Goal: Task Accomplishment & Management: Manage account settings

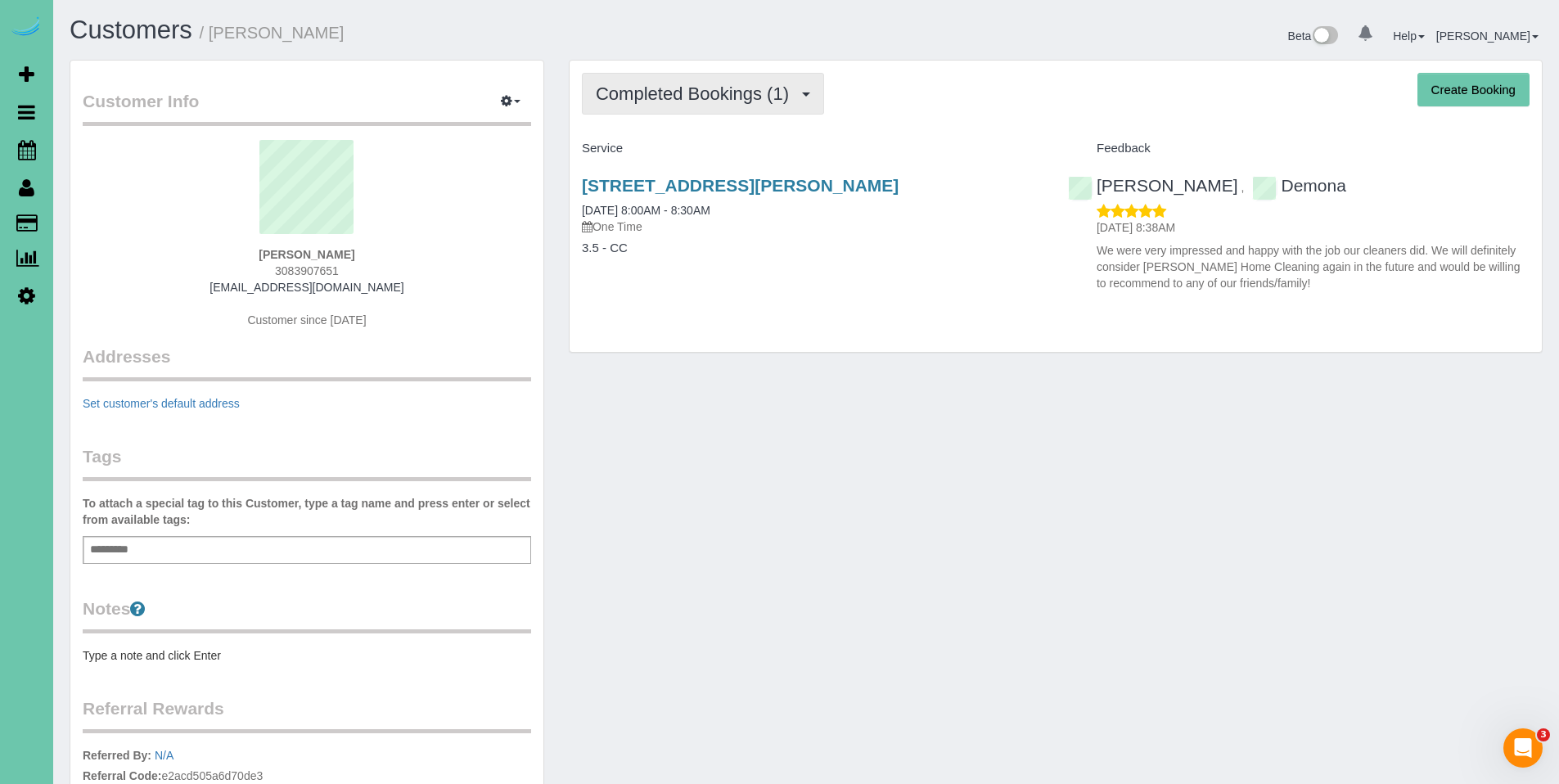
click at [656, 111] on button "Completed Bookings (1)" at bounding box center [703, 93] width 242 height 41
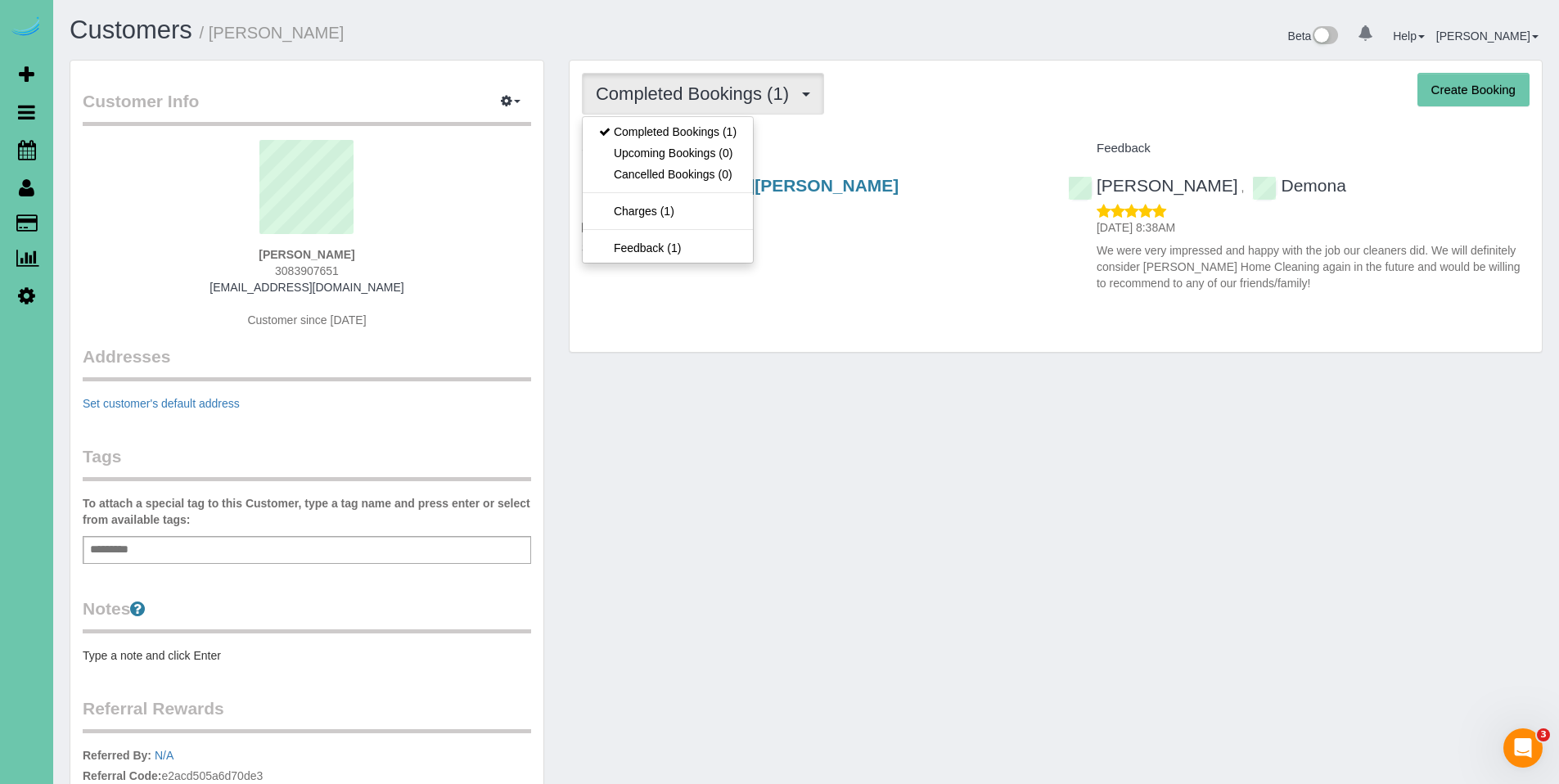
click at [921, 107] on div "Completed Bookings (1) Completed Bookings (1) Upcoming Bookings (0) Cancelled B…" at bounding box center [1055, 93] width 948 height 41
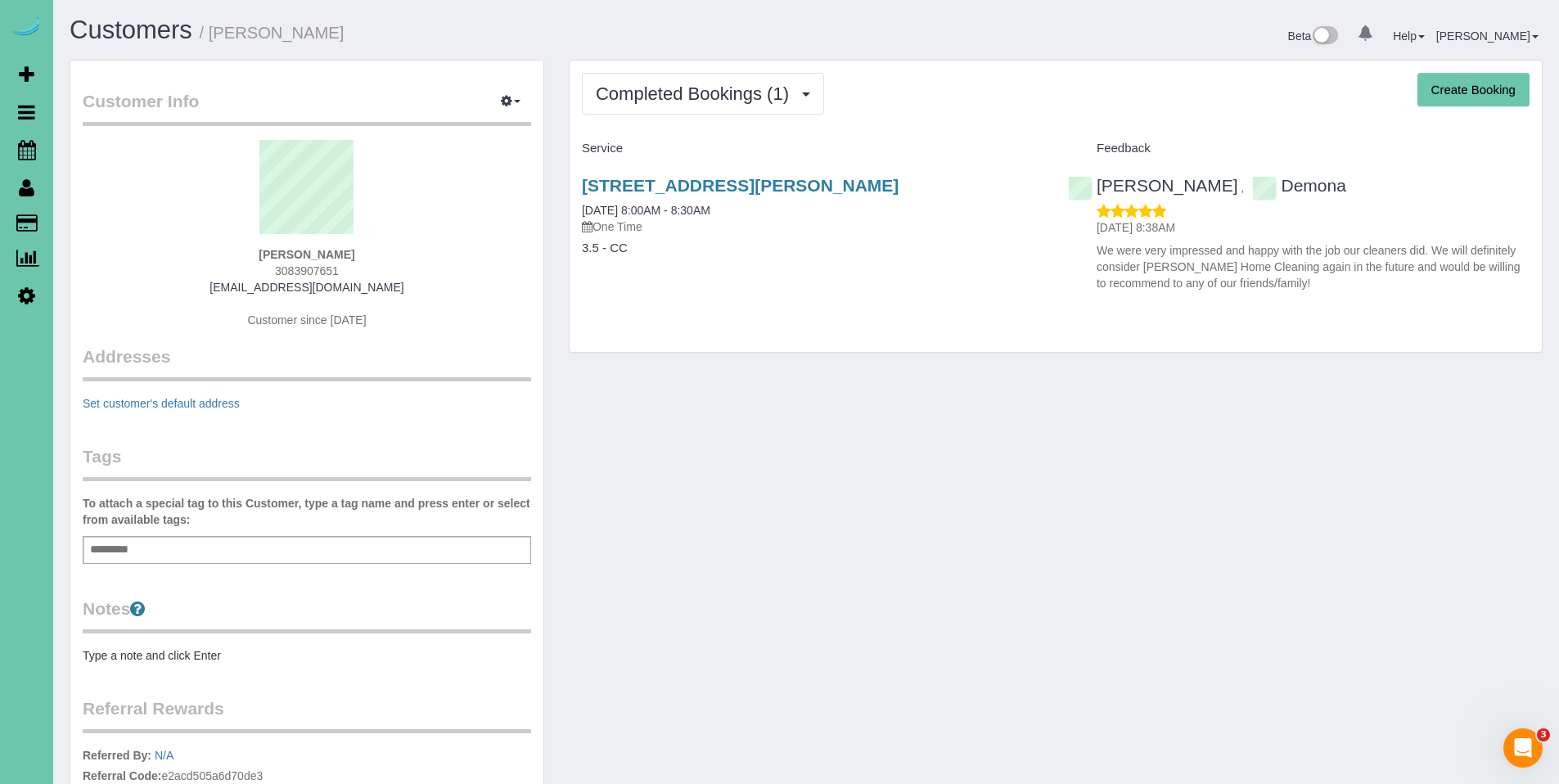
drag, startPoint x: 358, startPoint y: 269, endPoint x: 253, endPoint y: 273, distance: 105.1
click at [253, 273] on div "[PERSON_NAME] 3083907651 [EMAIL_ADDRESS][DOMAIN_NAME] Customer since [DATE]" at bounding box center [307, 242] width 448 height 205
copy span "3083907651"
click at [82, 143] on span "Scheduler" at bounding box center [156, 150] width 205 height 37
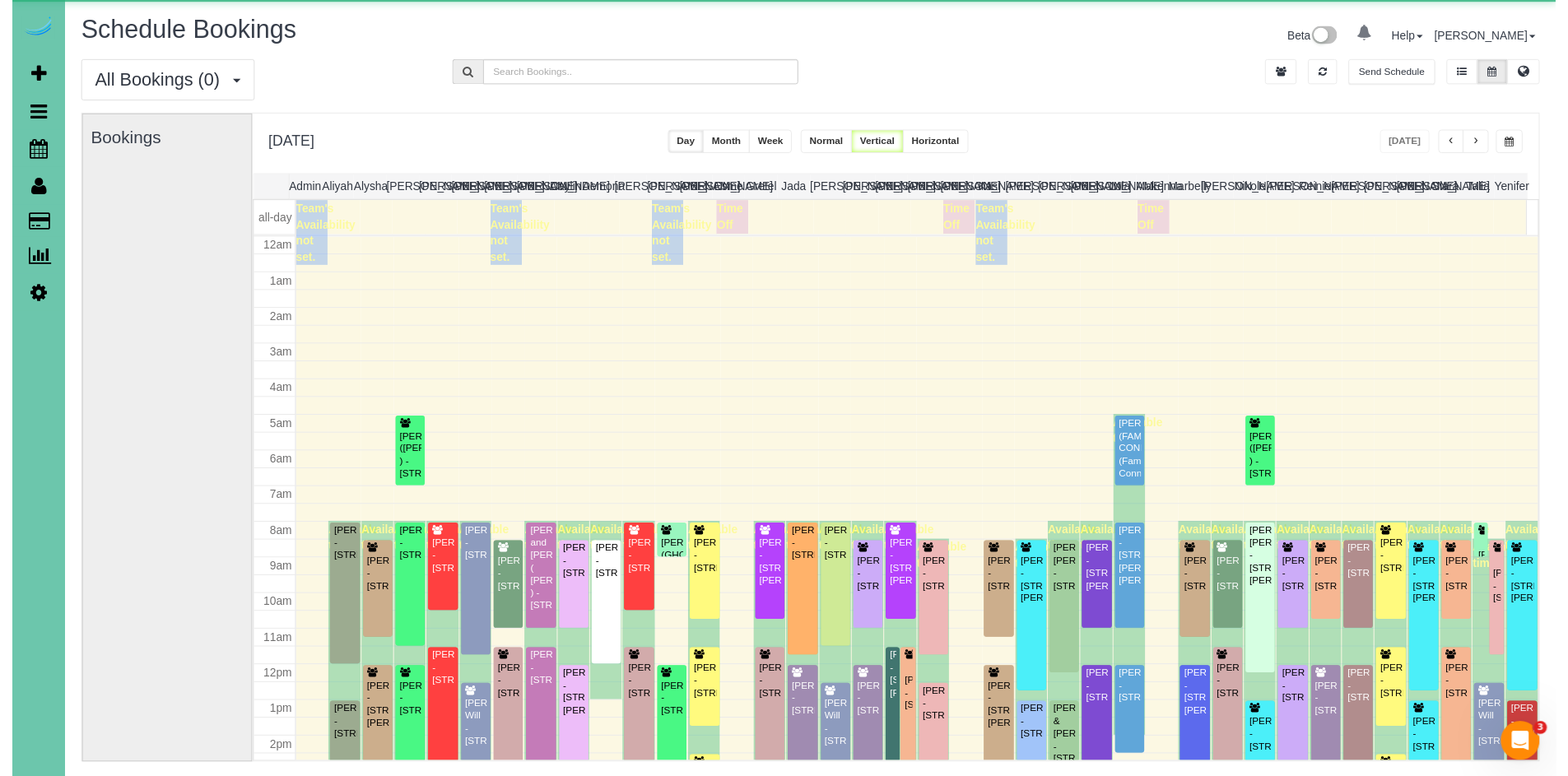
scroll to position [218, 0]
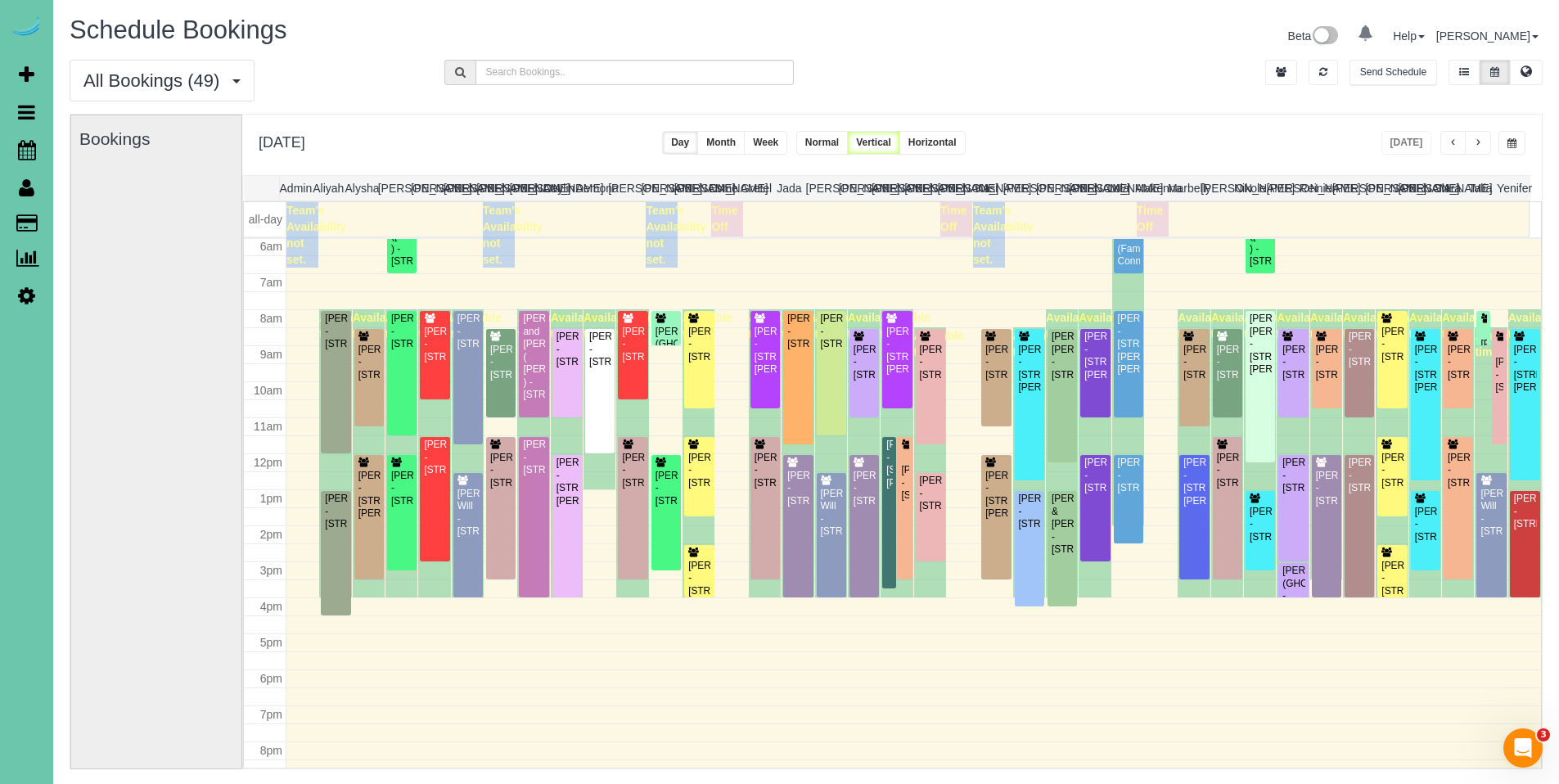
click at [1507, 146] on span "button" at bounding box center [1512, 143] width 9 height 10
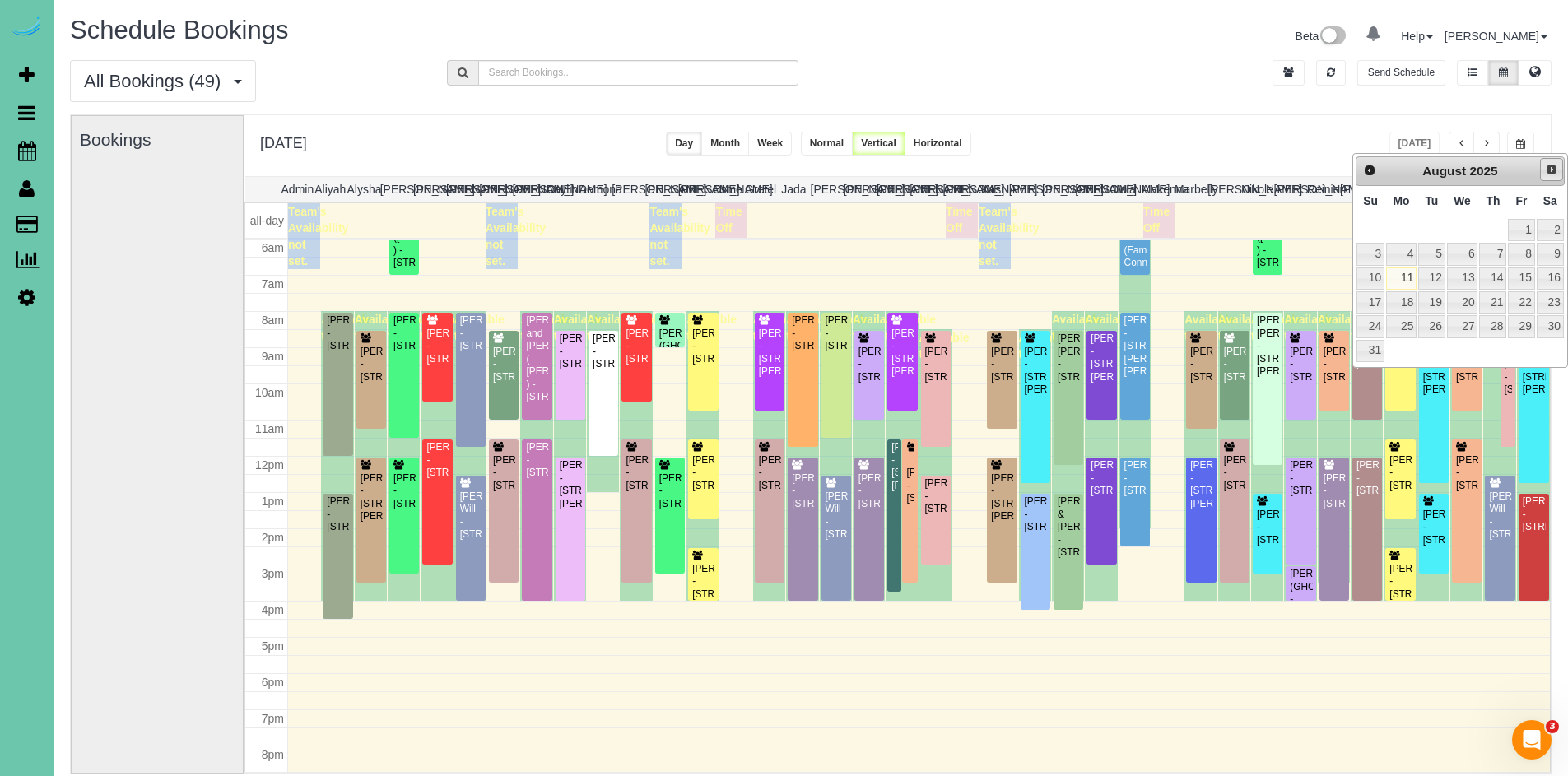
click at [1559, 173] on link "Next" at bounding box center [1551, 170] width 23 height 23
click at [1462, 325] on link "31" at bounding box center [1462, 326] width 32 height 22
type input "**********"
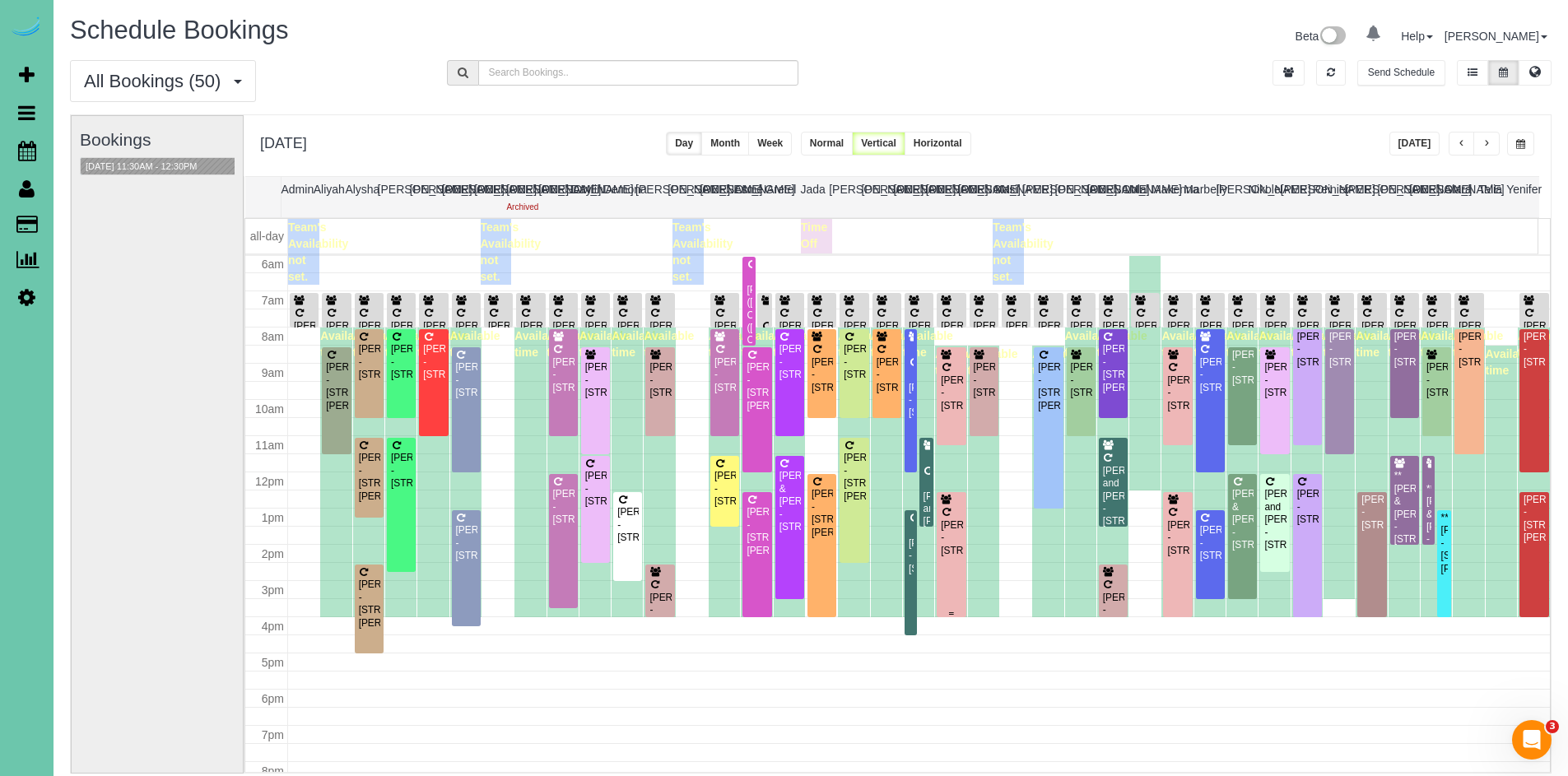
click at [957, 521] on div at bounding box center [951, 555] width 29 height 125
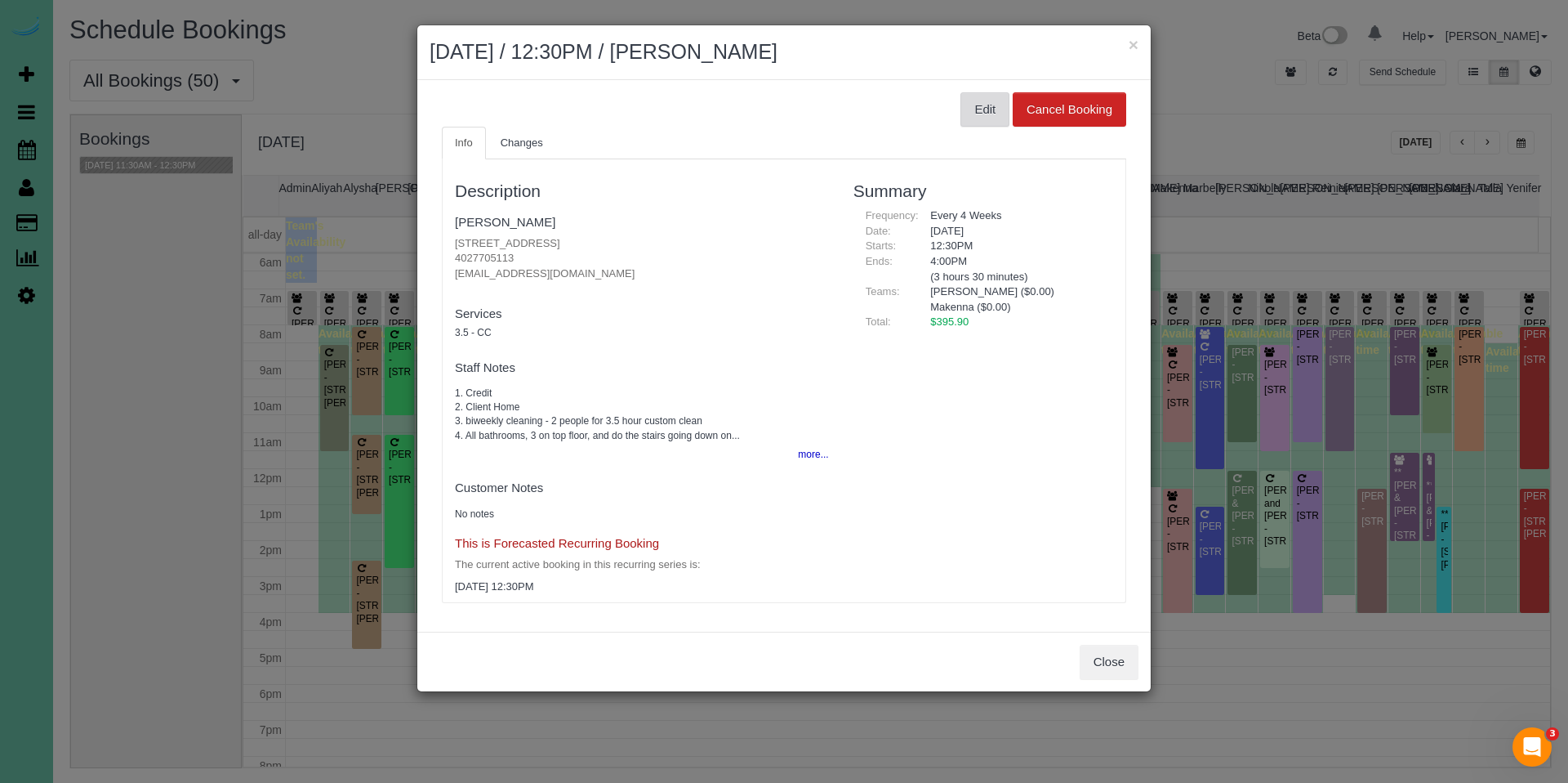
click at [989, 109] on button "Edit" at bounding box center [985, 109] width 49 height 35
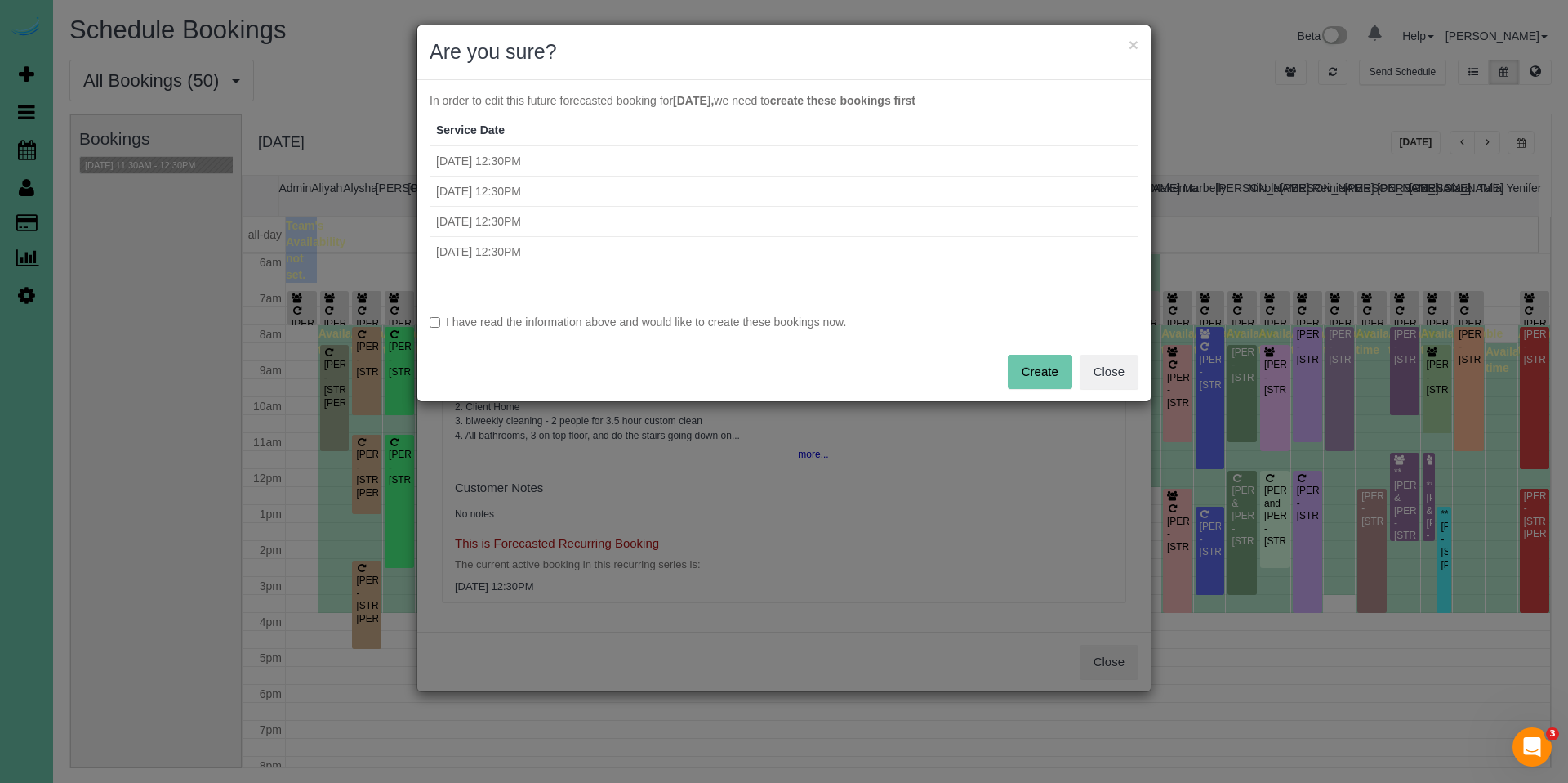
click at [848, 317] on label "I have read the information above and would like to create these bookings now." at bounding box center [784, 321] width 709 height 16
click at [1073, 396] on div "I have read the information above and would like to create these bookings now. …" at bounding box center [784, 347] width 734 height 109
click at [1017, 362] on button "Create" at bounding box center [1040, 371] width 64 height 35
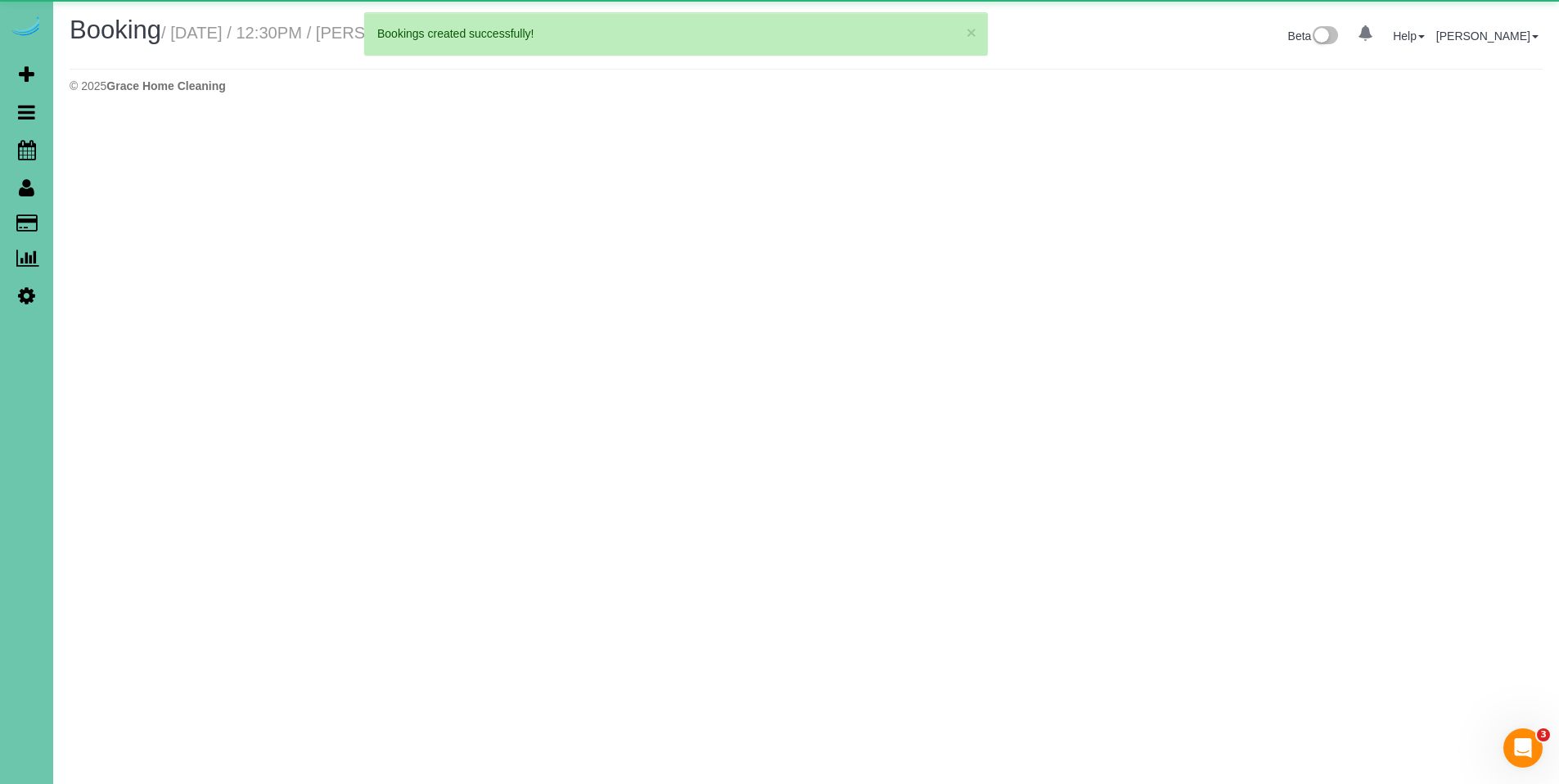
select select "NE"
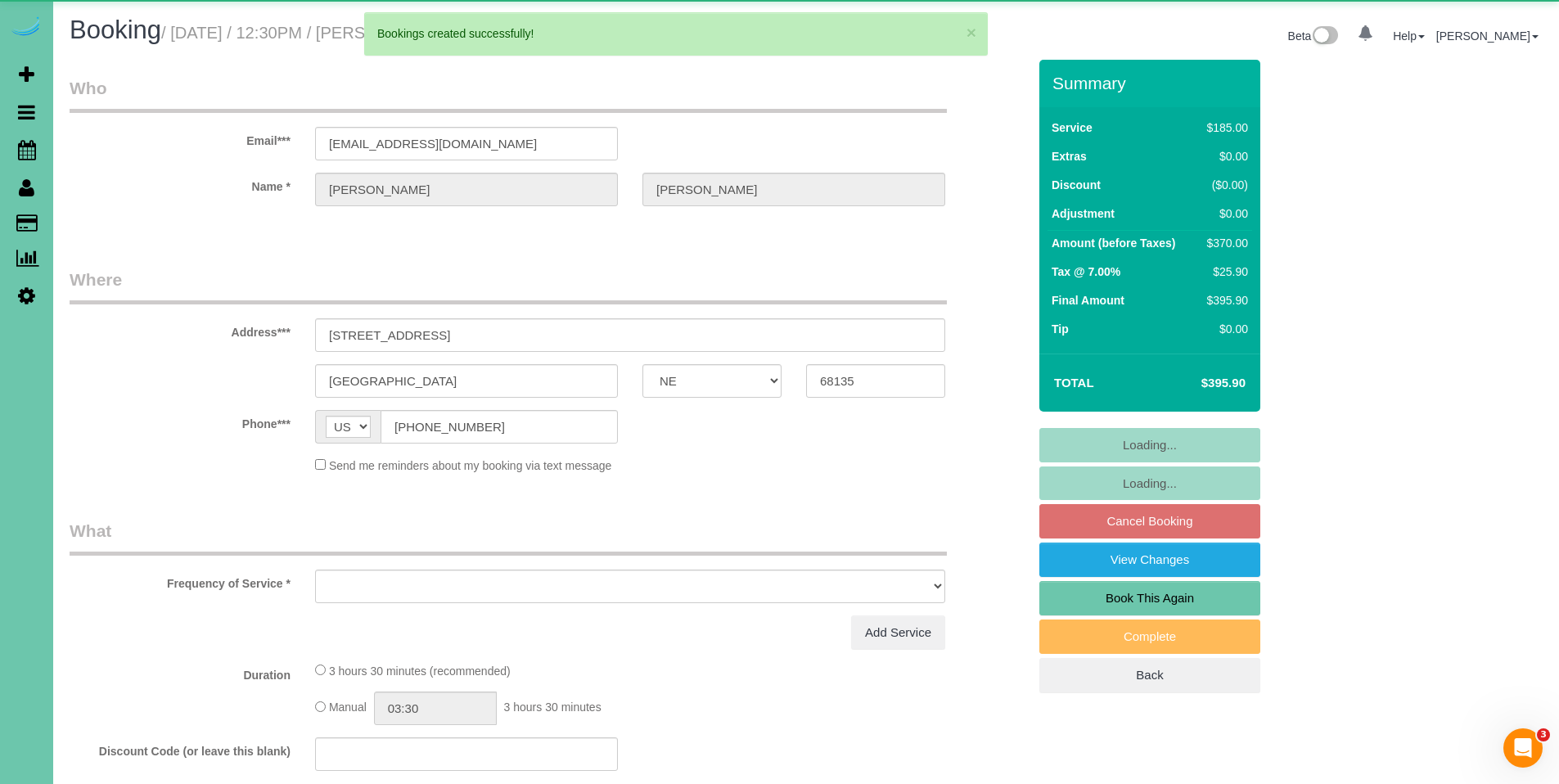
select select "object:3336"
select select "string:fspay-1d97afae-7995-40f9-af59-9926a75db218"
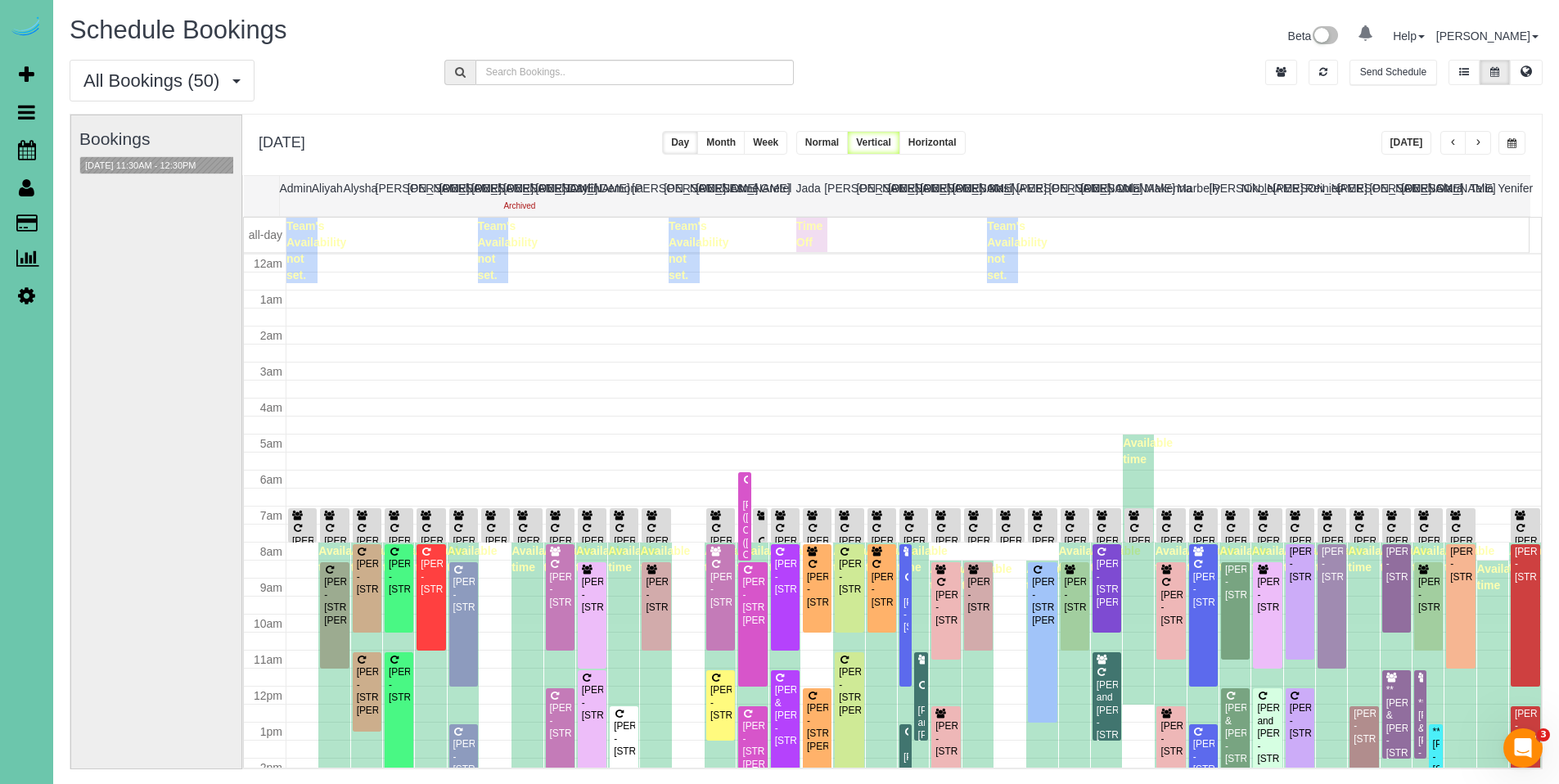
scroll to position [217, 0]
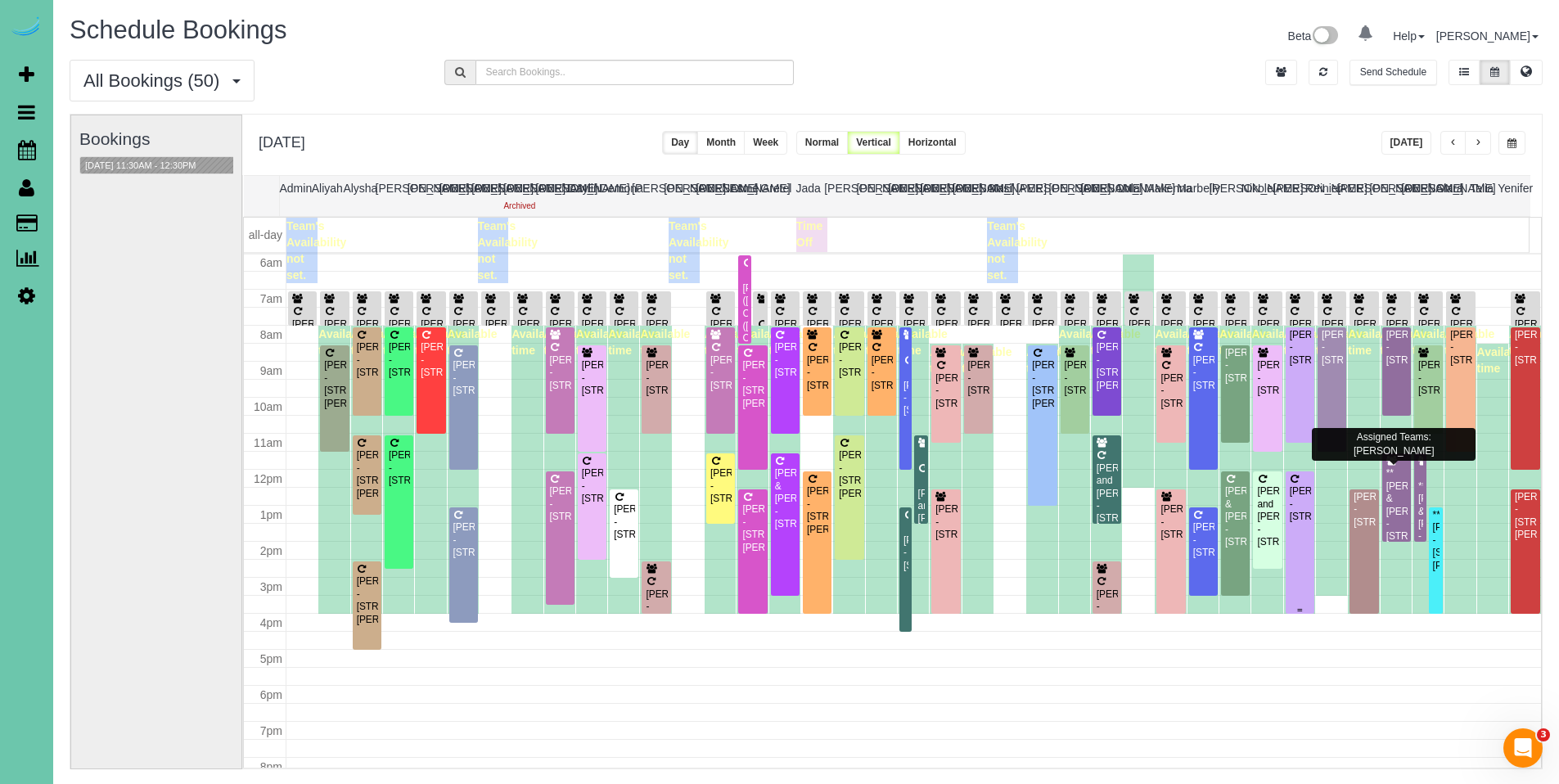
click at [1293, 518] on div "[PERSON_NAME] - [STREET_ADDRESS]" at bounding box center [1300, 504] width 22 height 37
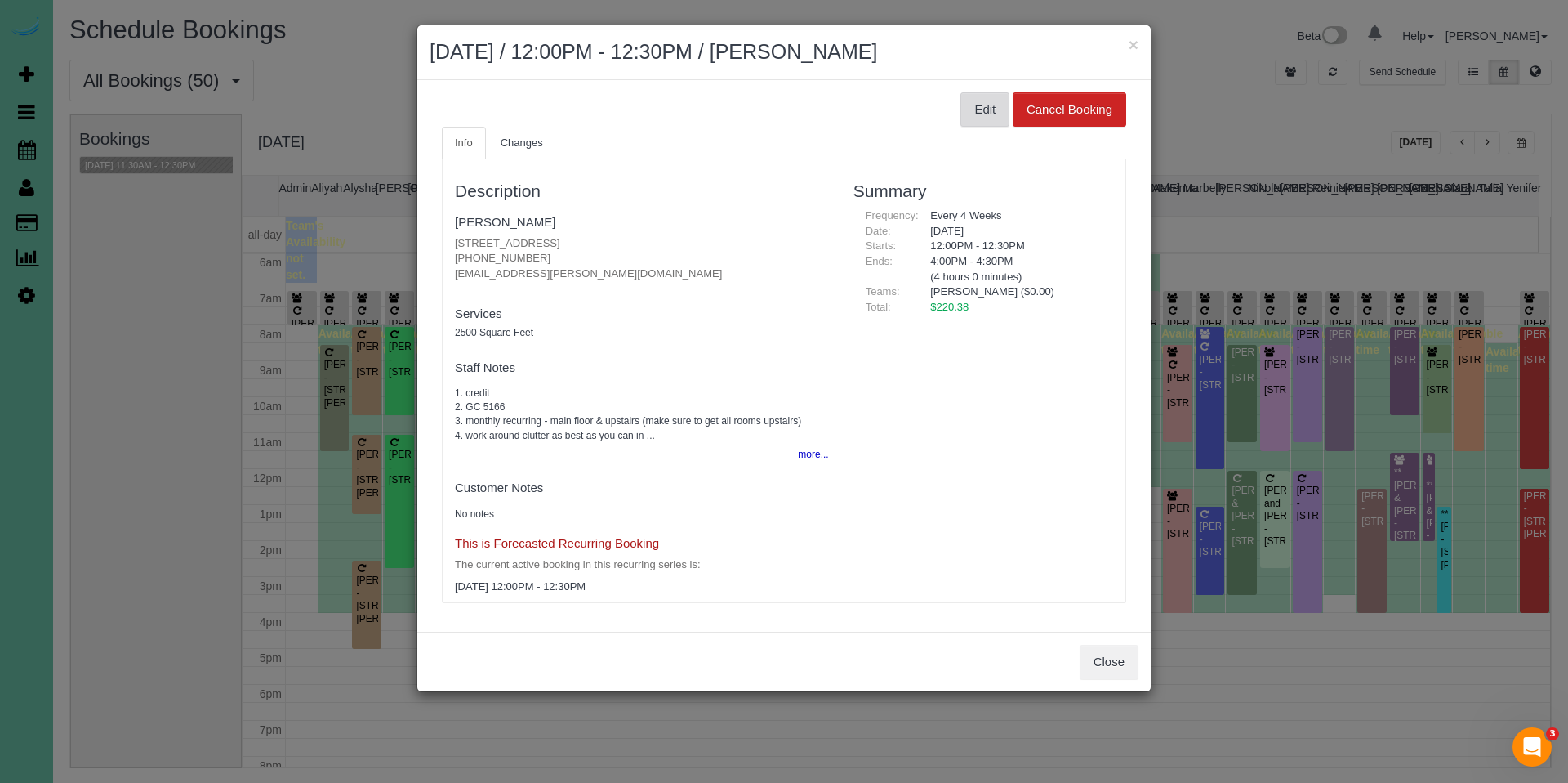
click at [982, 100] on button "Edit" at bounding box center [985, 109] width 49 height 35
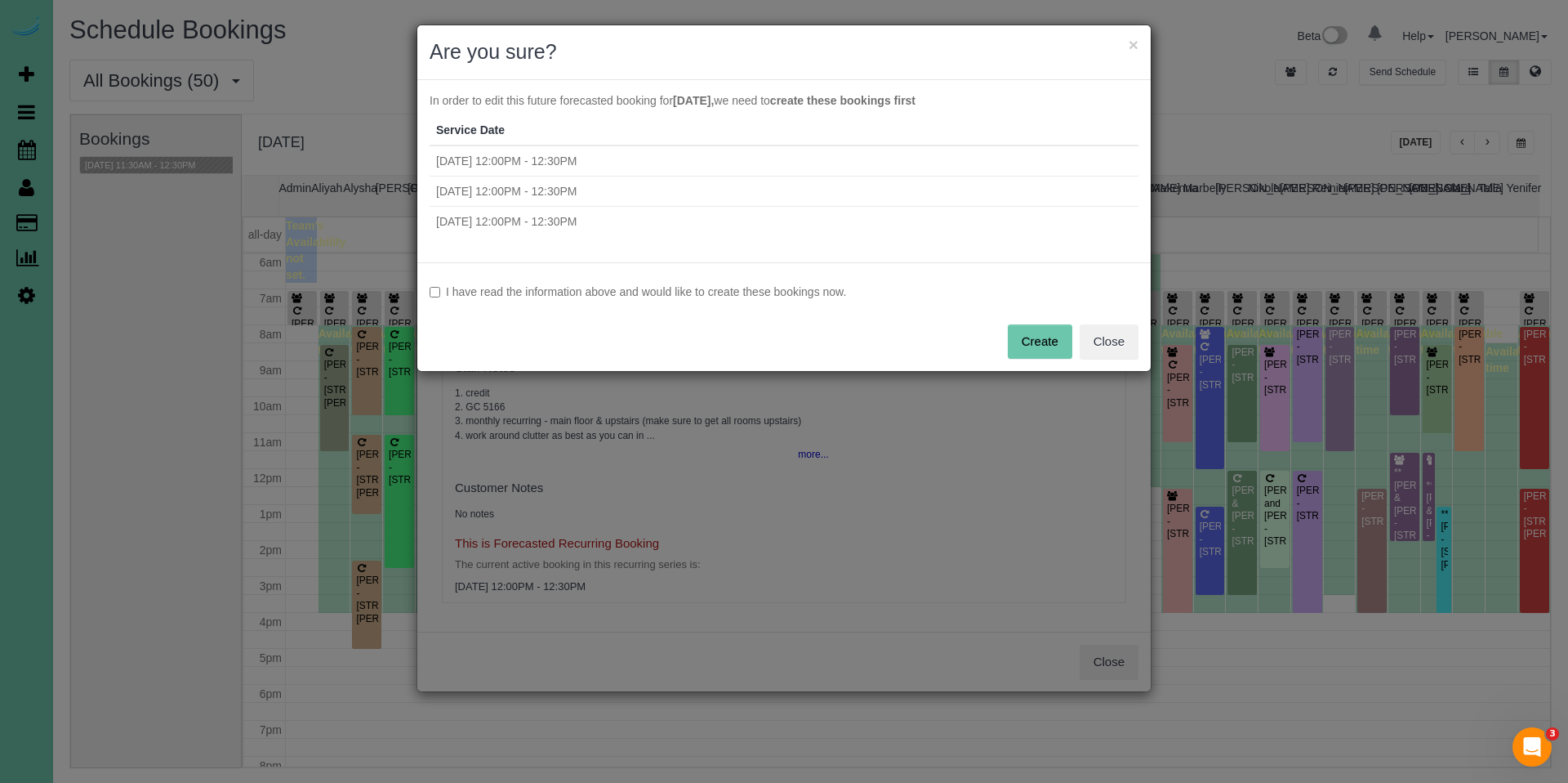
click at [638, 294] on label "I have read the information above and would like to create these bookings now." at bounding box center [784, 291] width 709 height 16
click at [1054, 344] on button "Create" at bounding box center [1040, 342] width 64 height 35
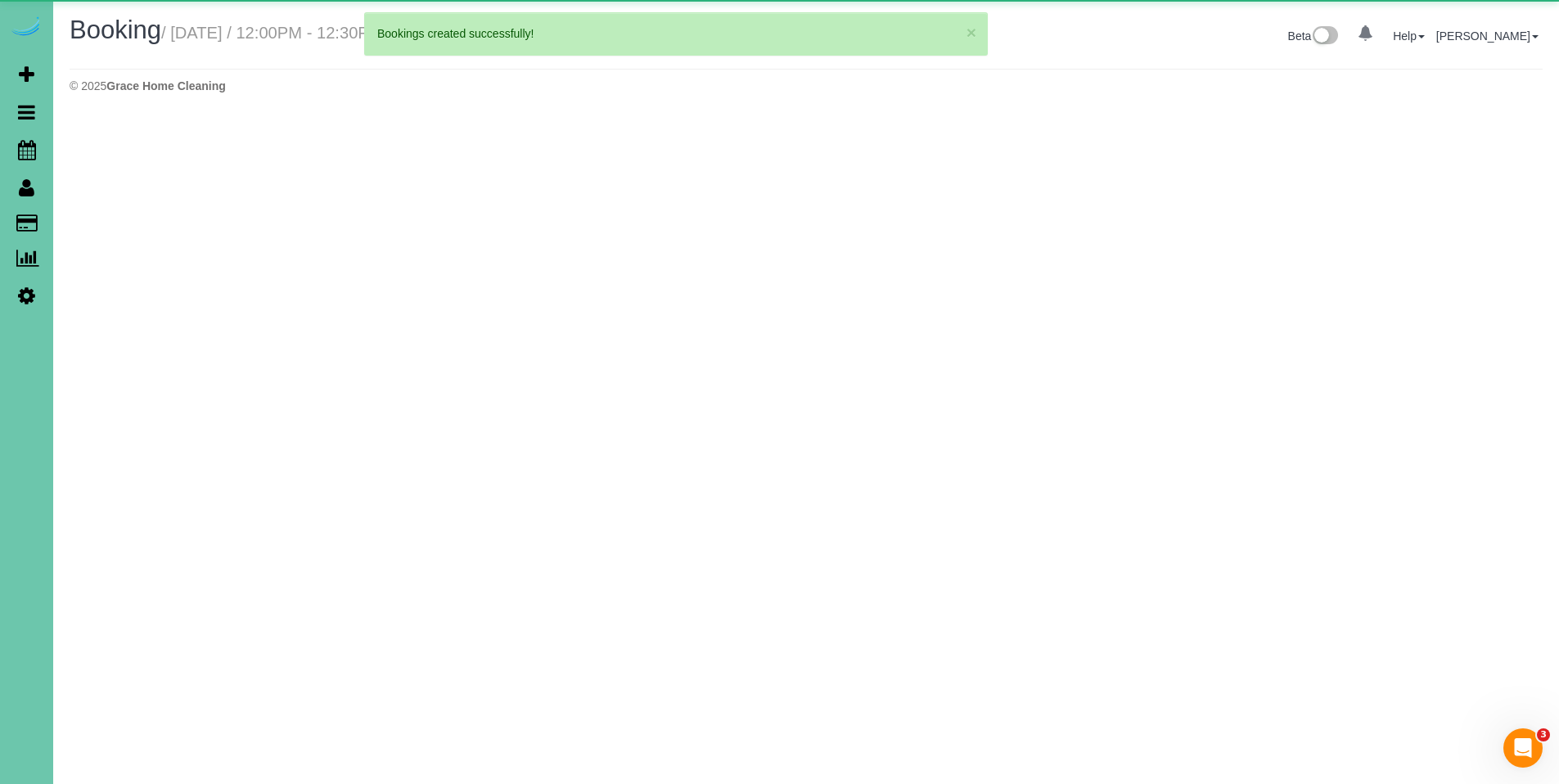
select select "NE"
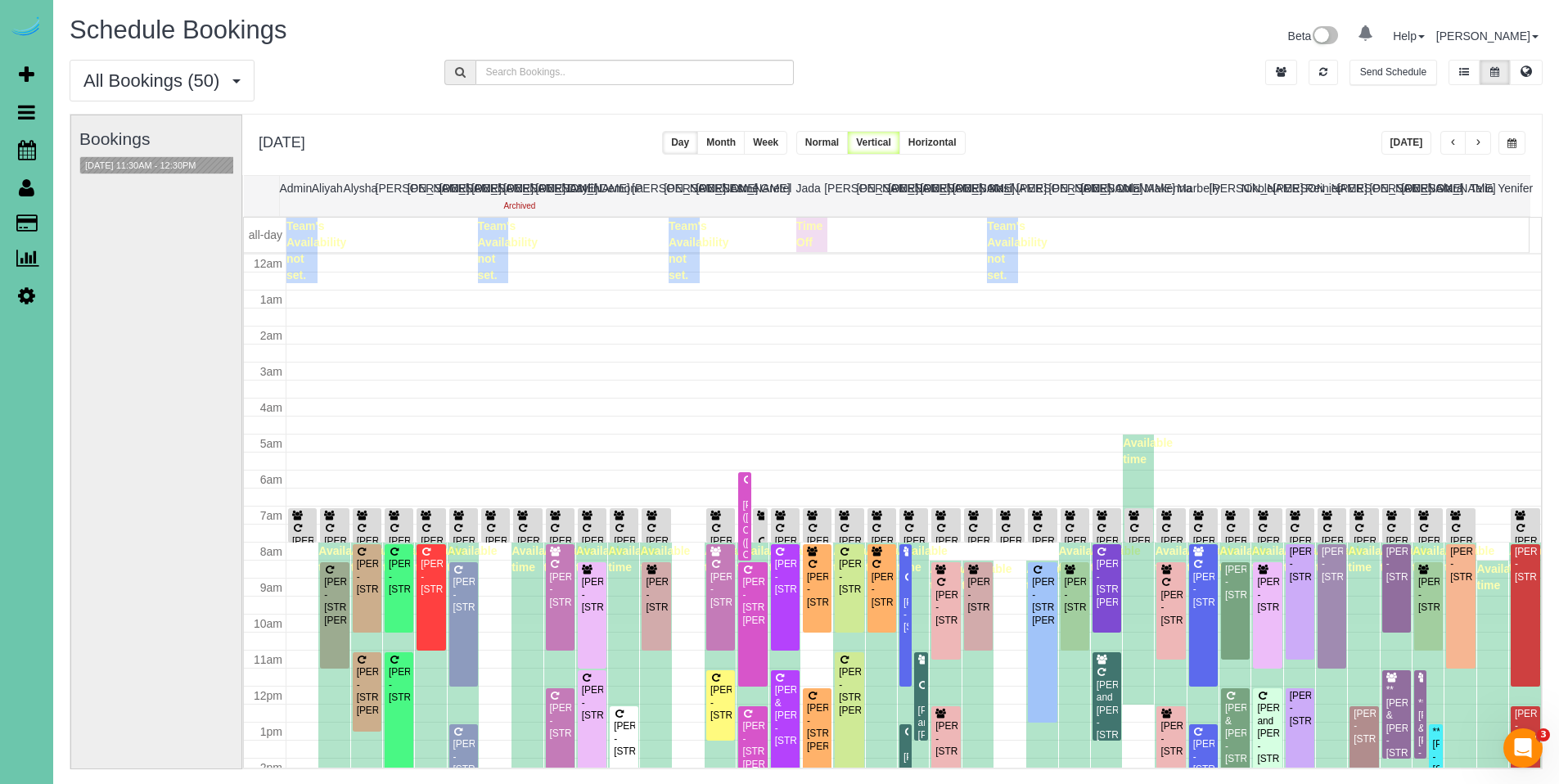
scroll to position [217, 0]
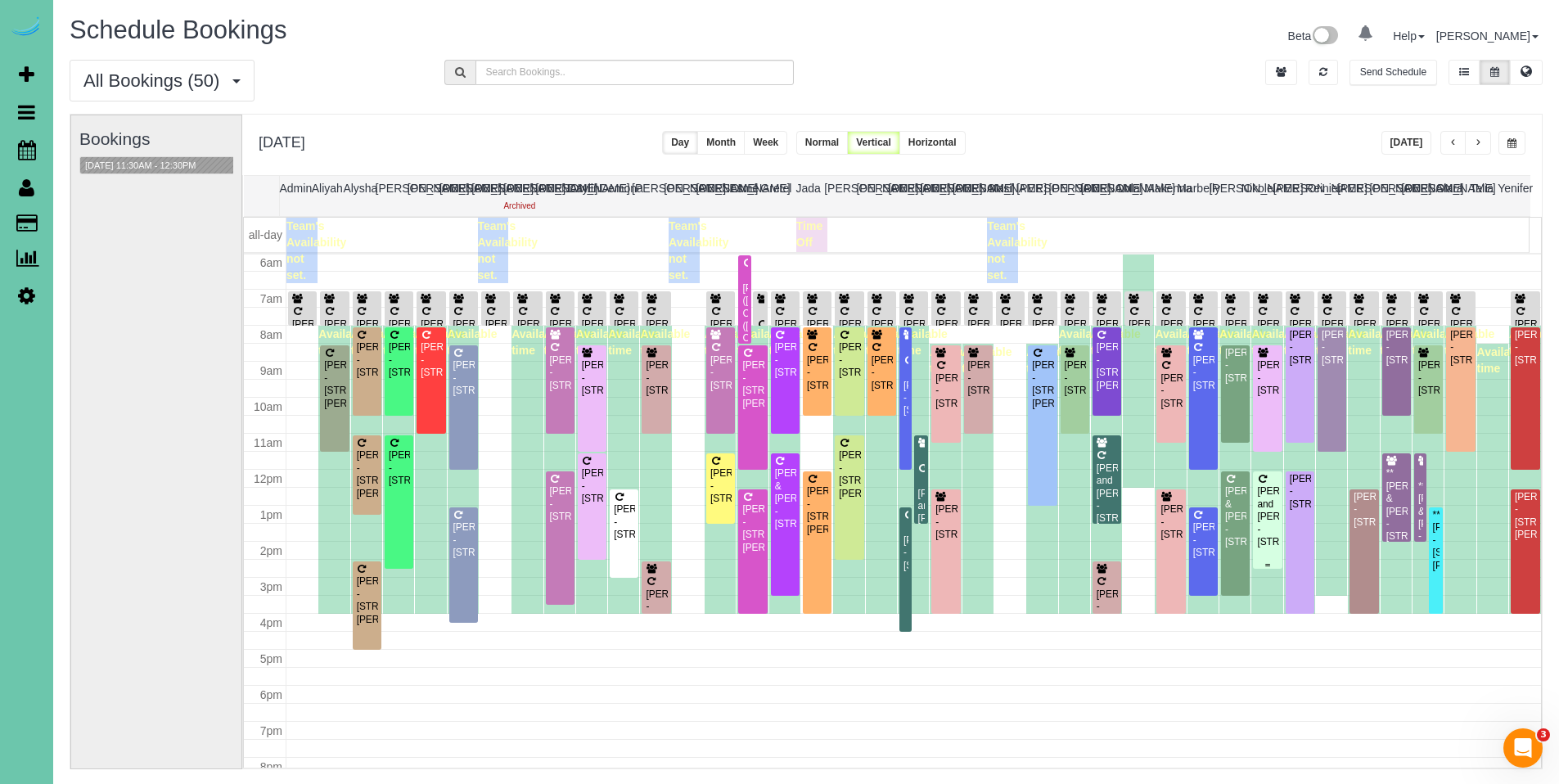
click at [1262, 493] on div "[PERSON_NAME] and [PERSON_NAME] - [STREET_ADDRESS]" at bounding box center [1267, 516] width 22 height 63
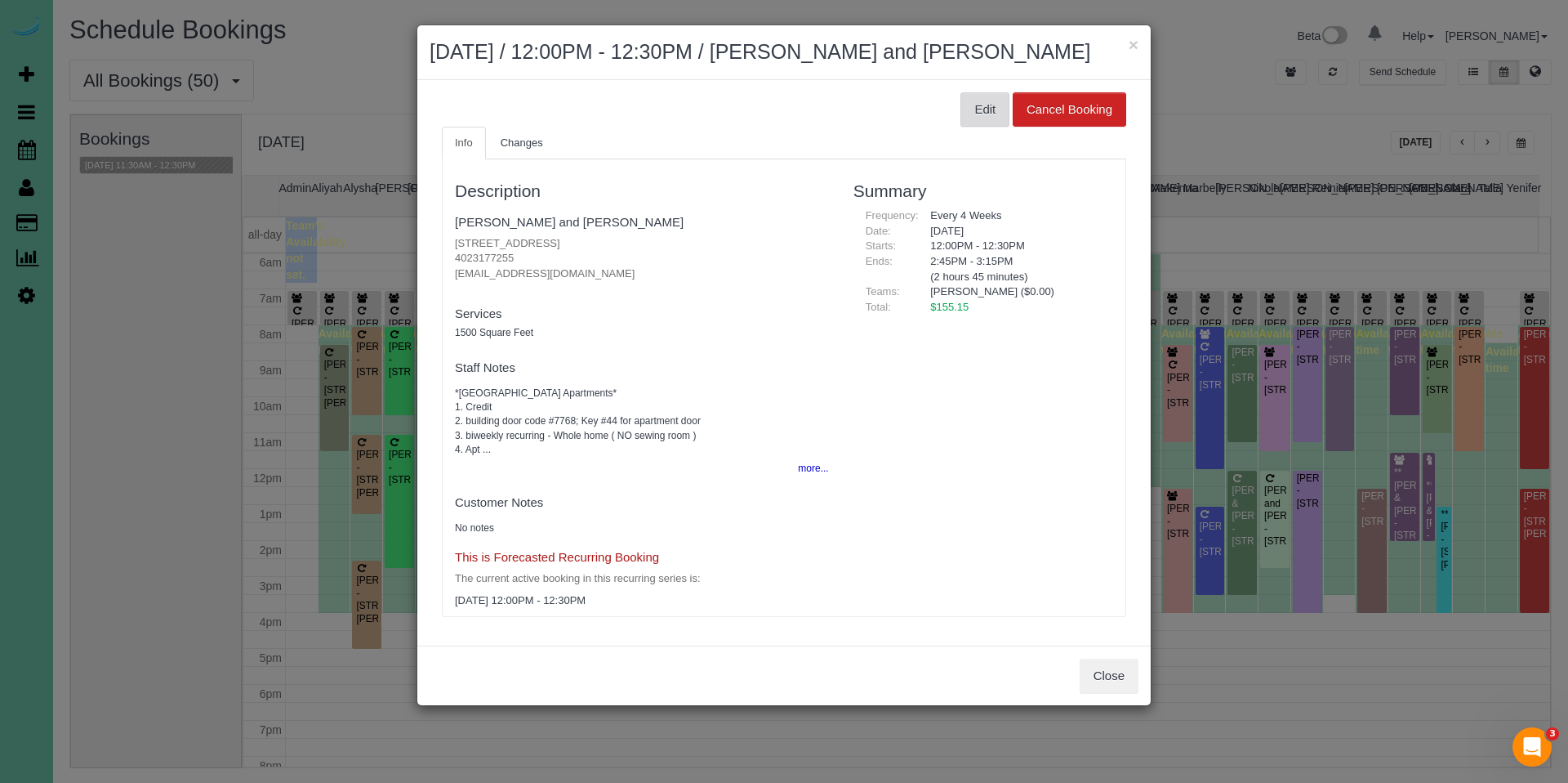
click at [983, 112] on button "Edit" at bounding box center [985, 109] width 49 height 35
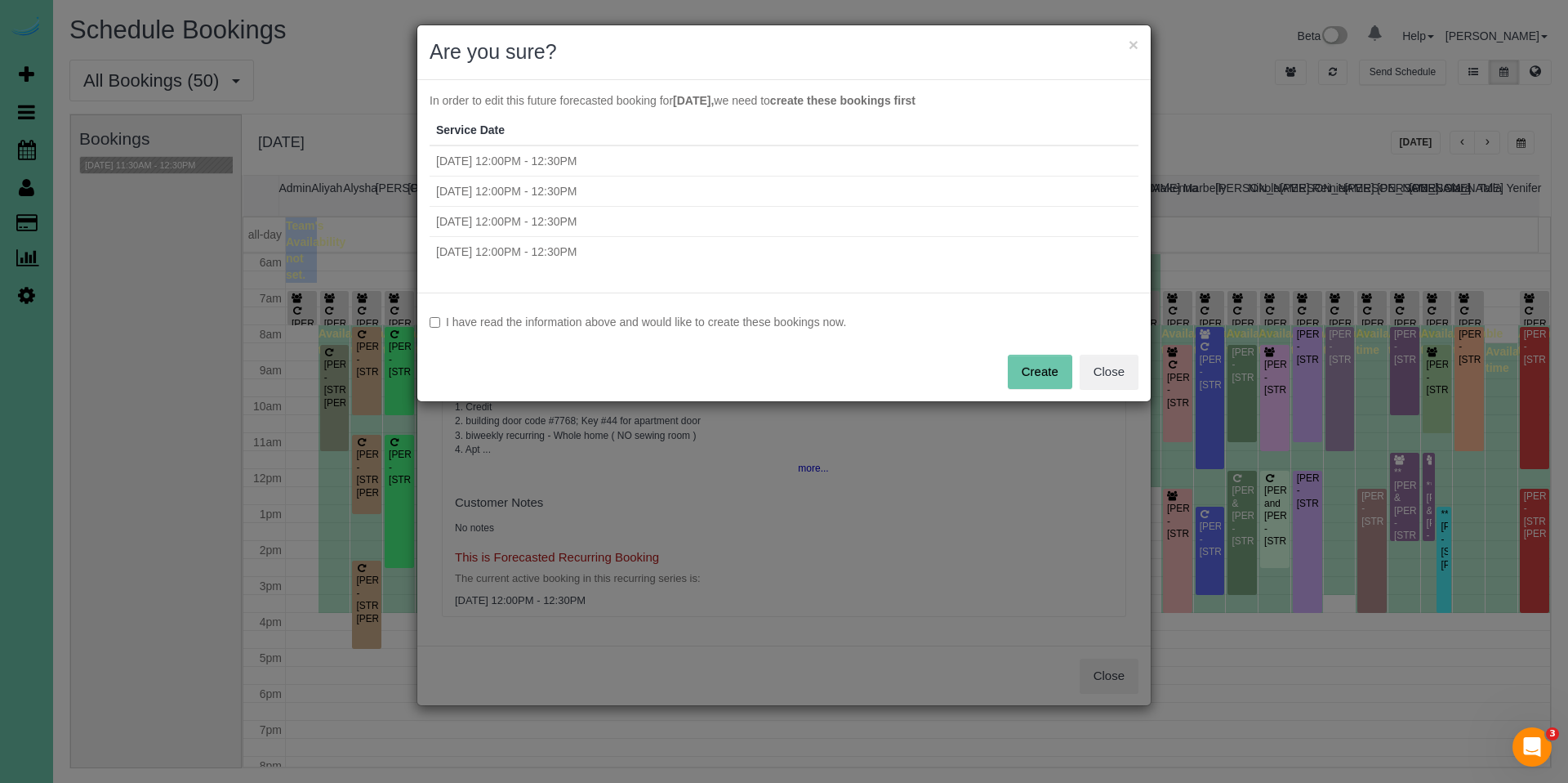
drag, startPoint x: 816, startPoint y: 322, endPoint x: 827, endPoint y: 326, distance: 11.7
click at [816, 322] on label "I have read the information above and would like to create these bookings now." at bounding box center [784, 321] width 709 height 16
click at [1038, 375] on button "Create" at bounding box center [1040, 371] width 64 height 35
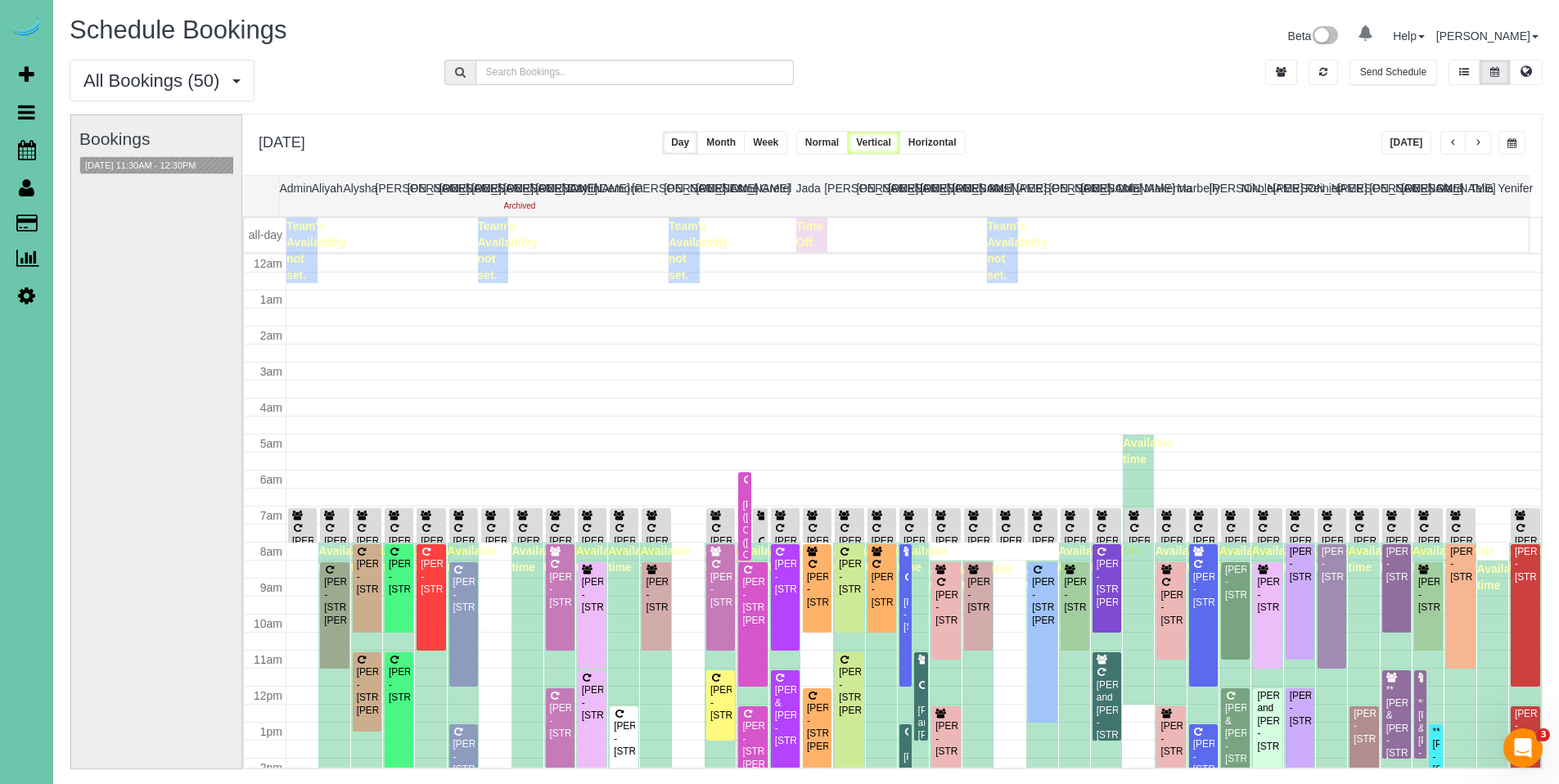
scroll to position [217, 0]
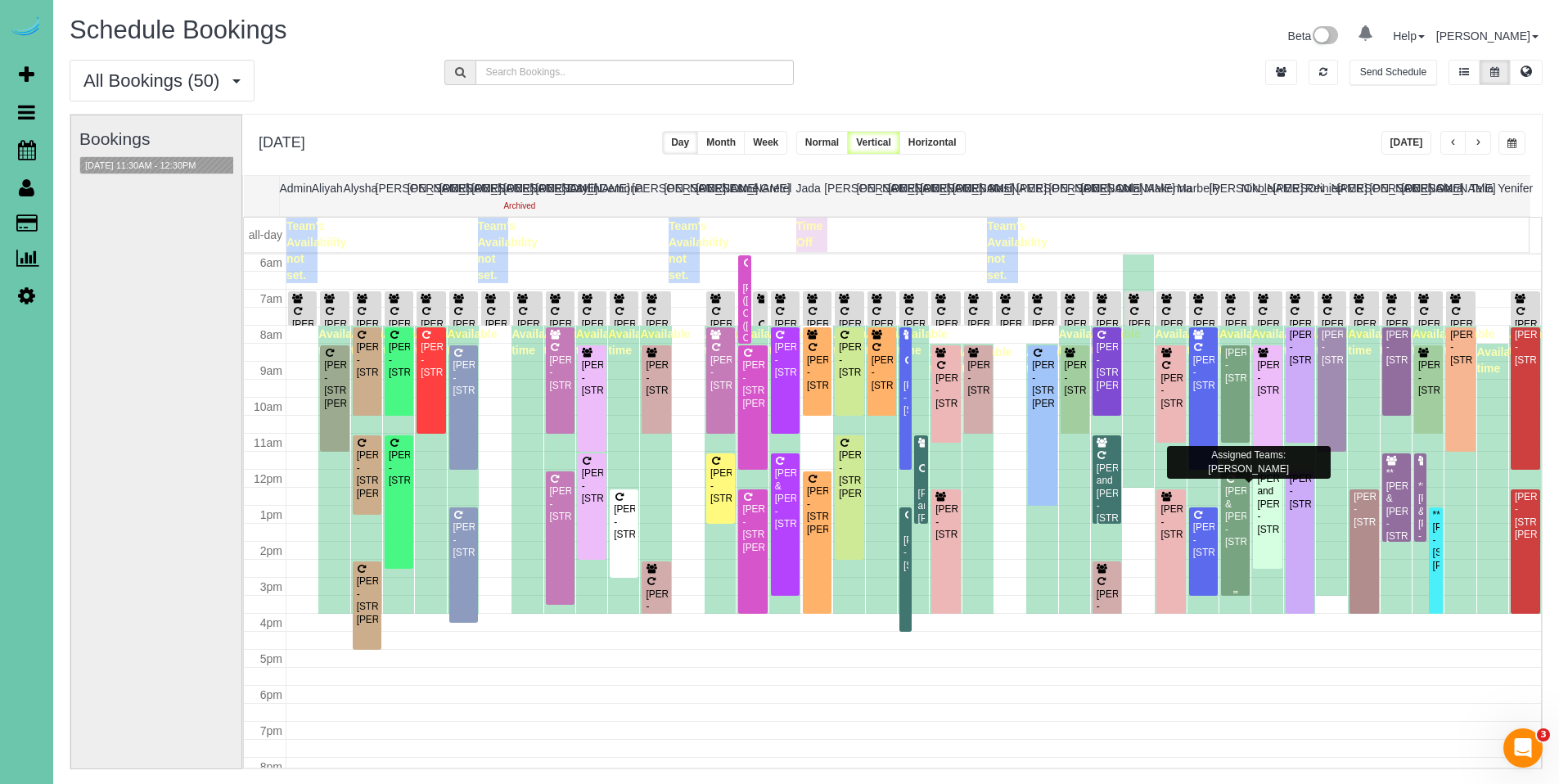
click at [1224, 498] on div "[PERSON_NAME] & [PERSON_NAME] - [STREET_ADDRESS]" at bounding box center [1235, 516] width 22 height 63
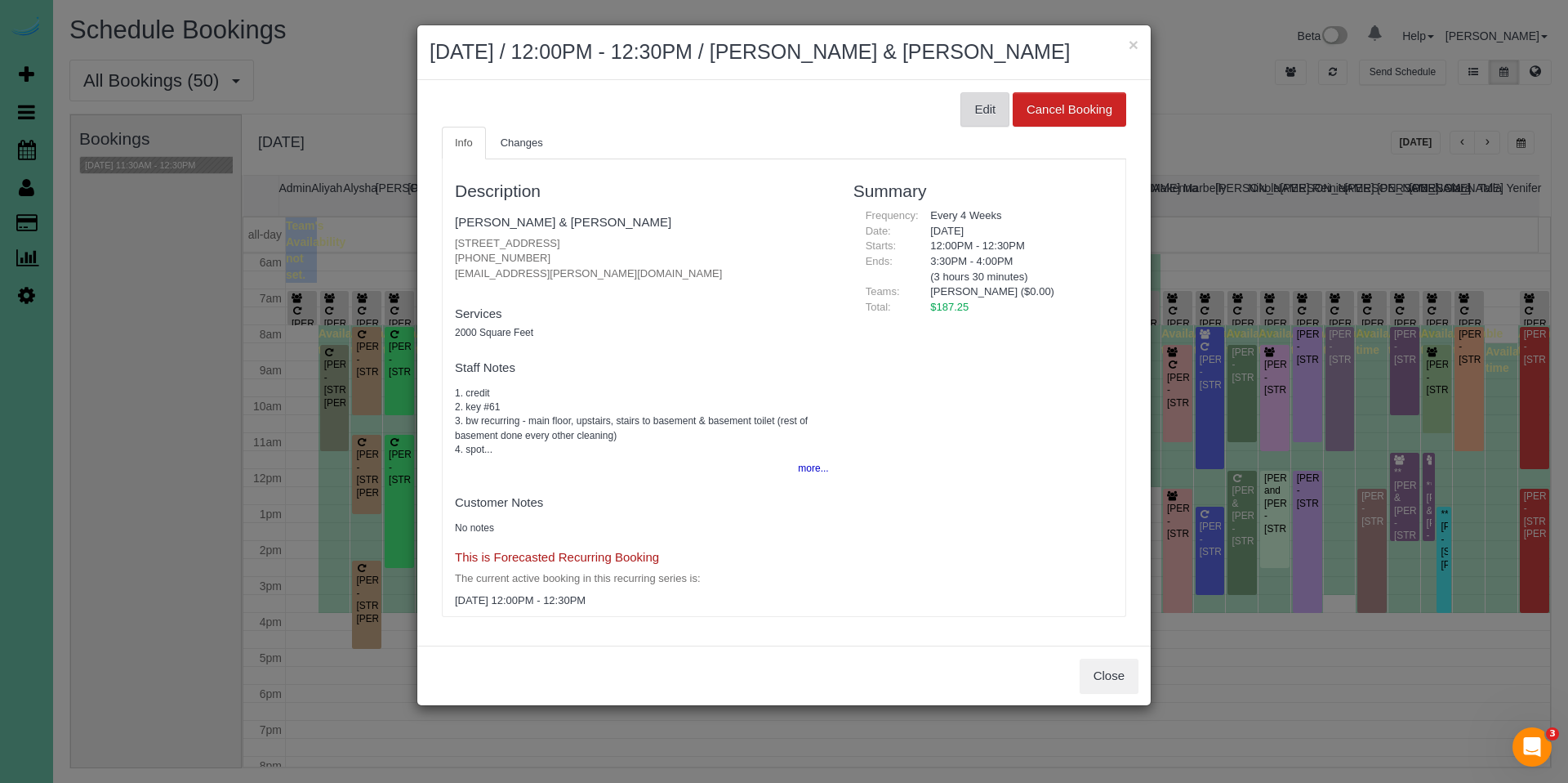
click at [970, 106] on button "Edit" at bounding box center [985, 109] width 49 height 35
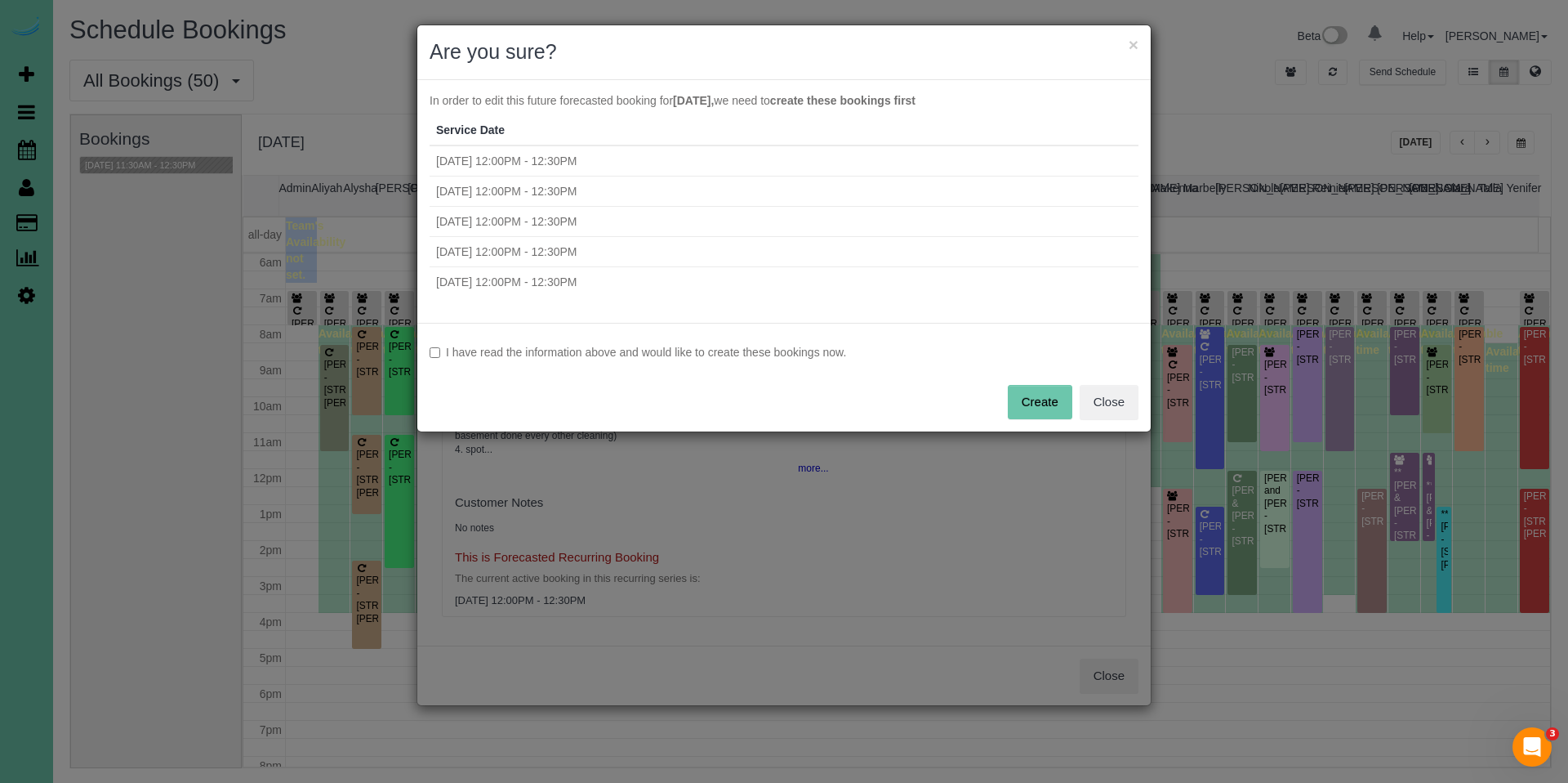
click at [577, 358] on label "I have read the information above and would like to create these bookings now." at bounding box center [784, 352] width 709 height 16
click at [1058, 408] on button "Create" at bounding box center [1040, 402] width 64 height 35
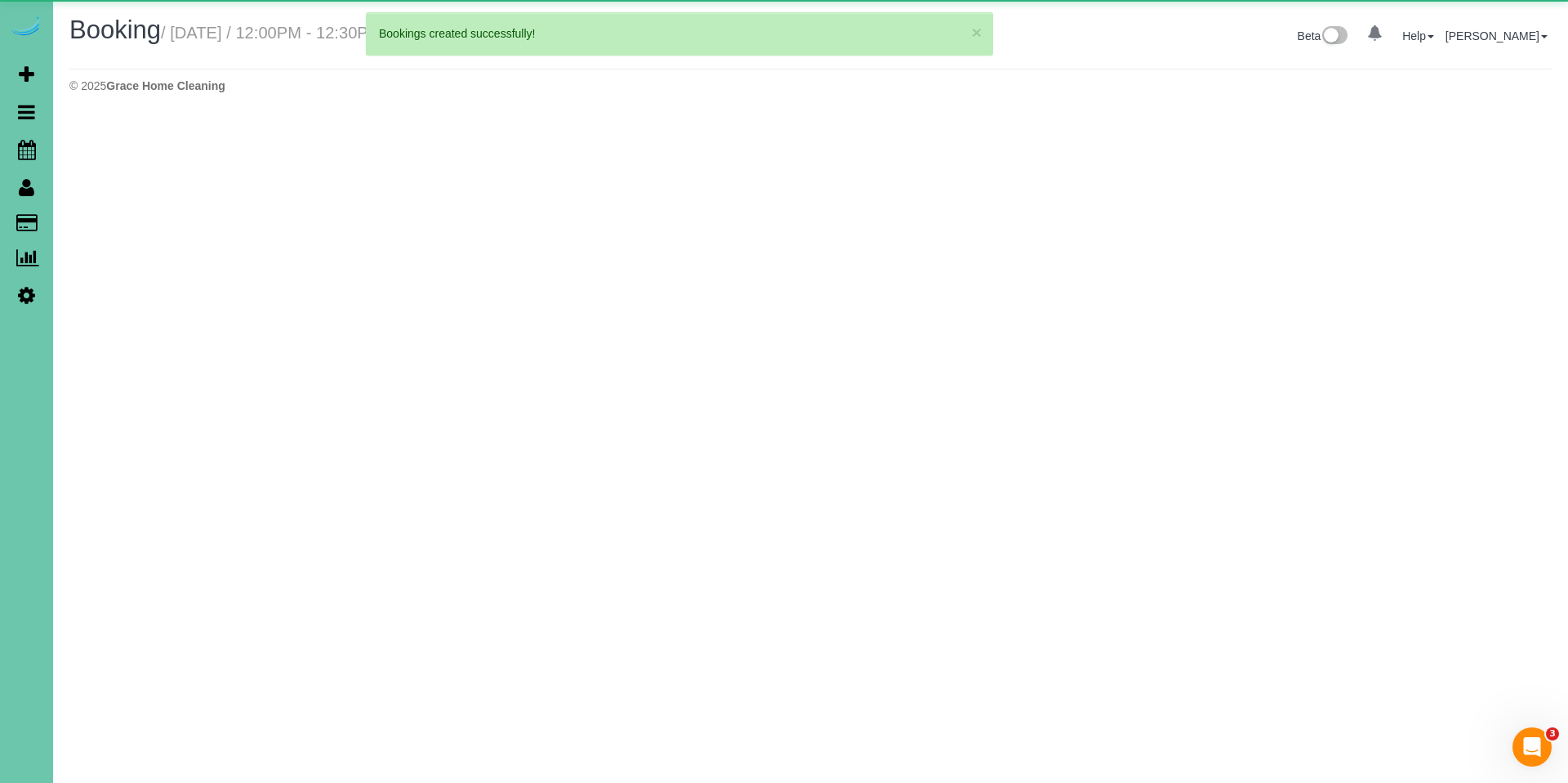
select select "NE"
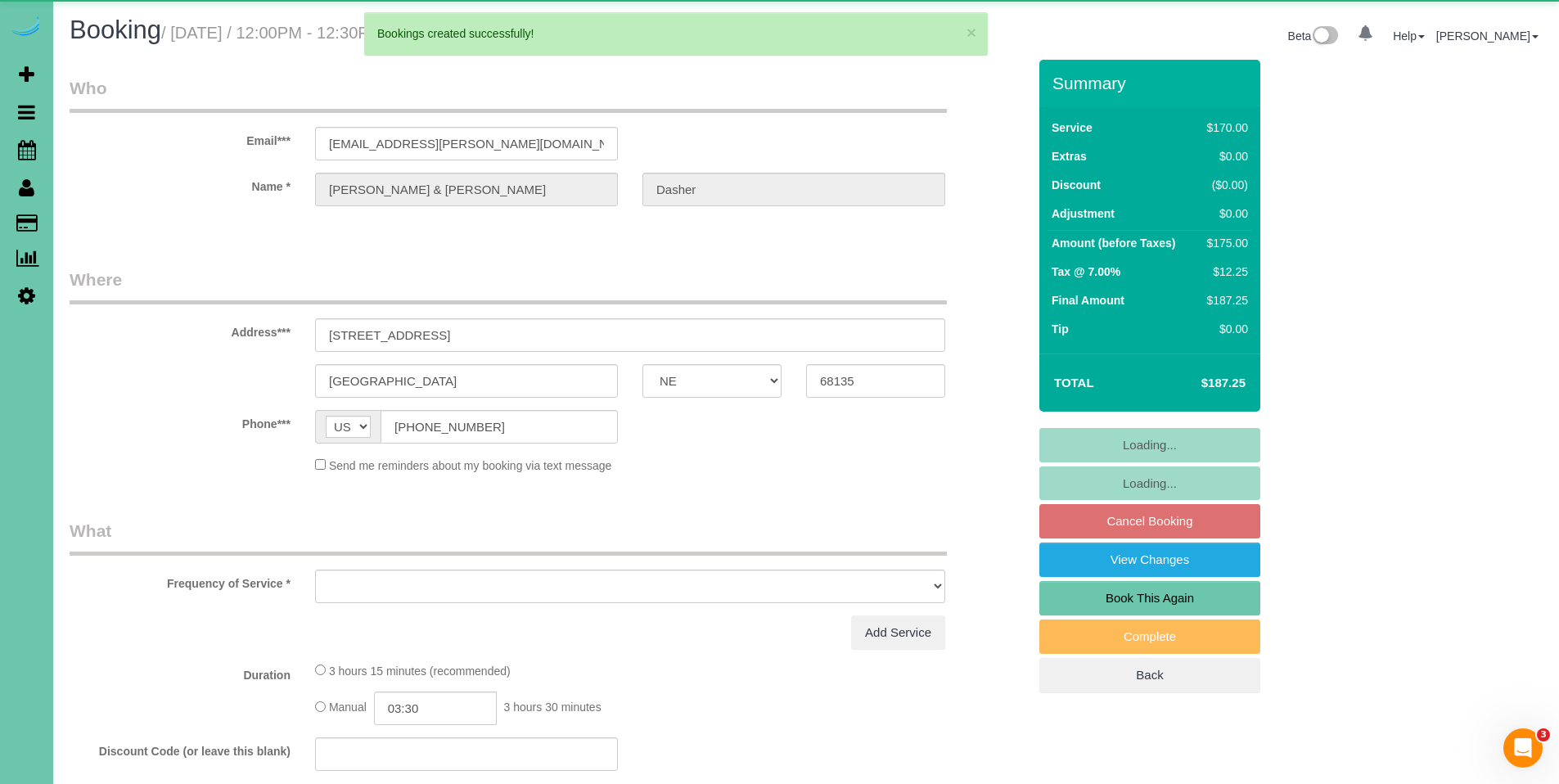
select select "object:6644"
select select "string:fspay-9a94a1fe-1885-4730-97a3-89c9dc038f6a"
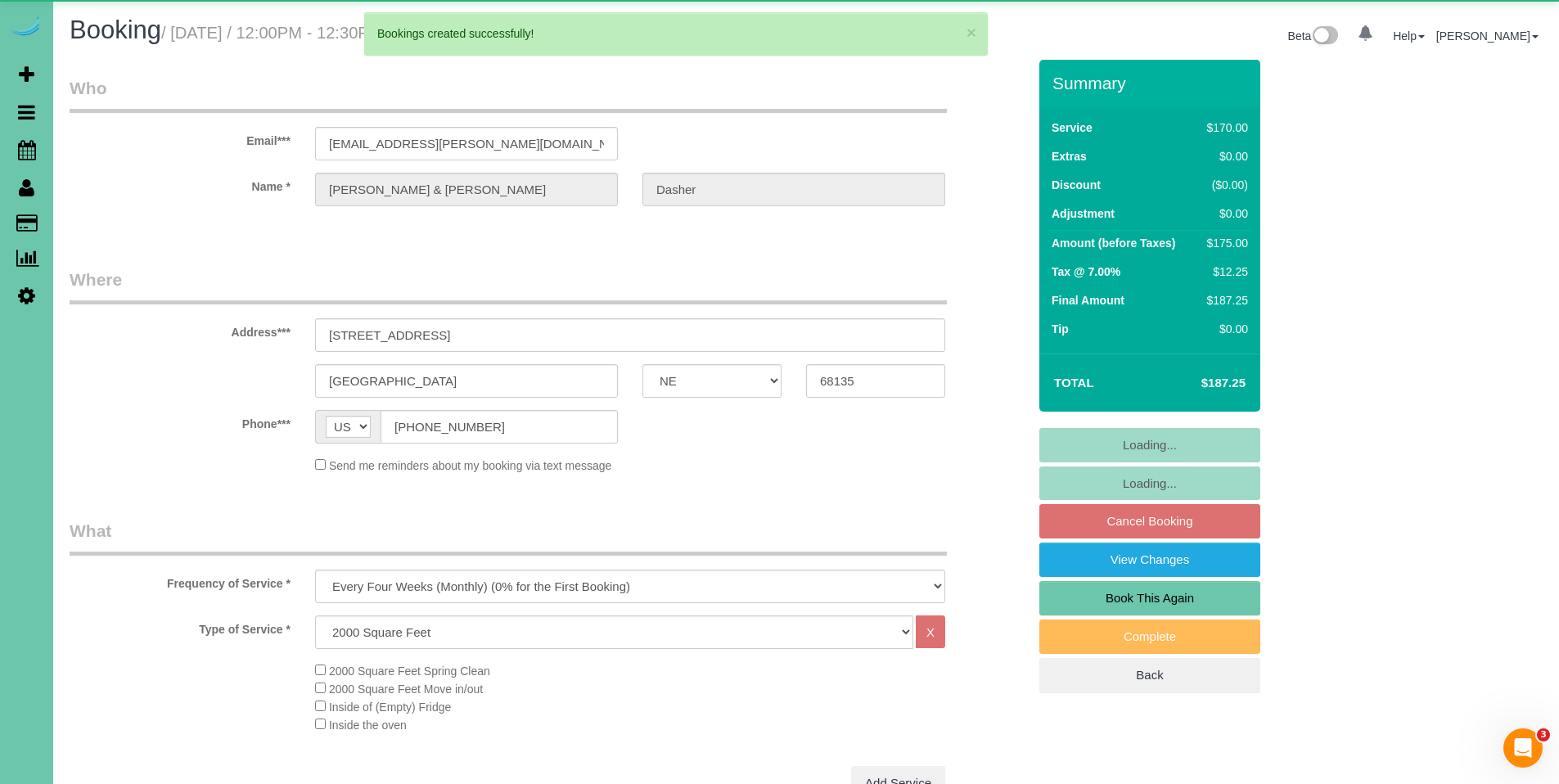
select select "object:6648"
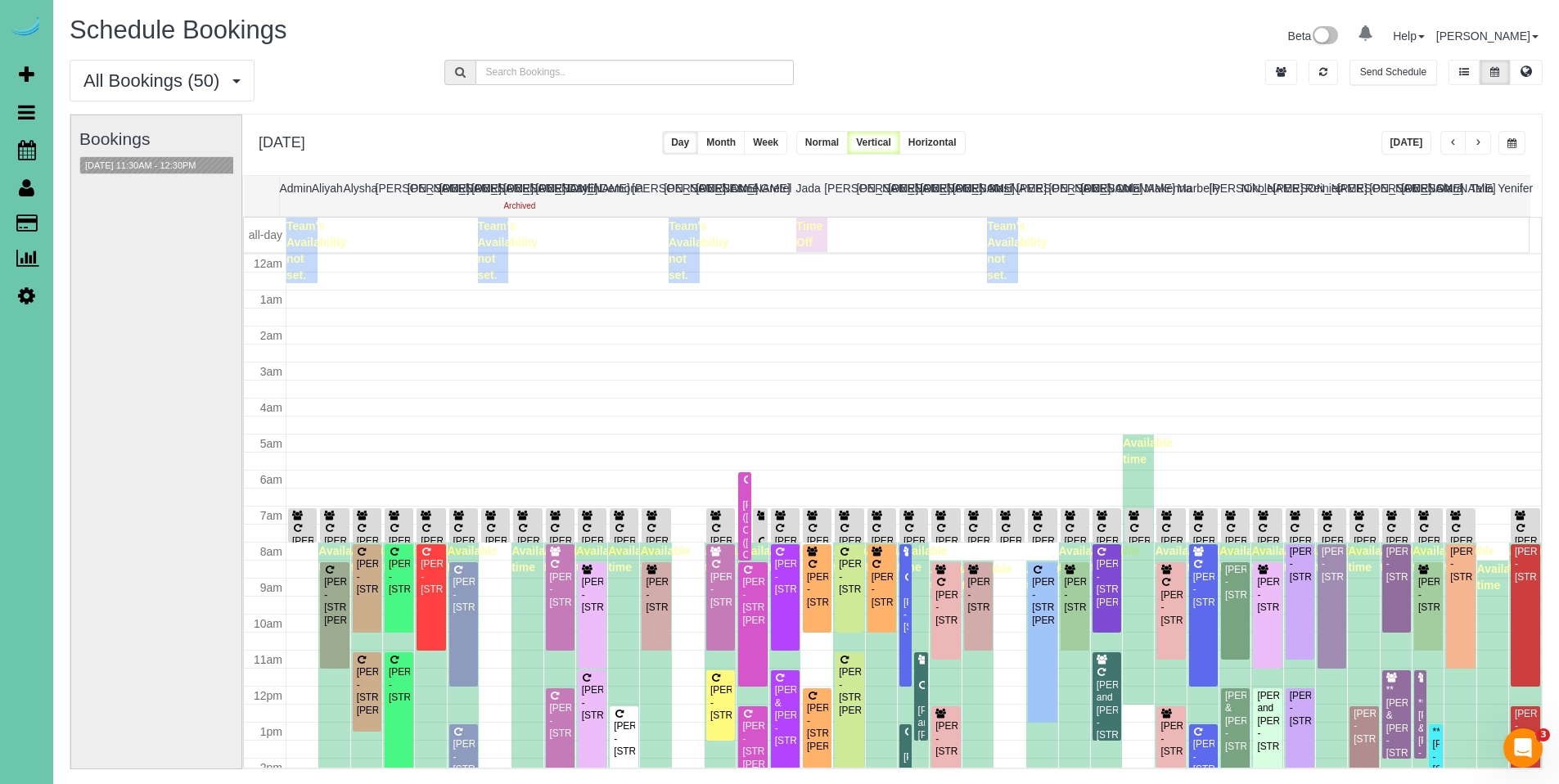
scroll to position [217, 0]
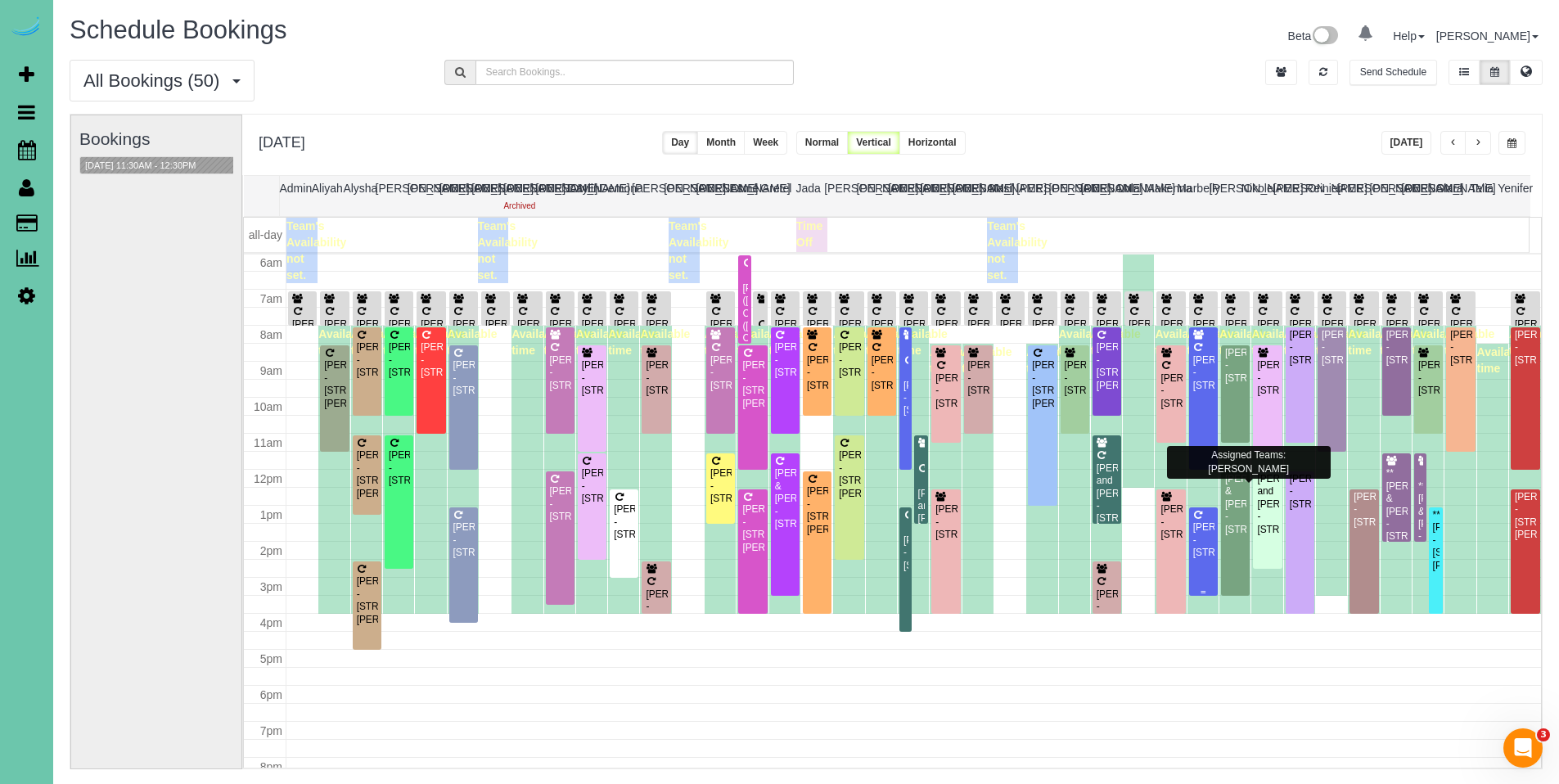
click at [1202, 525] on div "[PERSON_NAME] - [STREET_ADDRESS]" at bounding box center [1203, 539] width 22 height 37
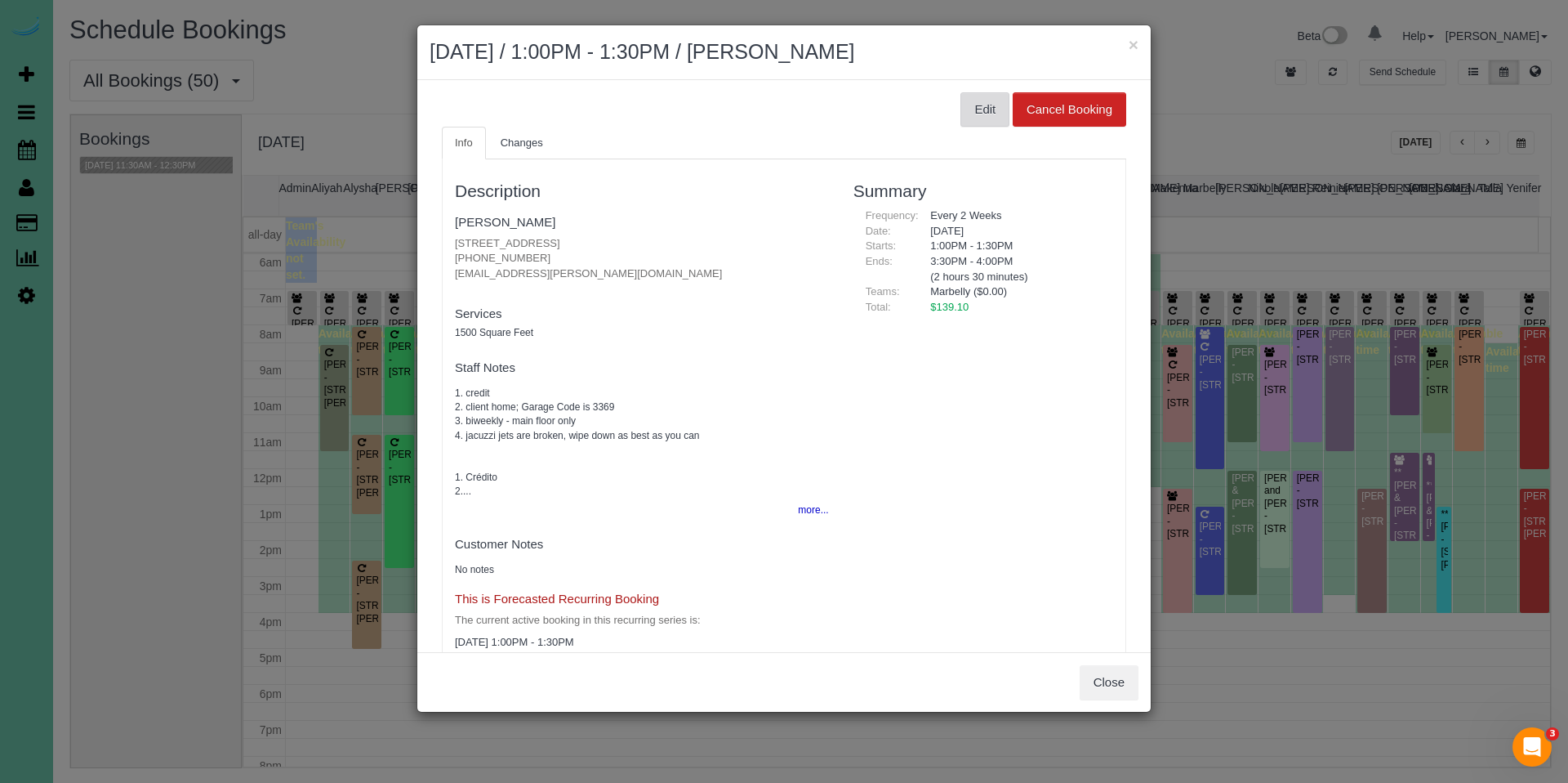
click at [964, 109] on button "Edit" at bounding box center [985, 109] width 49 height 35
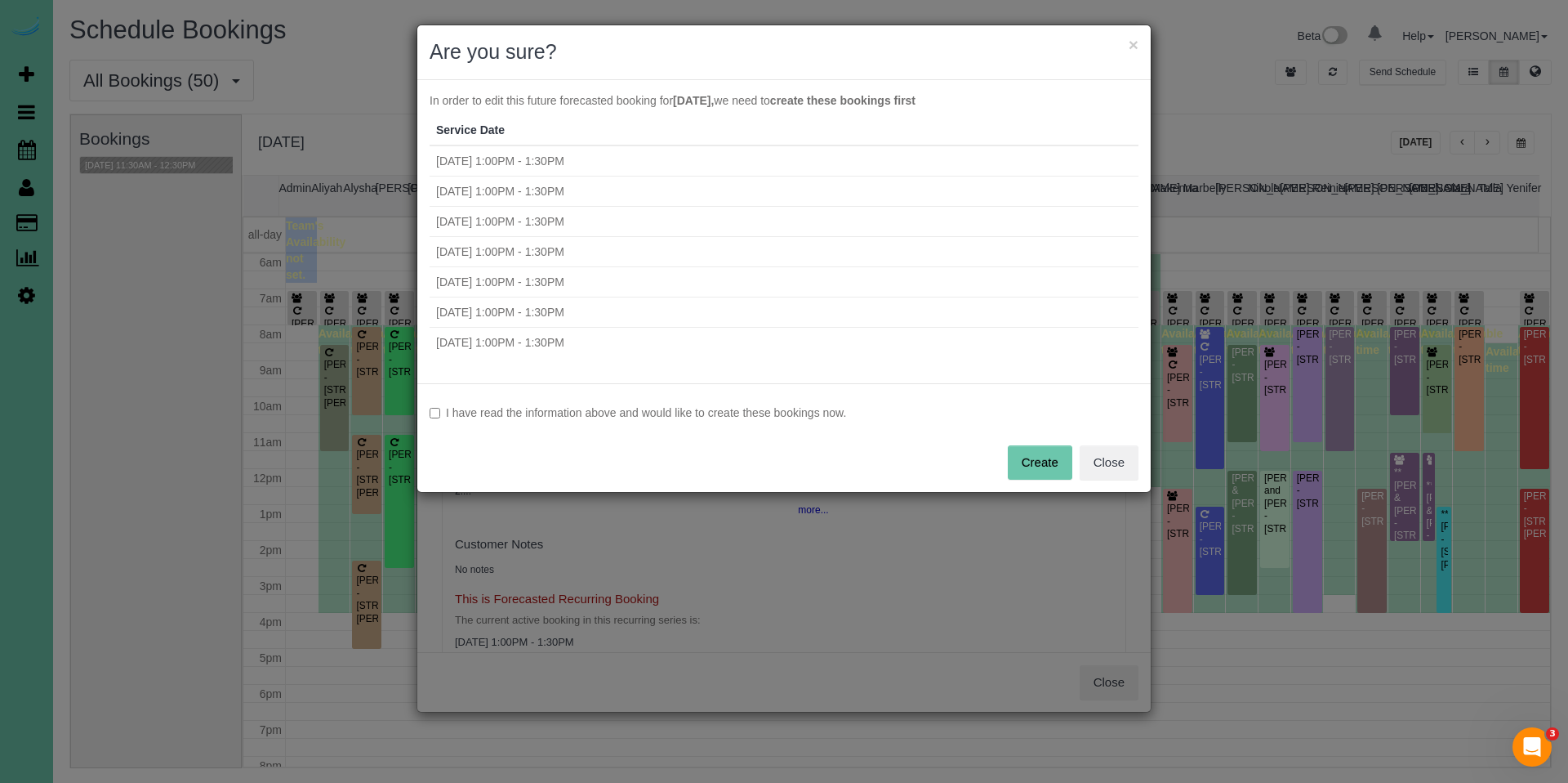
click at [566, 417] on label "I have read the information above and would like to create these bookings now." at bounding box center [784, 412] width 709 height 16
click at [1040, 469] on button "Create" at bounding box center [1040, 463] width 64 height 35
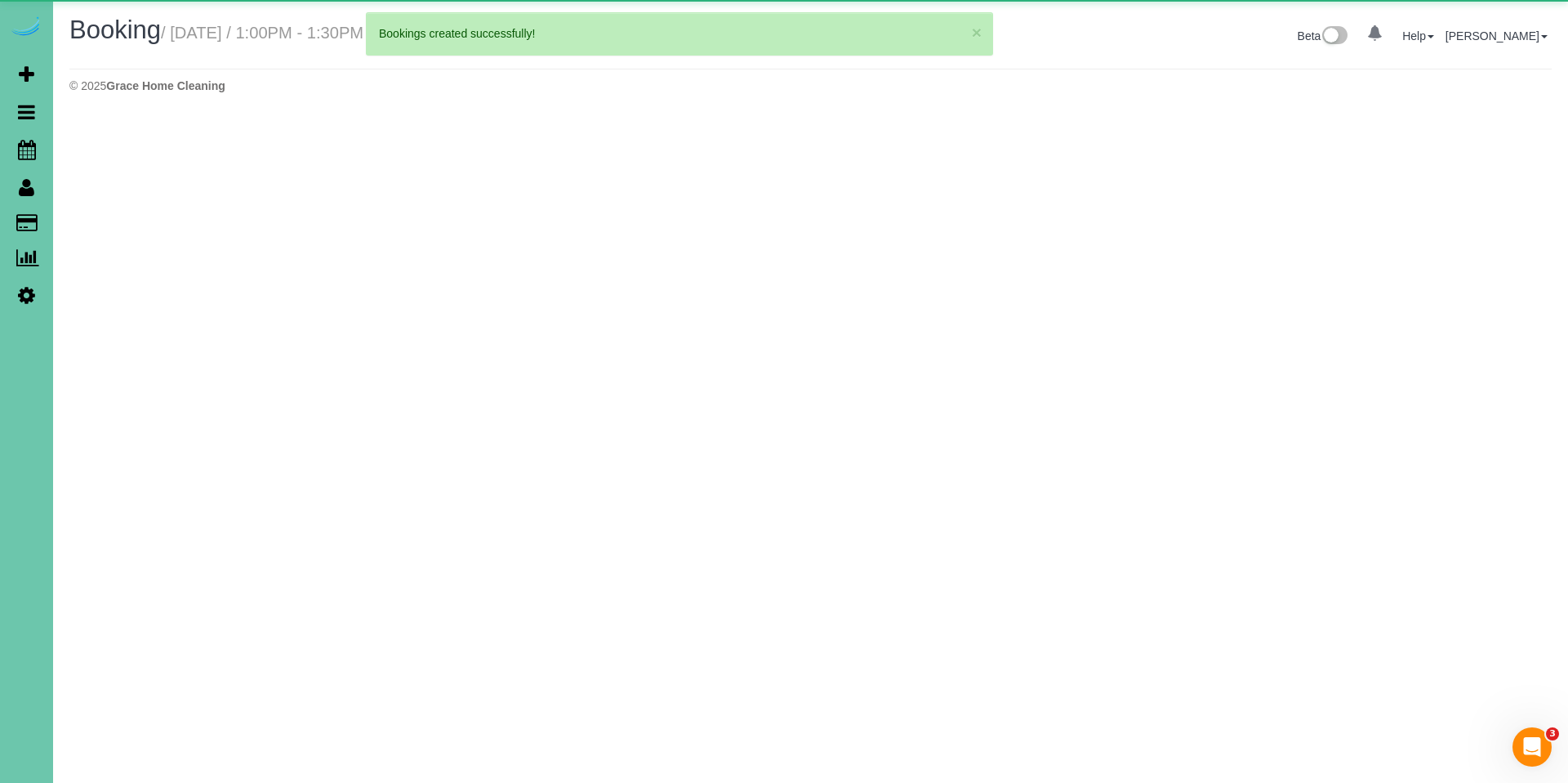
select select "NE"
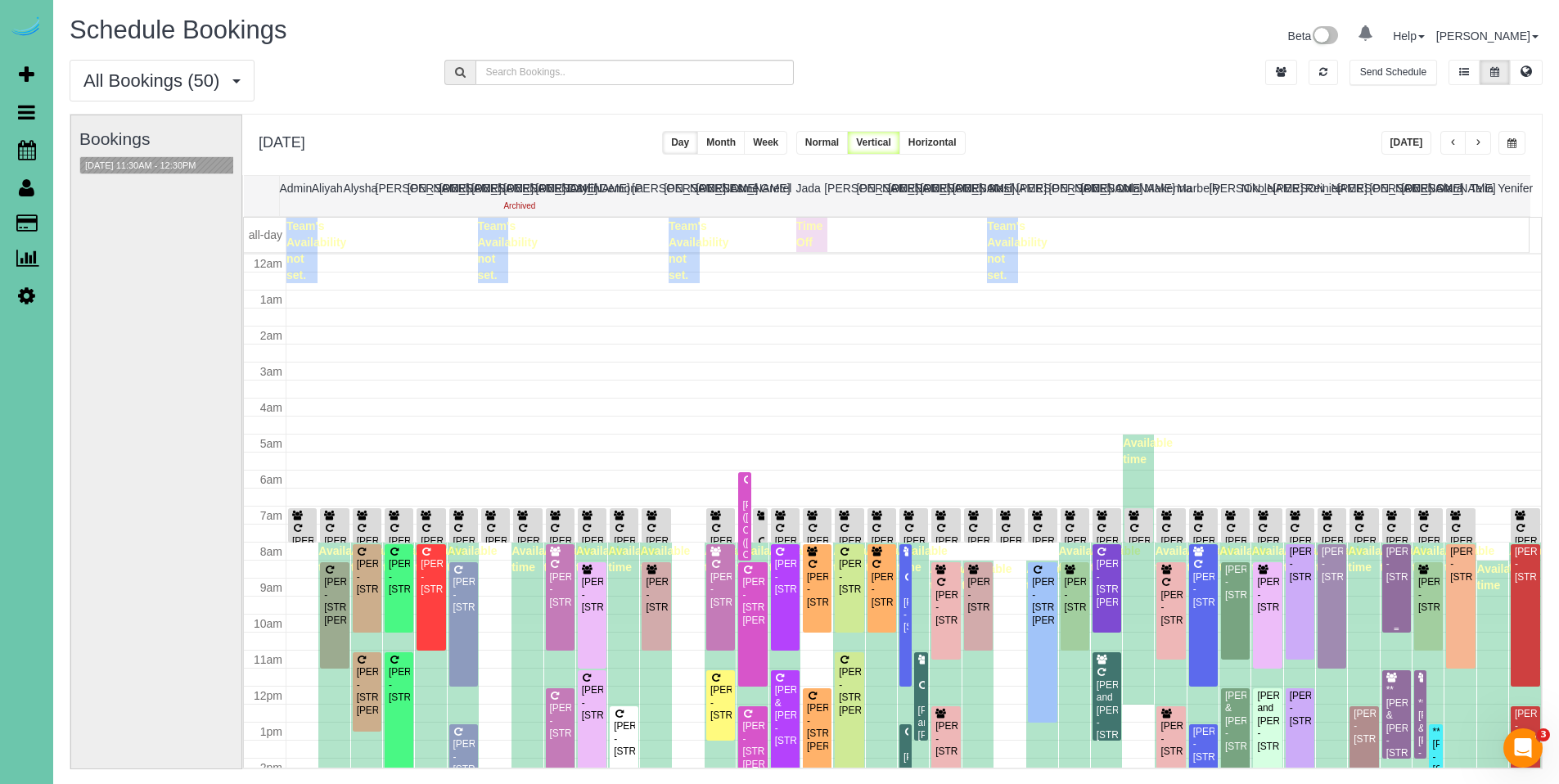
scroll to position [217, 0]
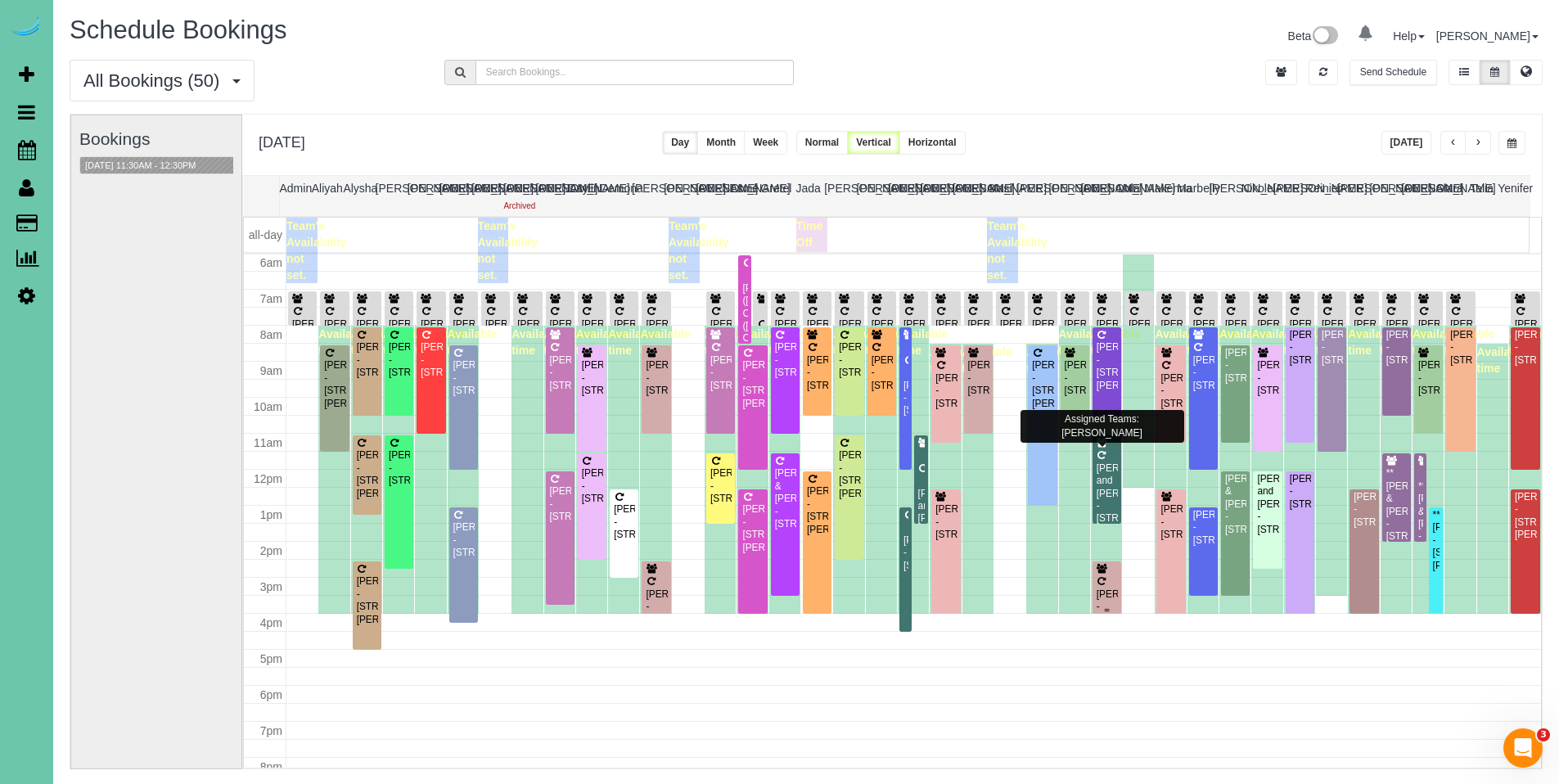
click at [1099, 582] on div "[PERSON_NAME] - [STREET_ADDRESS]" at bounding box center [1107, 594] width 22 height 63
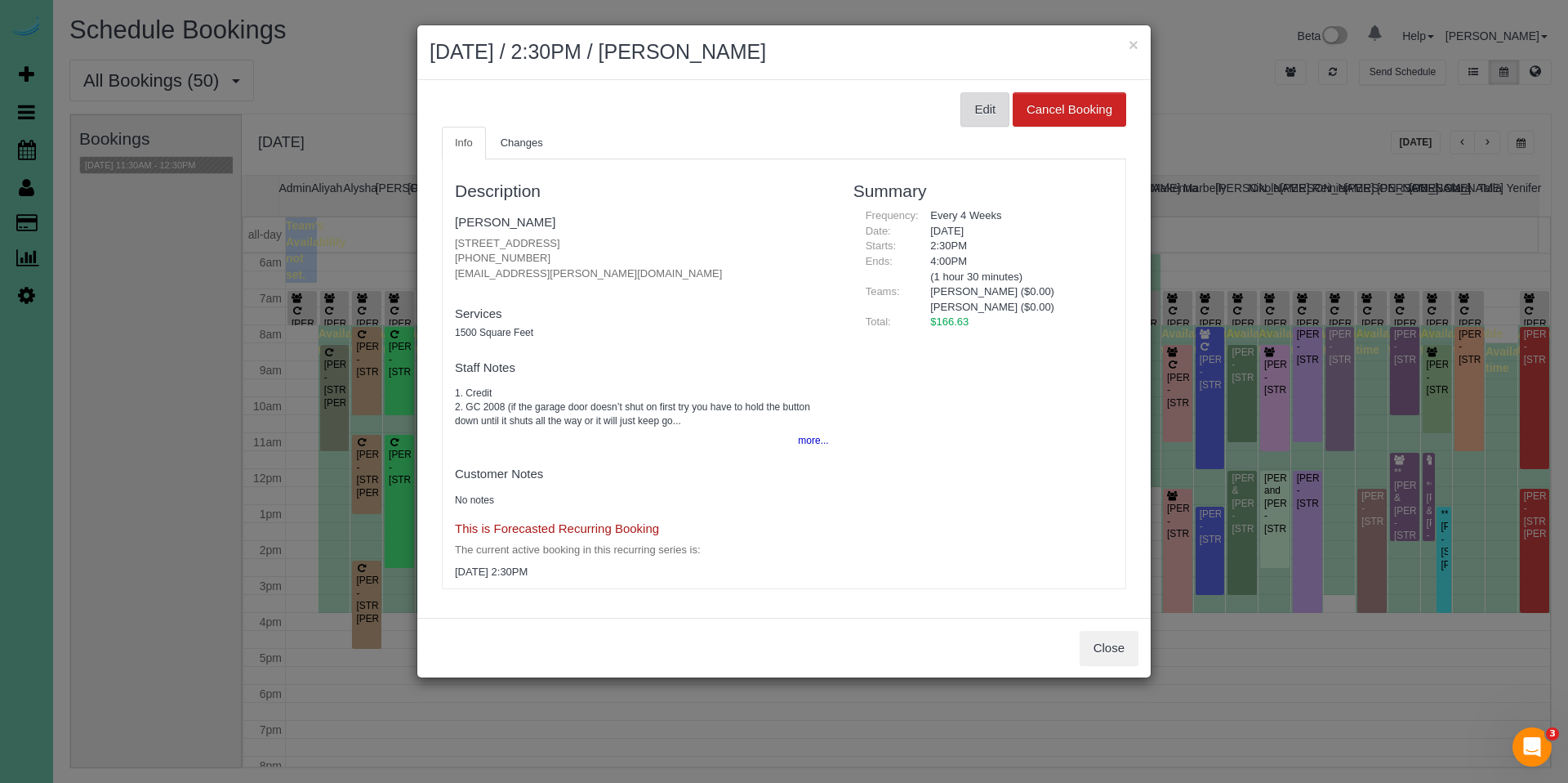
click at [987, 107] on button "Edit" at bounding box center [985, 109] width 49 height 35
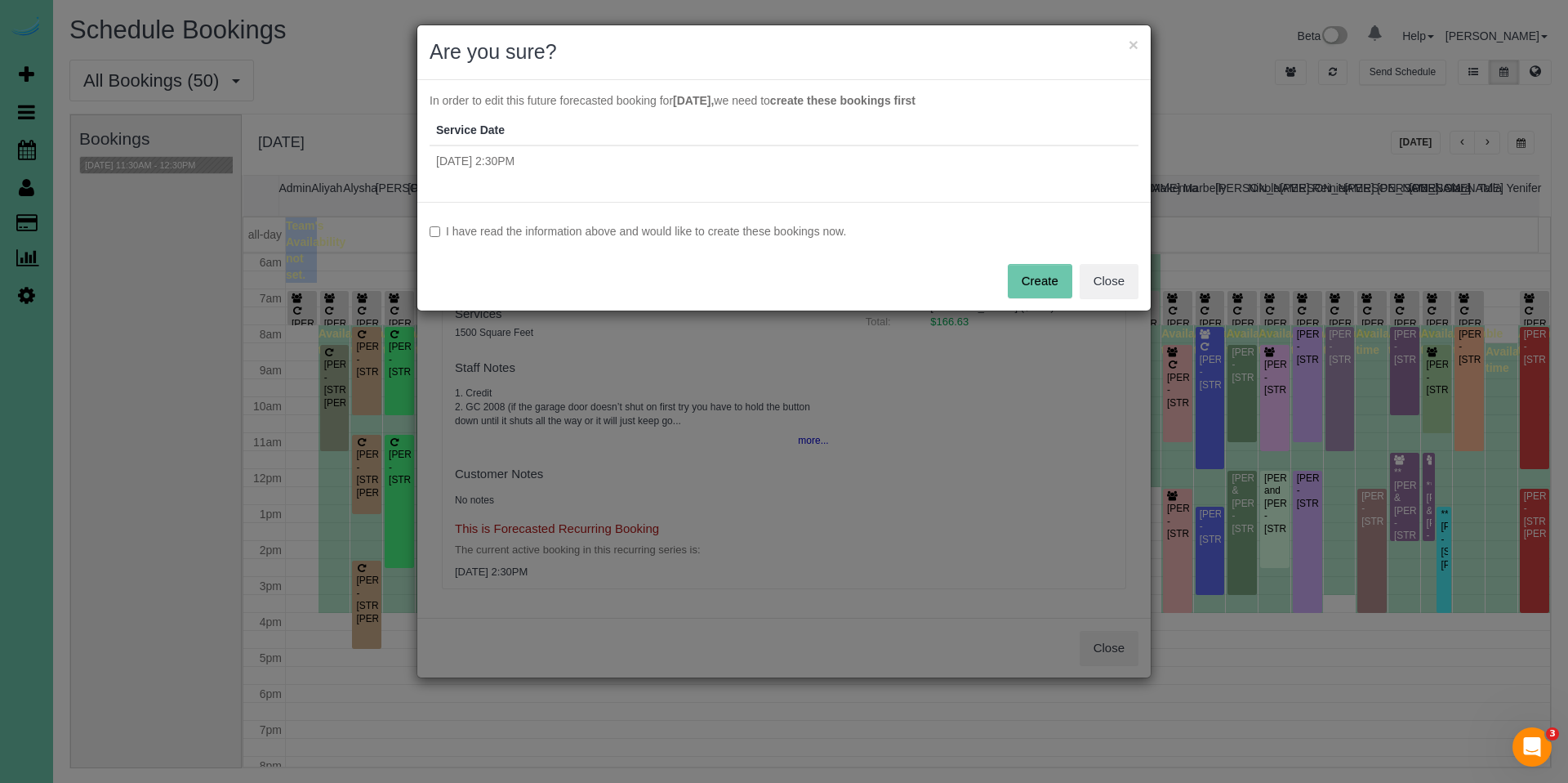
click at [843, 232] on label "I have read the information above and would like to create these bookings now." at bounding box center [784, 231] width 709 height 16
click at [1041, 269] on button "Create" at bounding box center [1040, 281] width 64 height 35
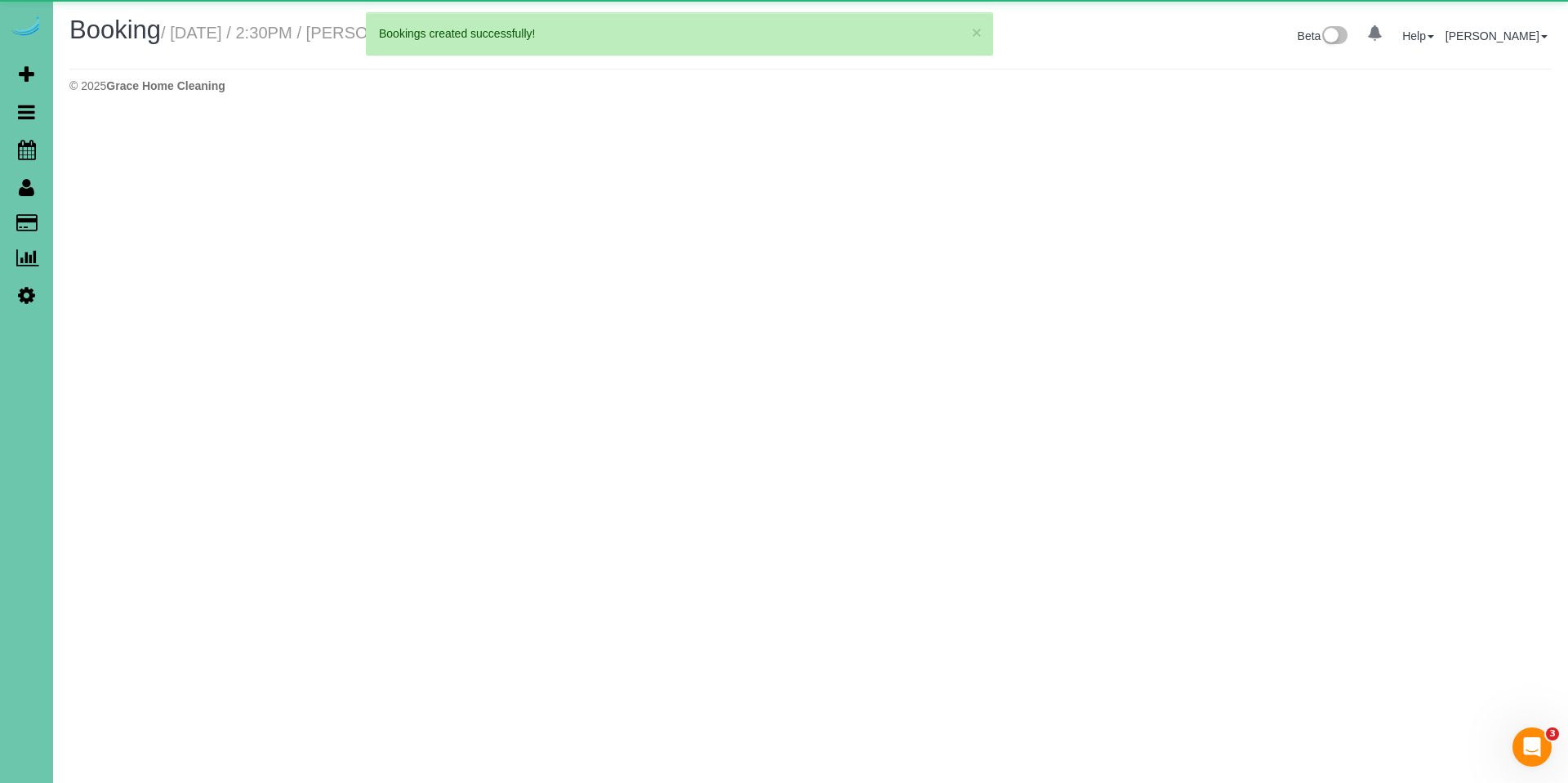
select select "NE"
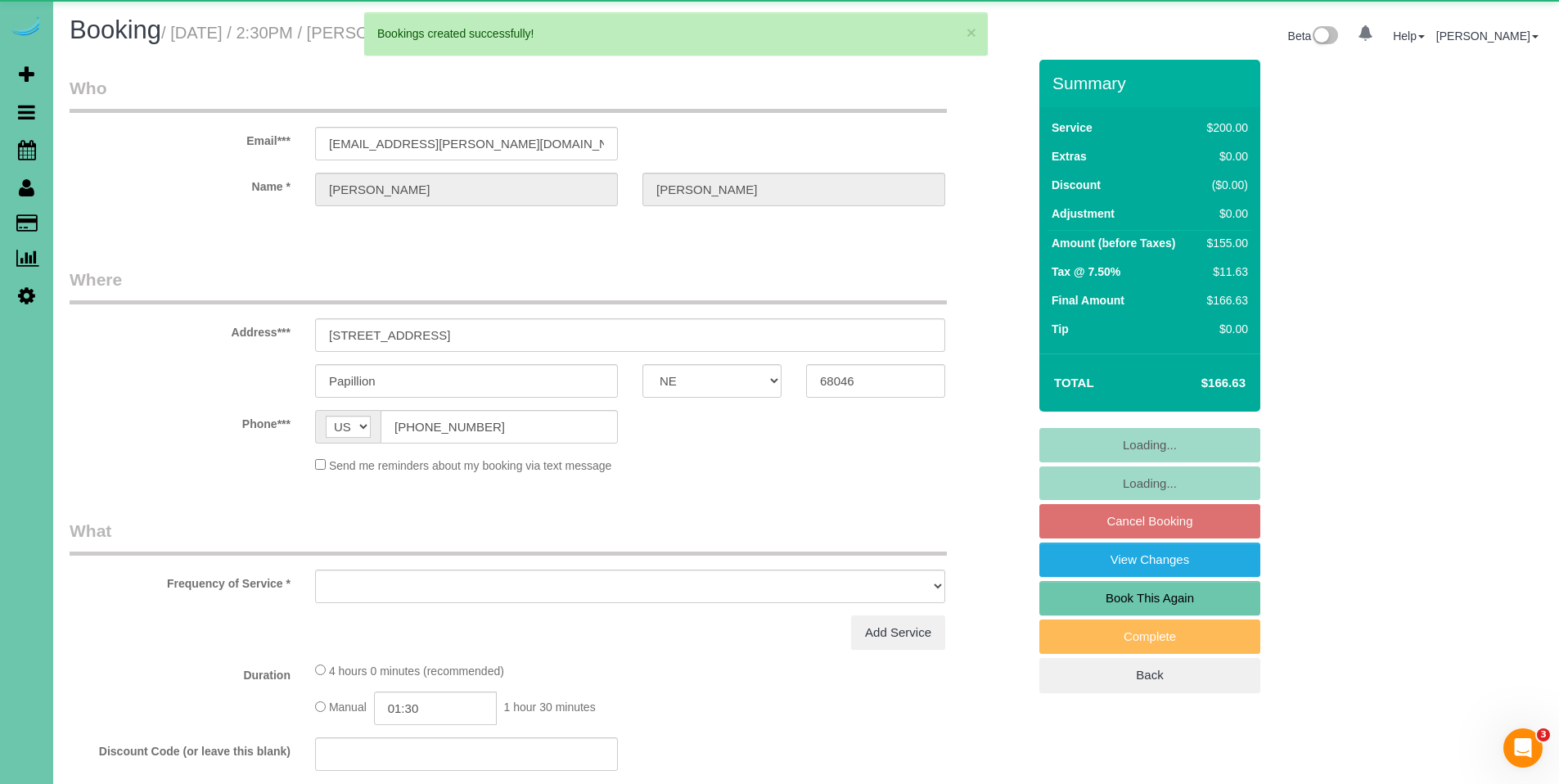
select select "object:8752"
select select "string:fspay-b647f34b-9b88-476c-9658-ddf58fb5fb15"
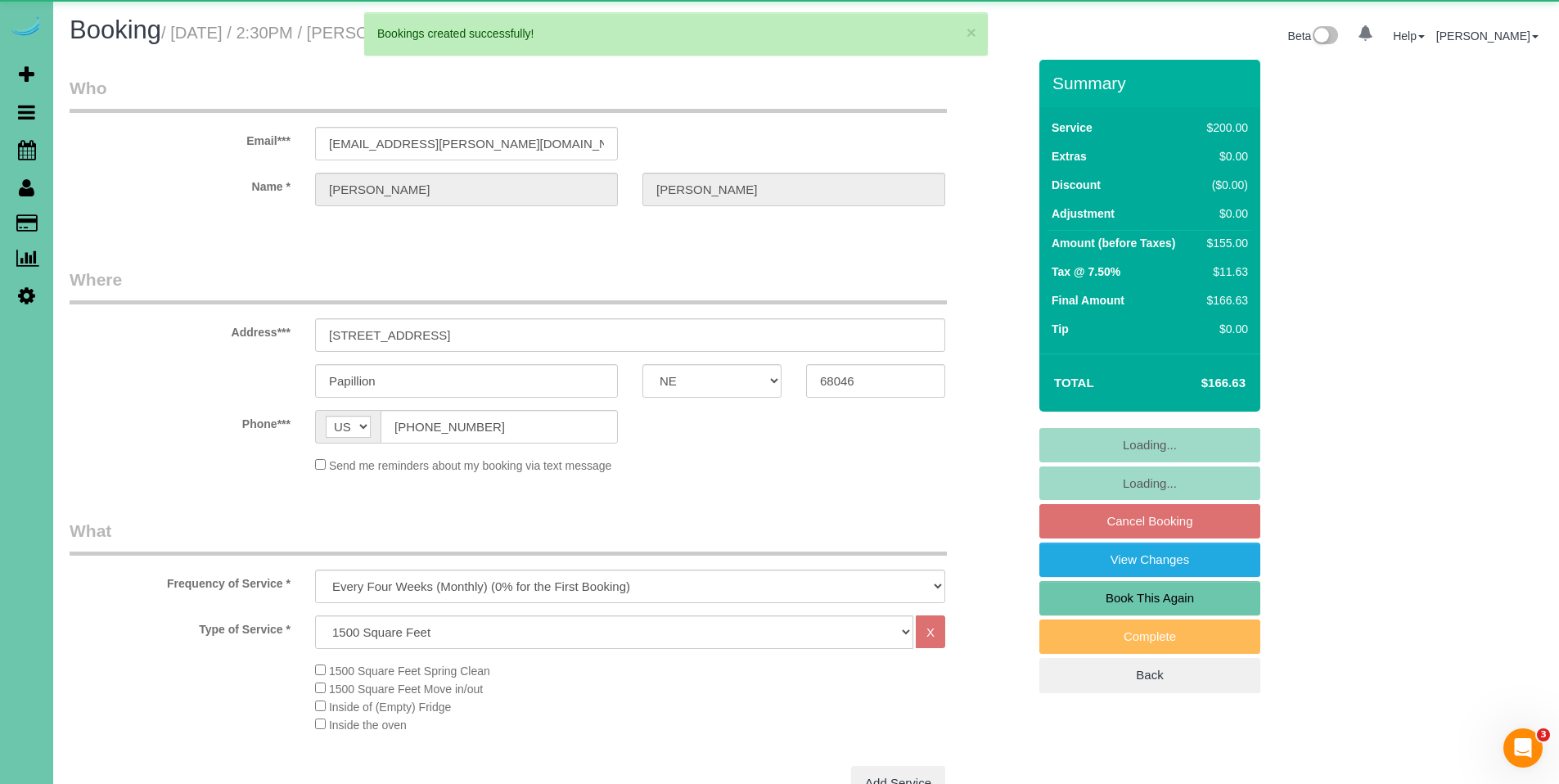
select select "object:8853"
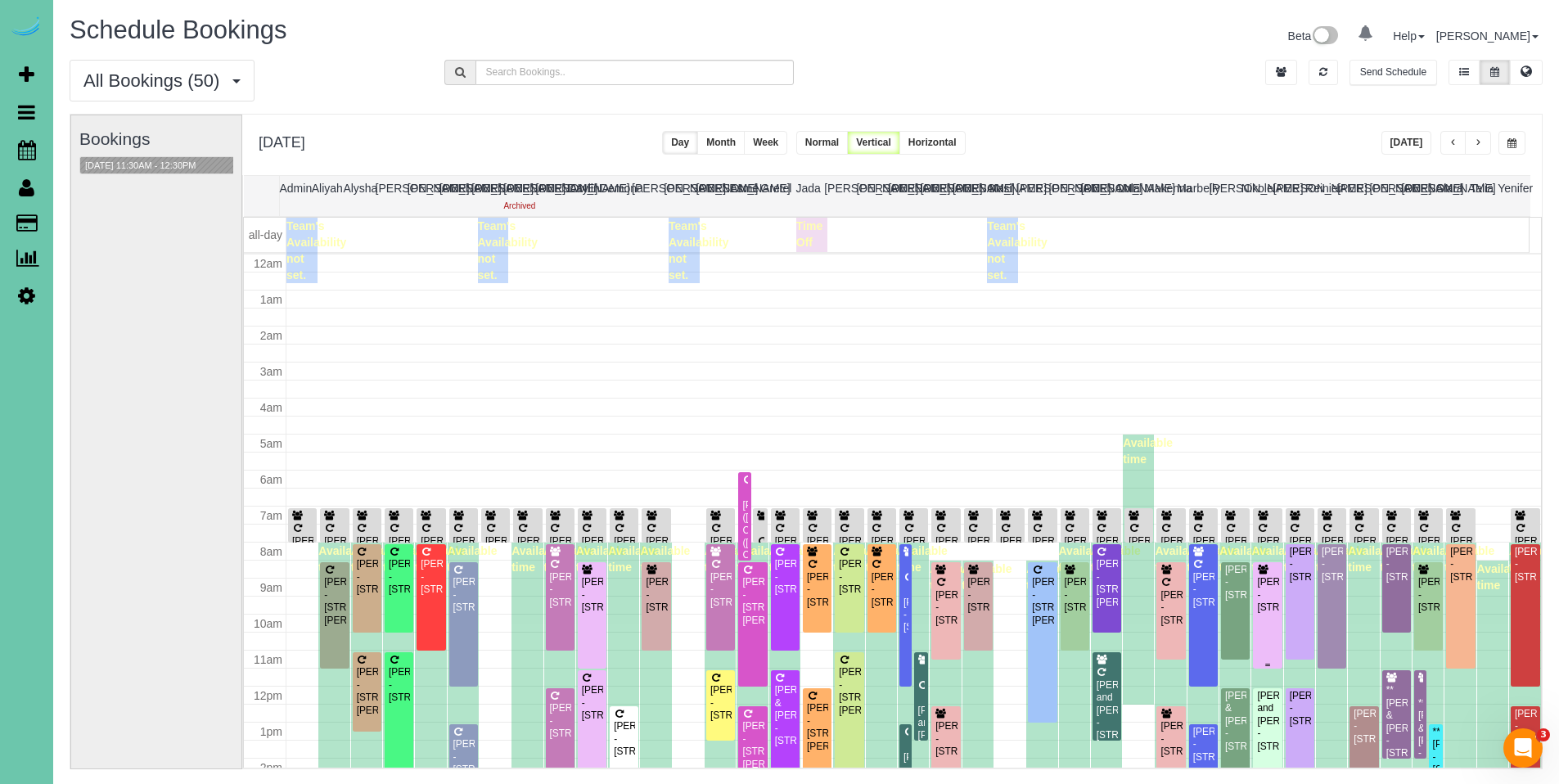
scroll to position [217, 0]
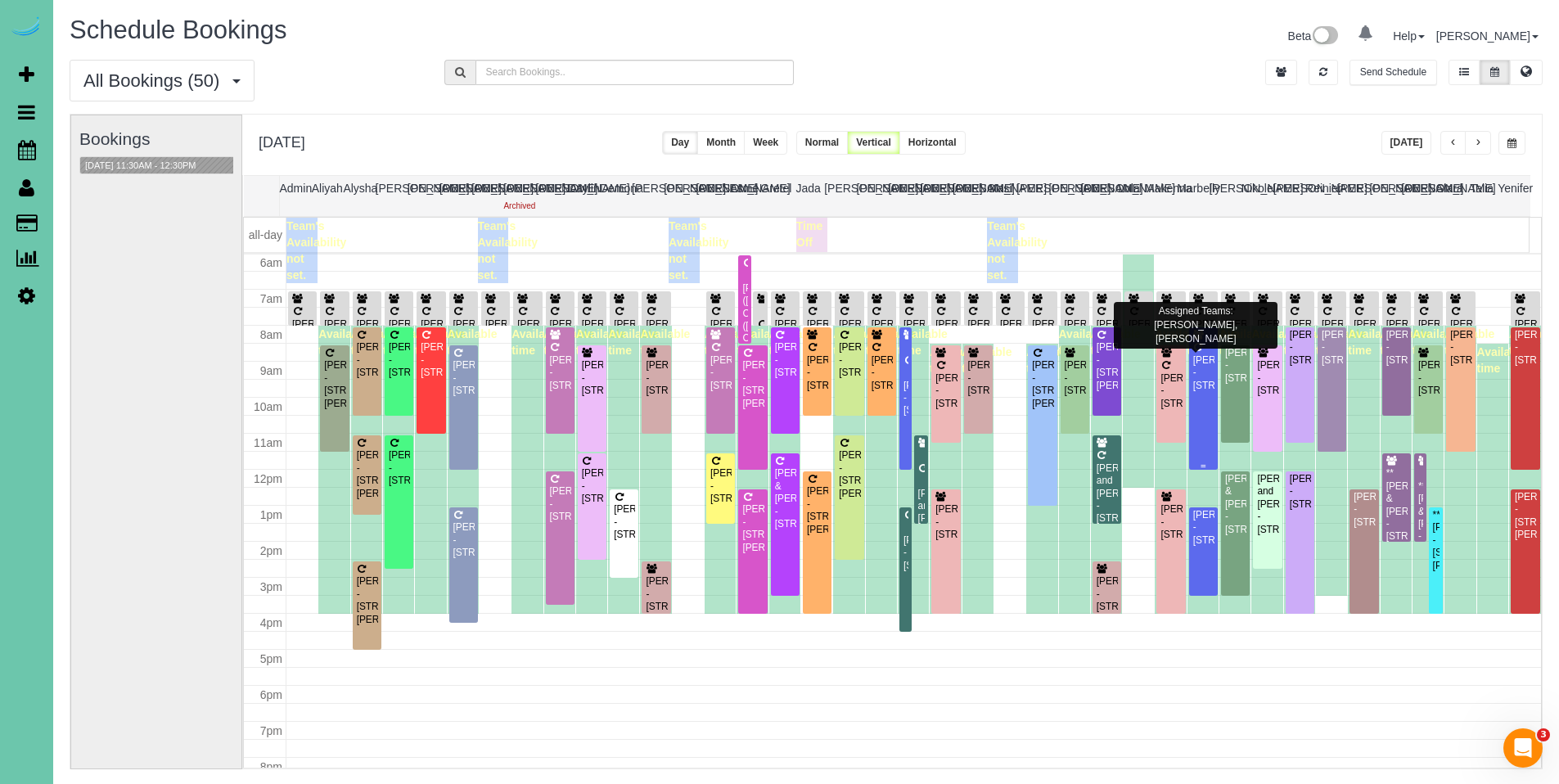
click at [1192, 369] on div "[PERSON_NAME] - [STREET_ADDRESS]" at bounding box center [1203, 373] width 22 height 37
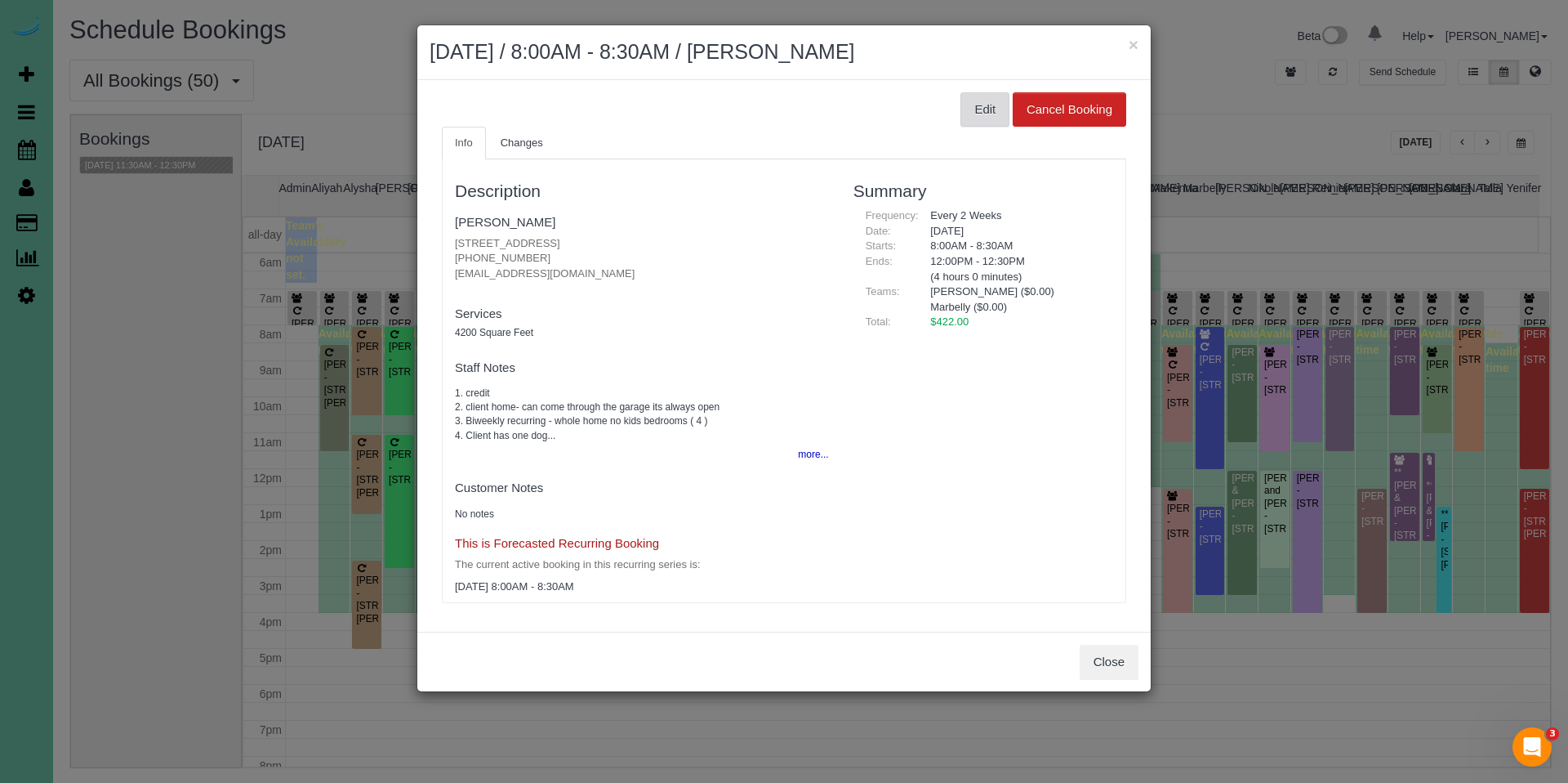
click at [980, 116] on button "Edit" at bounding box center [985, 109] width 49 height 35
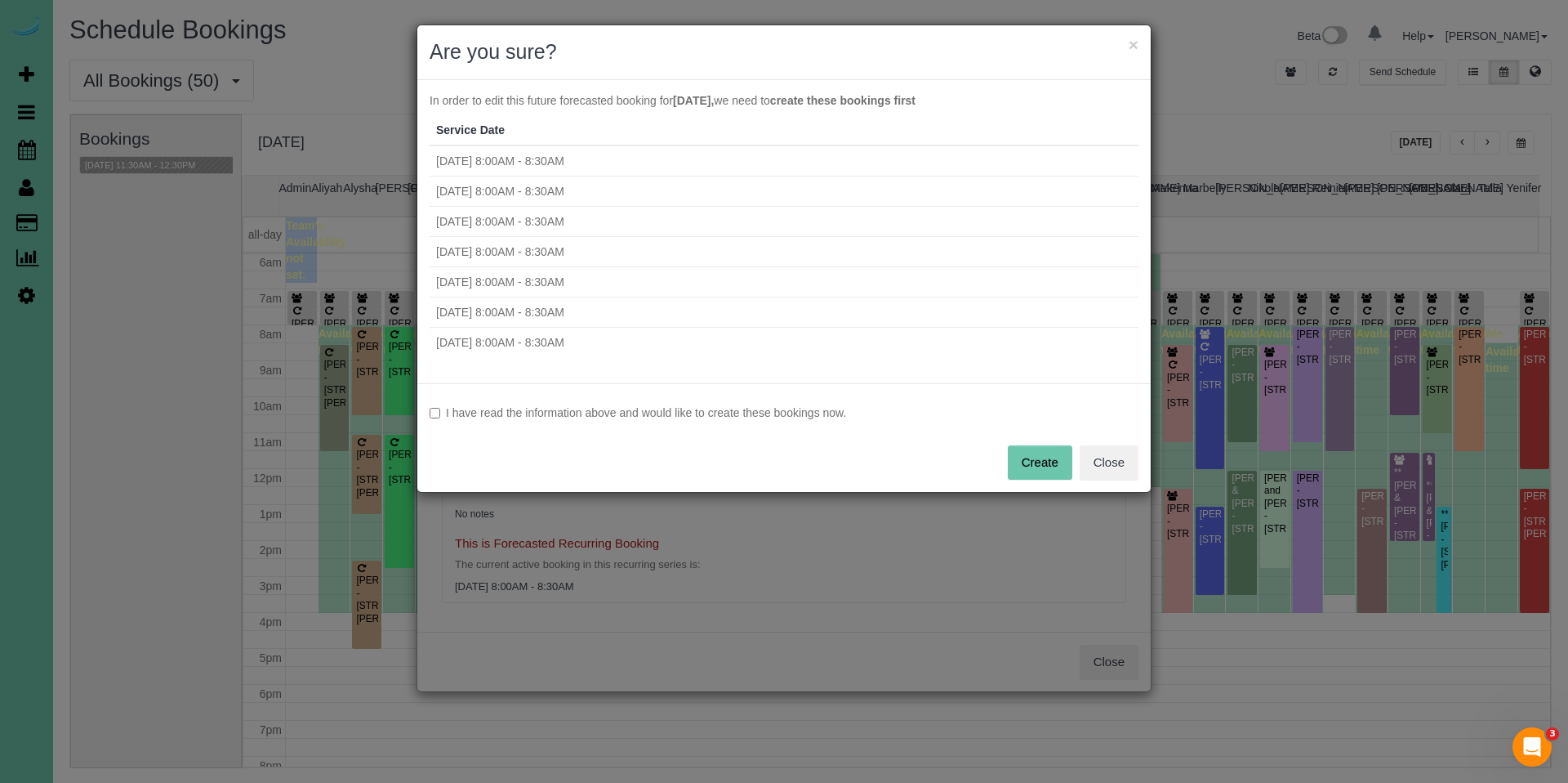
click at [583, 411] on label "I have read the information above and would like to create these bookings now." at bounding box center [784, 412] width 709 height 16
click at [588, 413] on label "I have read the information above and would like to create these bookings now." at bounding box center [784, 412] width 709 height 16
click at [433, 420] on label "I have read the information above and would like to create these bookings now." at bounding box center [784, 412] width 709 height 16
click at [1051, 456] on button "Create" at bounding box center [1040, 463] width 64 height 35
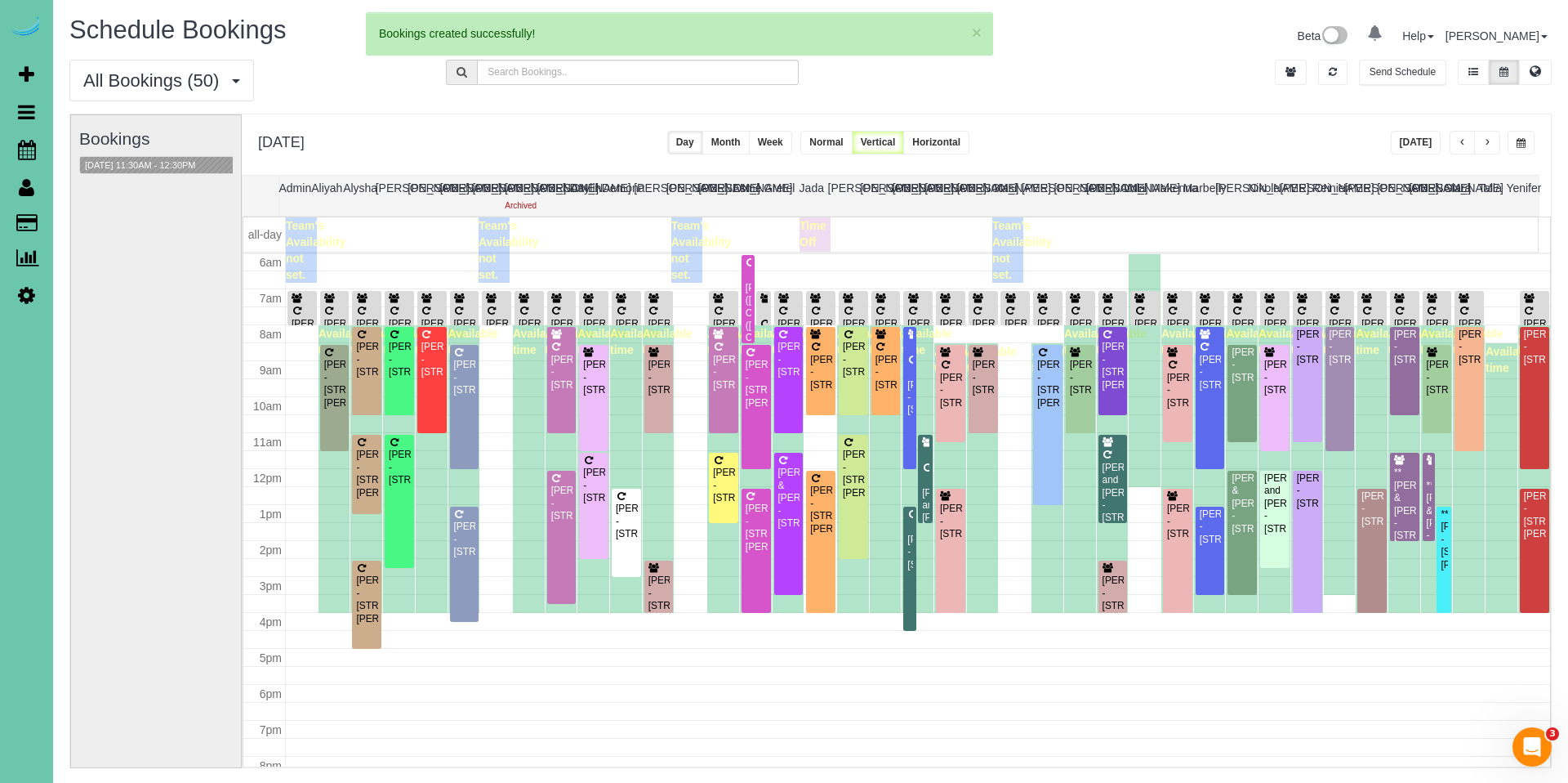
select select "NE"
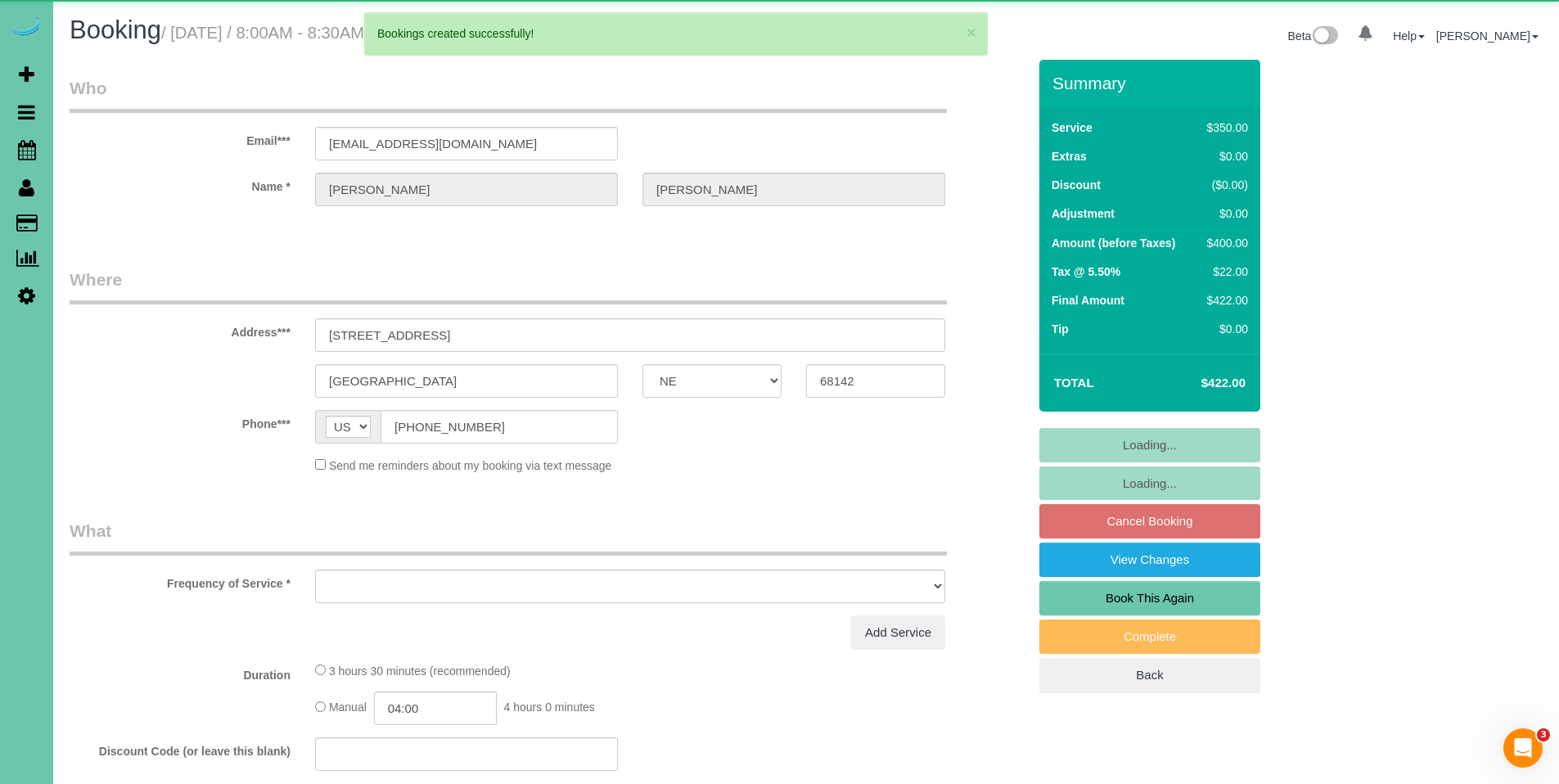
select select "object:9984"
select select "string:fspay-e268739e-7cbe-419b-ac4a-62357a12919a"
select select "object:10271"
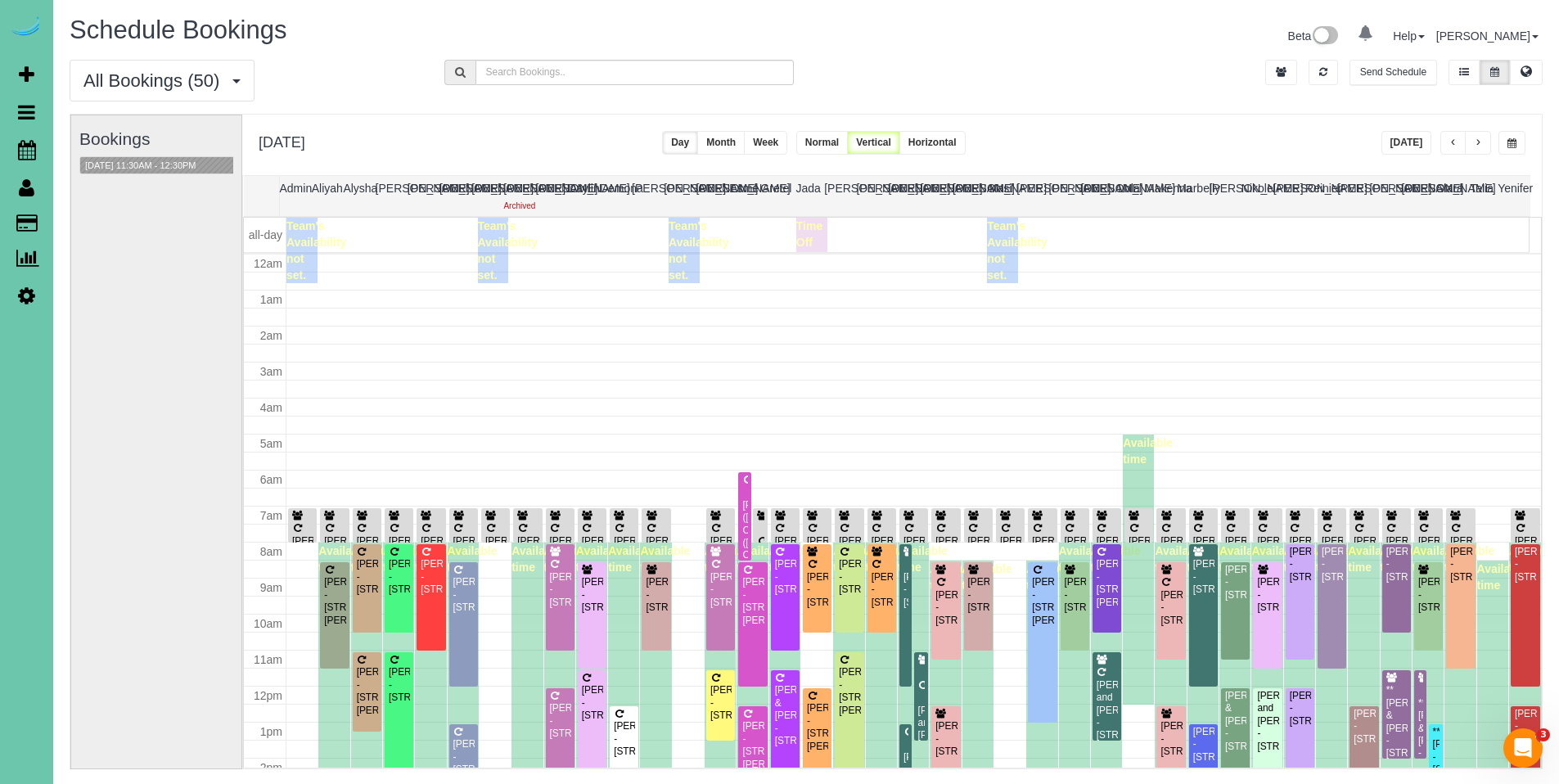
scroll to position [217, 0]
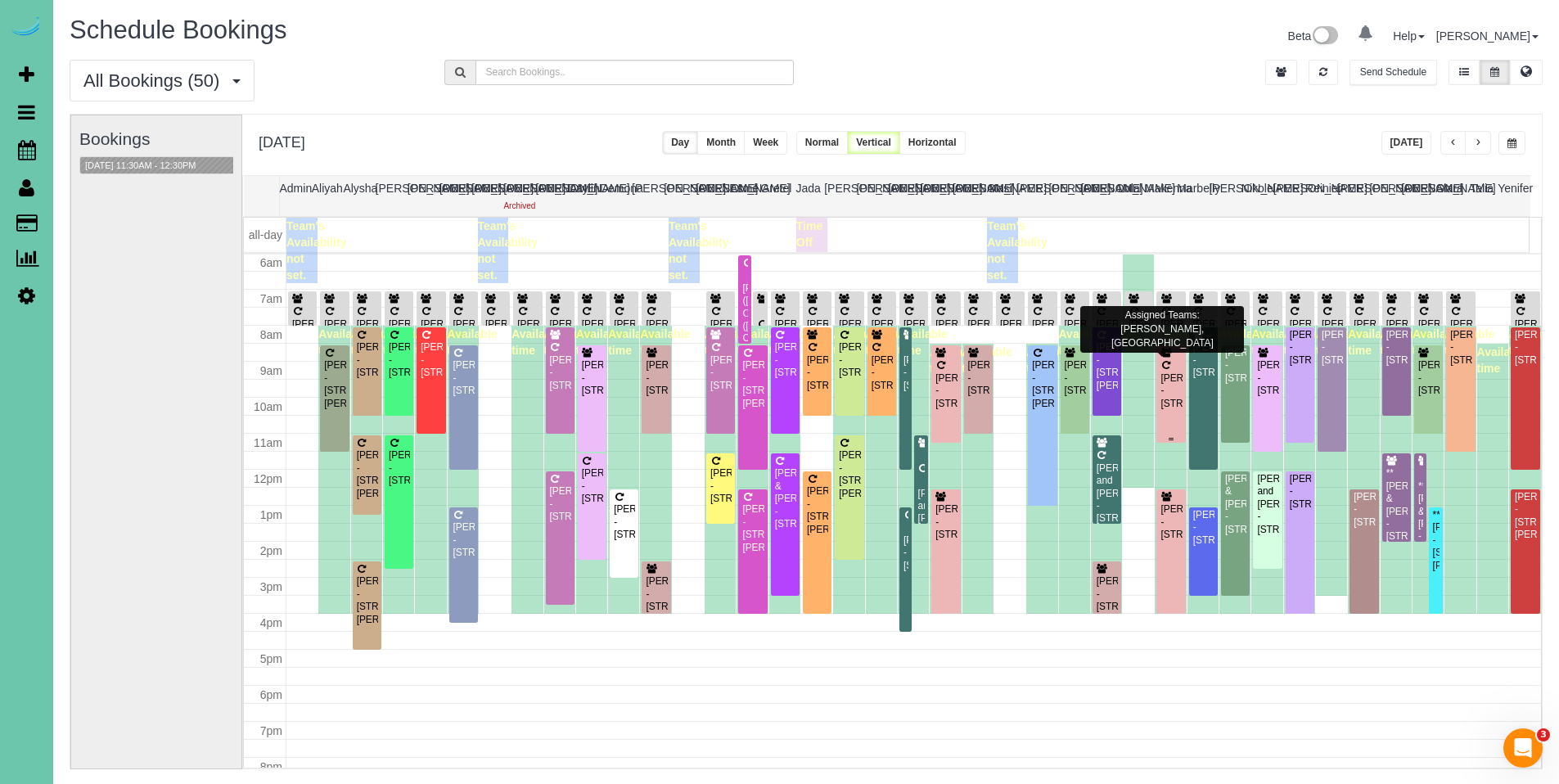
click at [1159, 385] on div "[PERSON_NAME] - [STREET_ADDRESS]" at bounding box center [1170, 391] width 22 height 37
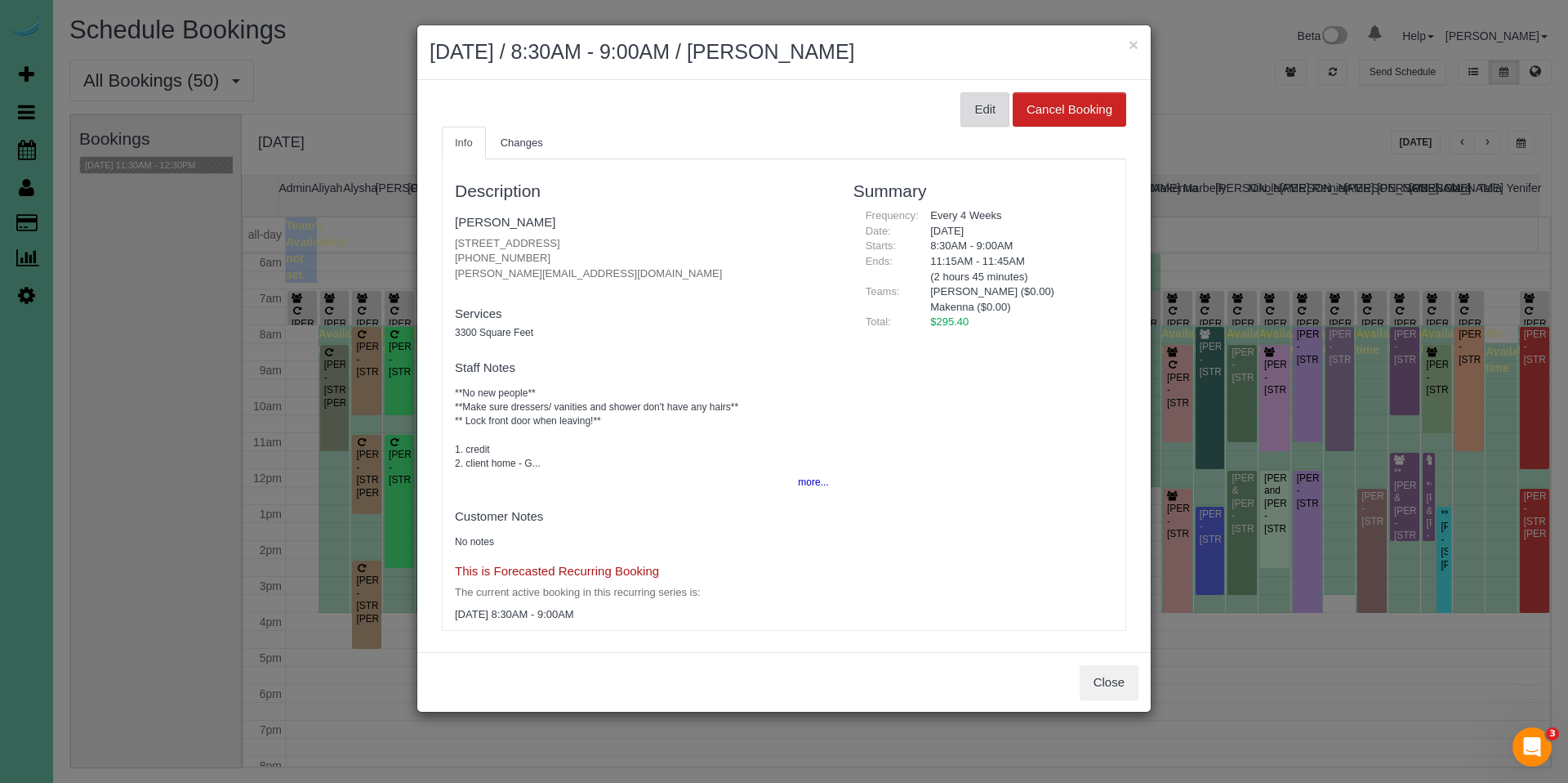
click at [964, 112] on button "Edit" at bounding box center [985, 109] width 49 height 35
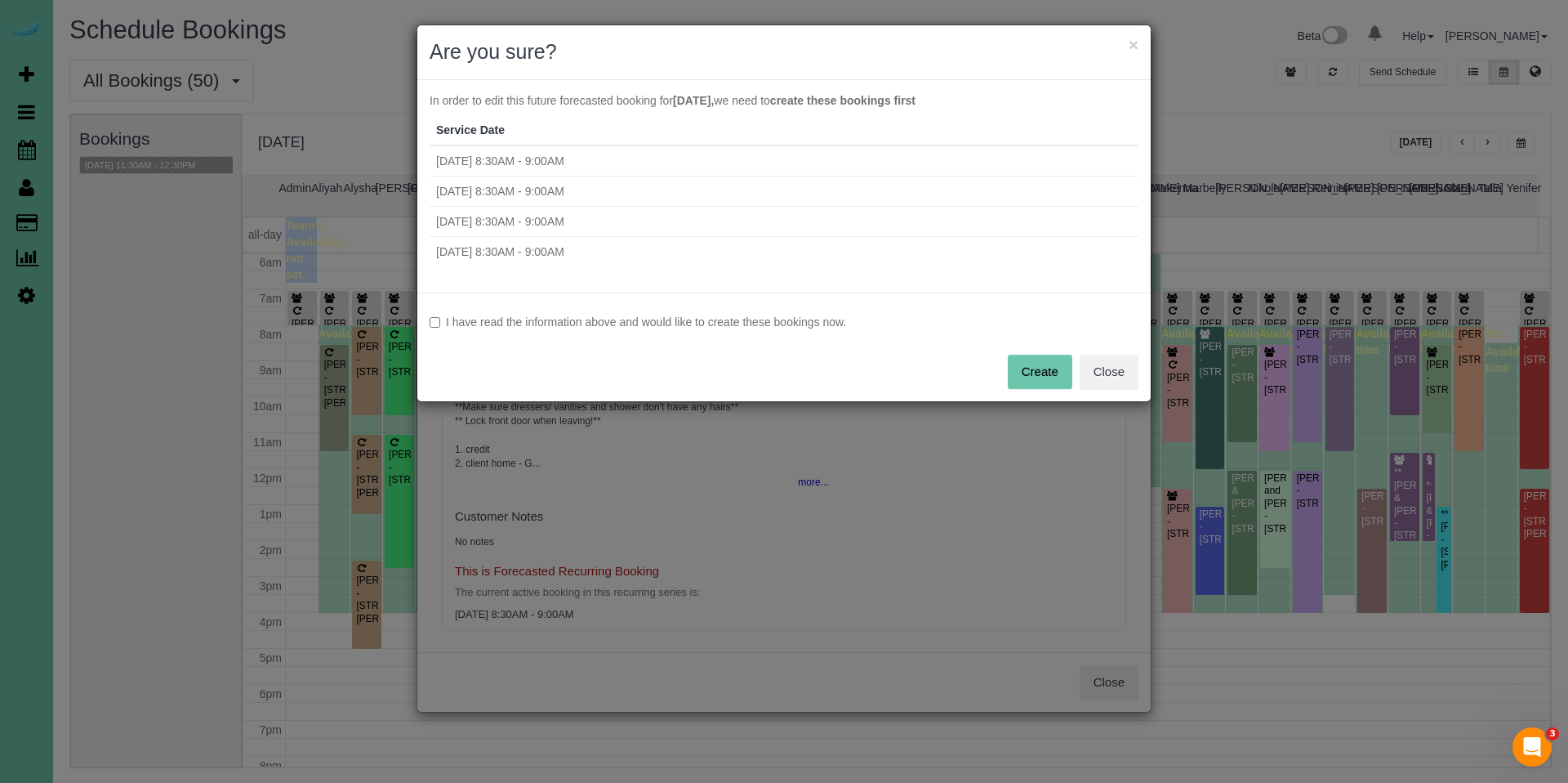
click at [760, 321] on label "I have read the information above and would like to create these bookings now." at bounding box center [784, 321] width 709 height 16
click at [1041, 374] on button "Create" at bounding box center [1040, 371] width 64 height 35
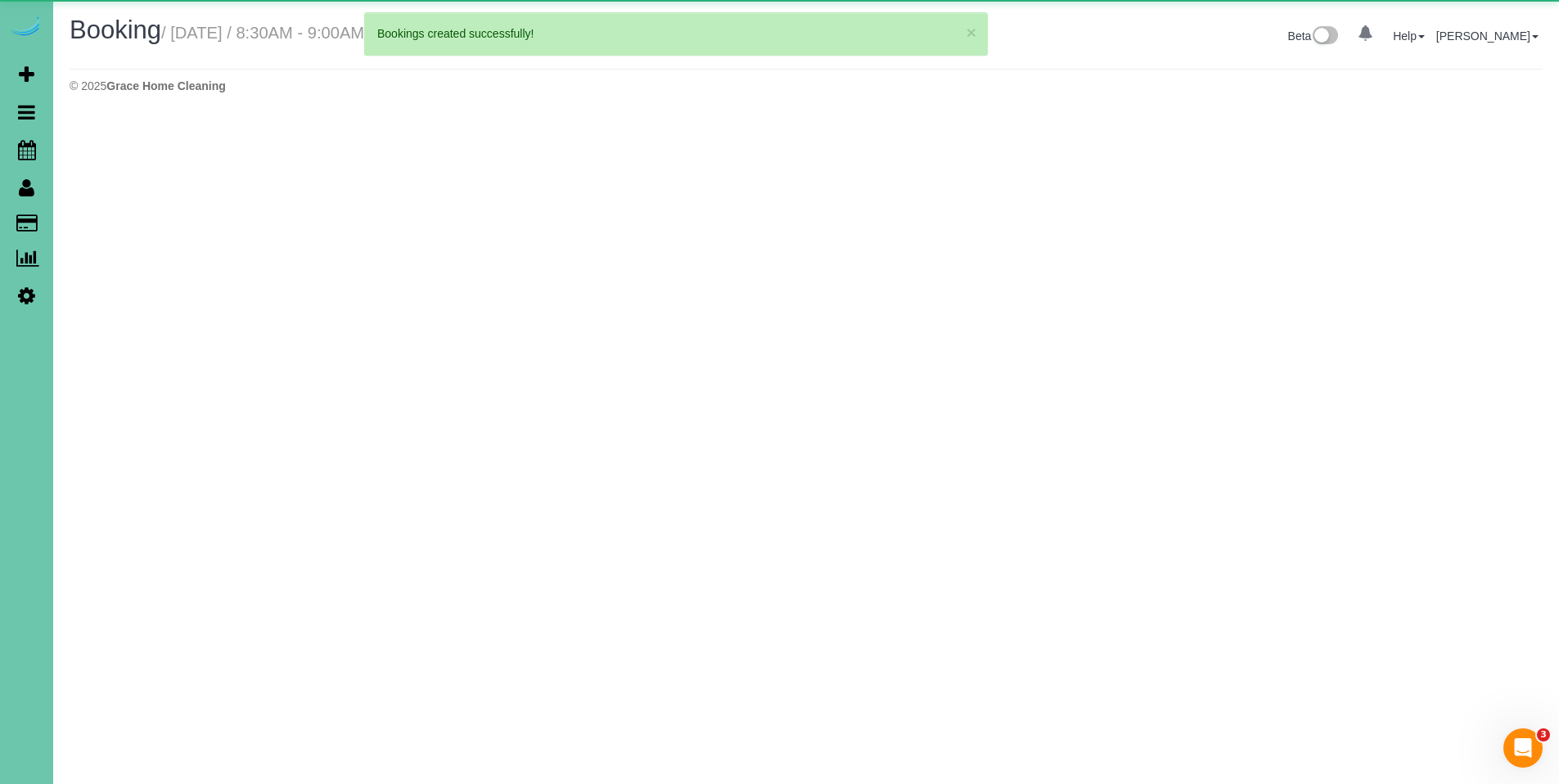
select select "NE"
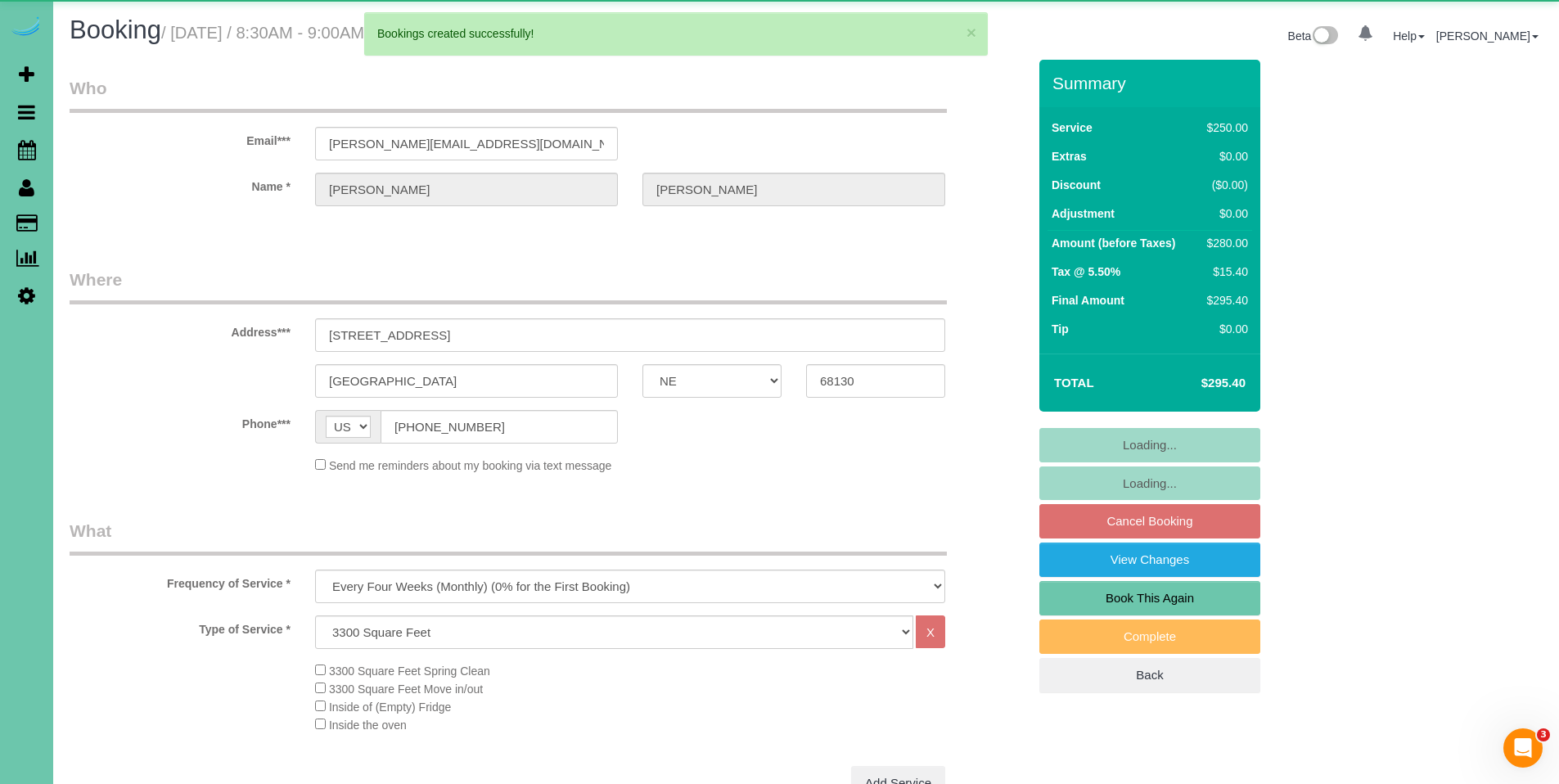
select select "object:11294"
select select "number:37"
select select "number:43"
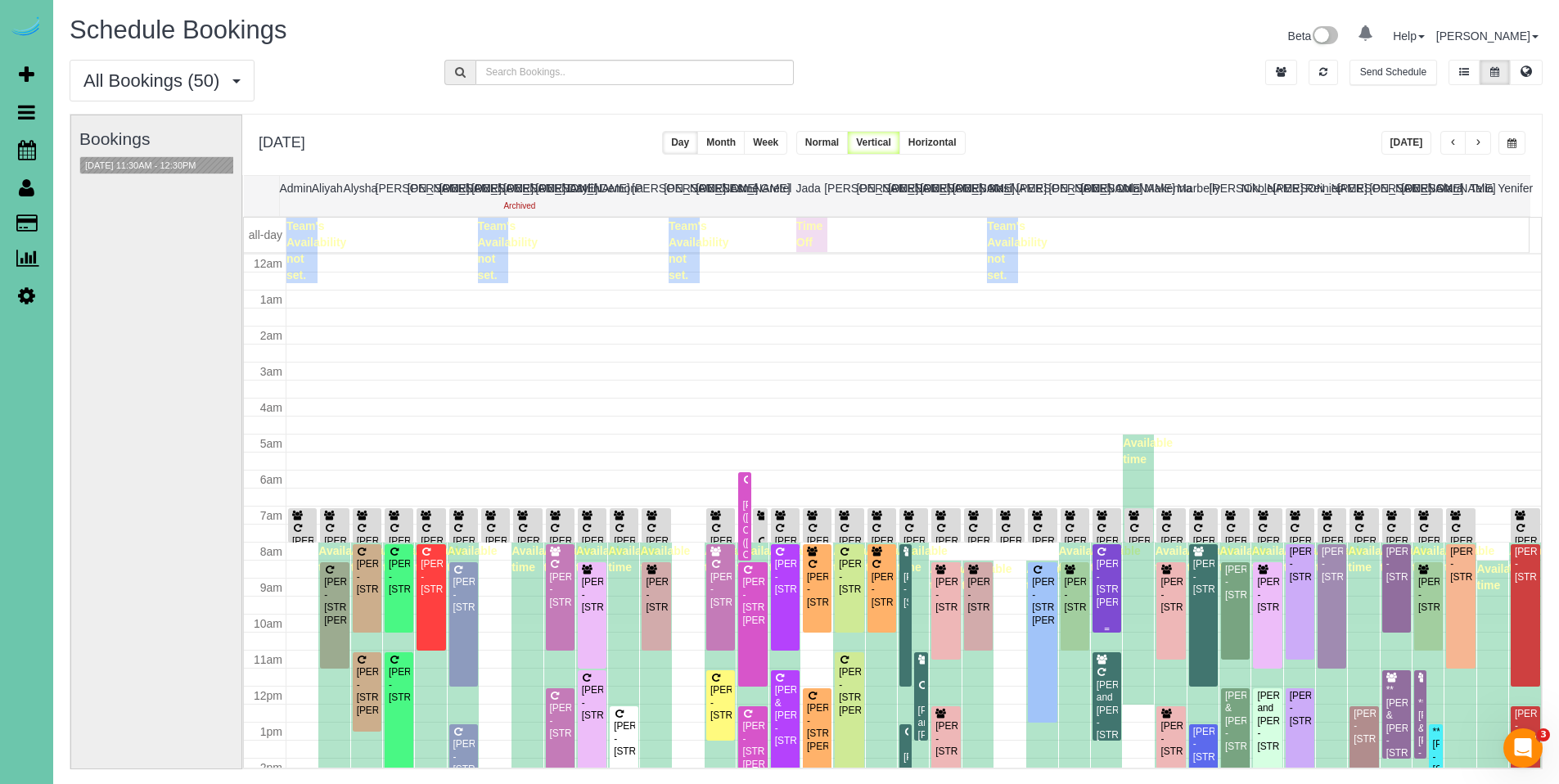
scroll to position [217, 0]
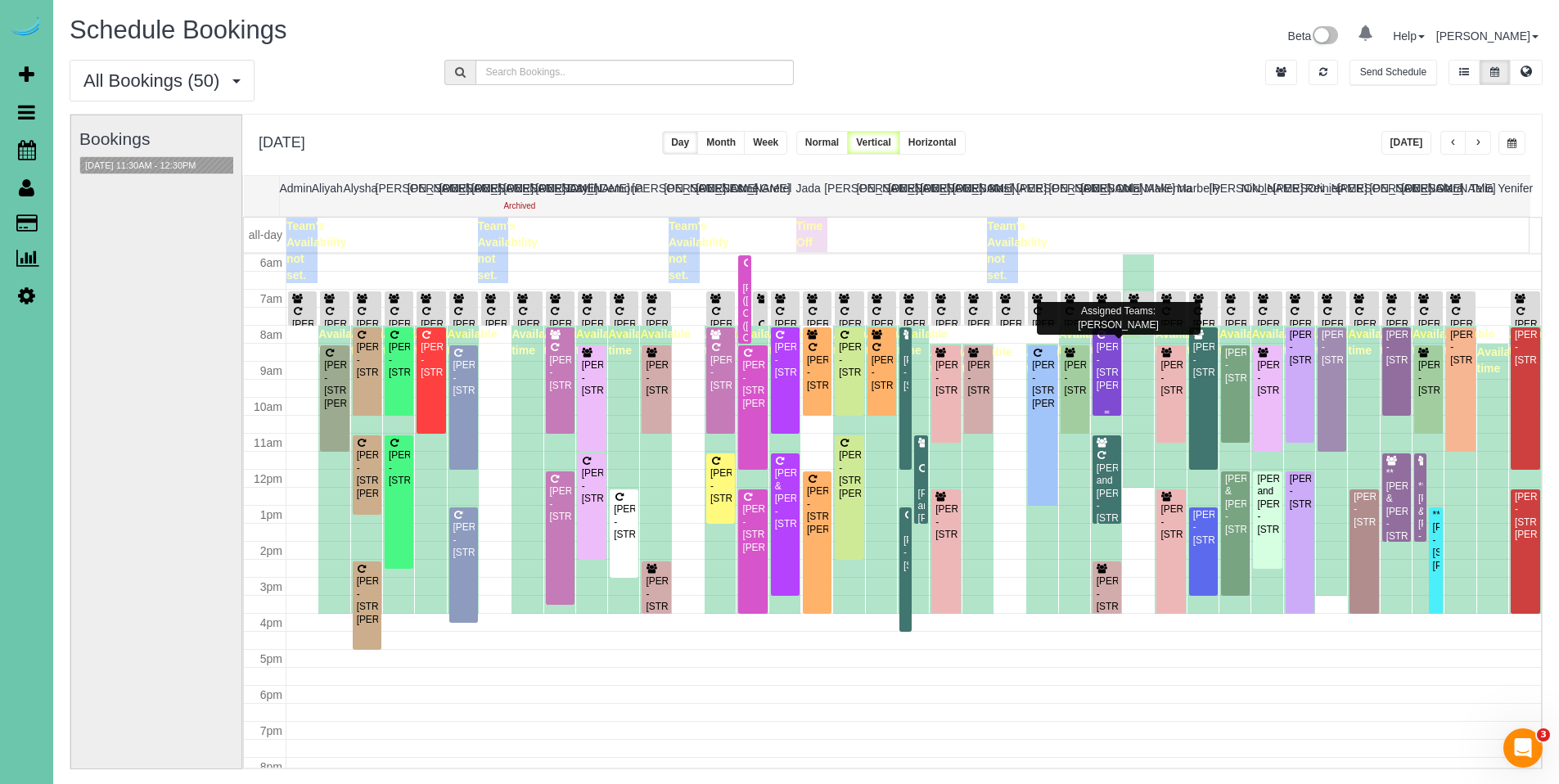
click at [1099, 363] on div "[PERSON_NAME] - [STREET_ADDRESS][PERSON_NAME]" at bounding box center [1107, 367] width 22 height 51
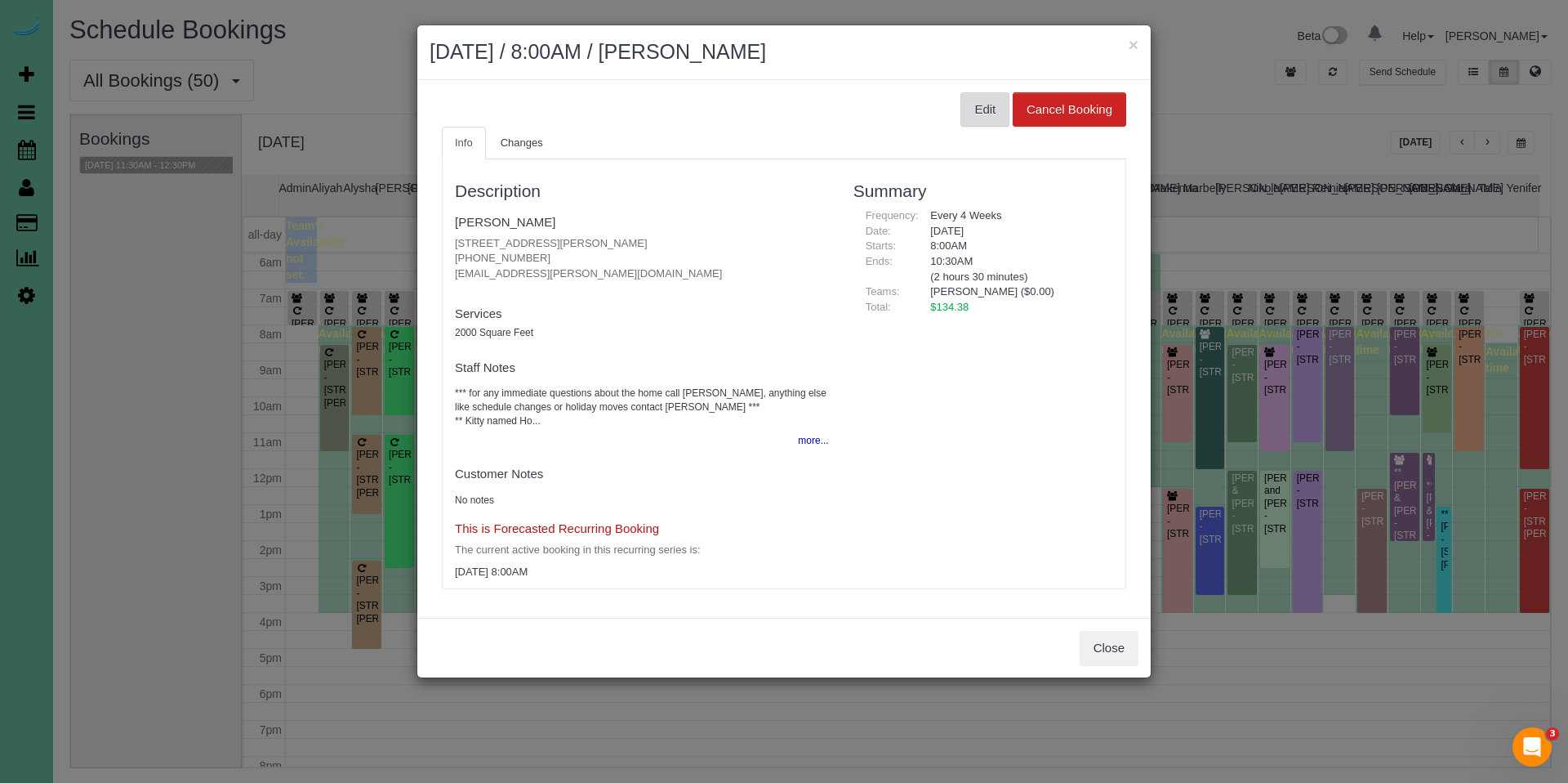
click at [992, 110] on button "Edit" at bounding box center [985, 109] width 49 height 35
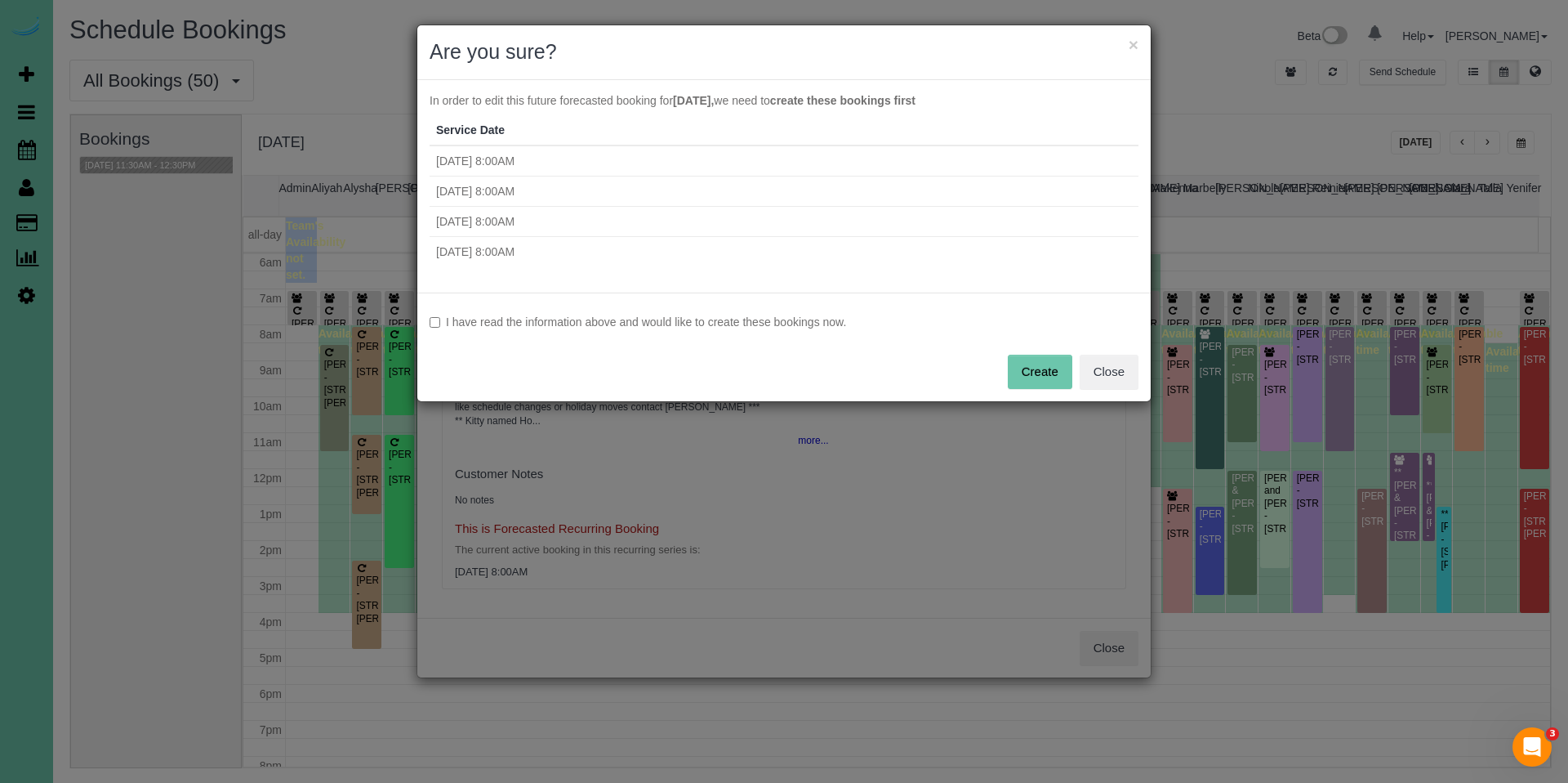
click at [632, 329] on label "I have read the information above and would like to create these bookings now." at bounding box center [784, 321] width 709 height 16
click at [1048, 370] on button "Create" at bounding box center [1040, 371] width 64 height 35
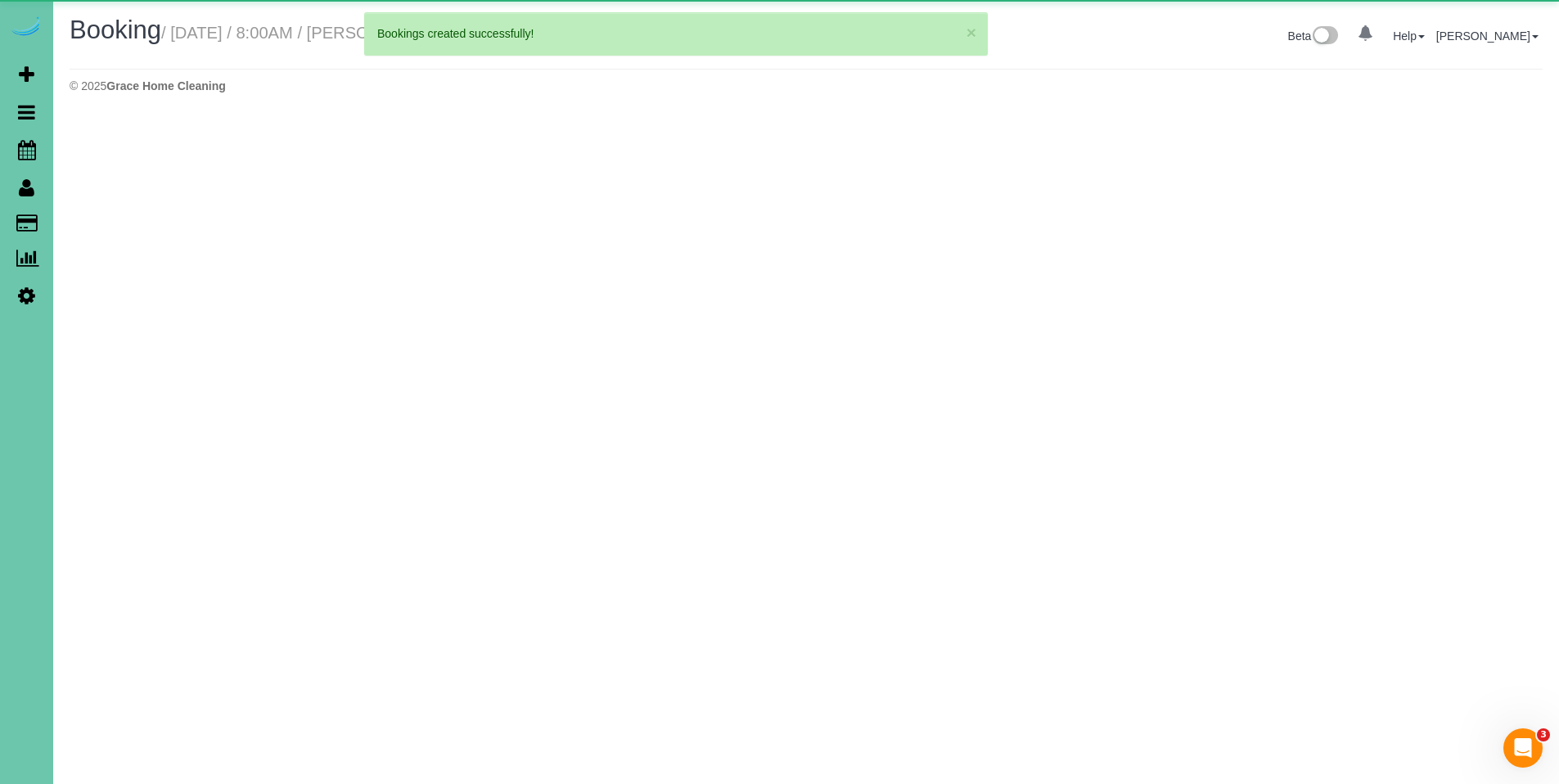
select select "NE"
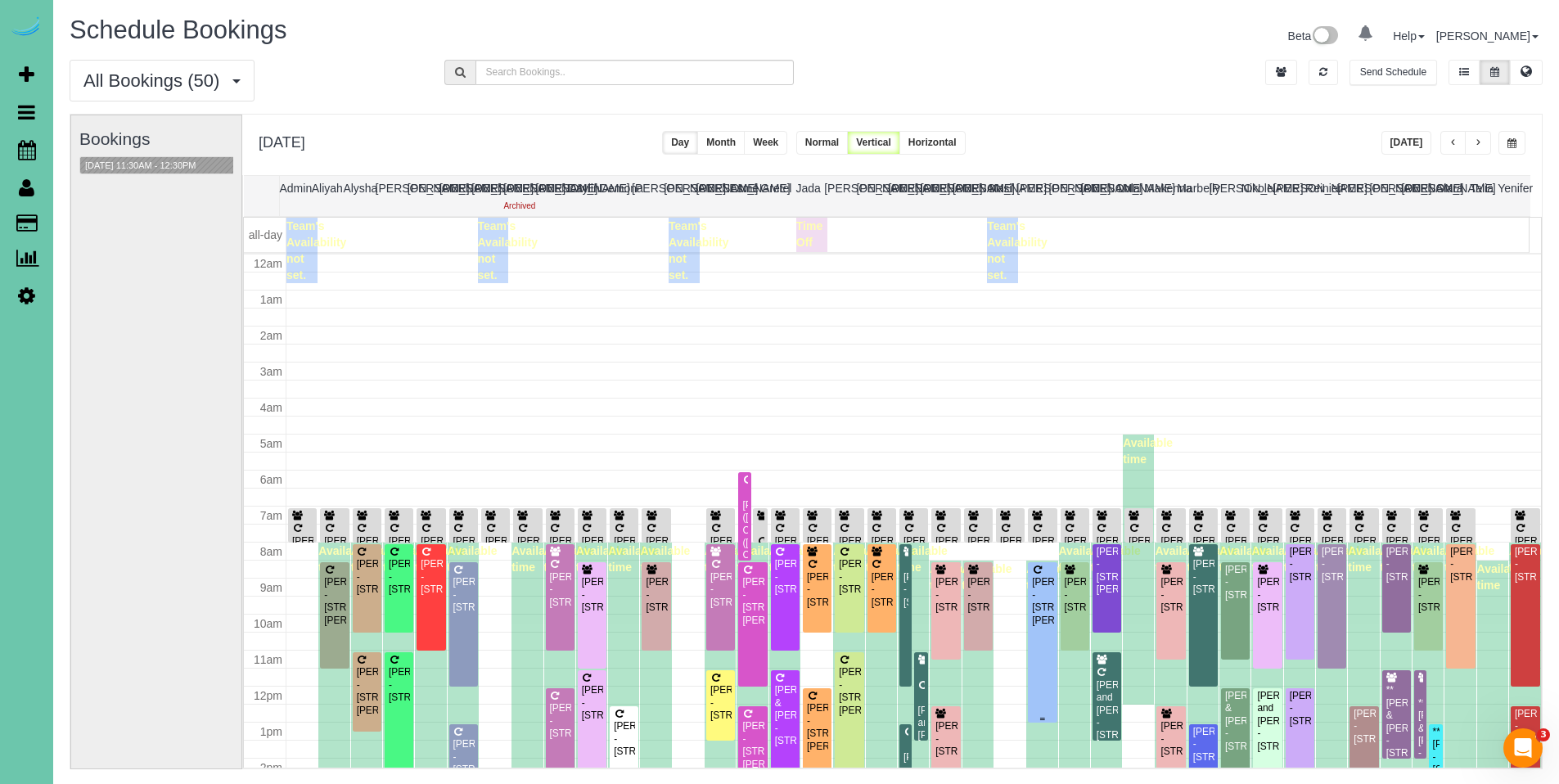
scroll to position [217, 0]
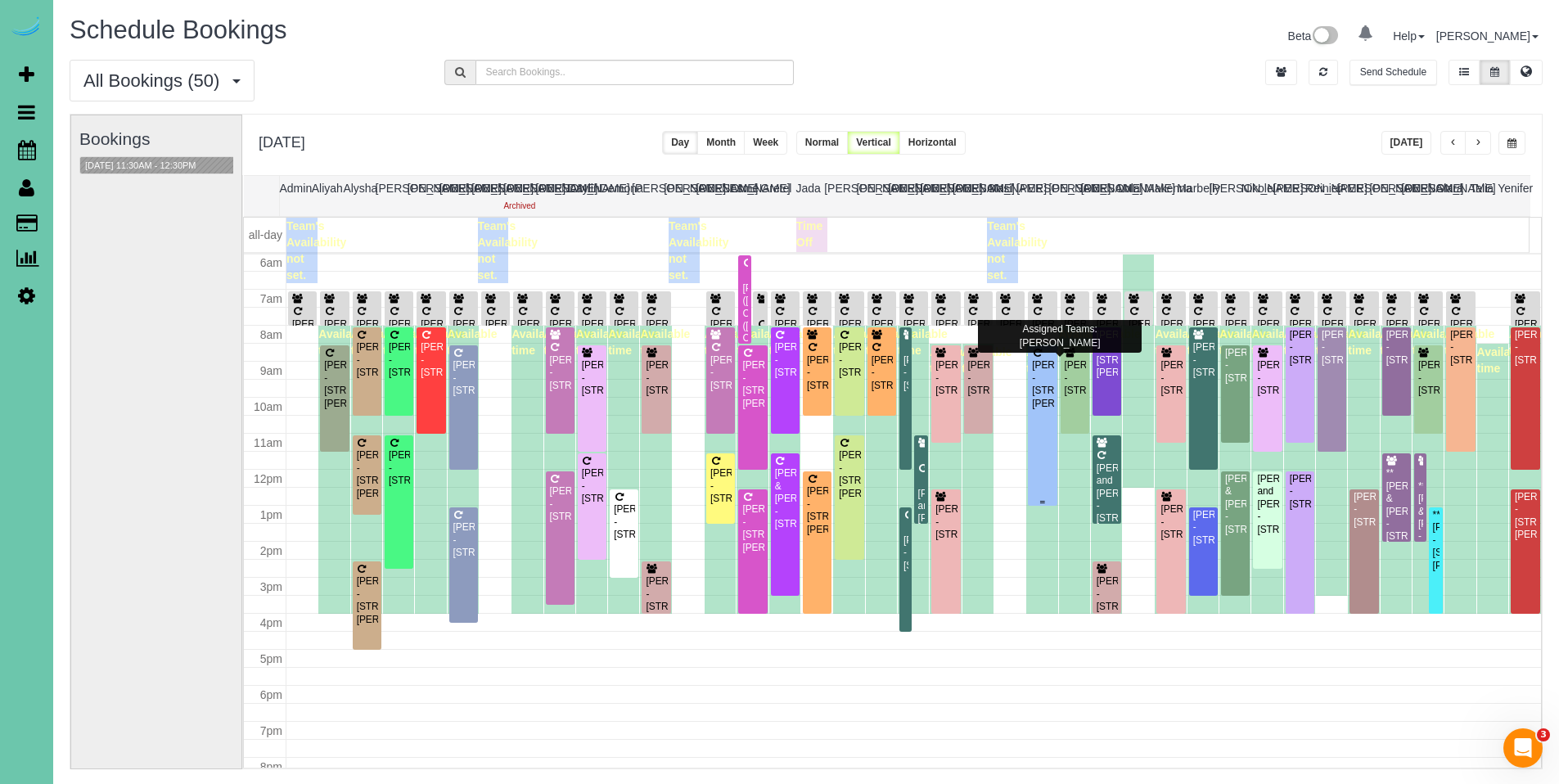
click at [1038, 374] on div "[PERSON_NAME] - [STREET_ADDRESS][PERSON_NAME]" at bounding box center [1042, 384] width 22 height 51
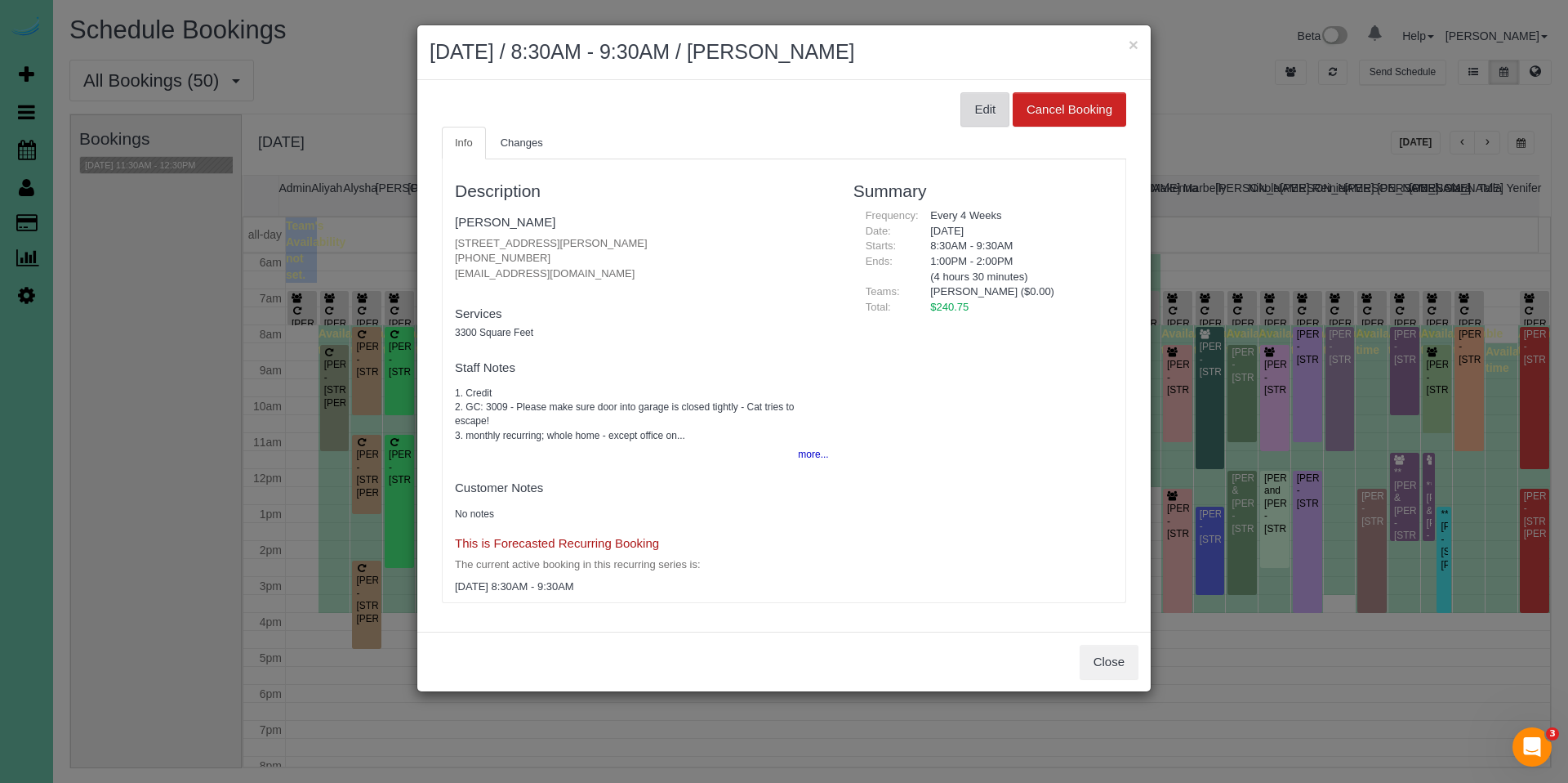
click at [965, 113] on button "Edit" at bounding box center [985, 109] width 49 height 35
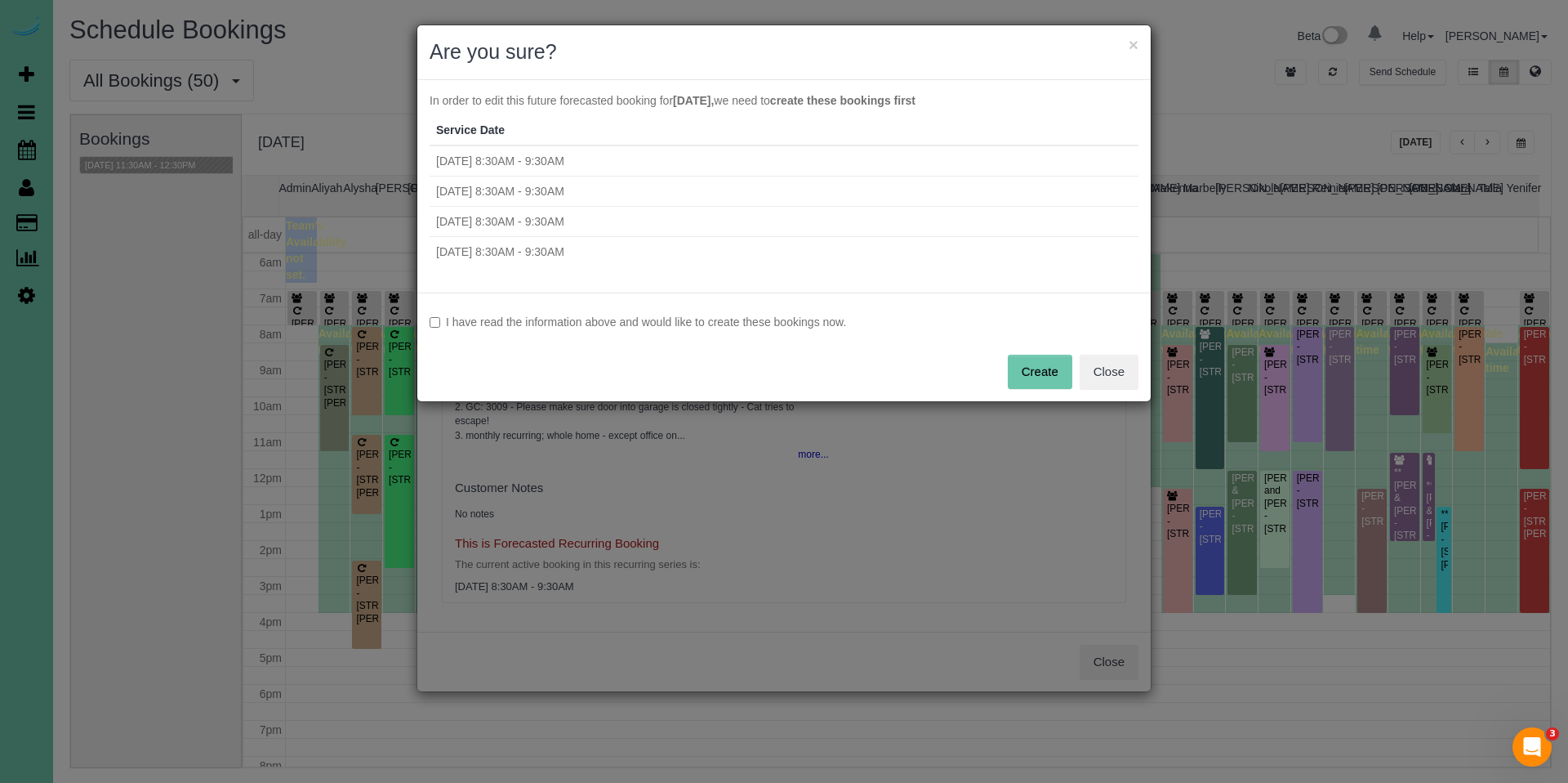
click at [580, 315] on label "I have read the information above and would like to create these bookings now." at bounding box center [784, 321] width 709 height 16
click at [1056, 372] on button "Create" at bounding box center [1040, 371] width 64 height 35
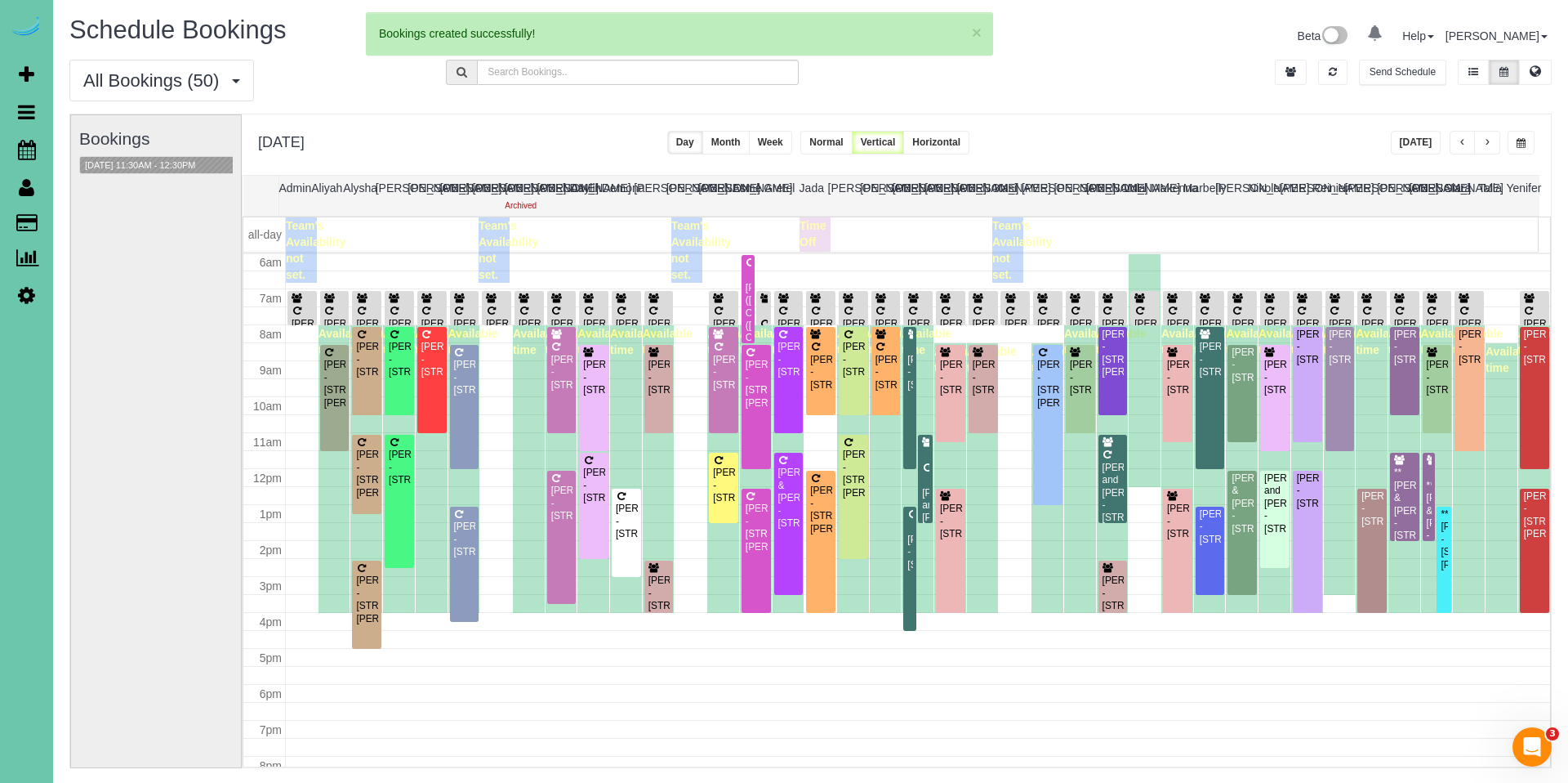
select select "NE"
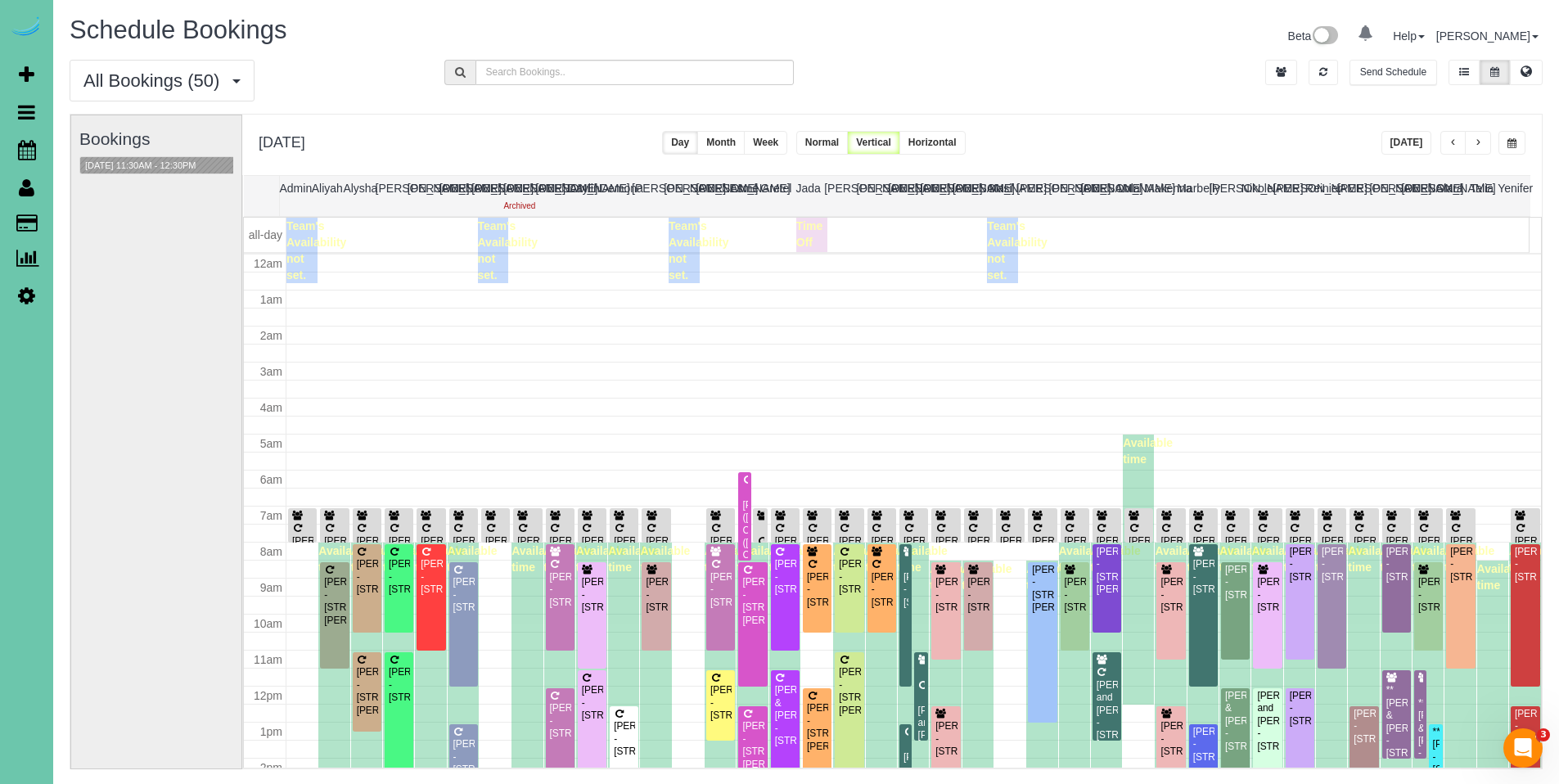
scroll to position [217, 0]
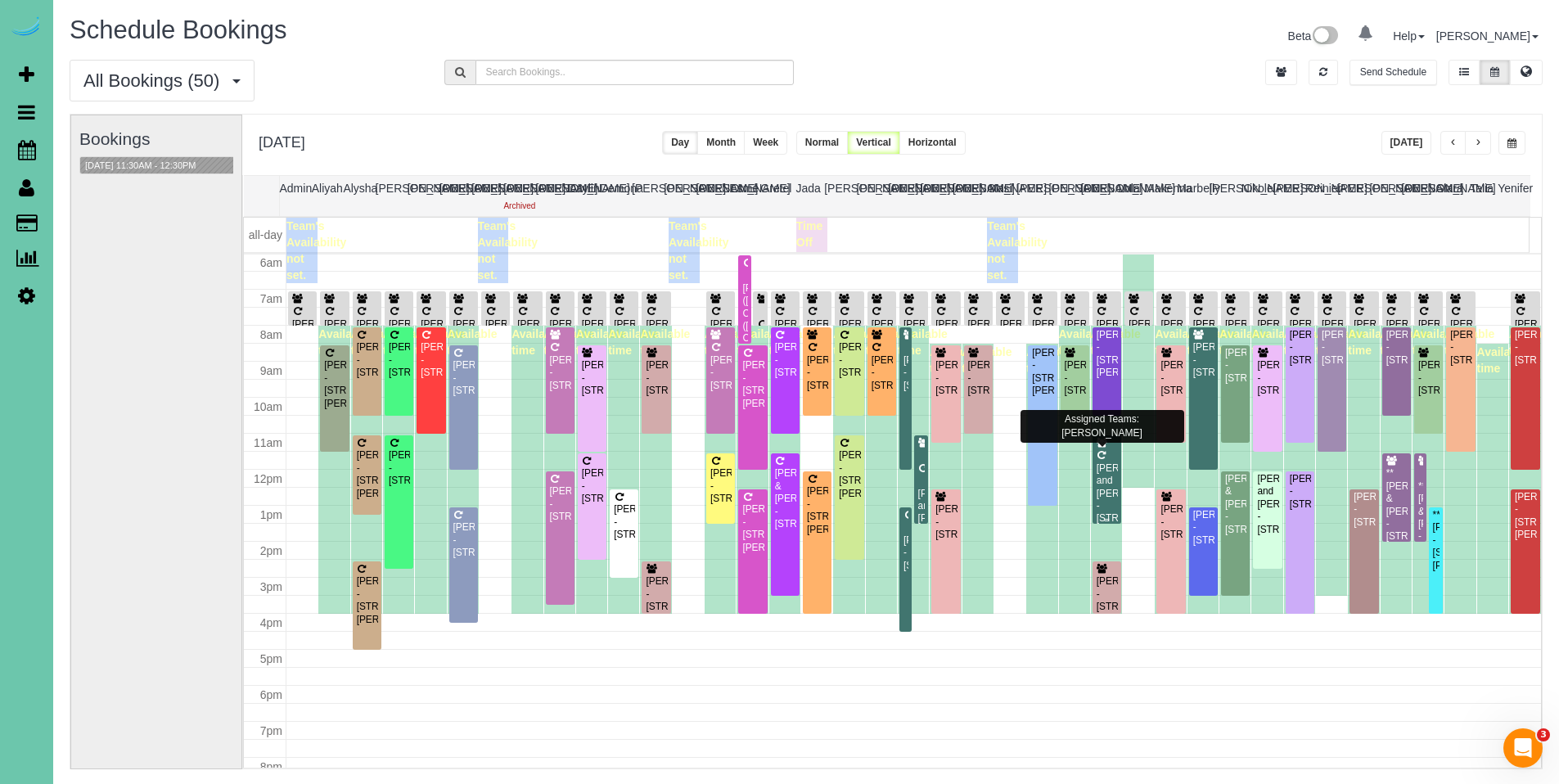
click at [1101, 479] on div "[PERSON_NAME] and [PERSON_NAME] - [STREET_ADDRESS][PERSON_NAME]" at bounding box center [1107, 500] width 22 height 76
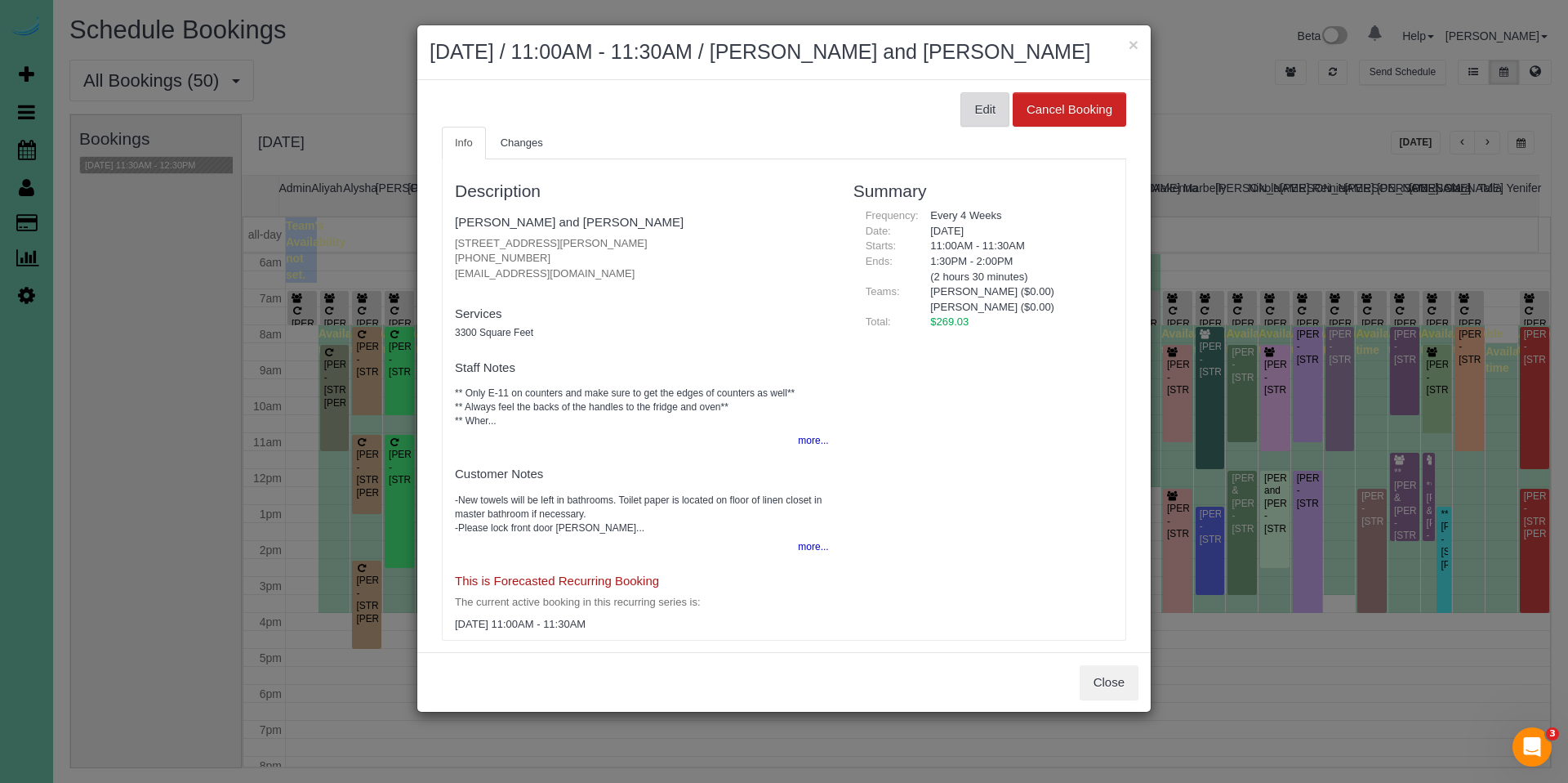
click at [967, 127] on button "Edit" at bounding box center [985, 109] width 49 height 35
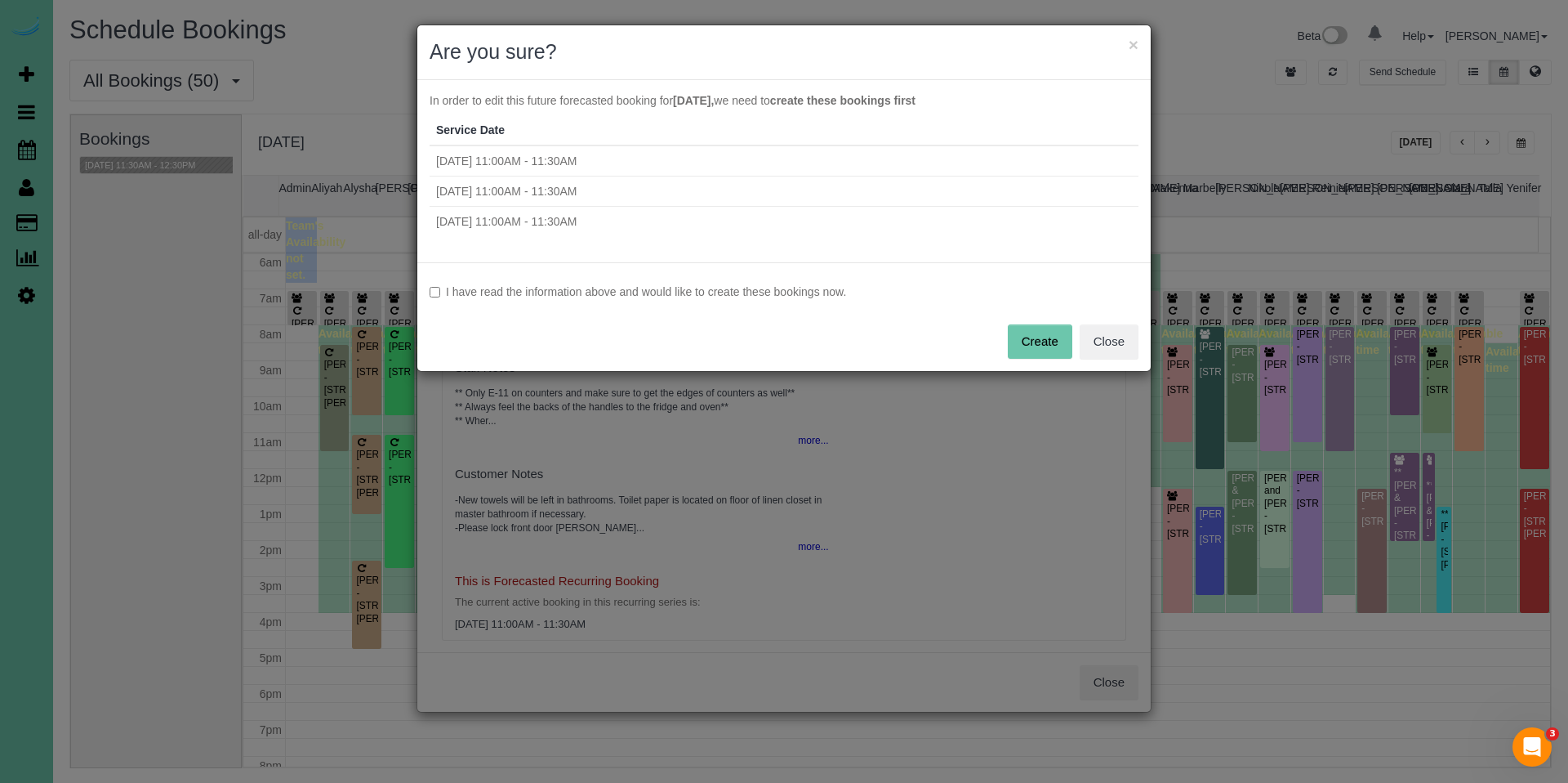
click at [631, 288] on label "I have read the information above and would like to create these bookings now." at bounding box center [784, 291] width 709 height 16
click at [1044, 348] on button "Create" at bounding box center [1040, 342] width 64 height 35
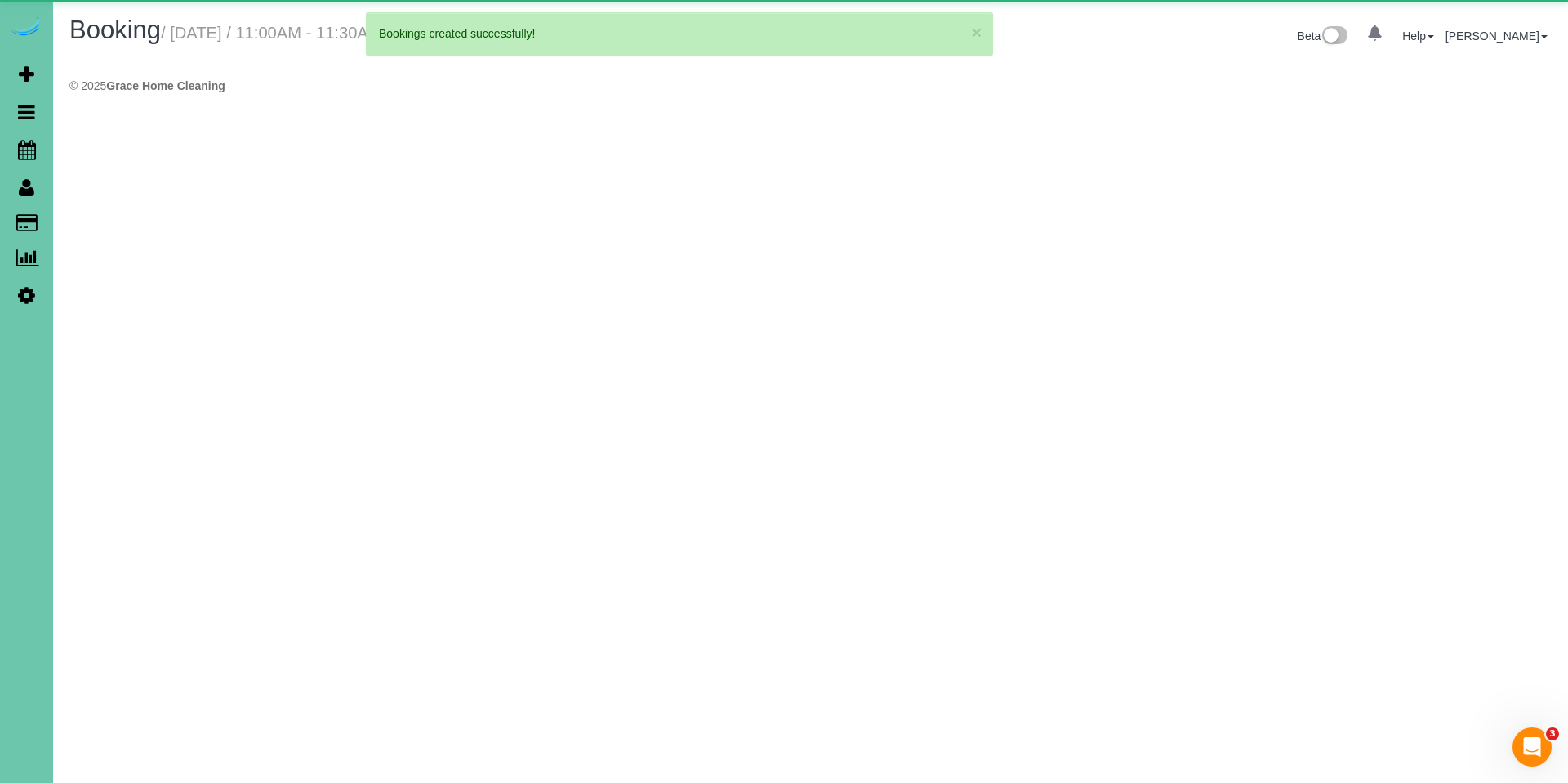
select select "NE"
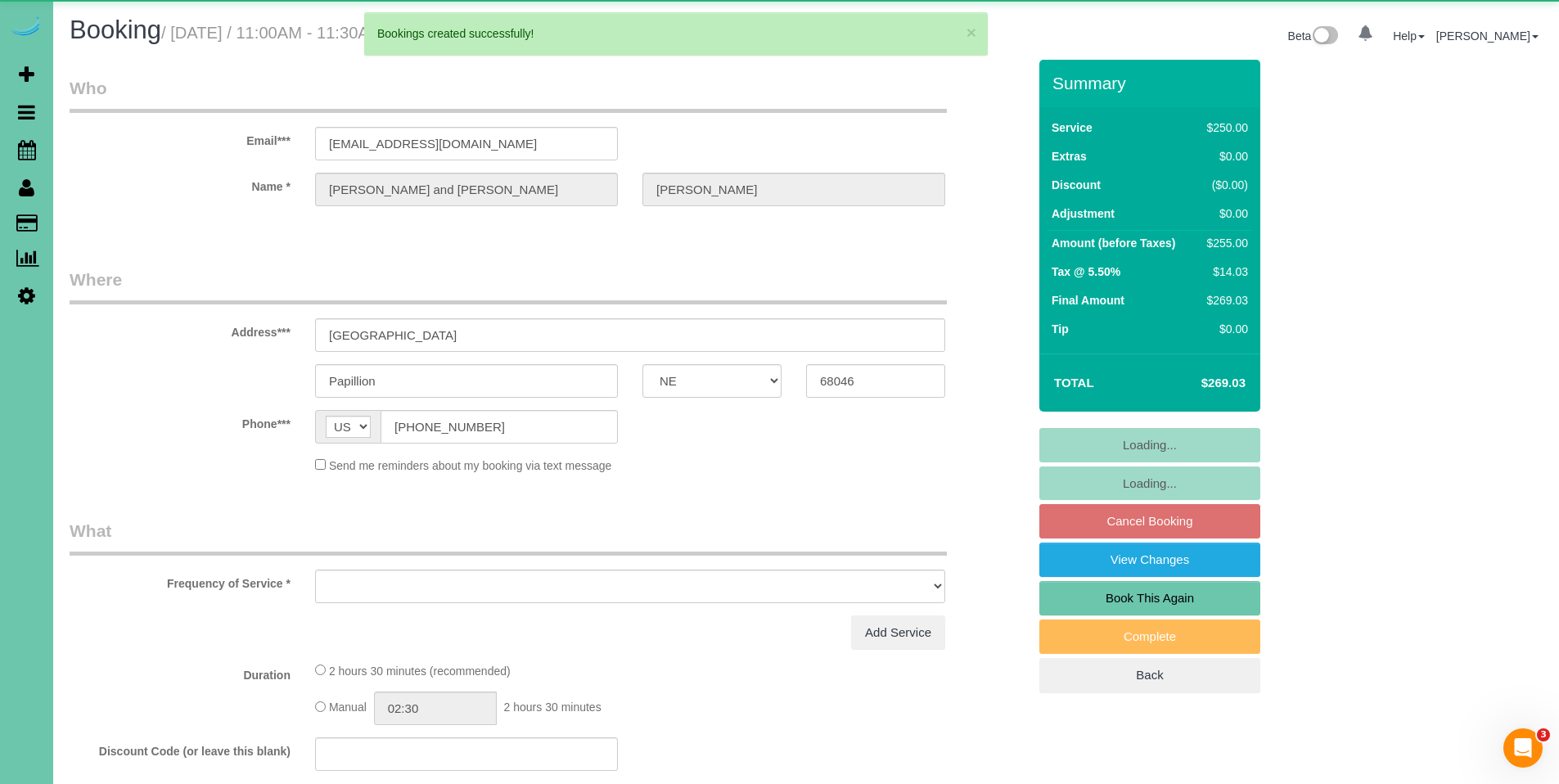
select select "object:14296"
select select "string:fspay-3b8f75a9-d341-4180-be5a-c0978521230c"
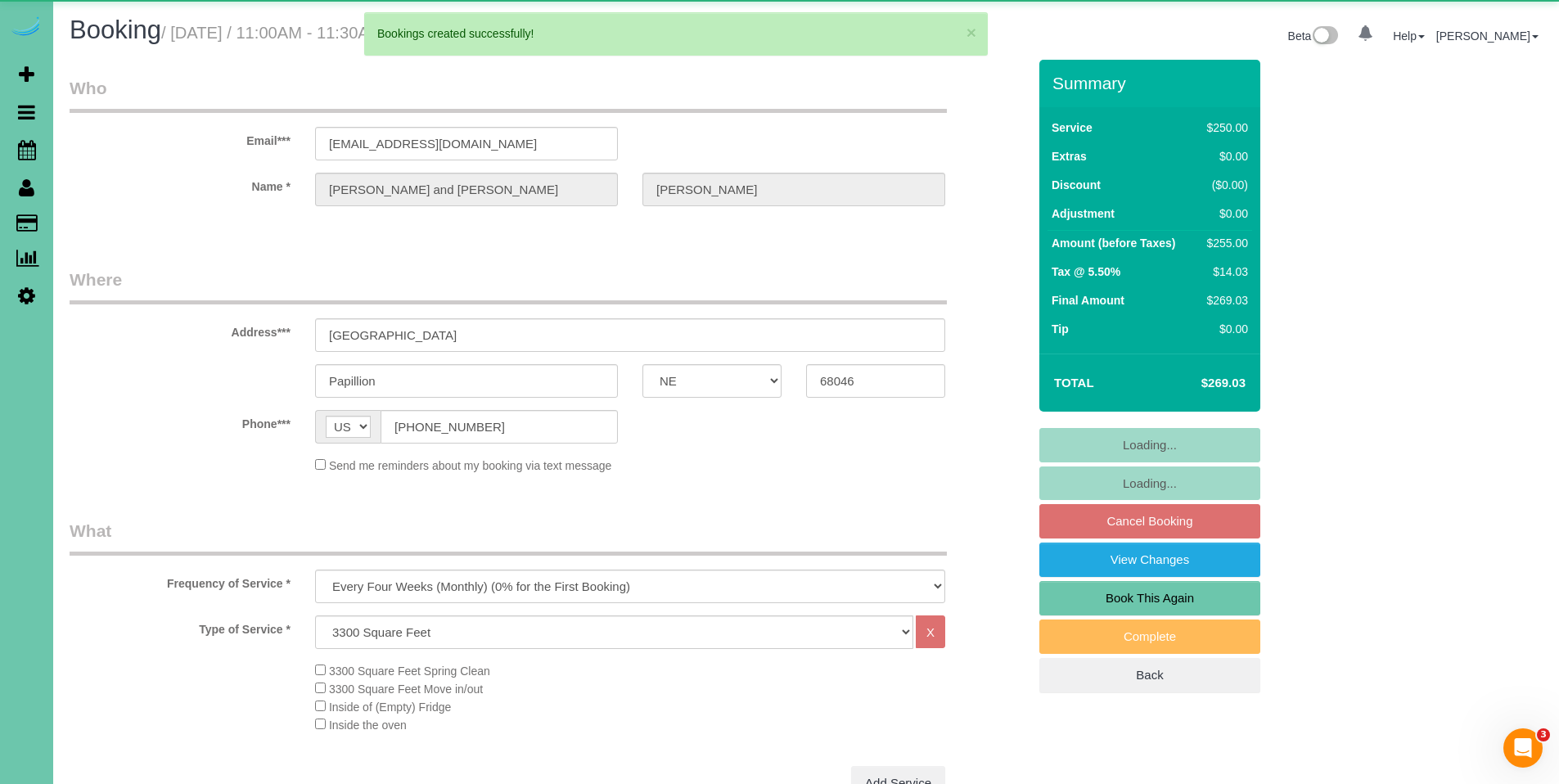
select select "object:14329"
select select "number:37"
select select "number:42"
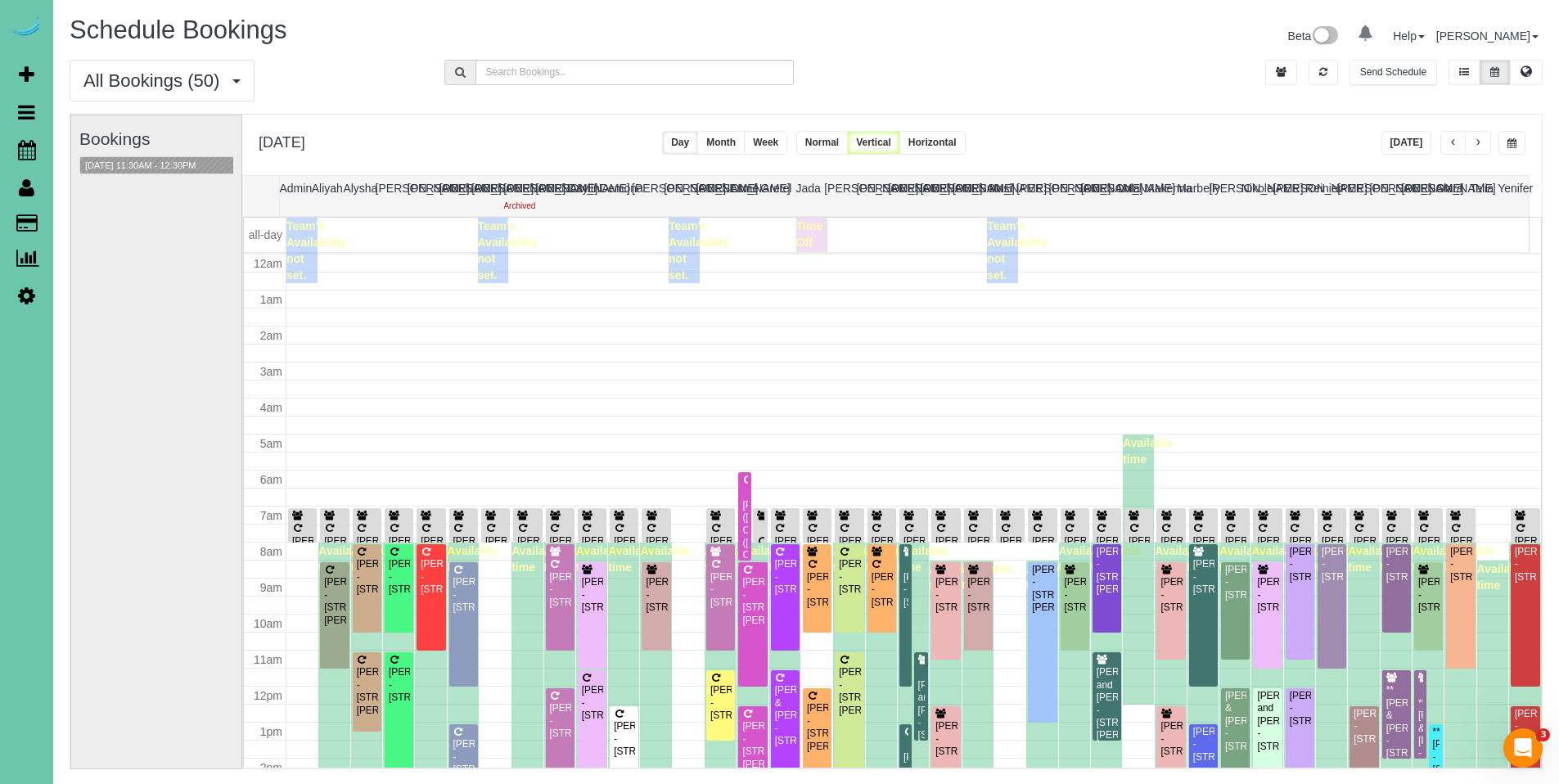
scroll to position [217, 0]
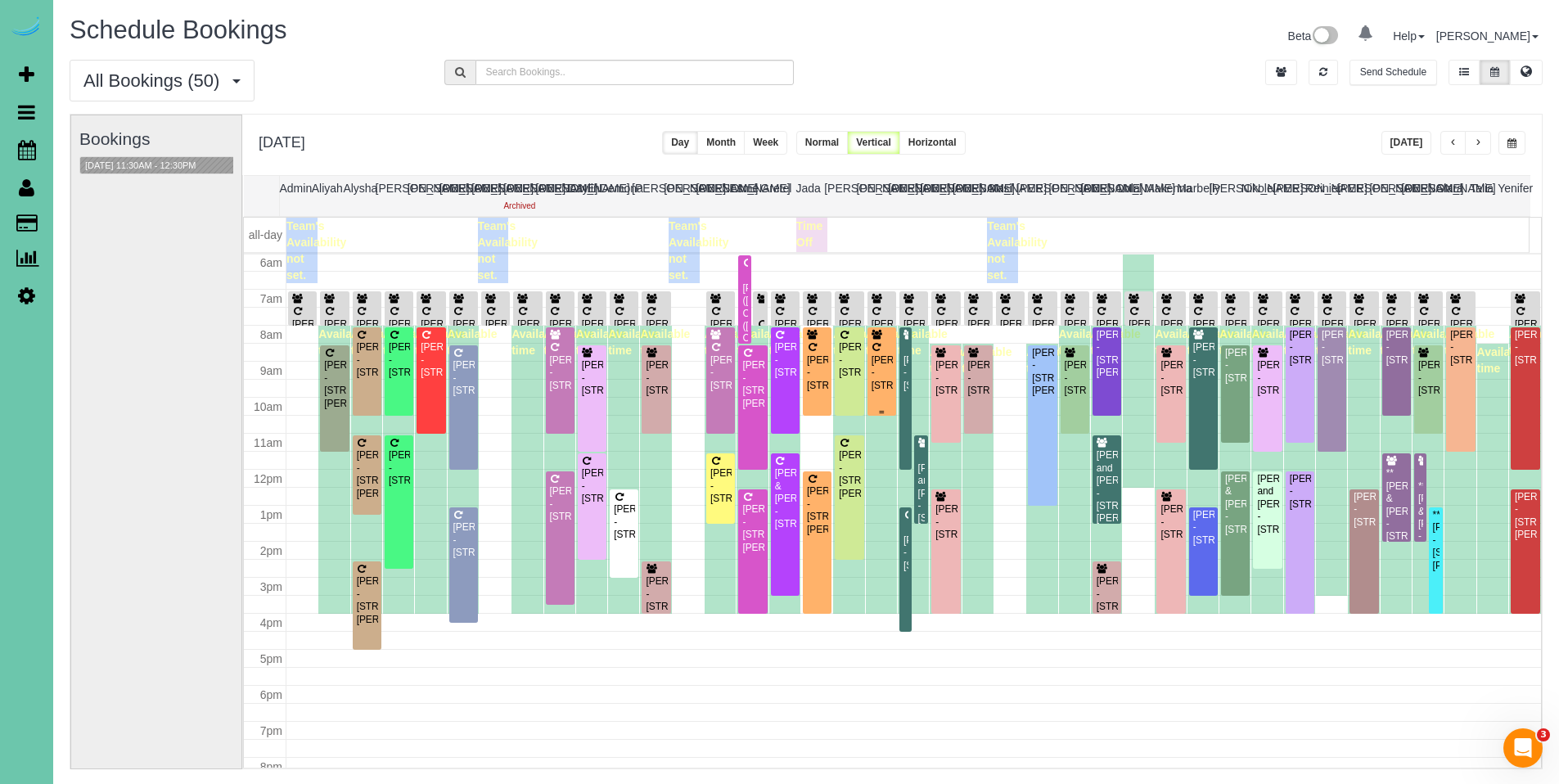
click at [884, 355] on div "[PERSON_NAME] - [STREET_ADDRESS]" at bounding box center [882, 373] width 22 height 37
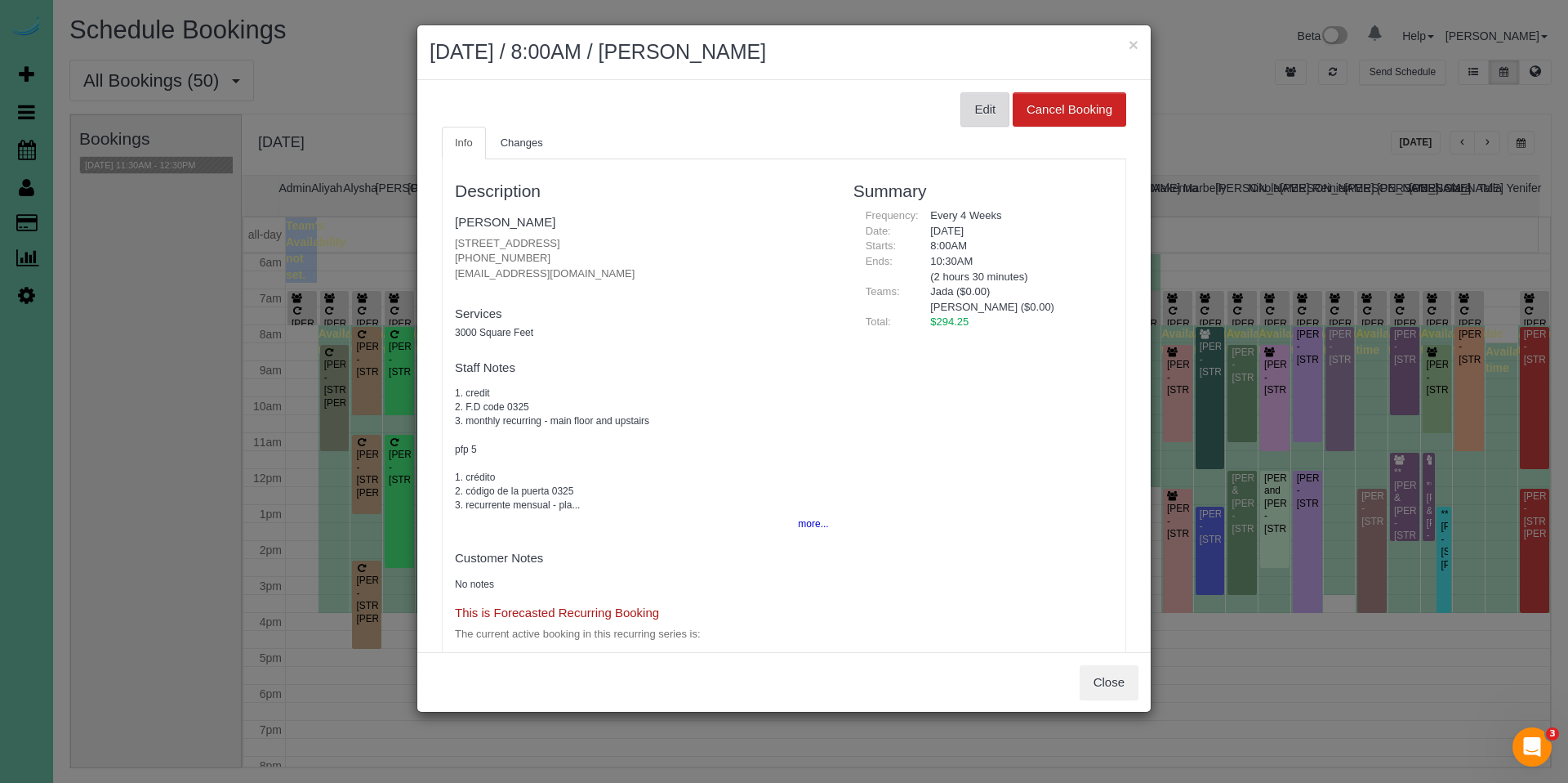
click at [966, 120] on button "Edit" at bounding box center [985, 109] width 49 height 35
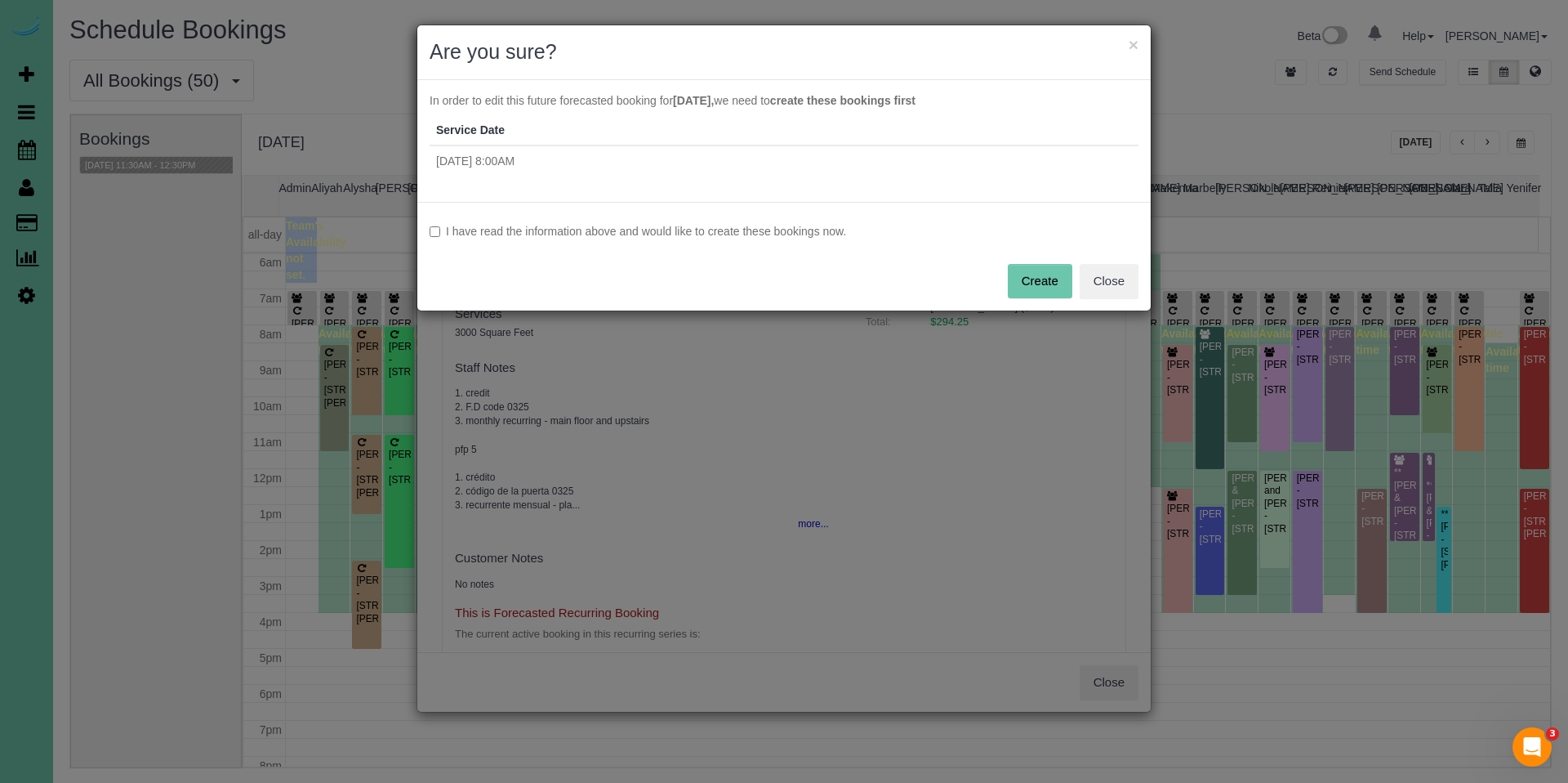
click at [549, 231] on label "I have read the information above and would like to create these bookings now." at bounding box center [784, 231] width 709 height 16
click at [1046, 287] on button "Create" at bounding box center [1040, 281] width 64 height 35
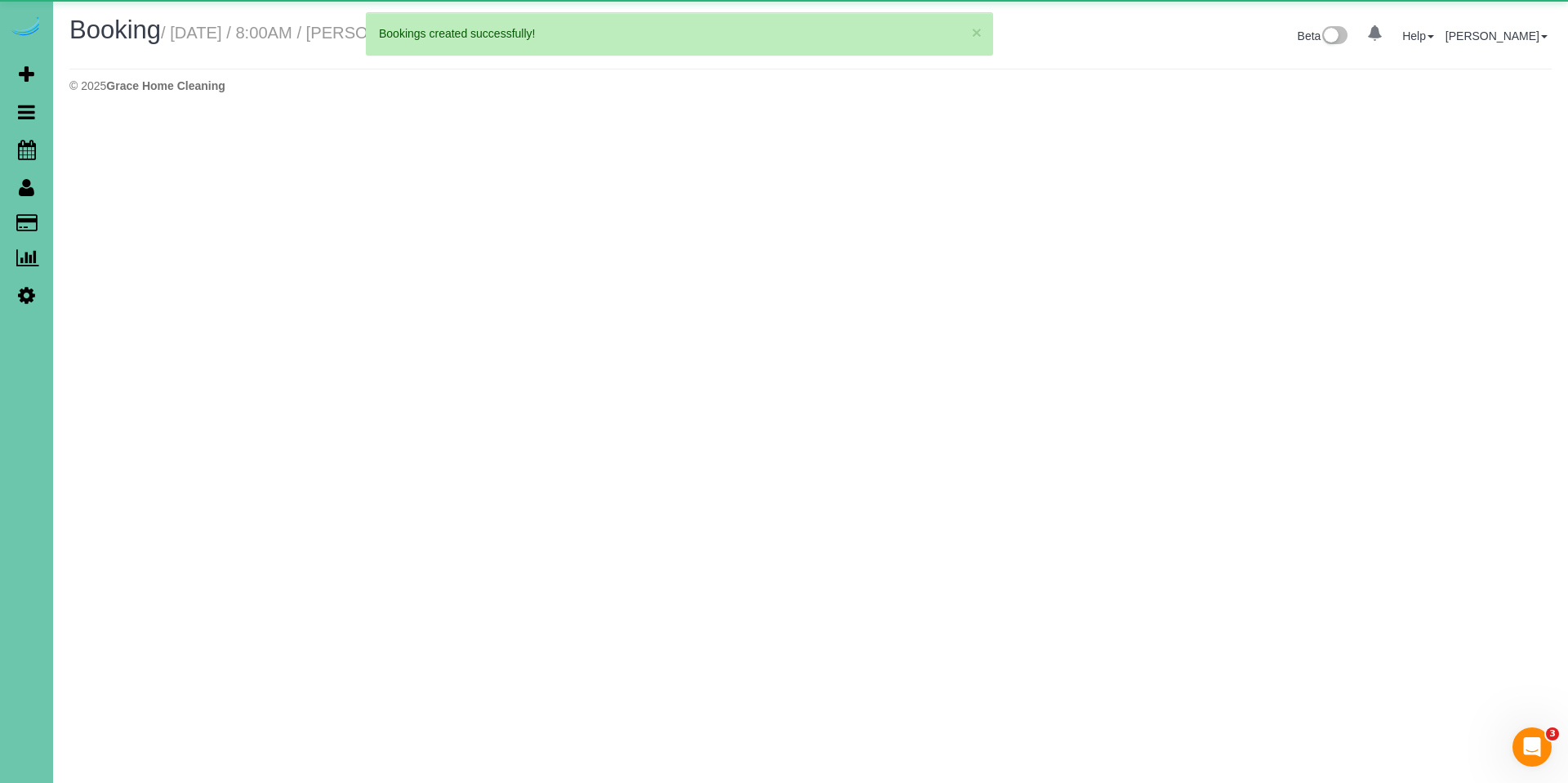
select select "NE"
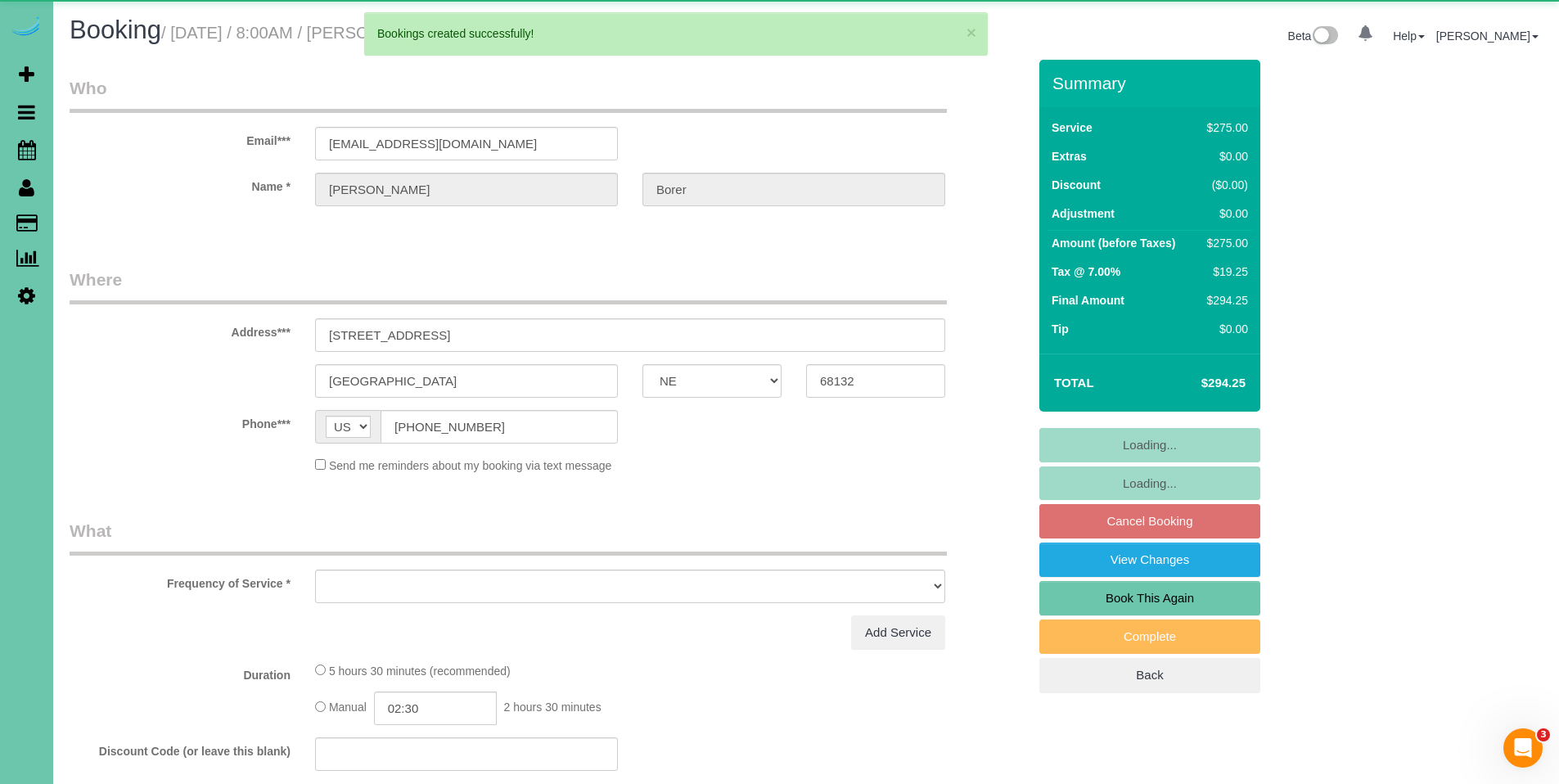
select select "object:15510"
select select "string:fspay-e4aed397-9cdb-494a-99d3-b3072c4a87be"
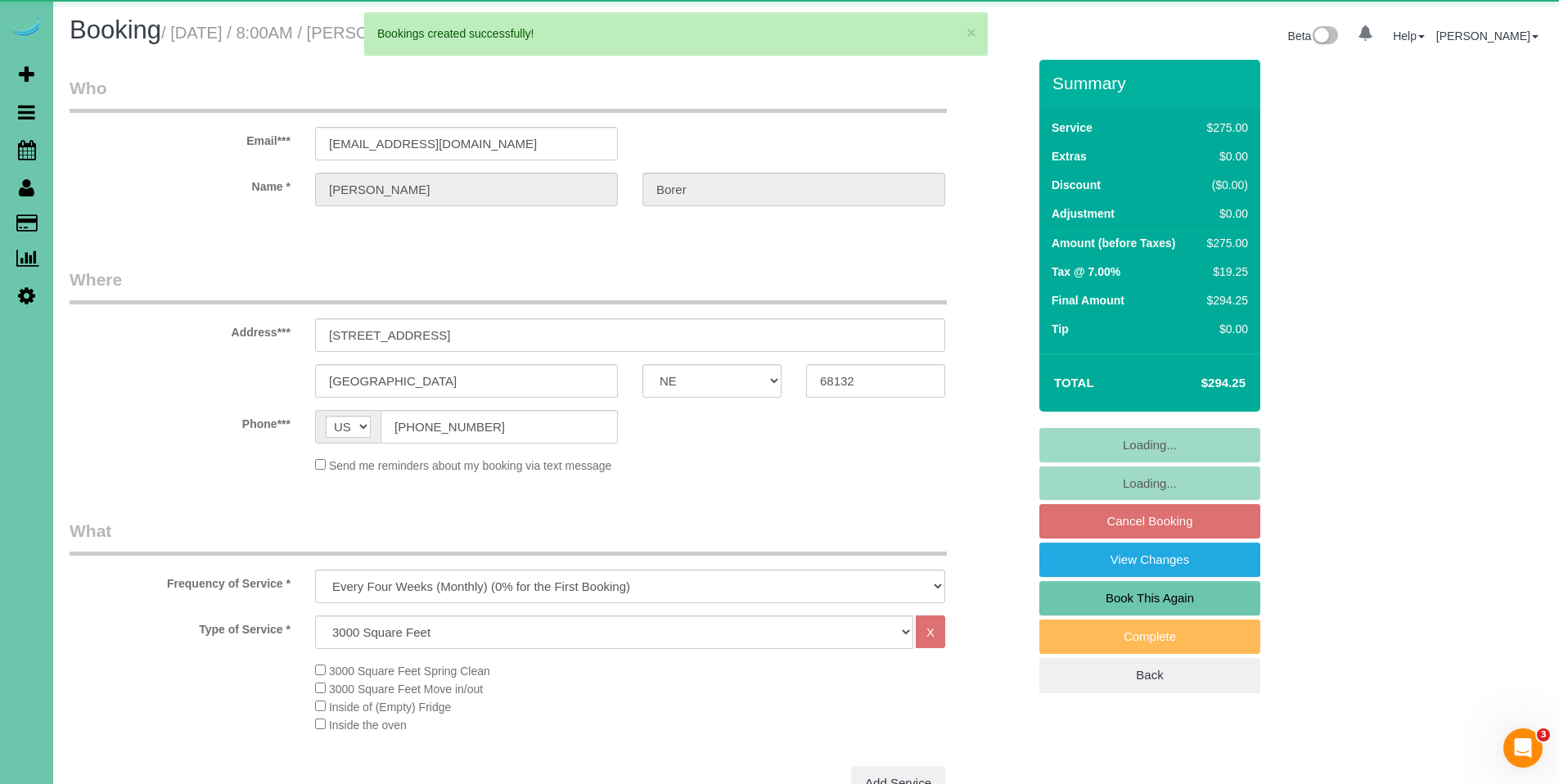
select select "object:15557"
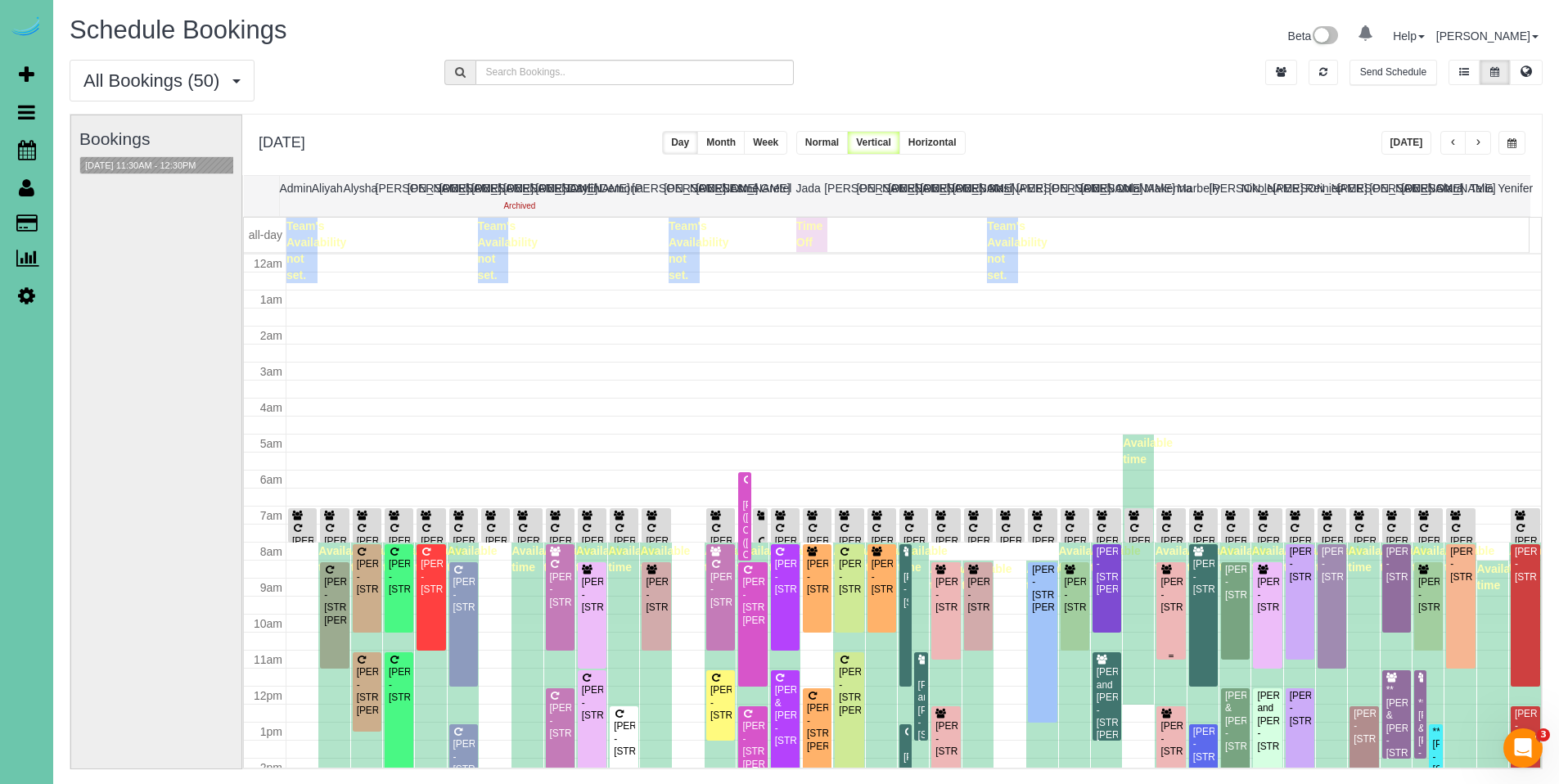
scroll to position [217, 0]
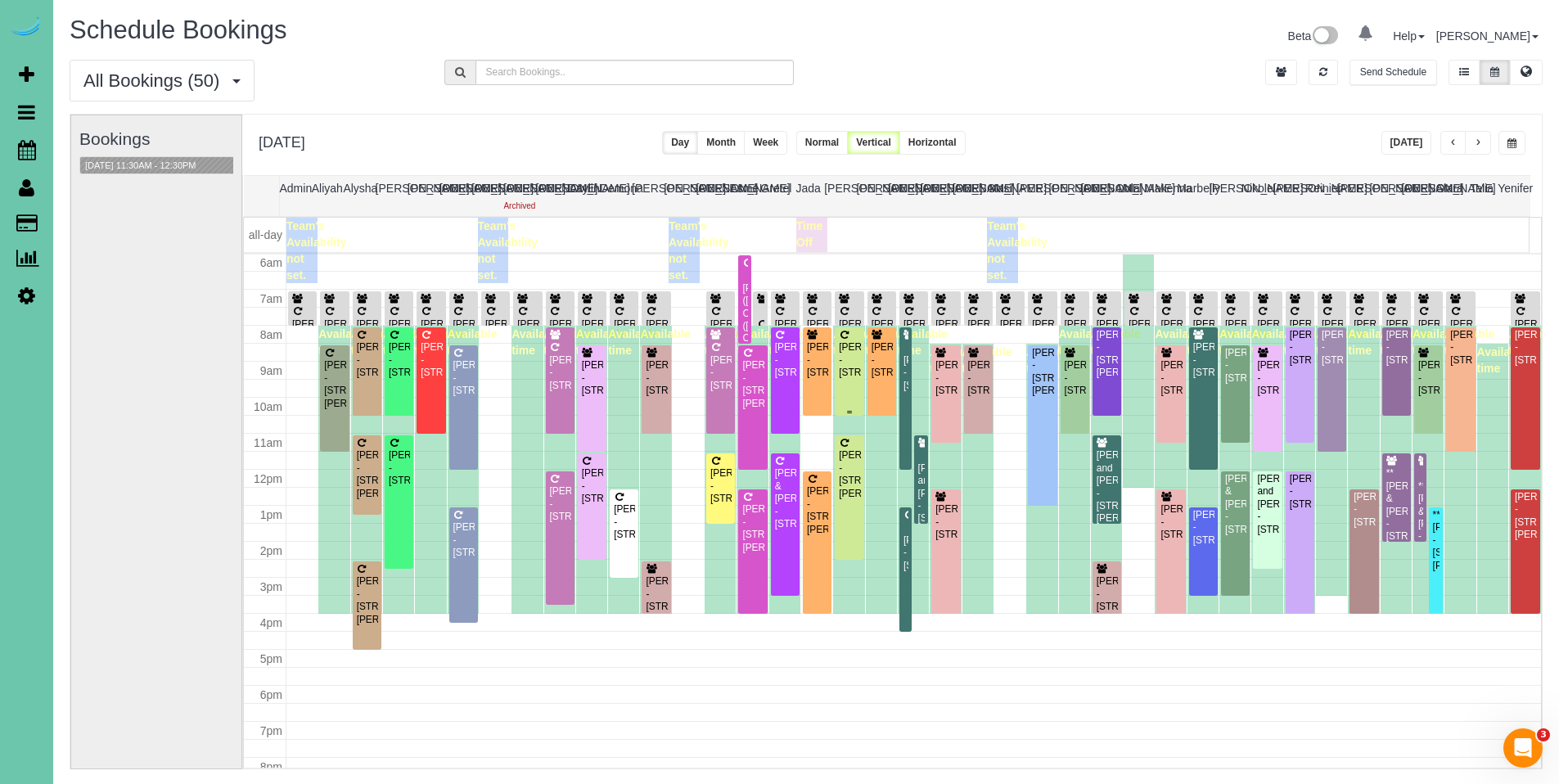
click at [846, 357] on div "[PERSON_NAME] - [STREET_ADDRESS]" at bounding box center [849, 360] width 22 height 37
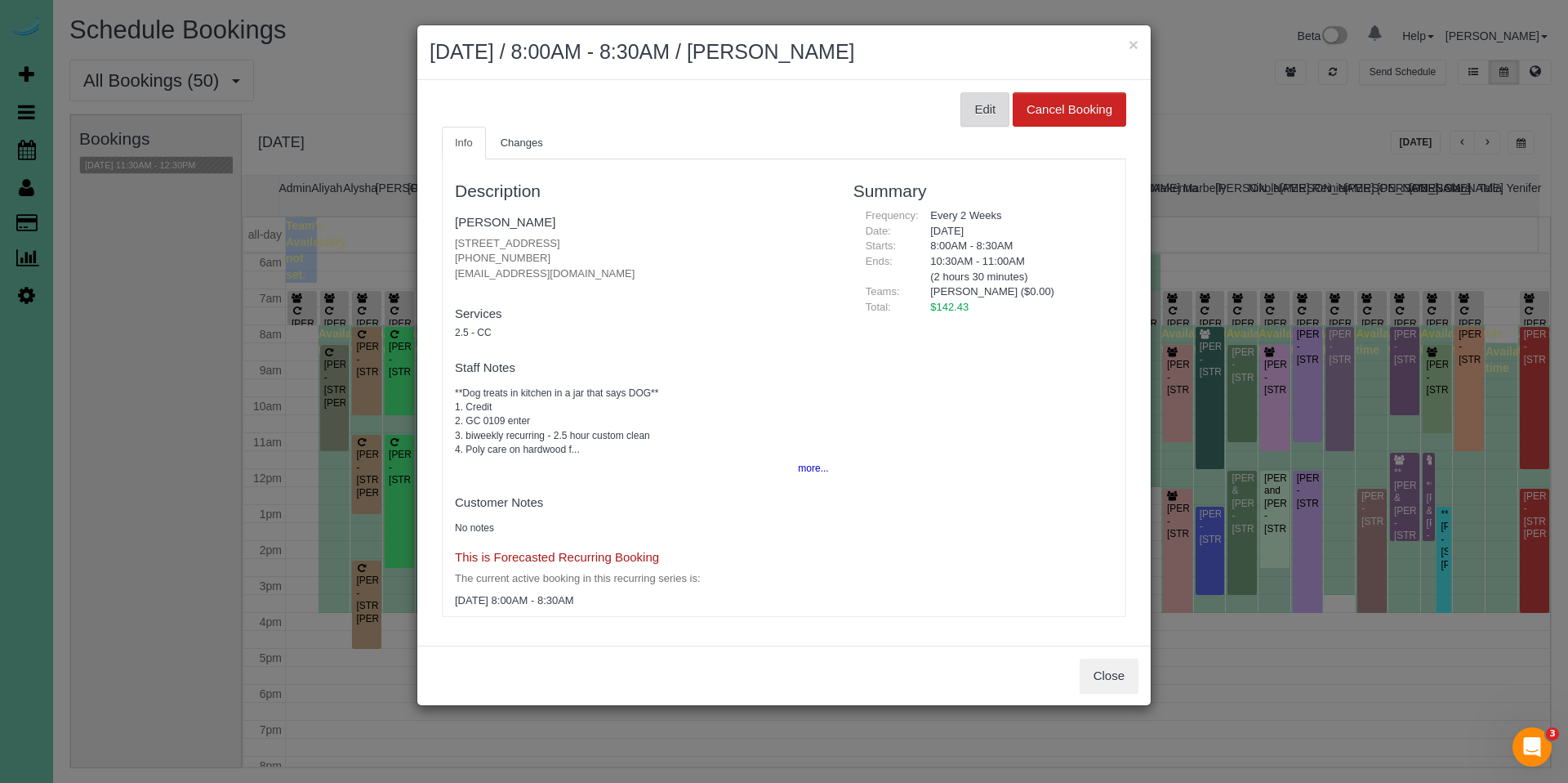
click at [987, 112] on button "Edit" at bounding box center [985, 109] width 49 height 35
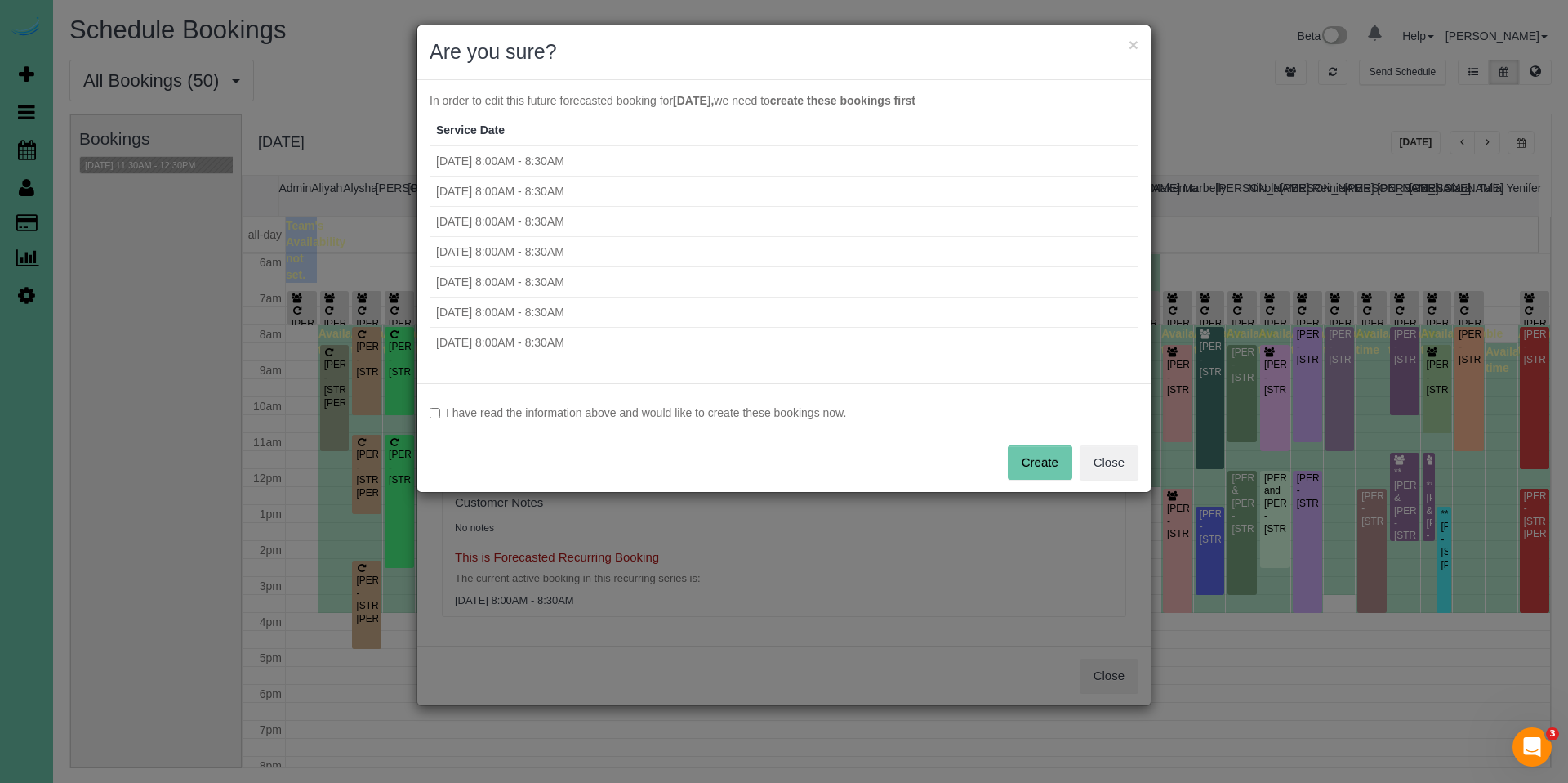
click at [555, 417] on label "I have read the information above and would like to create these bookings now." at bounding box center [784, 412] width 709 height 16
click at [1047, 469] on button "Create" at bounding box center [1040, 463] width 64 height 35
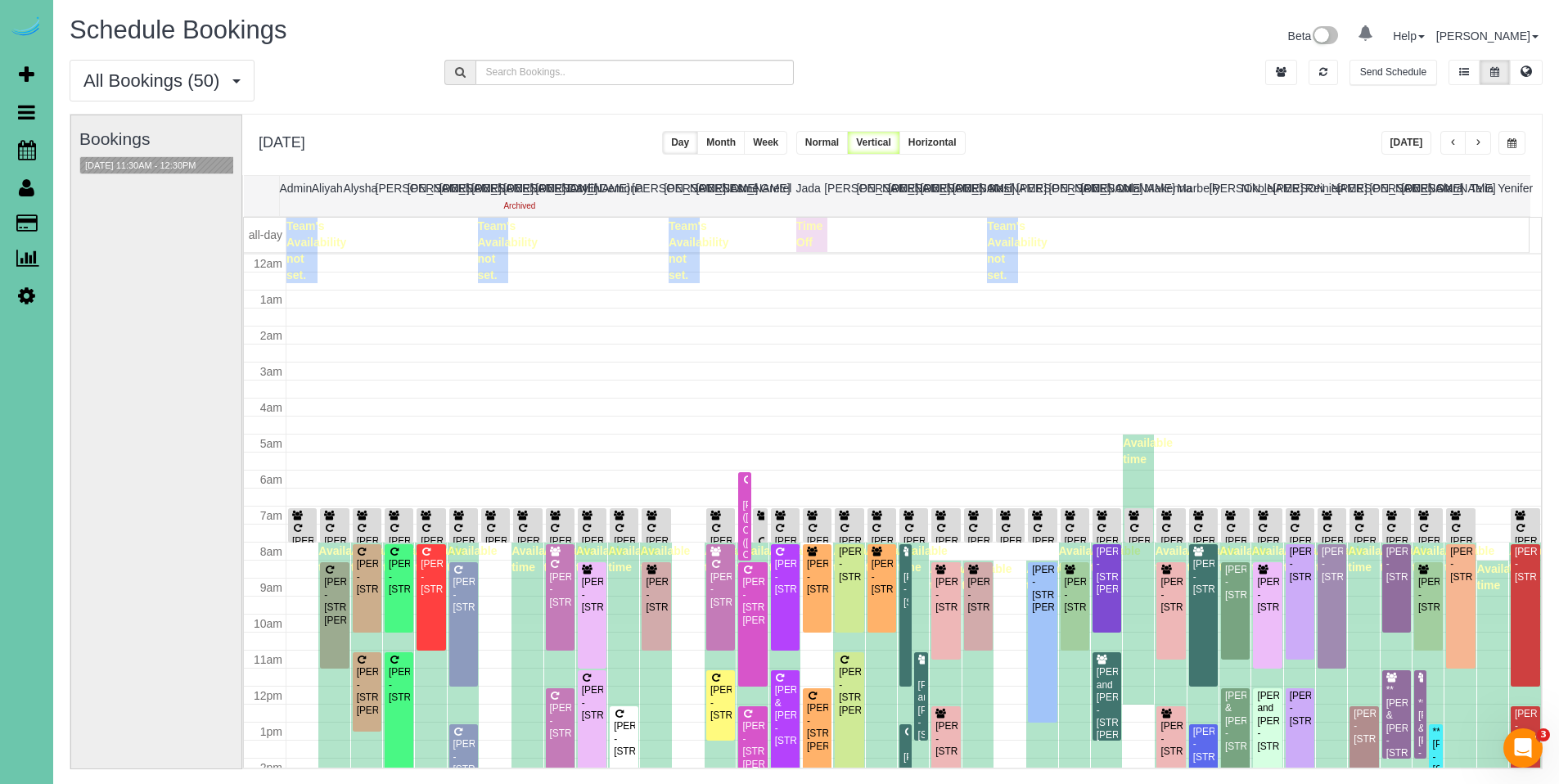
scroll to position [217, 0]
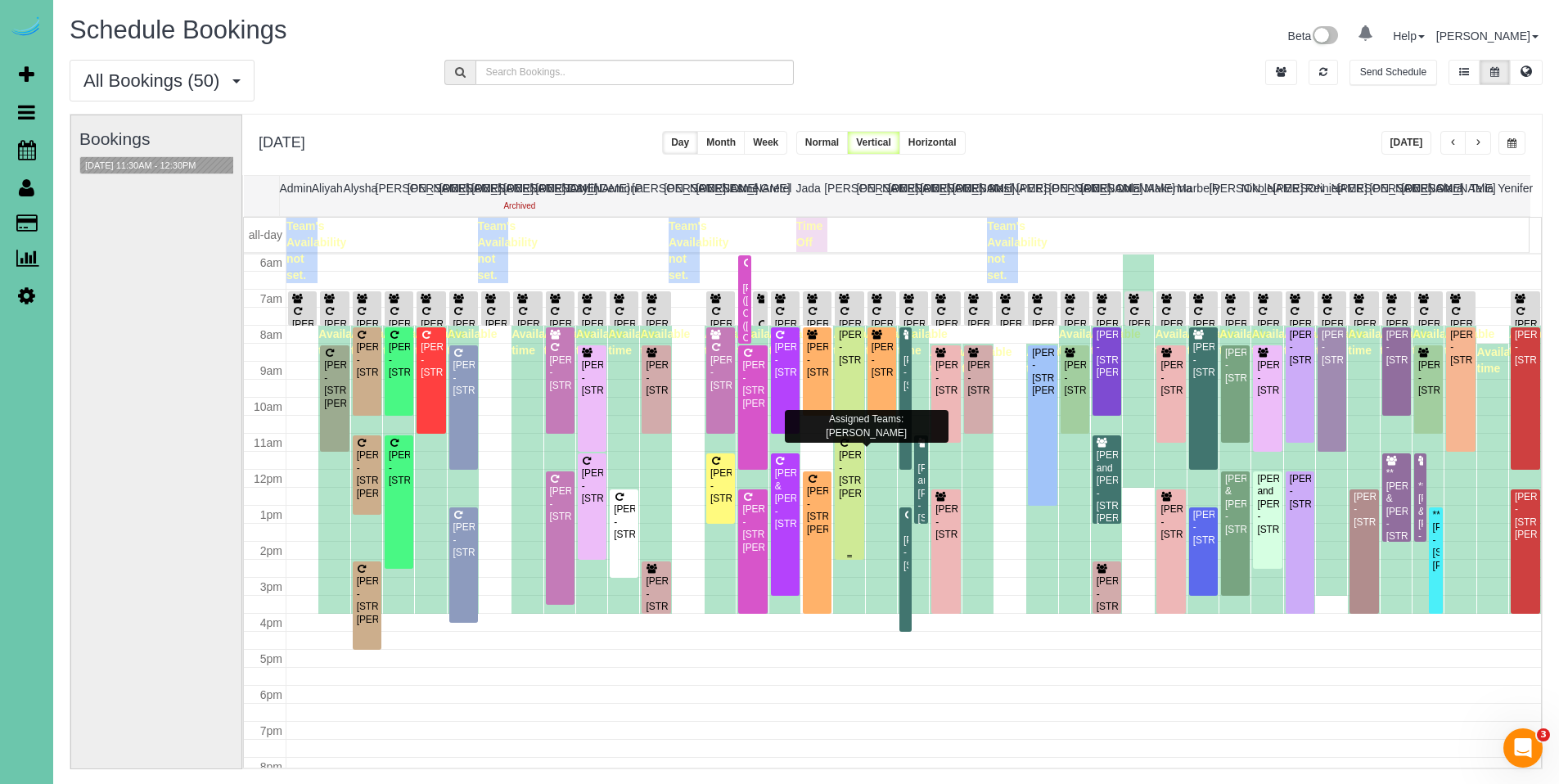
click at [854, 460] on div "[PERSON_NAME] - [STREET_ADDRESS][PERSON_NAME]" at bounding box center [849, 474] width 22 height 51
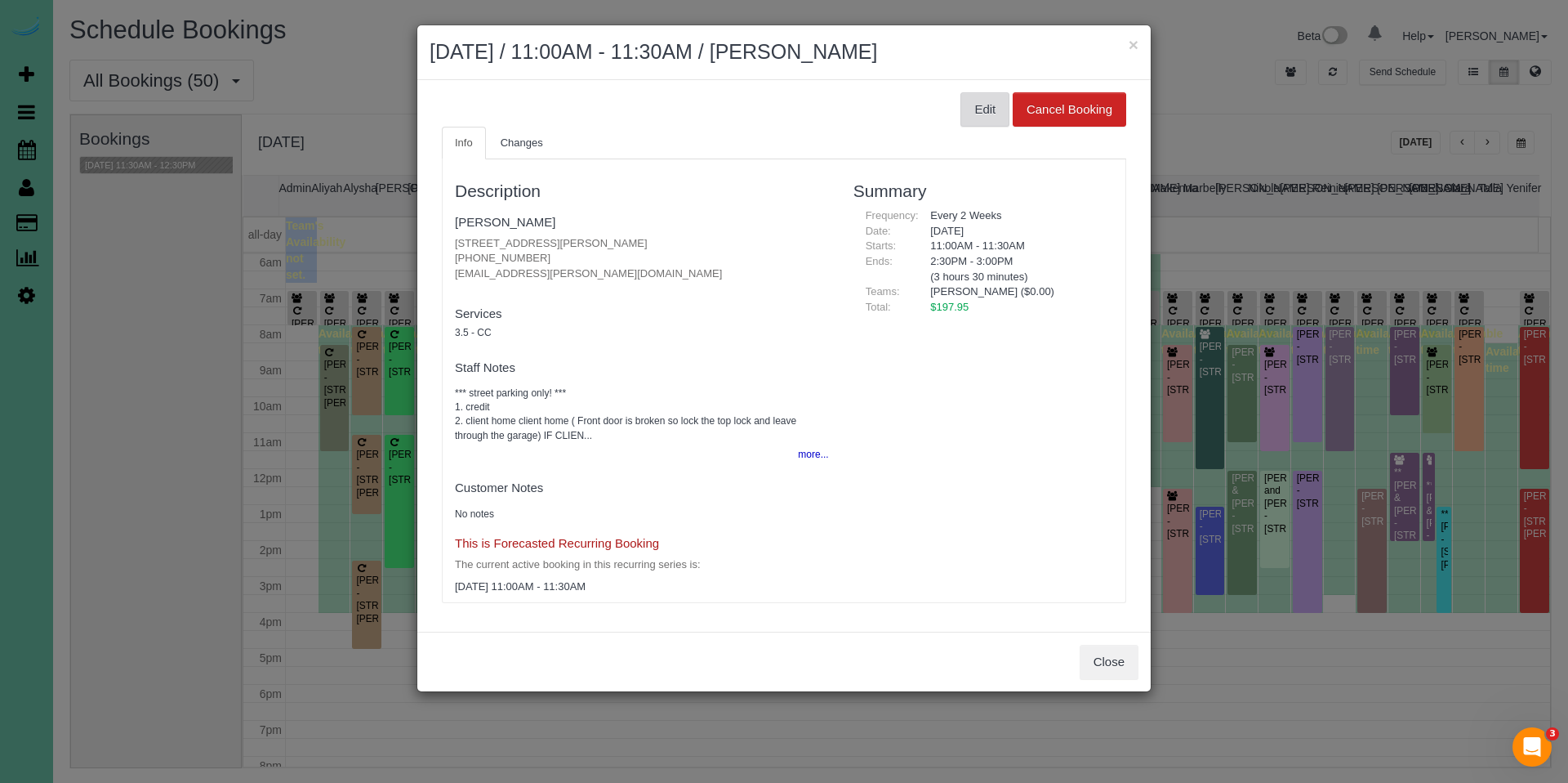
click at [986, 113] on button "Edit" at bounding box center [985, 109] width 49 height 35
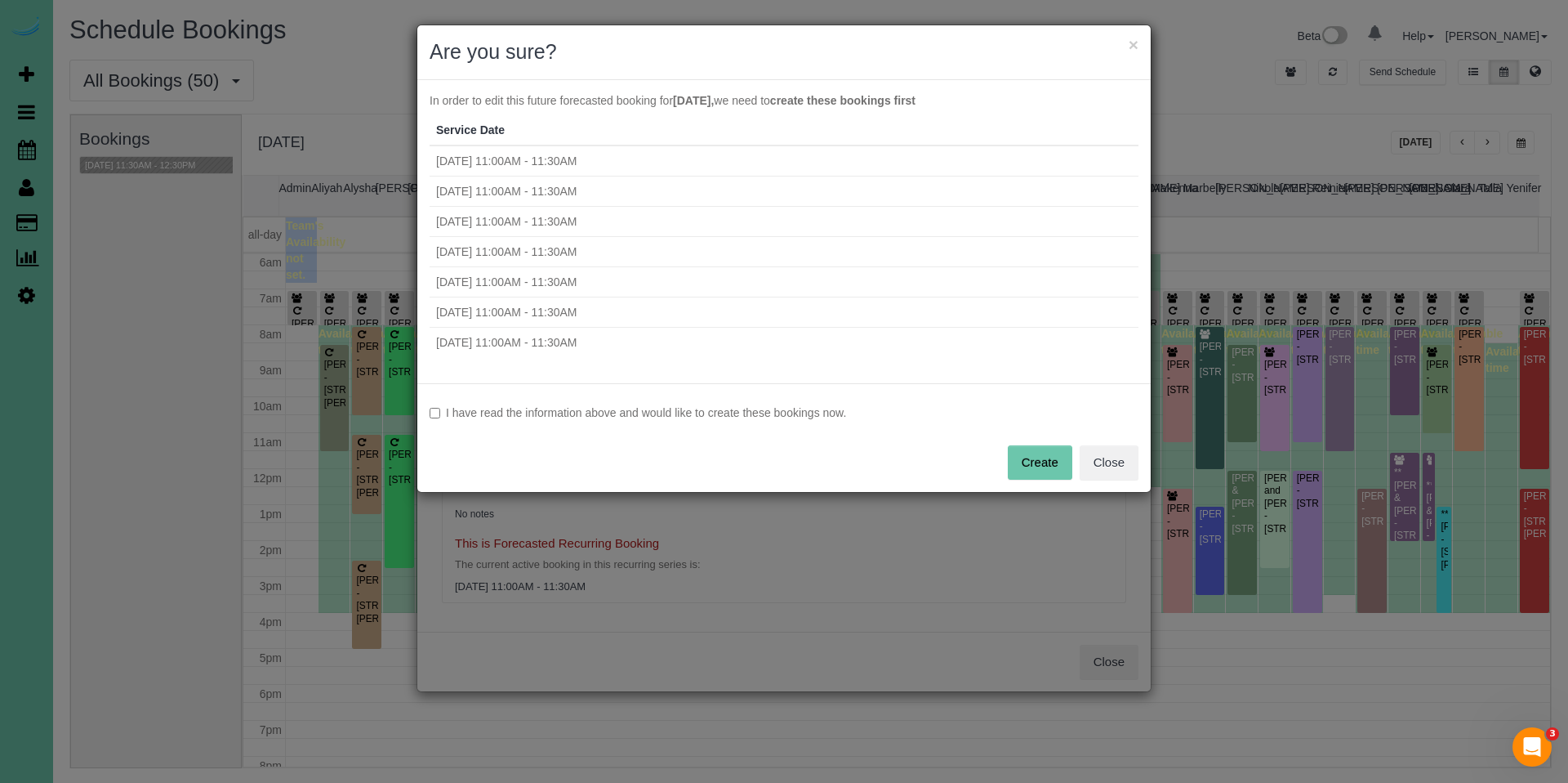
click at [614, 422] on div "I have read the information above and would like to create these bookings now. …" at bounding box center [784, 437] width 734 height 109
click at [712, 408] on label "I have read the information above and would like to create these bookings now." at bounding box center [784, 412] width 709 height 16
click at [1051, 462] on button "Create" at bounding box center [1040, 463] width 64 height 35
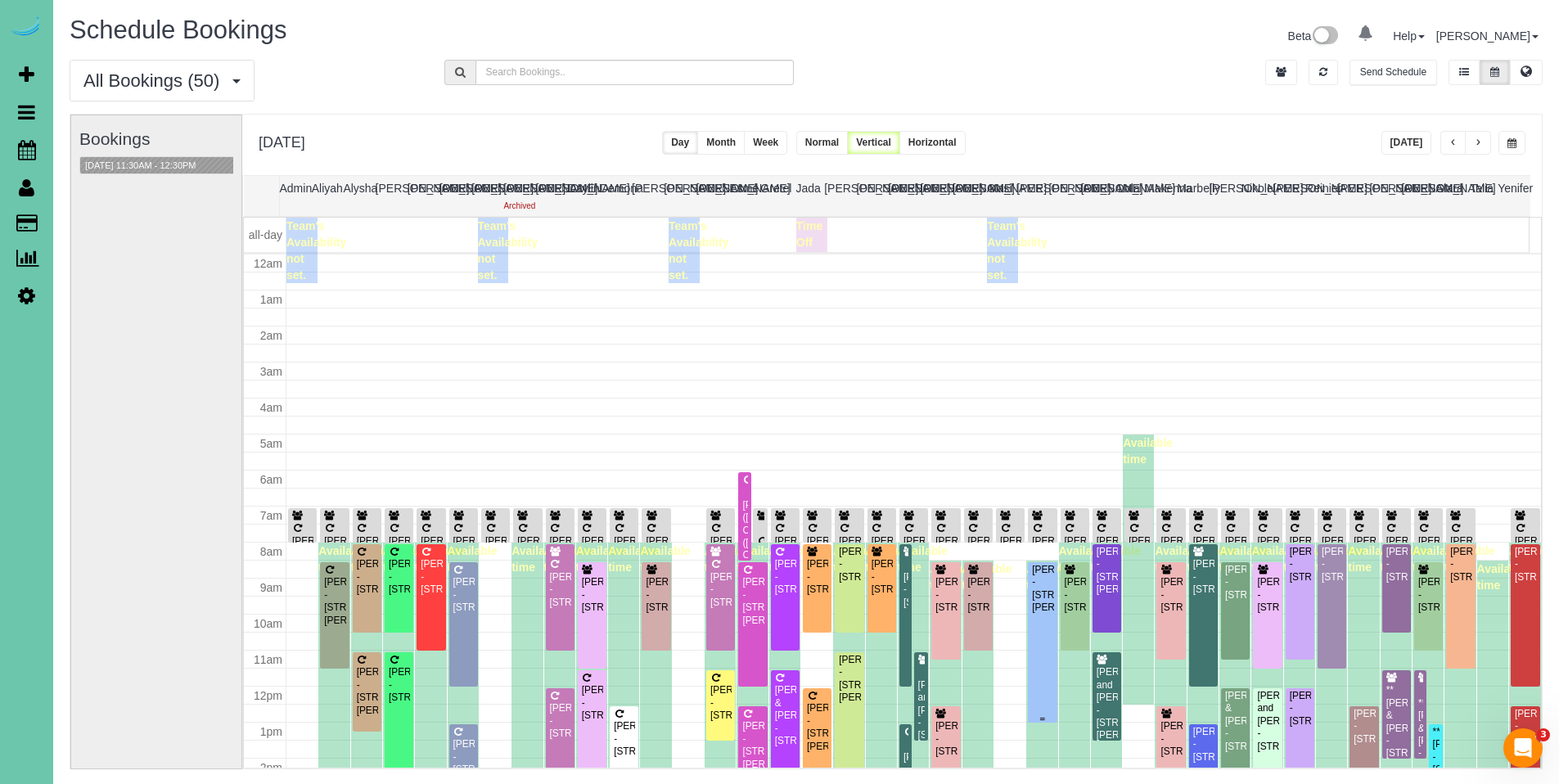
scroll to position [217, 0]
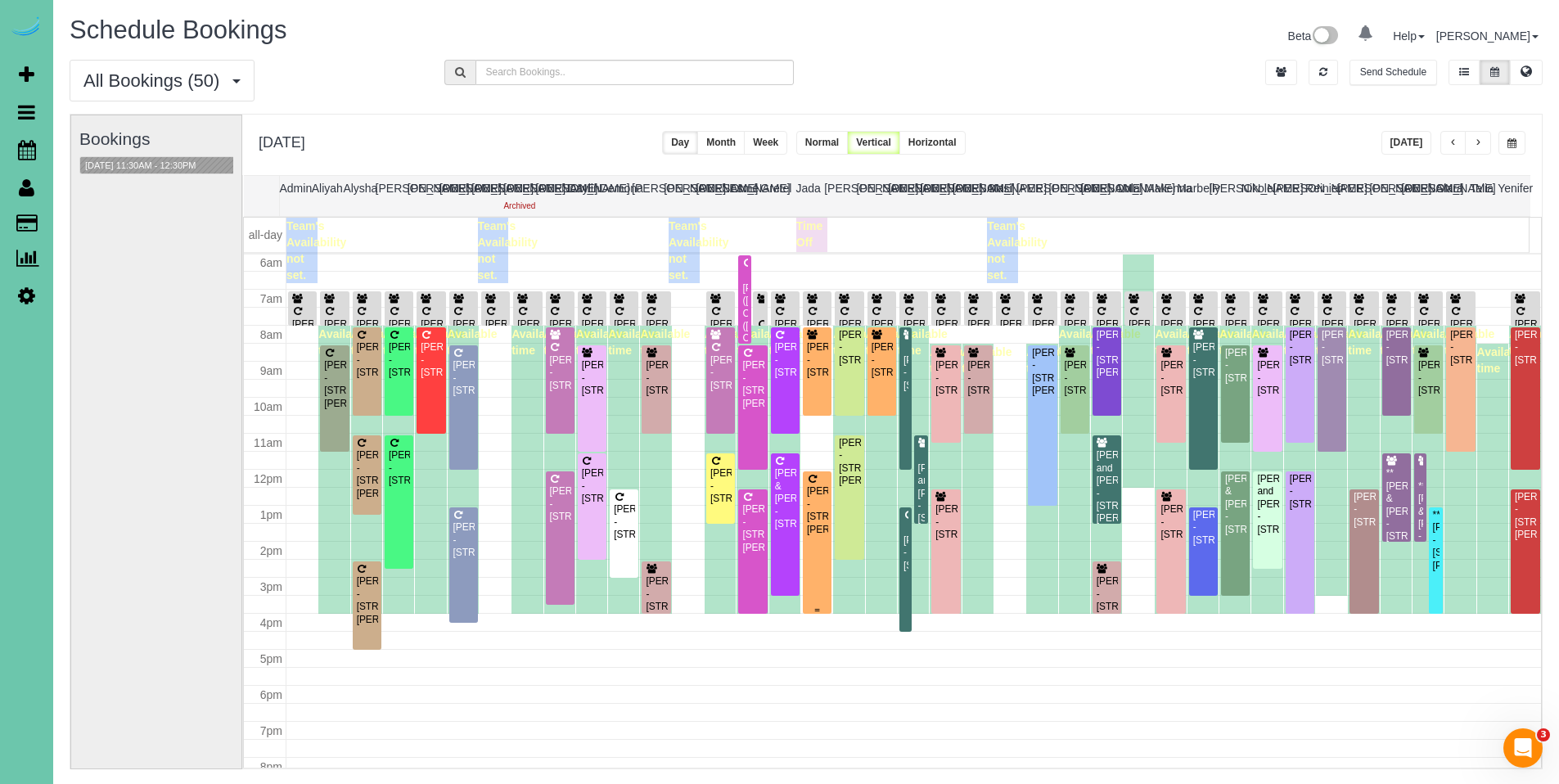
click at [814, 506] on div "[PERSON_NAME] - [STREET_ADDRESS][PERSON_NAME]" at bounding box center [817, 511] width 22 height 51
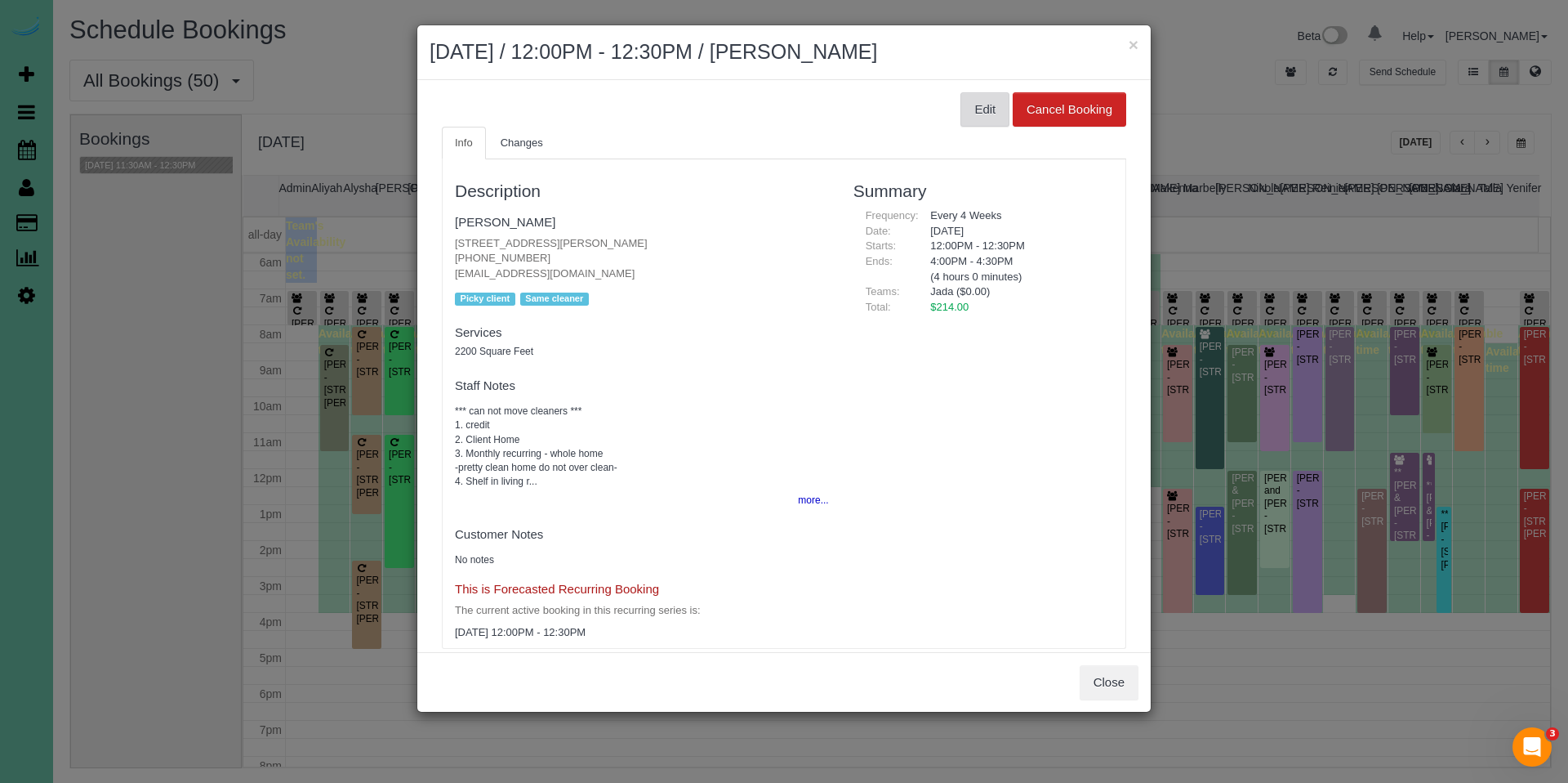
click at [974, 115] on button "Edit" at bounding box center [985, 109] width 49 height 35
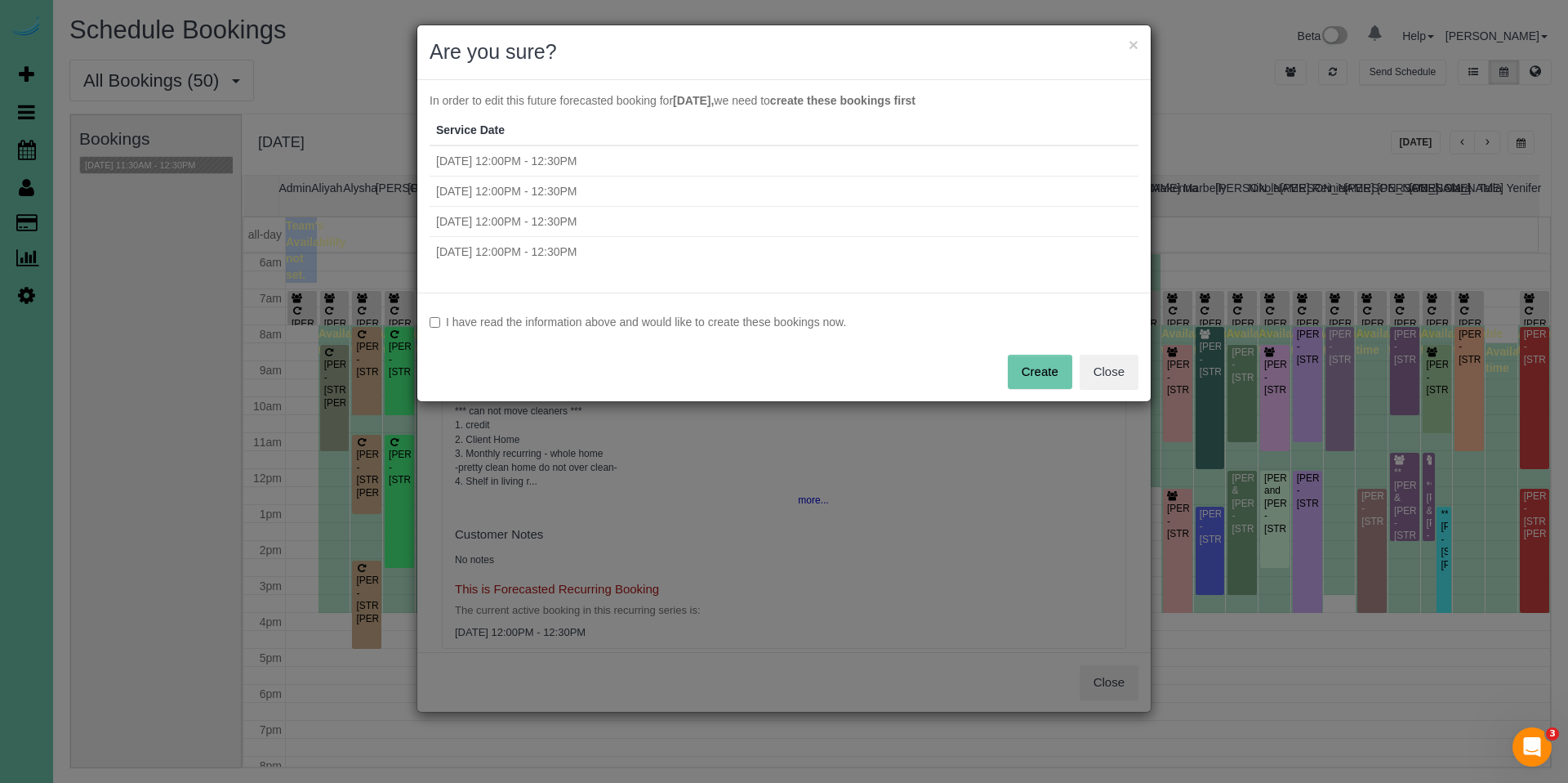
click at [768, 324] on label "I have read the information above and would like to create these bookings now." at bounding box center [784, 321] width 709 height 16
click at [1052, 381] on button "Create" at bounding box center [1040, 371] width 64 height 35
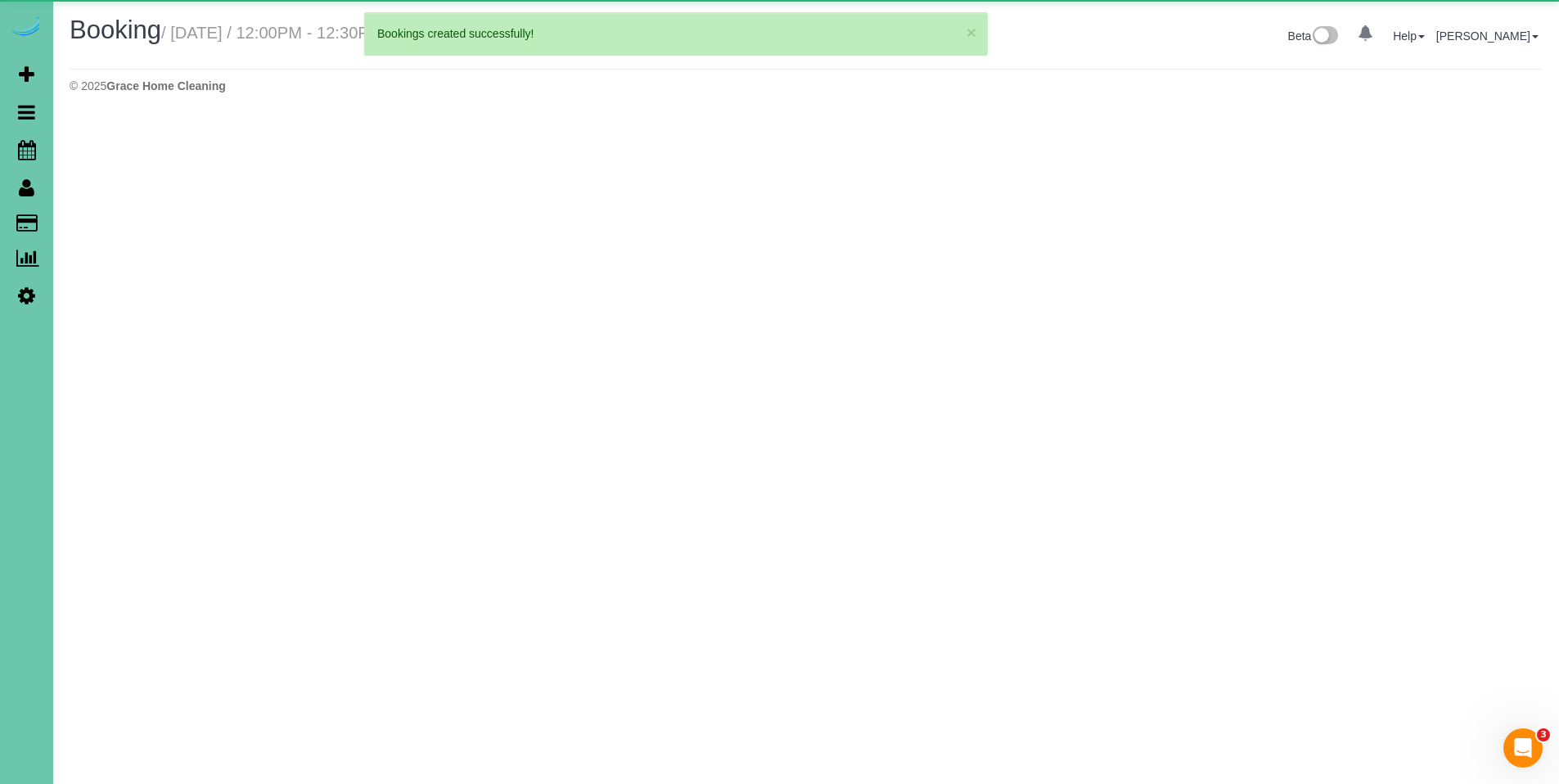
select select "NE"
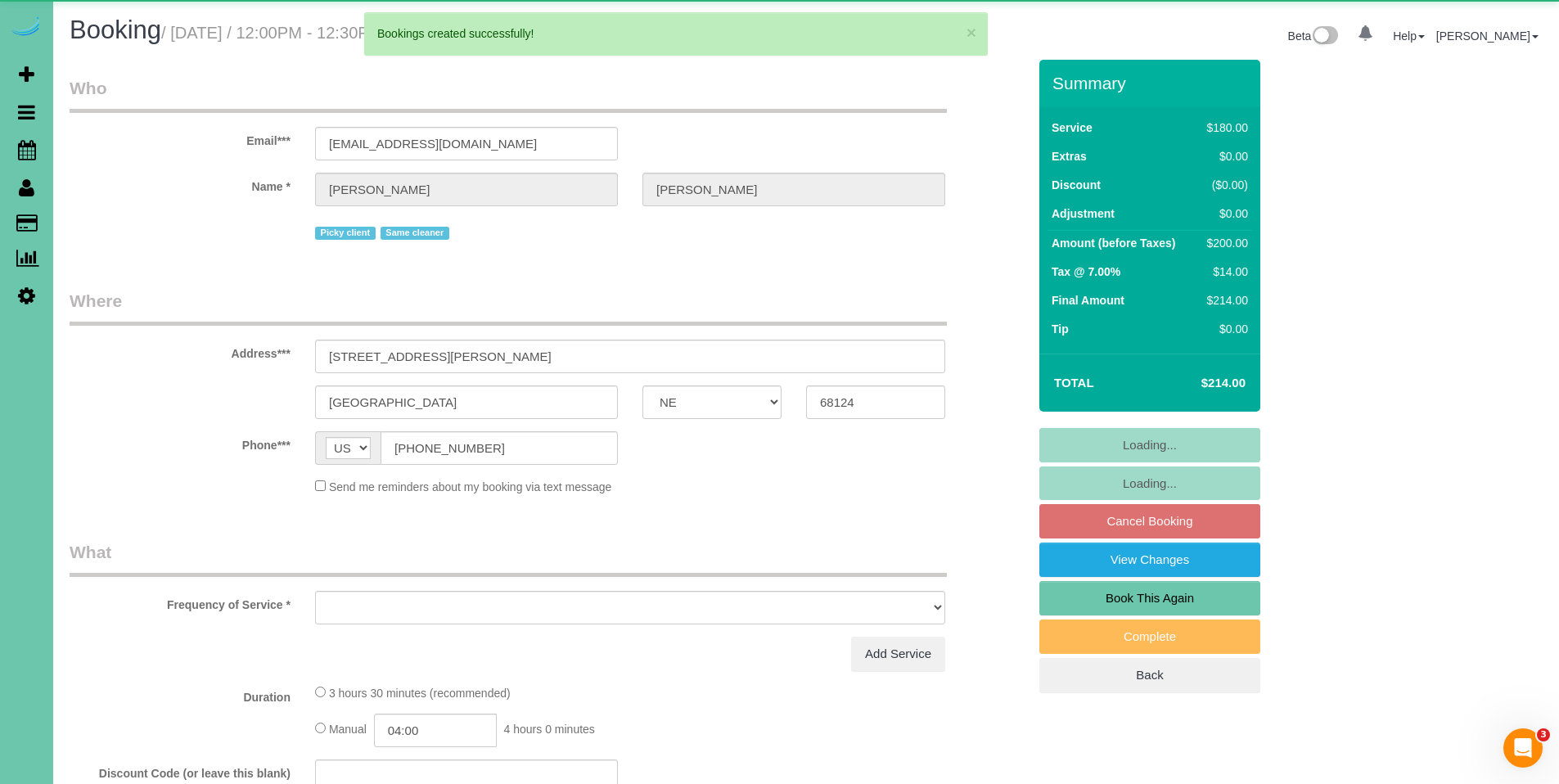
select select "object:18526"
select select "string:fspay-7d2f2f28-a635-498c-bd1b-7c6aac8f5578"
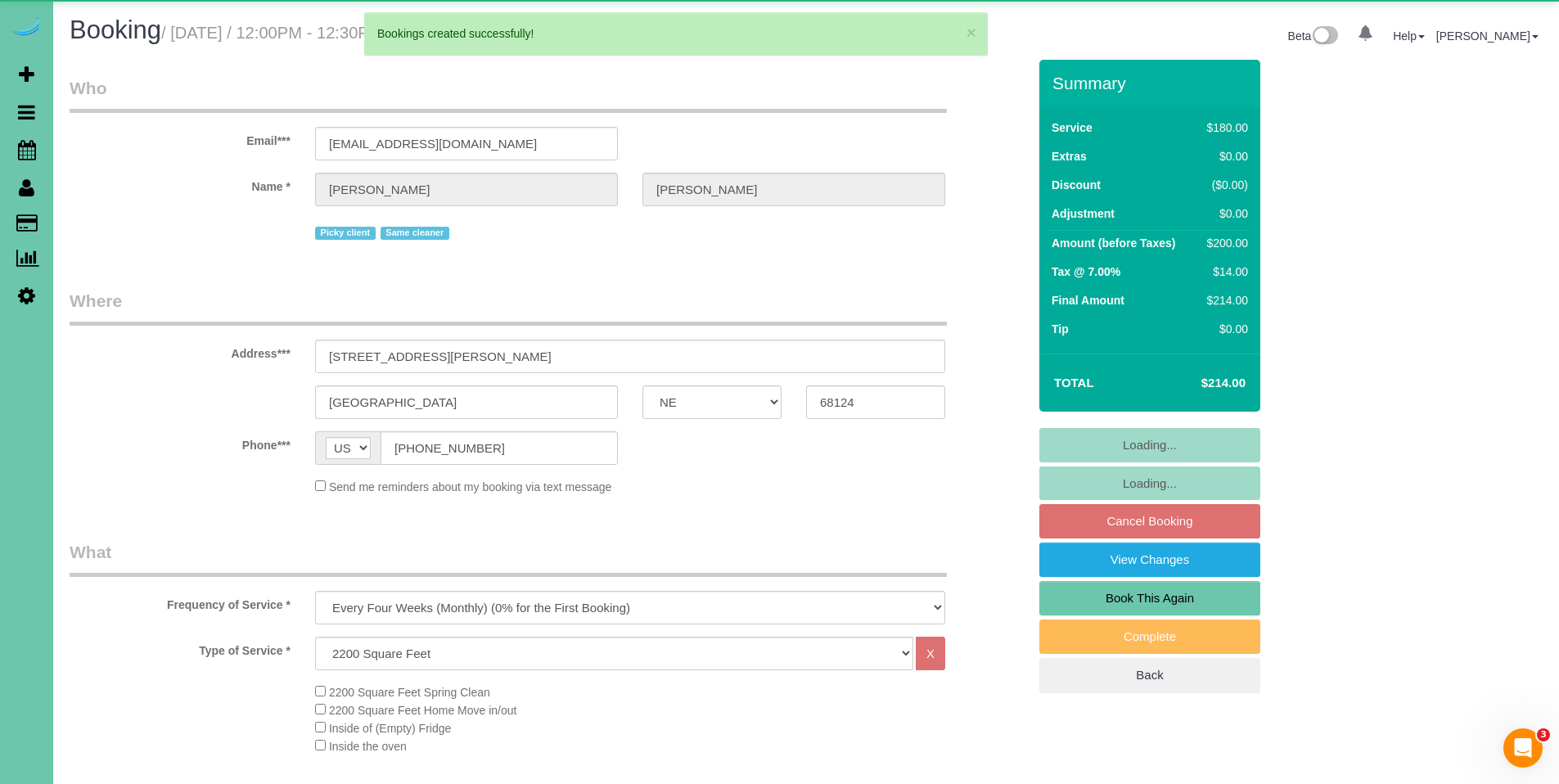
select select "number:36"
select select "number:42"
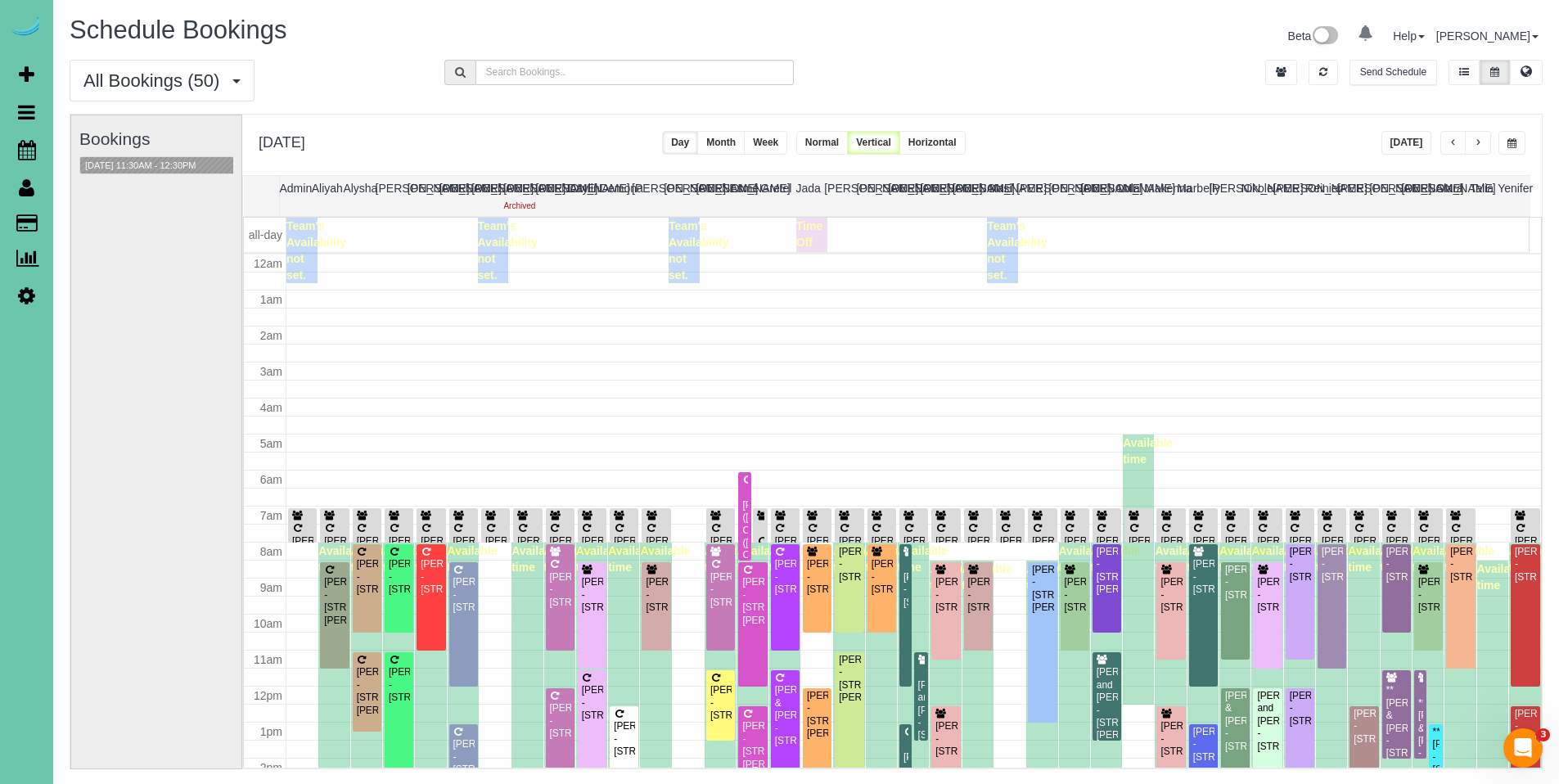
scroll to position [217, 0]
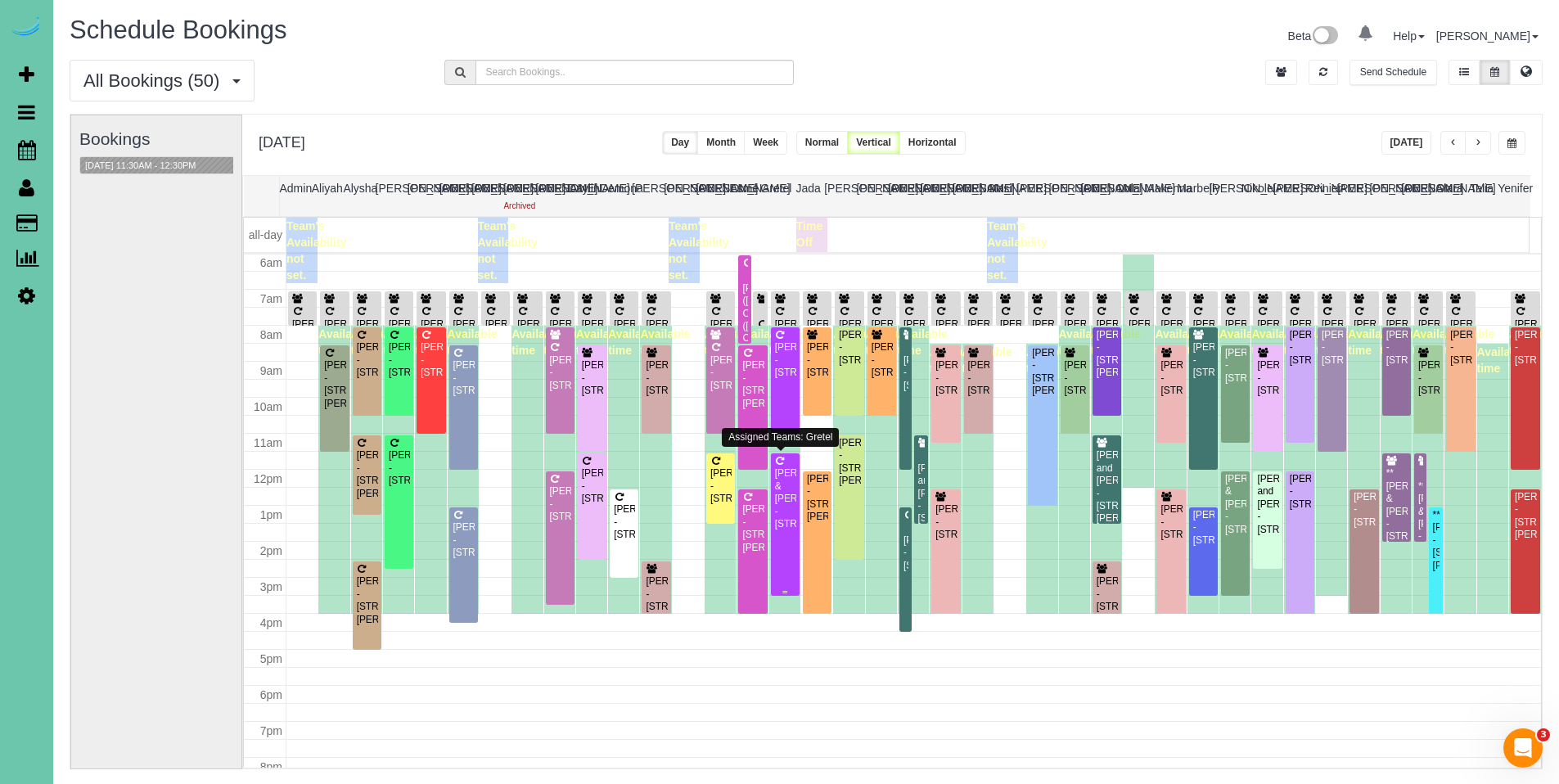
click at [787, 478] on div "[PERSON_NAME] & [PERSON_NAME] - [STREET_ADDRESS]" at bounding box center [785, 499] width 22 height 63
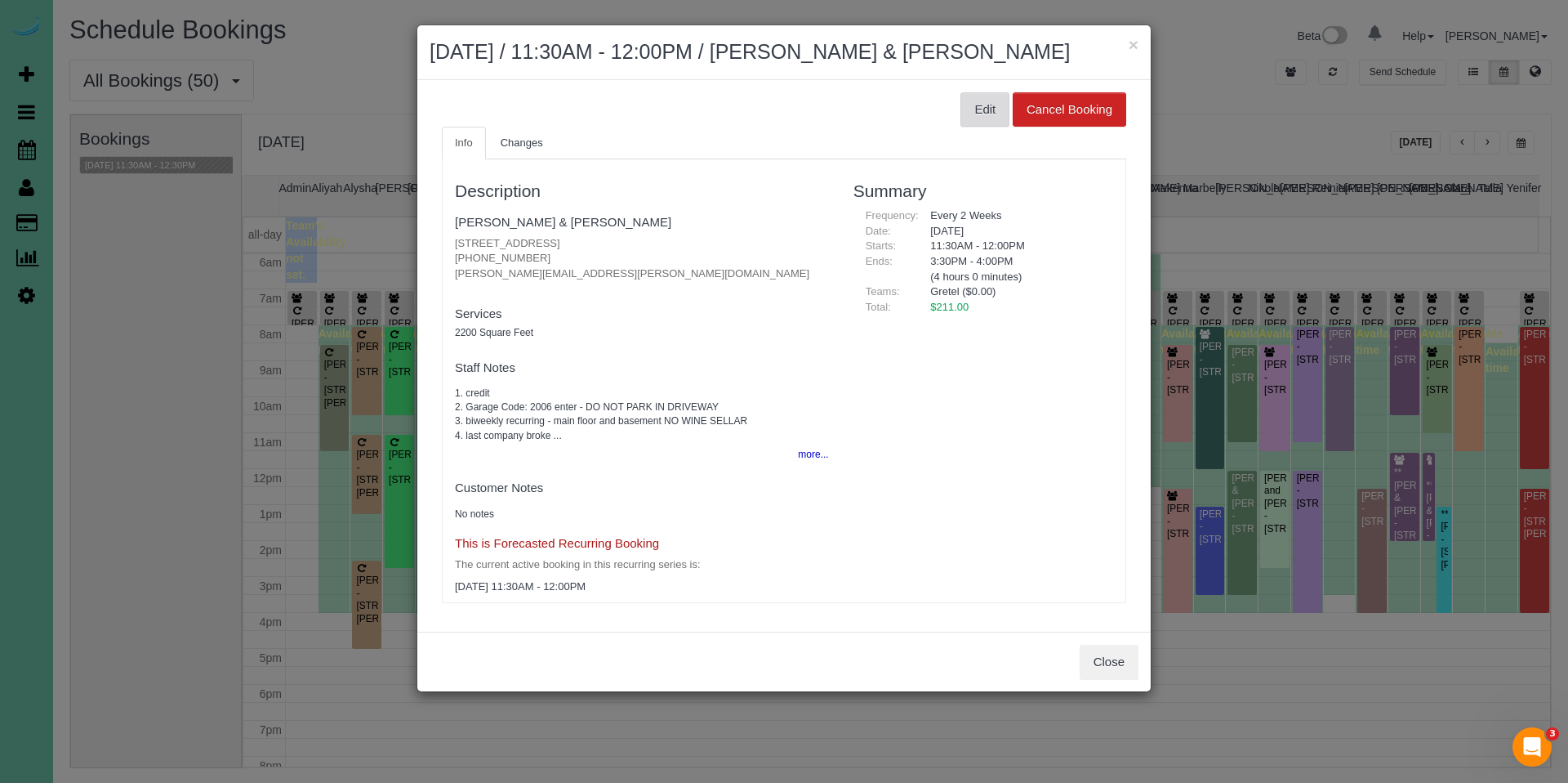
click at [980, 108] on button "Edit" at bounding box center [985, 109] width 49 height 35
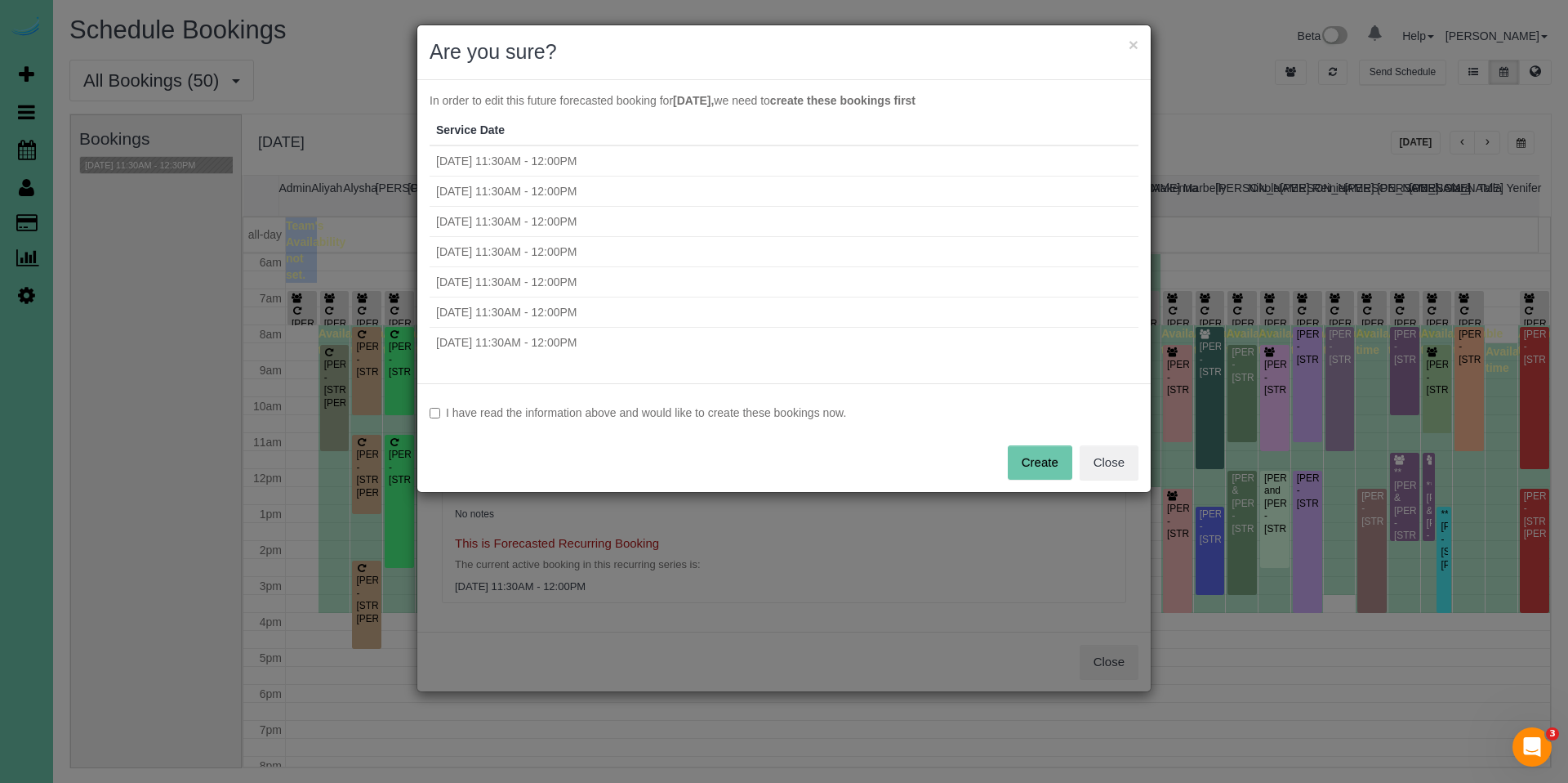
click at [634, 413] on label "I have read the information above and would like to create these bookings now." at bounding box center [784, 412] width 709 height 16
click at [1038, 469] on button "Create" at bounding box center [1040, 463] width 64 height 35
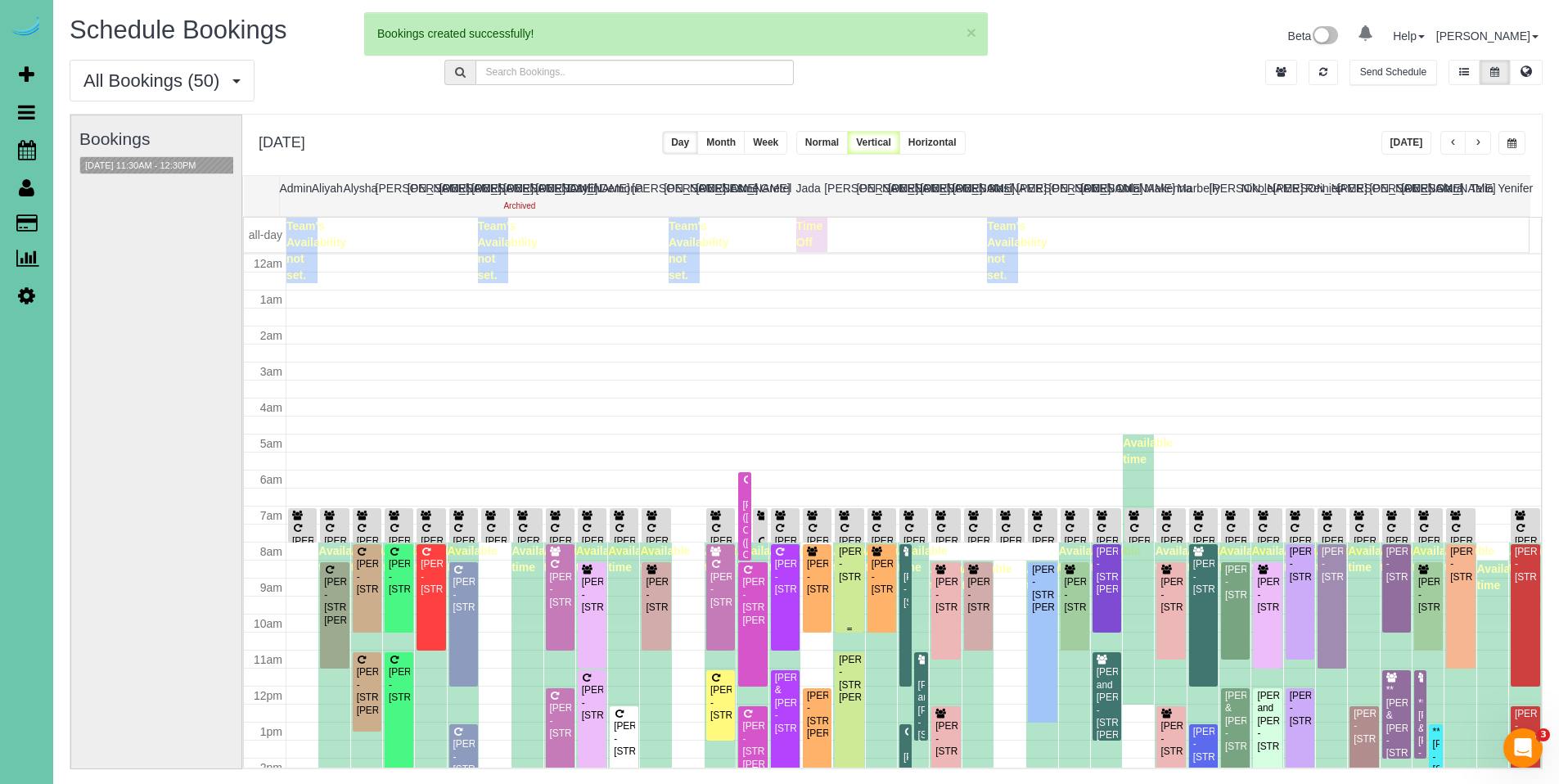
scroll to position [217, 0]
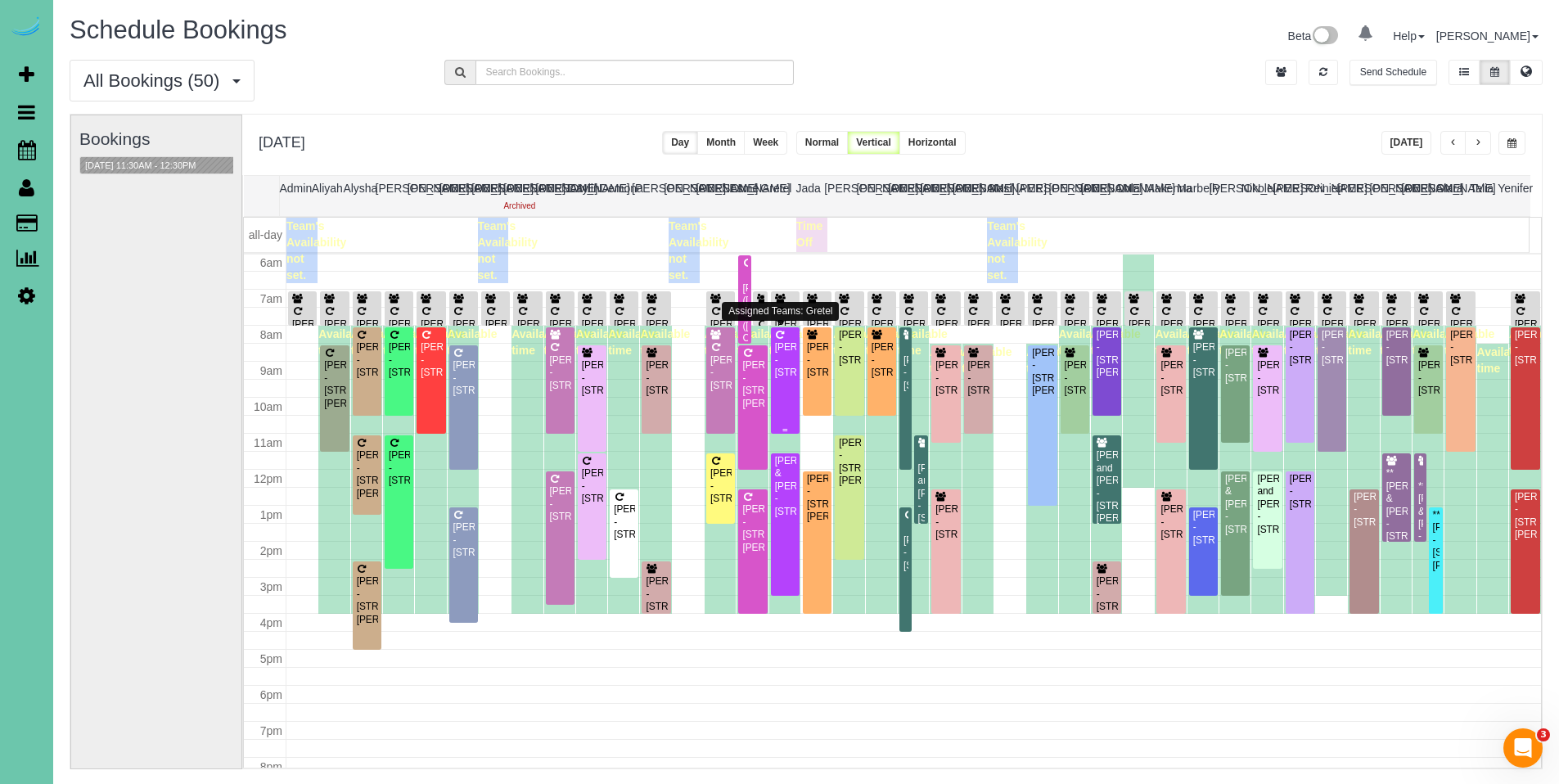
click at [788, 378] on div "[PERSON_NAME] - [STREET_ADDRESS]" at bounding box center [785, 360] width 22 height 37
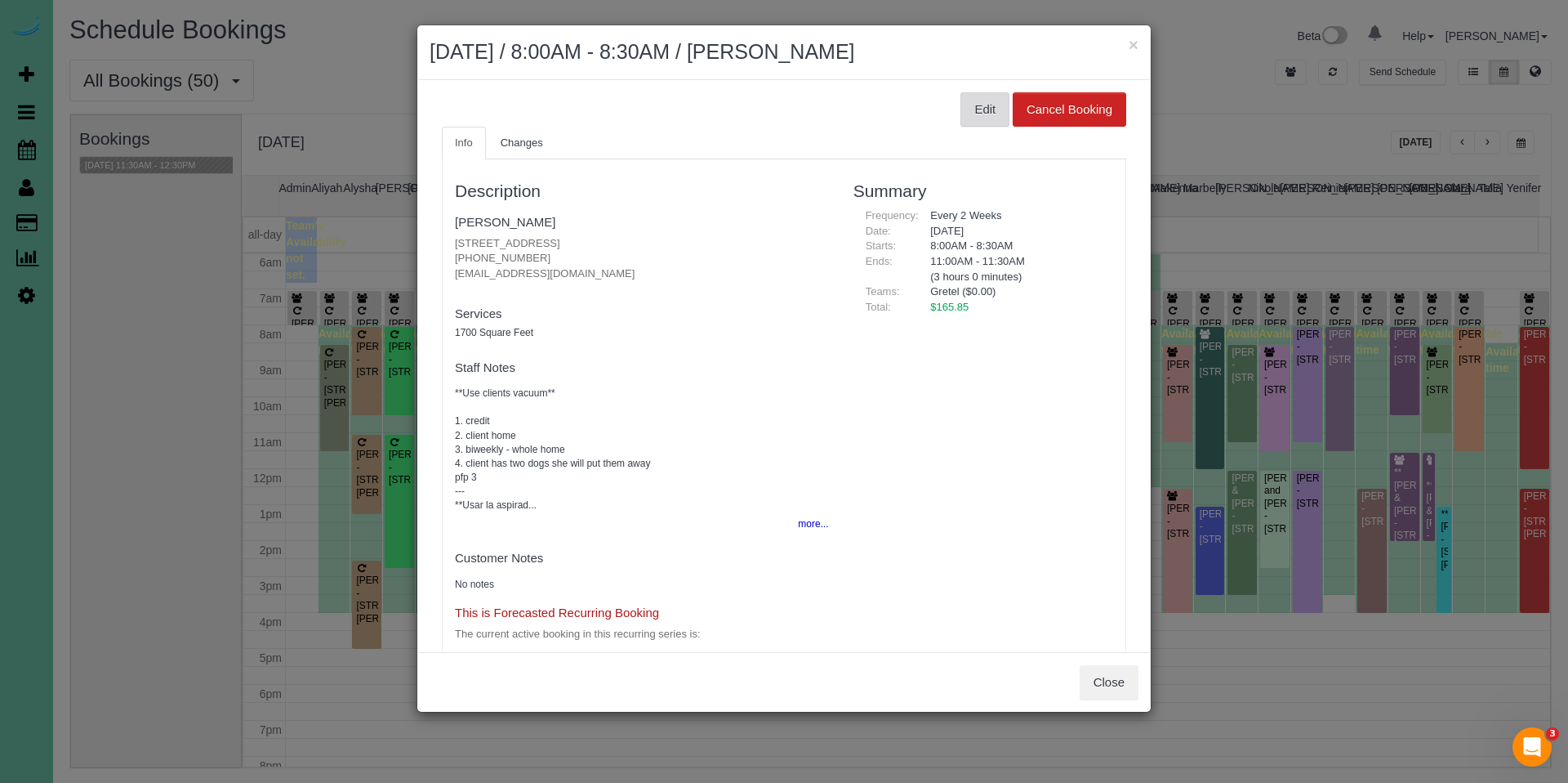
click at [960, 118] on button "Edit" at bounding box center [985, 109] width 49 height 35
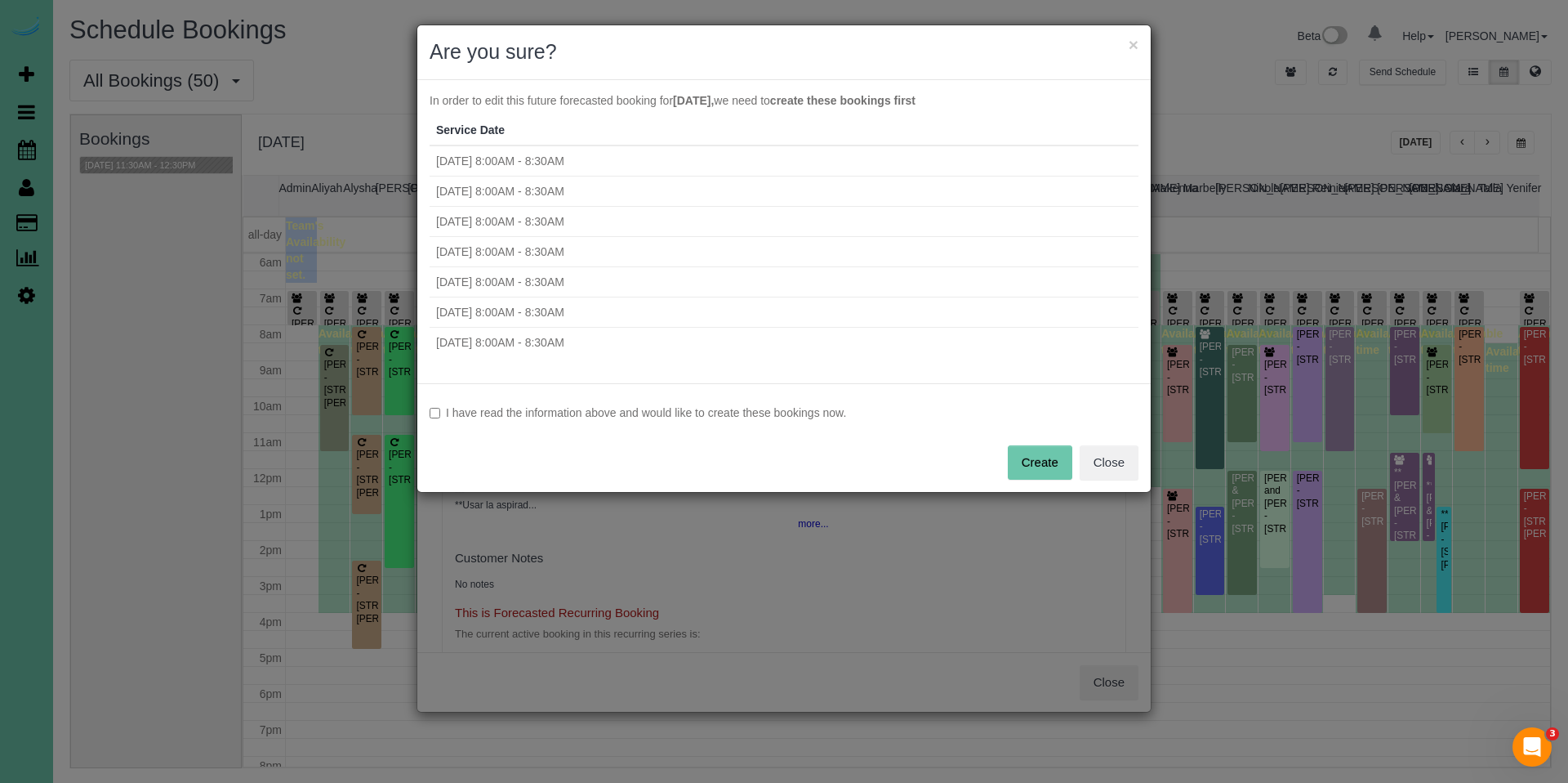
click at [593, 419] on label "I have read the information above and would like to create these bookings now." at bounding box center [784, 412] width 709 height 16
click at [1041, 458] on button "Create" at bounding box center [1040, 463] width 64 height 35
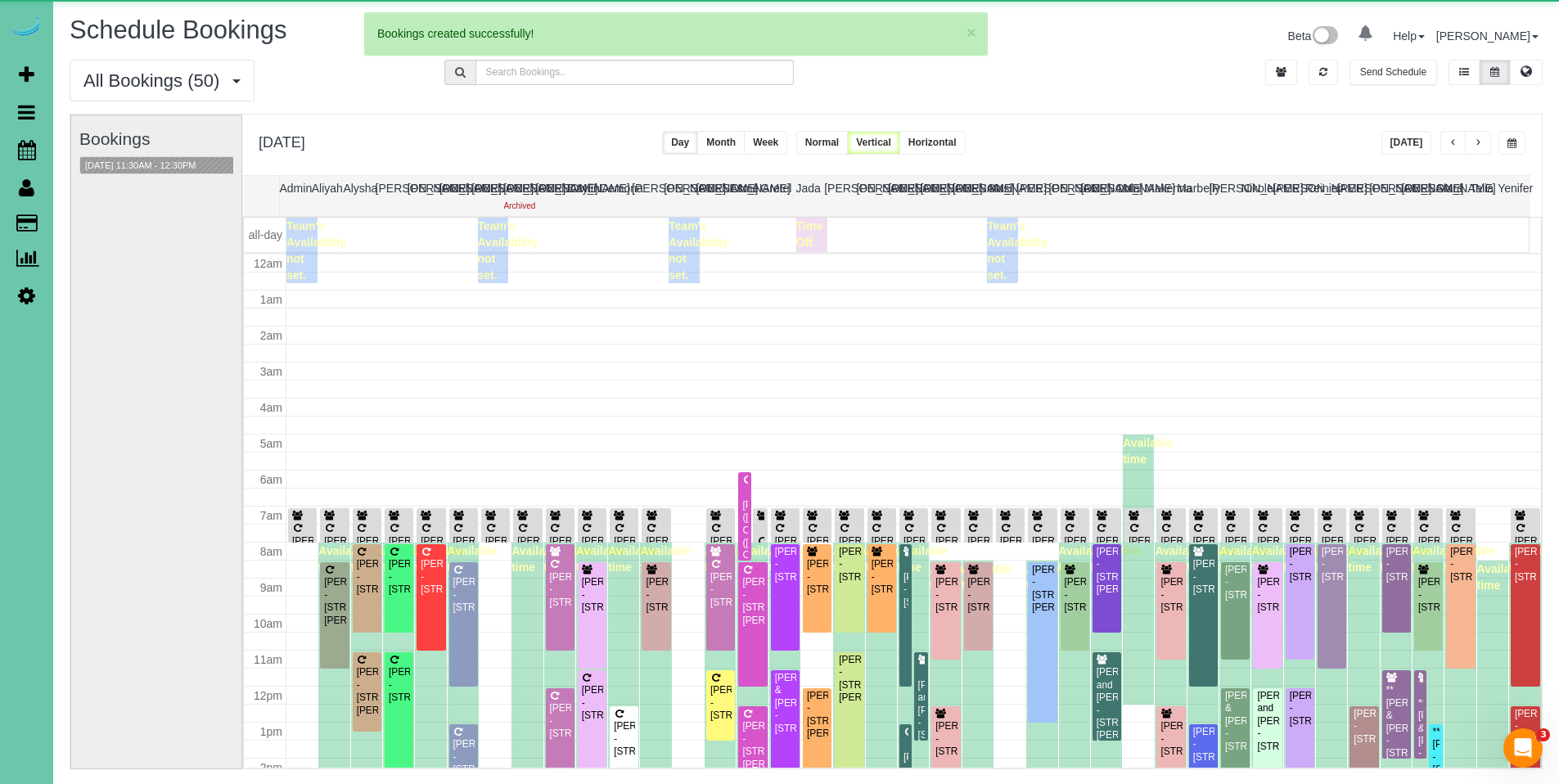
scroll to position [217, 0]
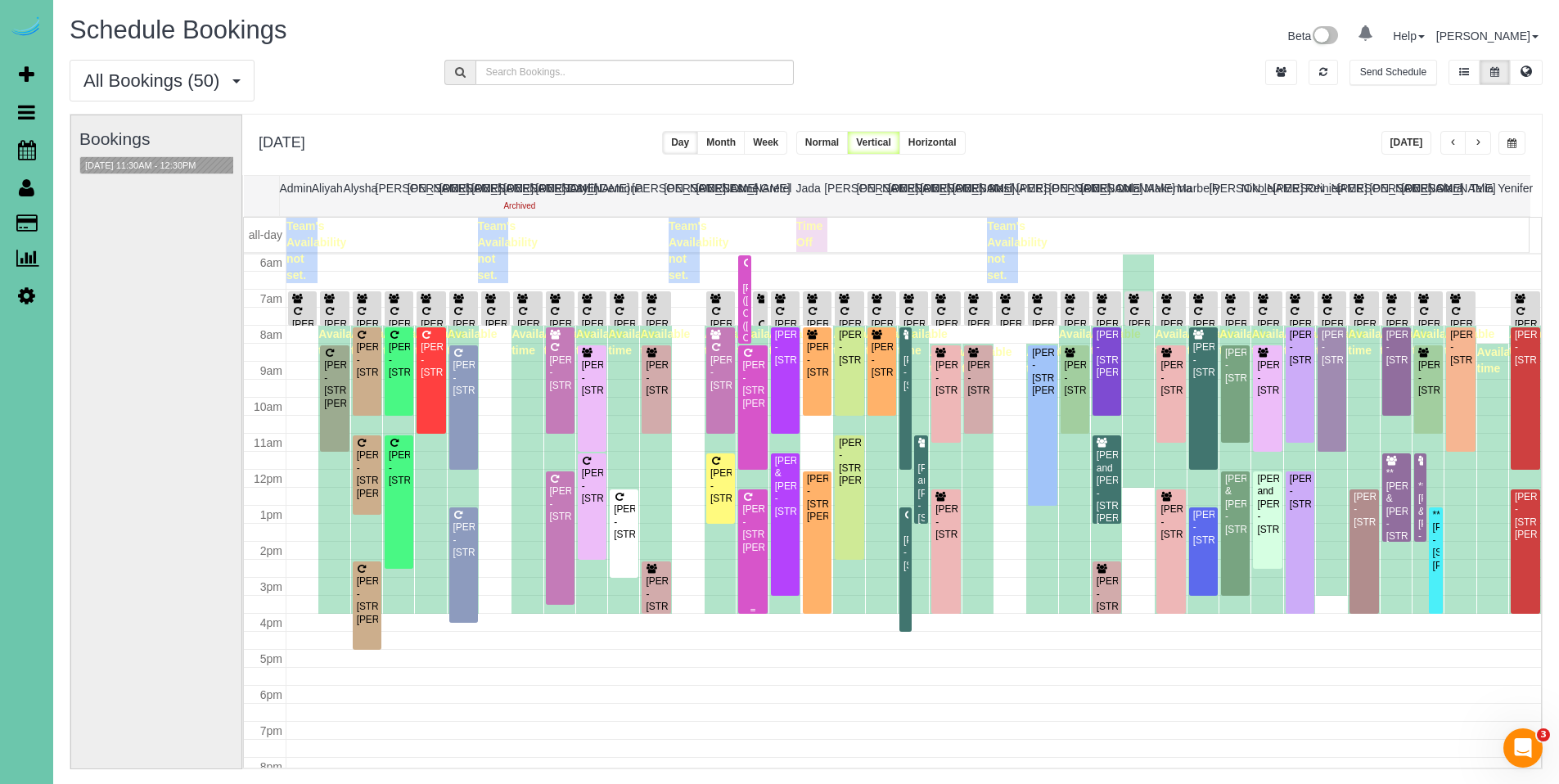
click at [751, 513] on div "[PERSON_NAME] - [STREET_ADDRESS][PERSON_NAME]" at bounding box center [752, 528] width 22 height 51
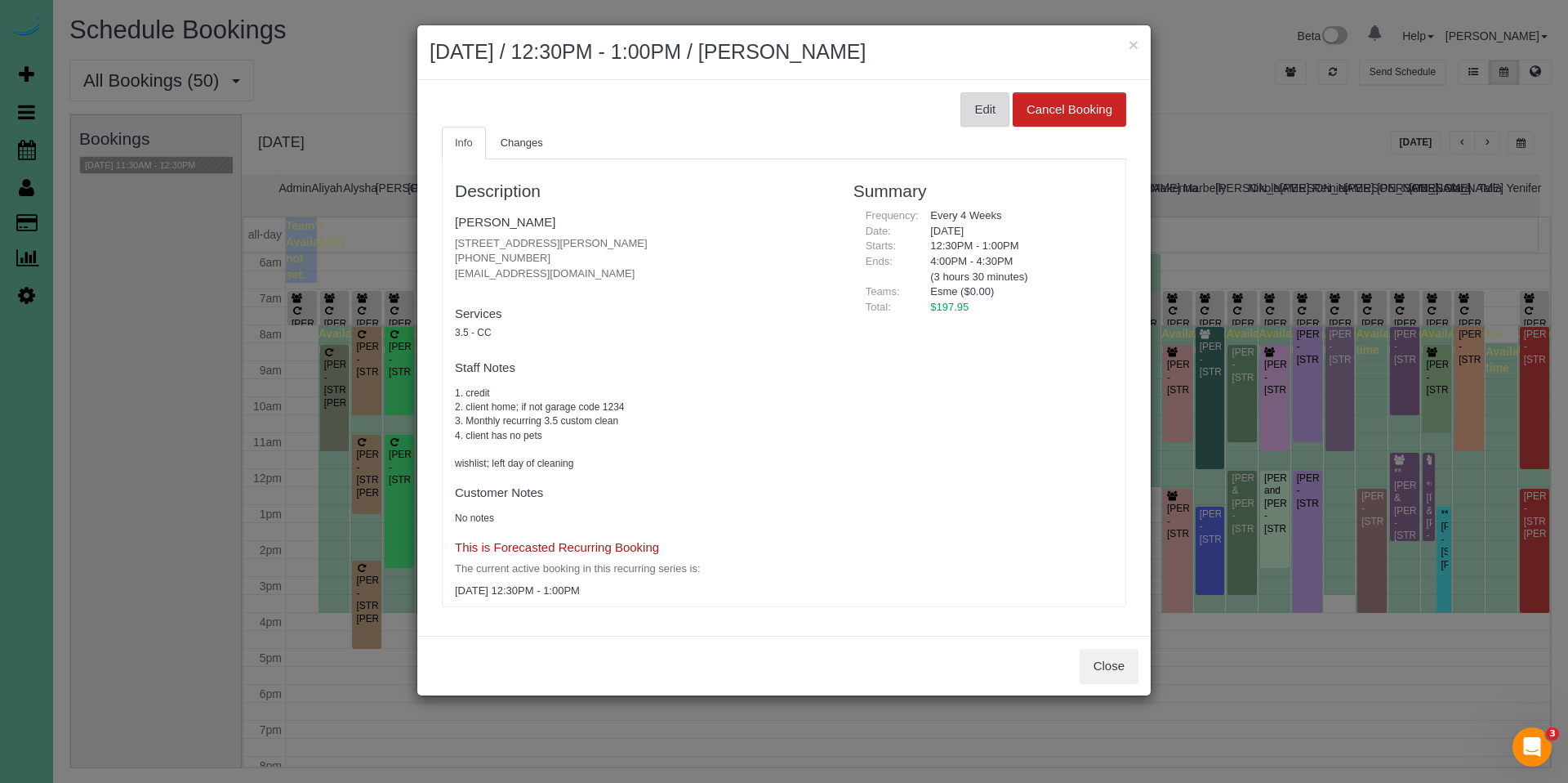
click at [971, 115] on button "Edit" at bounding box center [985, 109] width 49 height 35
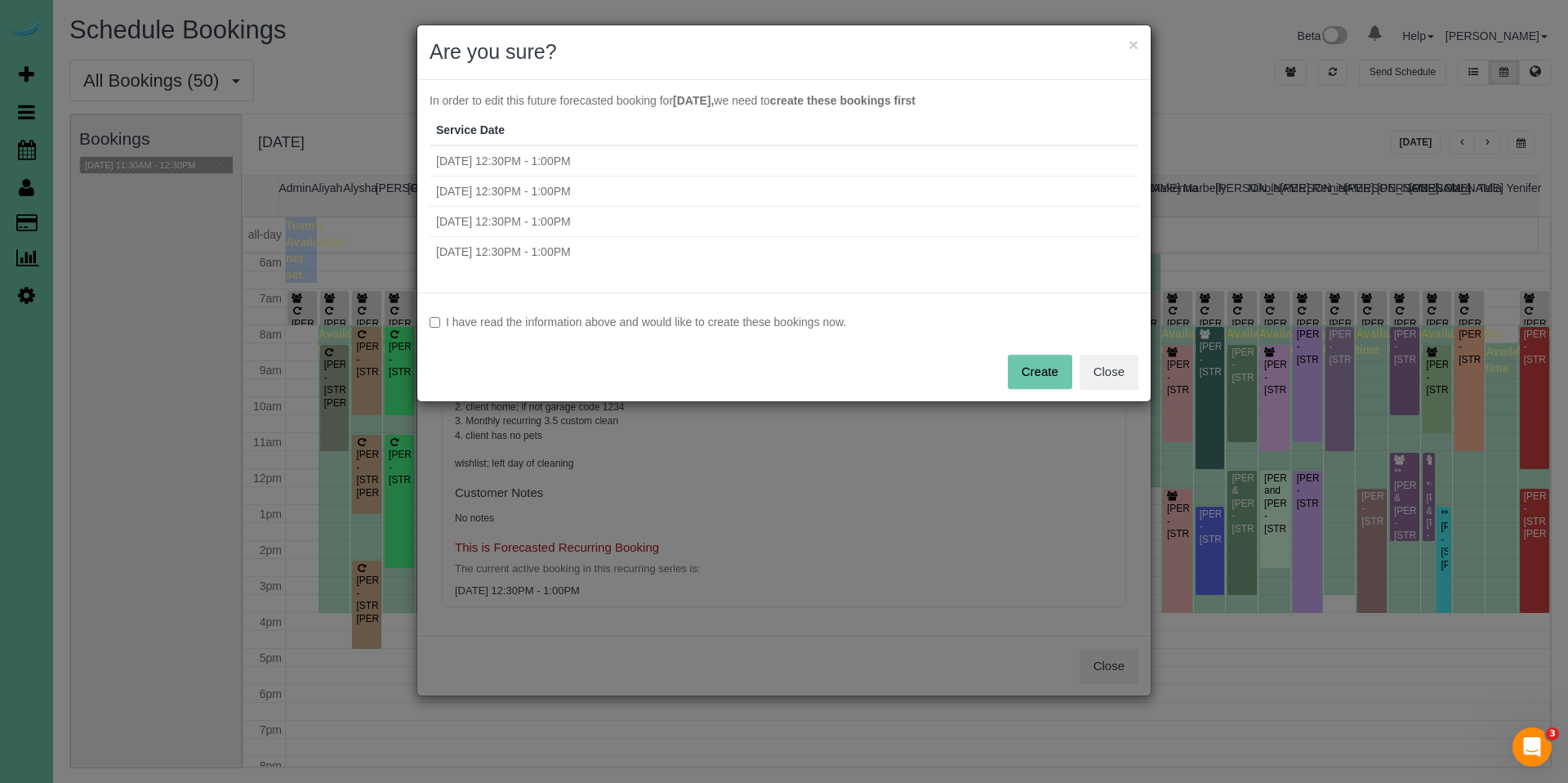
click at [632, 328] on label "I have read the information above and would like to create these bookings now." at bounding box center [784, 321] width 709 height 16
click at [1038, 385] on button "Create" at bounding box center [1040, 371] width 64 height 35
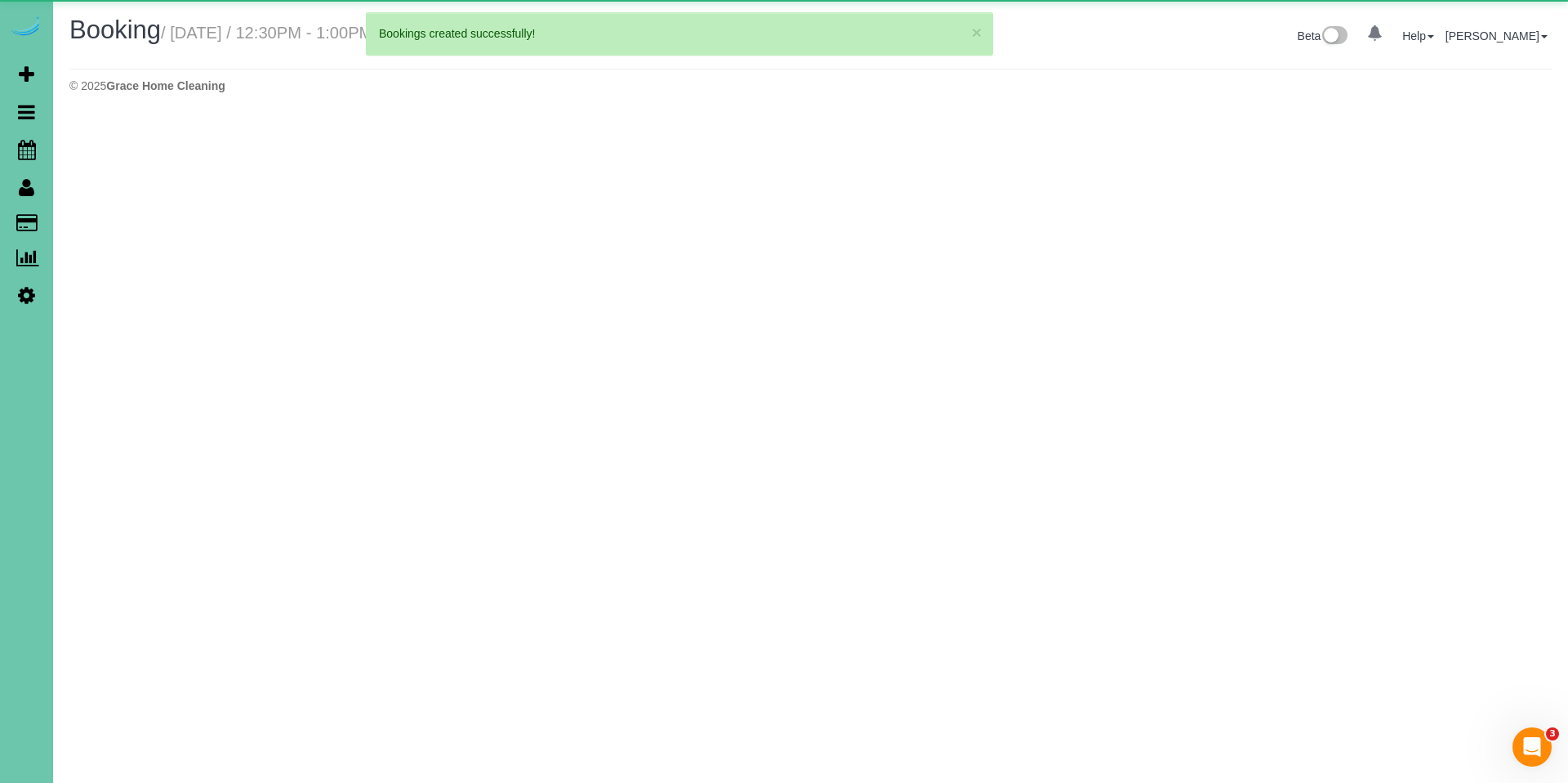
select select "NE"
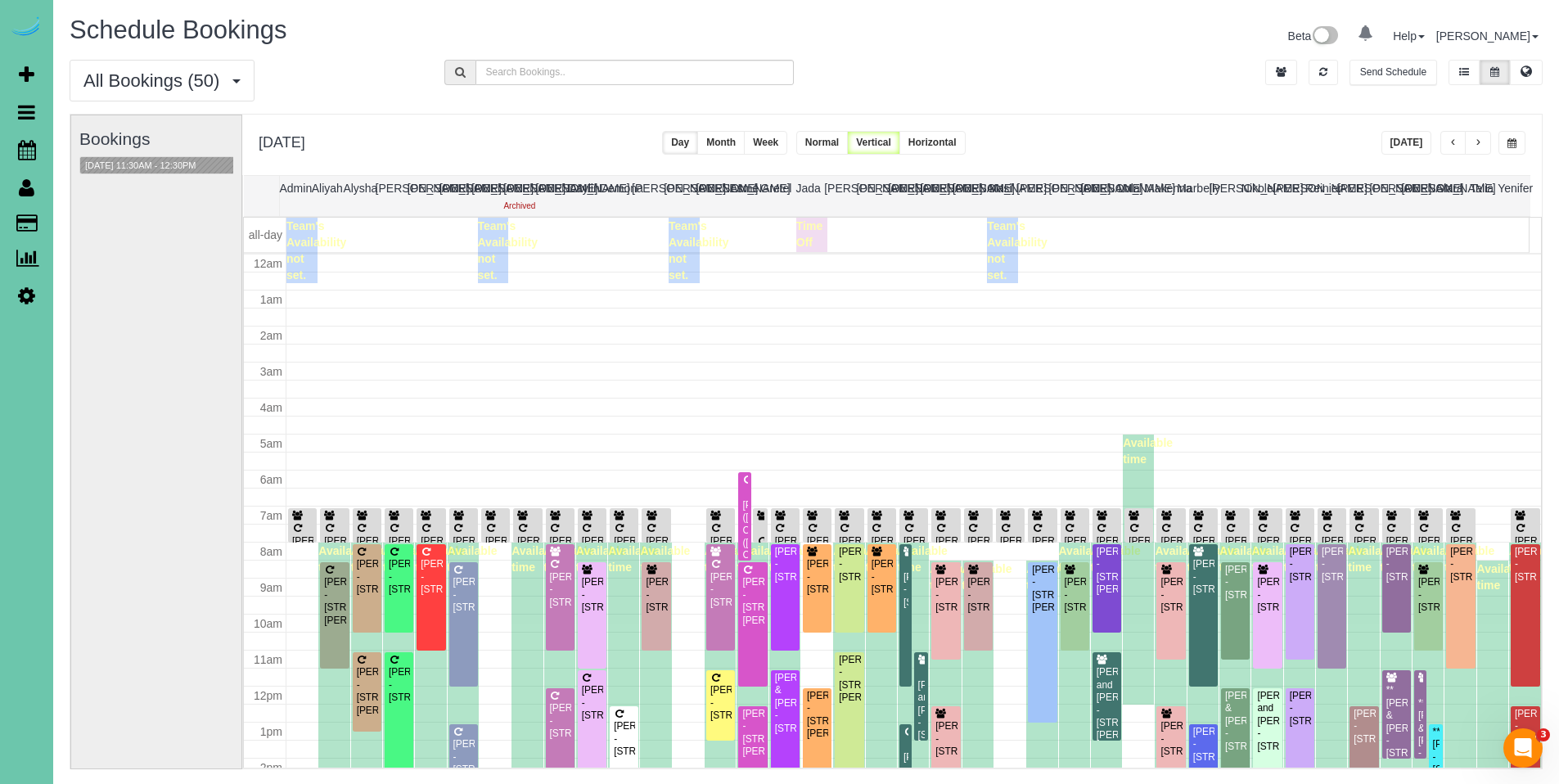
scroll to position [217, 0]
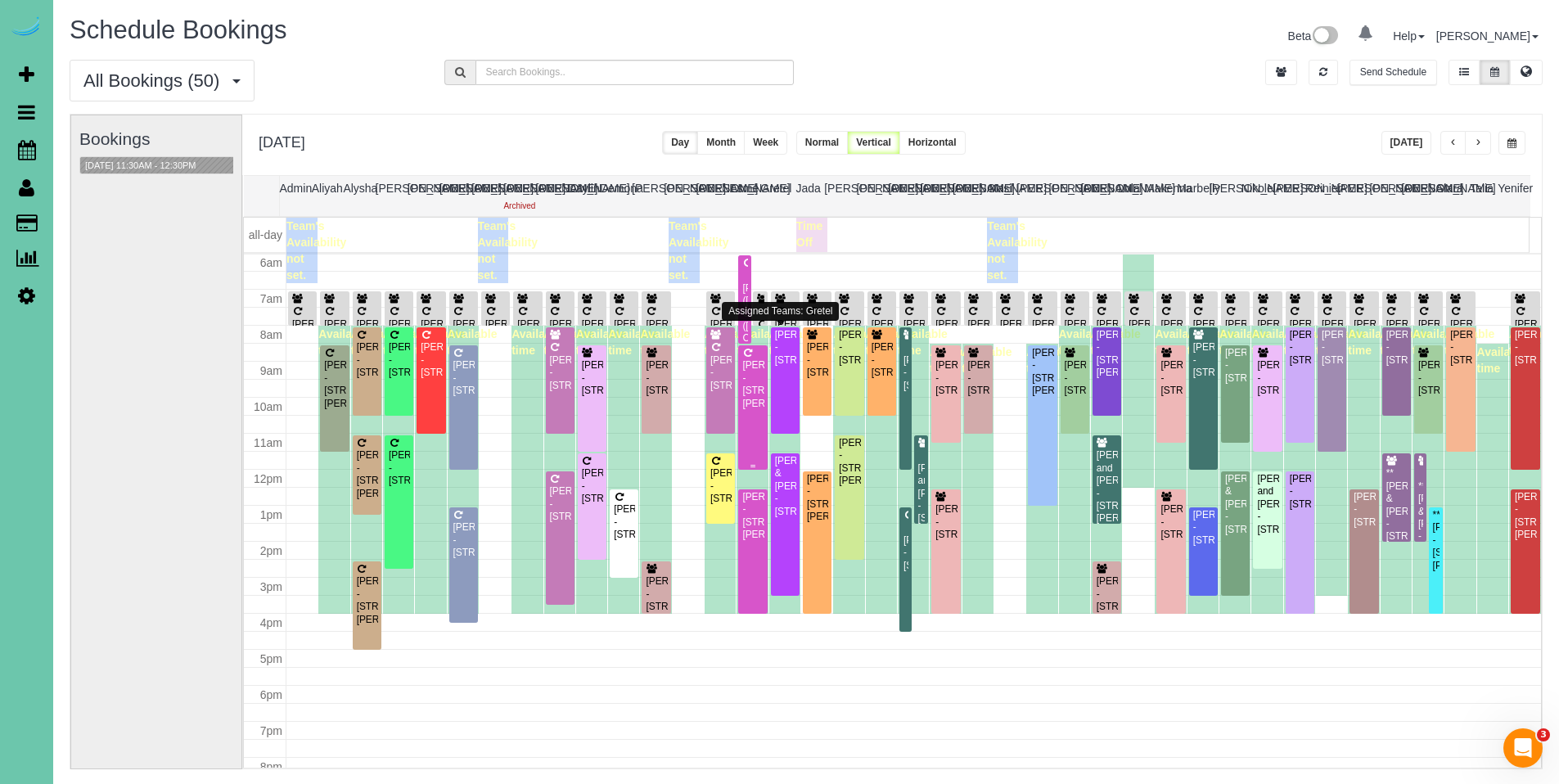
click at [748, 381] on div "[PERSON_NAME] - [STREET_ADDRESS][PERSON_NAME]" at bounding box center [752, 384] width 22 height 51
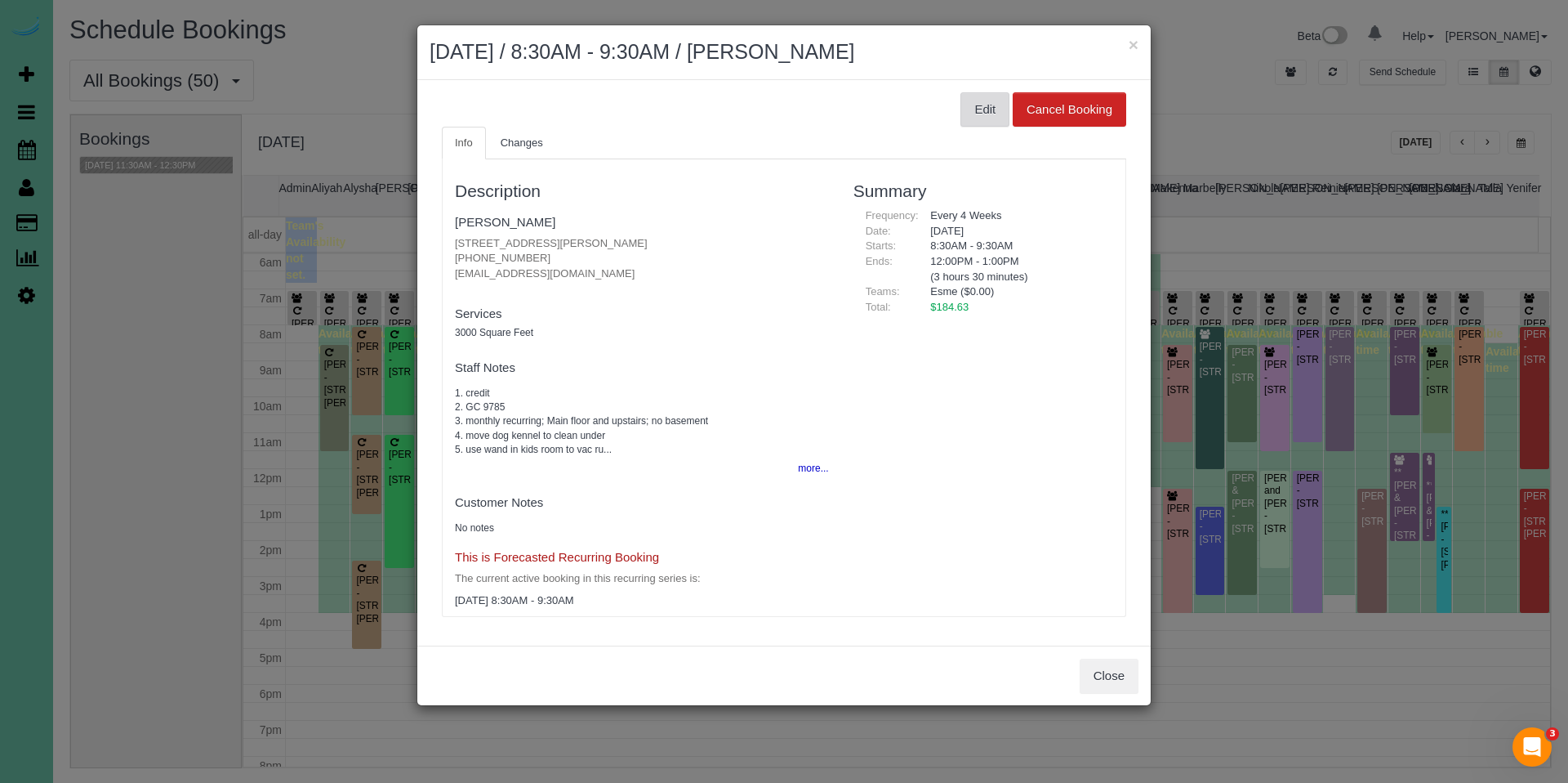
click at [976, 112] on button "Edit" at bounding box center [985, 109] width 49 height 35
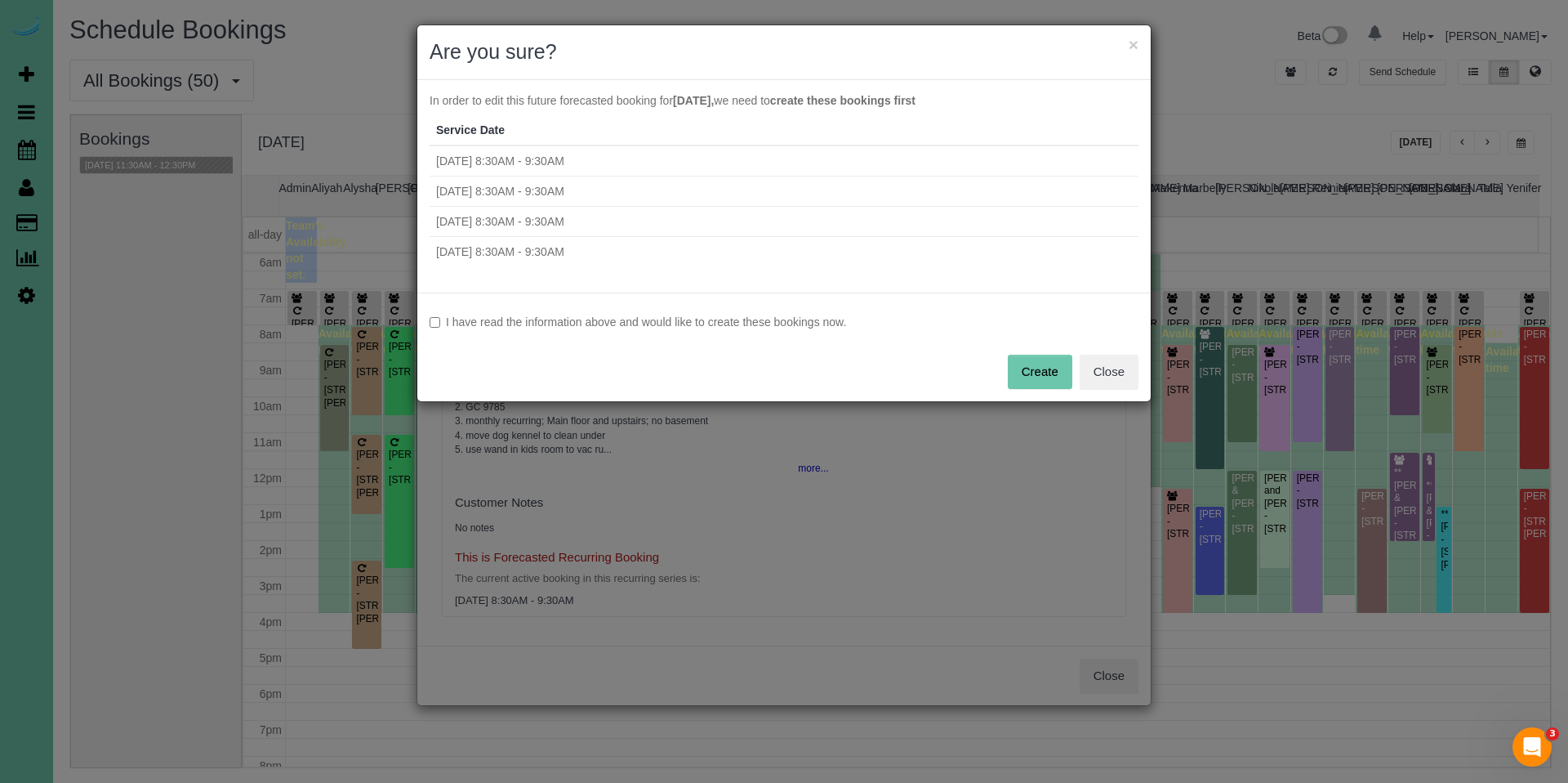
click at [716, 316] on label "I have read the information above and would like to create these bookings now." at bounding box center [784, 321] width 709 height 16
click at [1047, 375] on button "Create" at bounding box center [1040, 371] width 64 height 35
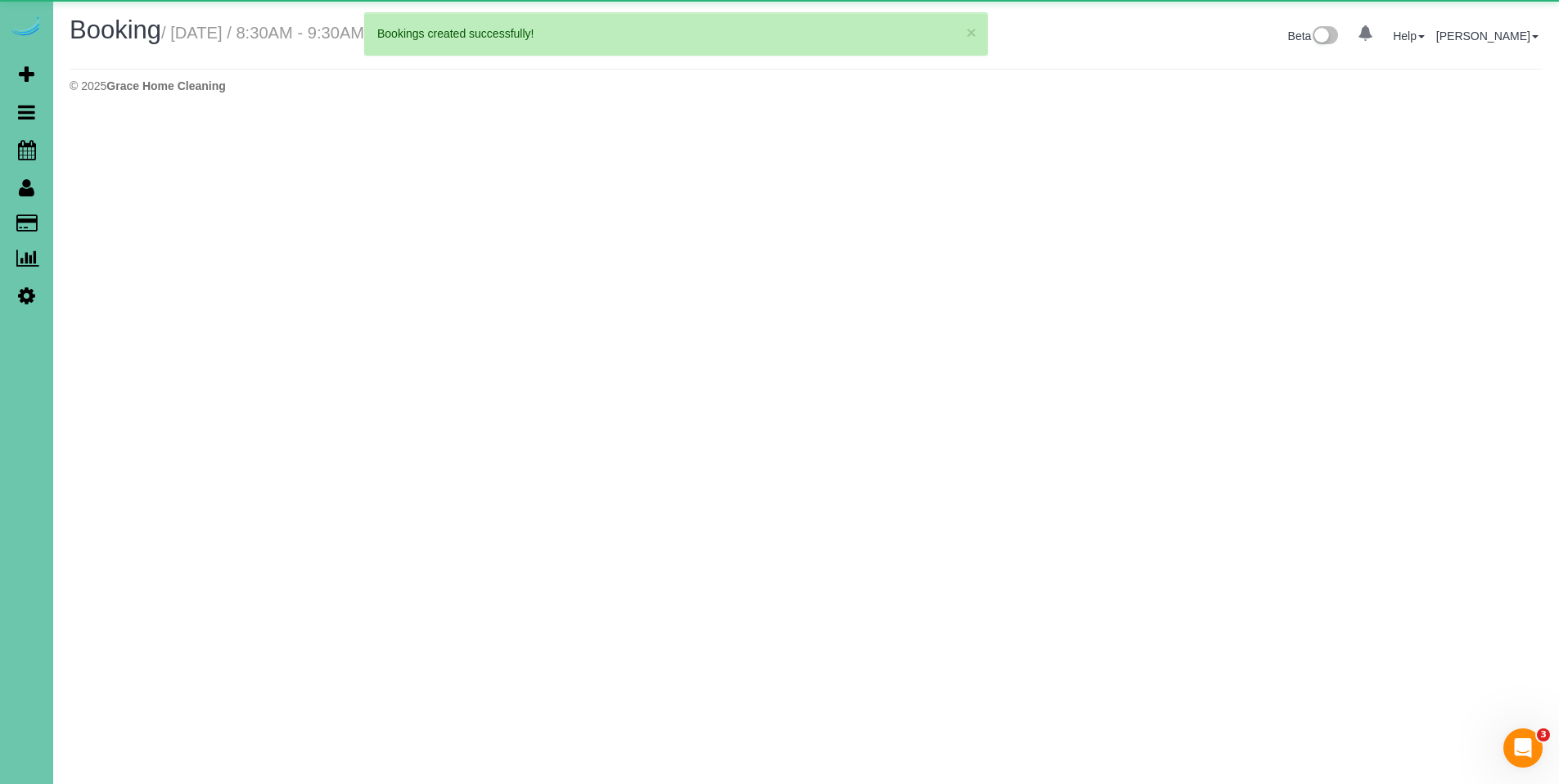
select select "NE"
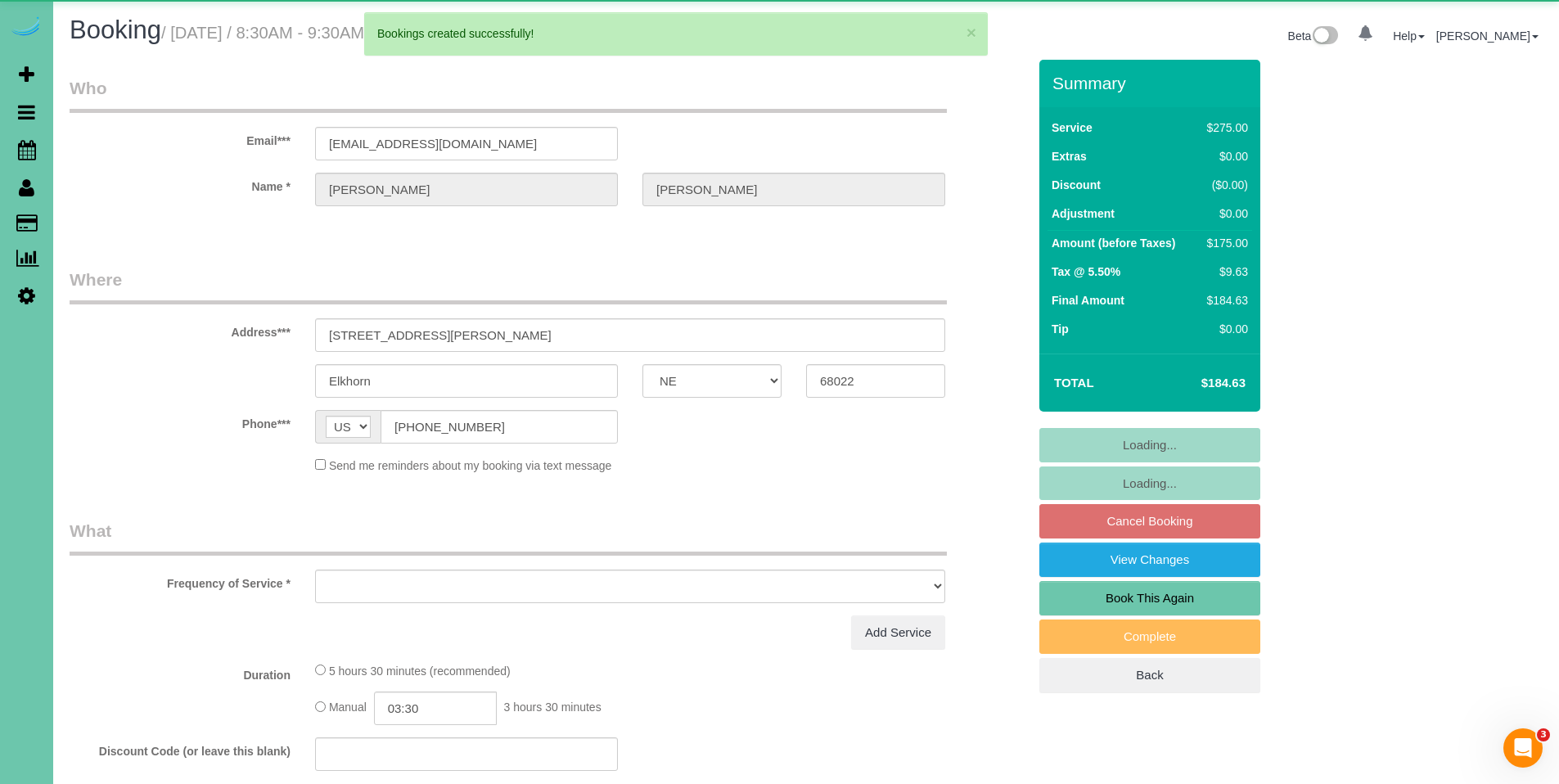
select select "object:21997"
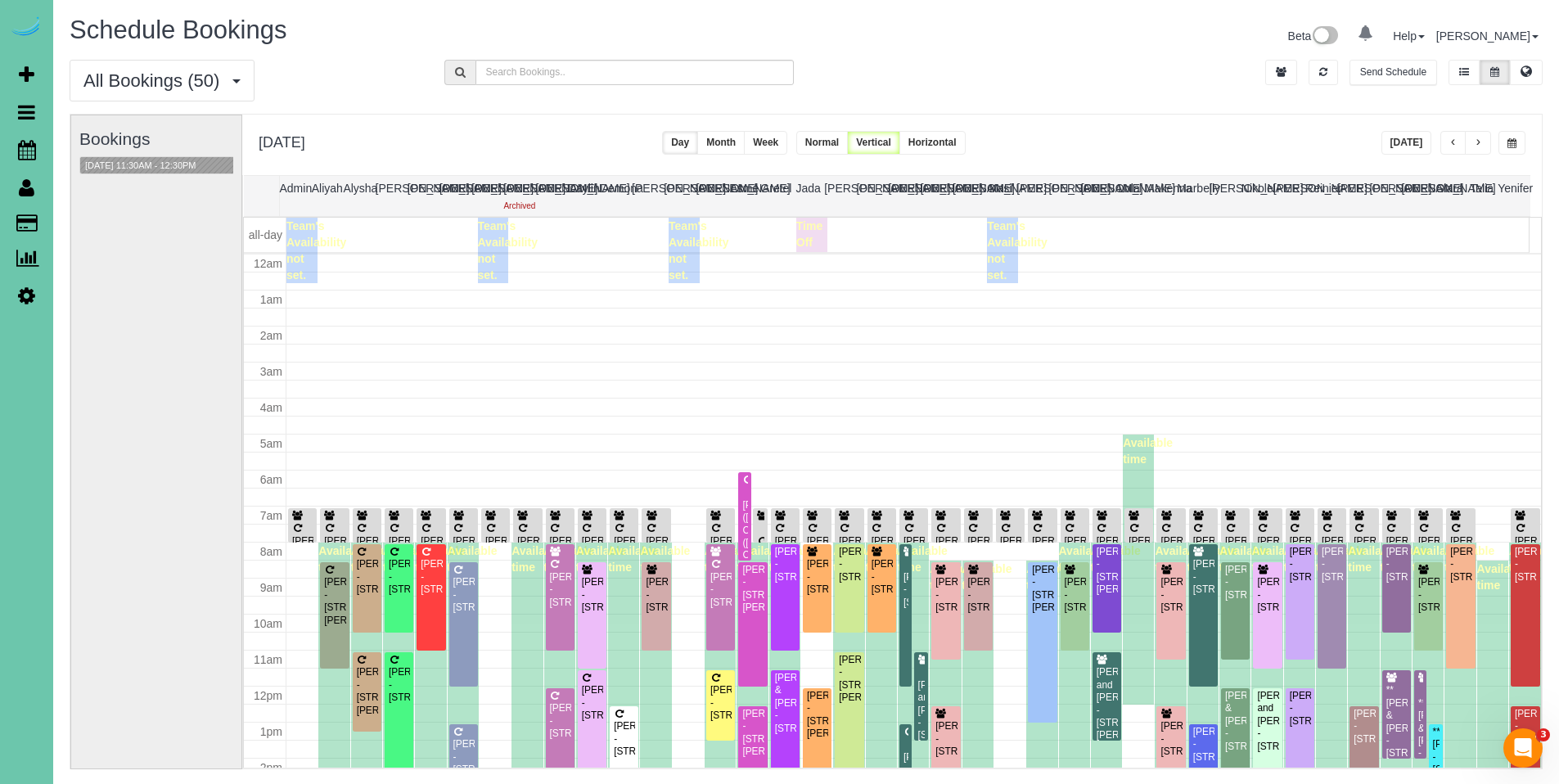
scroll to position [217, 0]
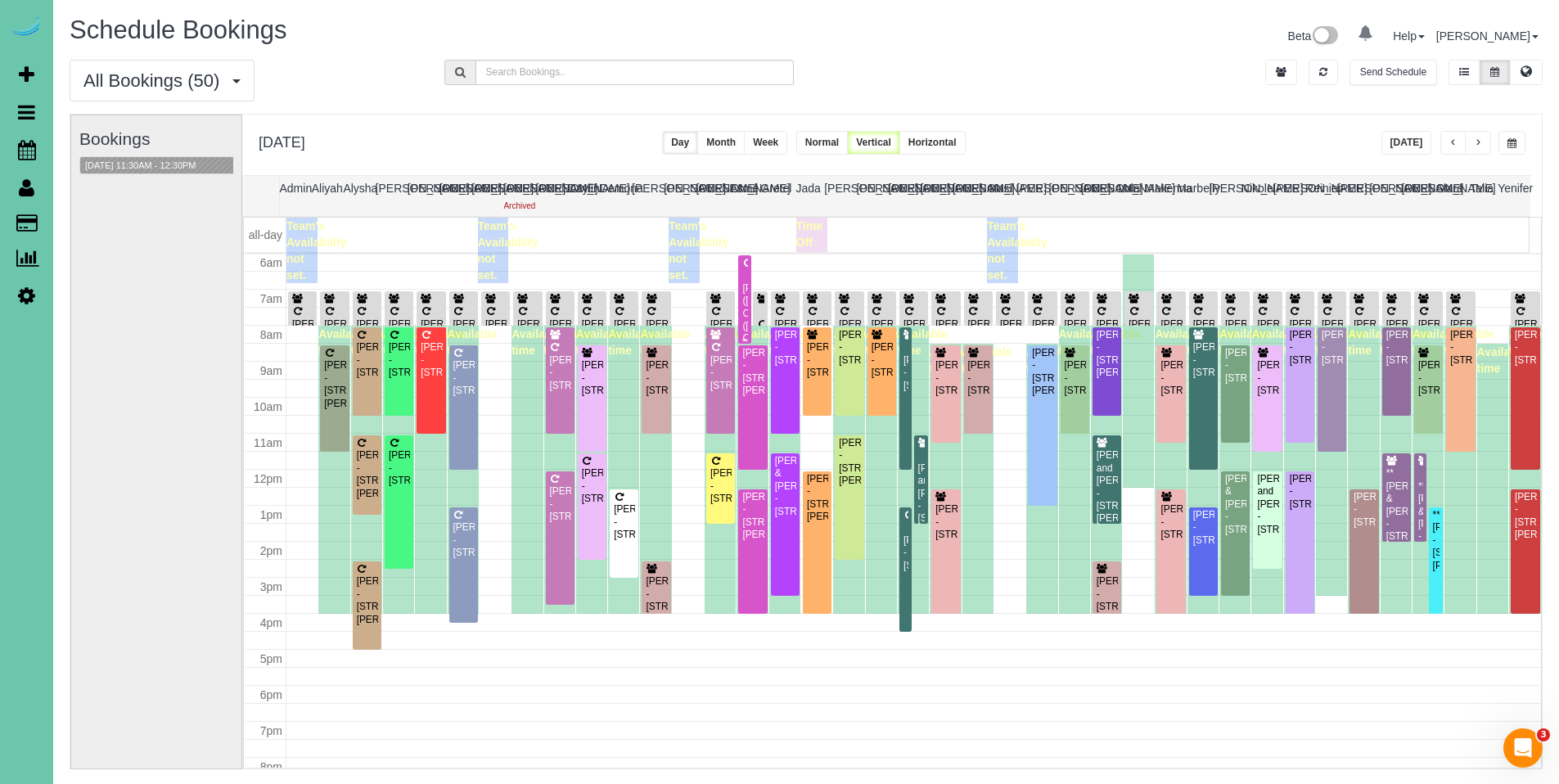
click at [741, 301] on div "[PERSON_NAME] ([PERSON_NAME] CPA) ([PERSON_NAME] CPA) - [STREET_ADDRESS]" at bounding box center [744, 326] width 6 height 88
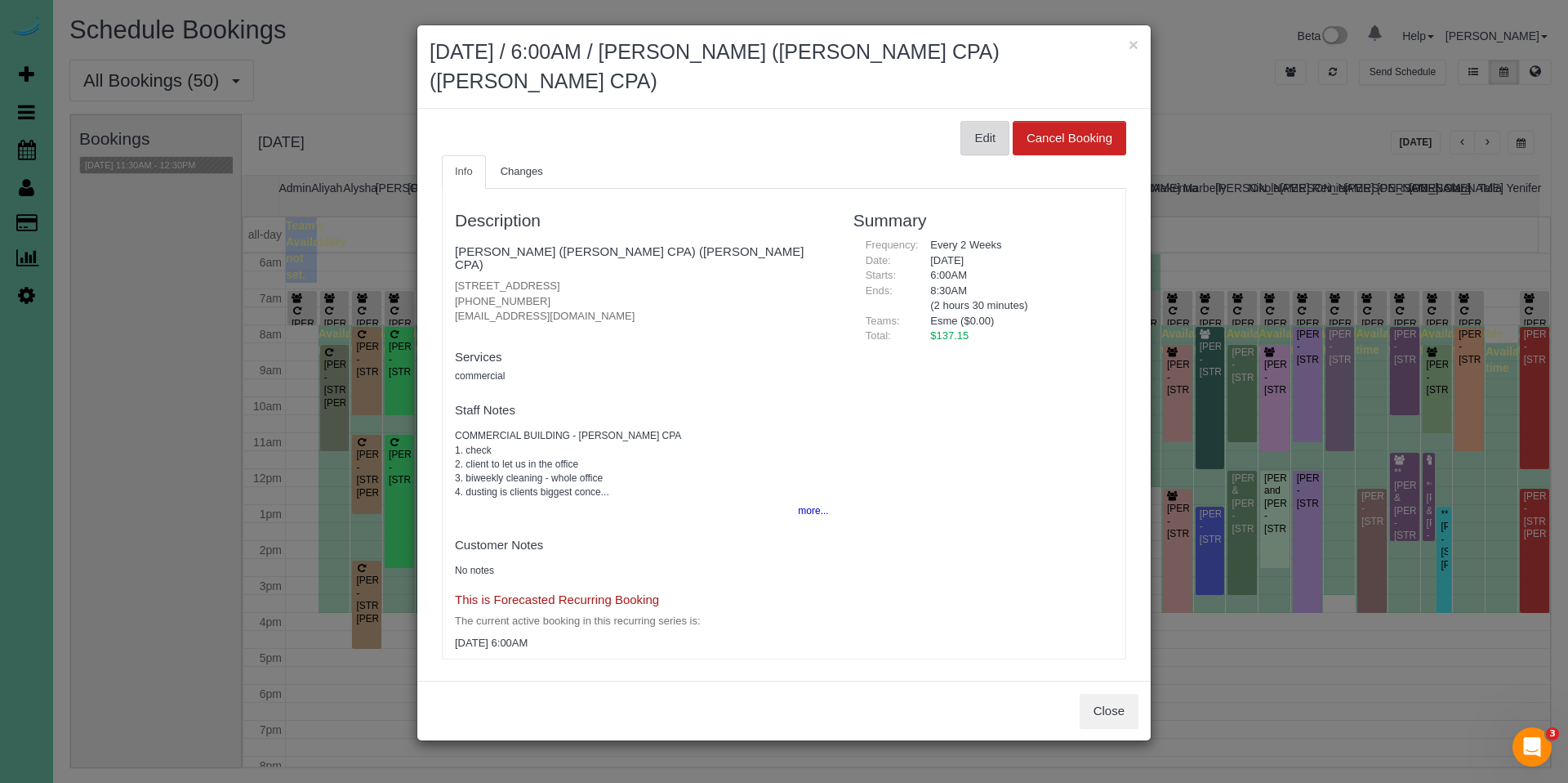
click at [994, 133] on button "Edit" at bounding box center [985, 138] width 49 height 35
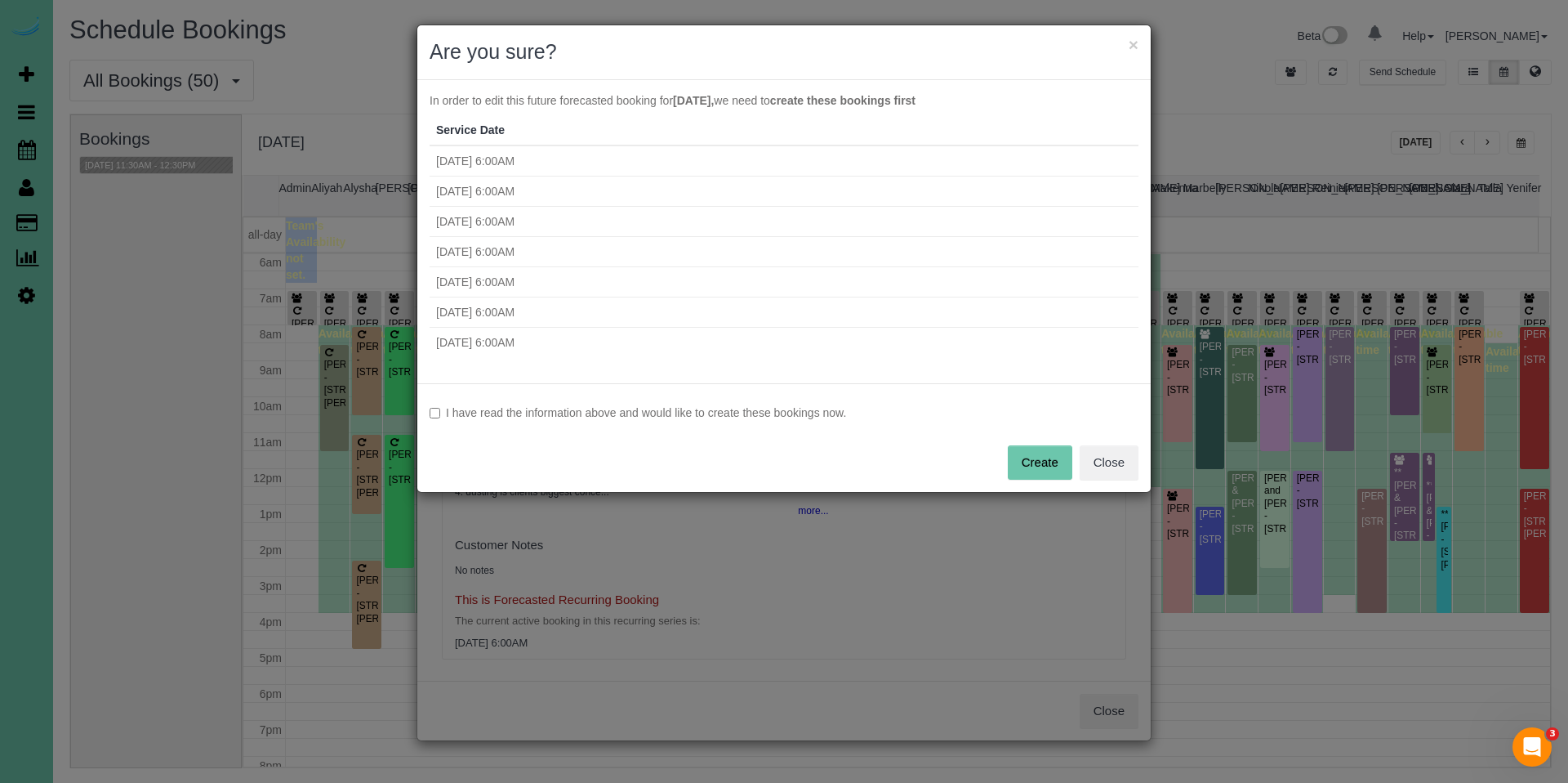
click at [539, 424] on div "I have read the information above and would like to create these bookings now. …" at bounding box center [784, 437] width 734 height 109
click at [588, 424] on div "I have read the information above and would like to create these bookings now. …" at bounding box center [784, 437] width 734 height 109
click at [431, 407] on label "I have read the information above and would like to create these bookings now." at bounding box center [784, 412] width 709 height 16
click at [1041, 457] on button "Create" at bounding box center [1040, 463] width 64 height 35
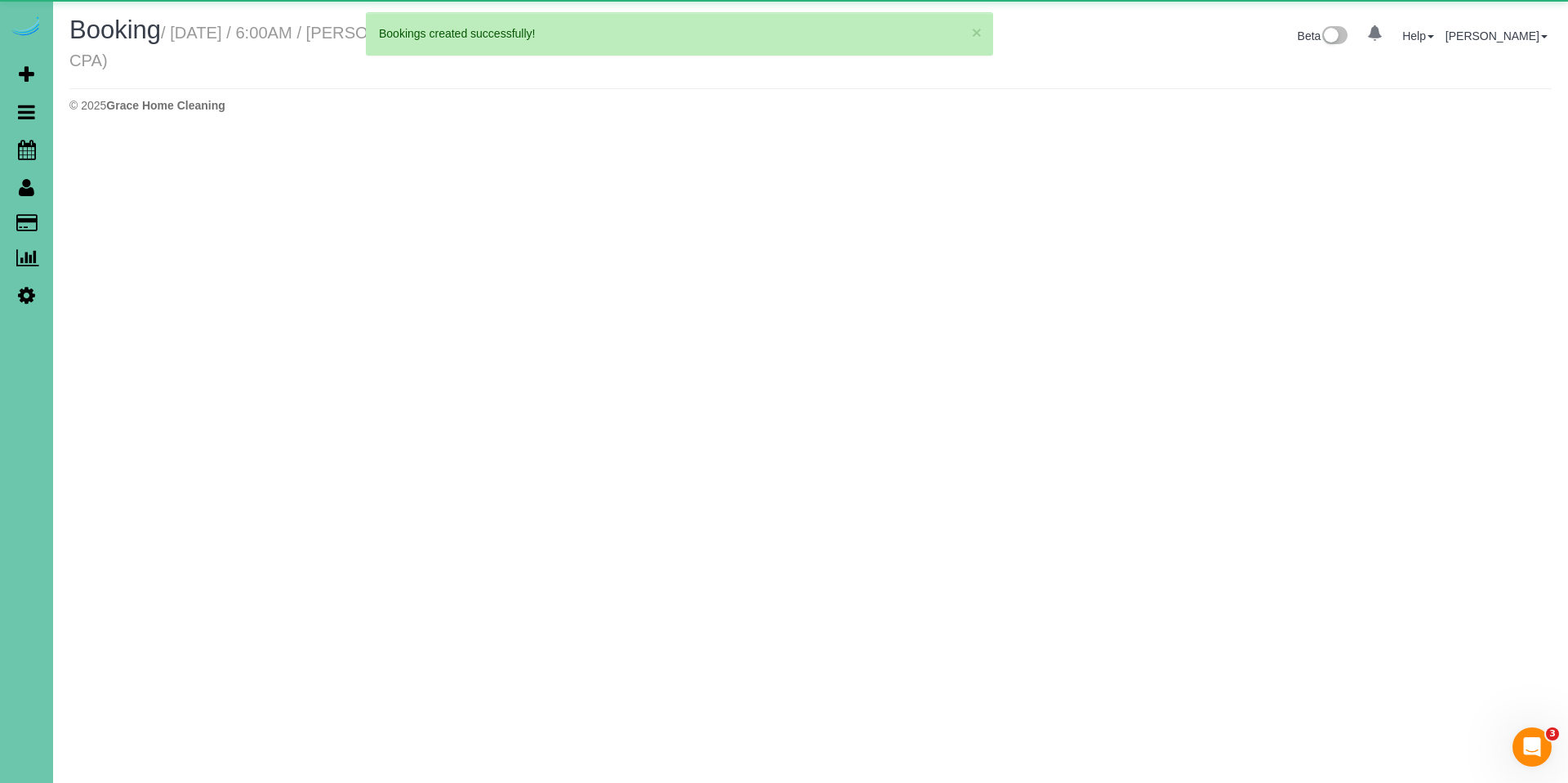
select select "NE"
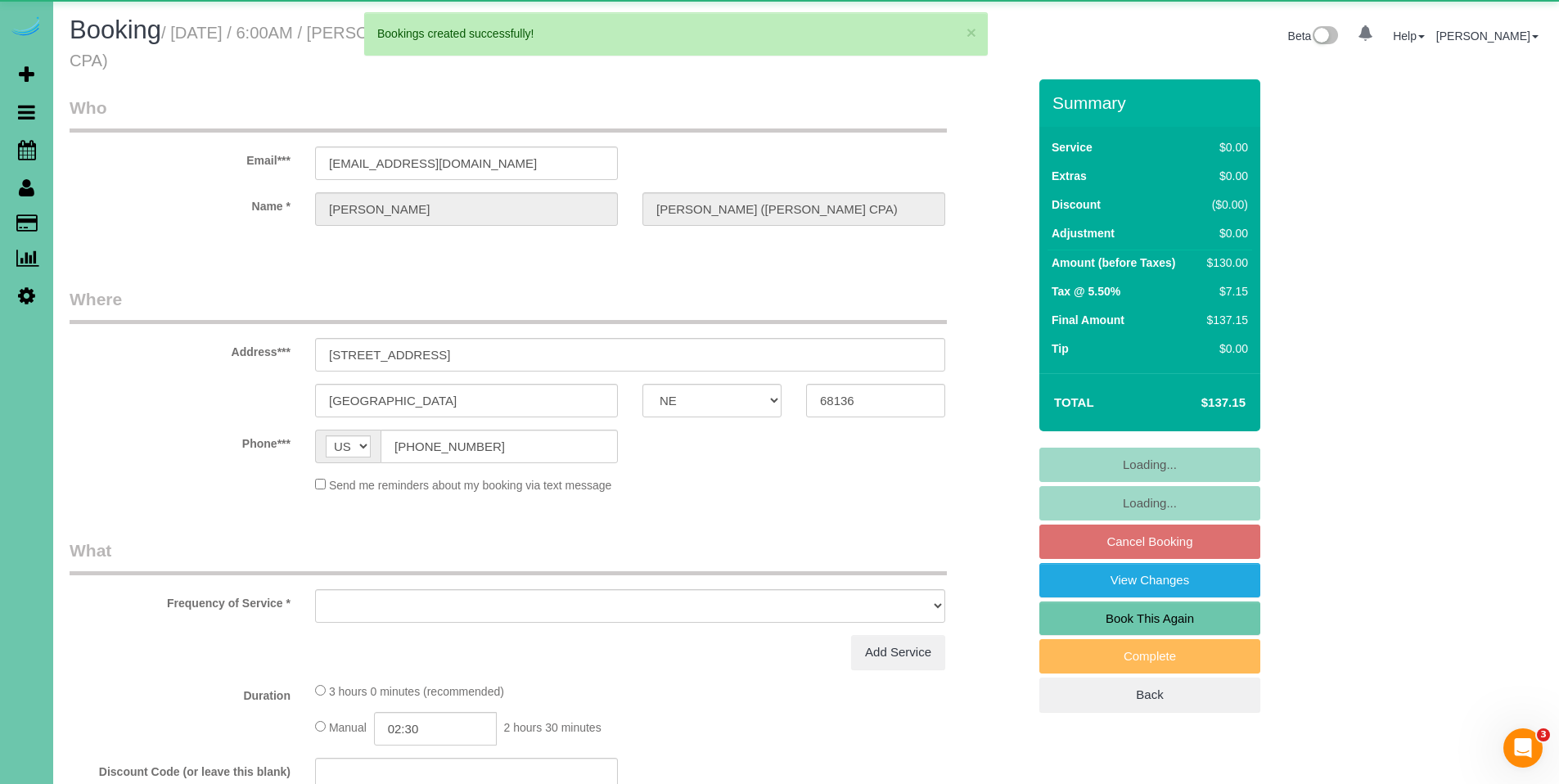
select select "object:23153"
select select "string:fspay-51cfa508-8213-472a-b461-3caf97f2a8b2"
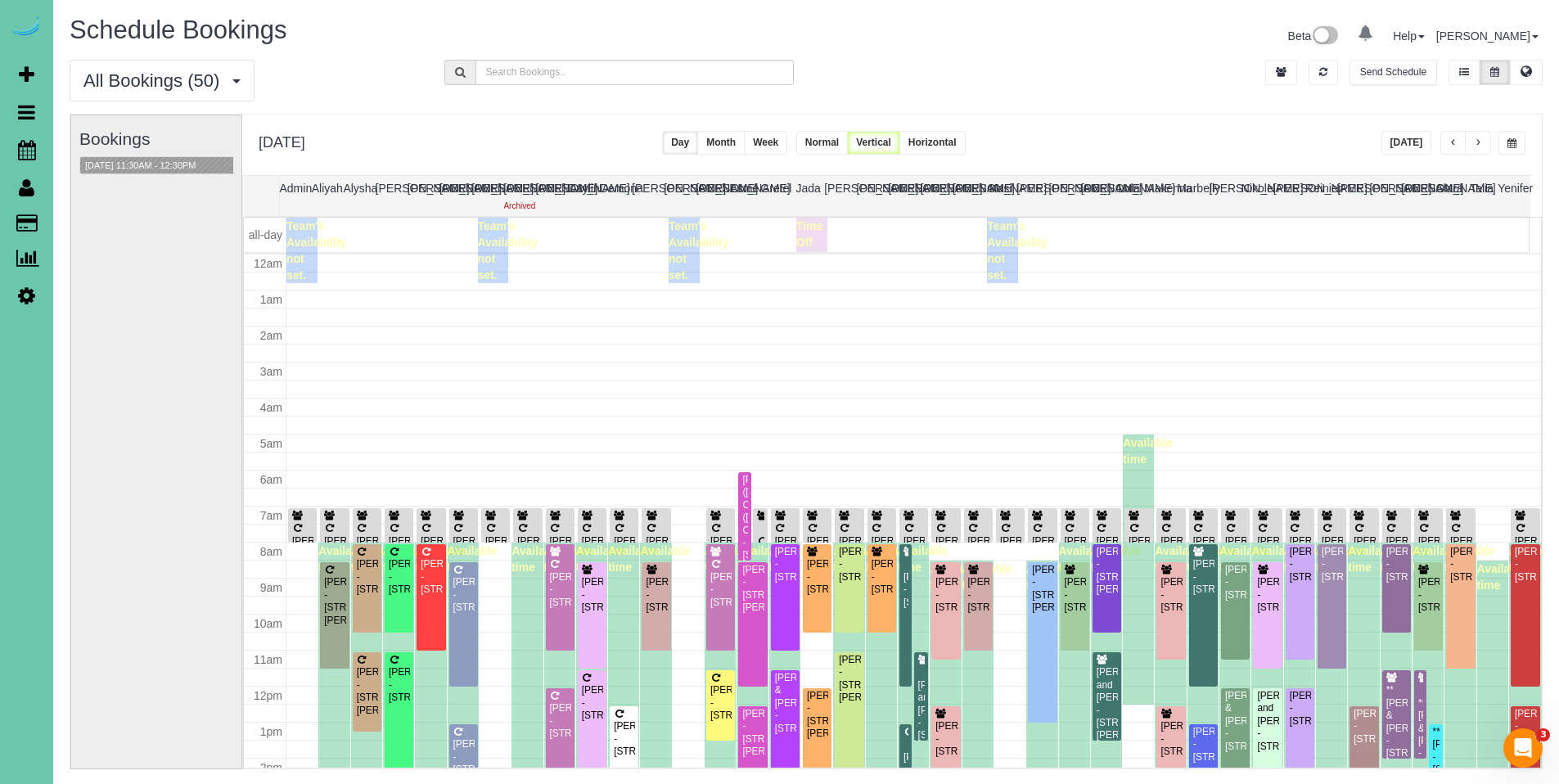
scroll to position [217, 0]
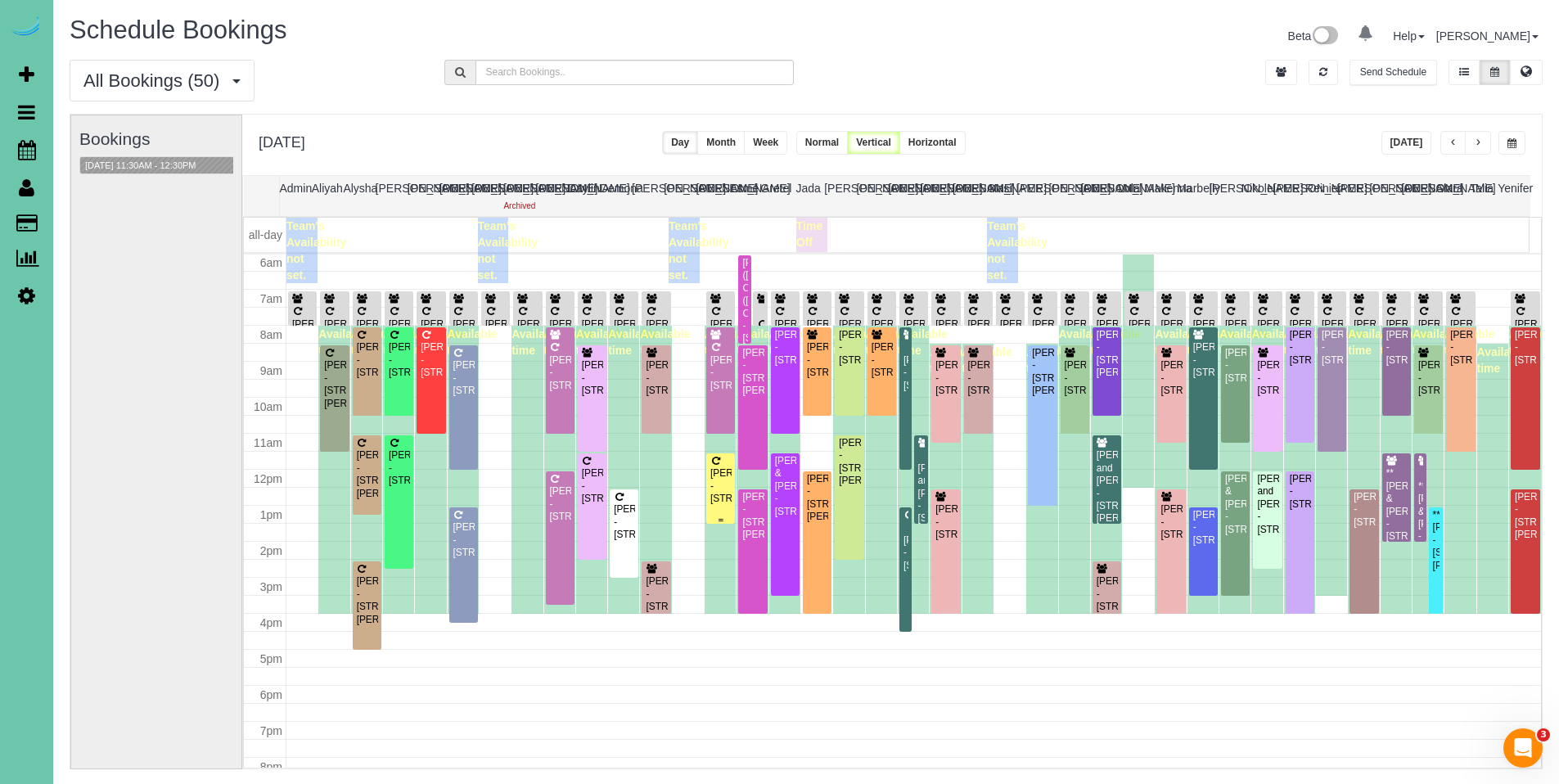
click at [716, 489] on div "[PERSON_NAME] - [STREET_ADDRESS]" at bounding box center [721, 486] width 22 height 37
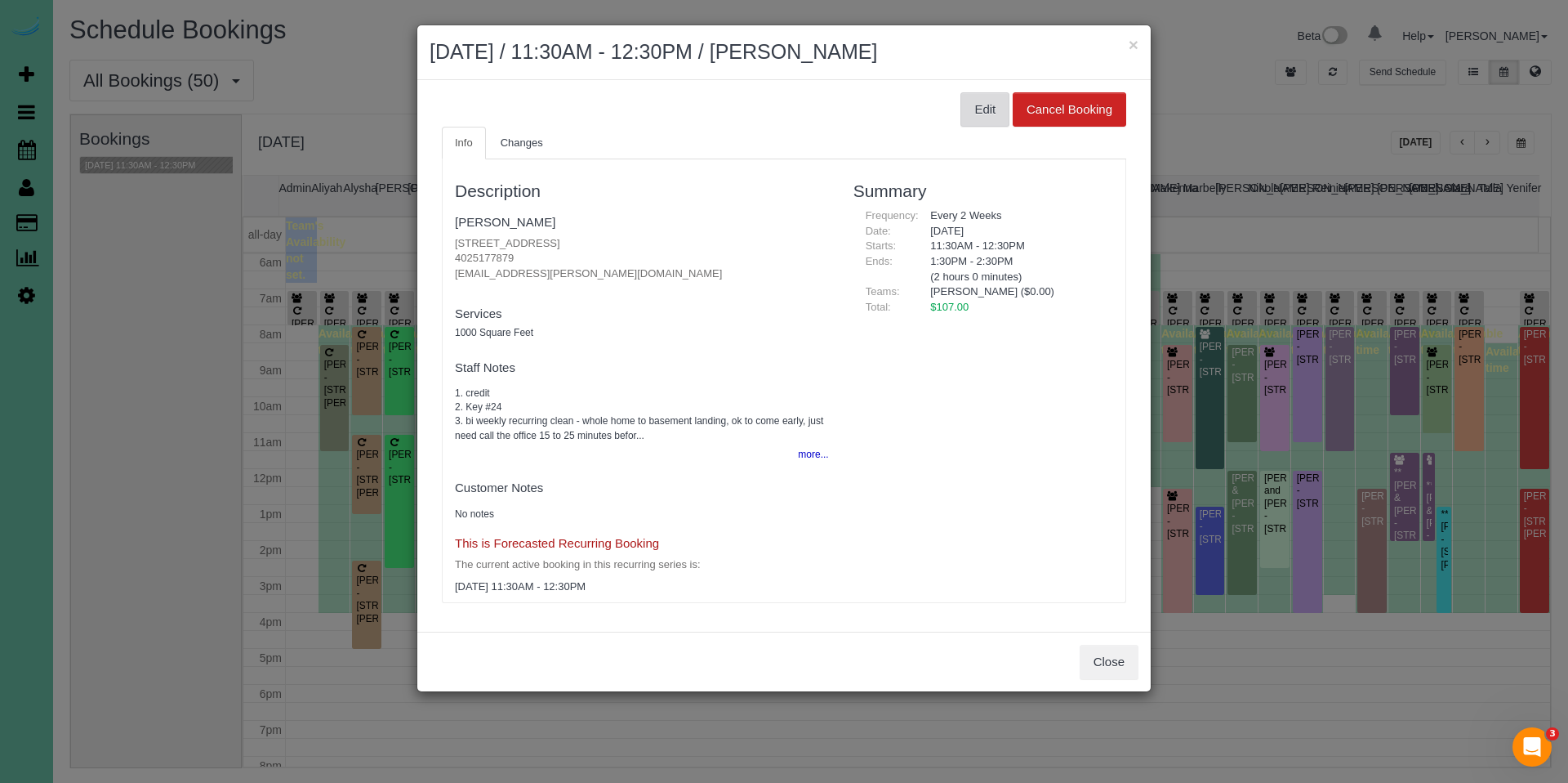
click at [989, 112] on button "Edit" at bounding box center [985, 109] width 49 height 35
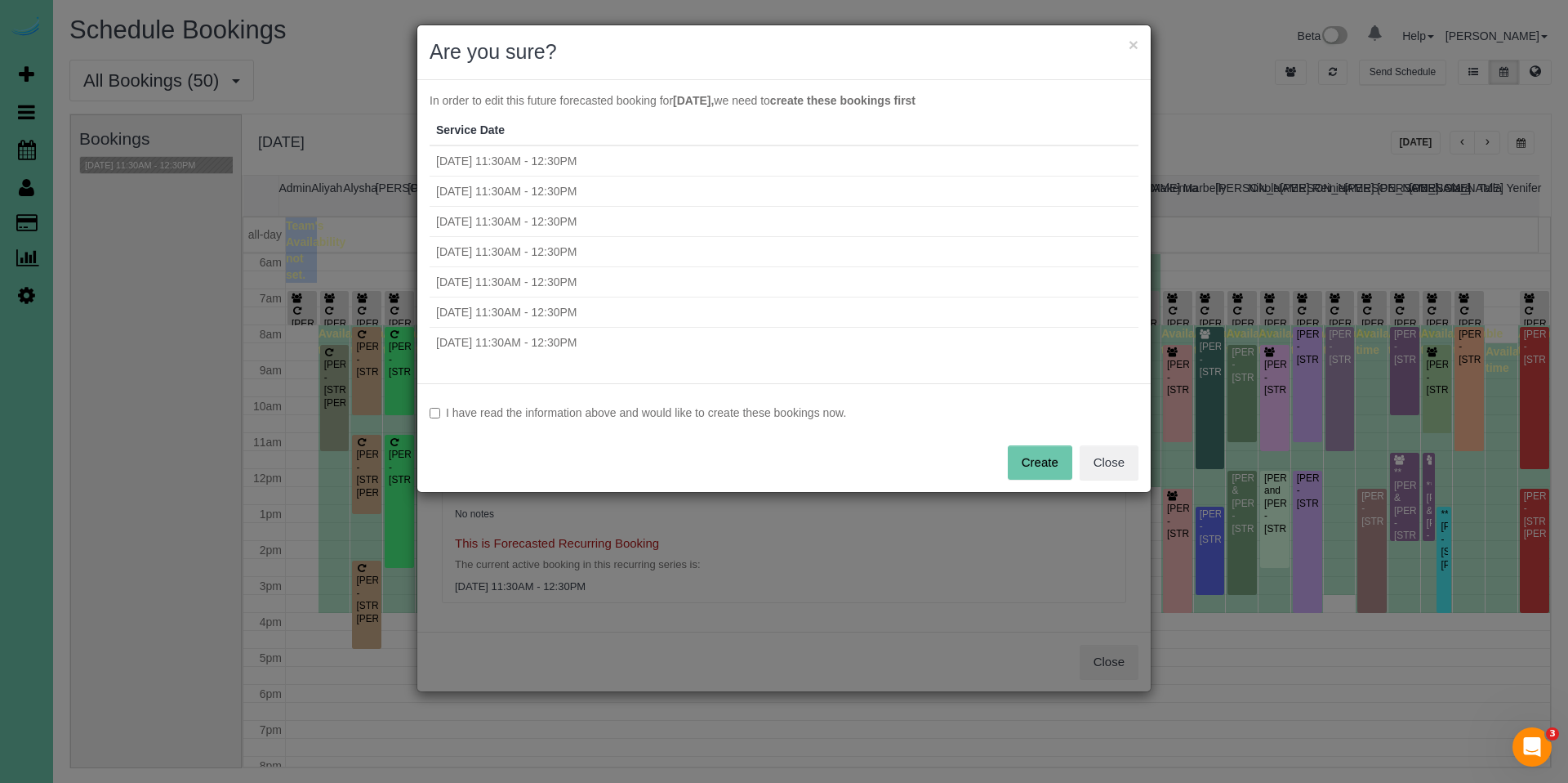
click at [643, 414] on label "I have read the information above and would like to create these bookings now." at bounding box center [784, 412] width 709 height 16
click at [1045, 471] on button "Create" at bounding box center [1040, 463] width 64 height 35
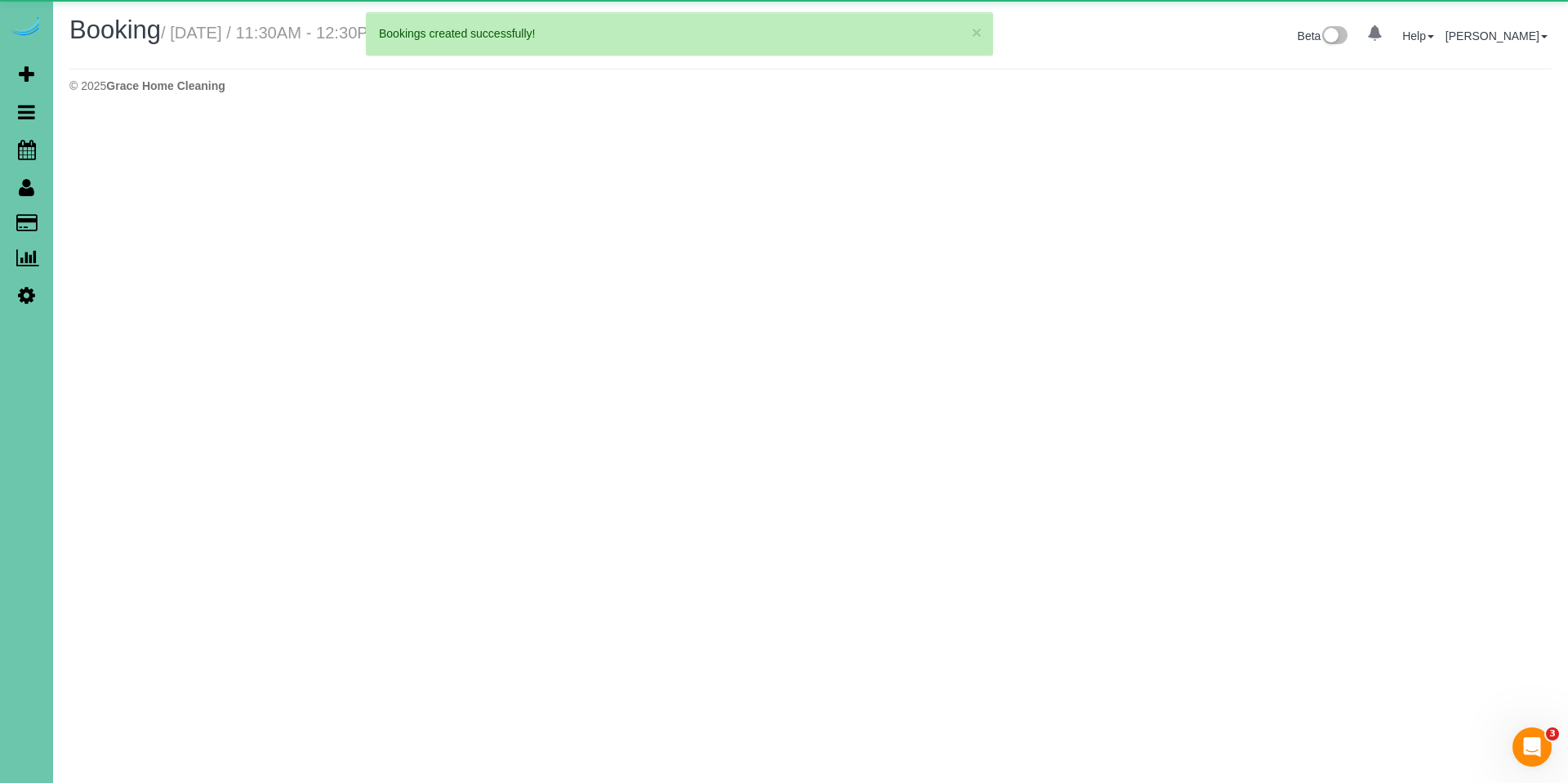
select select "NE"
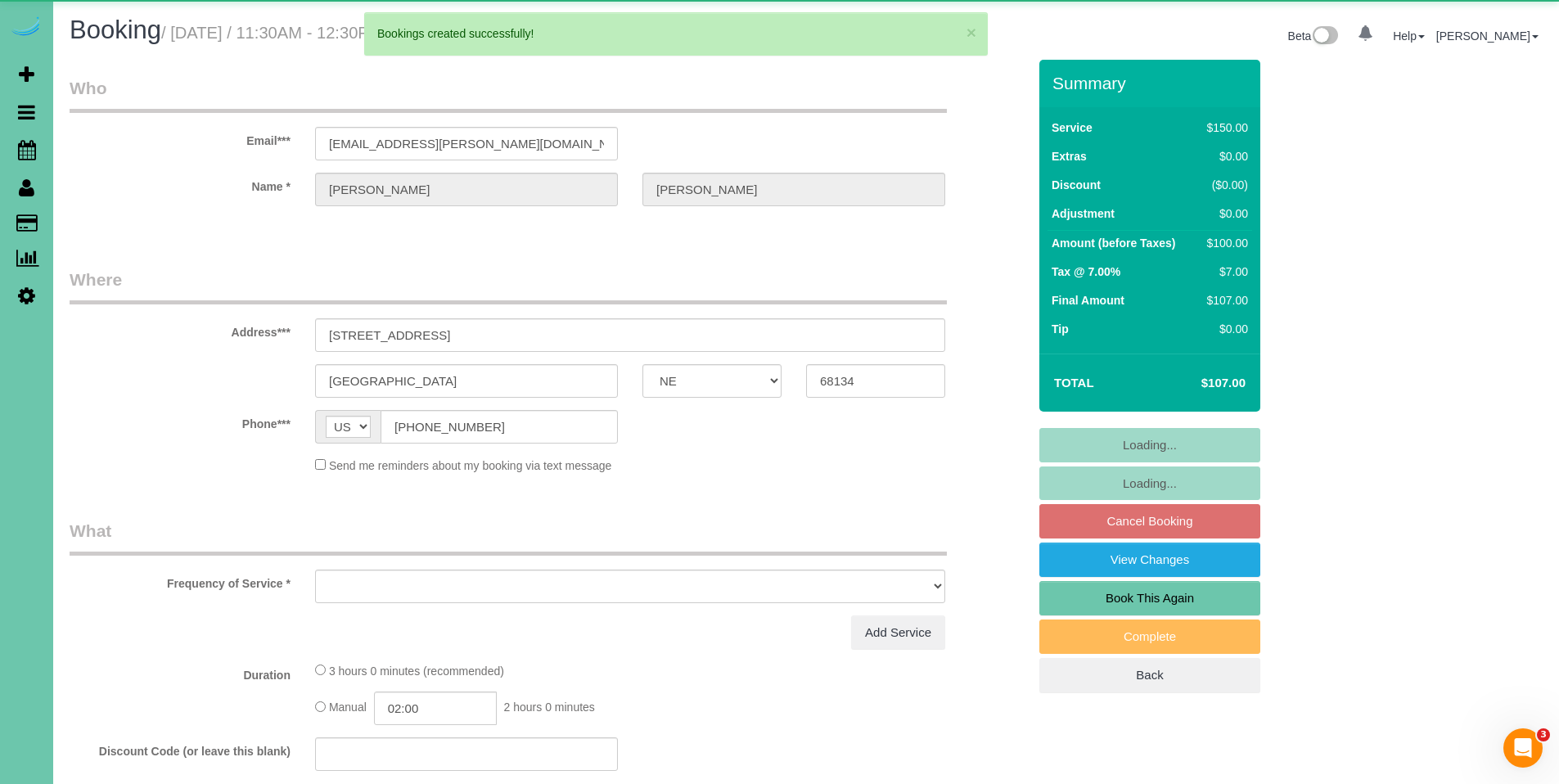
select select "object:24344"
select select "string:fspay-561f191c-b3ee-4148-885c-75252e615a87"
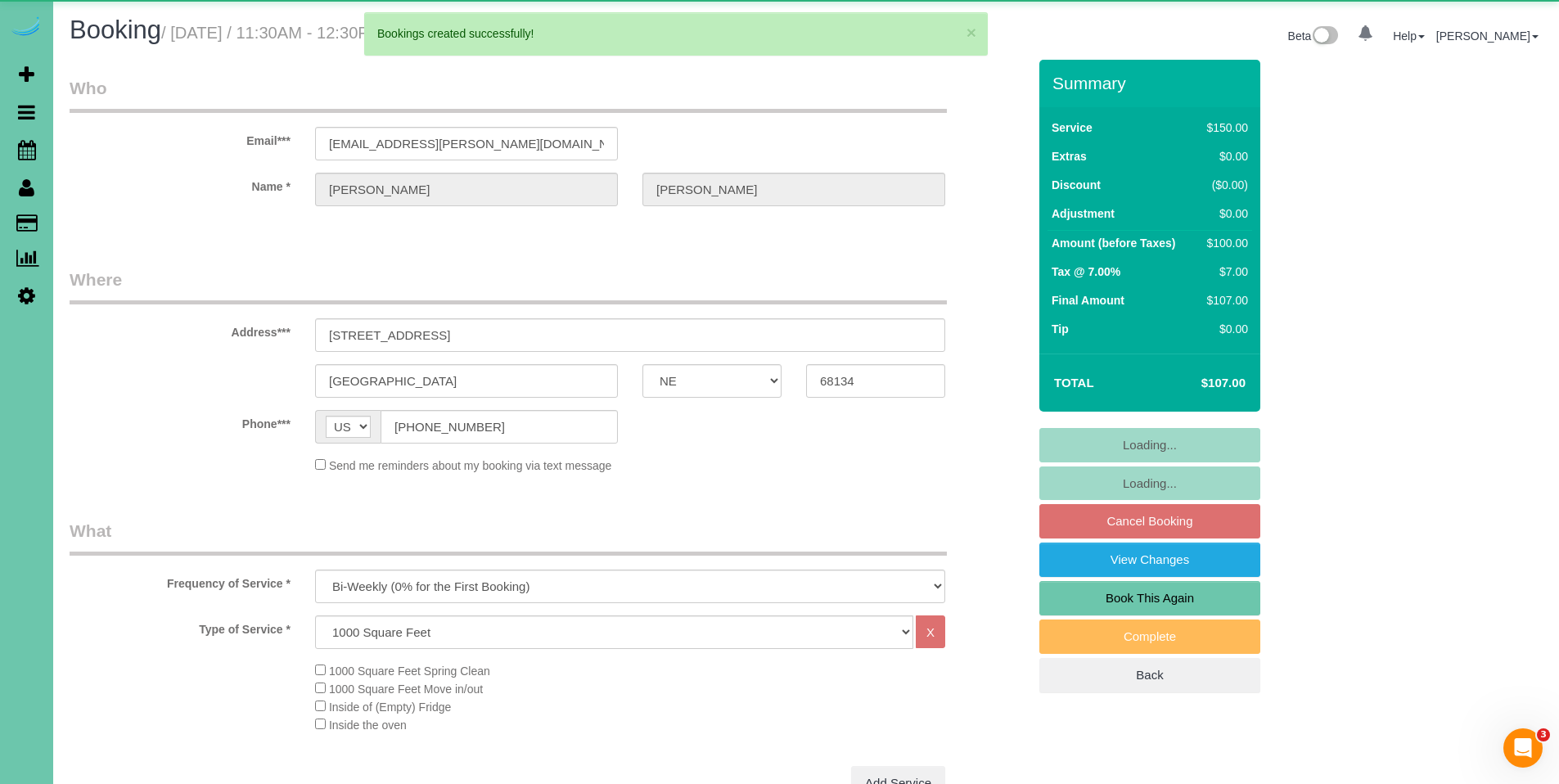
select select "object:24377"
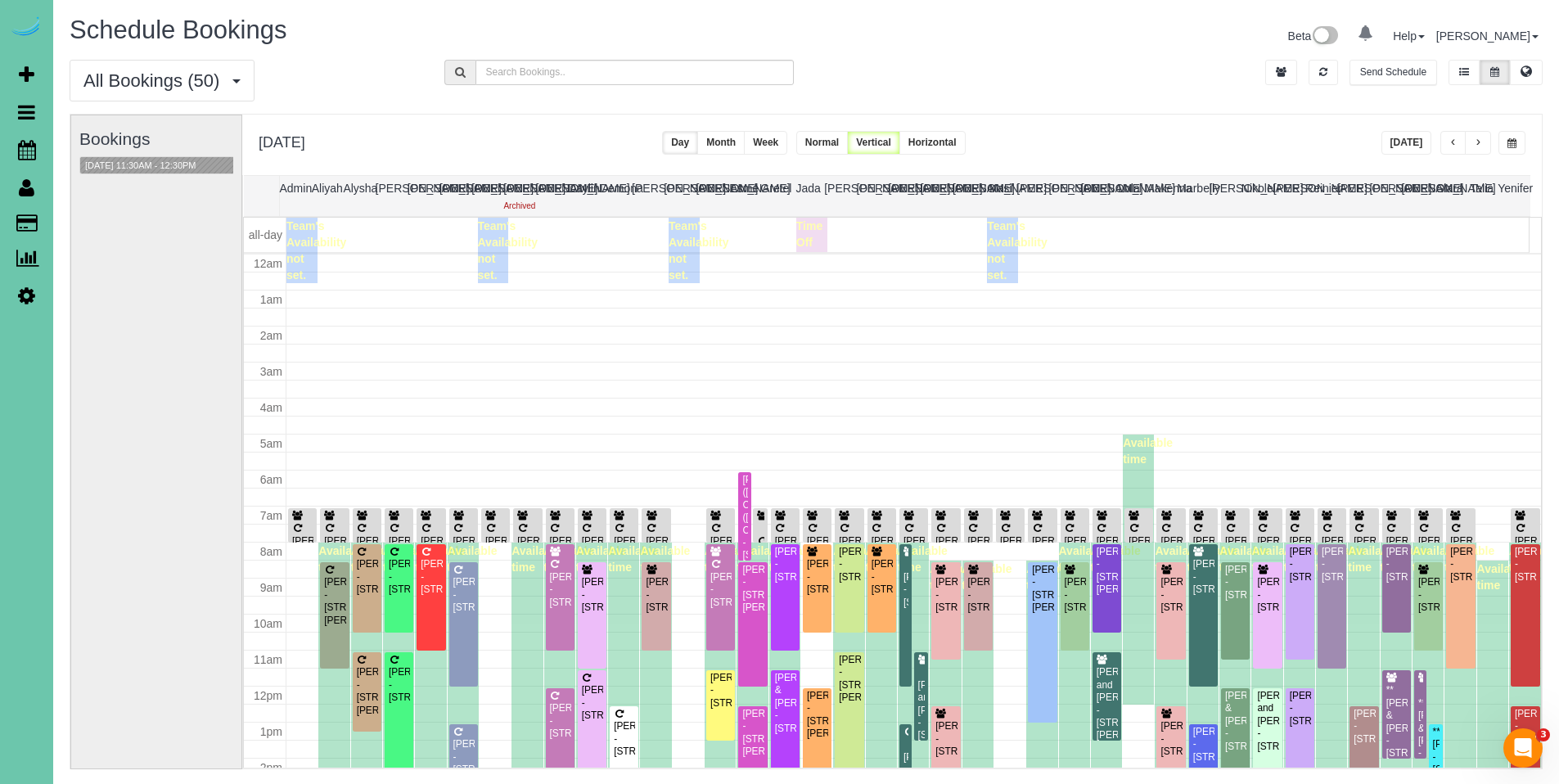
scroll to position [217, 0]
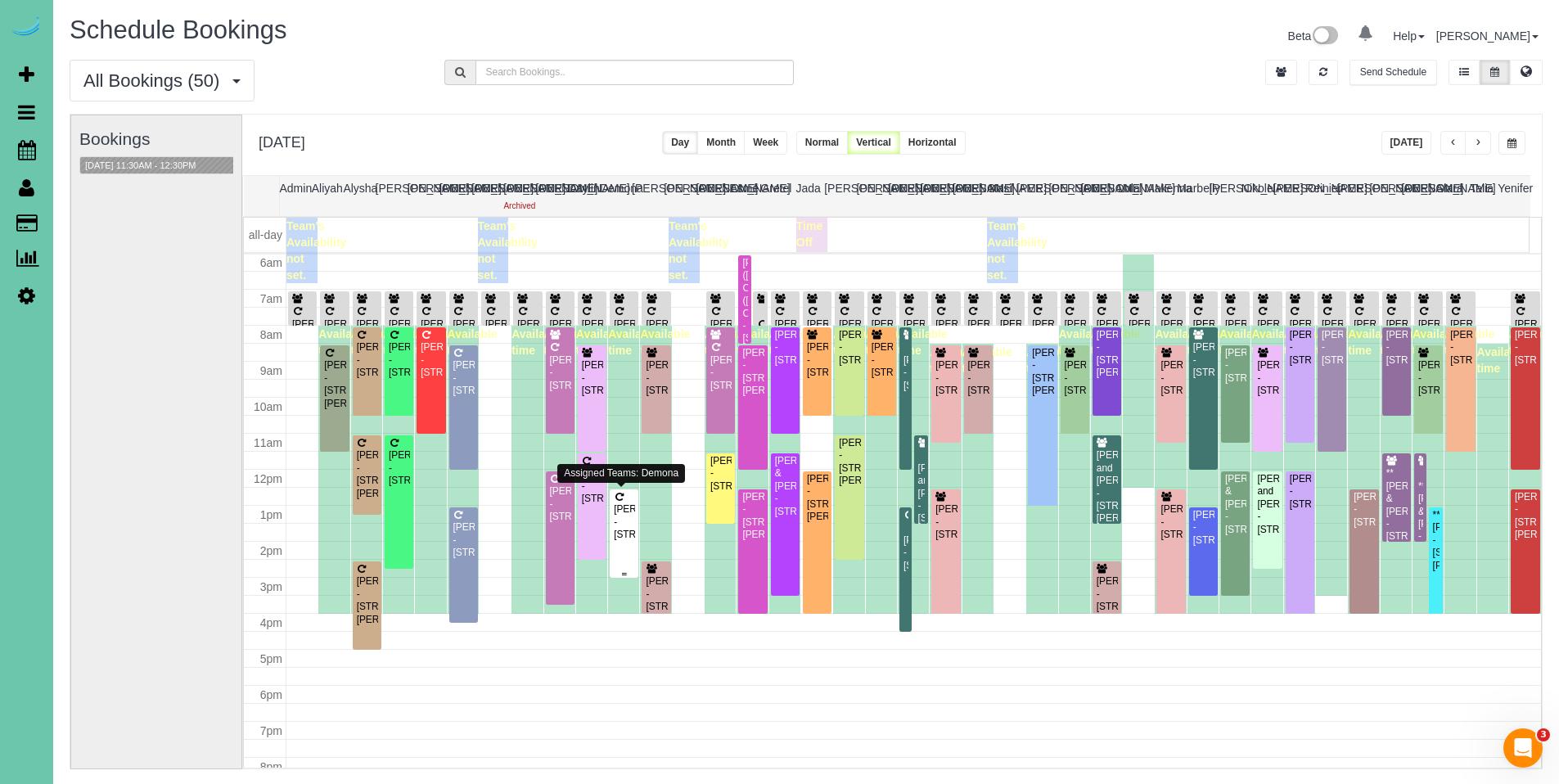
click at [622, 529] on div "[PERSON_NAME] - [STREET_ADDRESS]" at bounding box center [624, 522] width 22 height 37
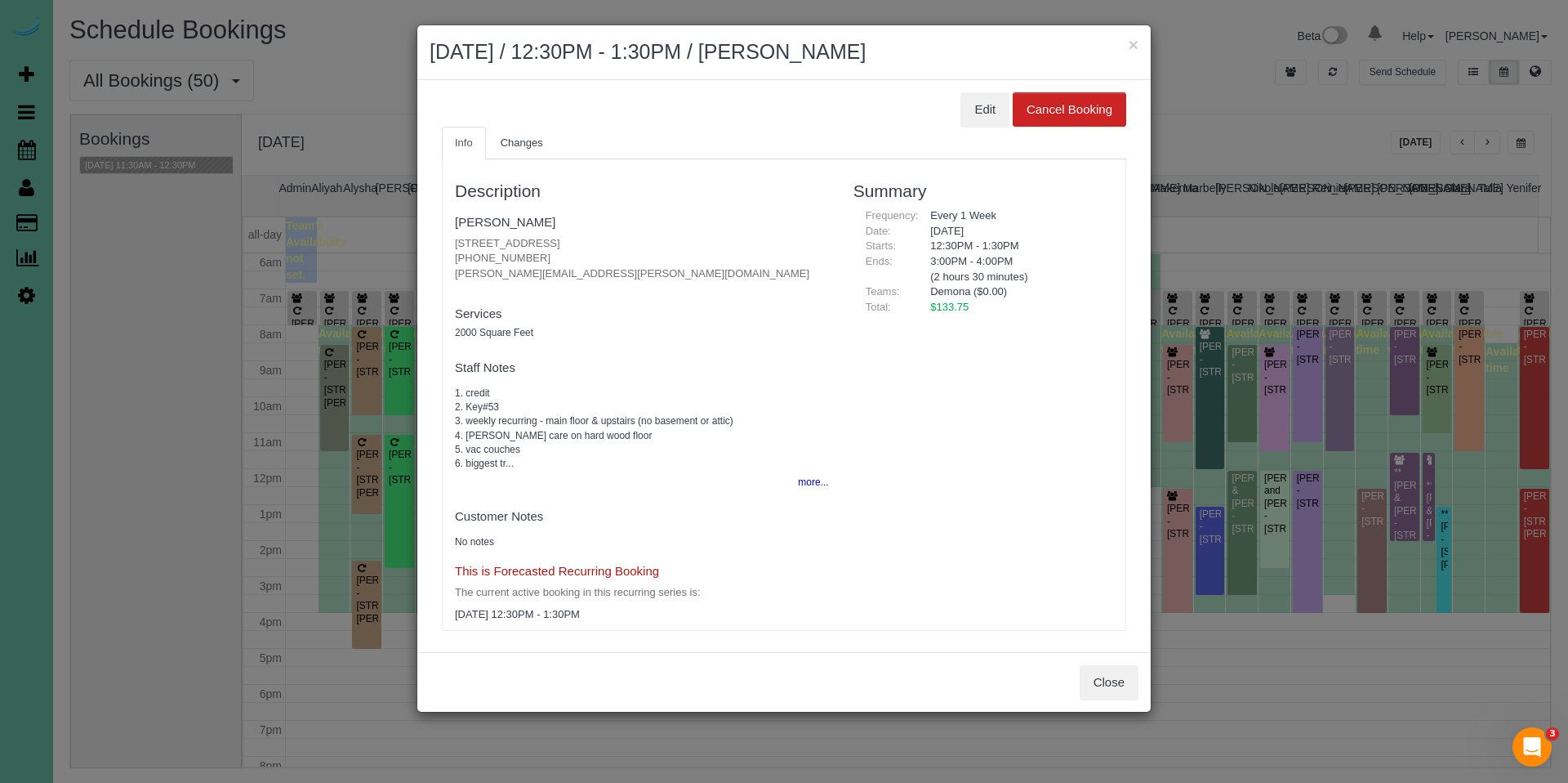
drag, startPoint x: 1005, startPoint y: 191, endPoint x: 1026, endPoint y: 150, distance: 46.1
click at [1021, 173] on div "Summary Frequency: Every 1 Week Date: [DATE] Starts: 12:30PM - 1:30PM Ends: 3:0…" at bounding box center [983, 241] width 284 height 147
click at [962, 108] on button "Edit" at bounding box center [985, 109] width 49 height 35
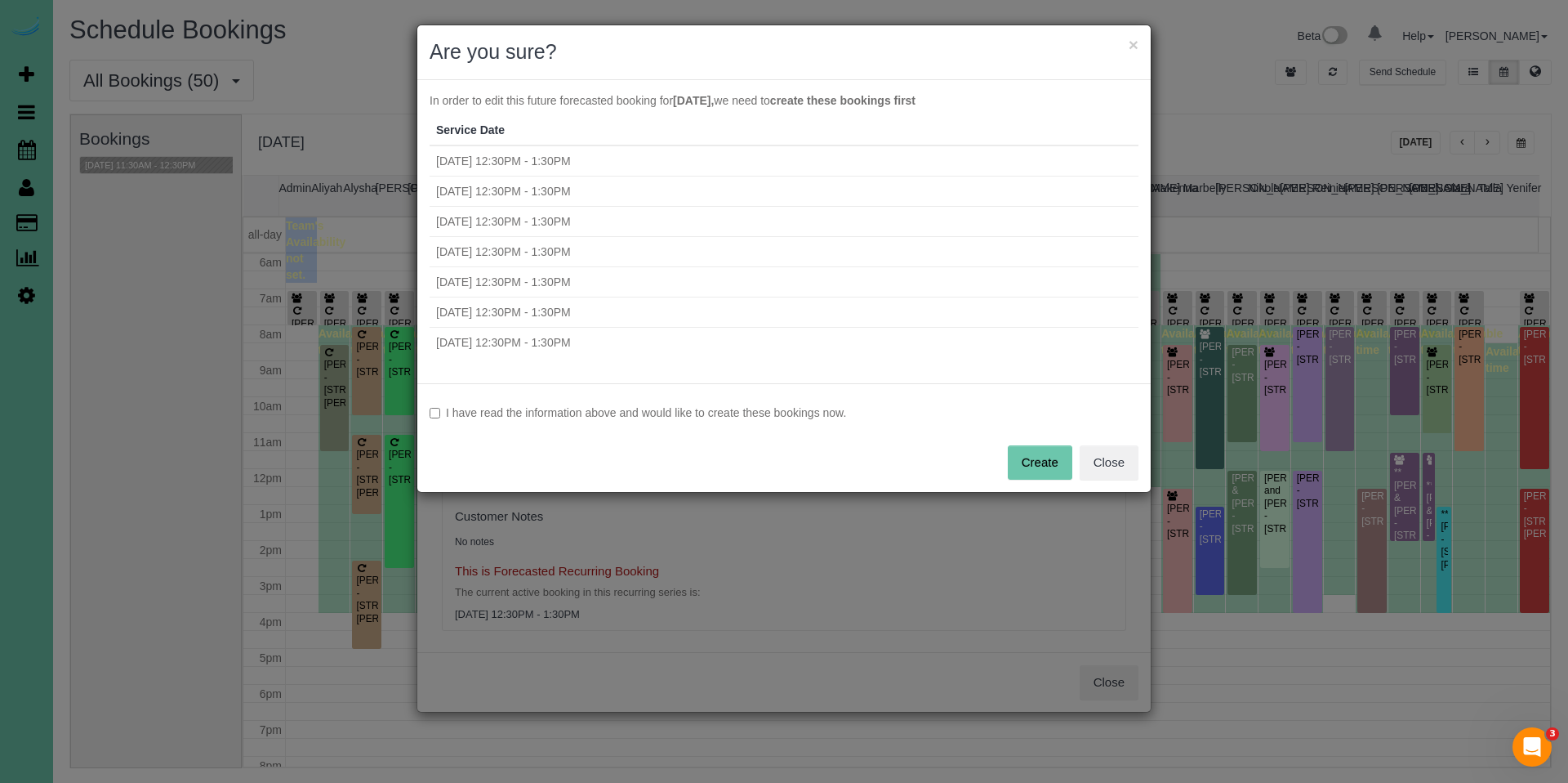
click at [564, 402] on div "I have read the information above and would like to create these bookings now. …" at bounding box center [784, 437] width 734 height 109
click at [565, 416] on label "I have read the information above and would like to create these bookings now." at bounding box center [784, 412] width 709 height 16
click at [1038, 465] on button "Create" at bounding box center [1040, 463] width 64 height 35
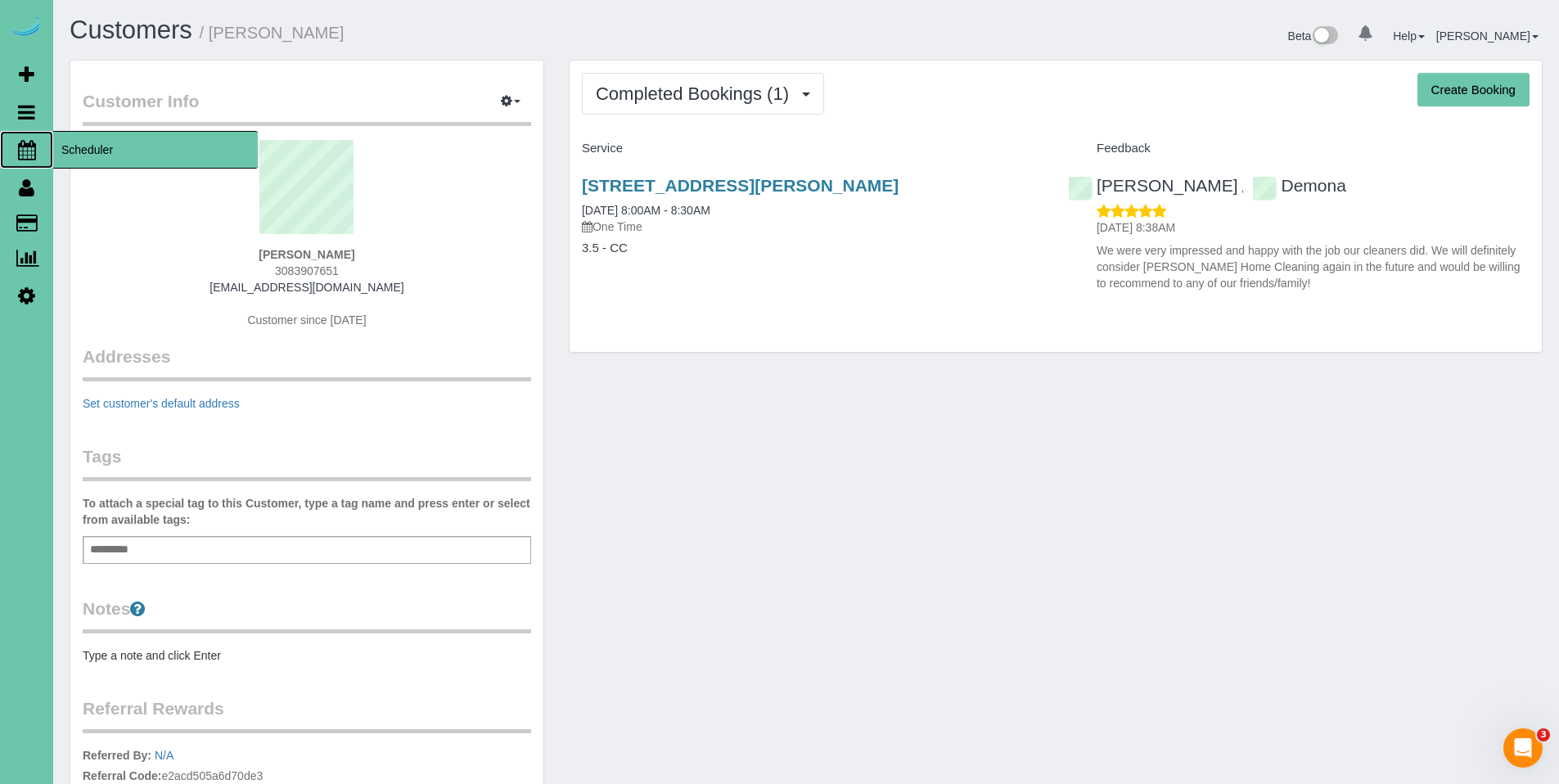
click at [85, 146] on span "Scheduler" at bounding box center [156, 150] width 205 height 37
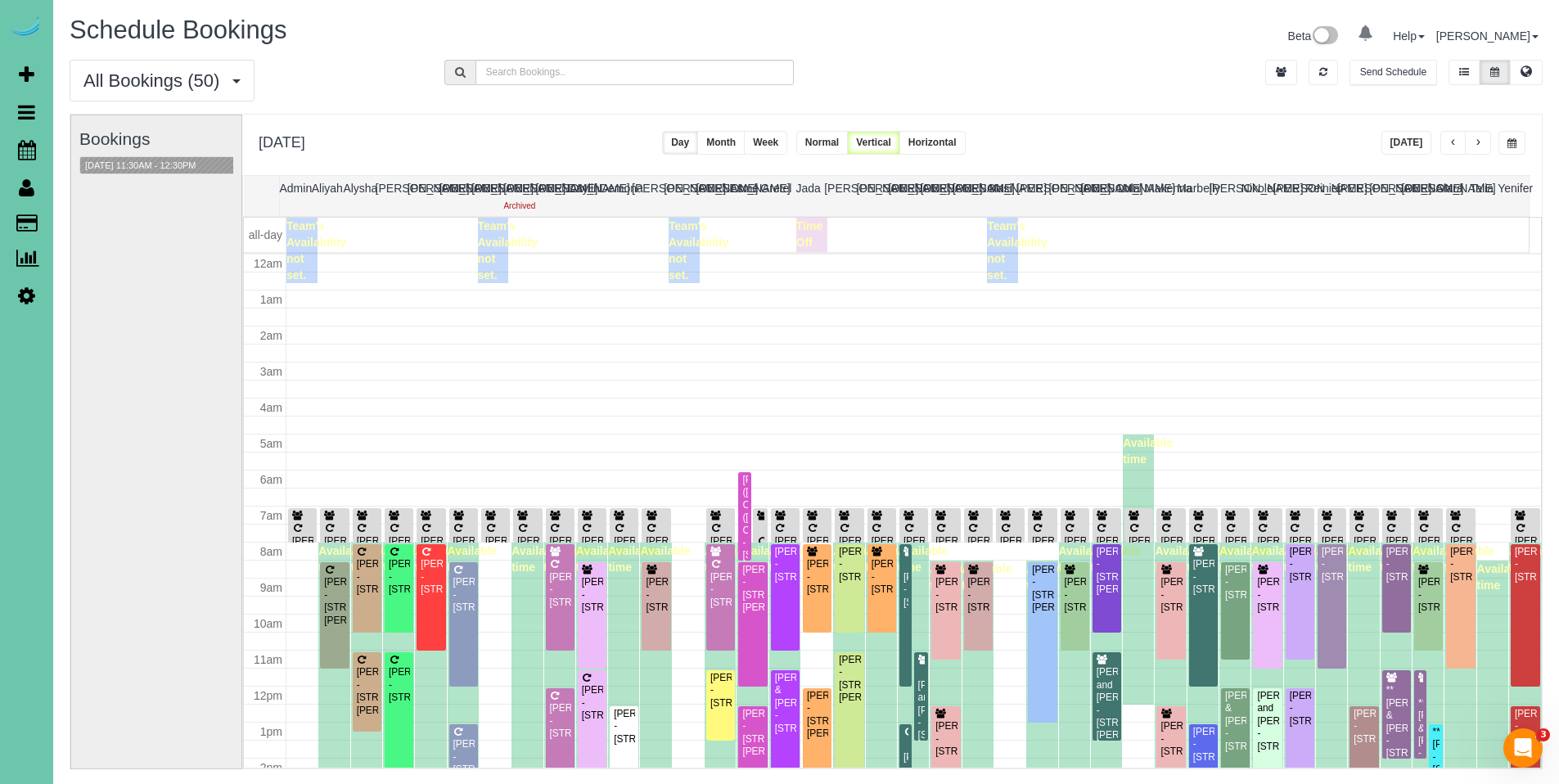
scroll to position [217, 0]
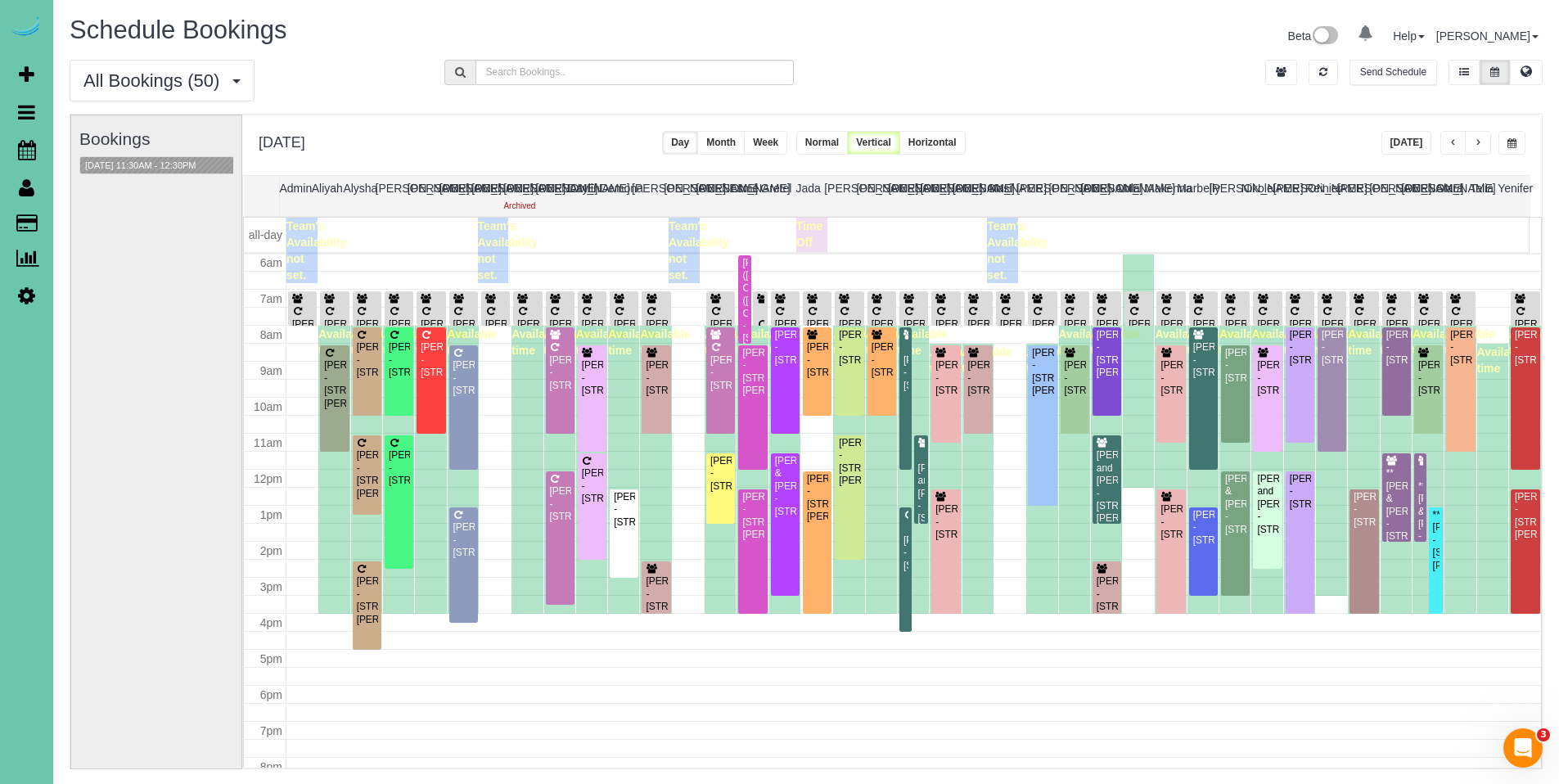
click at [1507, 138] on span "button" at bounding box center [1512, 143] width 9 height 10
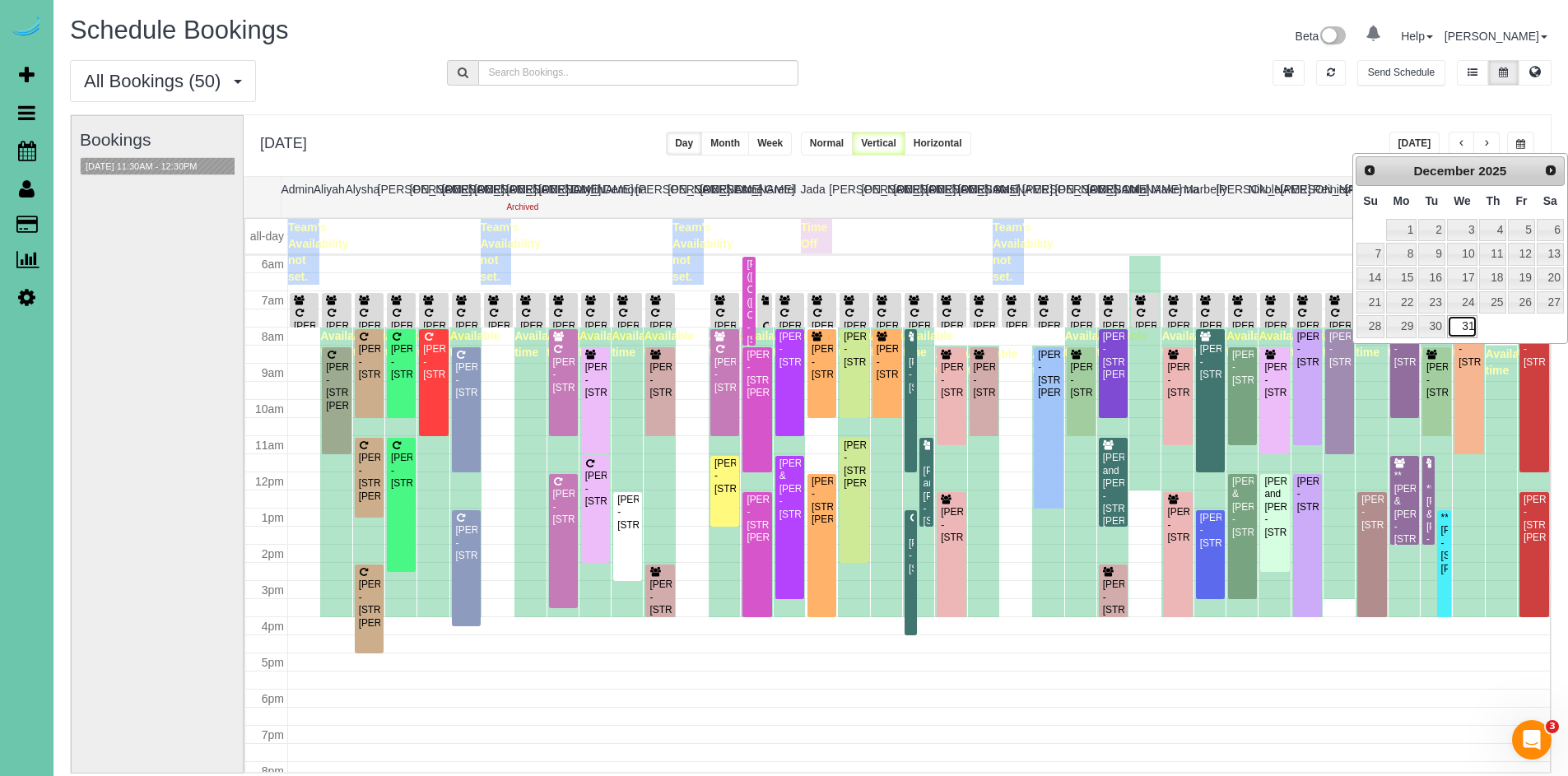
click at [1471, 328] on link "31" at bounding box center [1462, 326] width 32 height 22
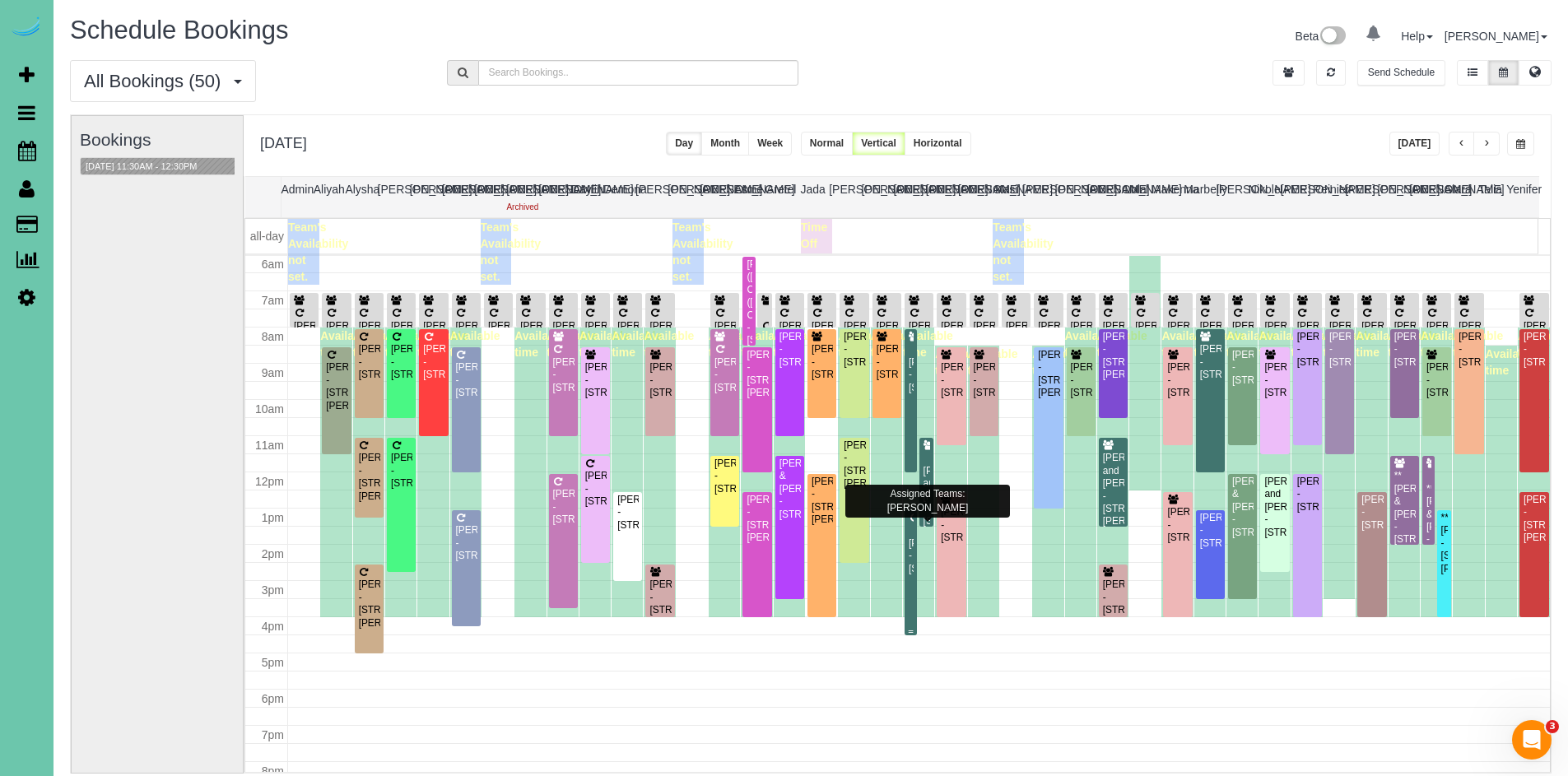
click at [908, 553] on div "[PERSON_NAME] - [STREET_ADDRESS]" at bounding box center [910, 556] width 6 height 37
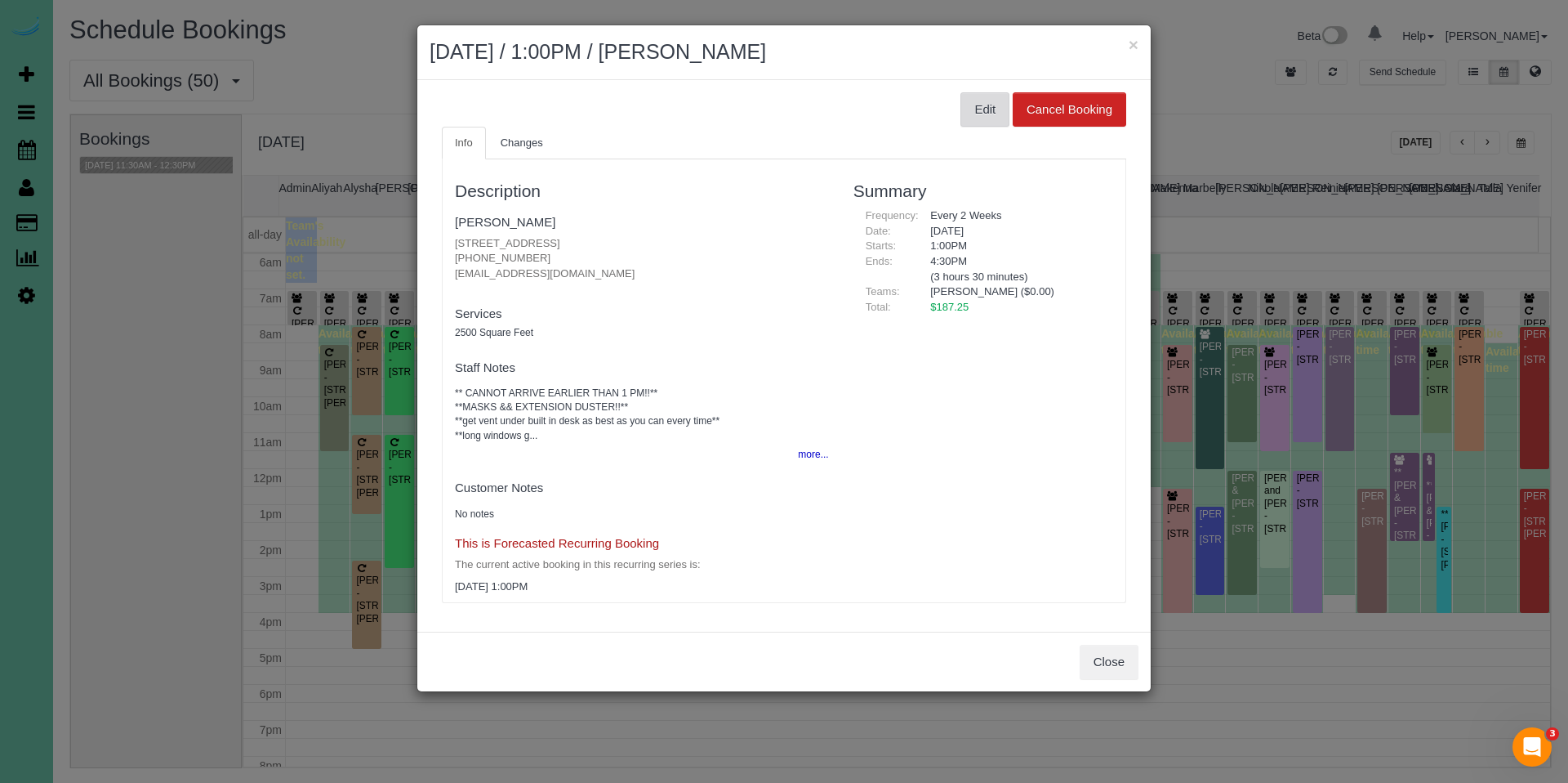
click at [992, 109] on button "Edit" at bounding box center [985, 109] width 49 height 35
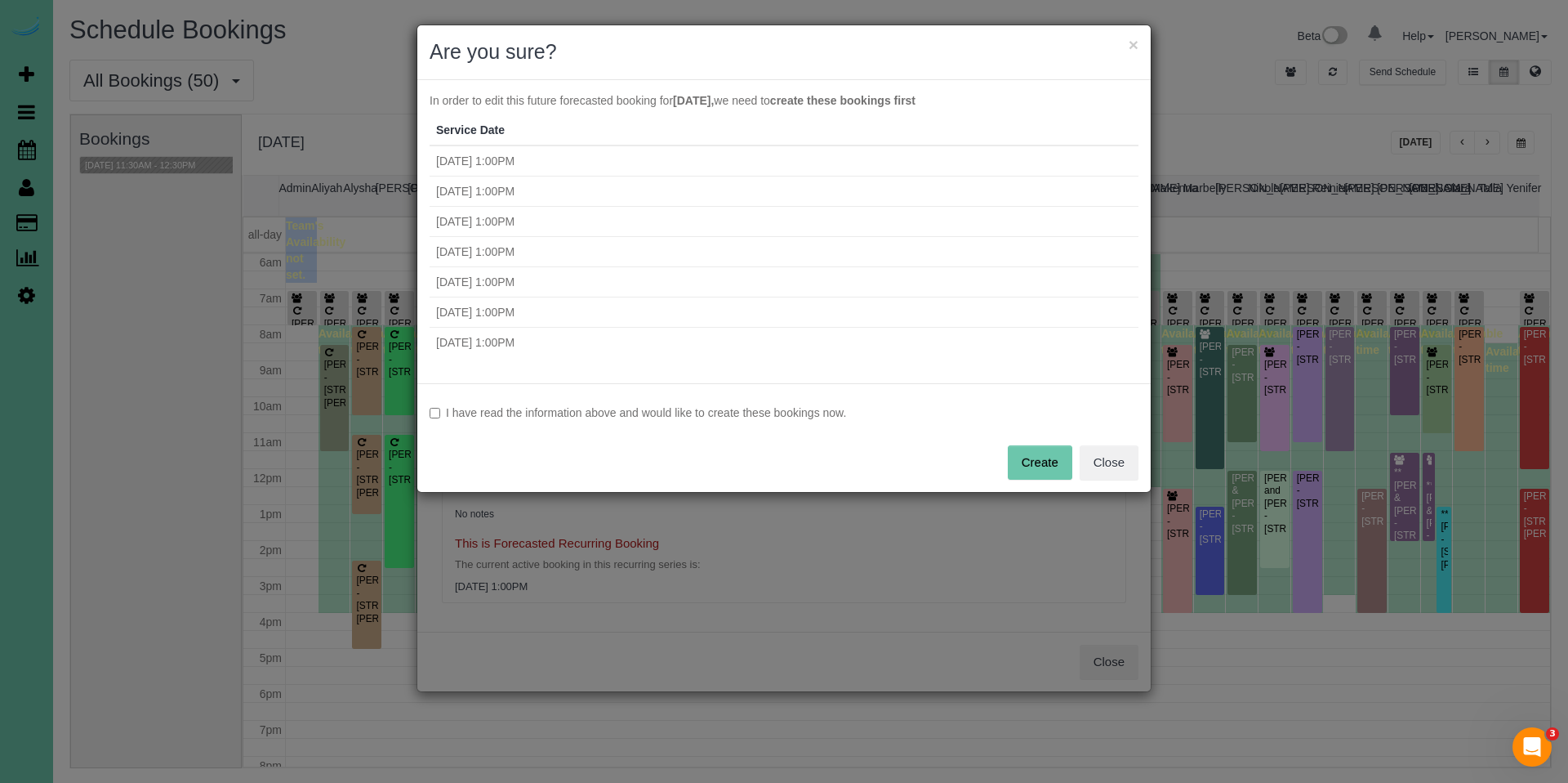
click at [597, 420] on label "I have read the information above and would like to create these bookings now." at bounding box center [784, 412] width 709 height 16
click at [1072, 468] on button "Create" at bounding box center [1040, 463] width 64 height 35
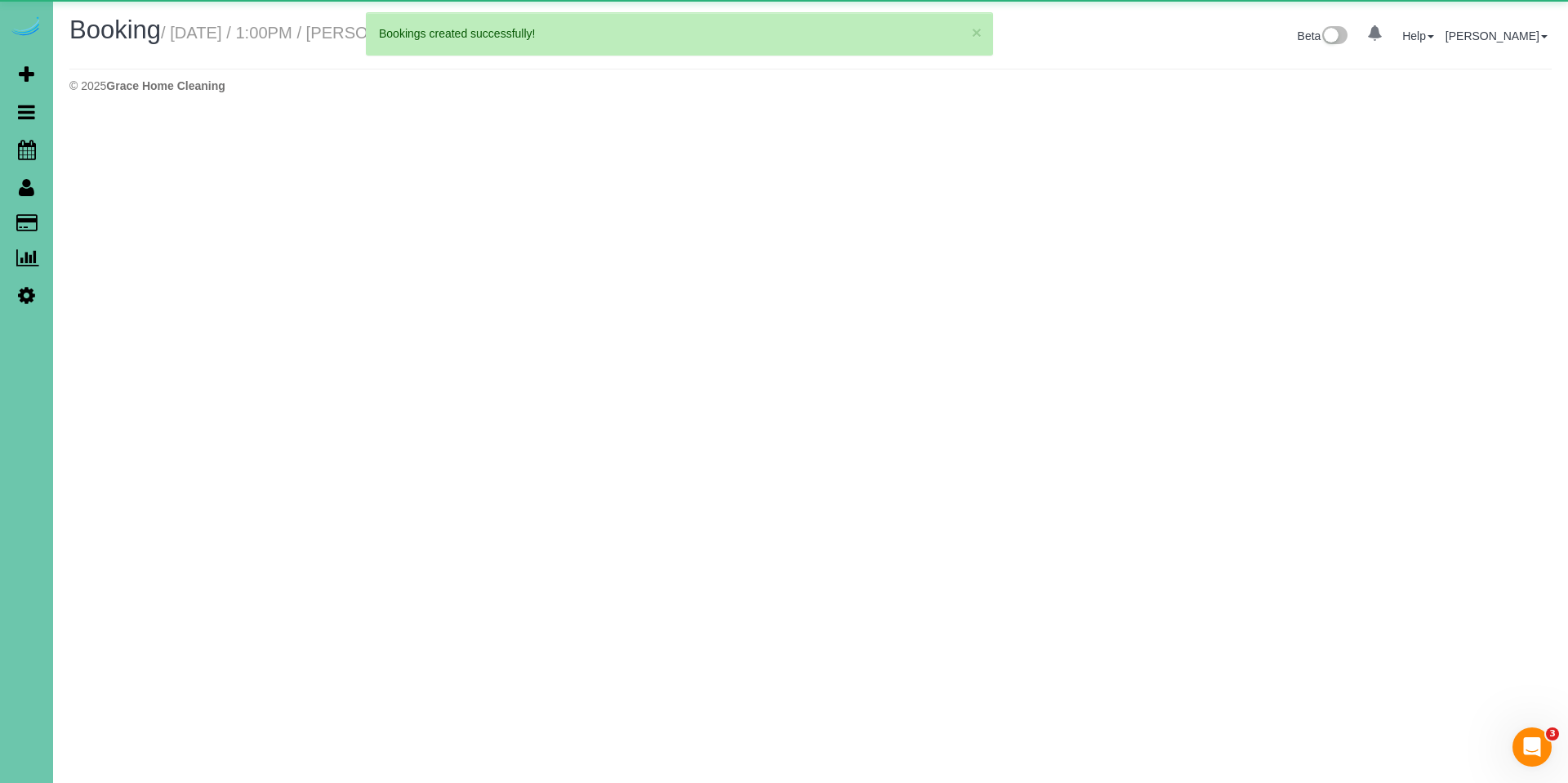
select select "NE"
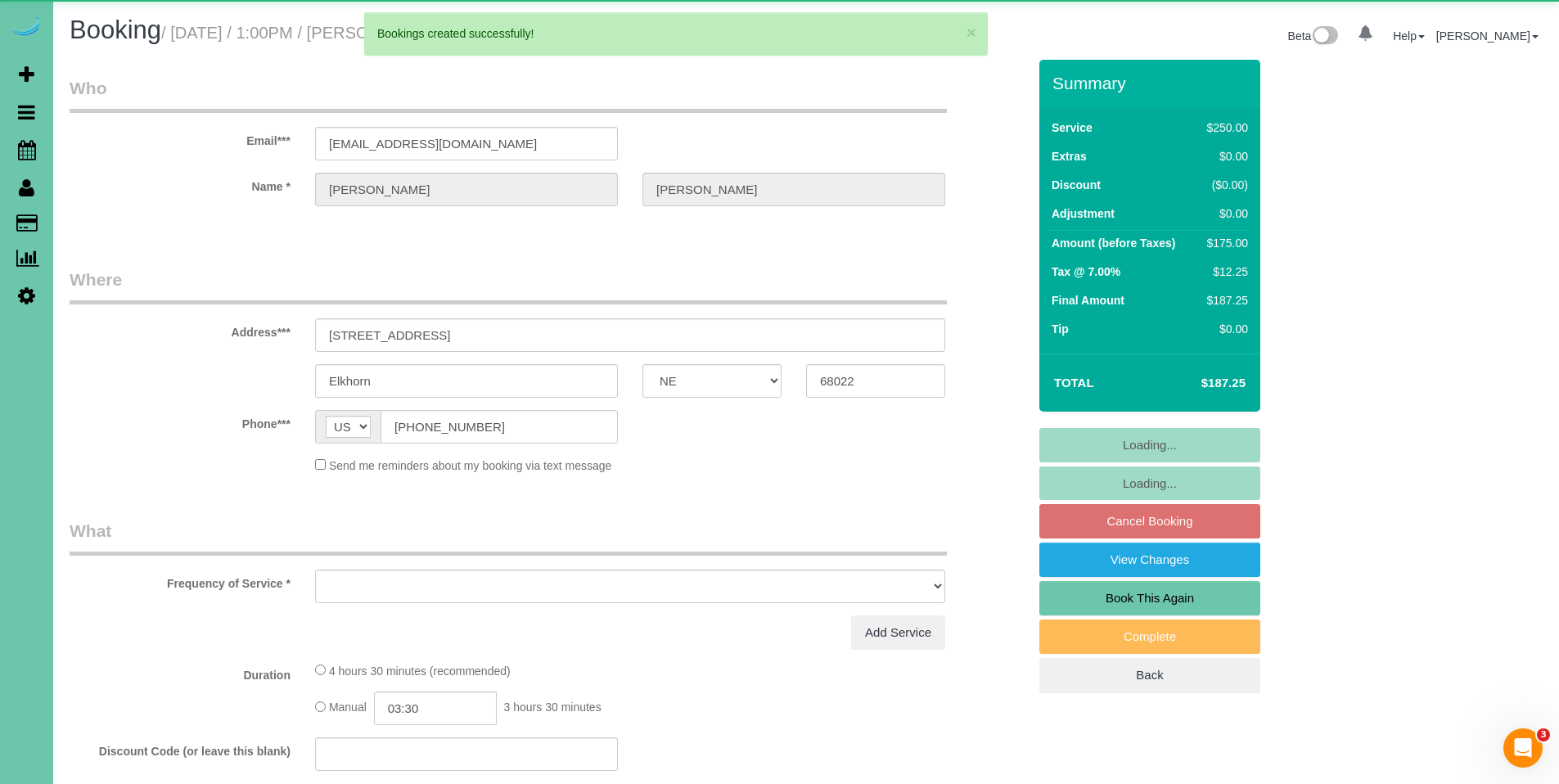
select select "object:26495"
select select "string:fspay-dca986d3-6ff2-470c-a33f-aa7c5b7d7285"
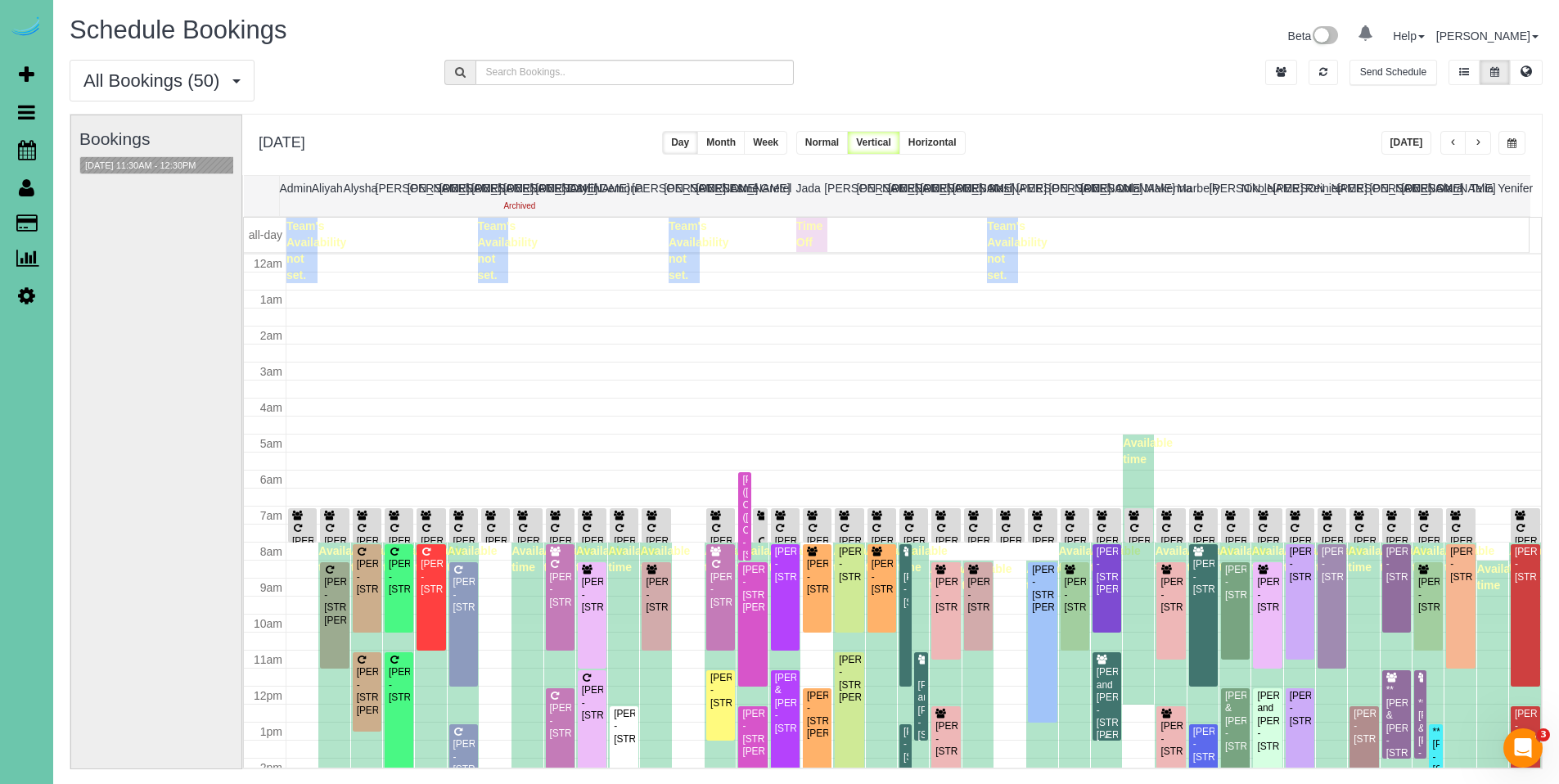
scroll to position [217, 0]
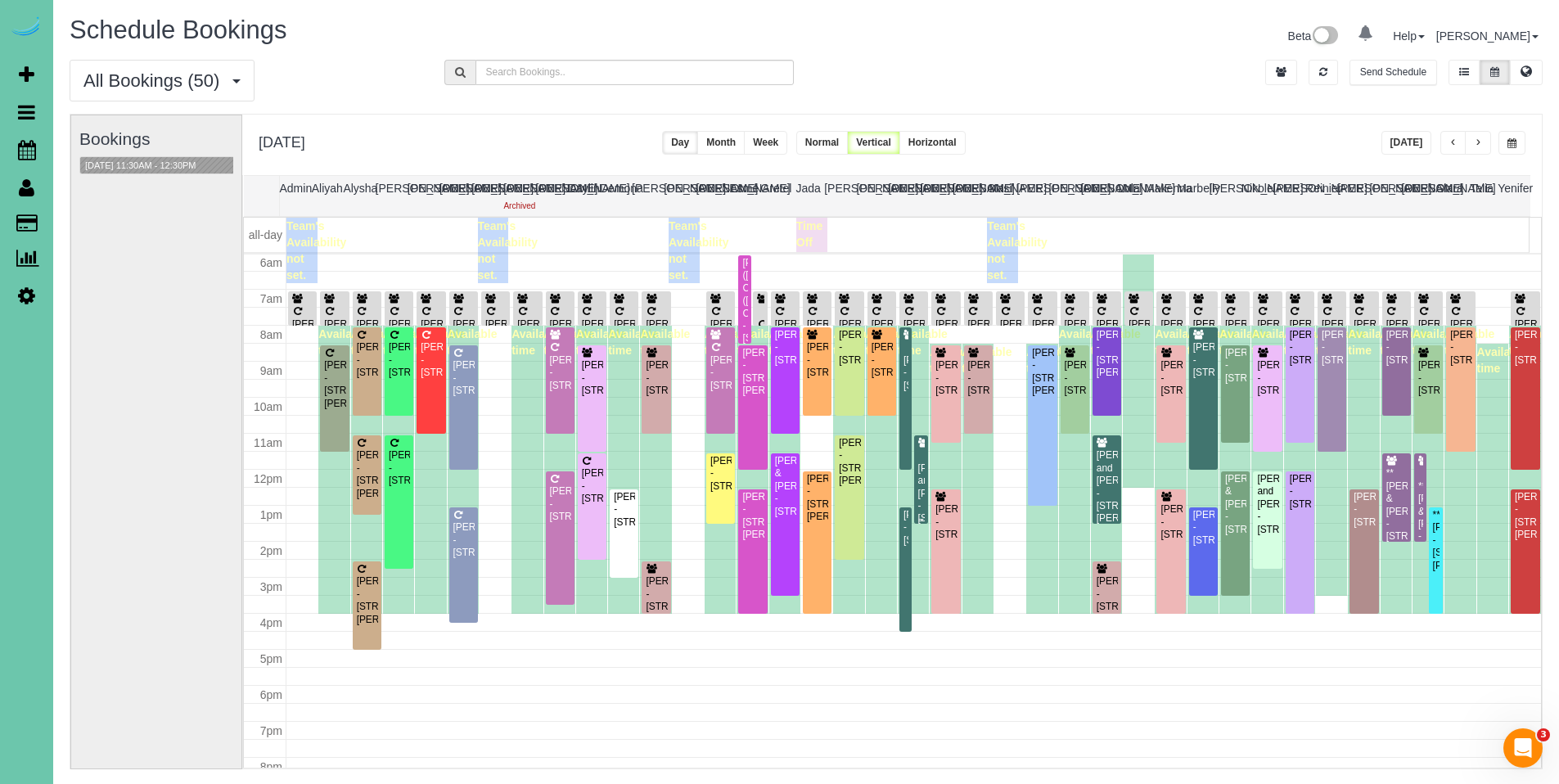
click at [917, 473] on div "[PERSON_NAME] and [PERSON_NAME] - [STREET_ADDRESS][PERSON_NAME]" at bounding box center [921, 500] width 8 height 76
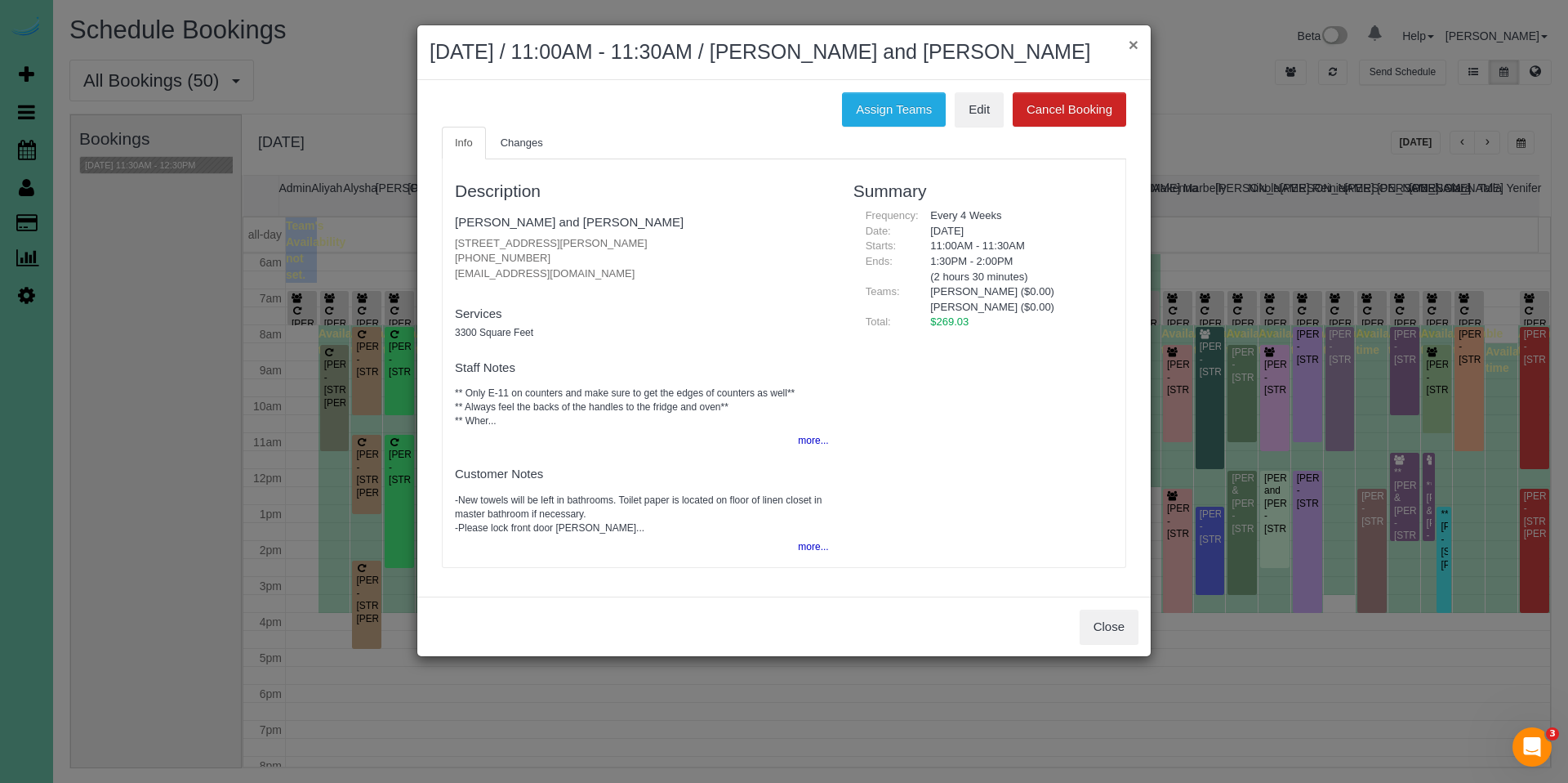
click at [1135, 43] on button "×" at bounding box center [1134, 45] width 10 height 17
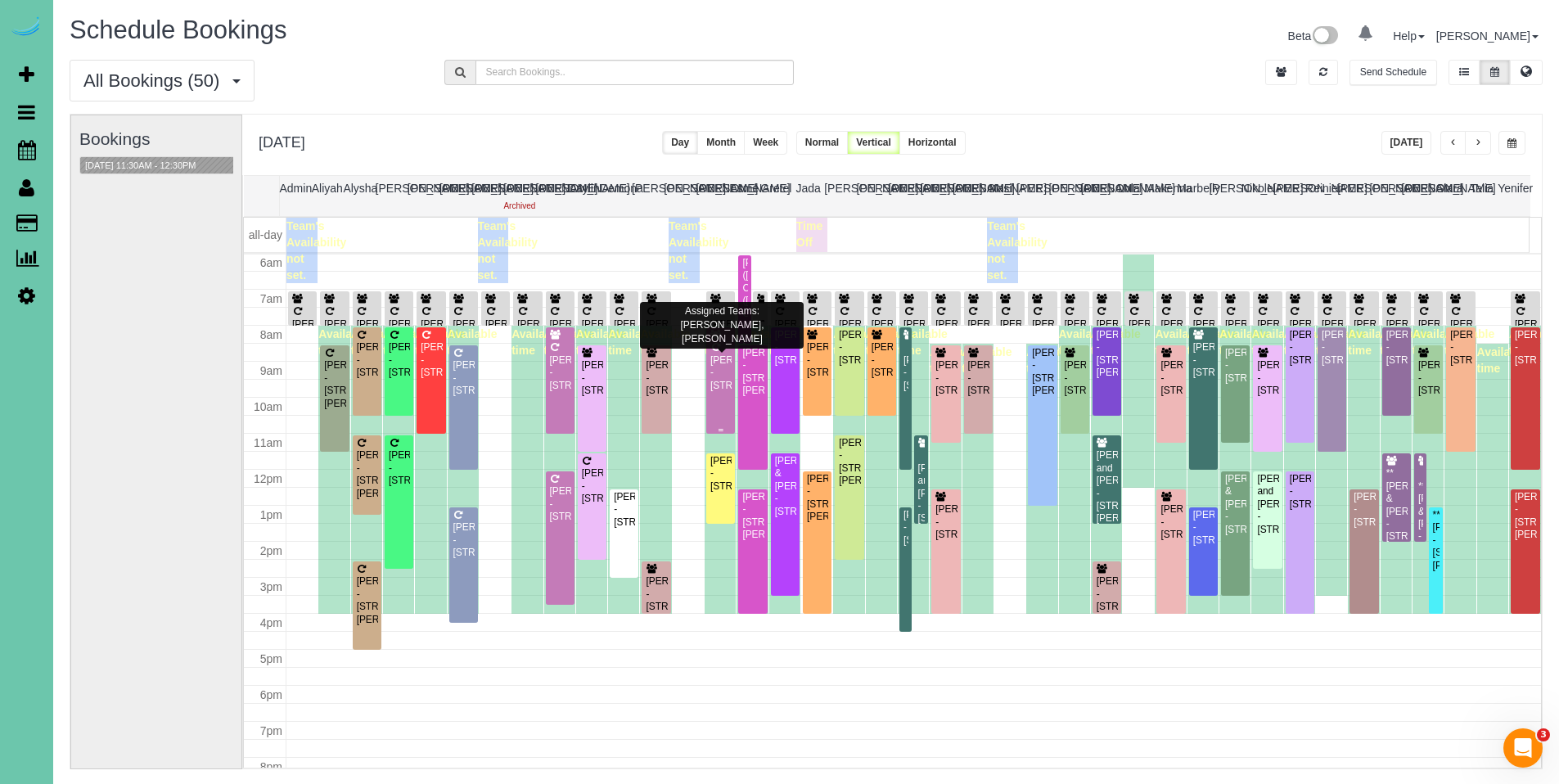
click at [714, 390] on div "[PERSON_NAME] - [STREET_ADDRESS]" at bounding box center [721, 373] width 22 height 37
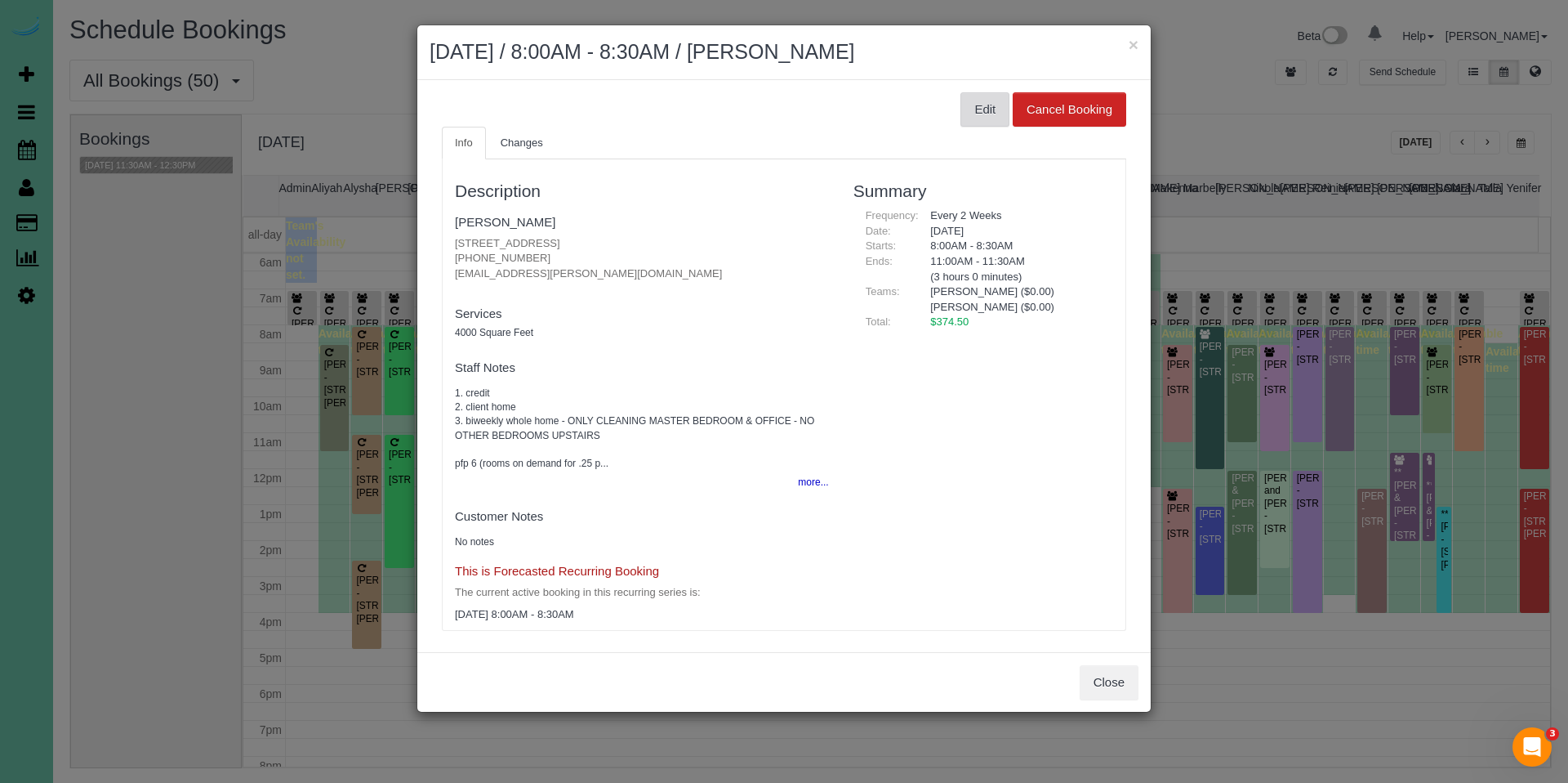
click at [968, 122] on button "Edit" at bounding box center [985, 109] width 49 height 35
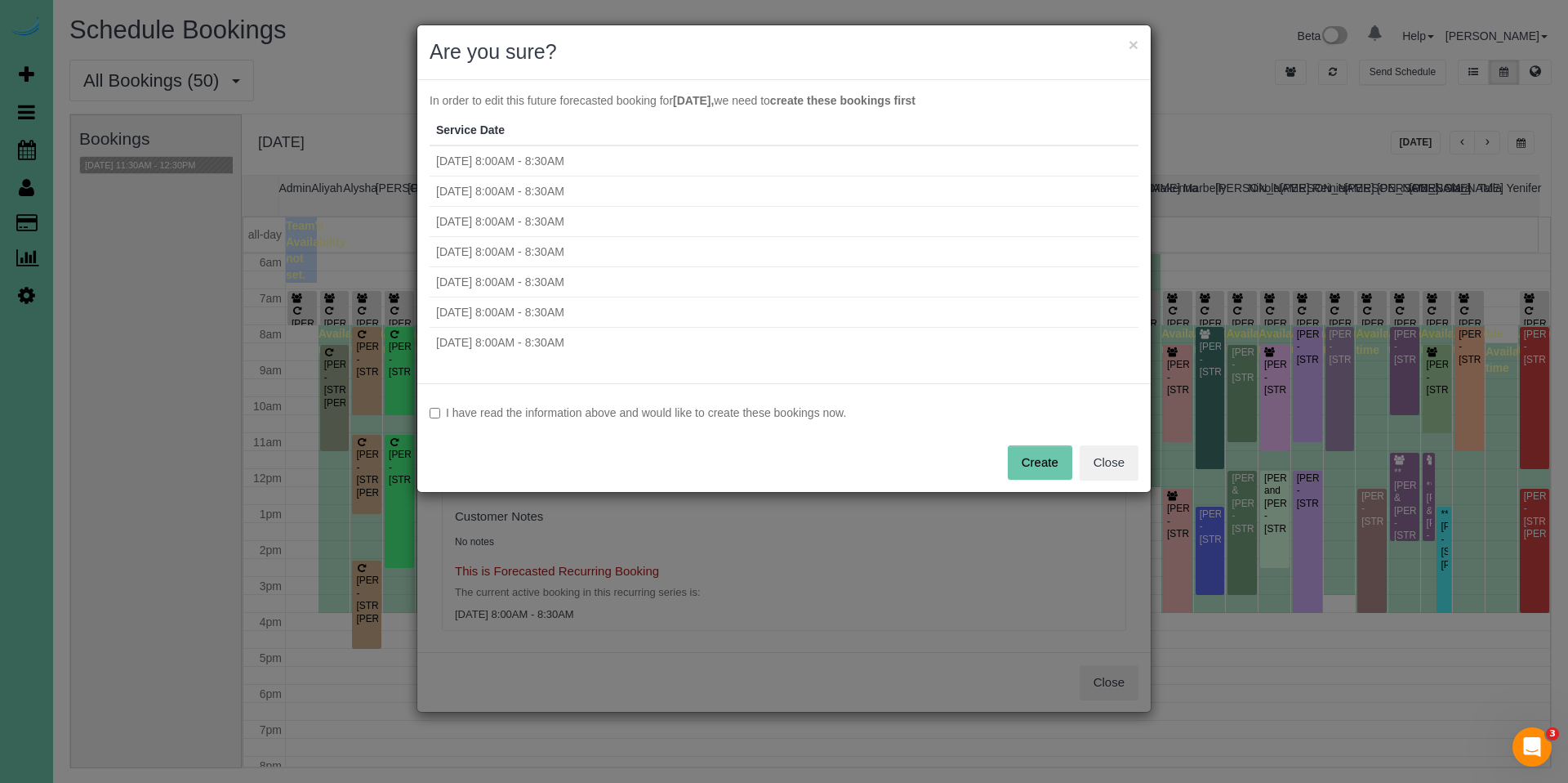
click at [784, 415] on label "I have read the information above and would like to create these bookings now." at bounding box center [784, 412] width 709 height 16
click at [1051, 468] on button "Create" at bounding box center [1040, 463] width 64 height 35
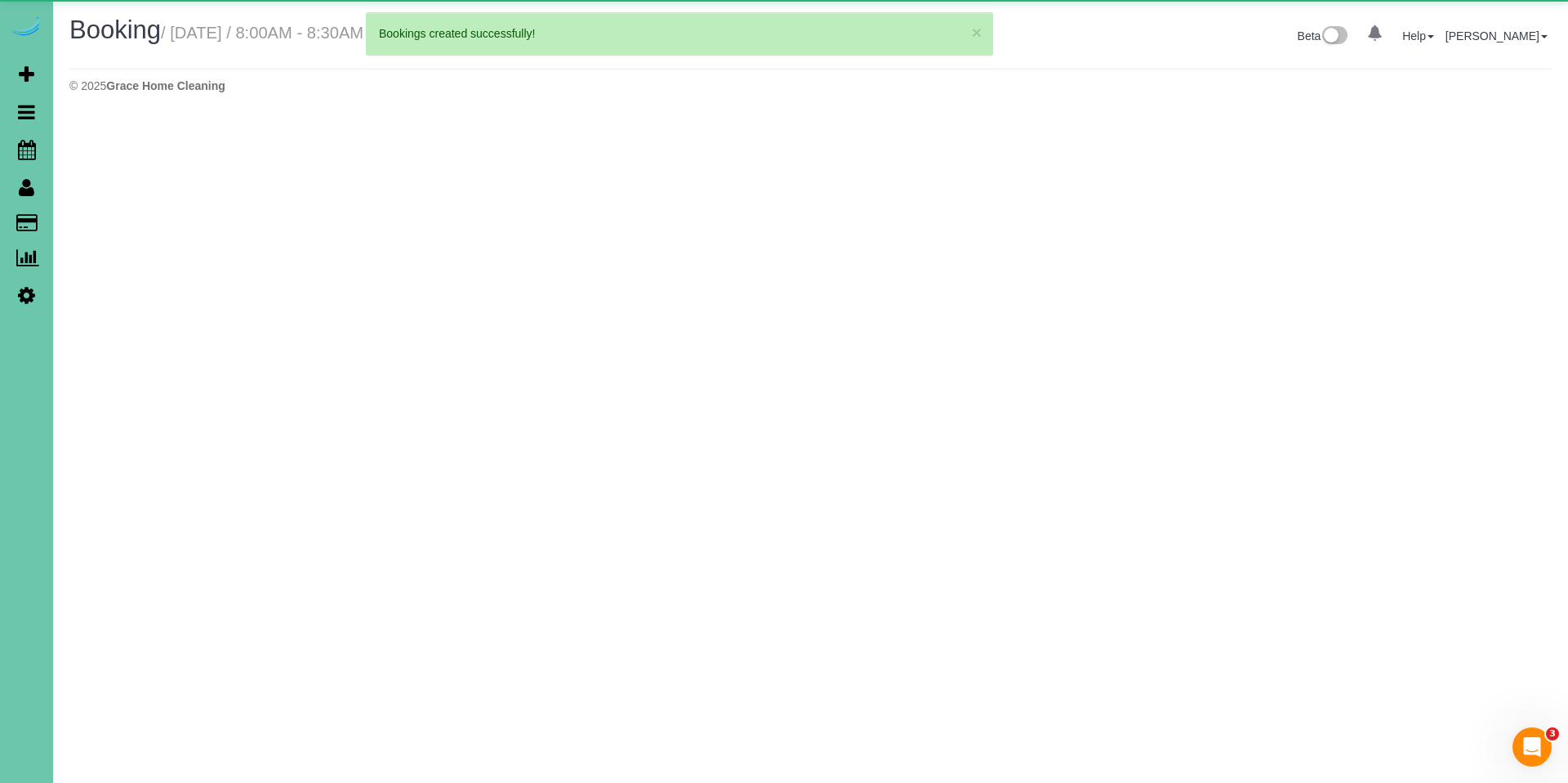
select select "NE"
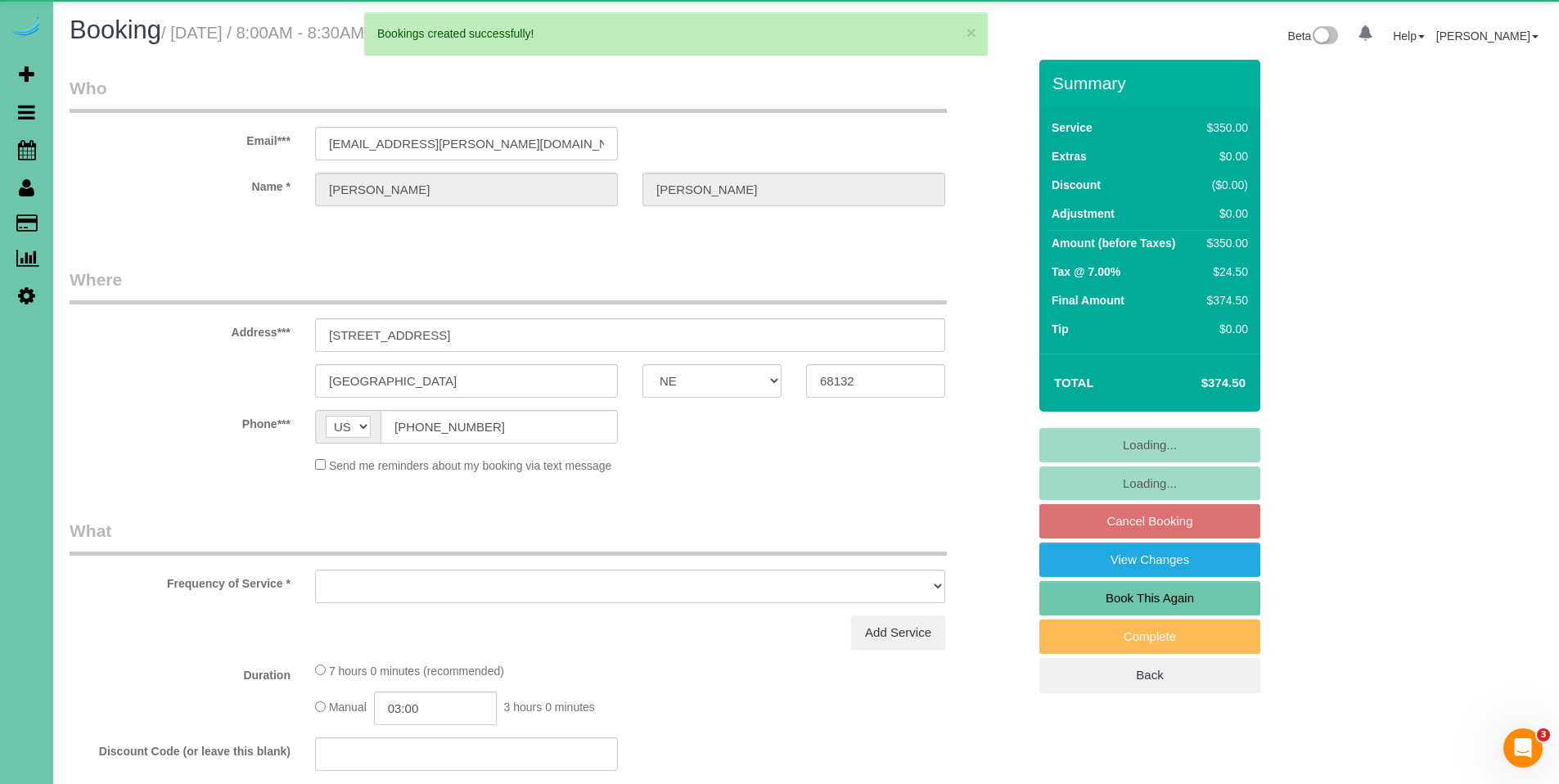
select select "object:27934"
select select "string:fspay-057c00ef-5004-4180-90d7-50edaa3e3eaf"
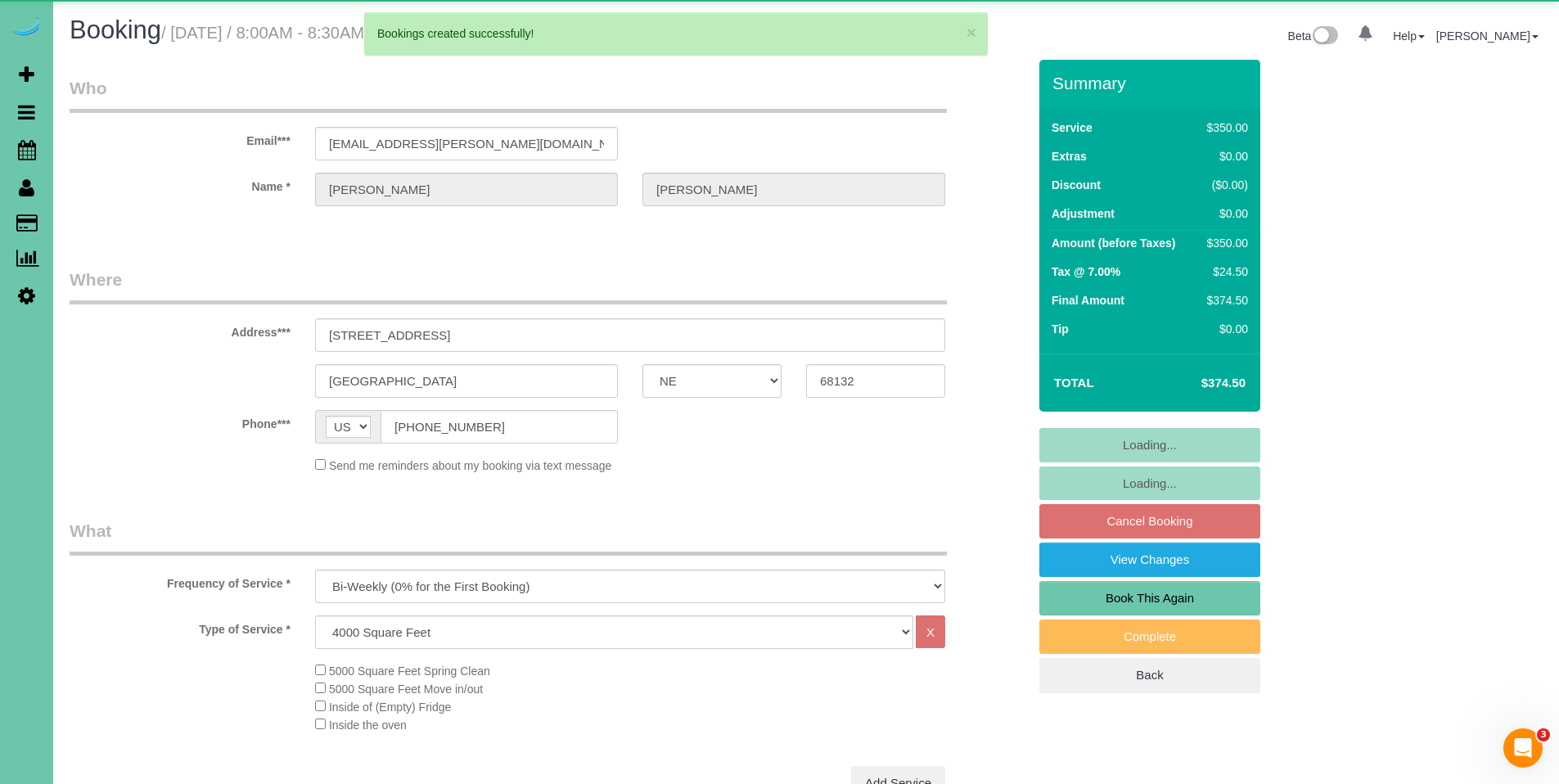
select select "object:27967"
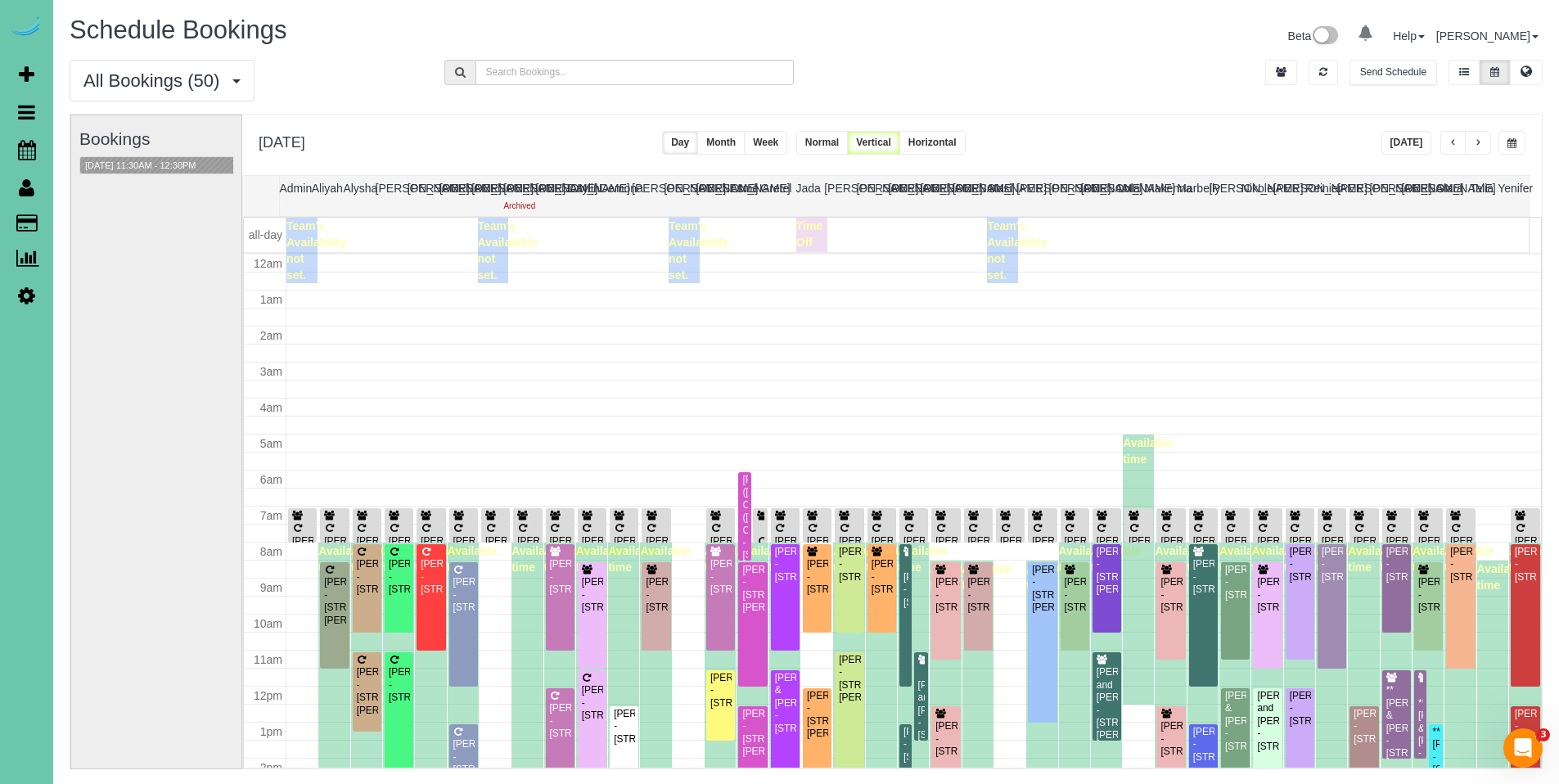
scroll to position [217, 0]
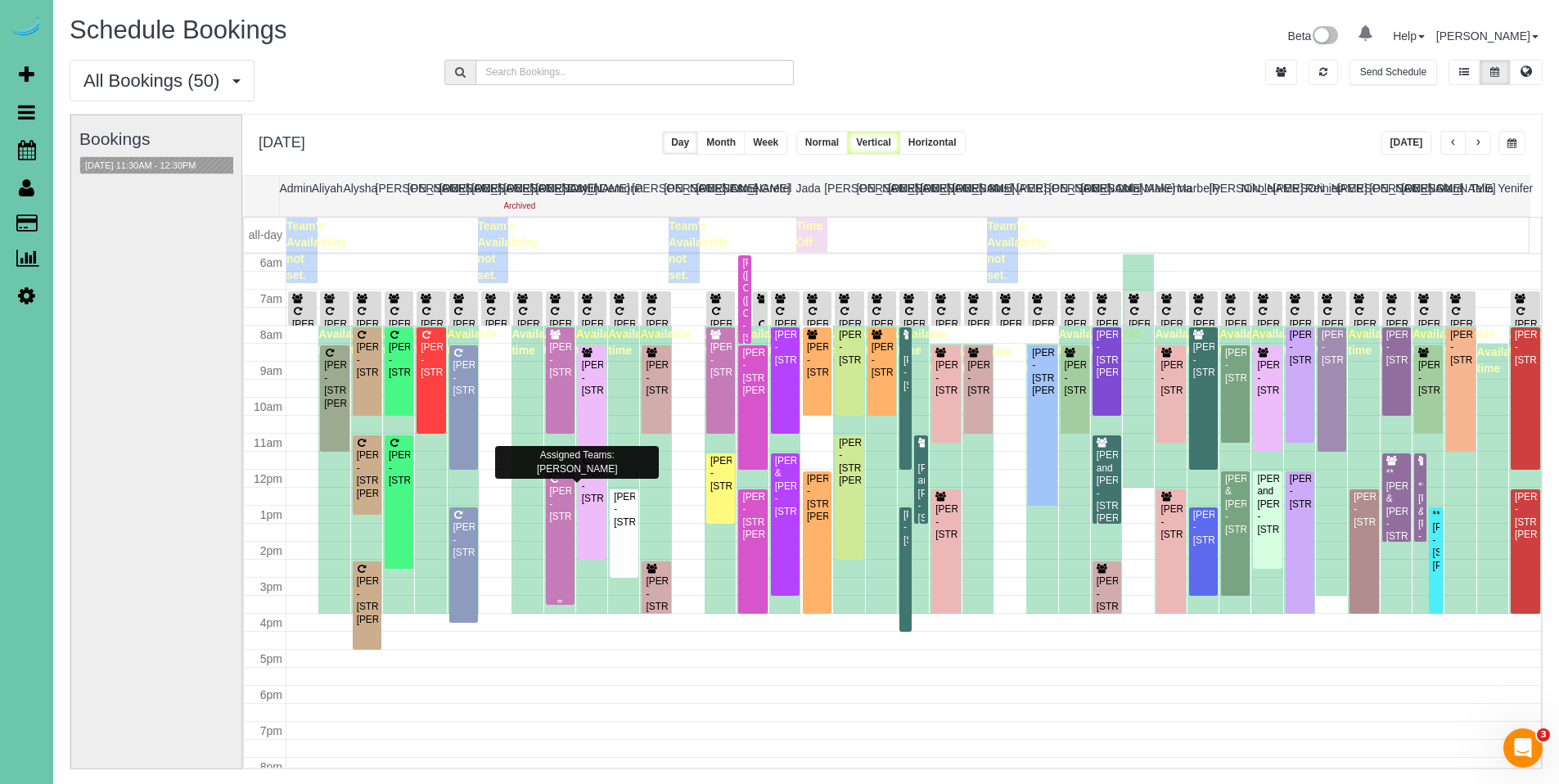
click at [552, 502] on div "[PERSON_NAME] - [STREET_ADDRESS]" at bounding box center [560, 504] width 22 height 37
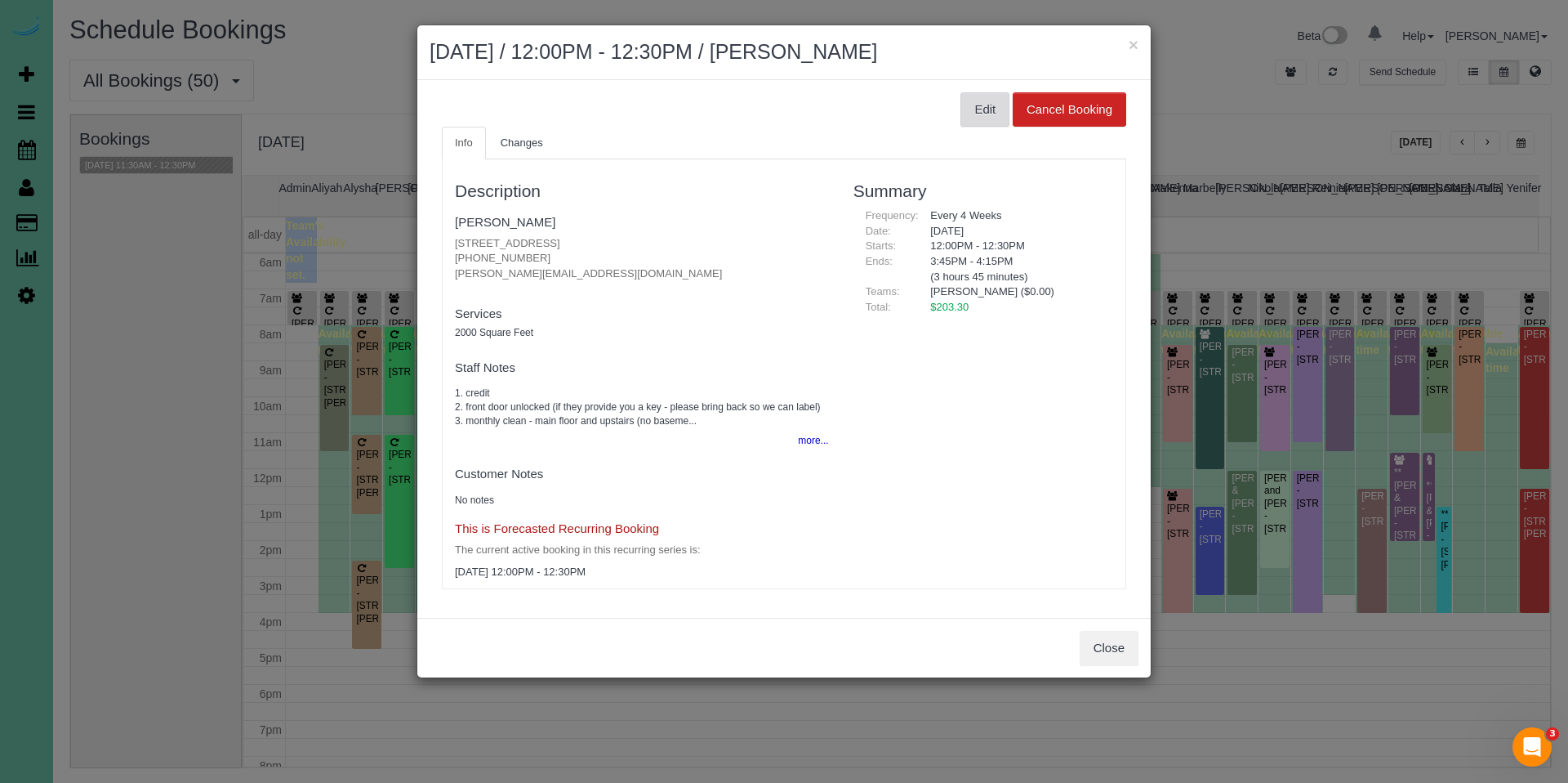
click at [980, 117] on button "Edit" at bounding box center [985, 109] width 49 height 35
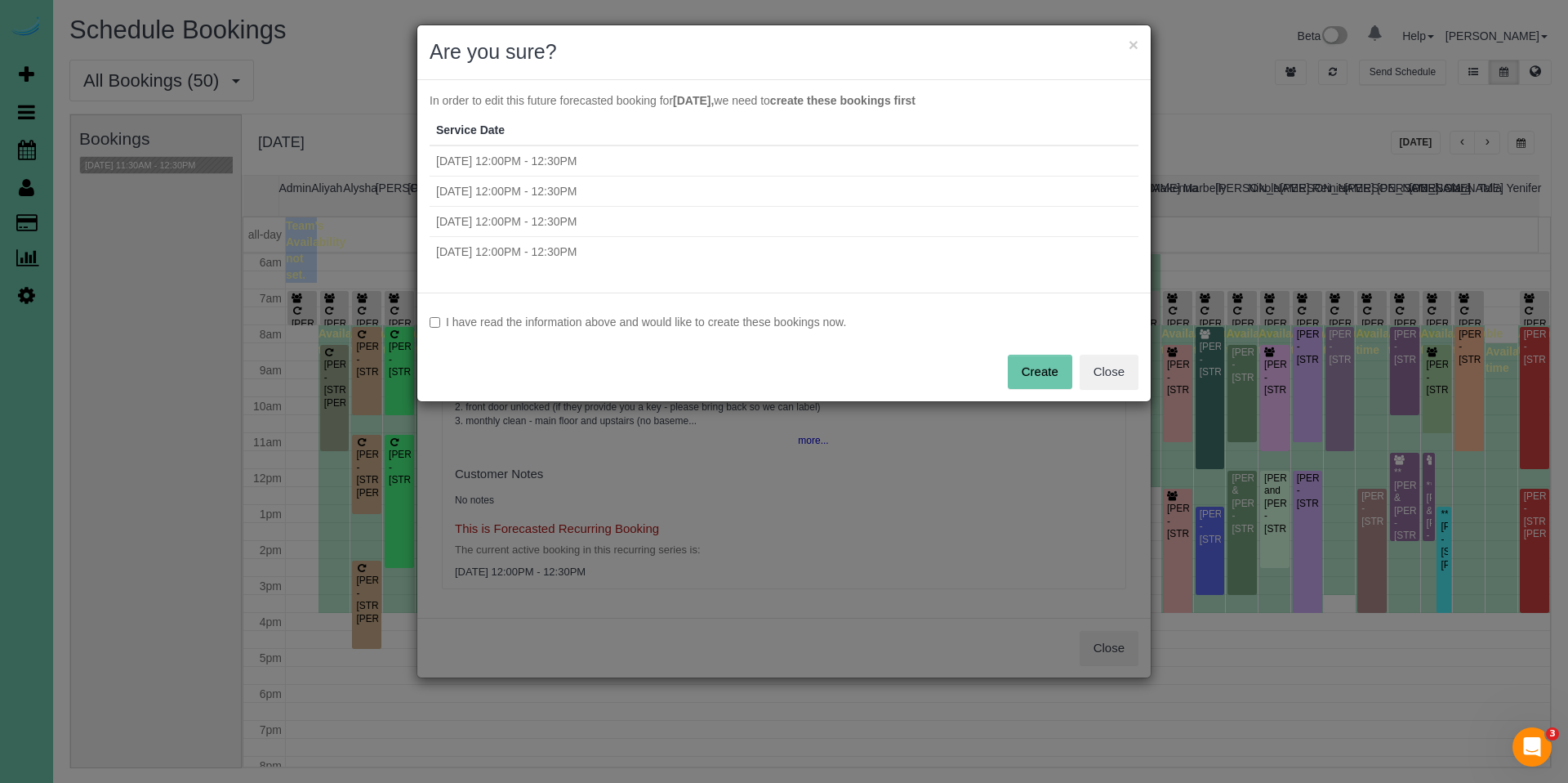
click at [552, 323] on label "I have read the information above and would like to create these bookings now." at bounding box center [784, 321] width 709 height 16
click at [1040, 375] on button "Create" at bounding box center [1040, 371] width 64 height 35
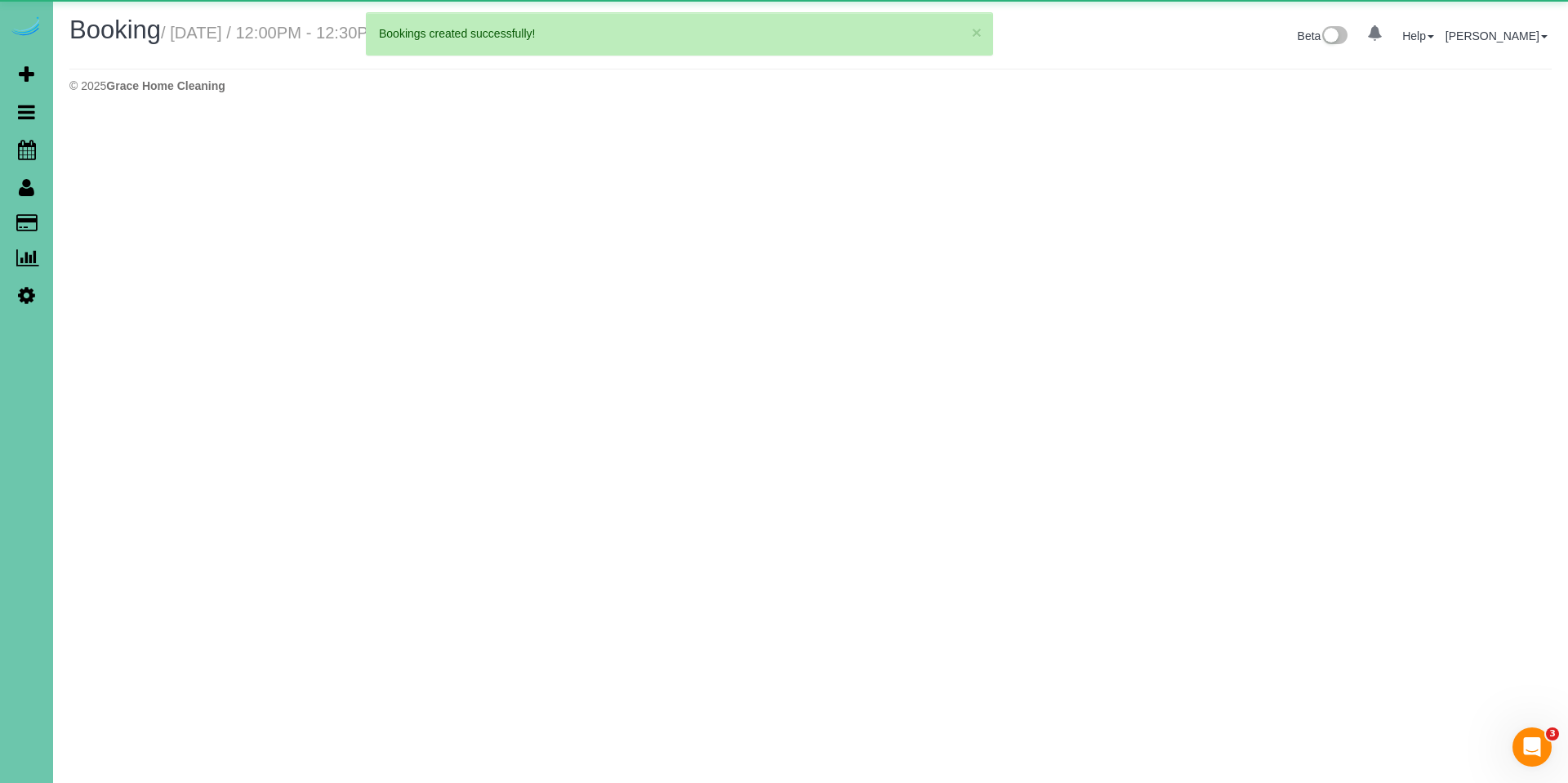
select select "NE"
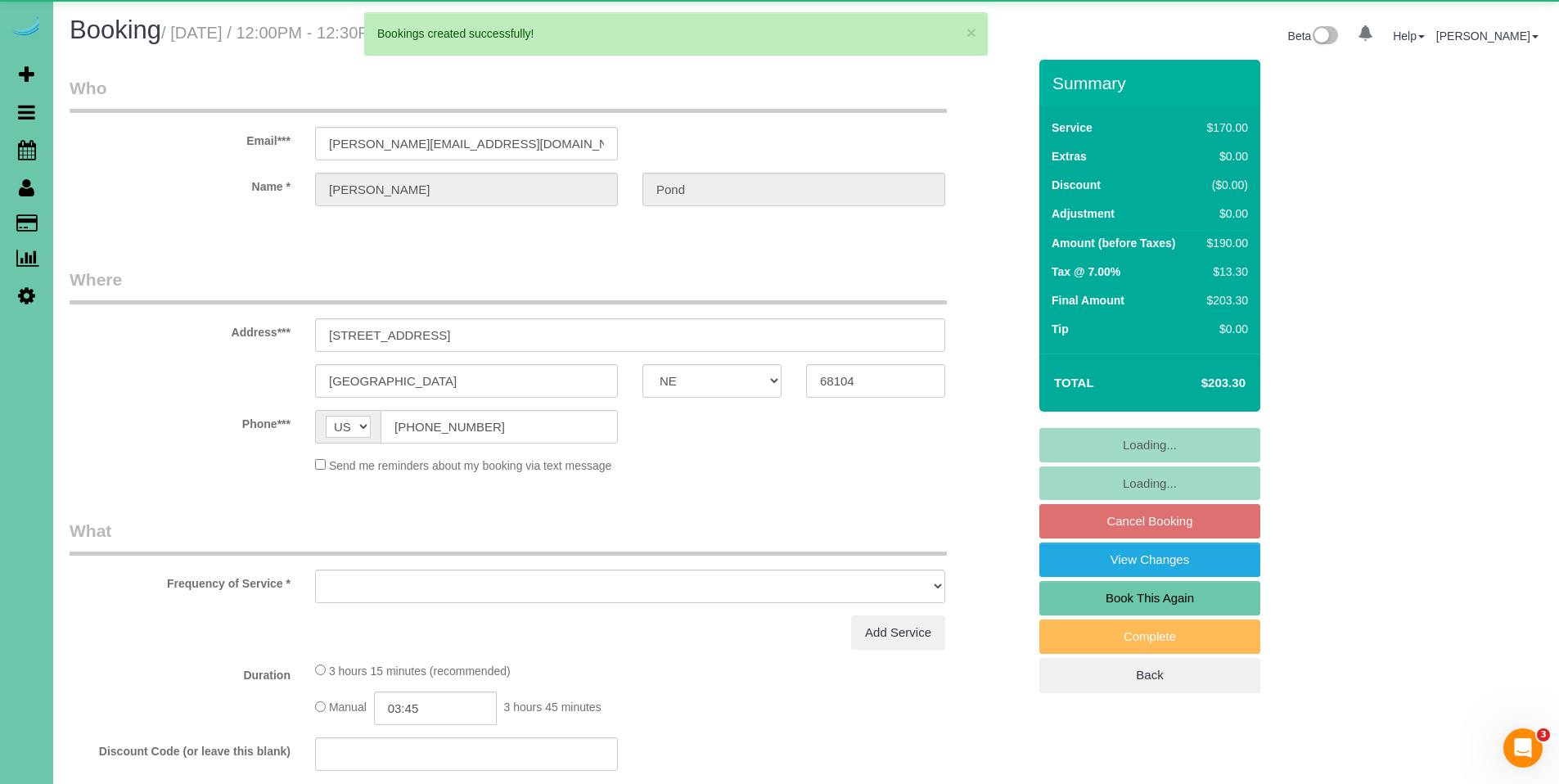
select select "object:29184"
select select "string:fspay-93cb642f-0568-4cff-ba98-511afedd706e"
select select "number:37"
select select "number:42"
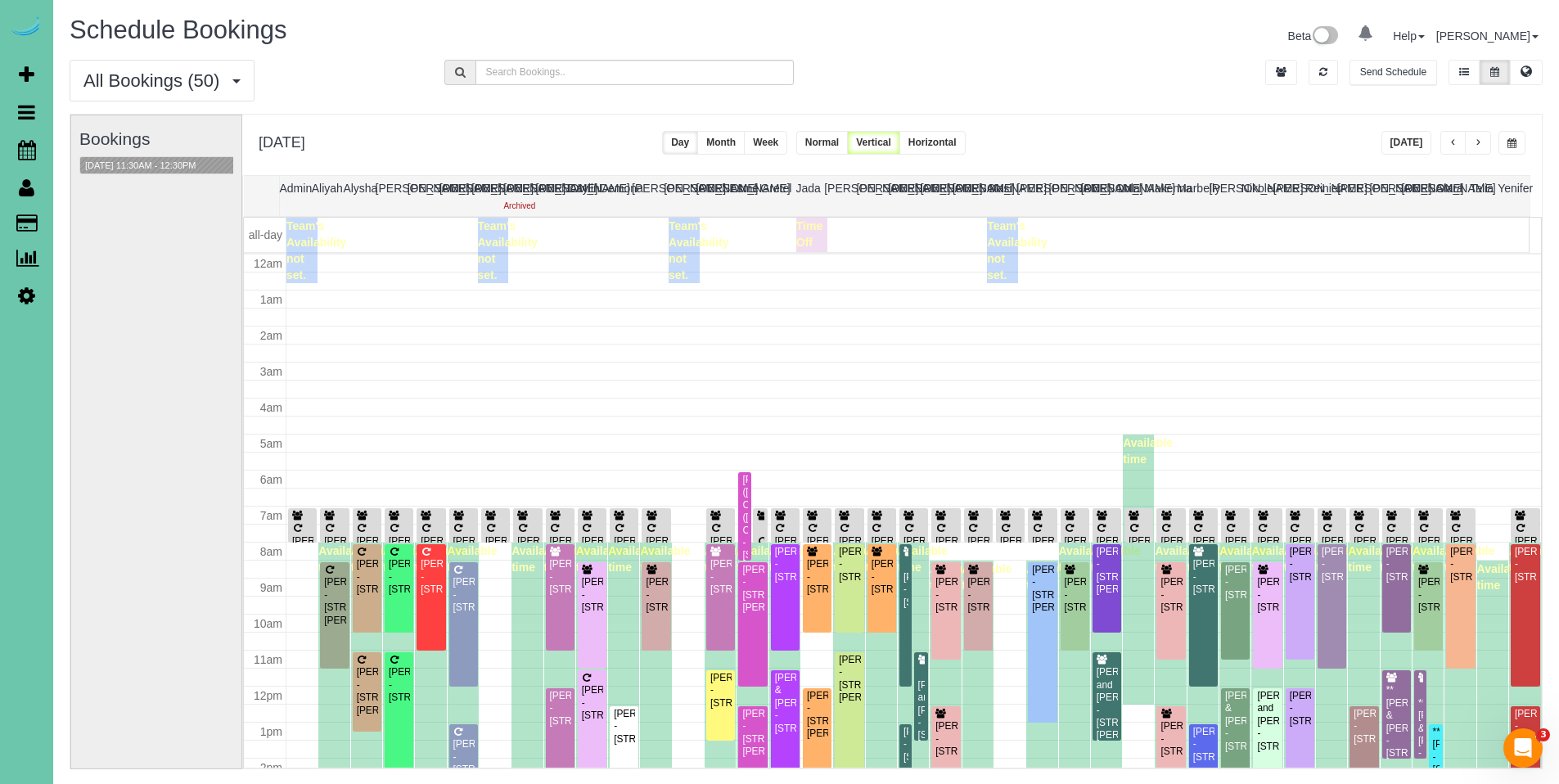
scroll to position [217, 0]
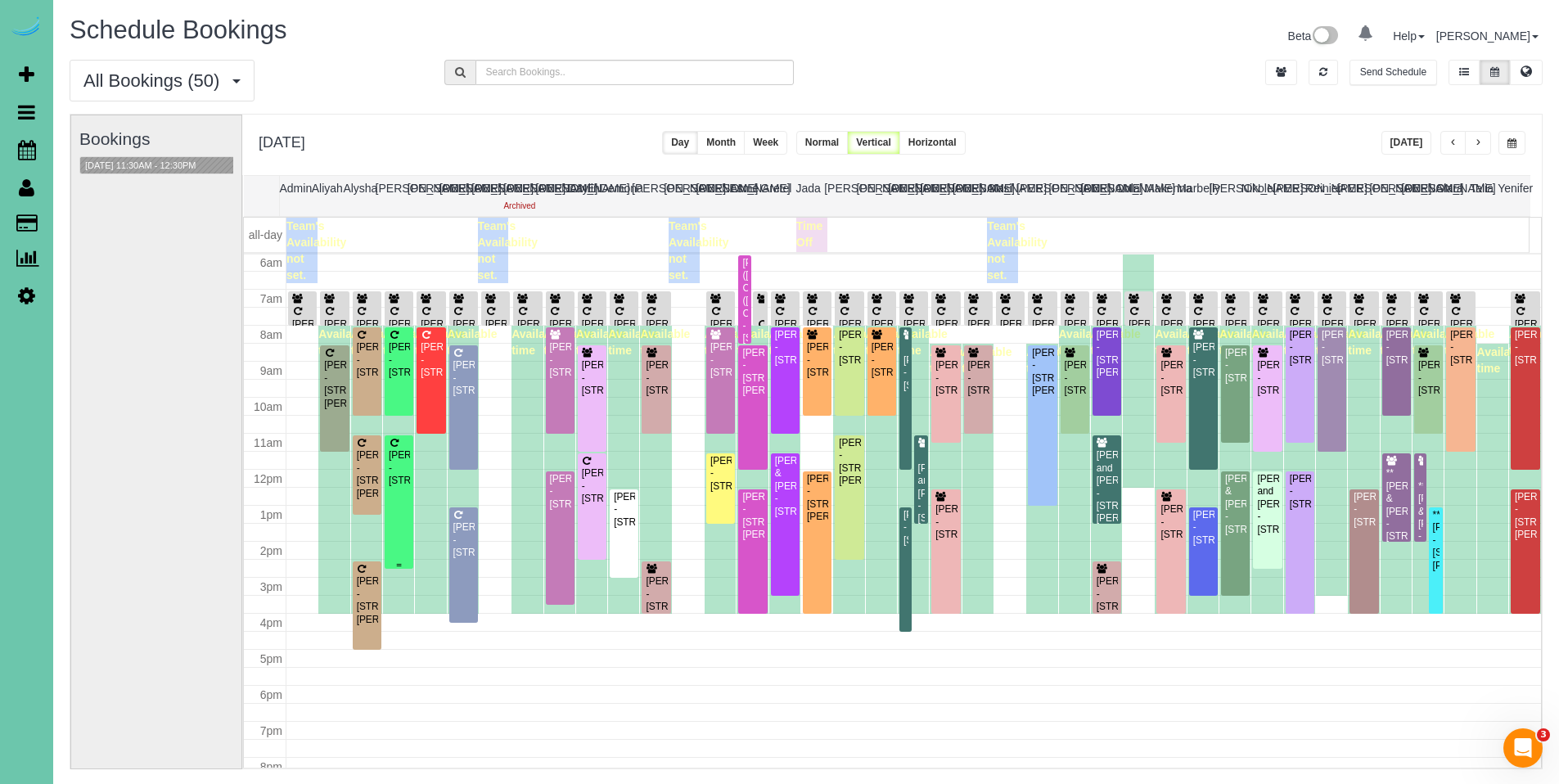
click at [401, 469] on div "[PERSON_NAME] - [STREET_ADDRESS]" at bounding box center [399, 467] width 22 height 37
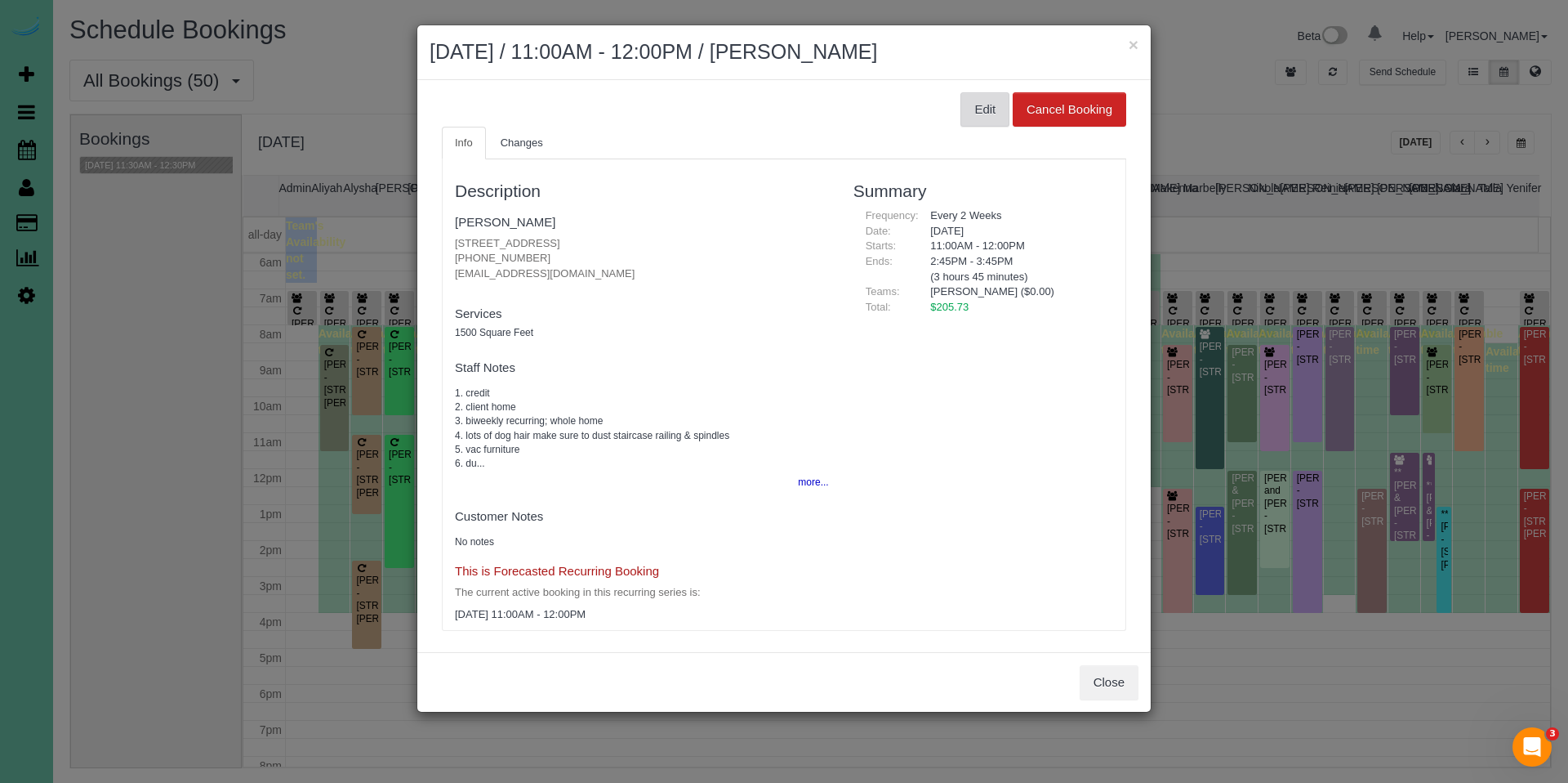
click at [974, 112] on button "Edit" at bounding box center [985, 109] width 49 height 35
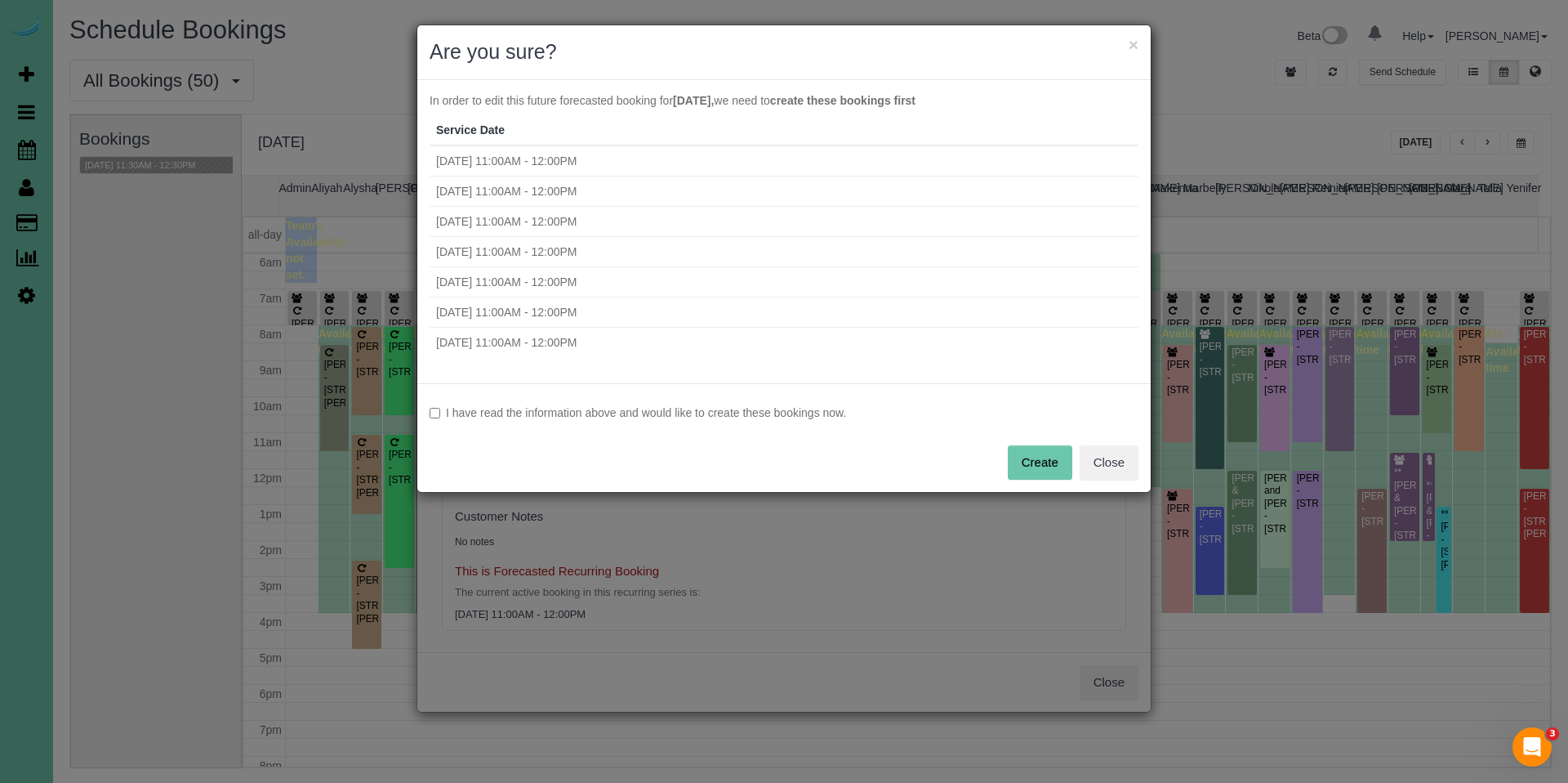
click at [556, 415] on label "I have read the information above and would like to create these bookings now." at bounding box center [784, 412] width 709 height 16
click at [1039, 466] on button "Create" at bounding box center [1040, 463] width 64 height 35
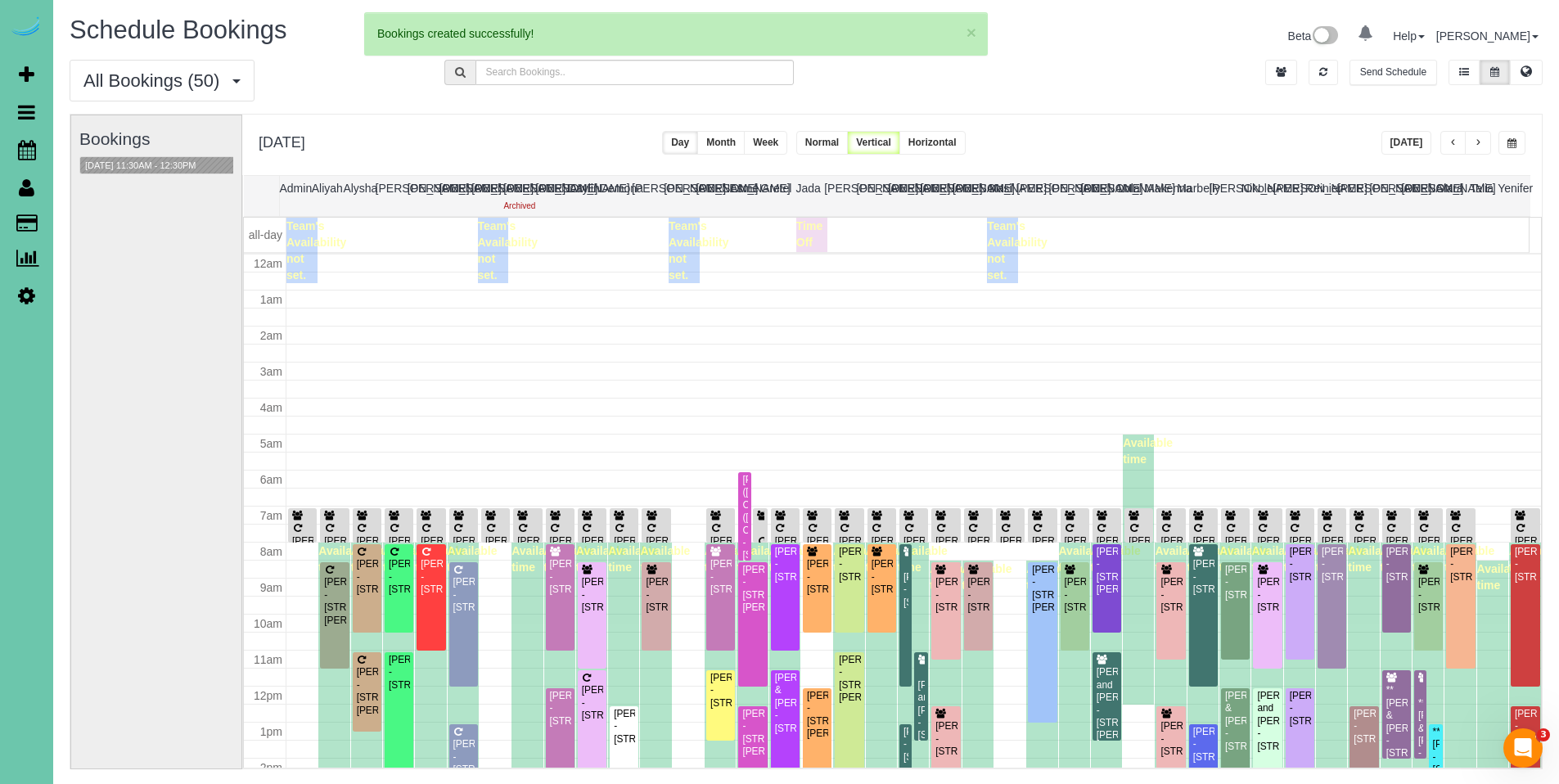
scroll to position [217, 0]
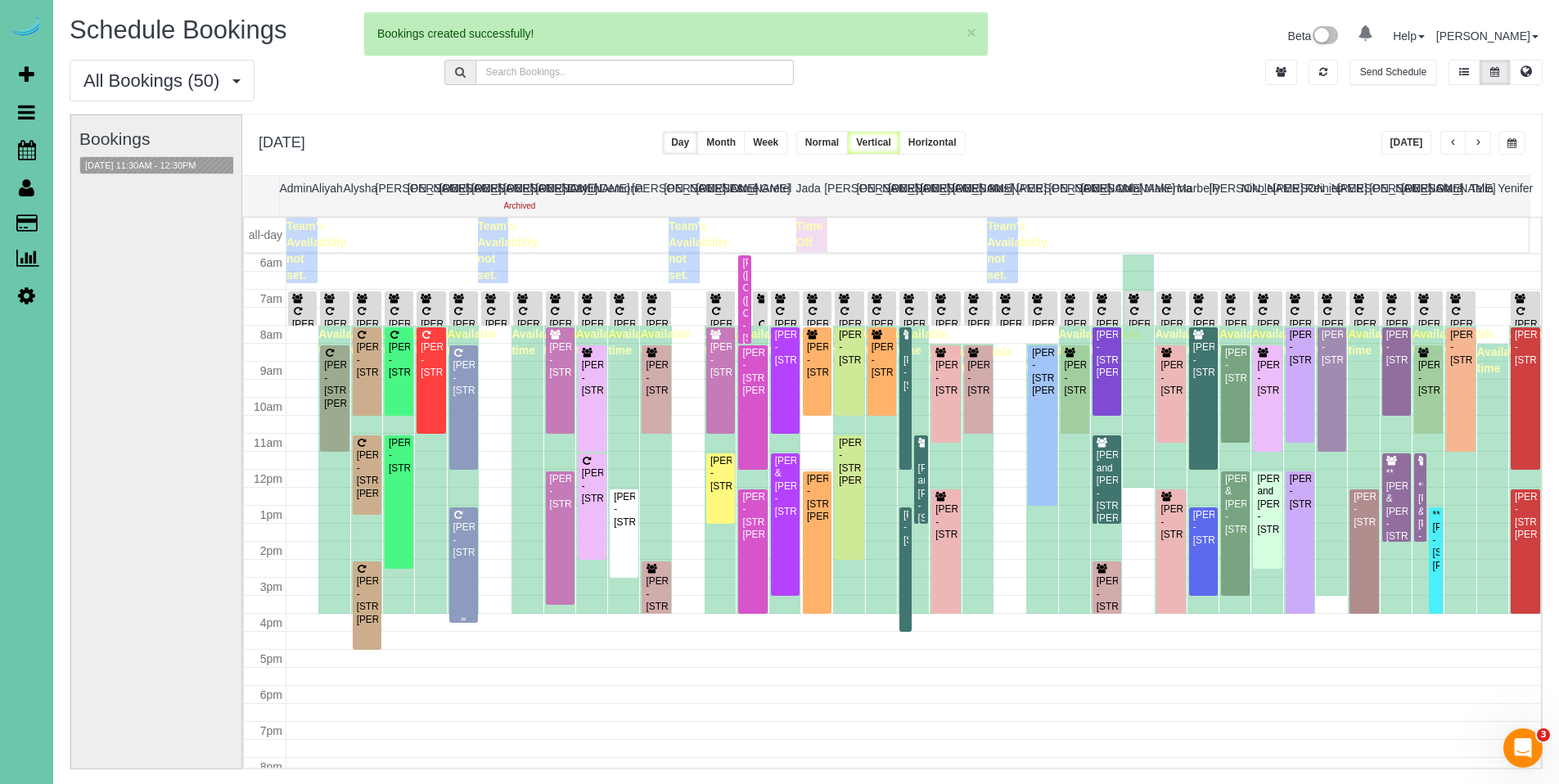
click at [460, 548] on div "[PERSON_NAME] - [STREET_ADDRESS]" at bounding box center [463, 539] width 22 height 37
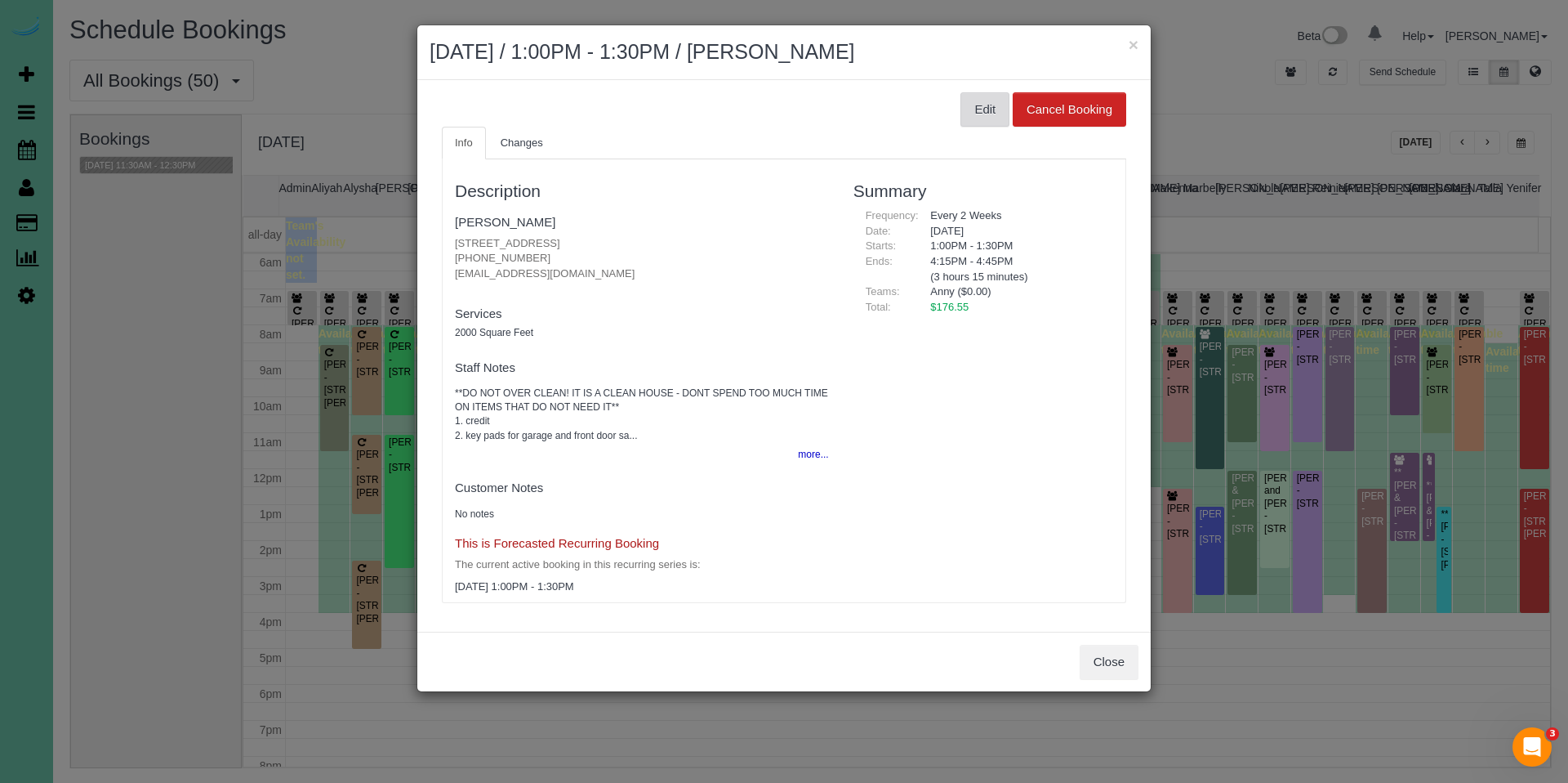
click at [988, 109] on button "Edit" at bounding box center [985, 109] width 49 height 35
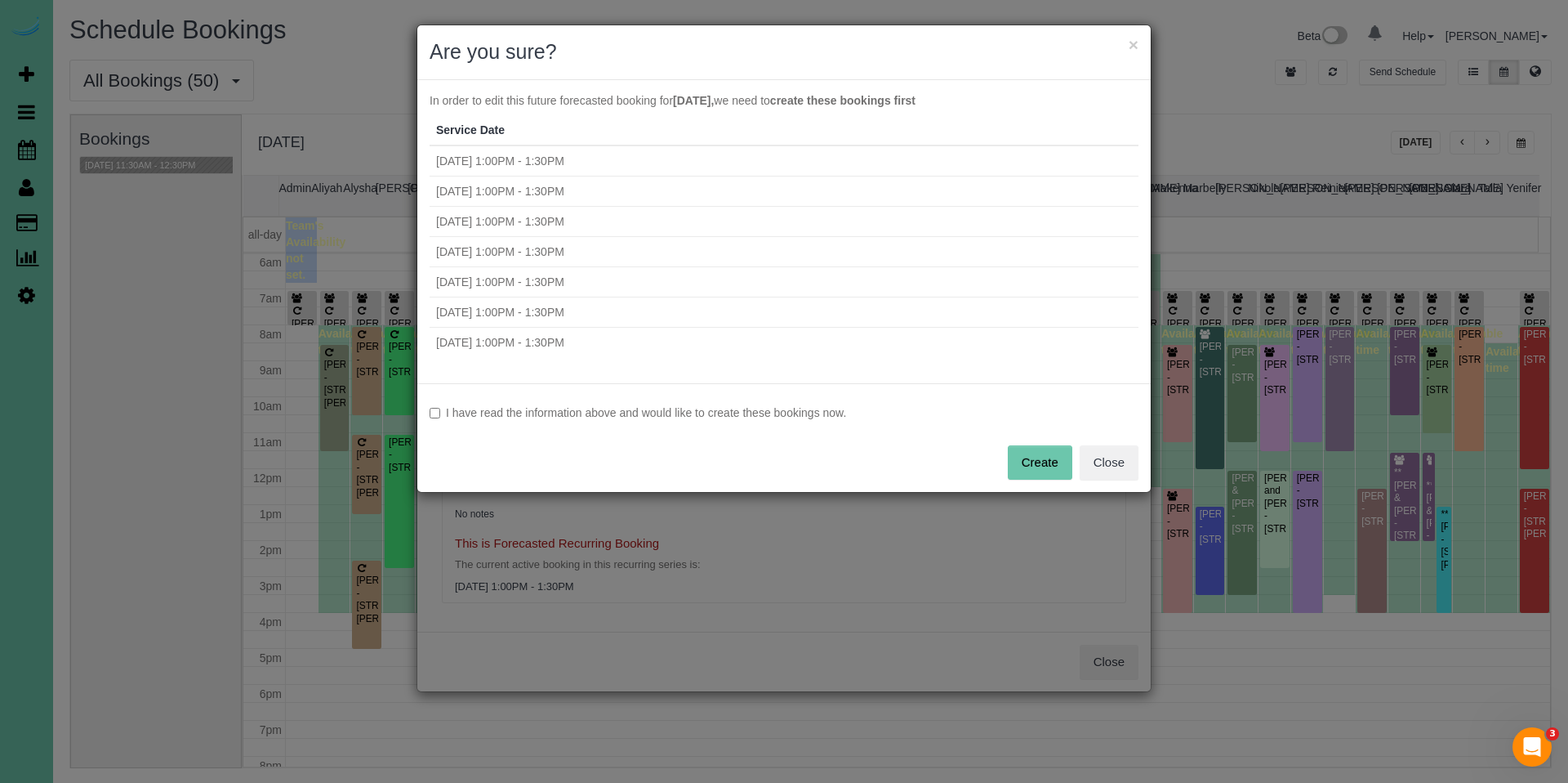
click at [602, 419] on label "I have read the information above and would like to create these bookings now." at bounding box center [784, 412] width 709 height 16
click at [1038, 469] on button "Create" at bounding box center [1040, 463] width 64 height 35
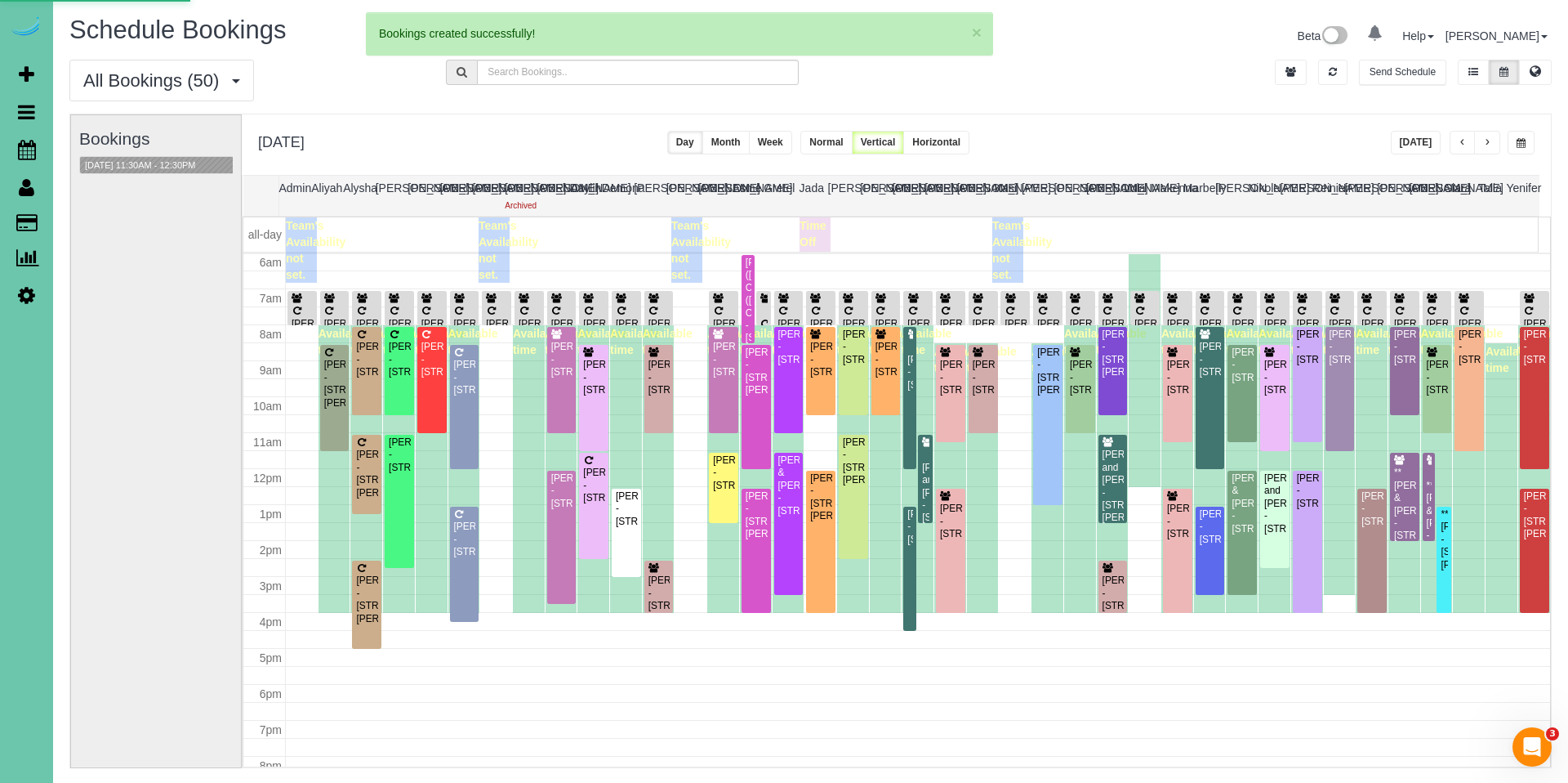
select select "NE"
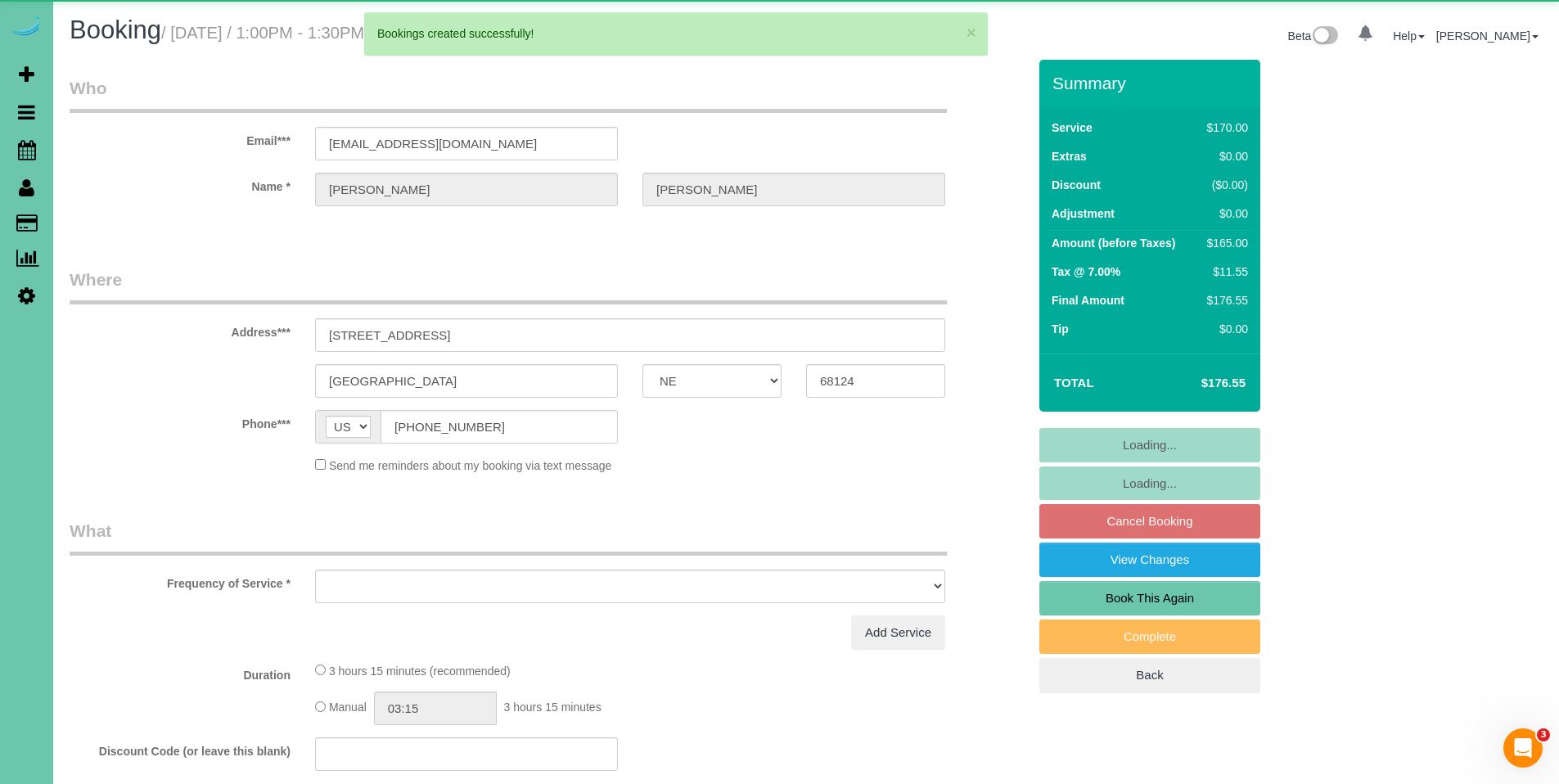
select select "object:31329"
select select "string:fspay-fd552298-d6d5-4339-8a04-24a45cd41329"
select select "object:31362"
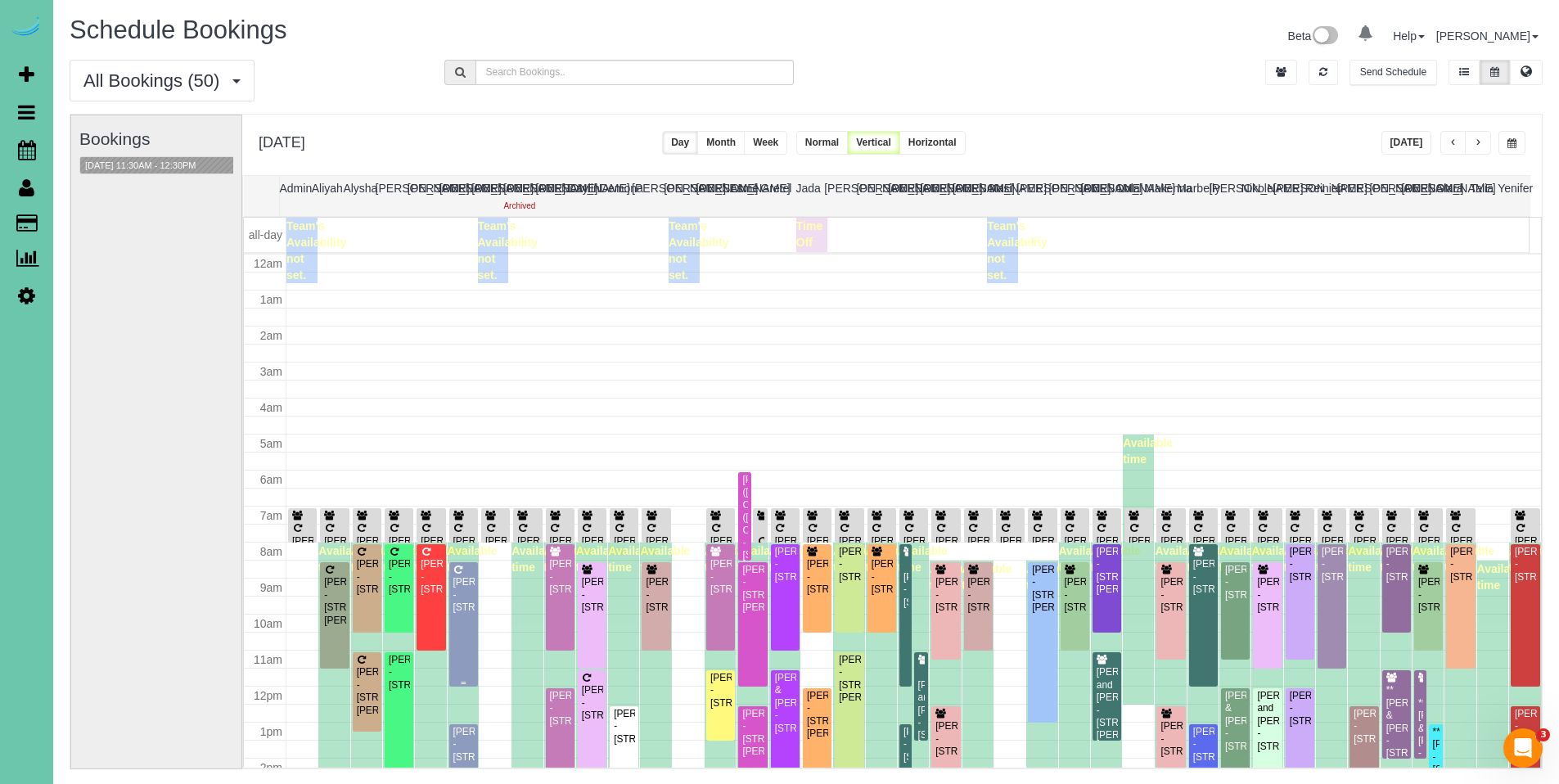
scroll to position [217, 0]
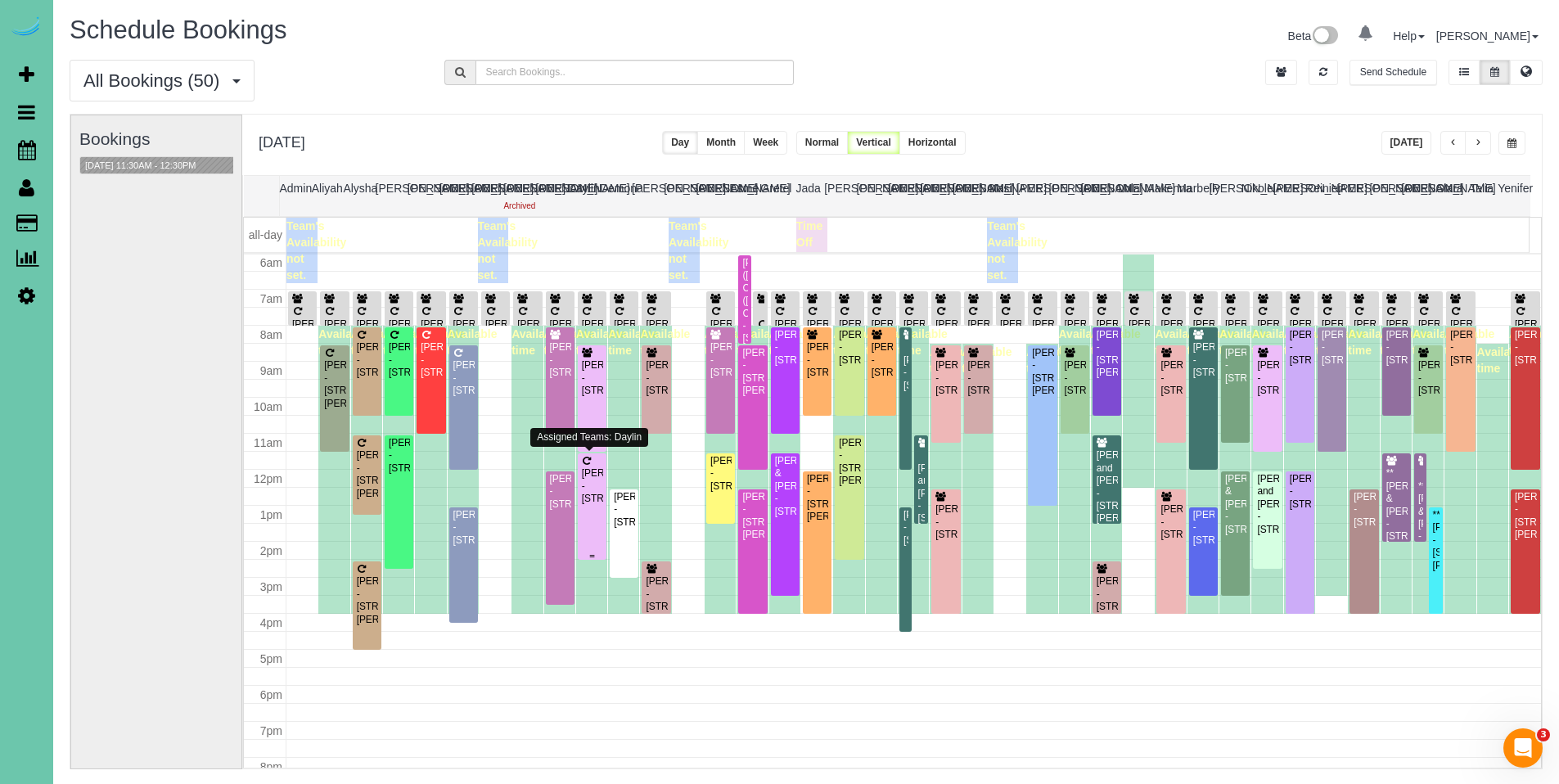
click at [588, 480] on div "[PERSON_NAME] - [STREET_ADDRESS]" at bounding box center [592, 486] width 22 height 37
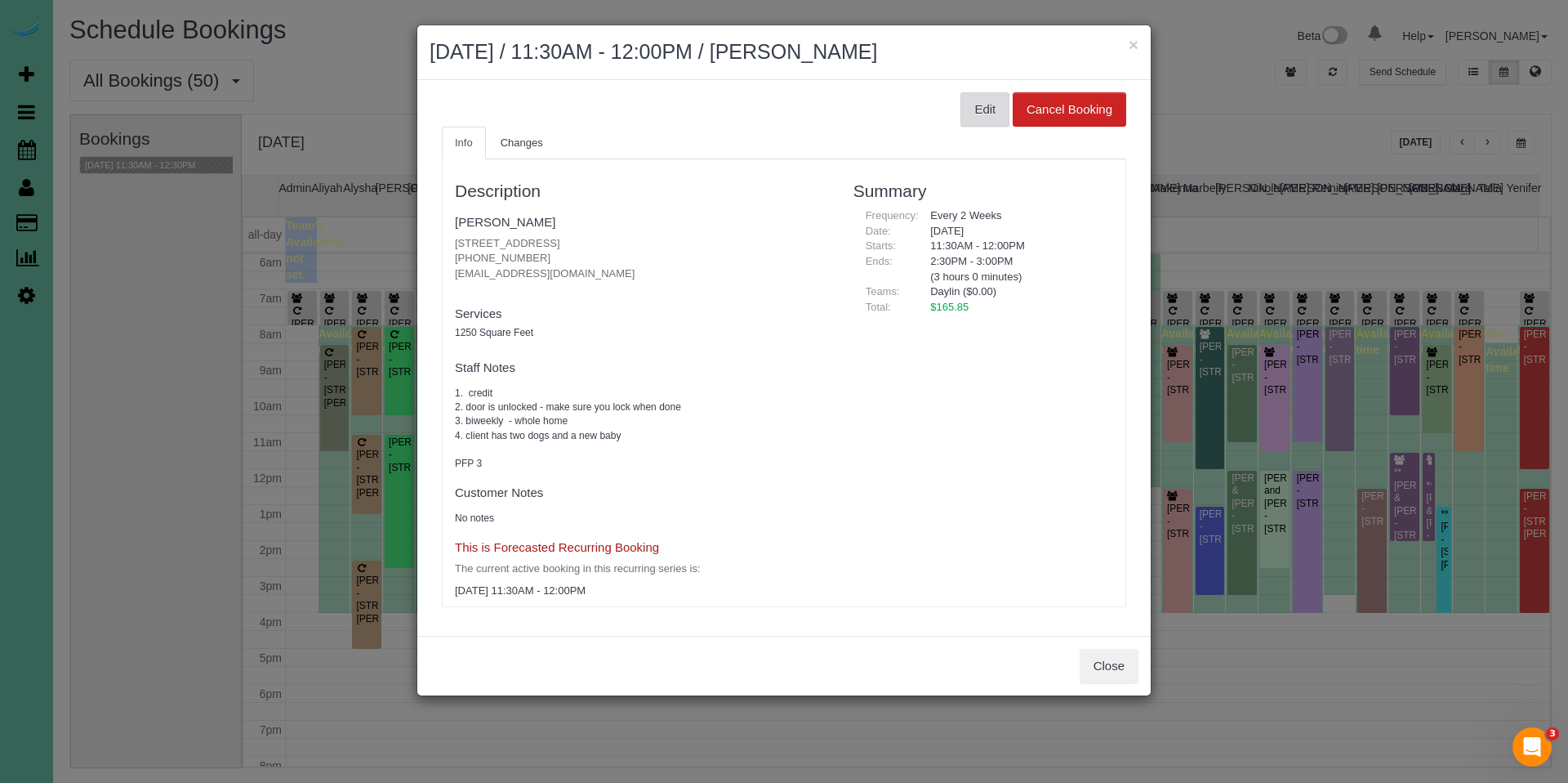
click at [994, 118] on button "Edit" at bounding box center [985, 109] width 49 height 35
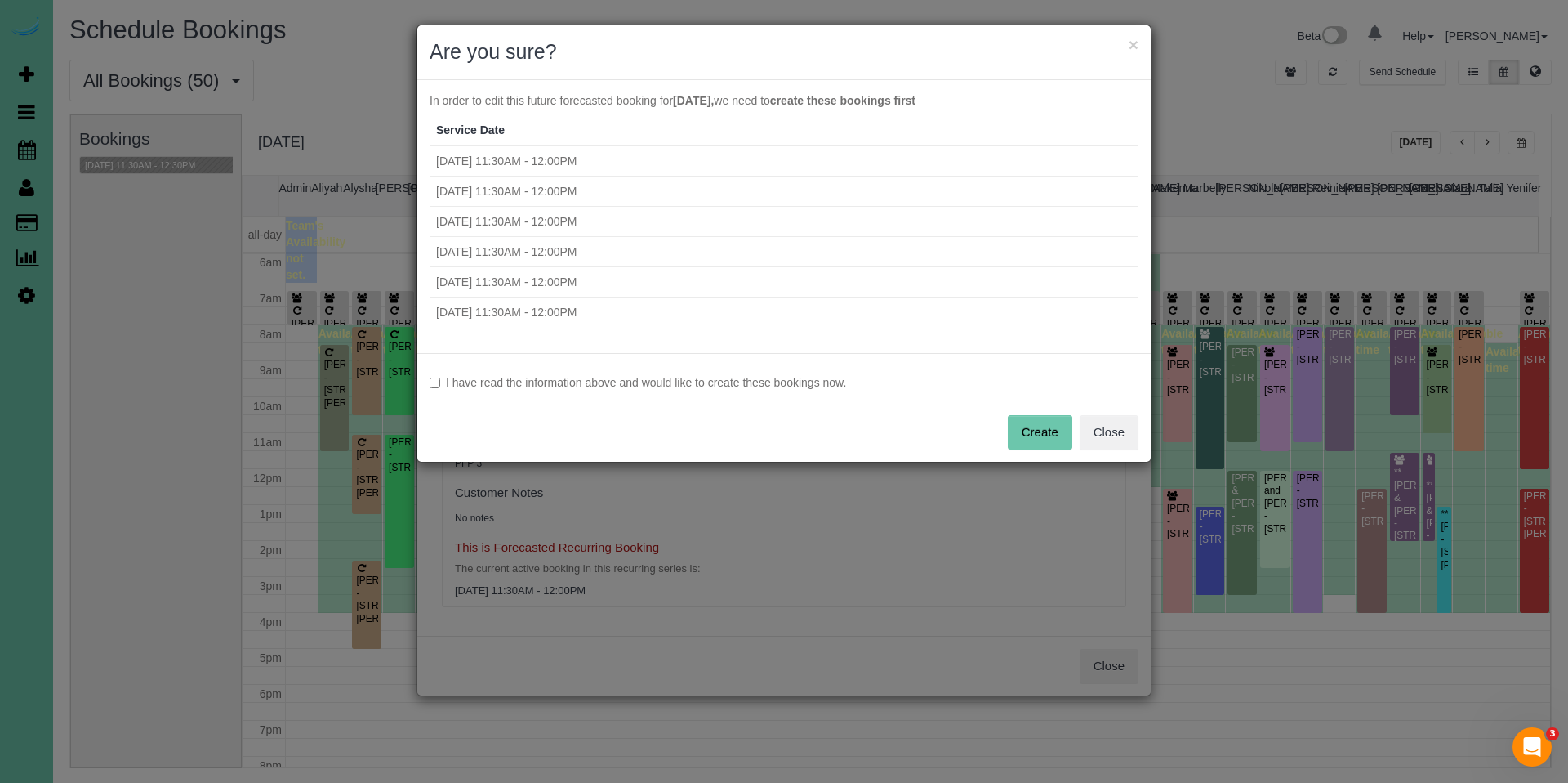
click at [506, 384] on label "I have read the information above and would like to create these bookings now." at bounding box center [784, 382] width 709 height 16
click at [1021, 431] on button "Create" at bounding box center [1040, 432] width 64 height 35
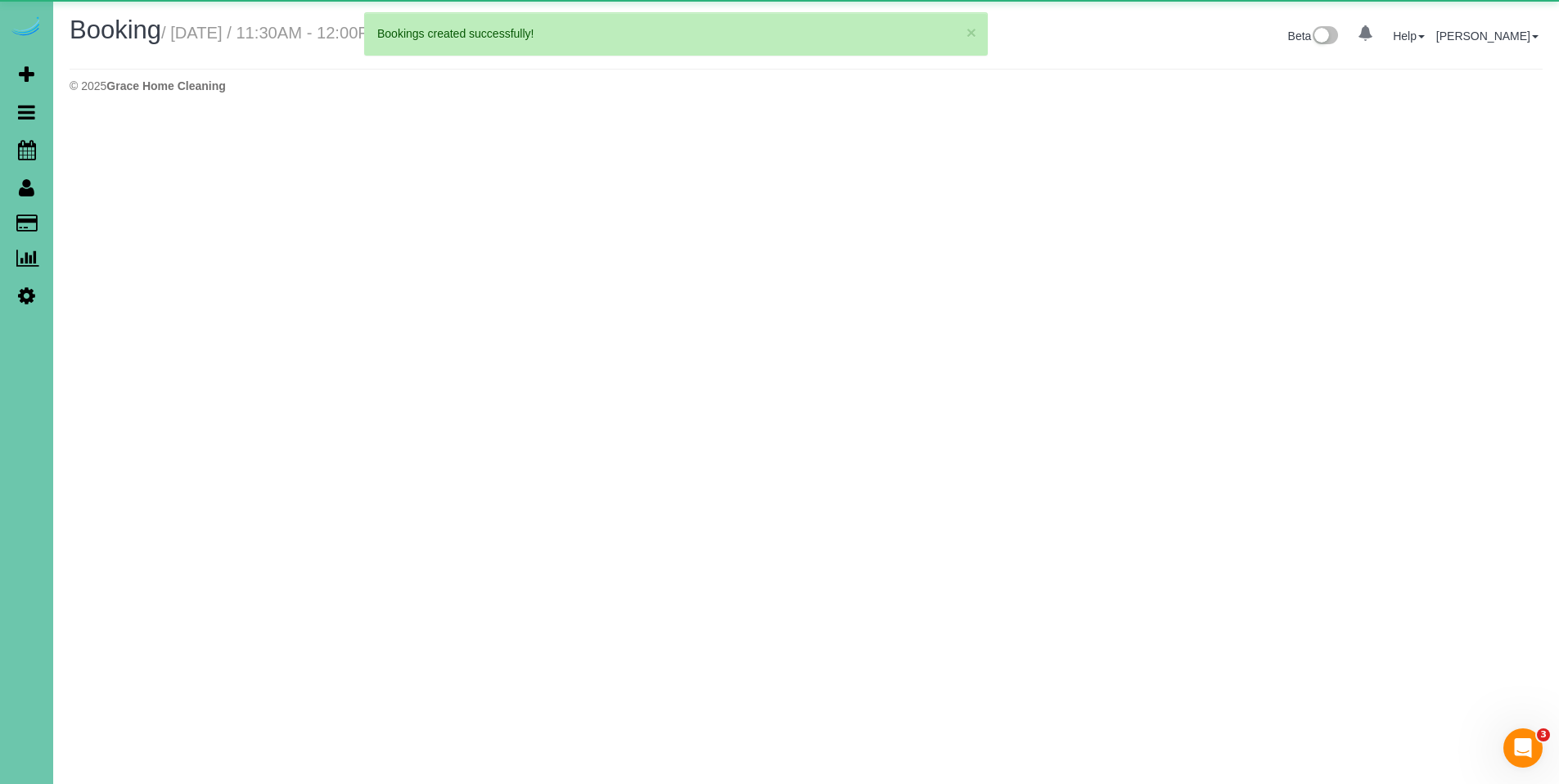
select select "NE"
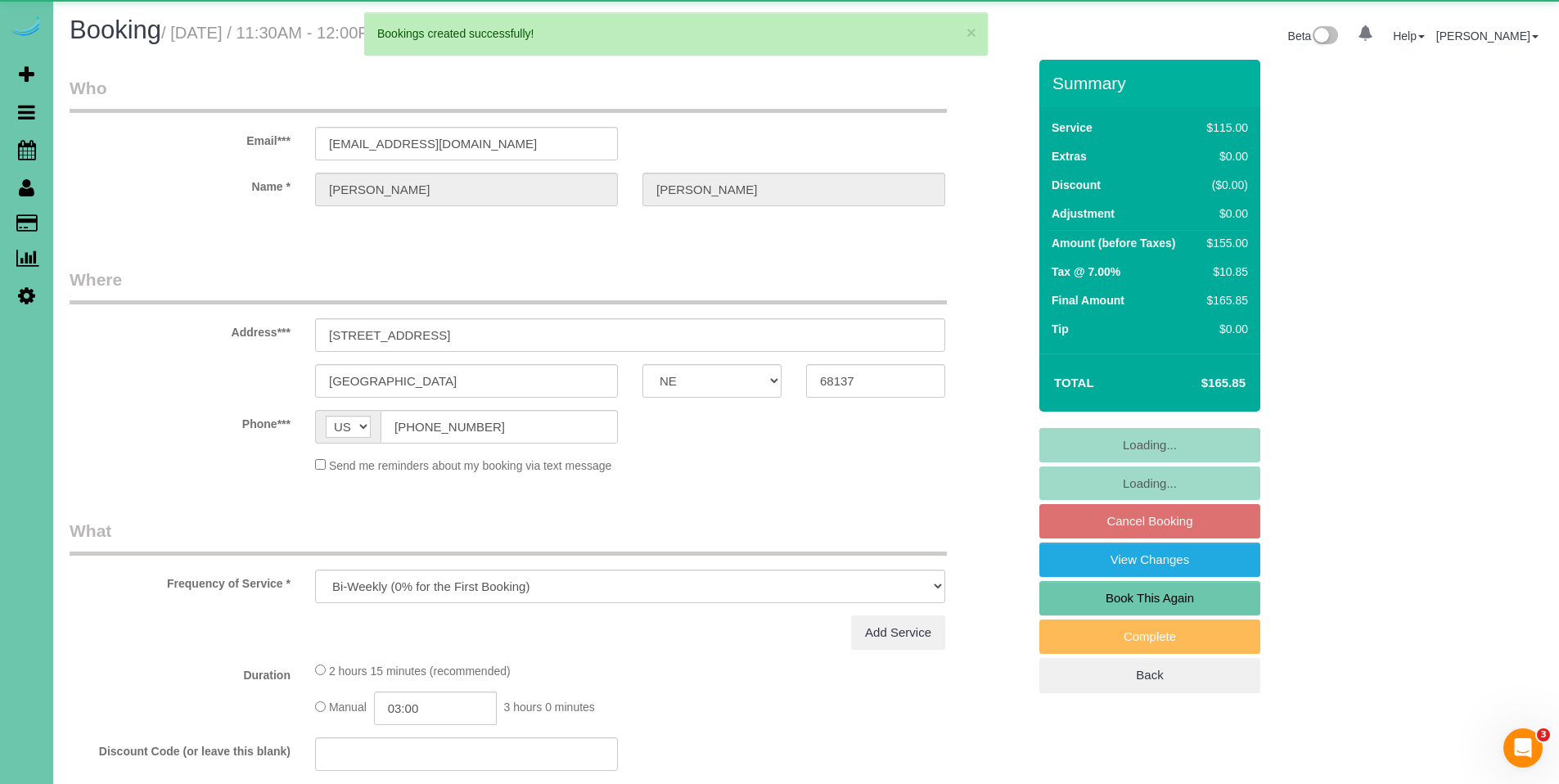
select select "object:32550"
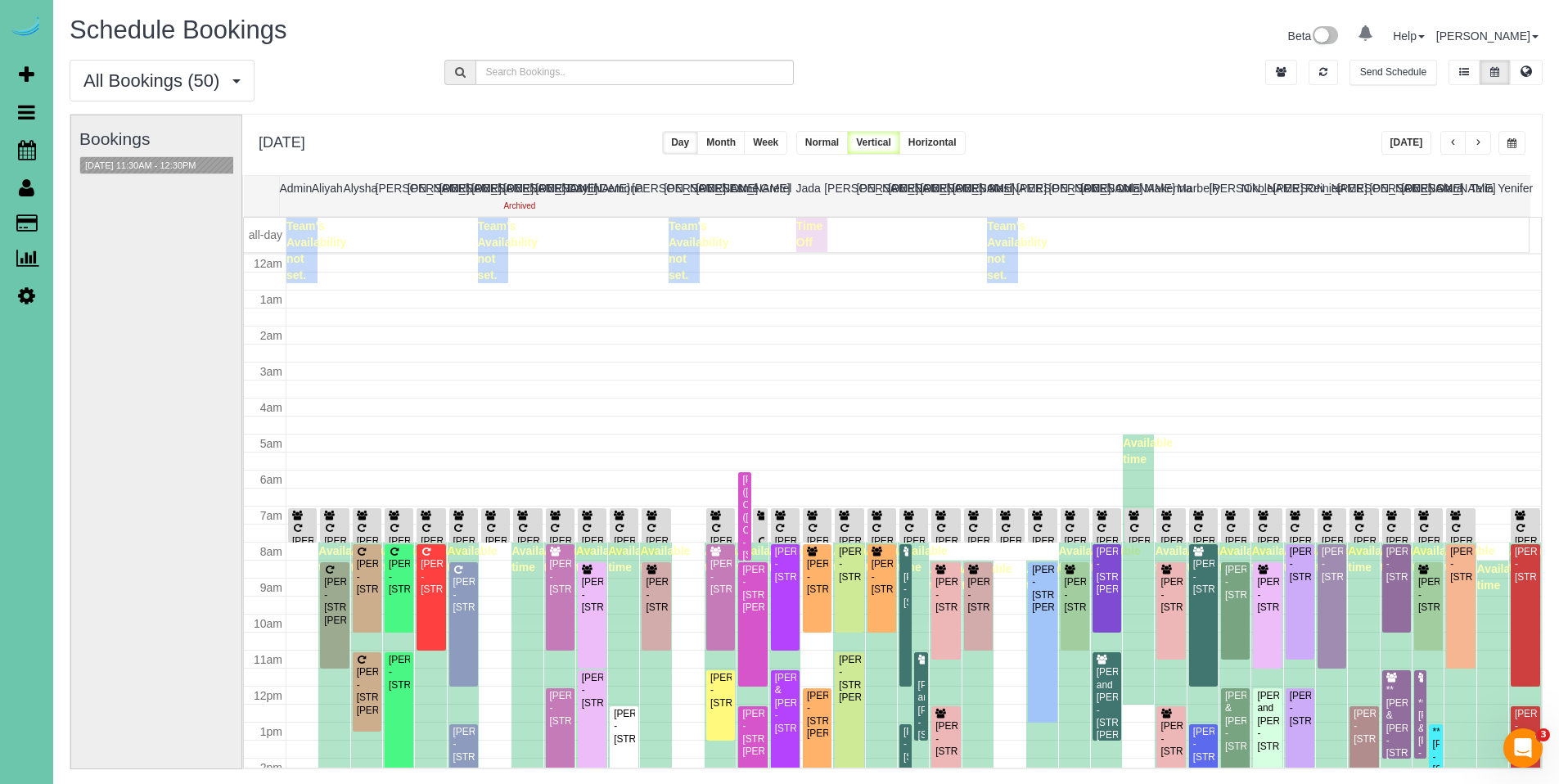
scroll to position [217, 0]
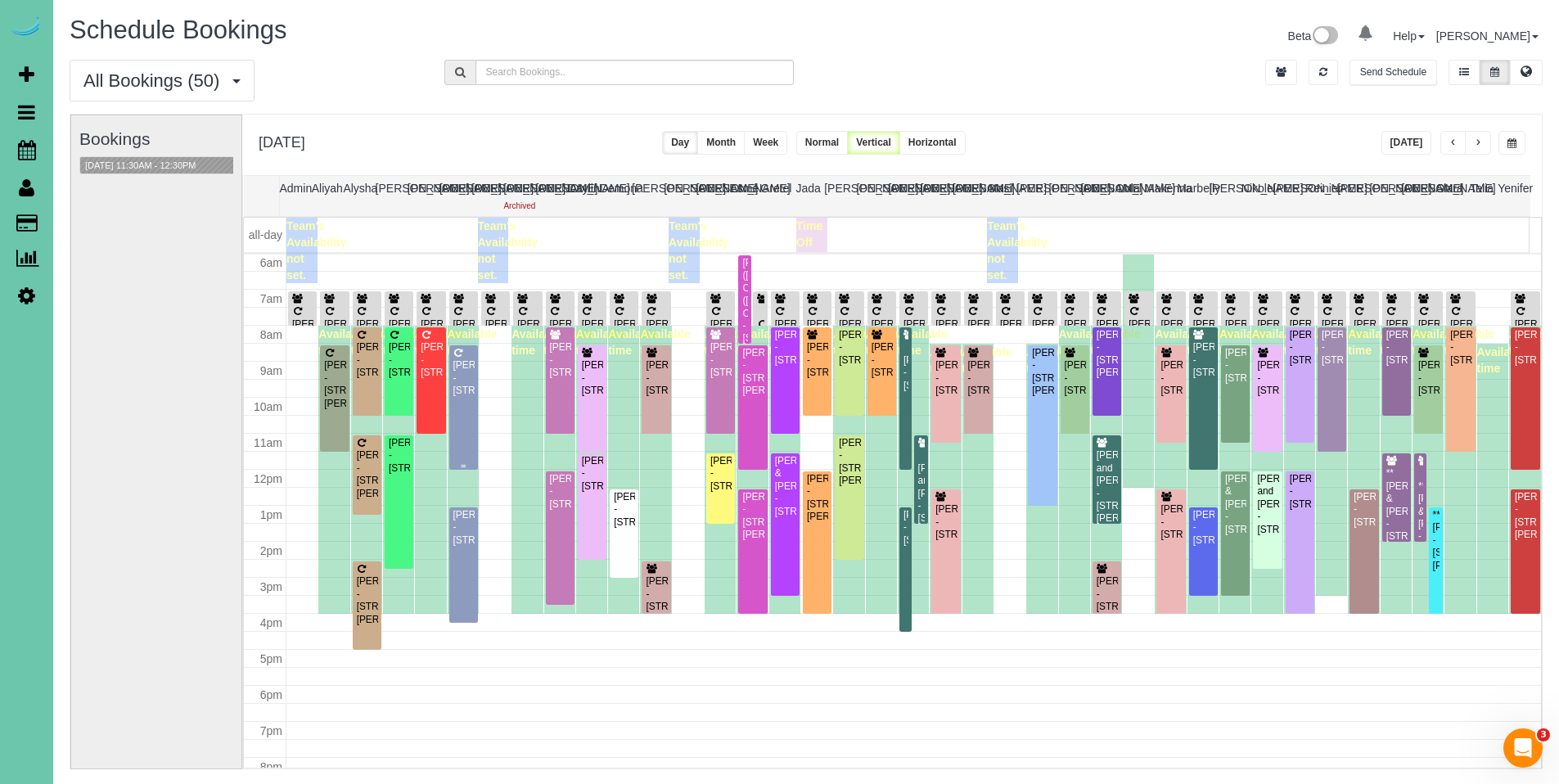
click at [470, 373] on div "[PERSON_NAME] - [STREET_ADDRESS]" at bounding box center [463, 378] width 22 height 37
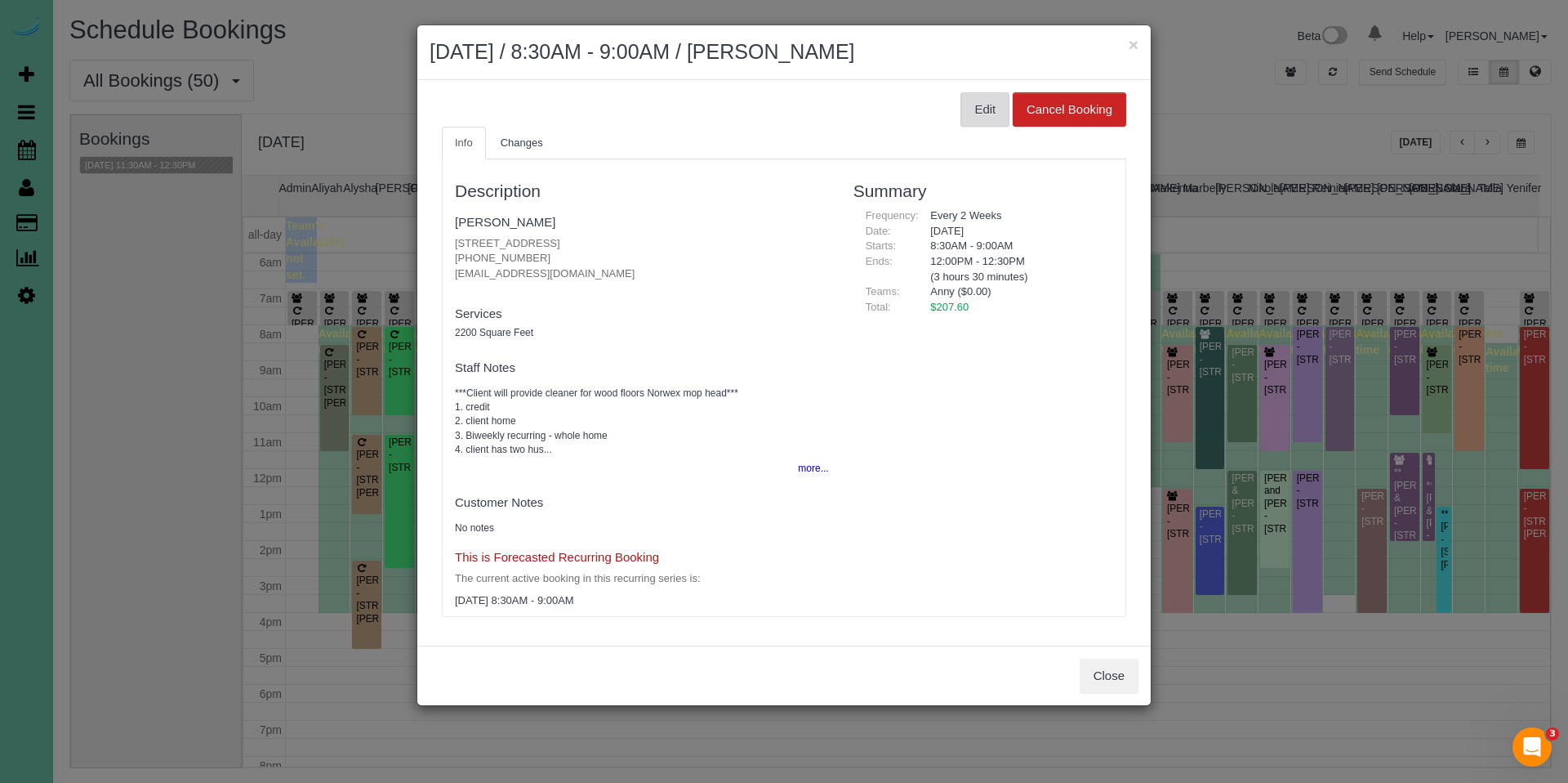
click at [970, 106] on button "Edit" at bounding box center [985, 109] width 49 height 35
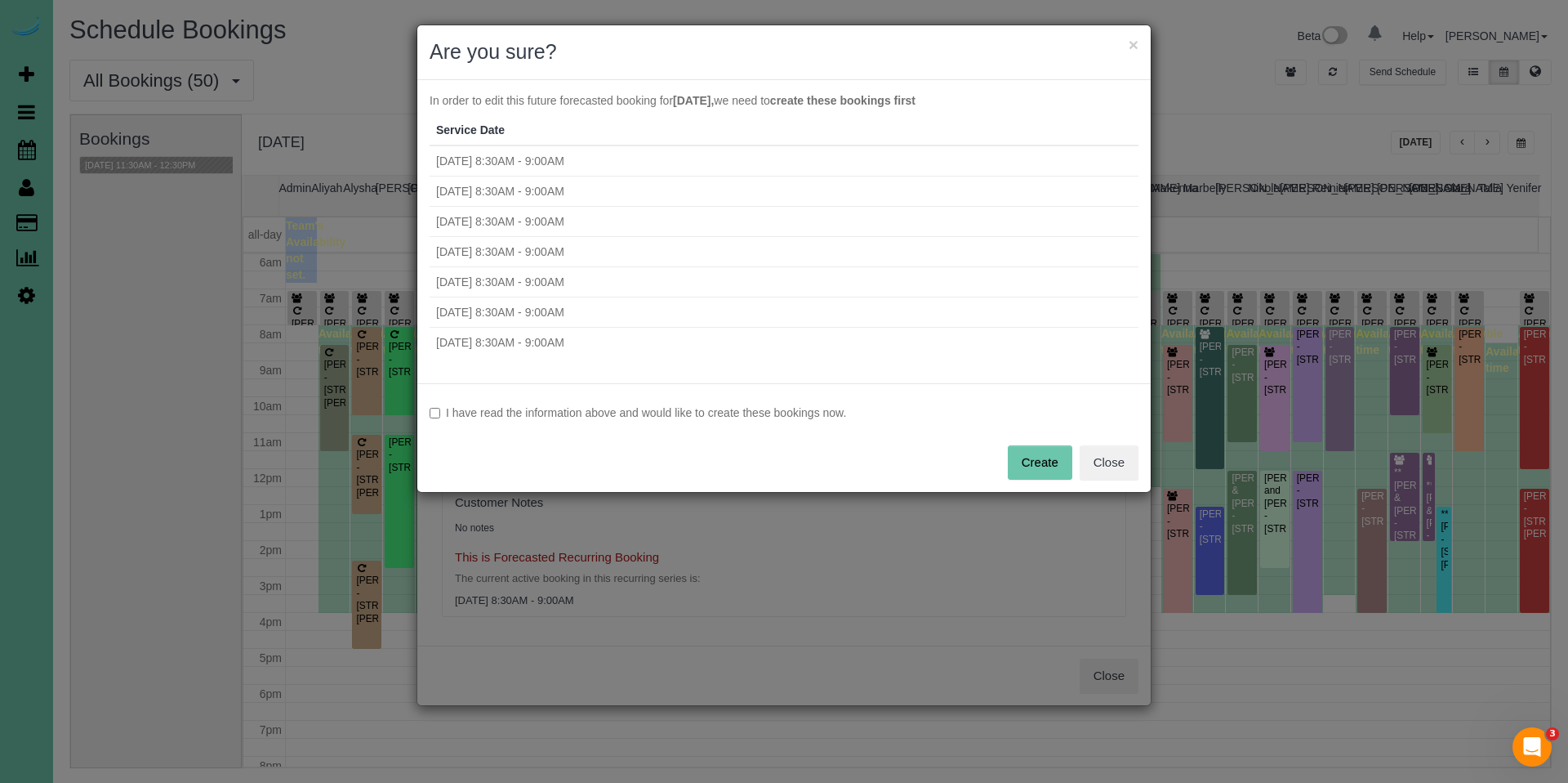
click at [576, 407] on label "I have read the information above and would like to create these bookings now." at bounding box center [784, 412] width 709 height 16
click at [1032, 464] on button "Create" at bounding box center [1040, 463] width 64 height 35
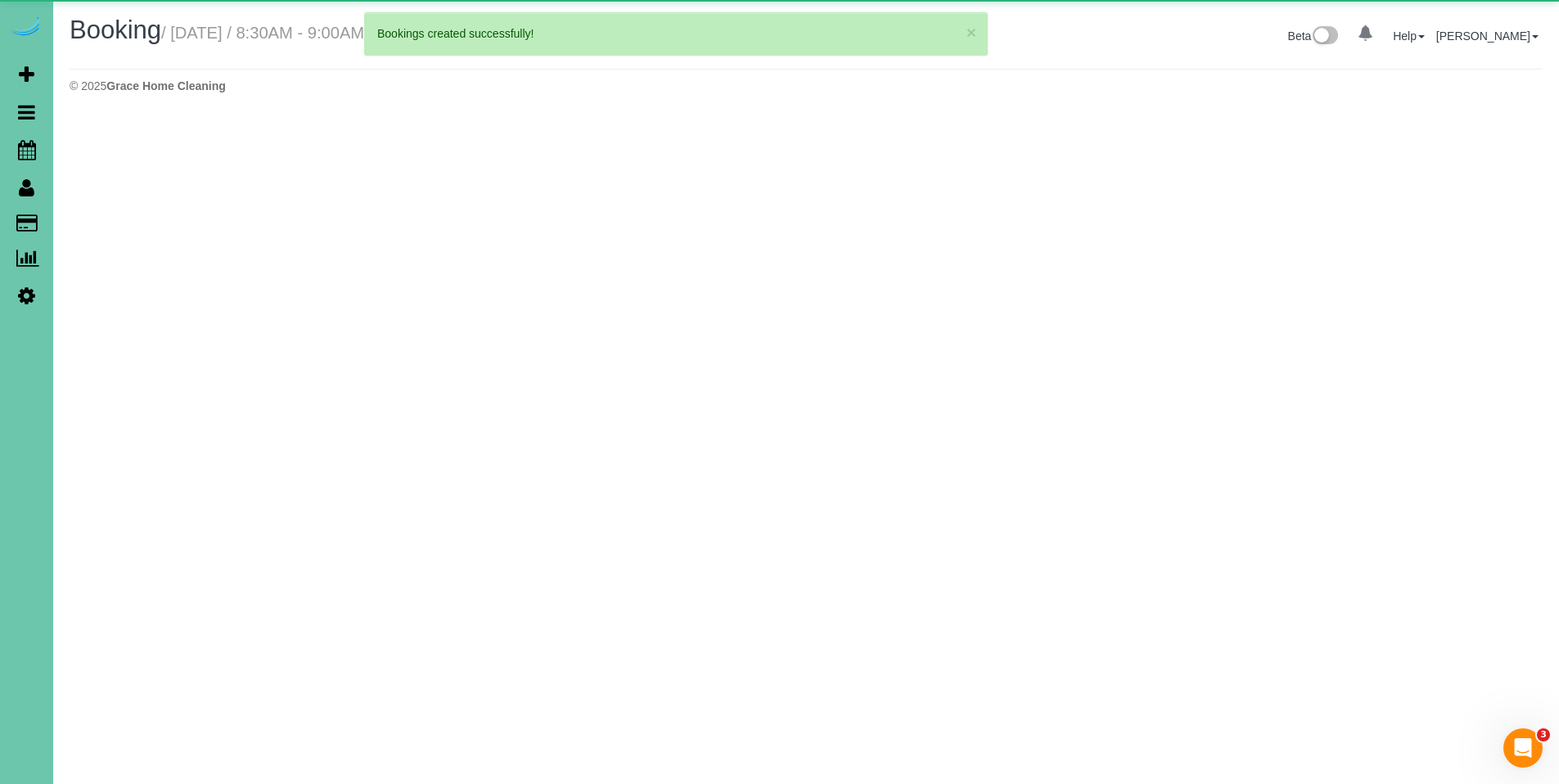
select select "NE"
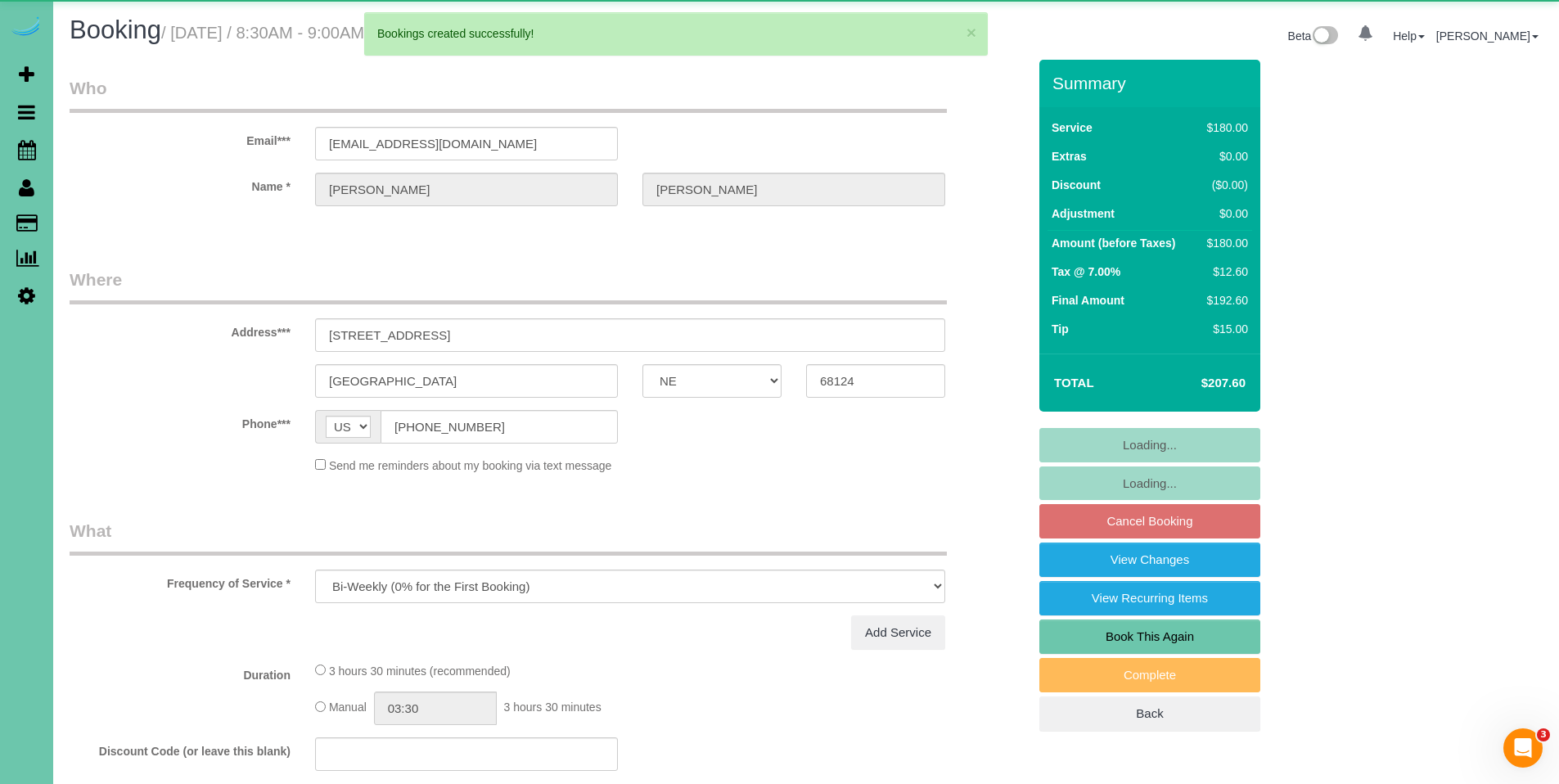
select select "object:33737"
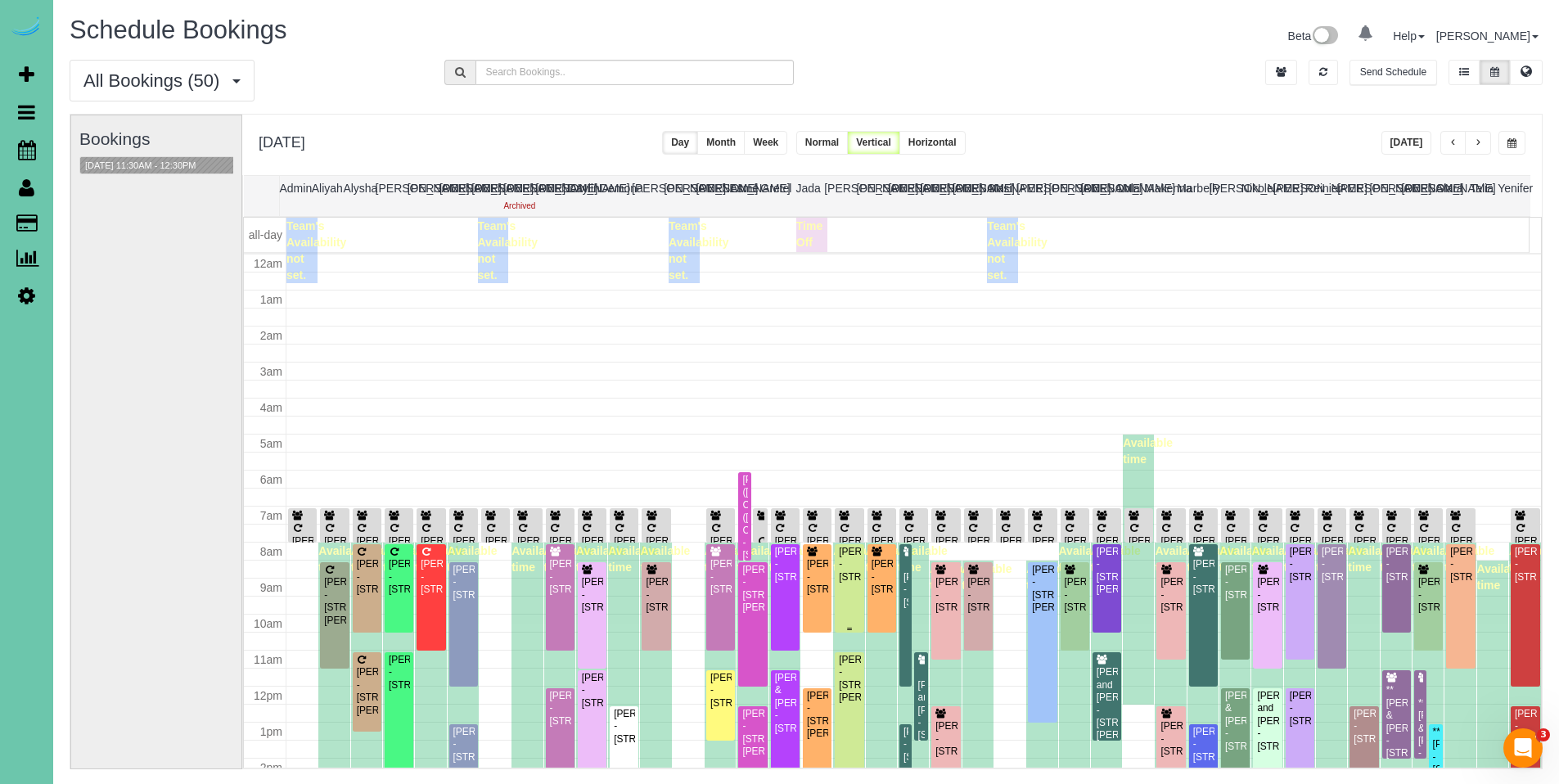
scroll to position [217, 0]
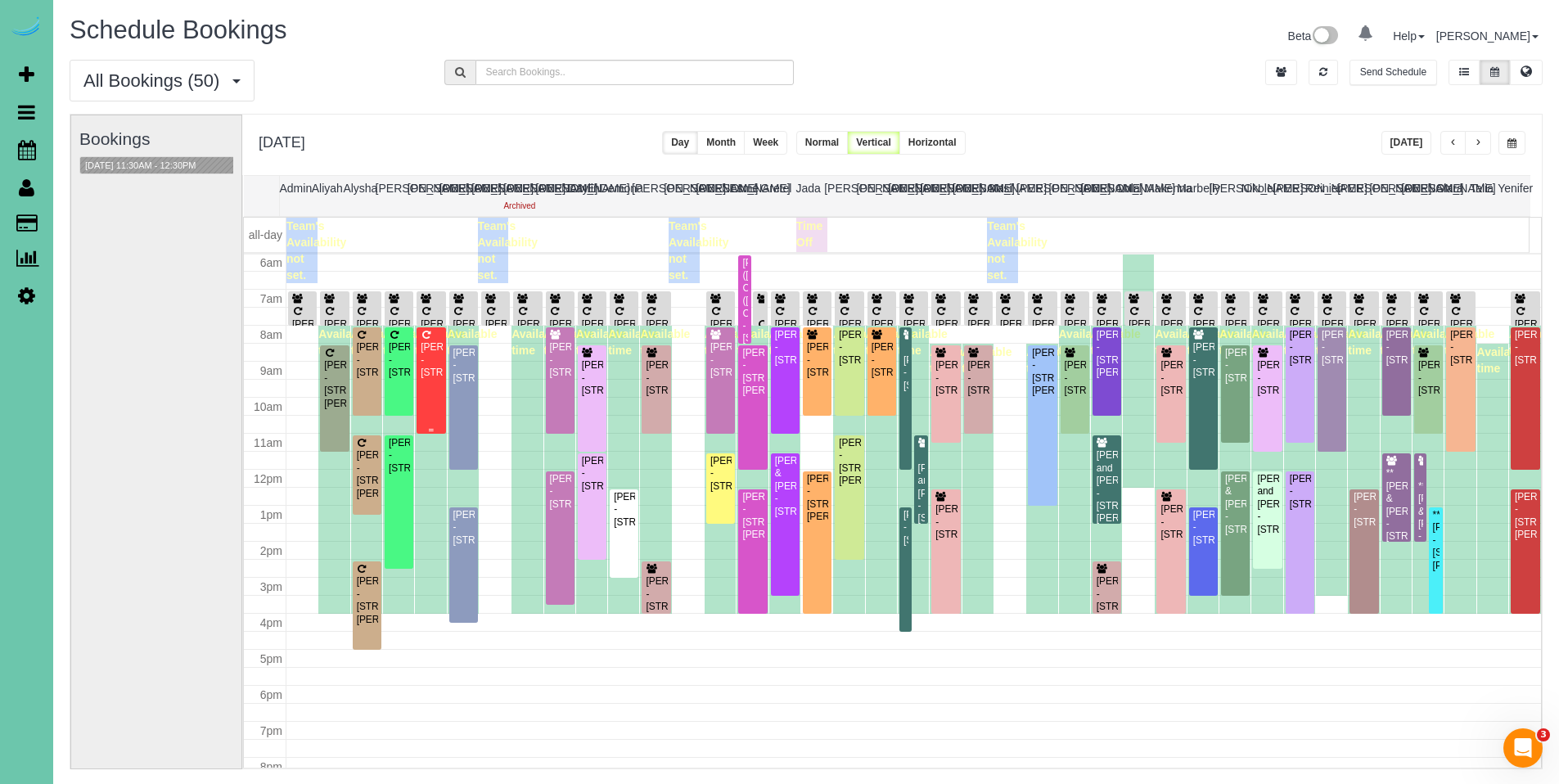
click at [443, 351] on div at bounding box center [431, 380] width 29 height 107
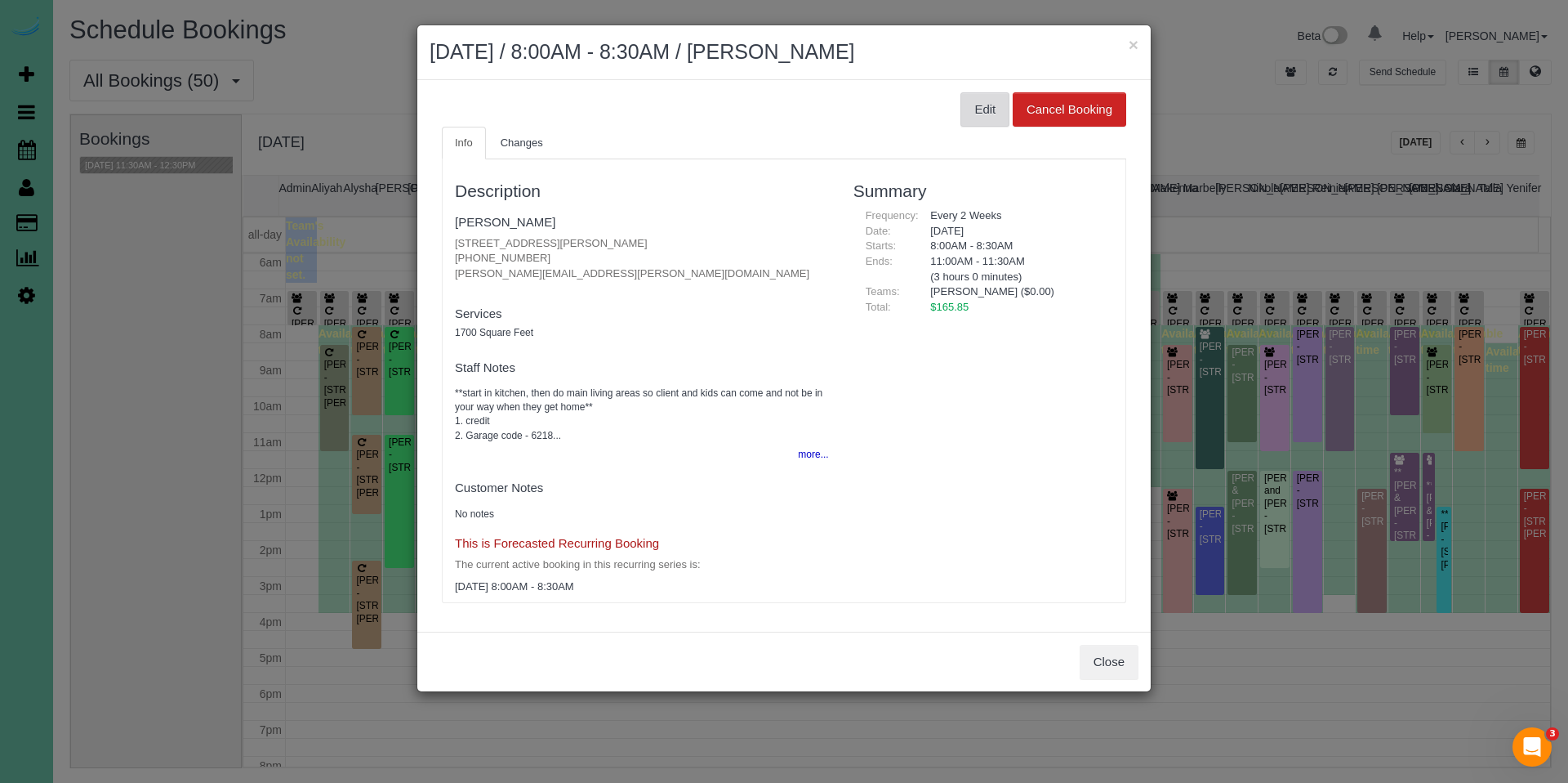
click at [981, 97] on button "Edit" at bounding box center [985, 109] width 49 height 35
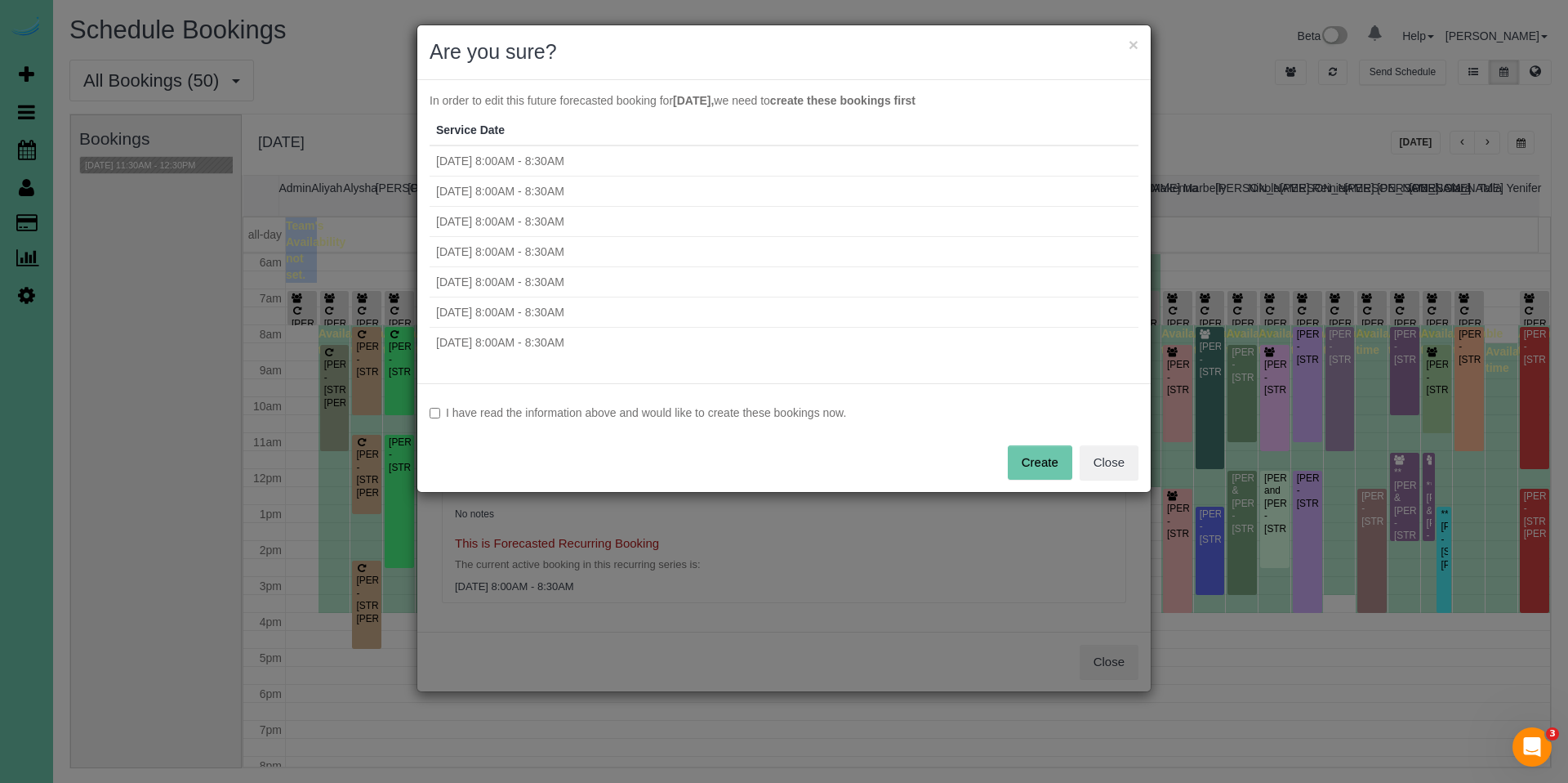
click at [446, 415] on label "I have read the information above and would like to create these bookings now." at bounding box center [784, 412] width 709 height 16
click at [1033, 457] on button "Create" at bounding box center [1040, 463] width 64 height 35
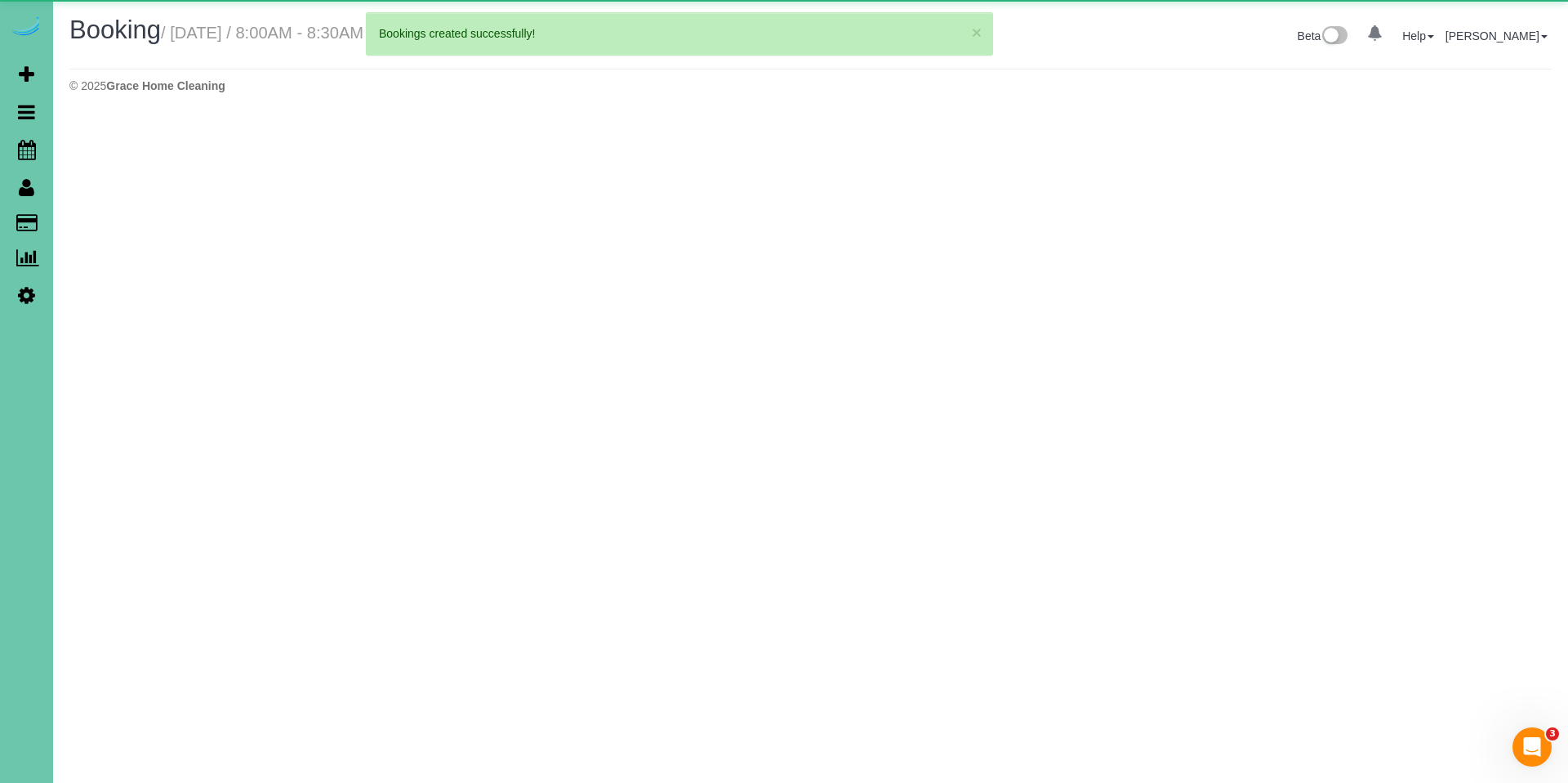
select select "NE"
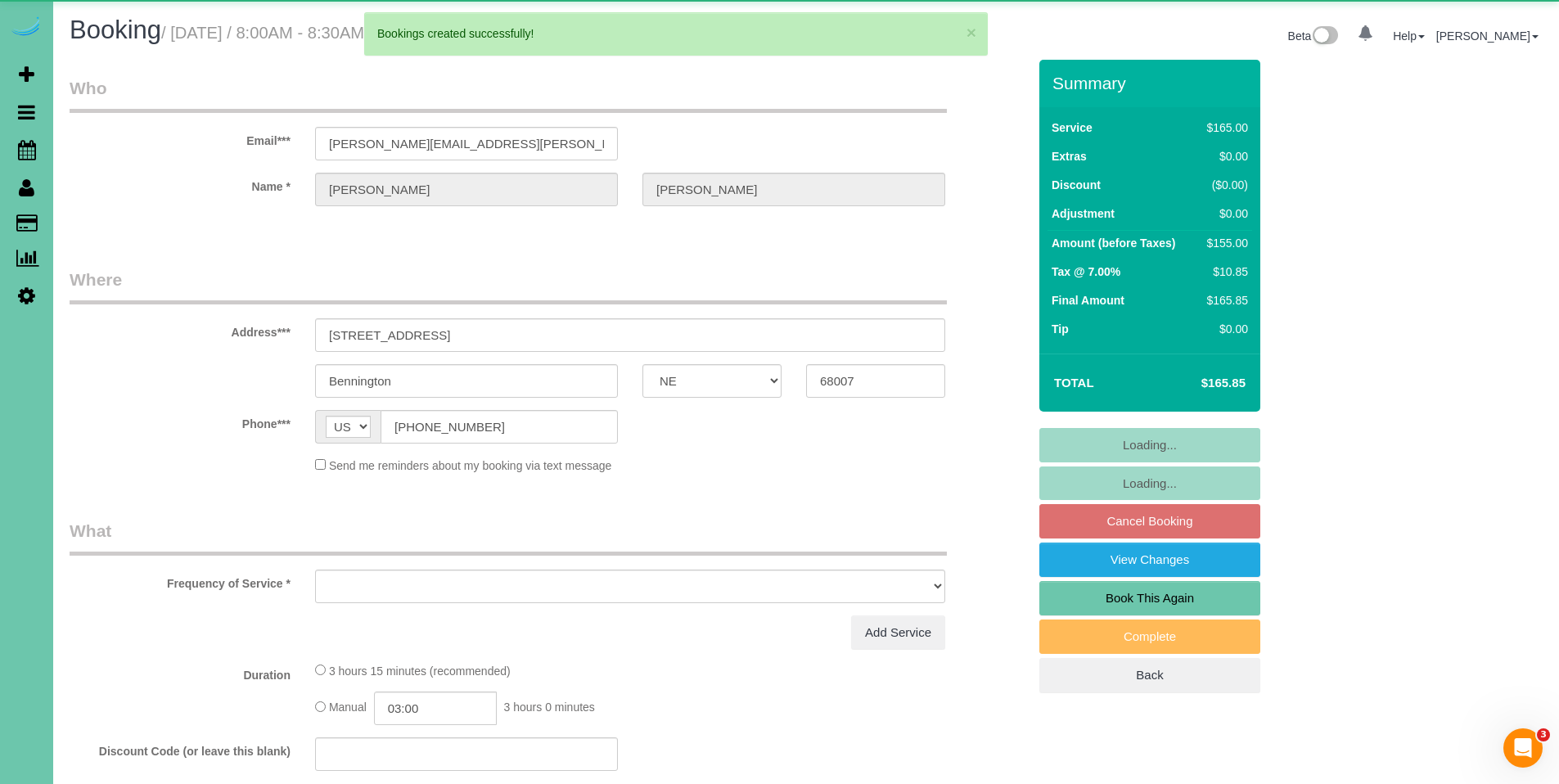
select select "string:fspay-04a5b858-21a5-4595-9529-c7e035a7e8c2"
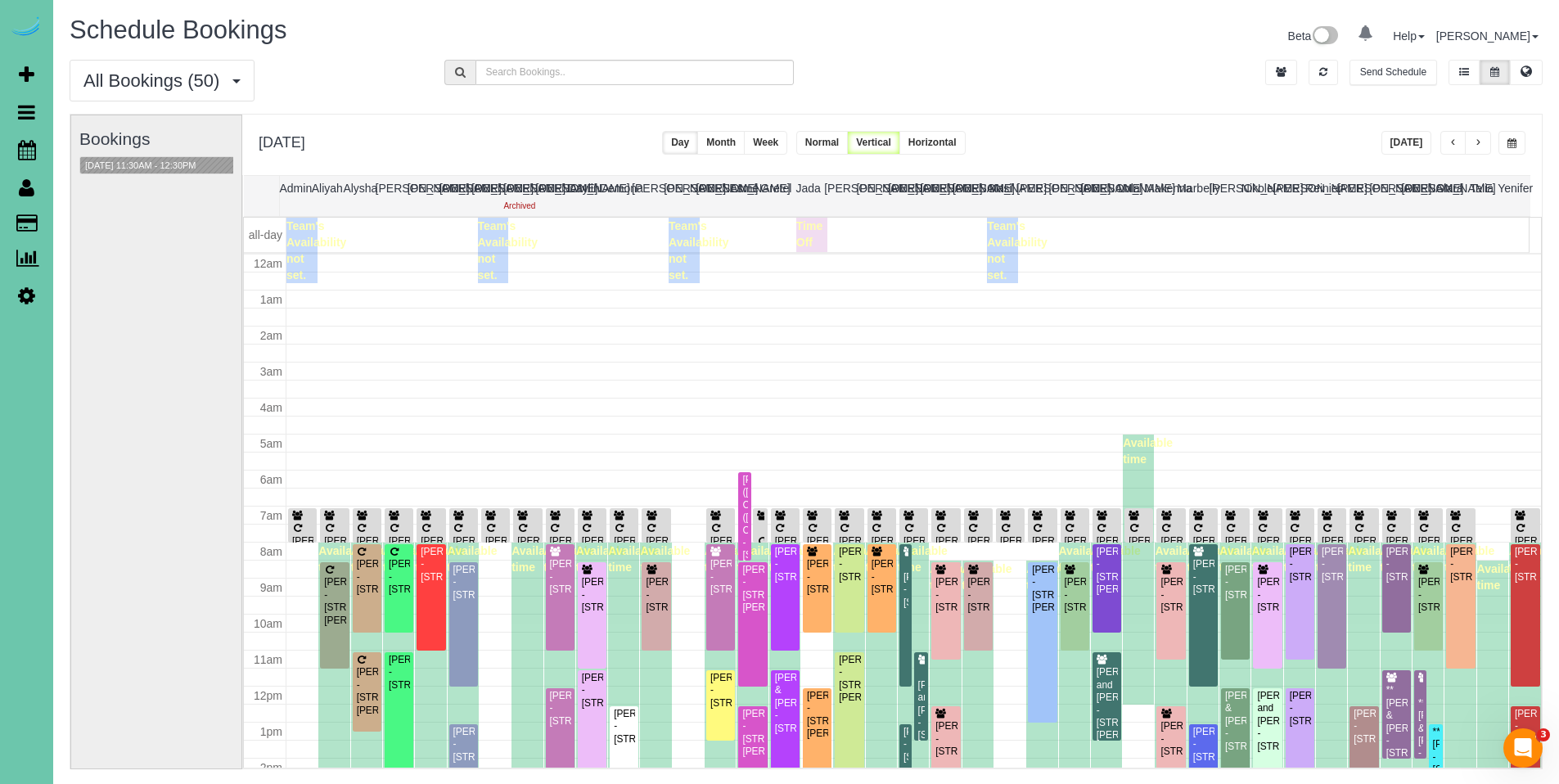
scroll to position [217, 0]
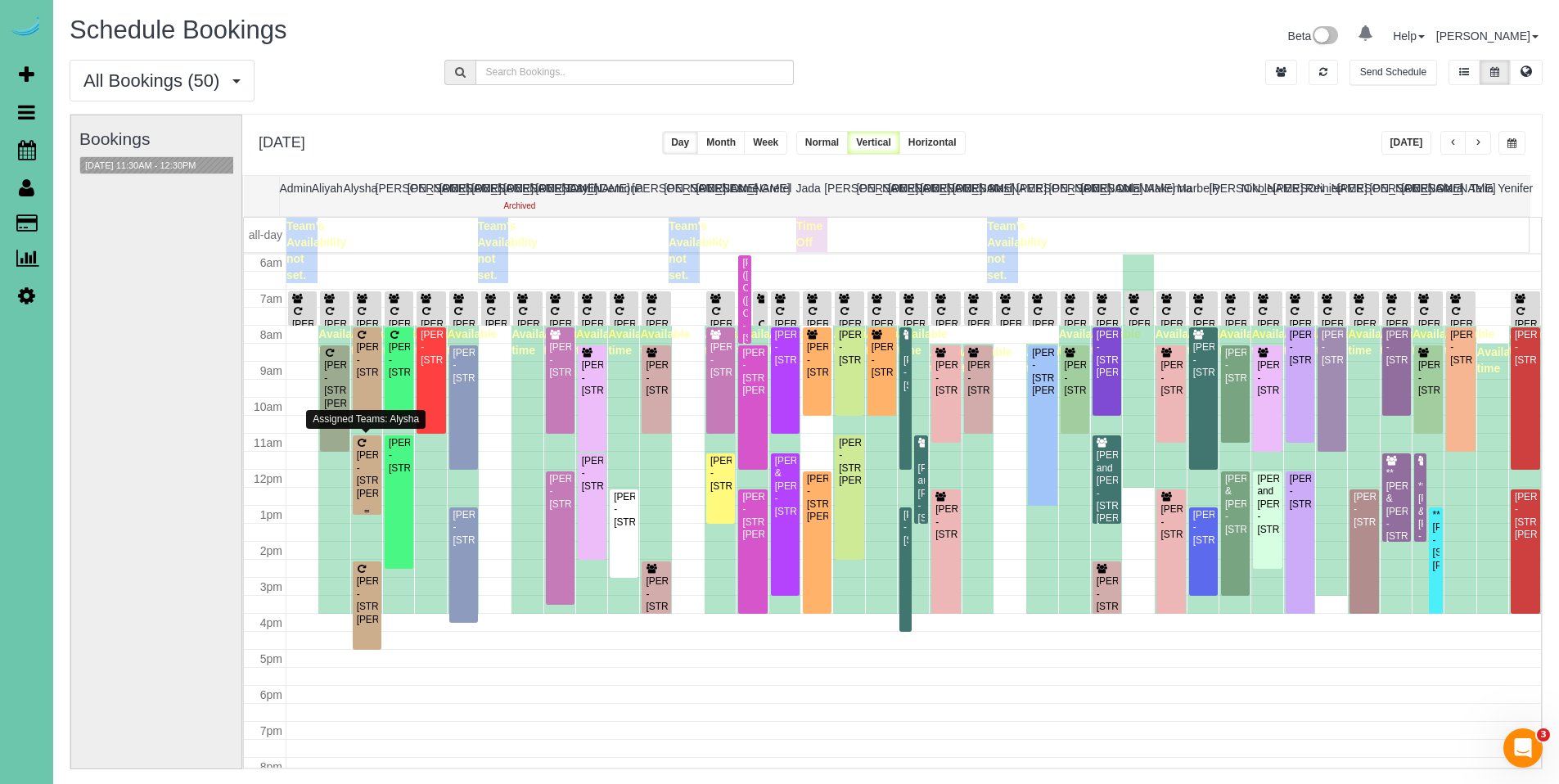
click at [358, 472] on div "[PERSON_NAME] - [STREET_ADDRESS][PERSON_NAME]" at bounding box center [367, 474] width 22 height 51
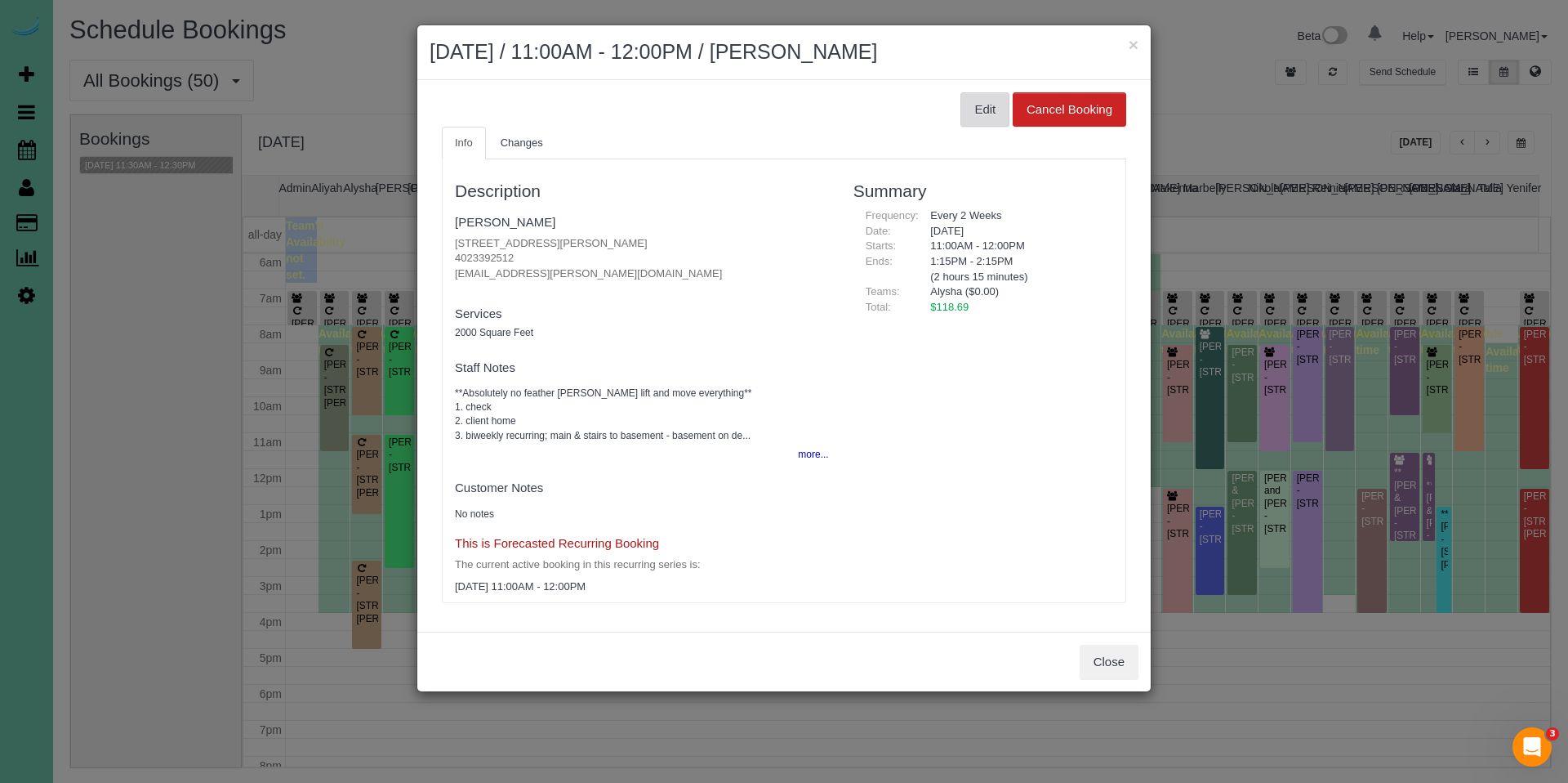
click at [975, 109] on button "Edit" at bounding box center [985, 109] width 49 height 35
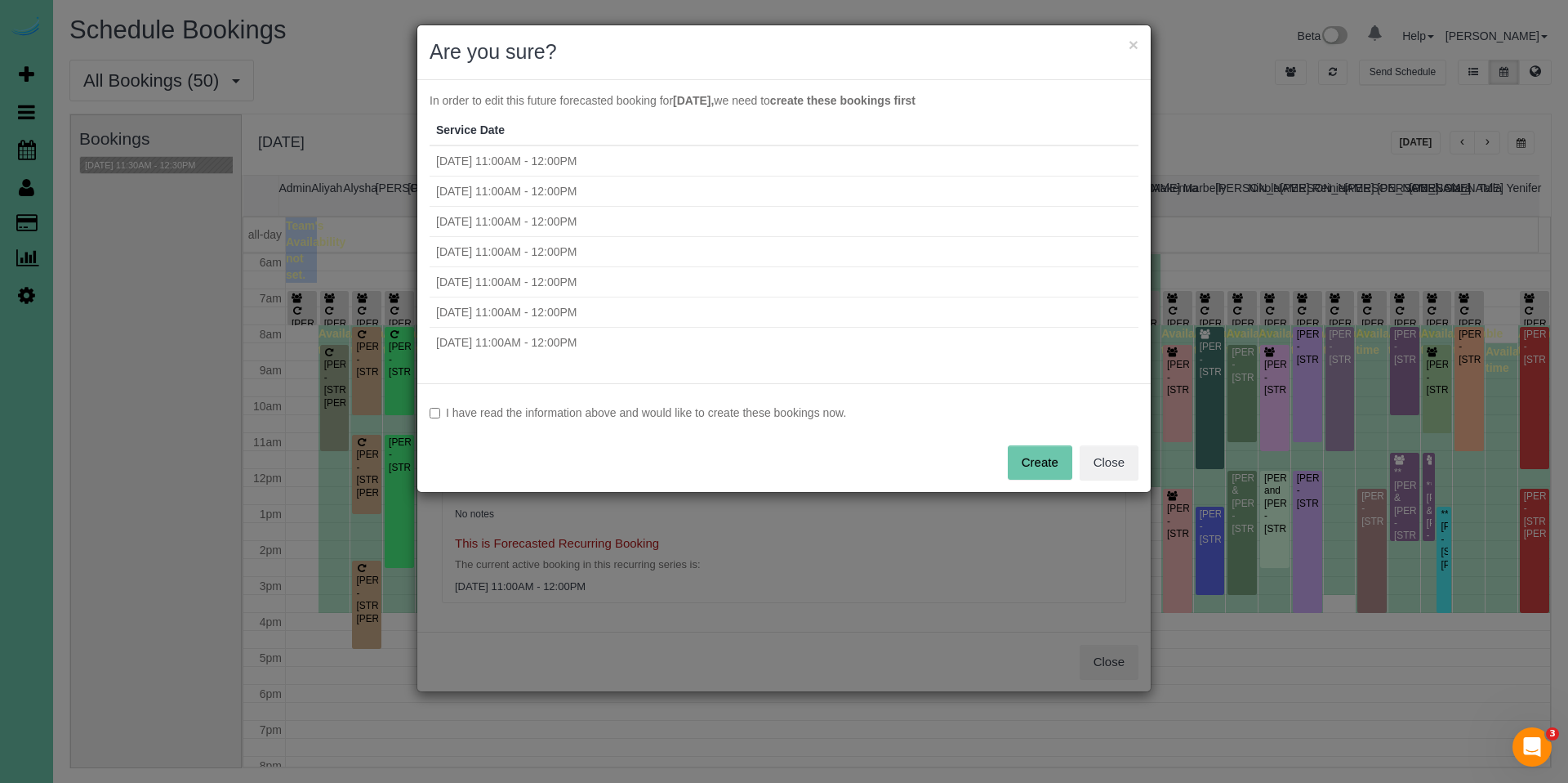
click at [736, 410] on label "I have read the information above and would like to create these bookings now." at bounding box center [784, 412] width 709 height 16
click at [1023, 456] on button "Create" at bounding box center [1040, 463] width 64 height 35
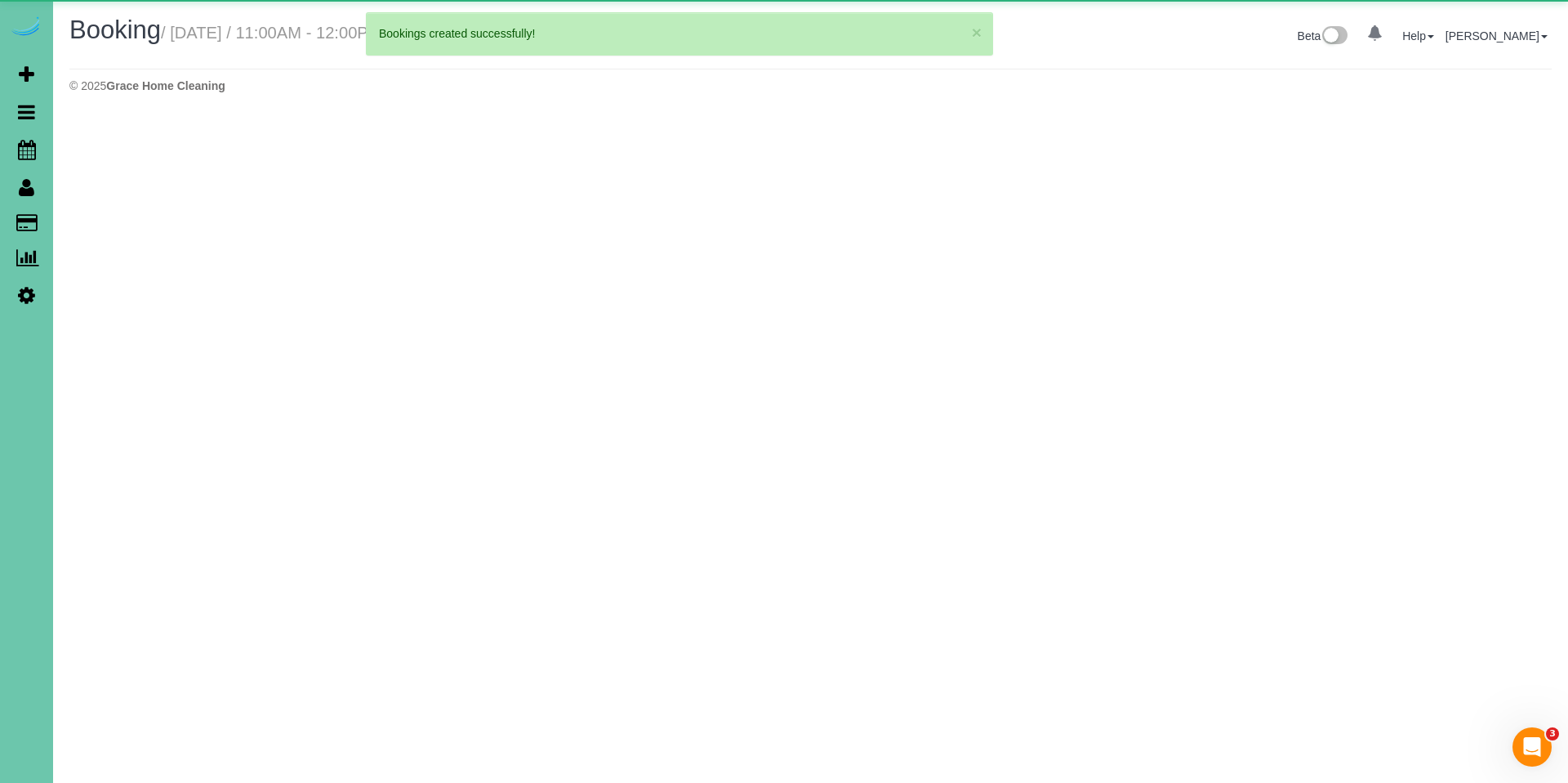
select select "NE"
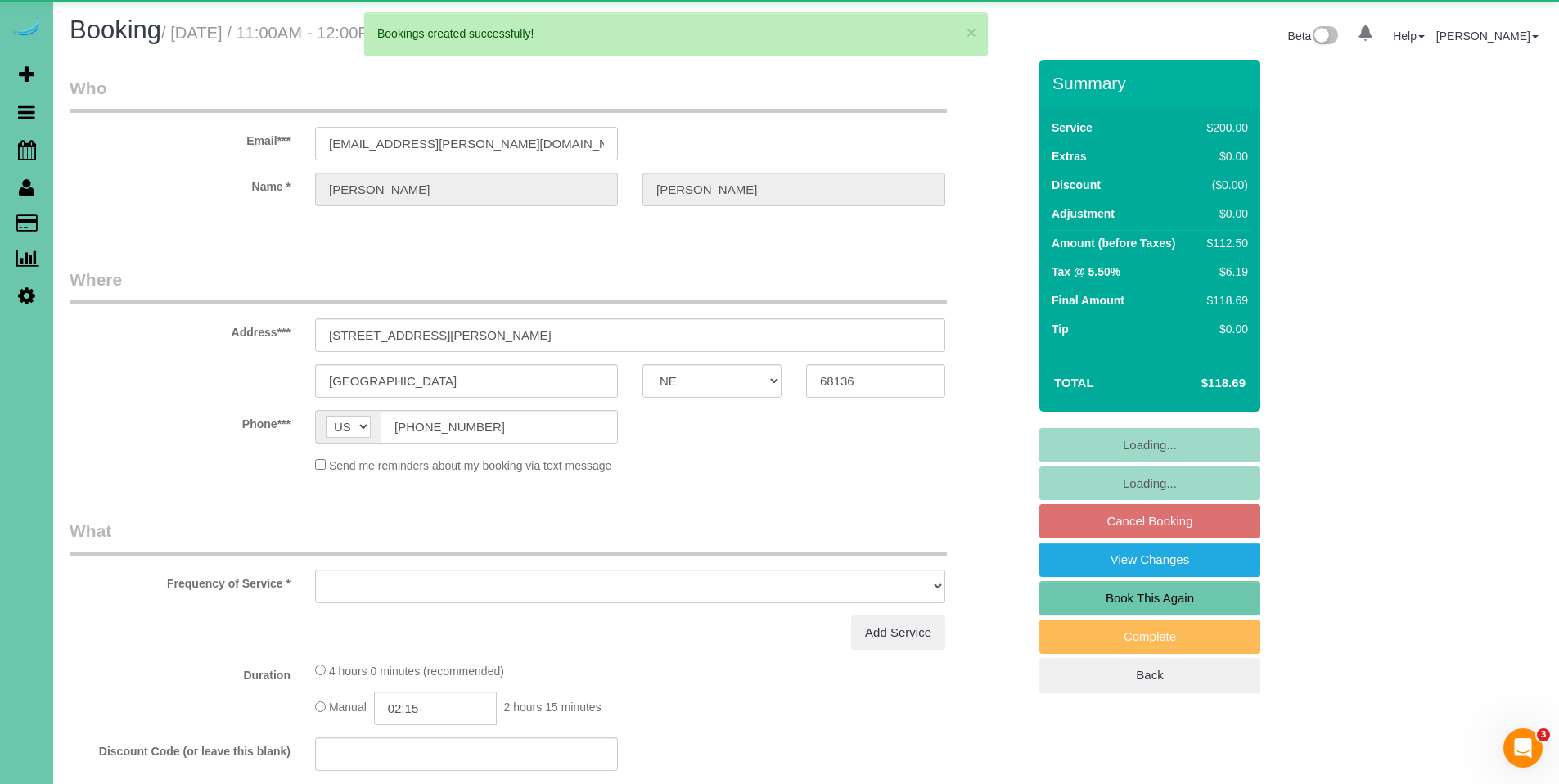
select select "object:35703"
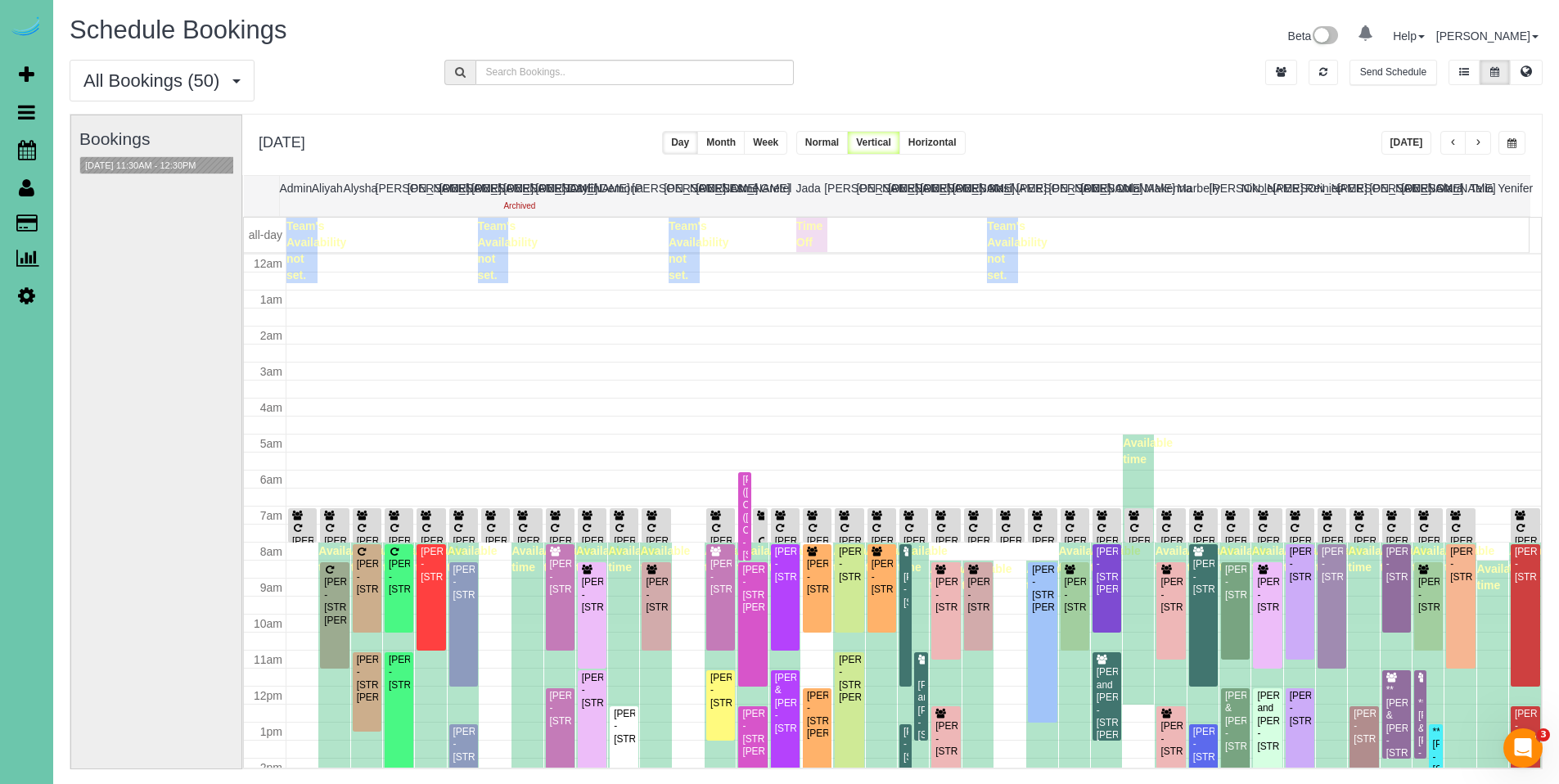
scroll to position [217, 0]
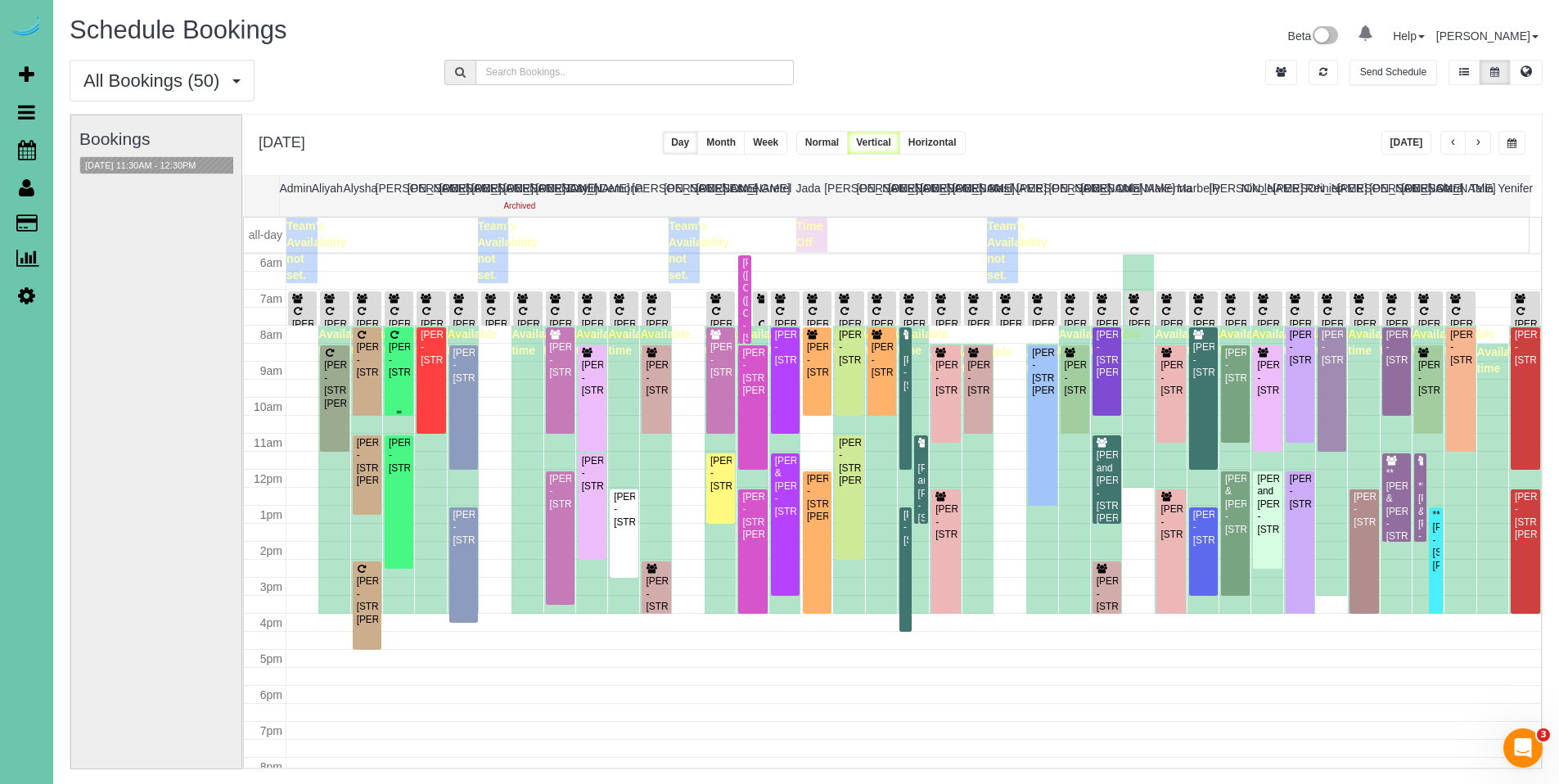
click at [399, 364] on div "[PERSON_NAME] - [STREET_ADDRESS]" at bounding box center [399, 360] width 22 height 37
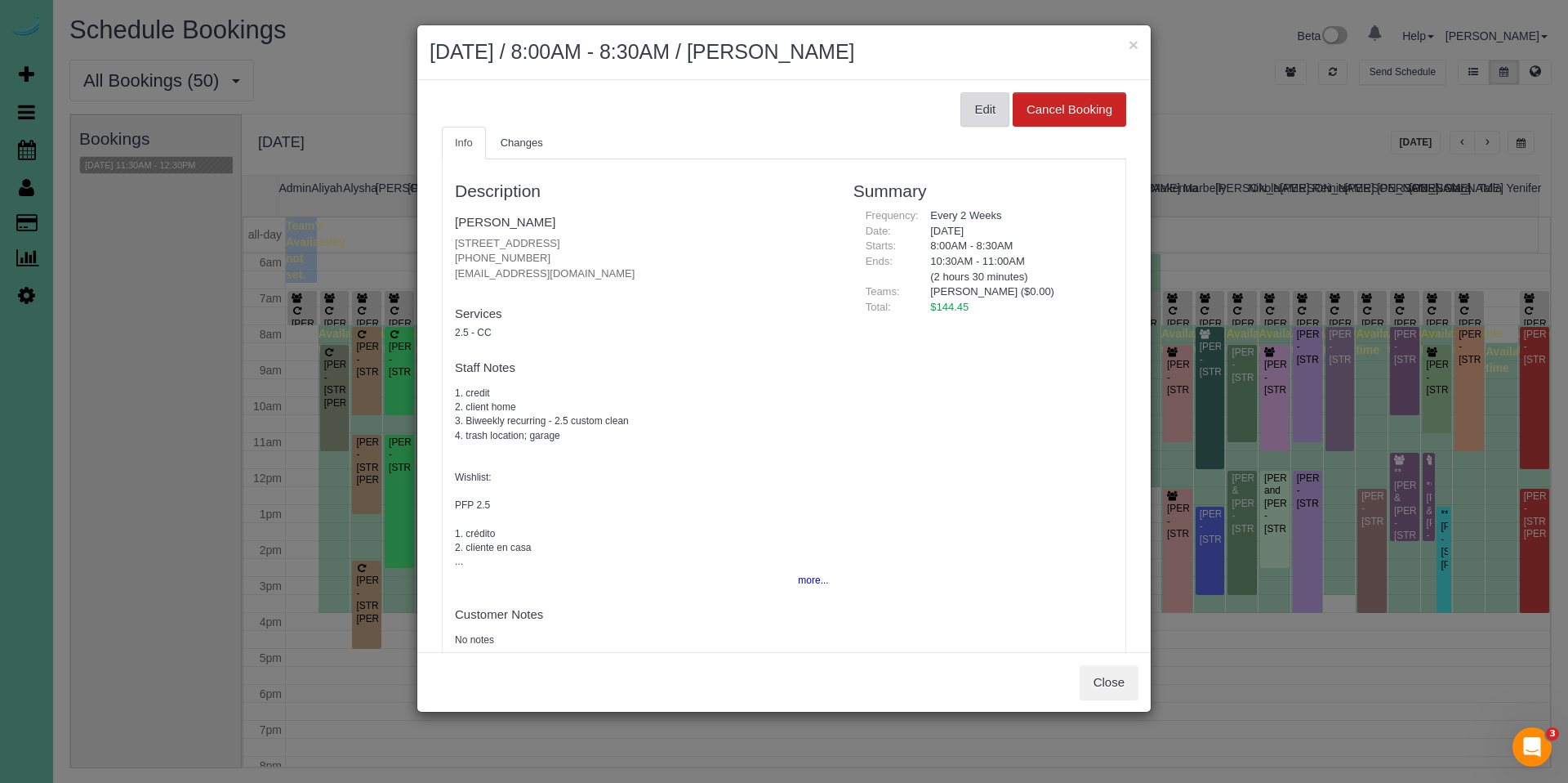
click at [978, 108] on button "Edit" at bounding box center [985, 109] width 49 height 35
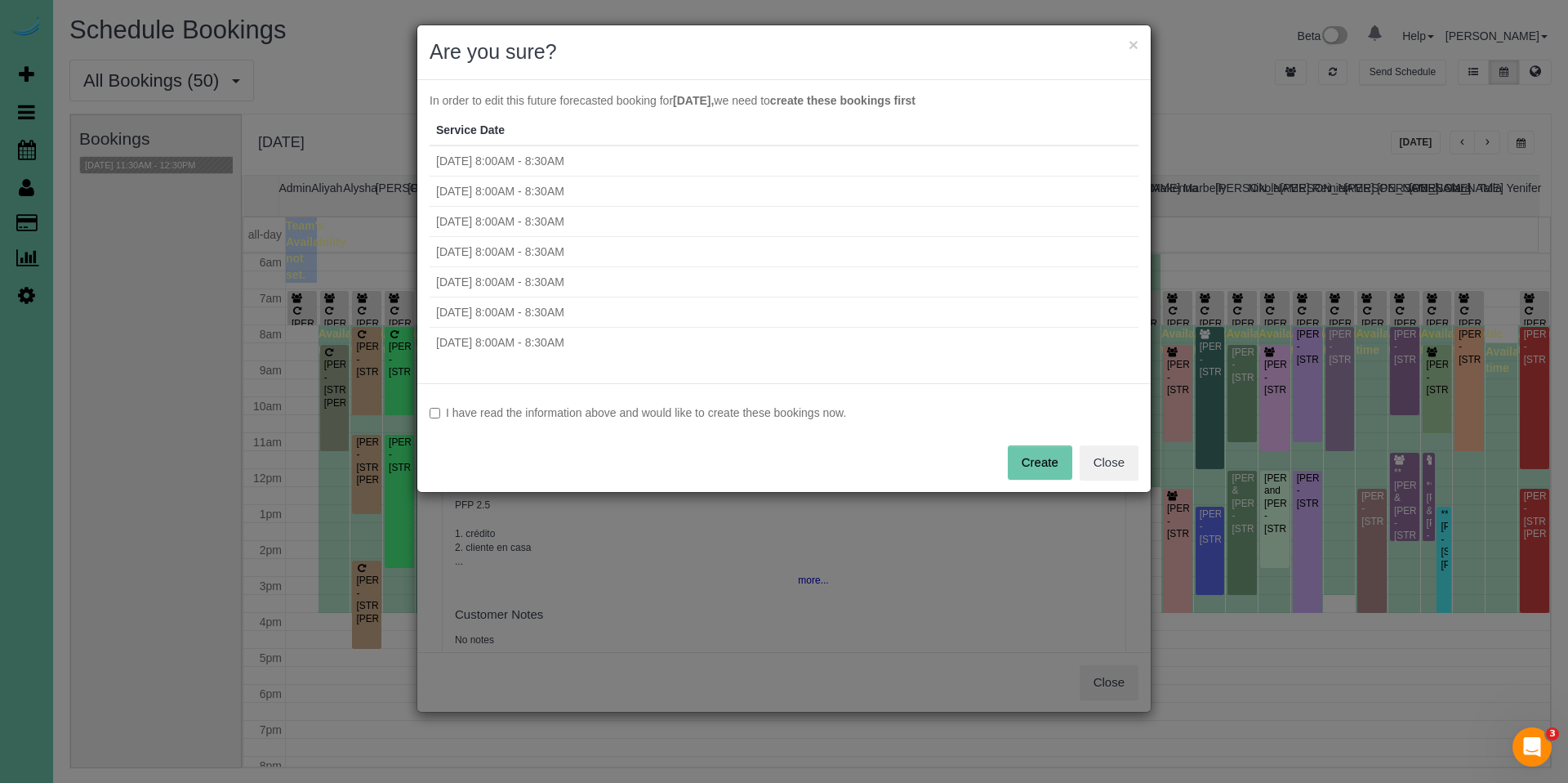
click at [570, 410] on label "I have read the information above and would like to create these bookings now." at bounding box center [784, 412] width 709 height 16
click at [1033, 466] on button "Create" at bounding box center [1040, 463] width 64 height 35
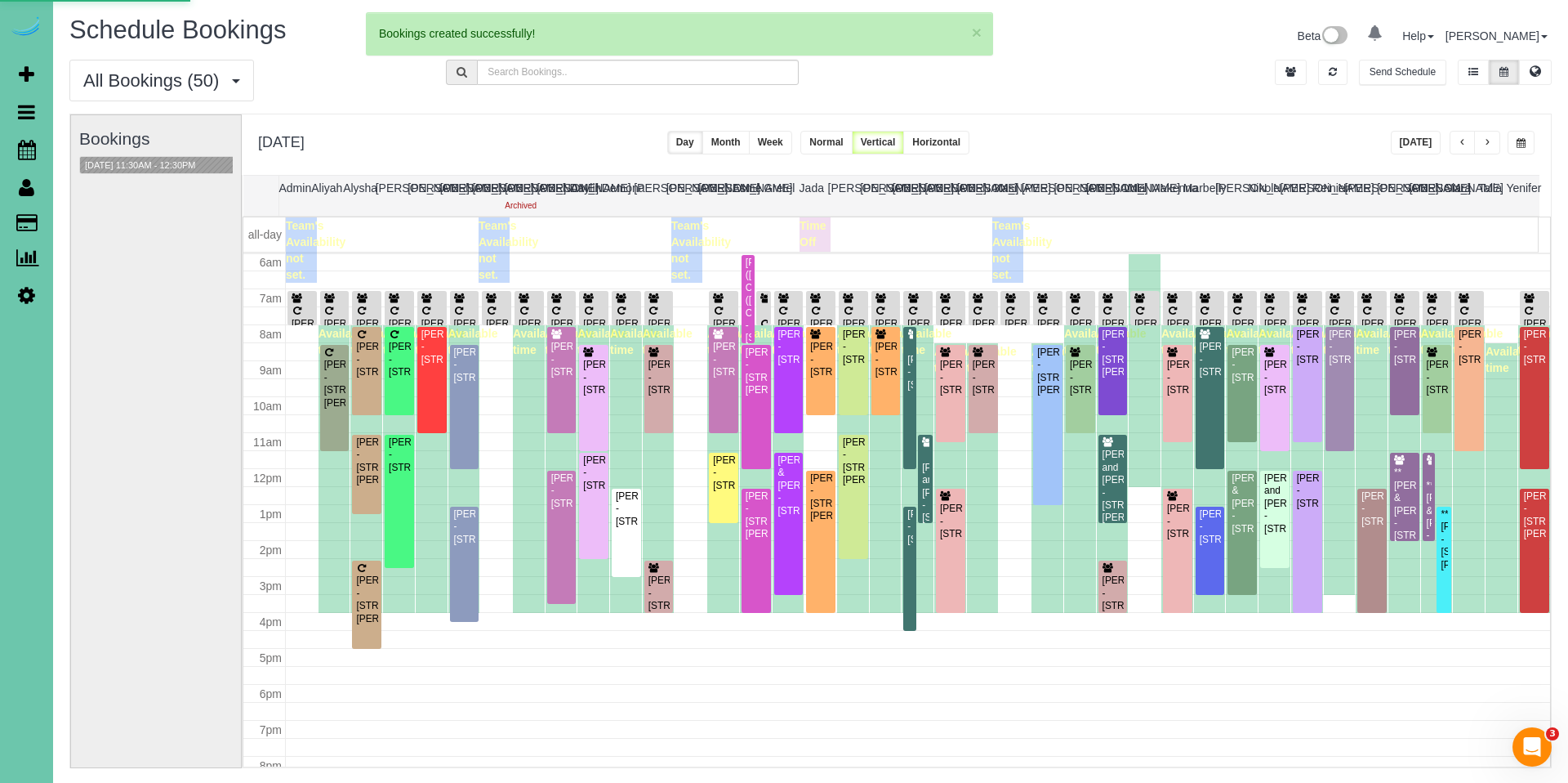
select select "NE"
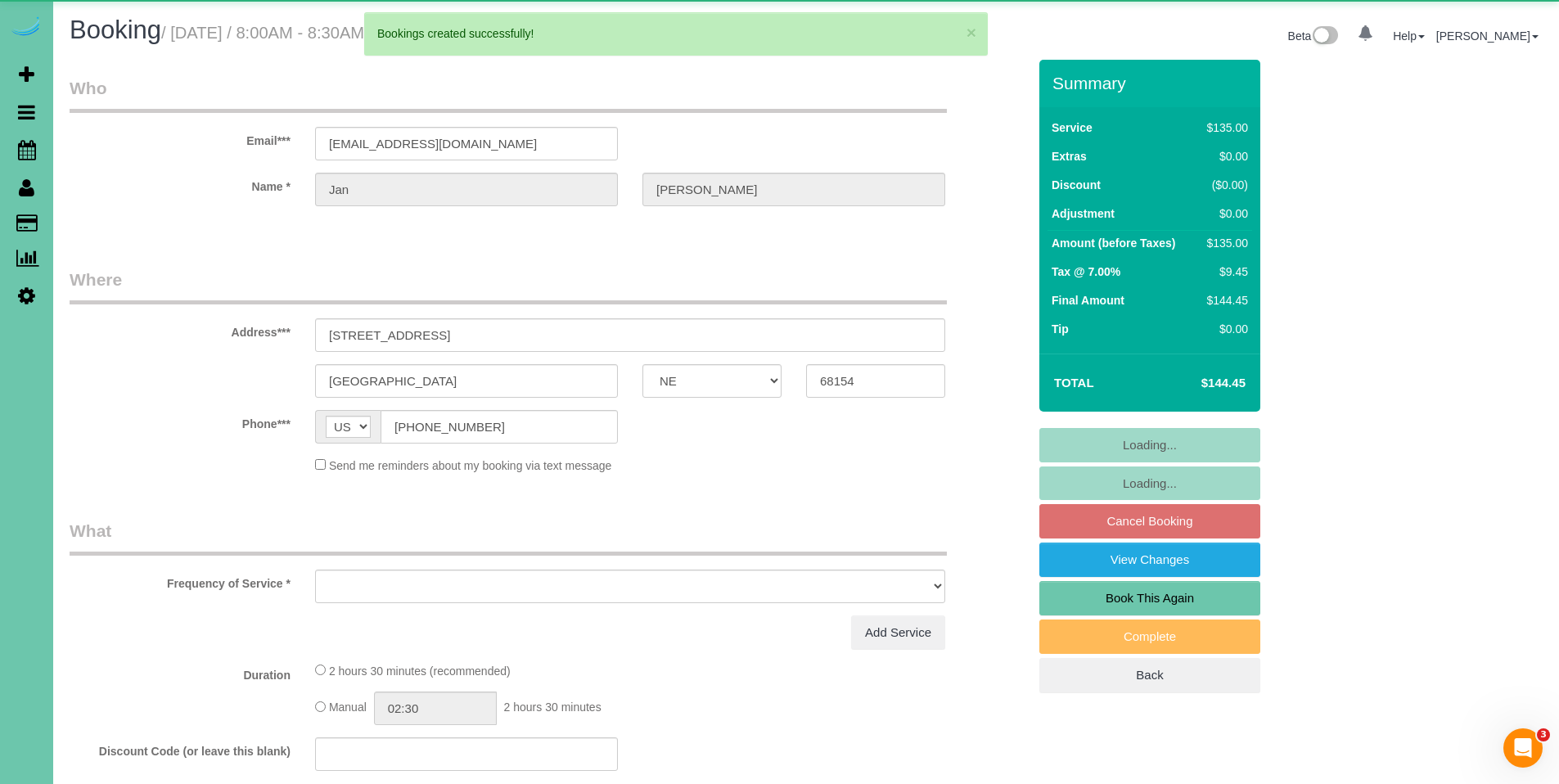
select select "object:36894"
select select "string:fspay-dc749513-c838-4548-aedf-8893b4c56639"
select select "object:36913"
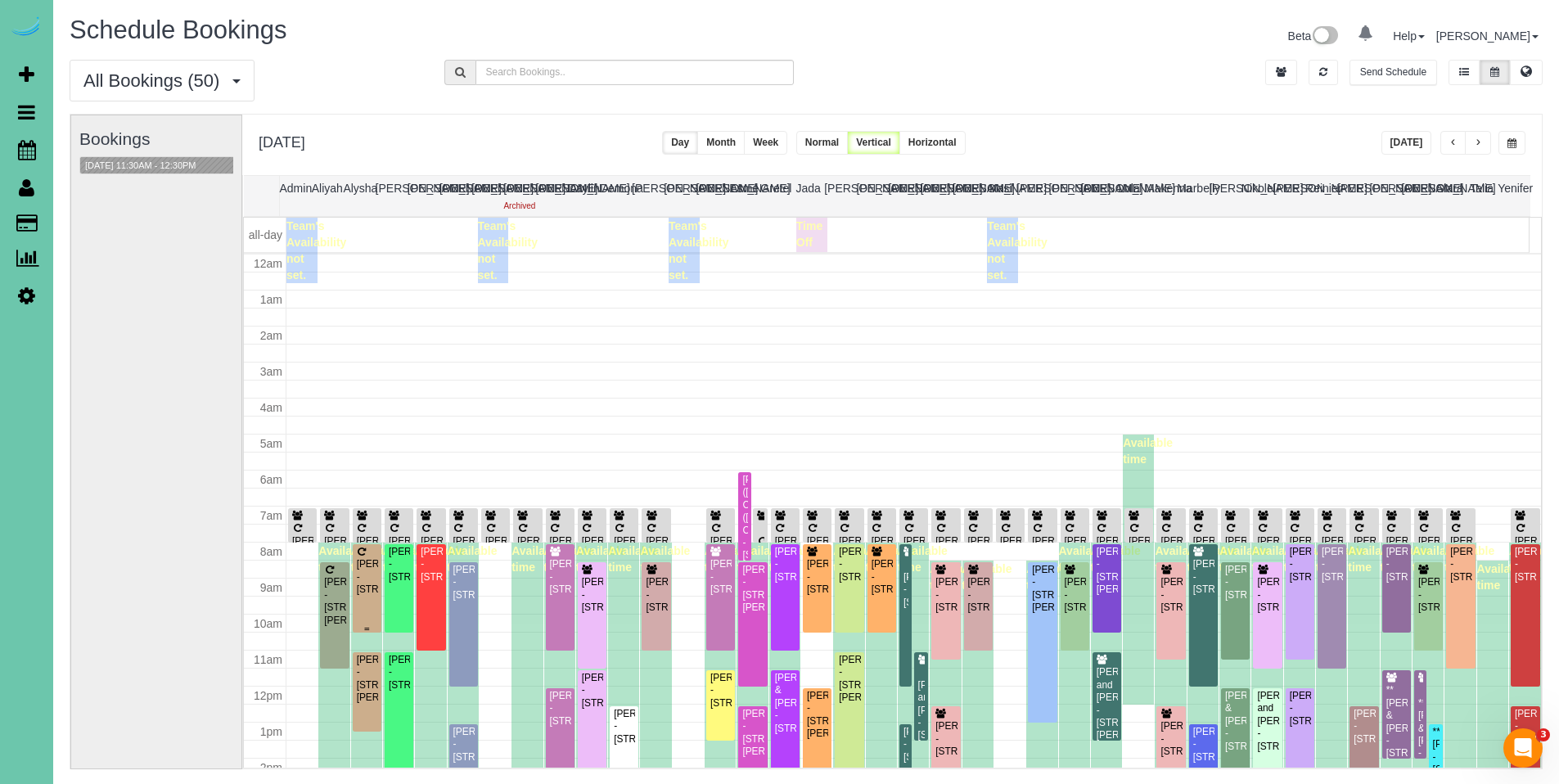
scroll to position [217, 0]
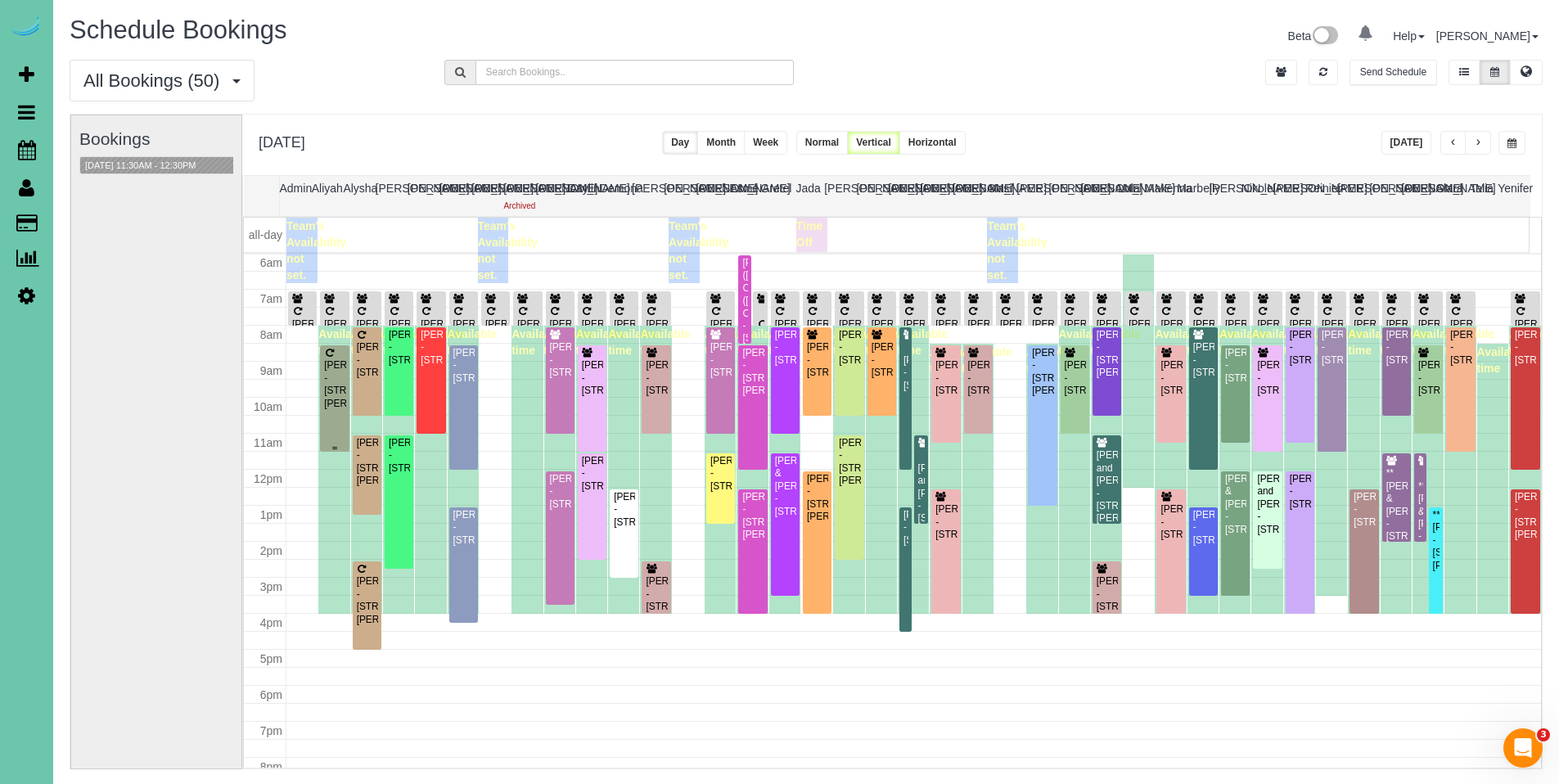
click at [346, 361] on div at bounding box center [334, 399] width 29 height 107
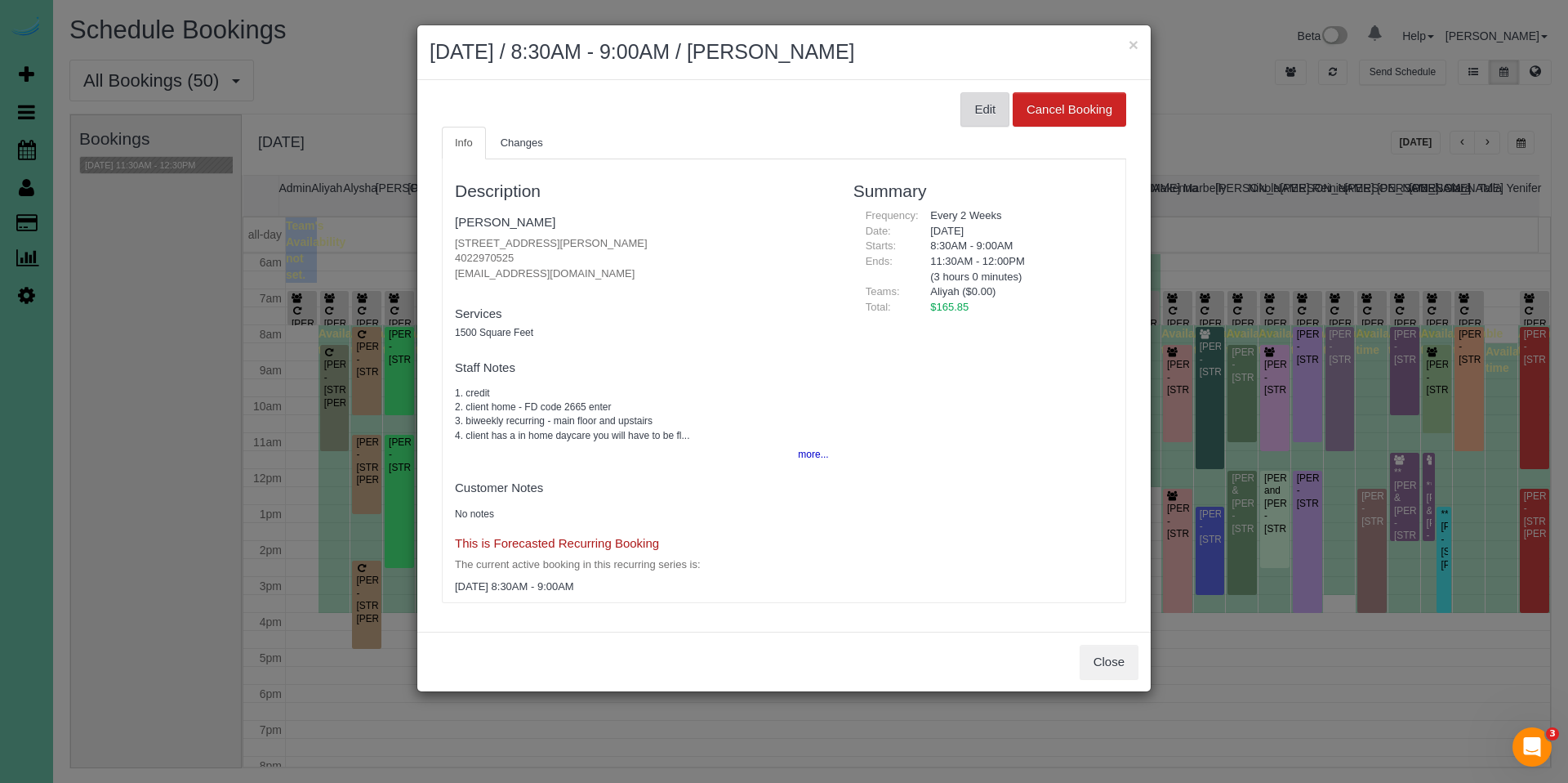
click at [978, 110] on button "Edit" at bounding box center [985, 109] width 49 height 35
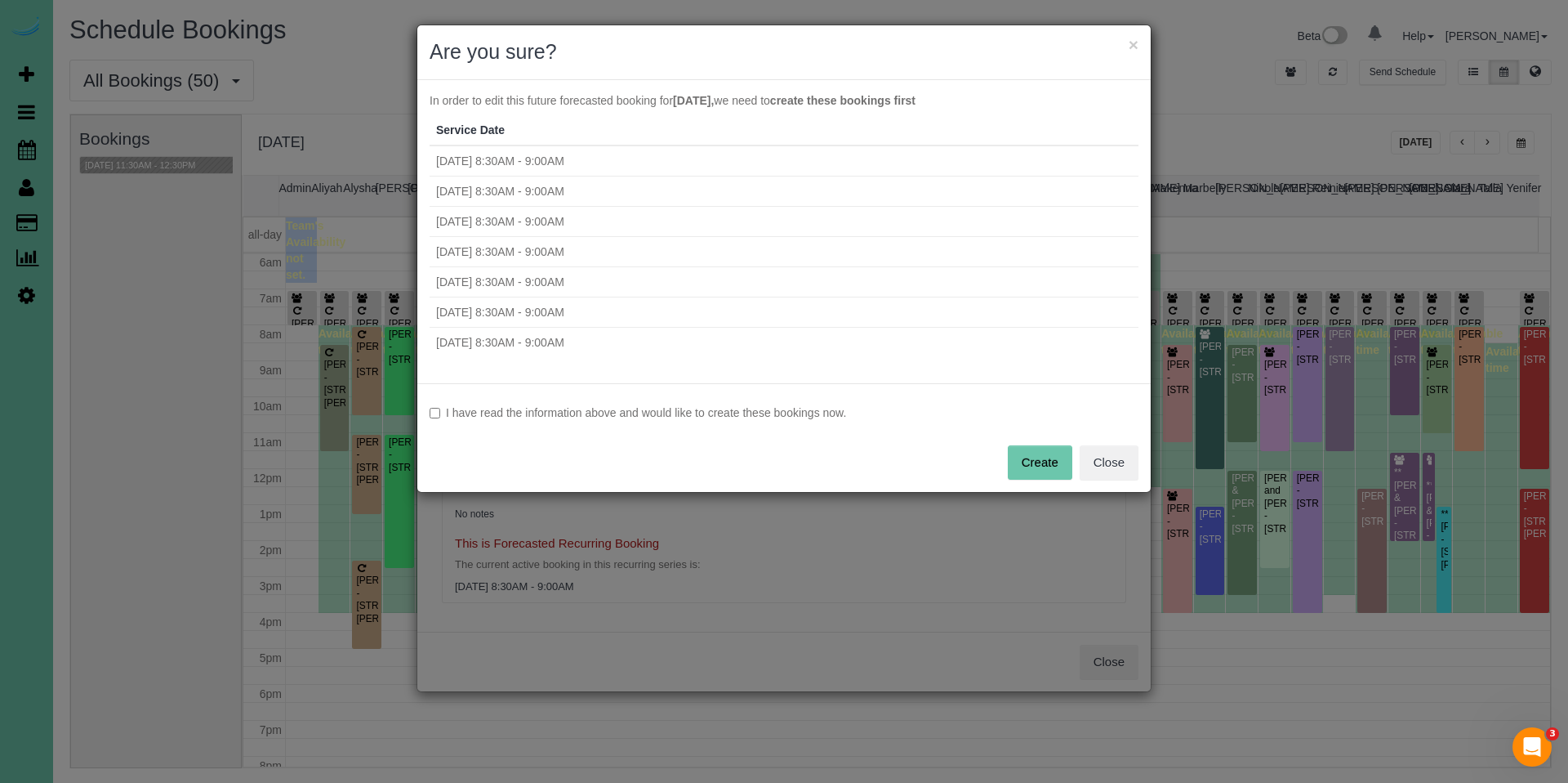
click at [611, 411] on label "I have read the information above and would like to create these bookings now." at bounding box center [784, 412] width 709 height 16
click at [1053, 463] on button "Create" at bounding box center [1040, 463] width 64 height 35
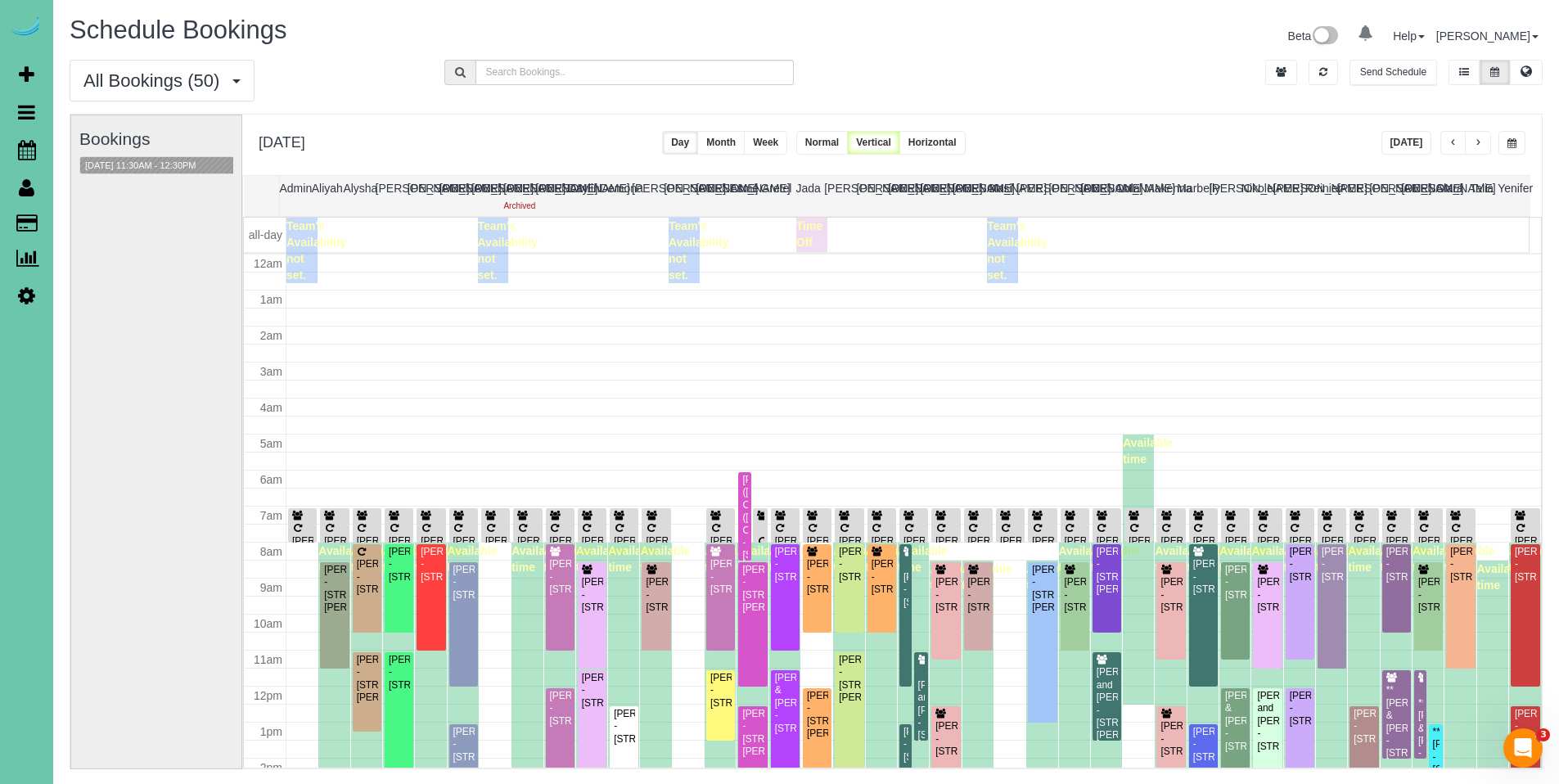
scroll to position [217, 0]
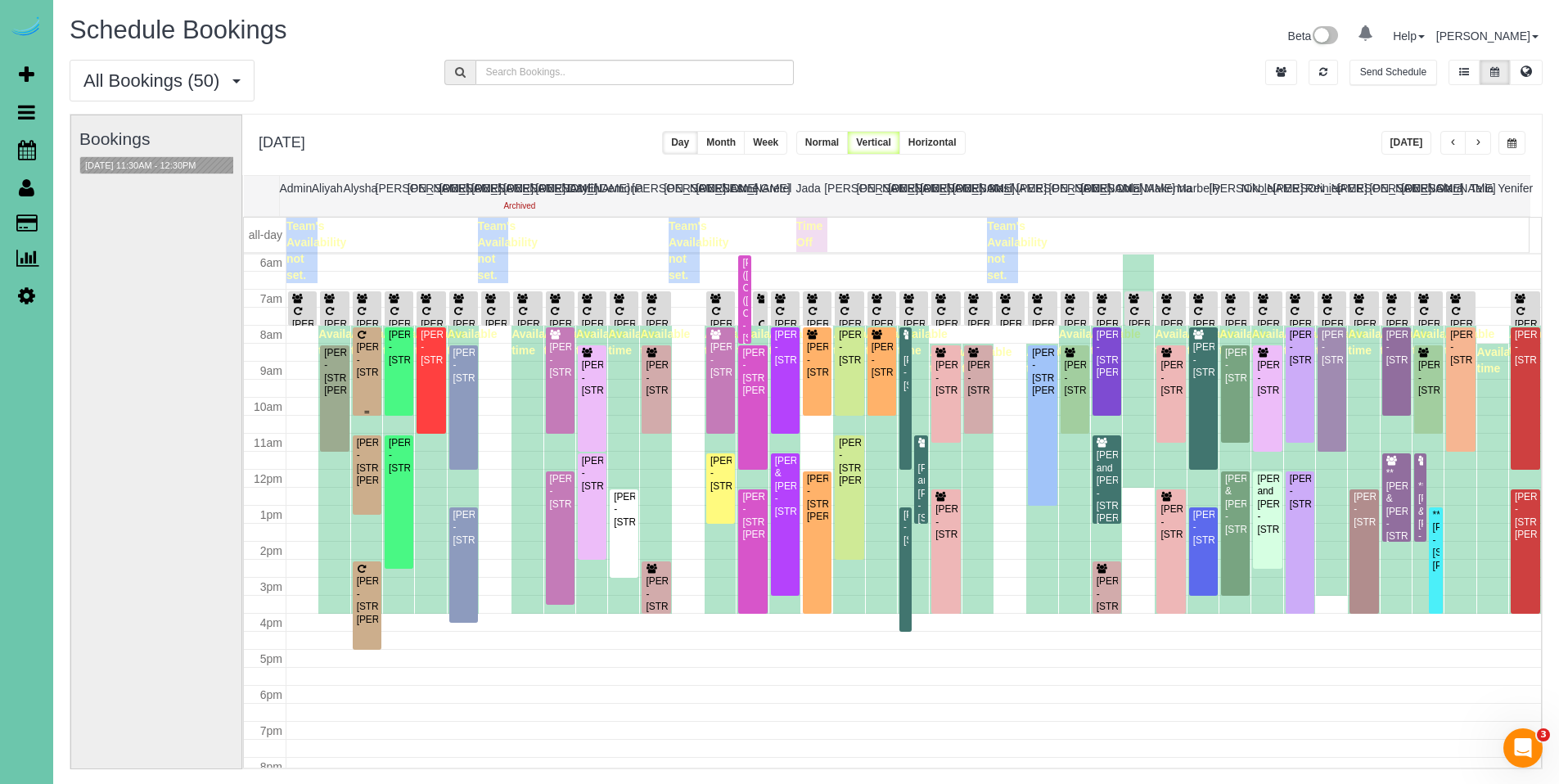
click at [368, 365] on div "[PERSON_NAME] - [STREET_ADDRESS]" at bounding box center [367, 360] width 22 height 37
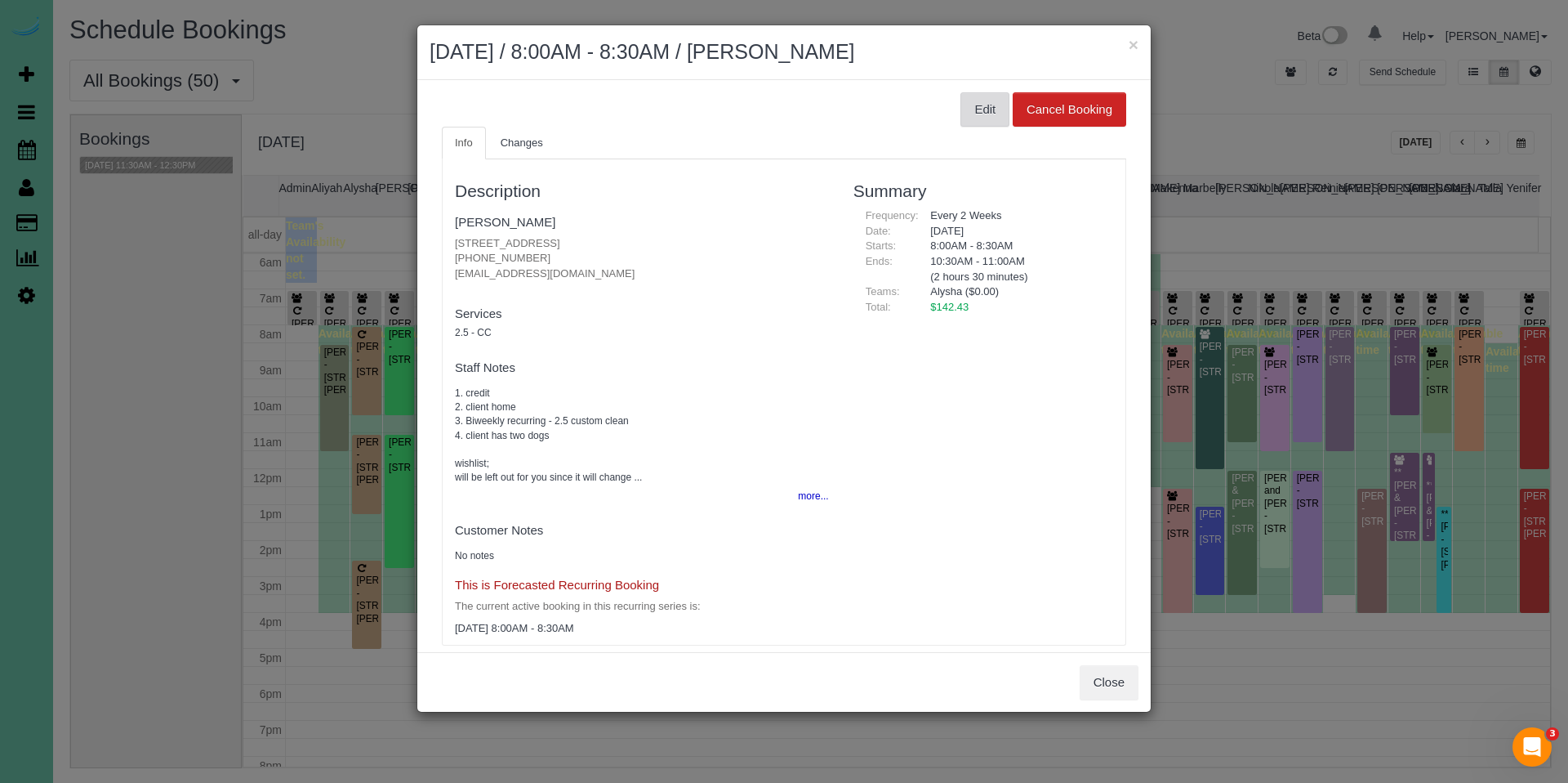
click at [972, 110] on button "Edit" at bounding box center [985, 109] width 49 height 35
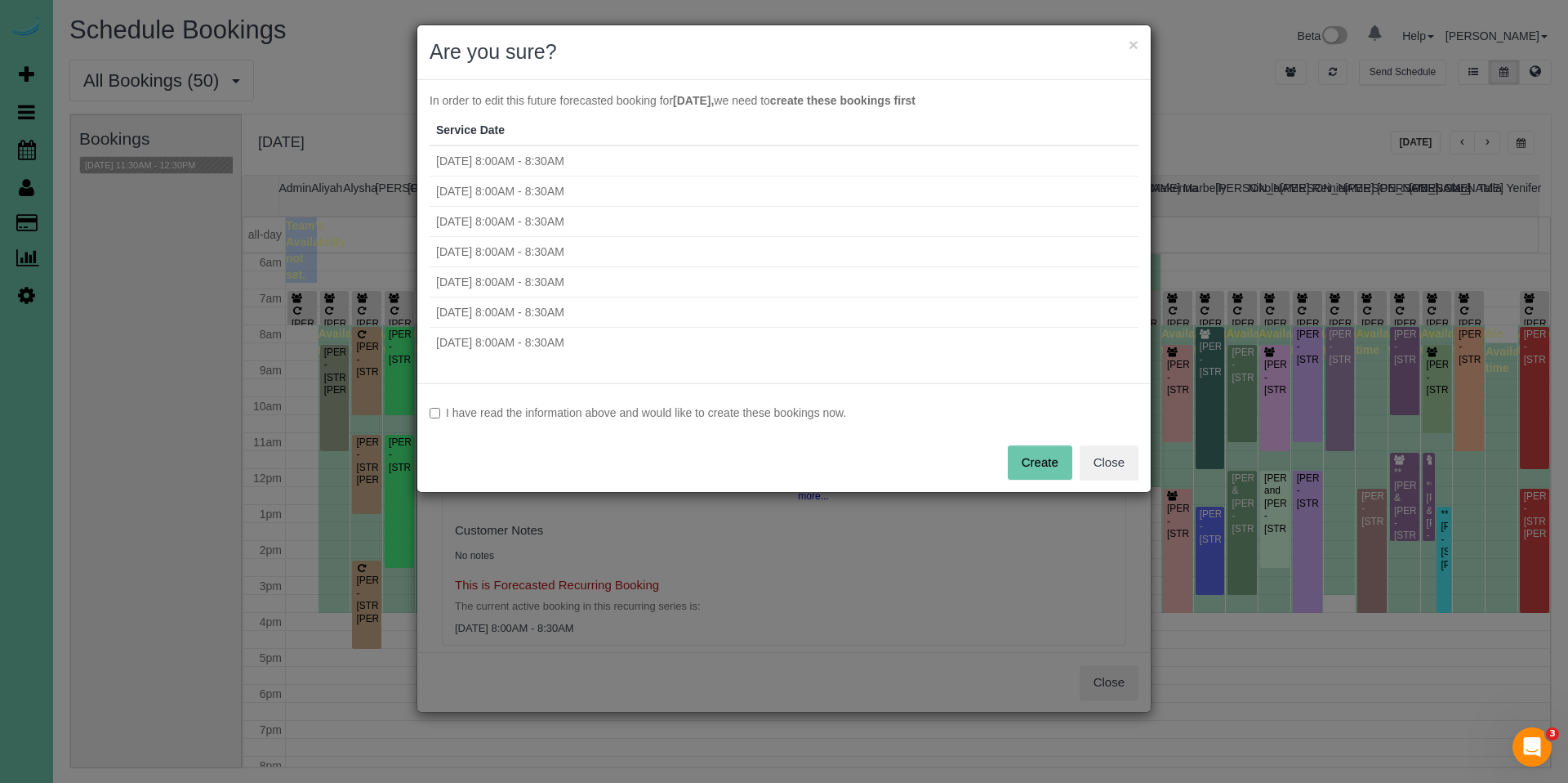
click at [480, 413] on label "I have read the information above and would like to create these bookings now." at bounding box center [784, 412] width 709 height 16
click at [1041, 462] on button "Create" at bounding box center [1040, 463] width 64 height 35
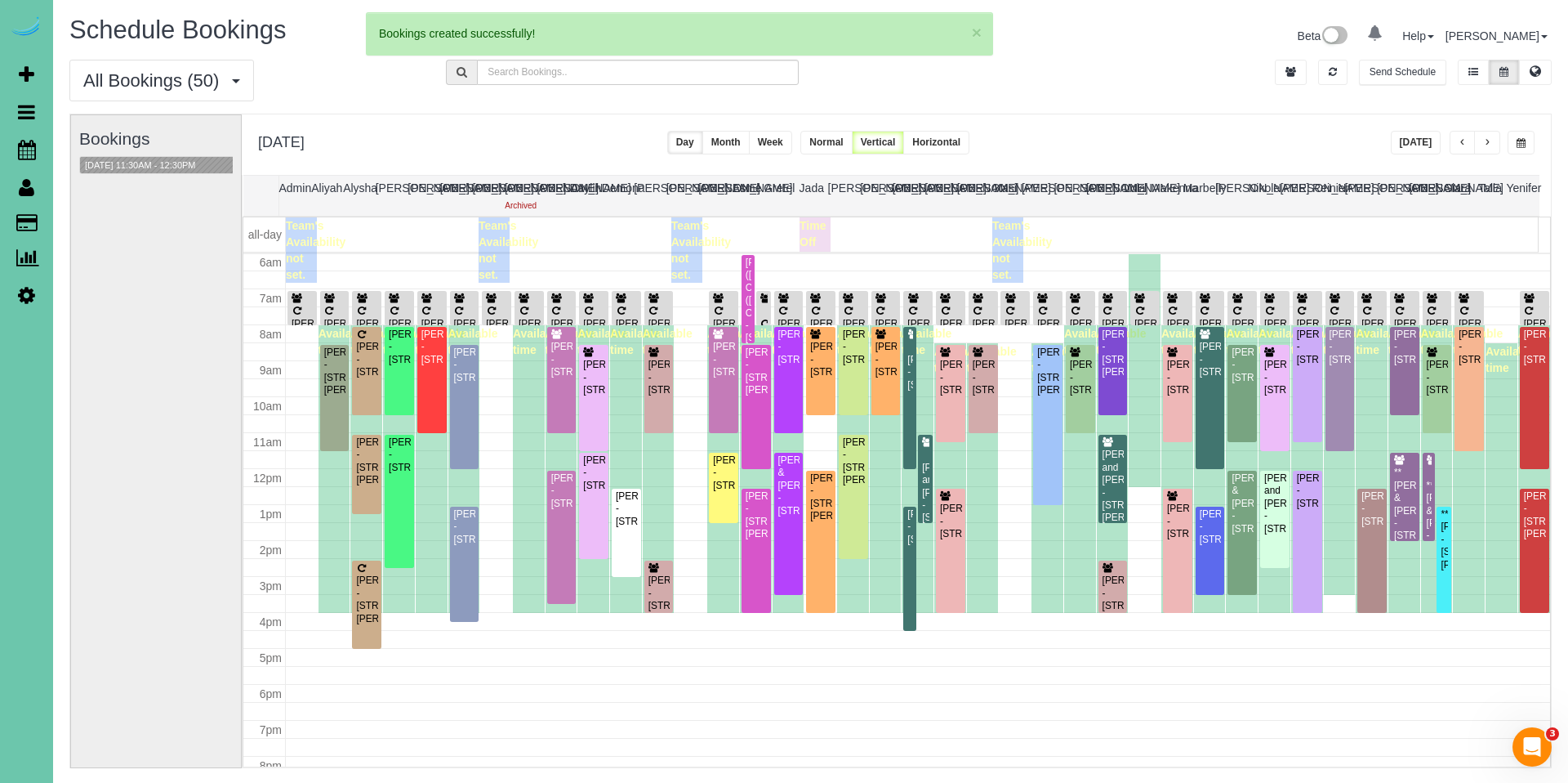
select select "NE"
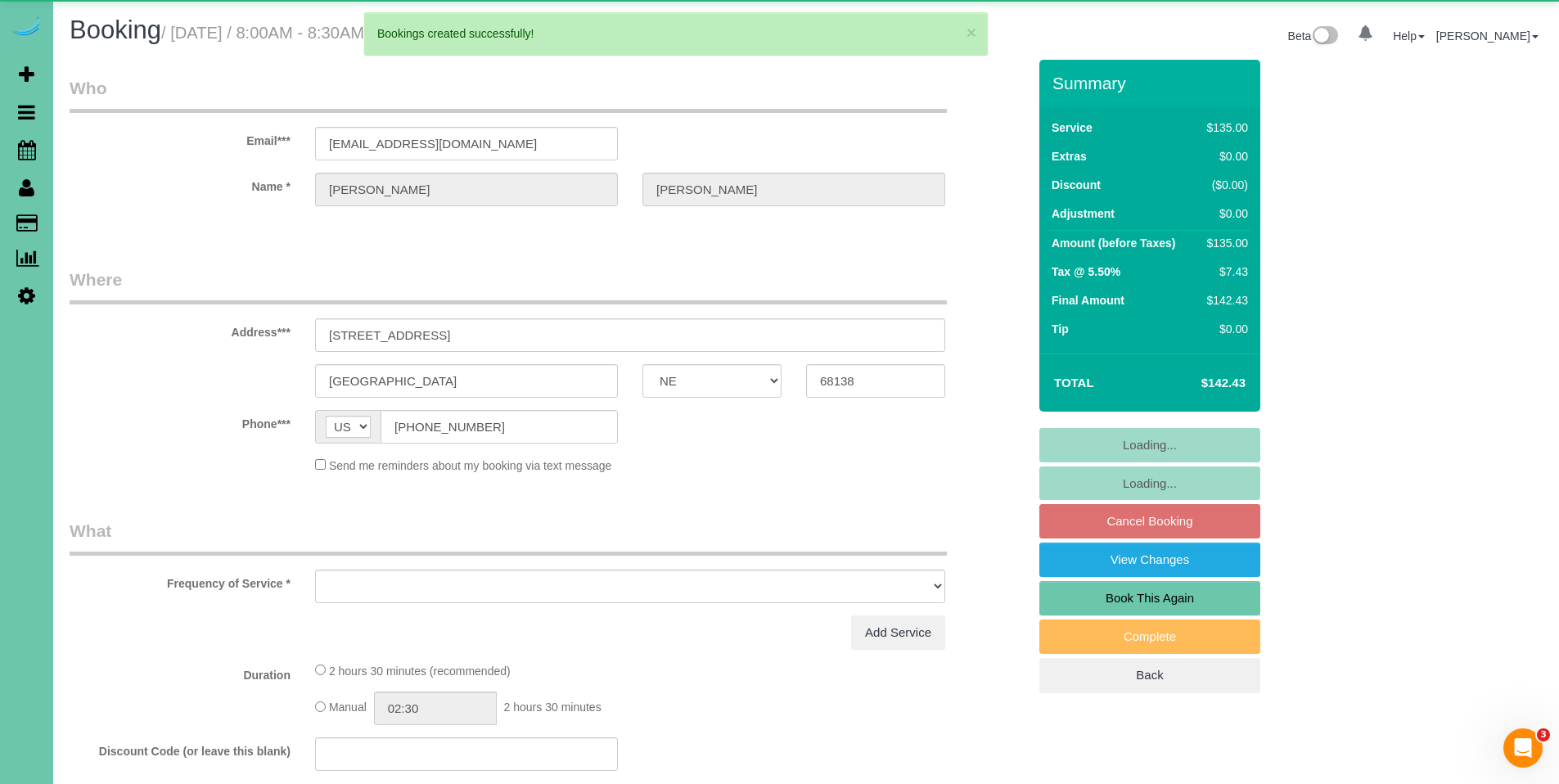
select select "object:39025"
select select "string:fspay-07163720-5df9-455c-87fd-dc40254ee7fb"
select select "object:39242"
select select "number:37"
select select "number:43"
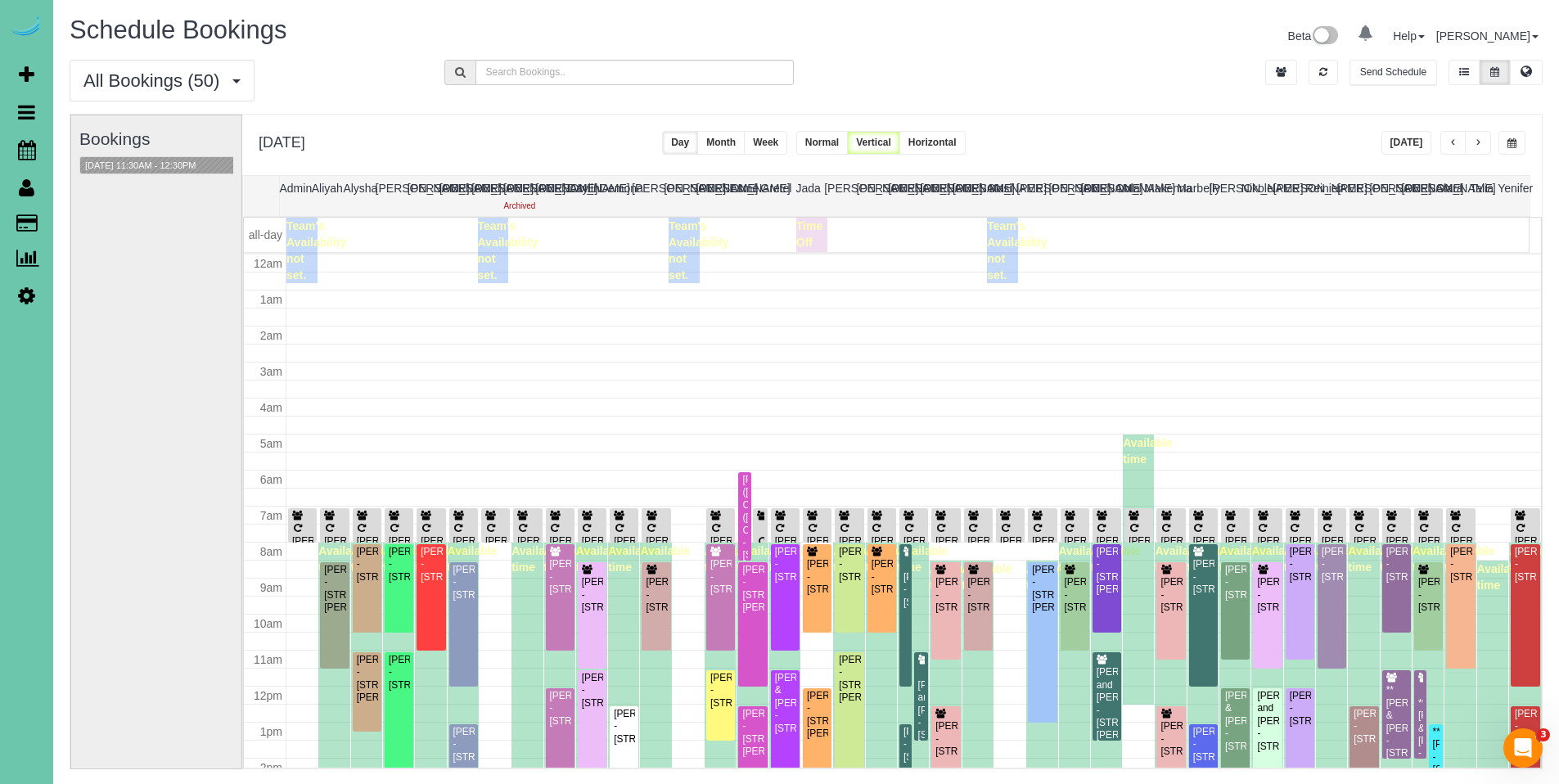
scroll to position [217, 0]
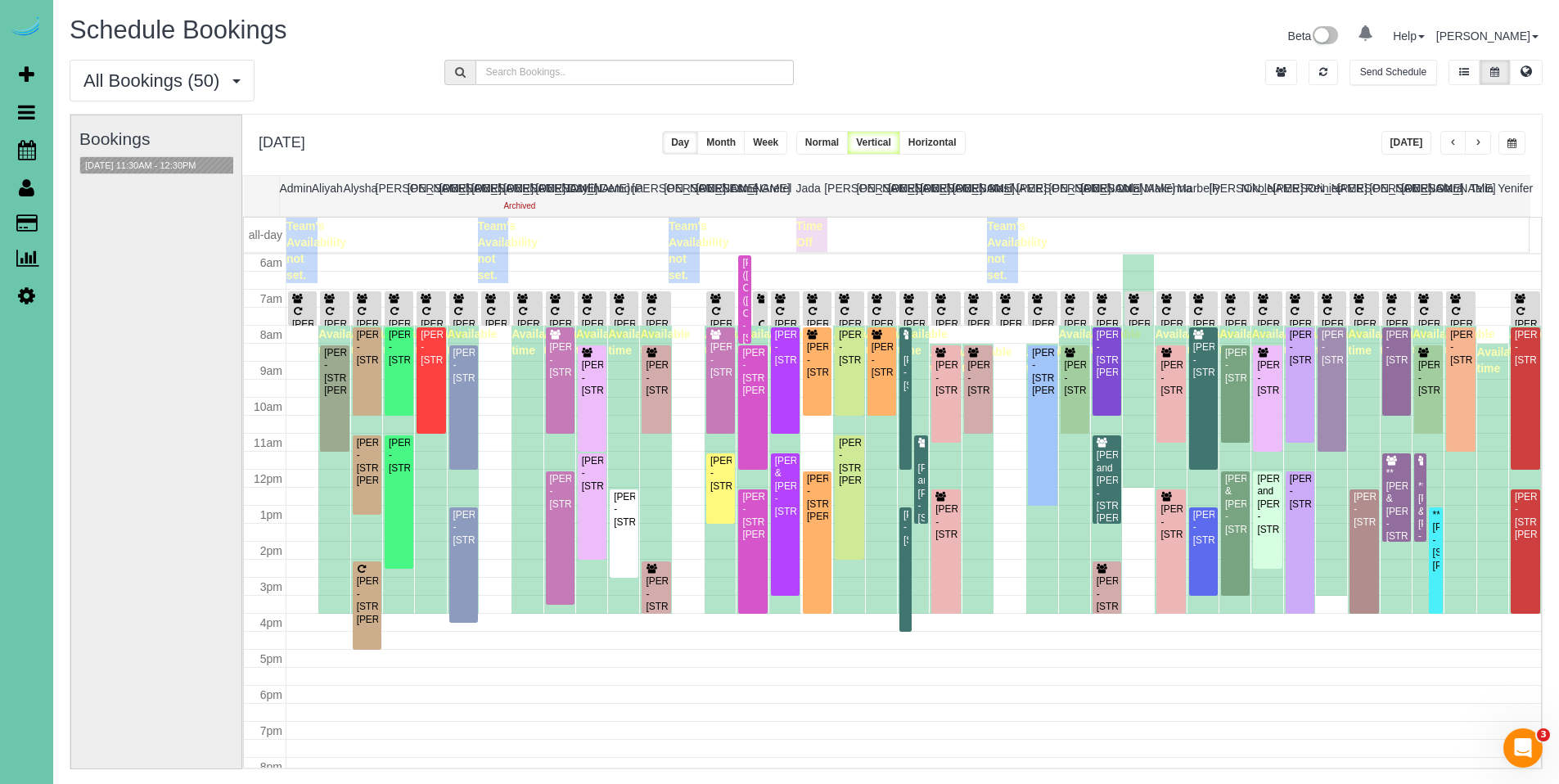
click at [1457, 144] on button "button" at bounding box center [1452, 143] width 26 height 24
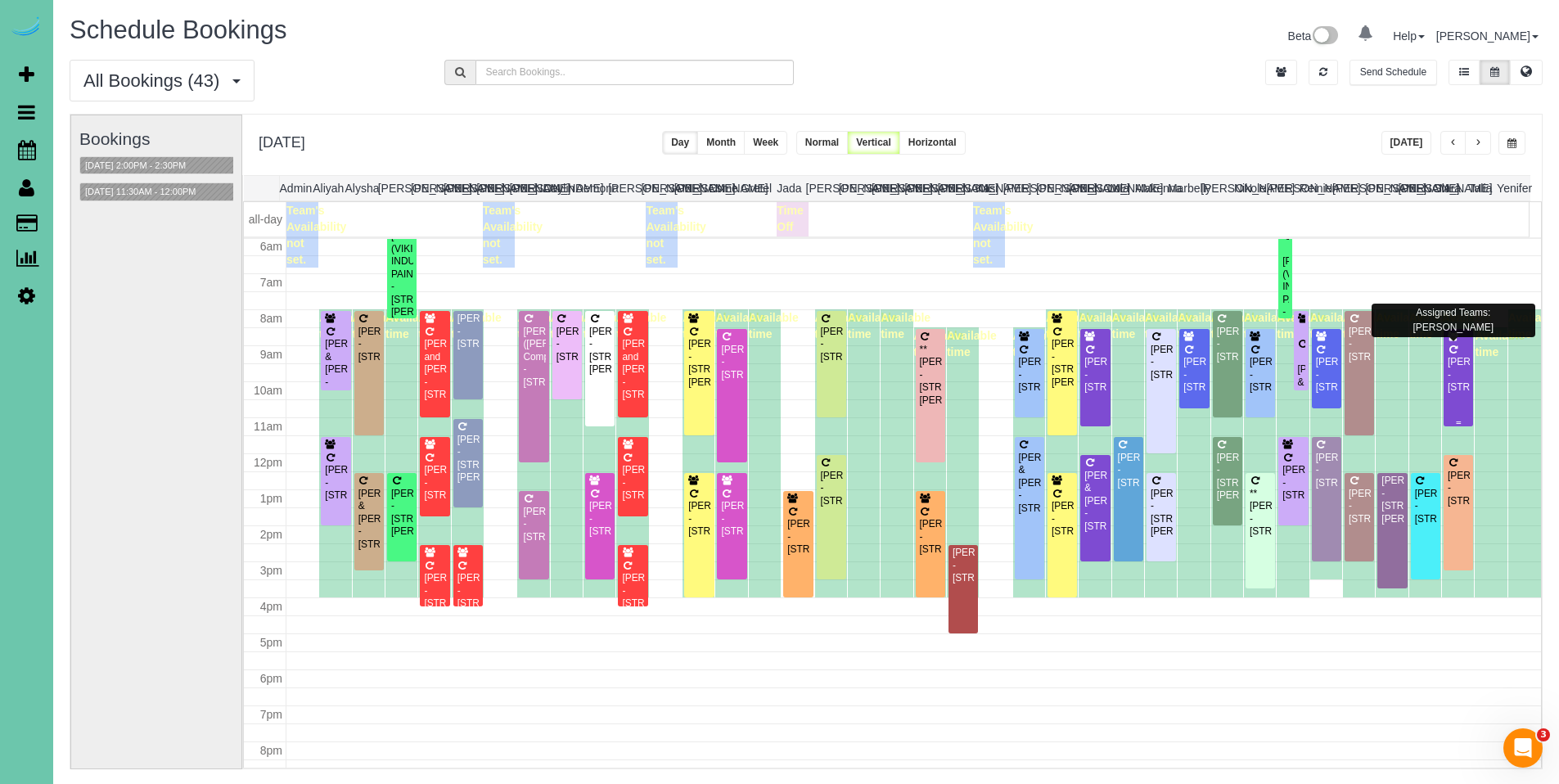
click at [1446, 381] on div "[PERSON_NAME] - [STREET_ADDRESS]" at bounding box center [1457, 374] width 23 height 37
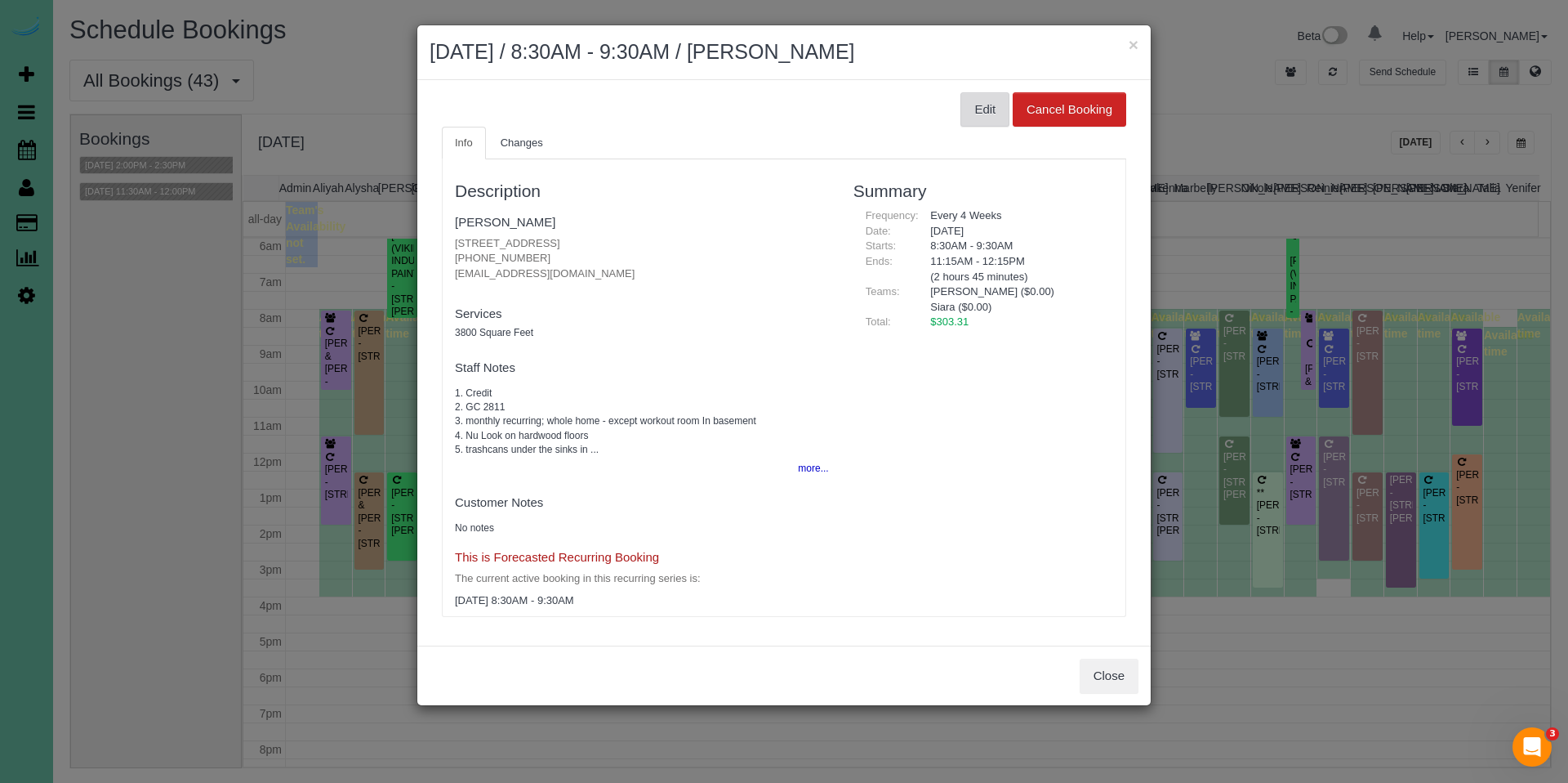
click at [992, 112] on button "Edit" at bounding box center [985, 109] width 49 height 35
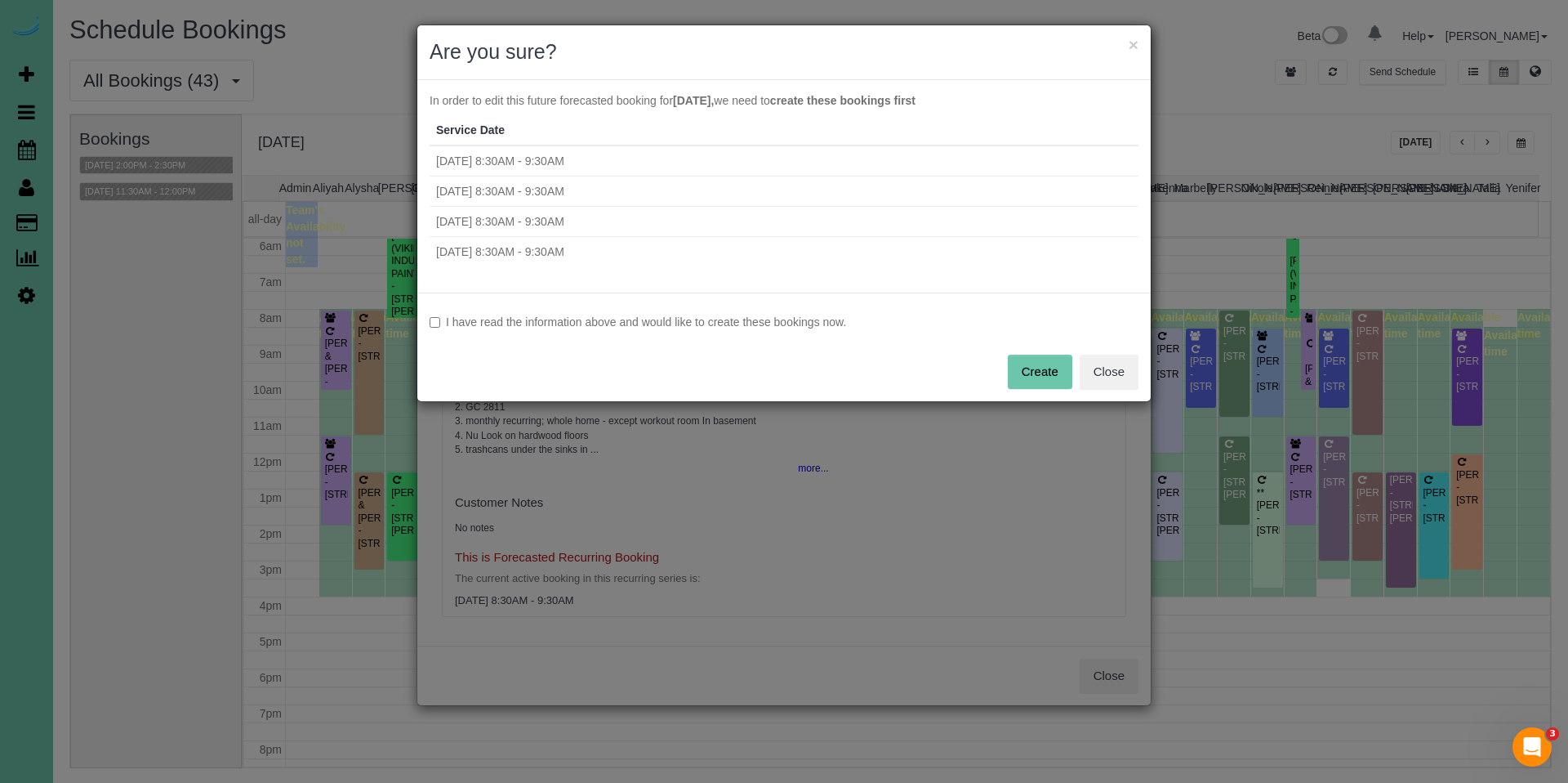
click at [599, 314] on label "I have read the information above and would like to create these bookings now." at bounding box center [784, 321] width 709 height 16
click at [1037, 371] on button "Create" at bounding box center [1040, 371] width 64 height 35
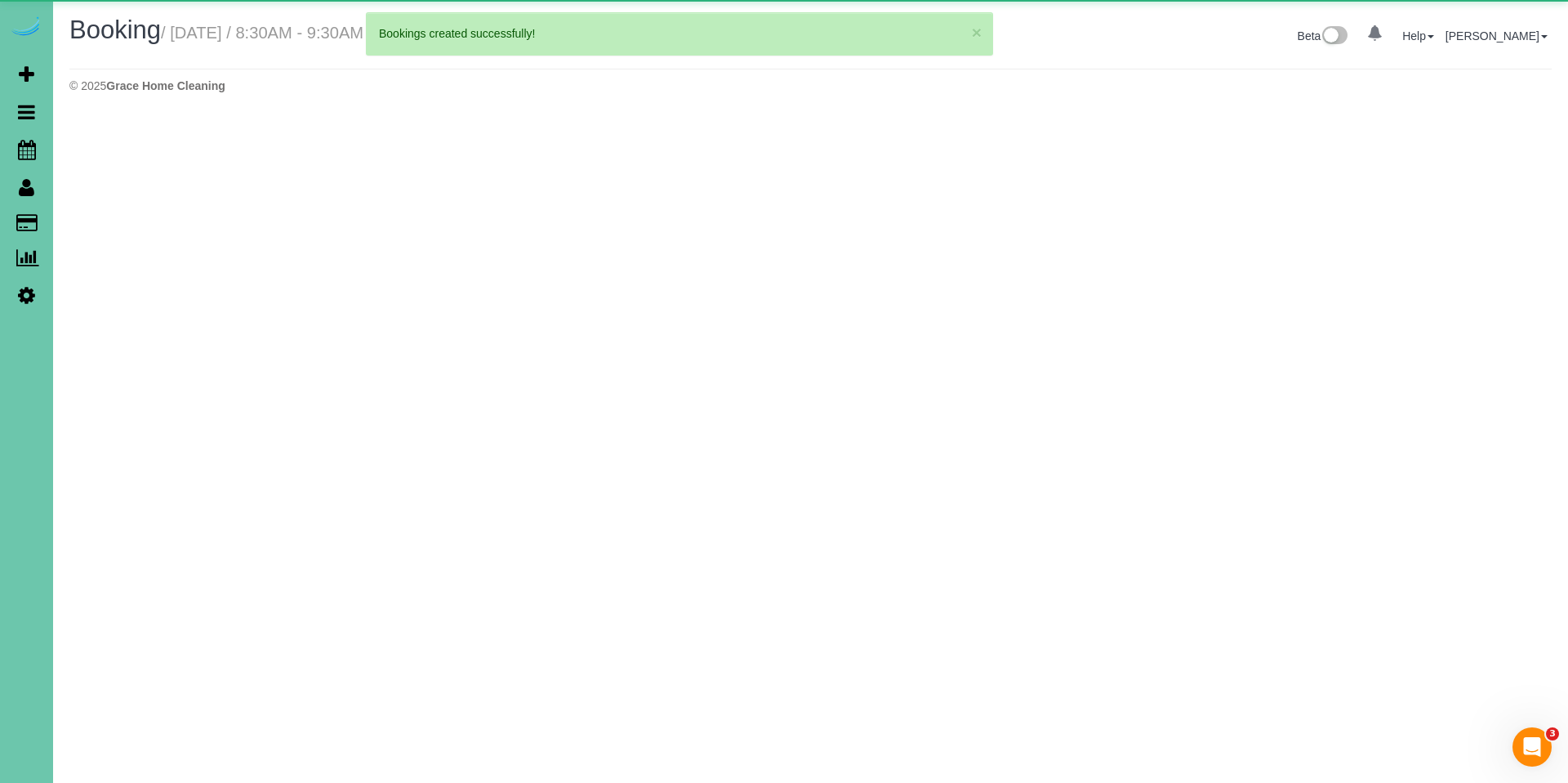
select select "NE"
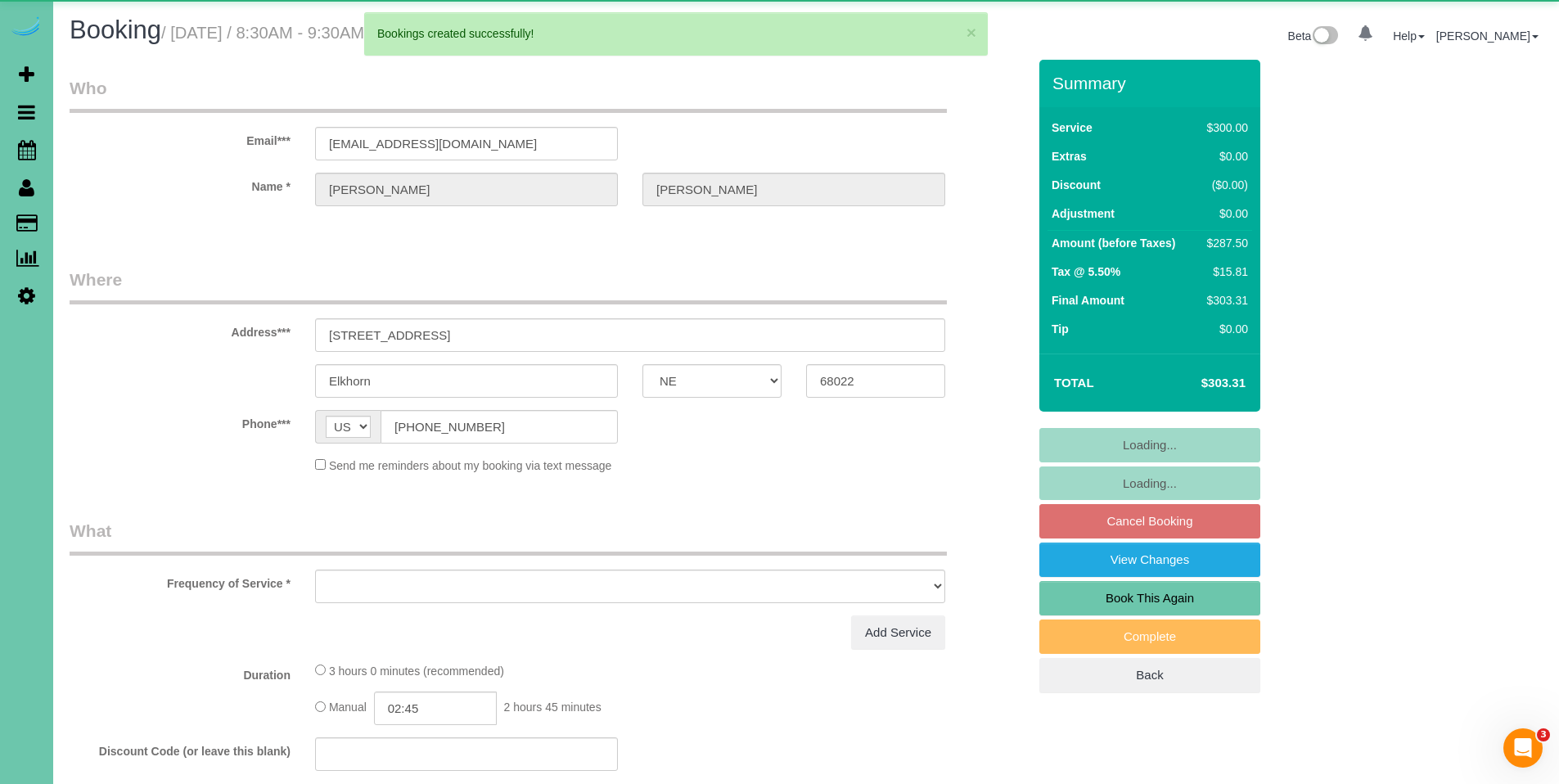
select select "object:40250"
select select "string:fspay-55abdc71-3fb3-450c-99e6-535e9c0b2047"
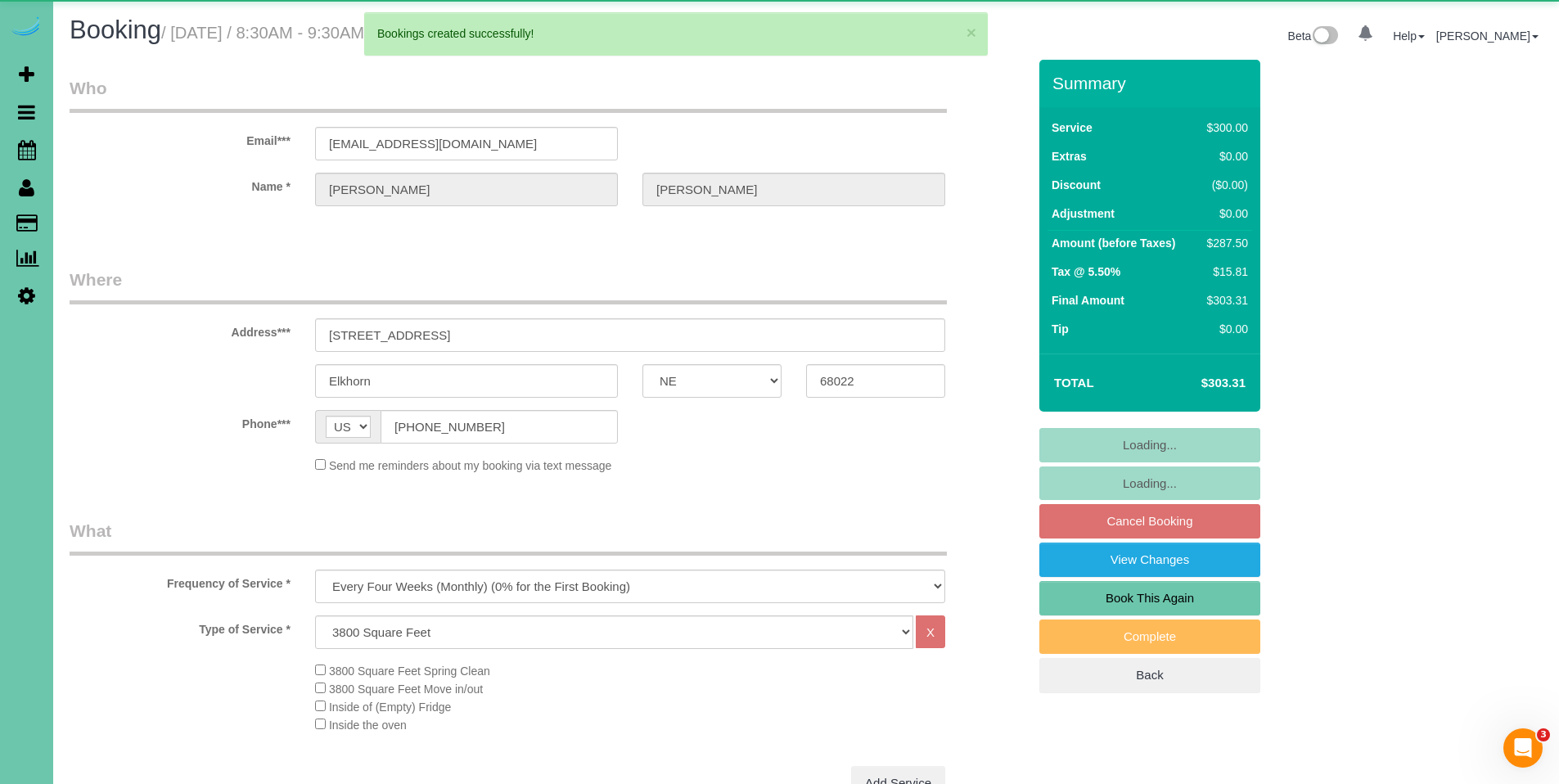
select select "object:40351"
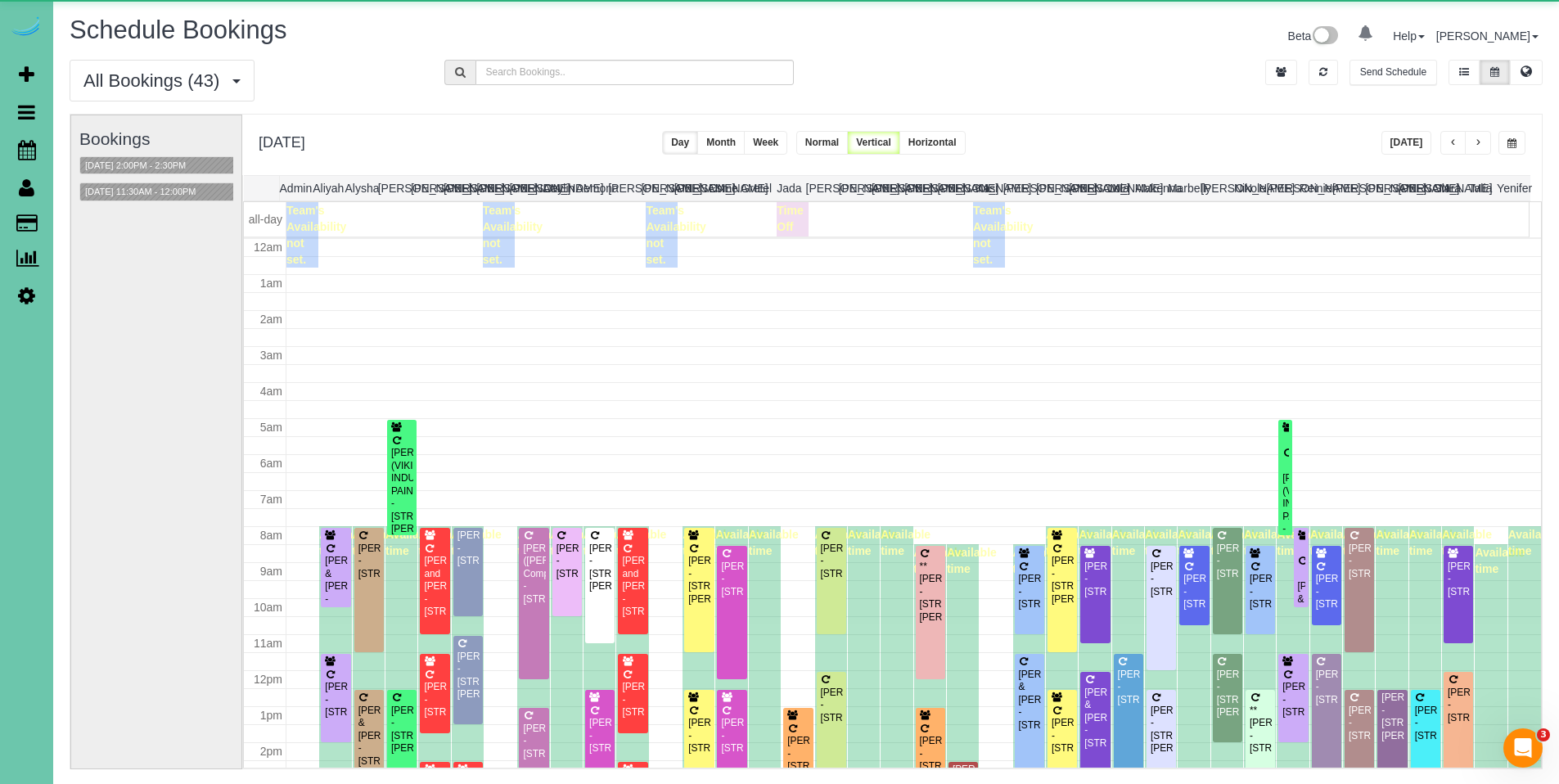
scroll to position [217, 0]
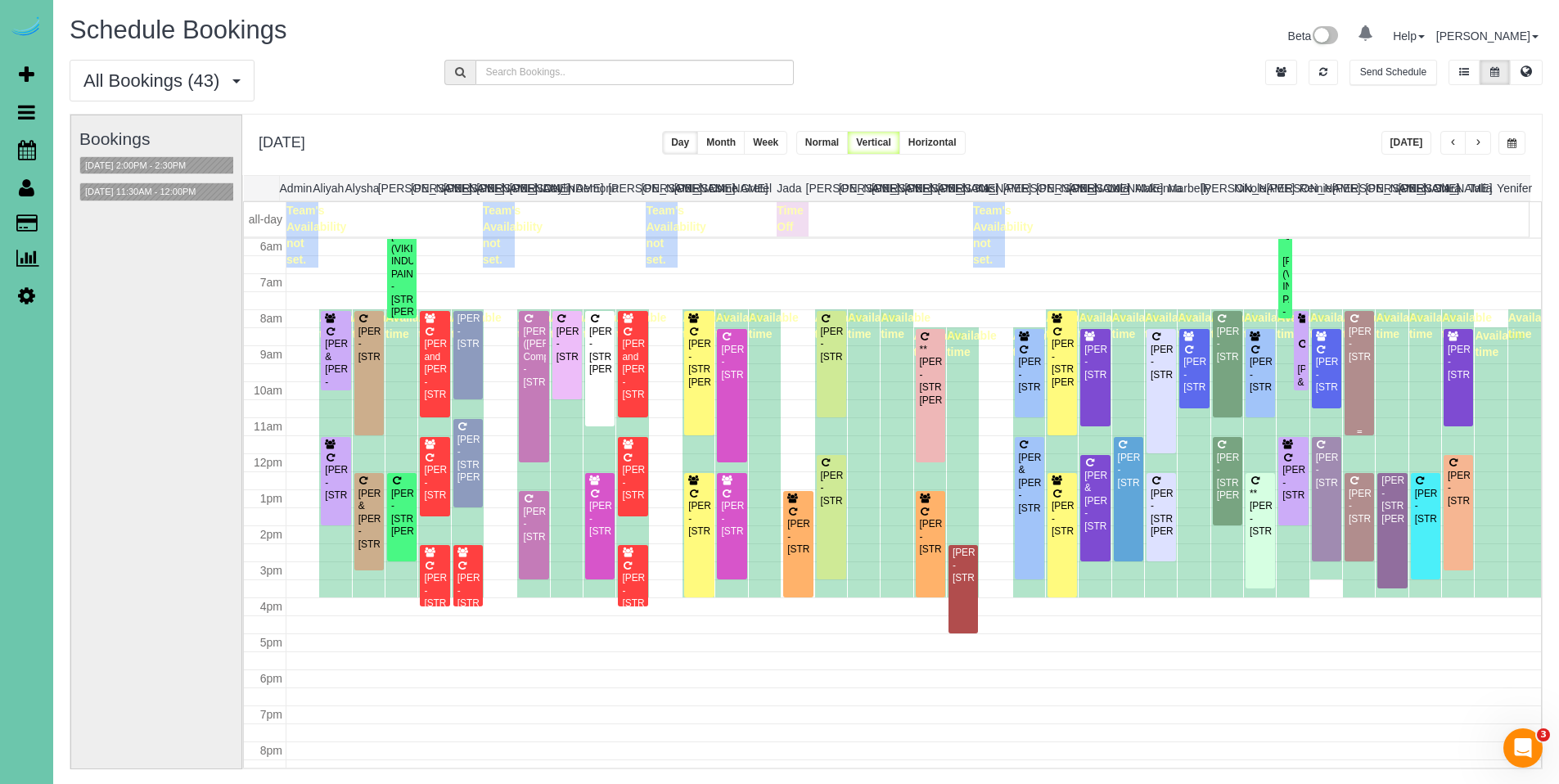
click at [1352, 334] on div "[PERSON_NAME] - [STREET_ADDRESS]" at bounding box center [1358, 345] width 23 height 37
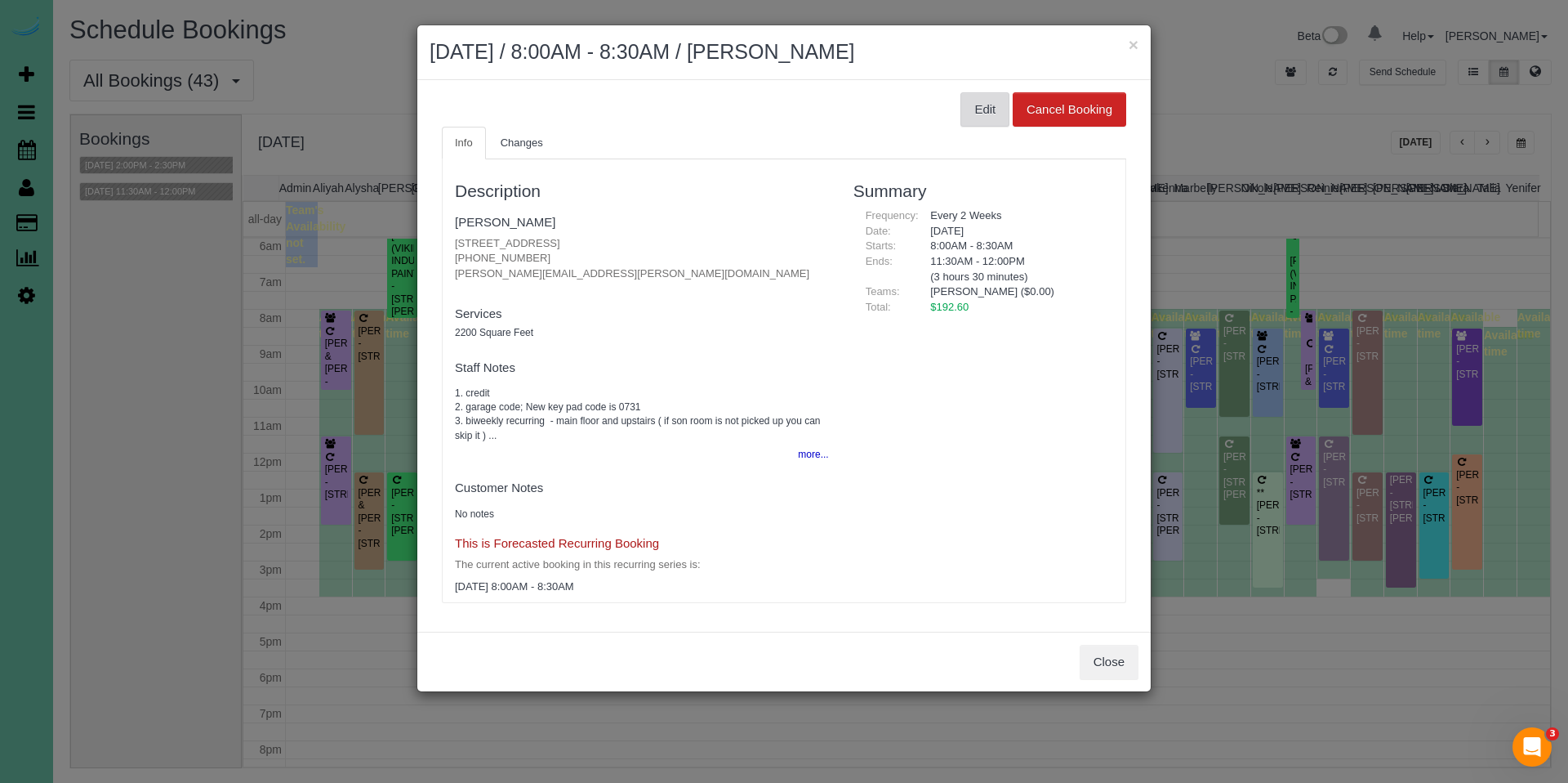
click at [983, 102] on button "Edit" at bounding box center [985, 109] width 49 height 35
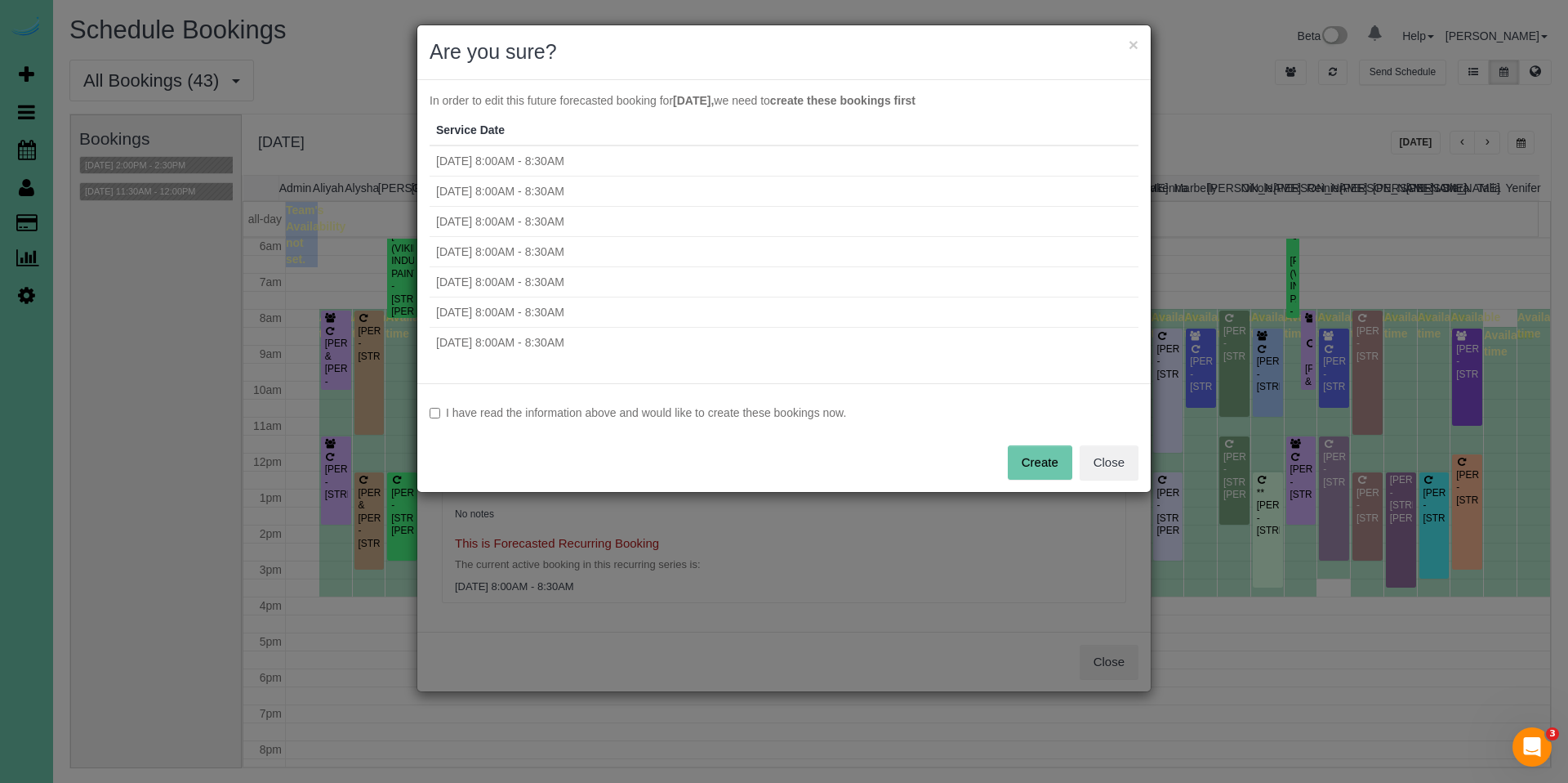
click at [631, 415] on label "I have read the information above and would like to create these bookings now." at bounding box center [784, 412] width 709 height 16
click at [1050, 457] on button "Create" at bounding box center [1040, 463] width 64 height 35
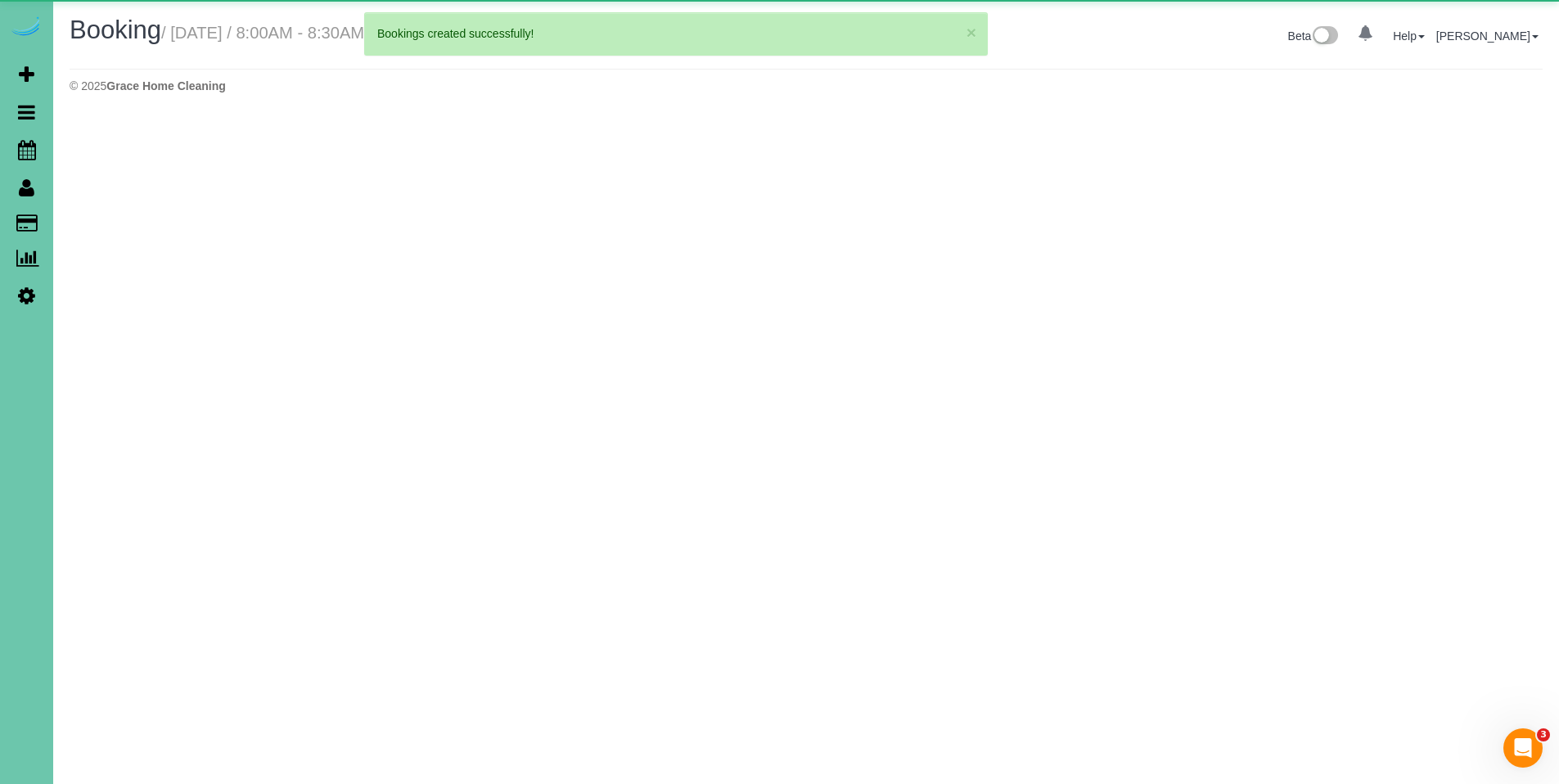
select select "NE"
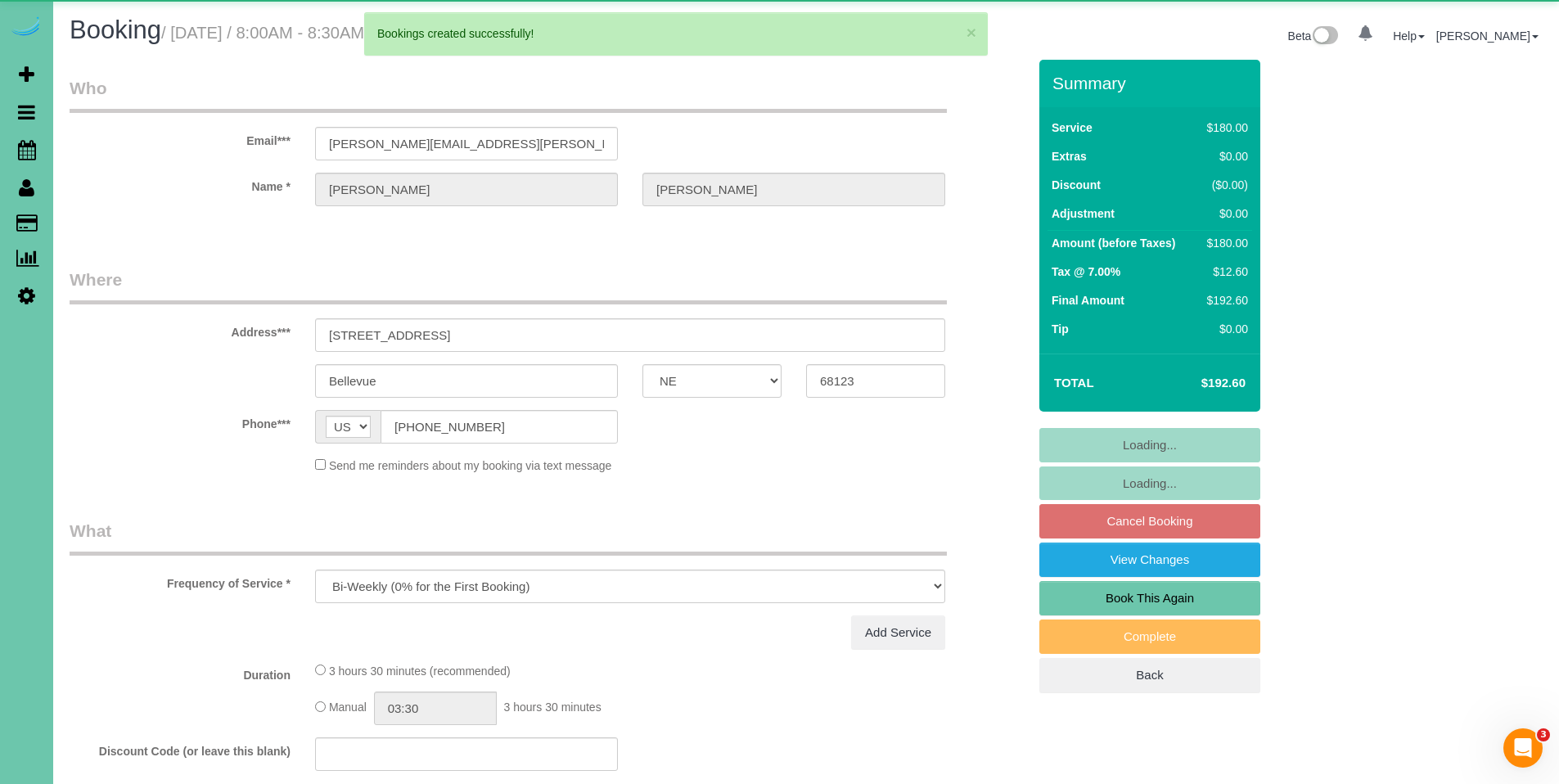
select select "object:41678"
select select "number:37"
select select "number:42"
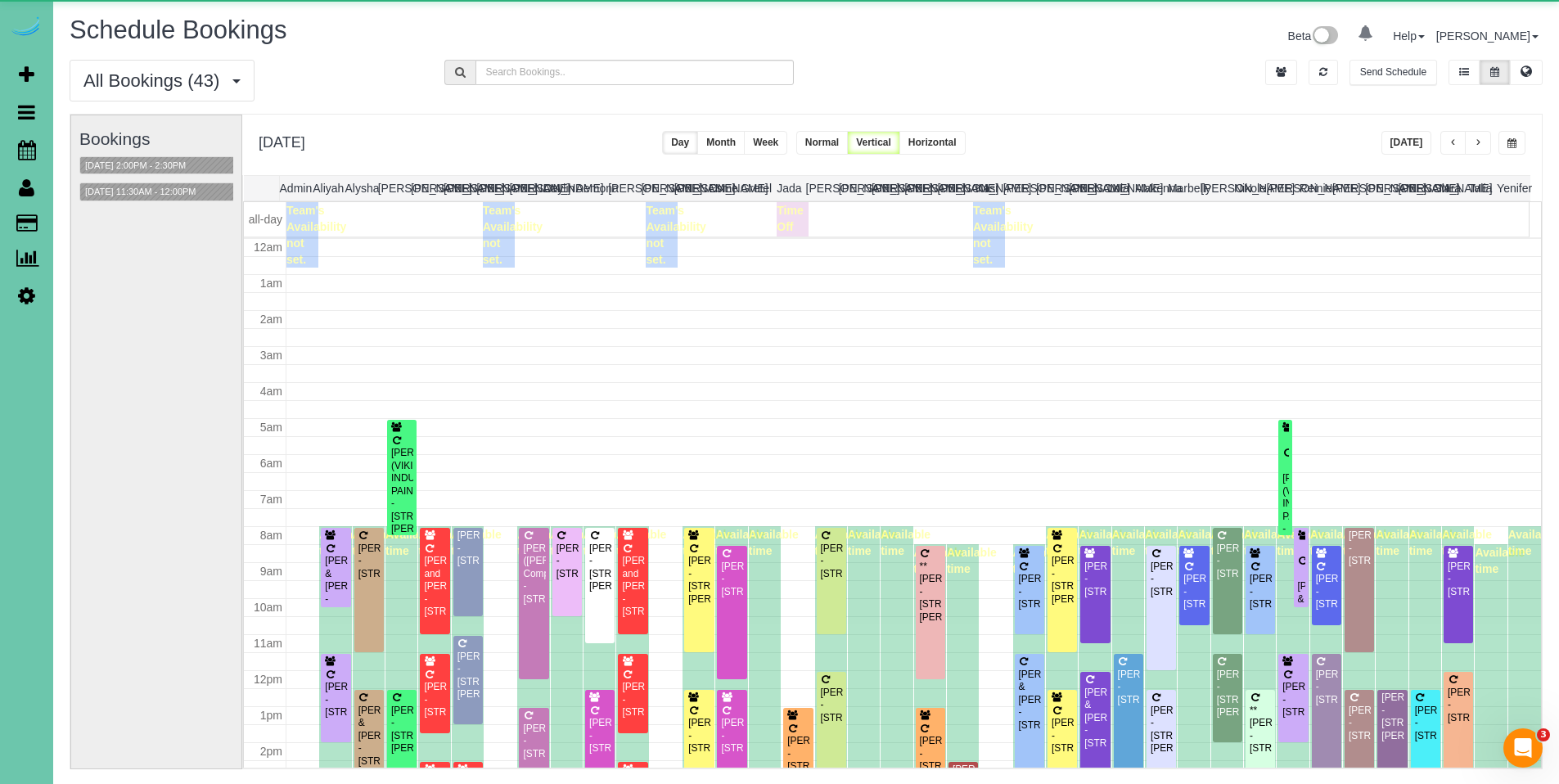
scroll to position [217, 0]
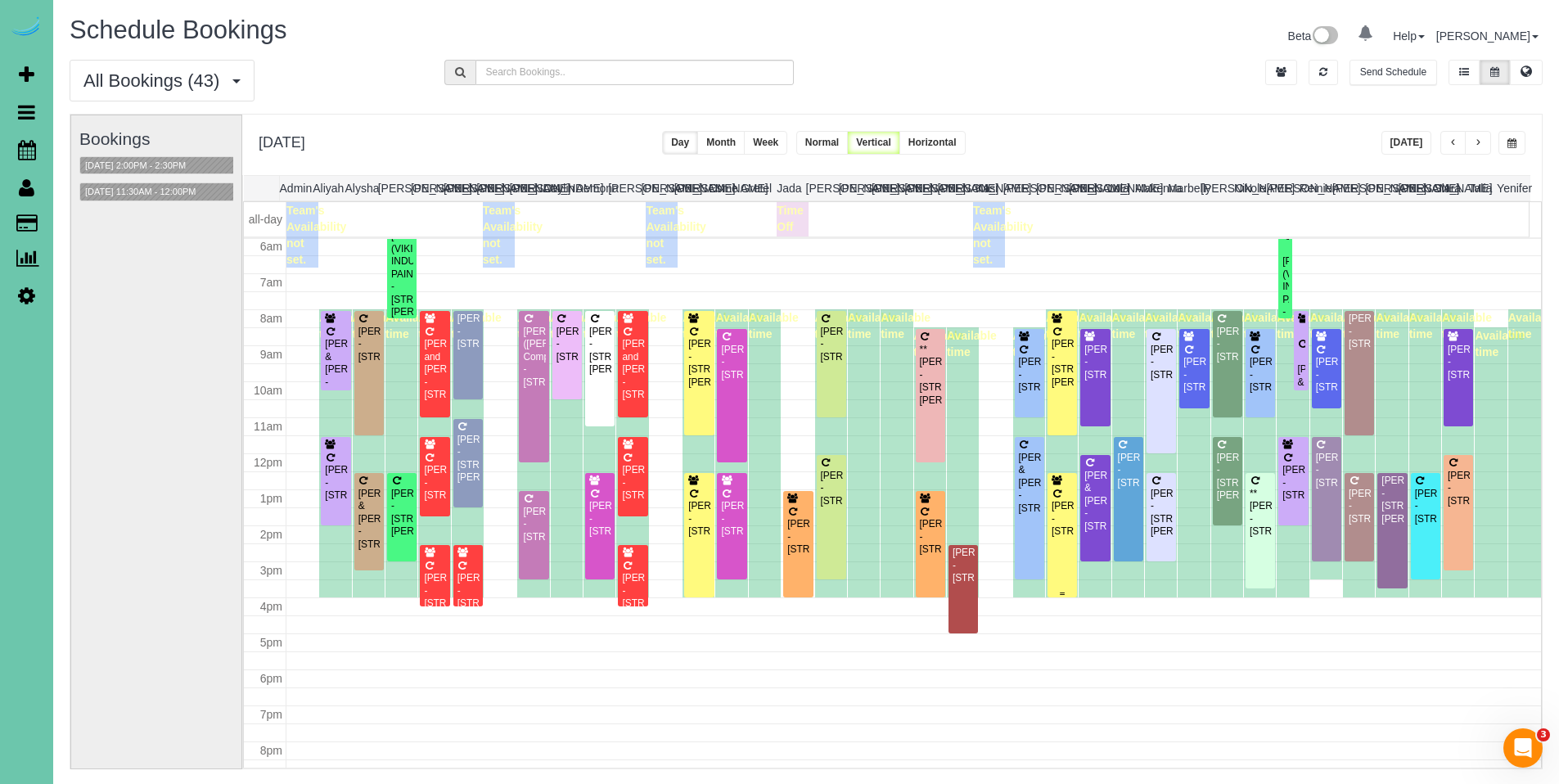
click at [1064, 538] on div "[PERSON_NAME] - [STREET_ADDRESS]" at bounding box center [1062, 518] width 23 height 37
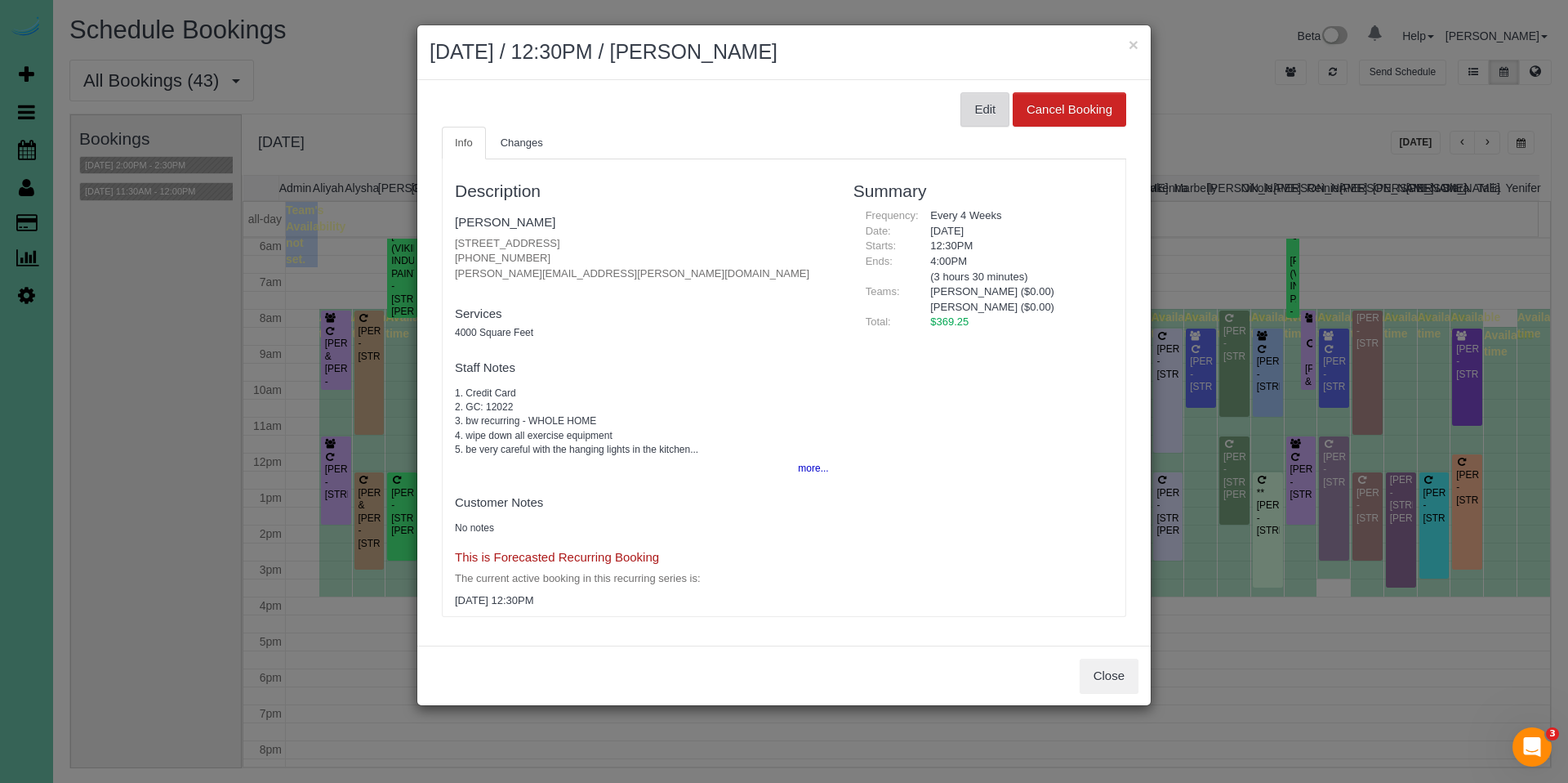
click at [999, 123] on button "Edit" at bounding box center [985, 109] width 49 height 35
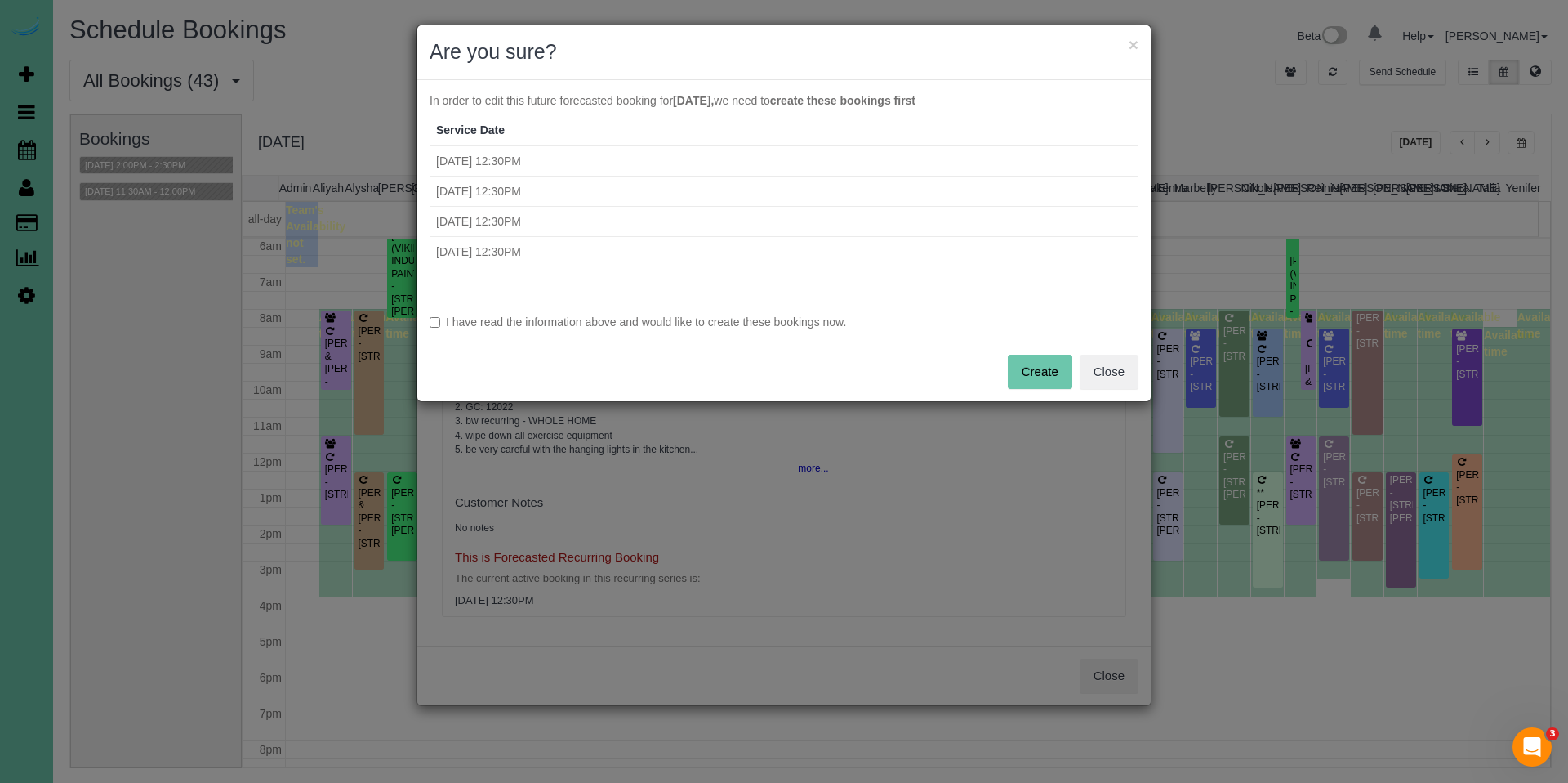
click at [486, 325] on label "I have read the information above and would like to create these bookings now." at bounding box center [784, 321] width 709 height 16
click at [1039, 391] on div "I have read the information above and would like to create these bookings now. …" at bounding box center [784, 347] width 734 height 109
click at [1041, 381] on button "Create" at bounding box center [1040, 371] width 64 height 35
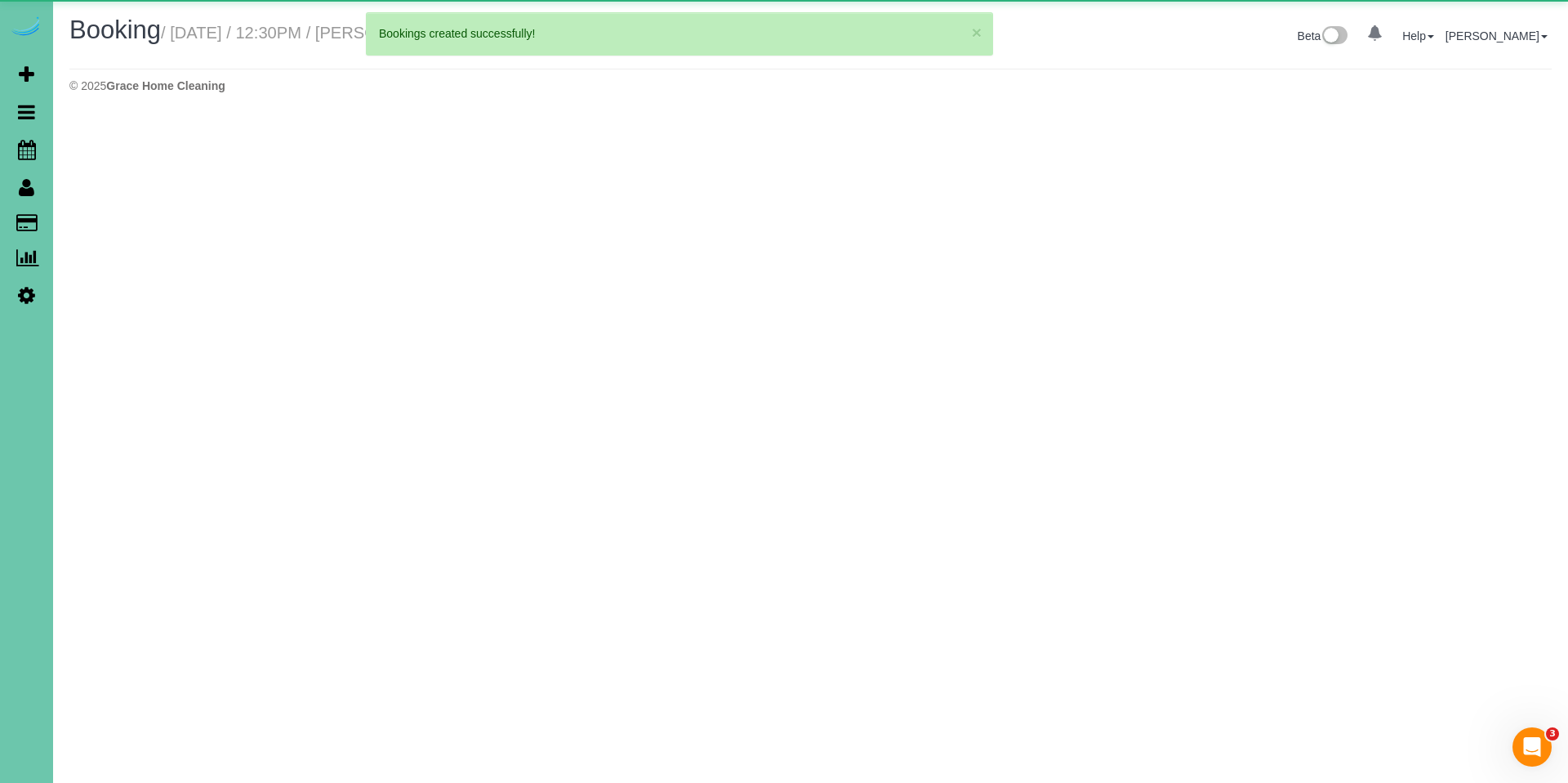
select select "NE"
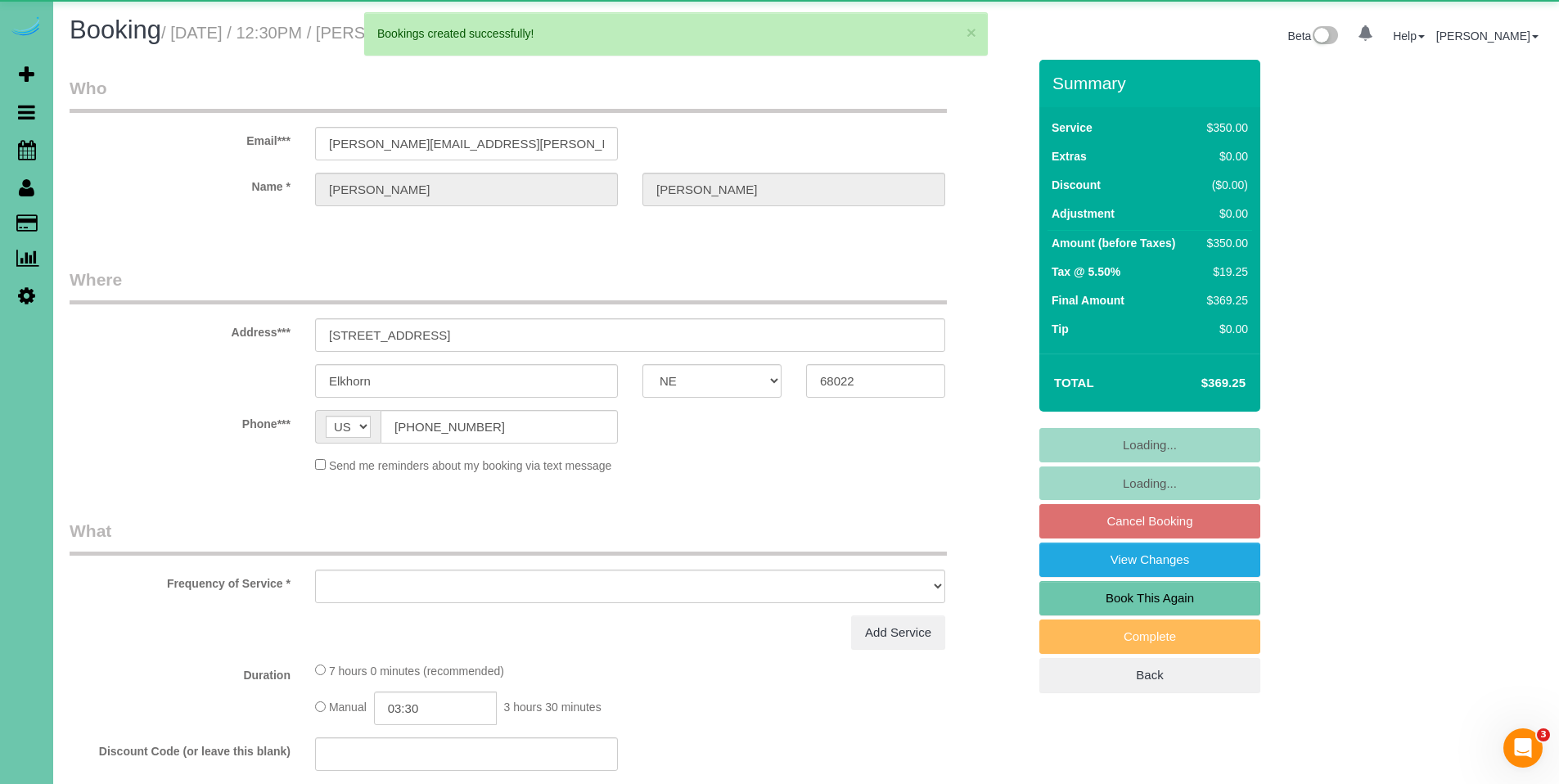
select select "object:42942"
select select "string:fspay-68110b44-daed-4335-a85d-4abbfdf5dbc5"
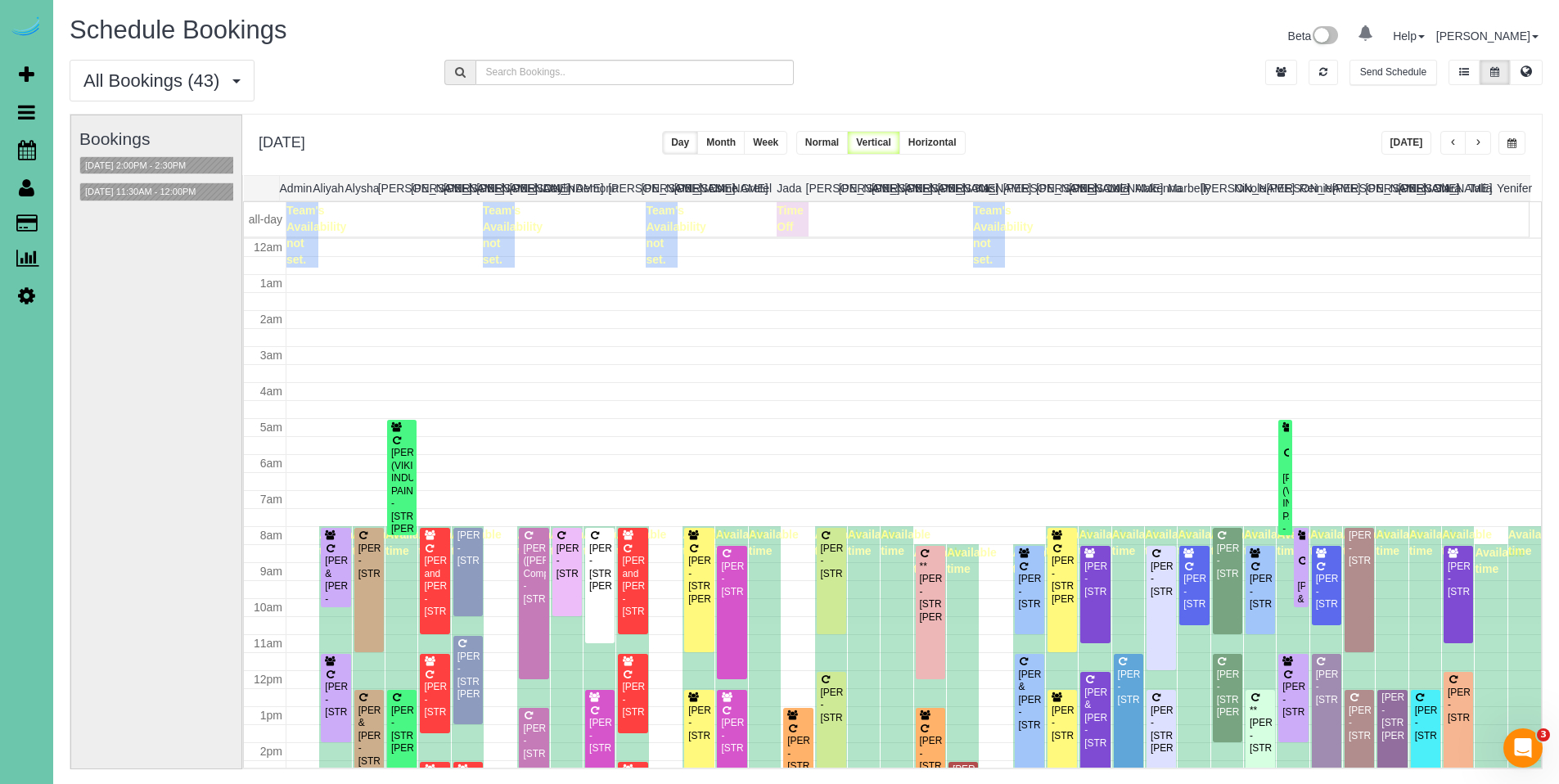
scroll to position [217, 0]
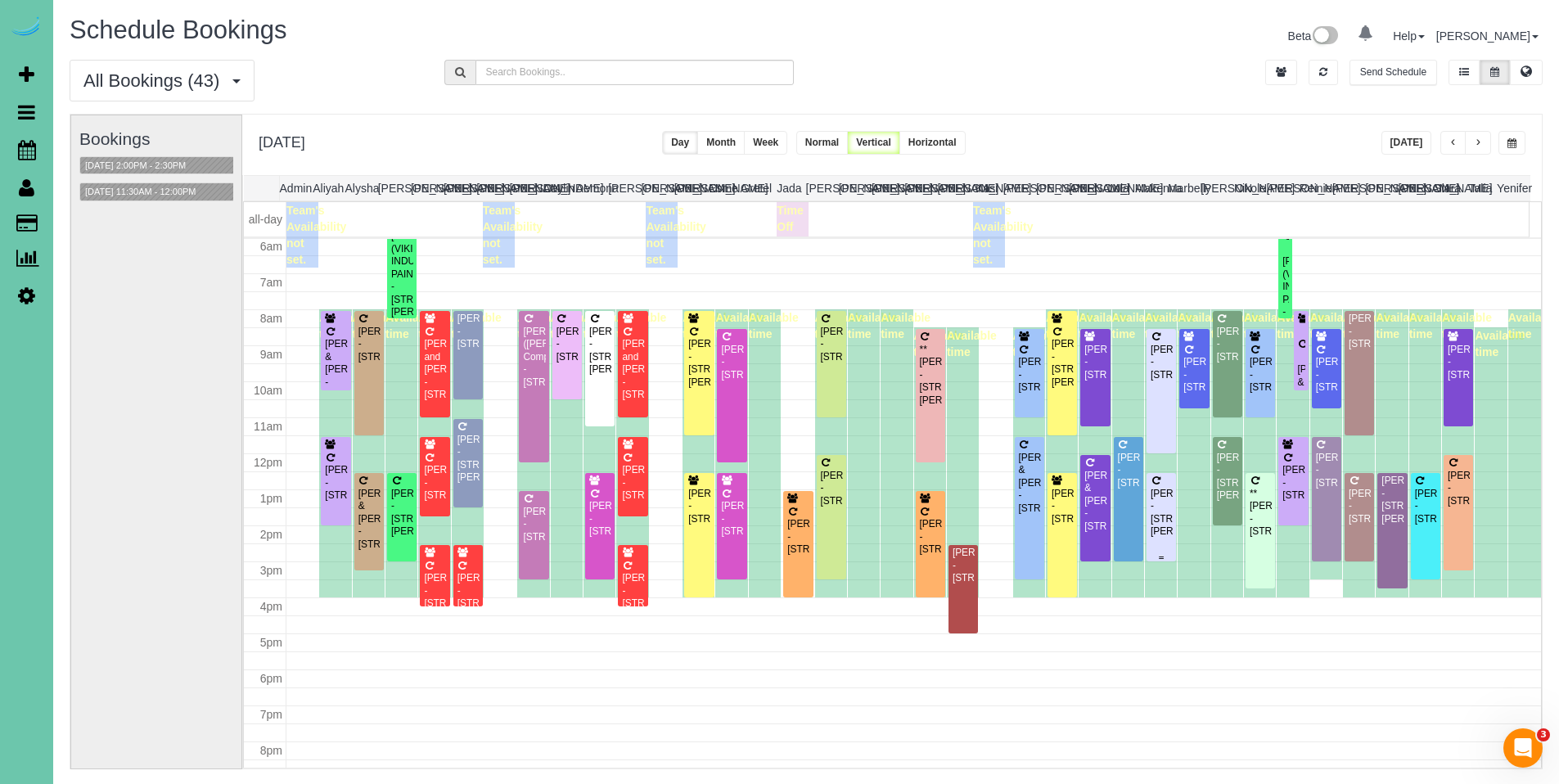
click at [1149, 504] on div "[PERSON_NAME] - [STREET_ADDRESS][PERSON_NAME]" at bounding box center [1160, 513] width 23 height 51
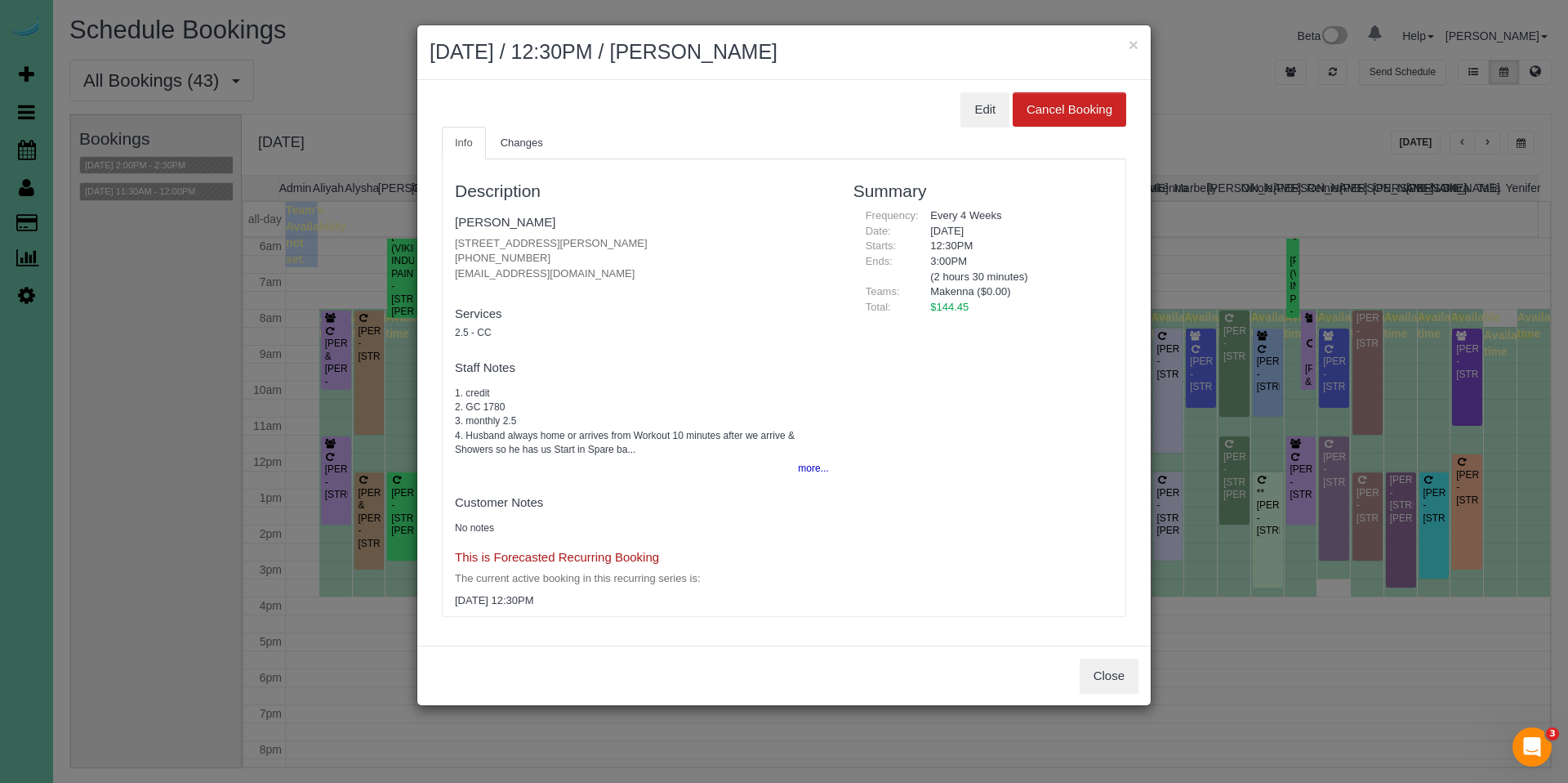
click at [983, 127] on ul "Info Changes" at bounding box center [784, 144] width 685 height 34
click at [984, 111] on button "Edit" at bounding box center [985, 109] width 49 height 35
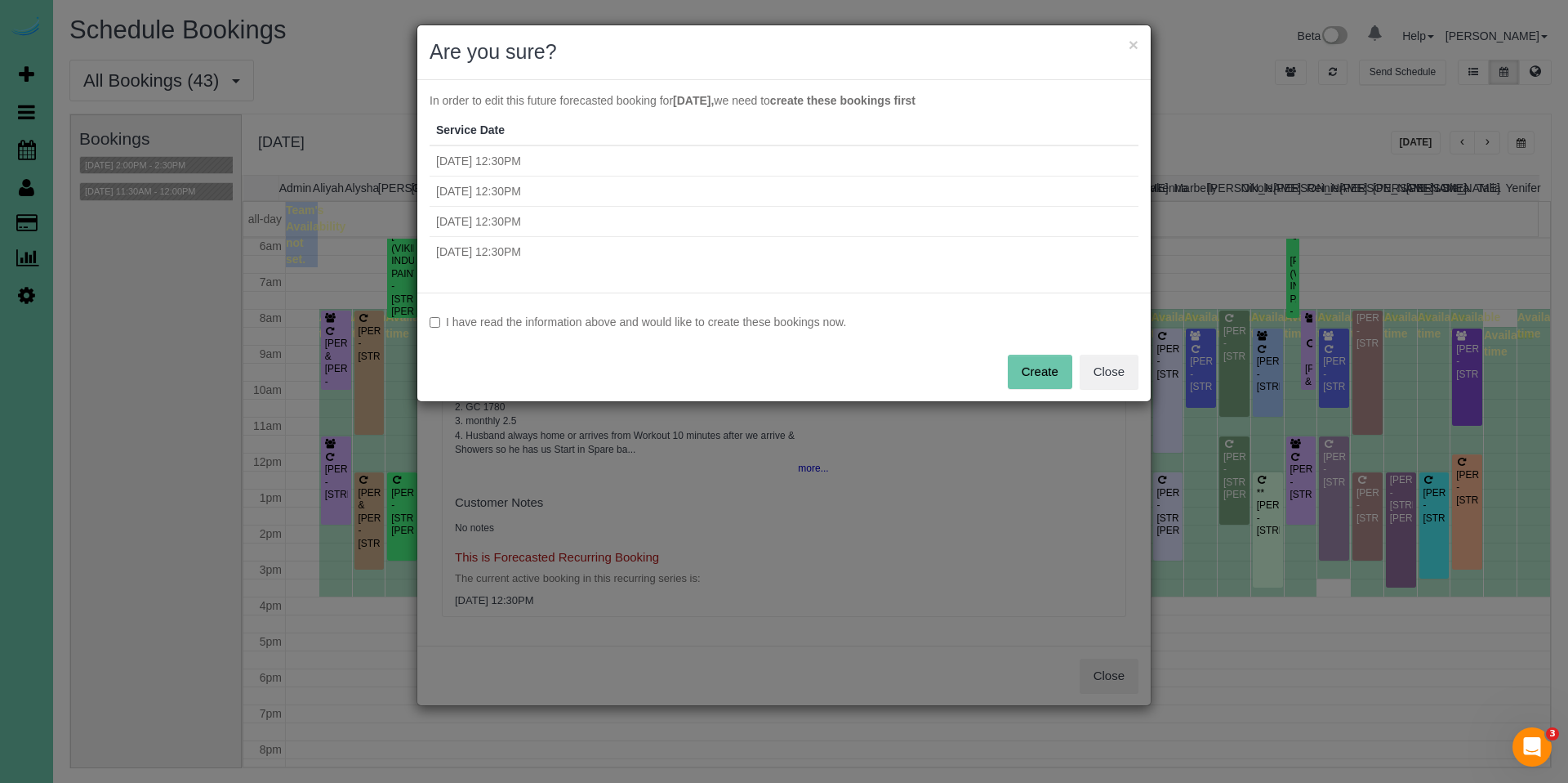
click at [531, 320] on label "I have read the information above and would like to create these bookings now." at bounding box center [784, 321] width 709 height 16
click at [1029, 375] on button "Create" at bounding box center [1040, 371] width 64 height 35
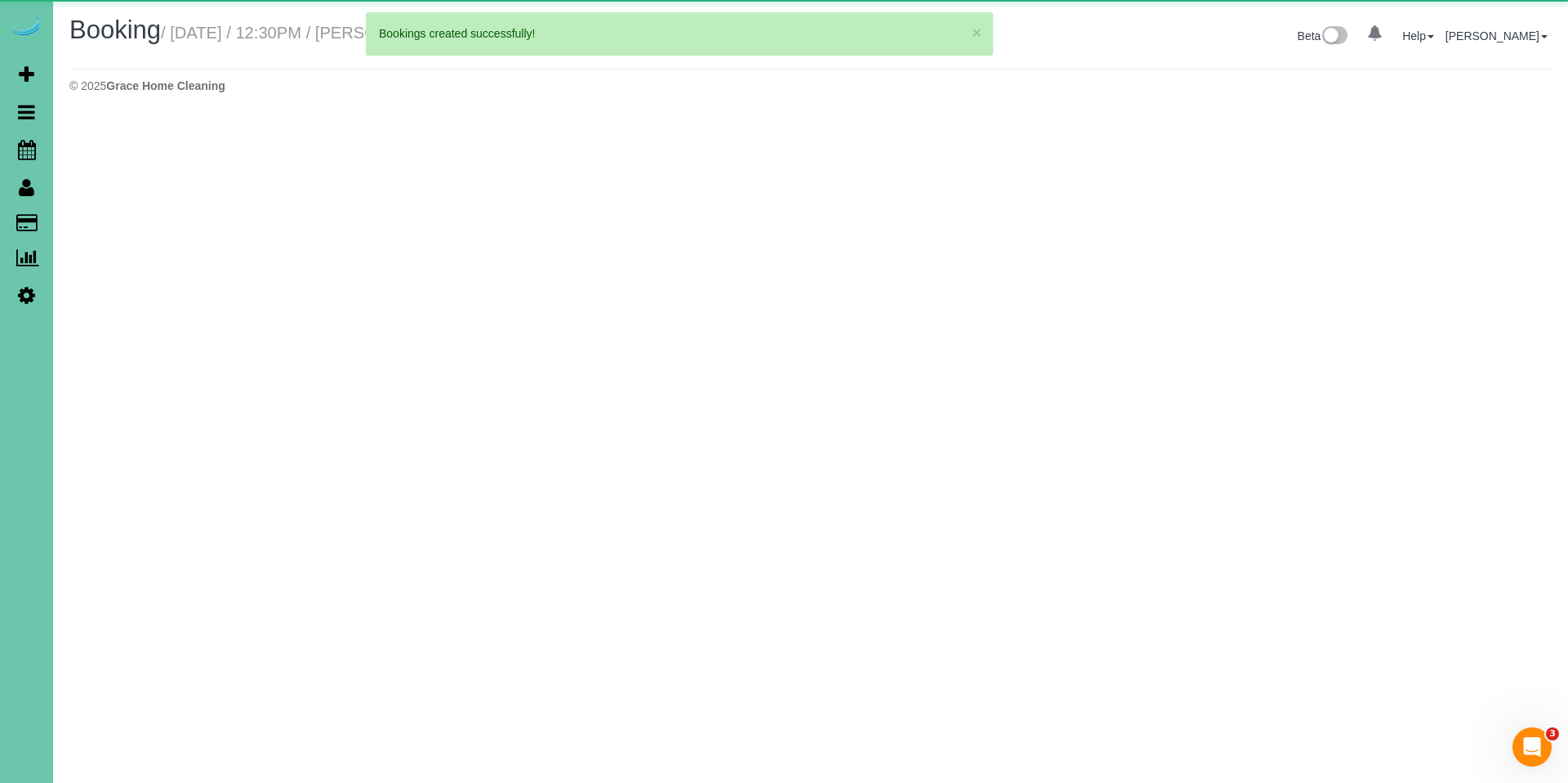
select select "NE"
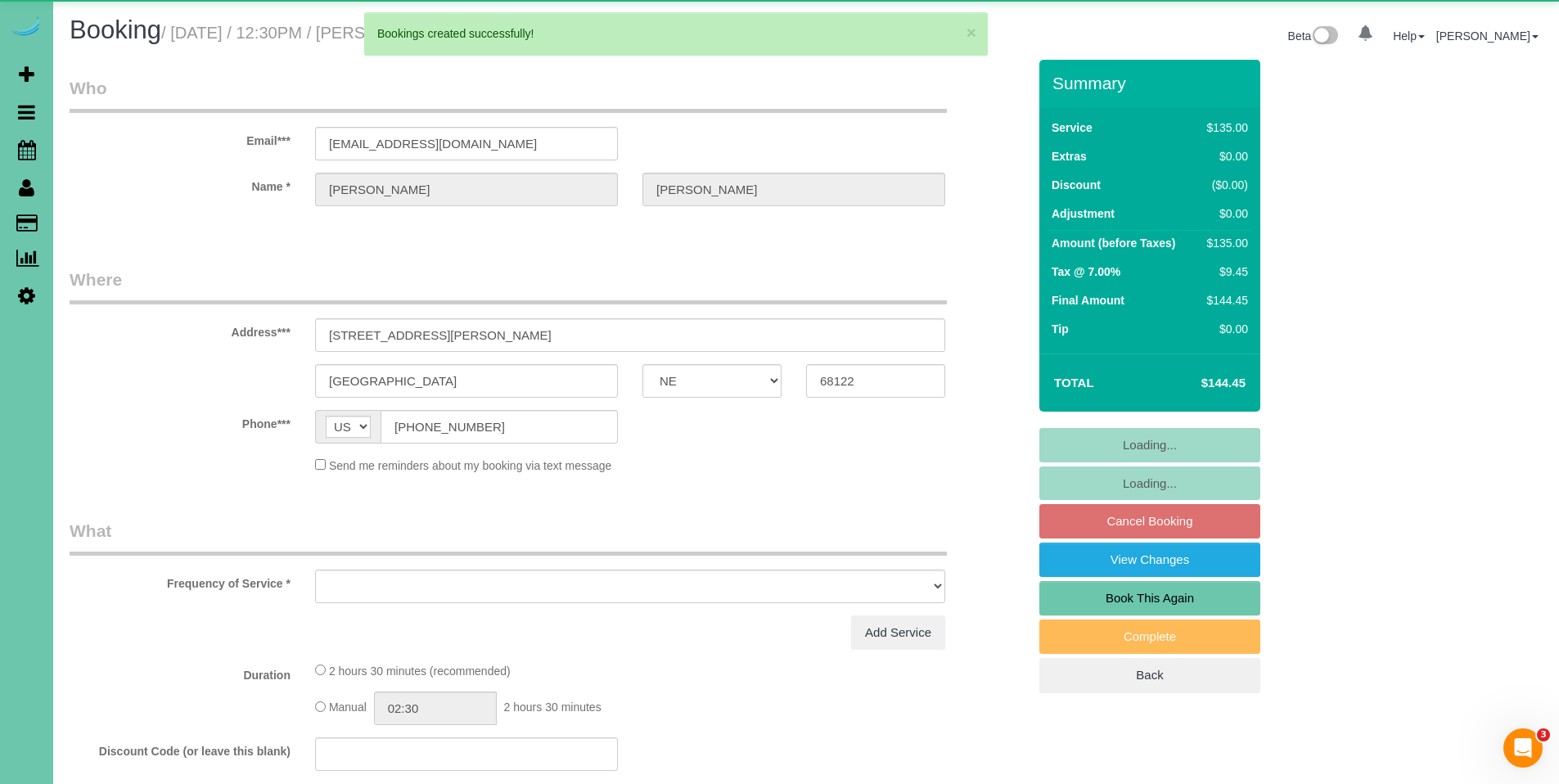
select select "object:44080"
select select "string:fspay-2400d3d3-8518-4bde-a156-b476dc437235"
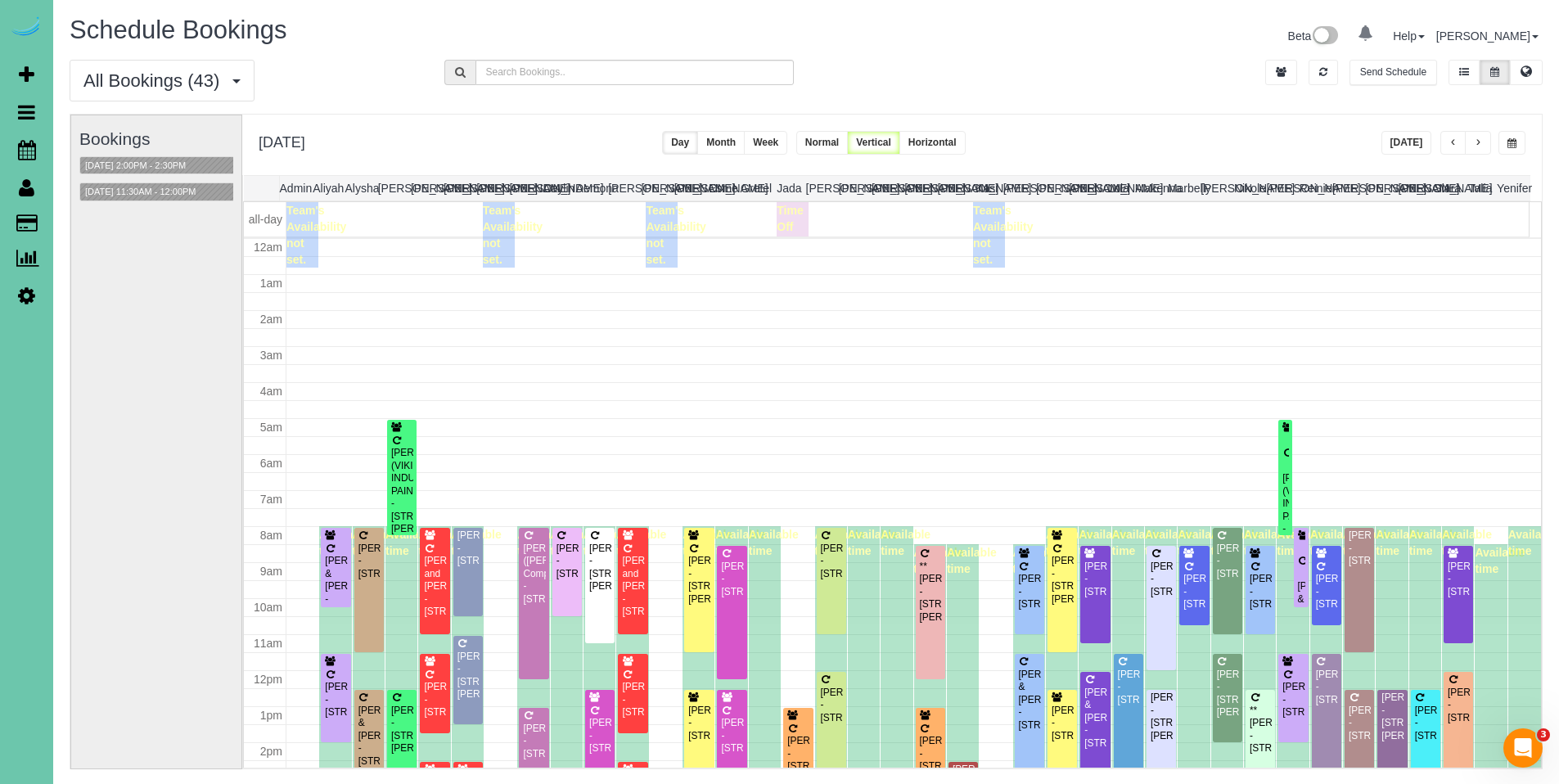
scroll to position [217, 0]
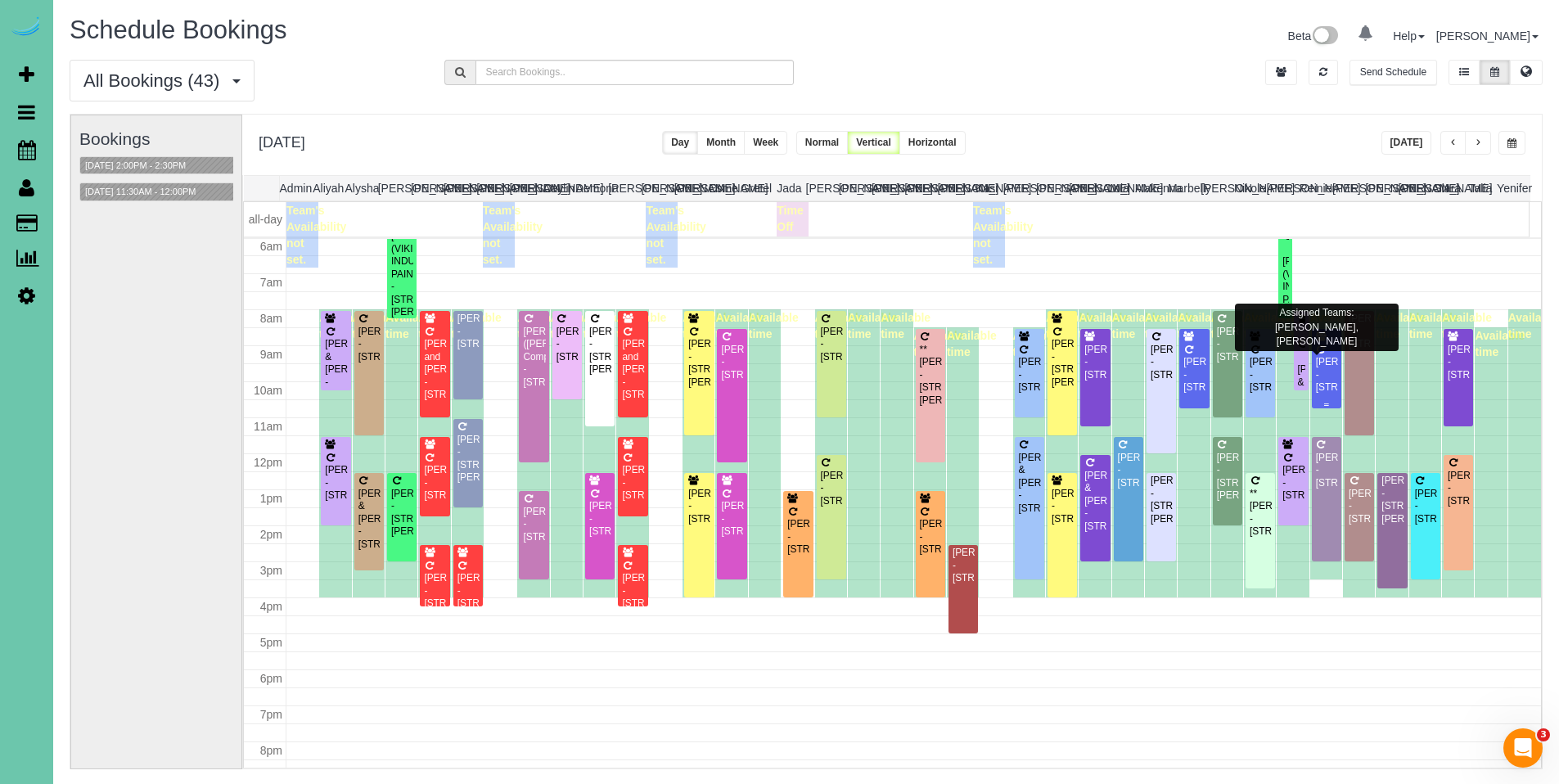
click at [1326, 364] on div "[PERSON_NAME] - [STREET_ADDRESS]" at bounding box center [1326, 374] width 23 height 37
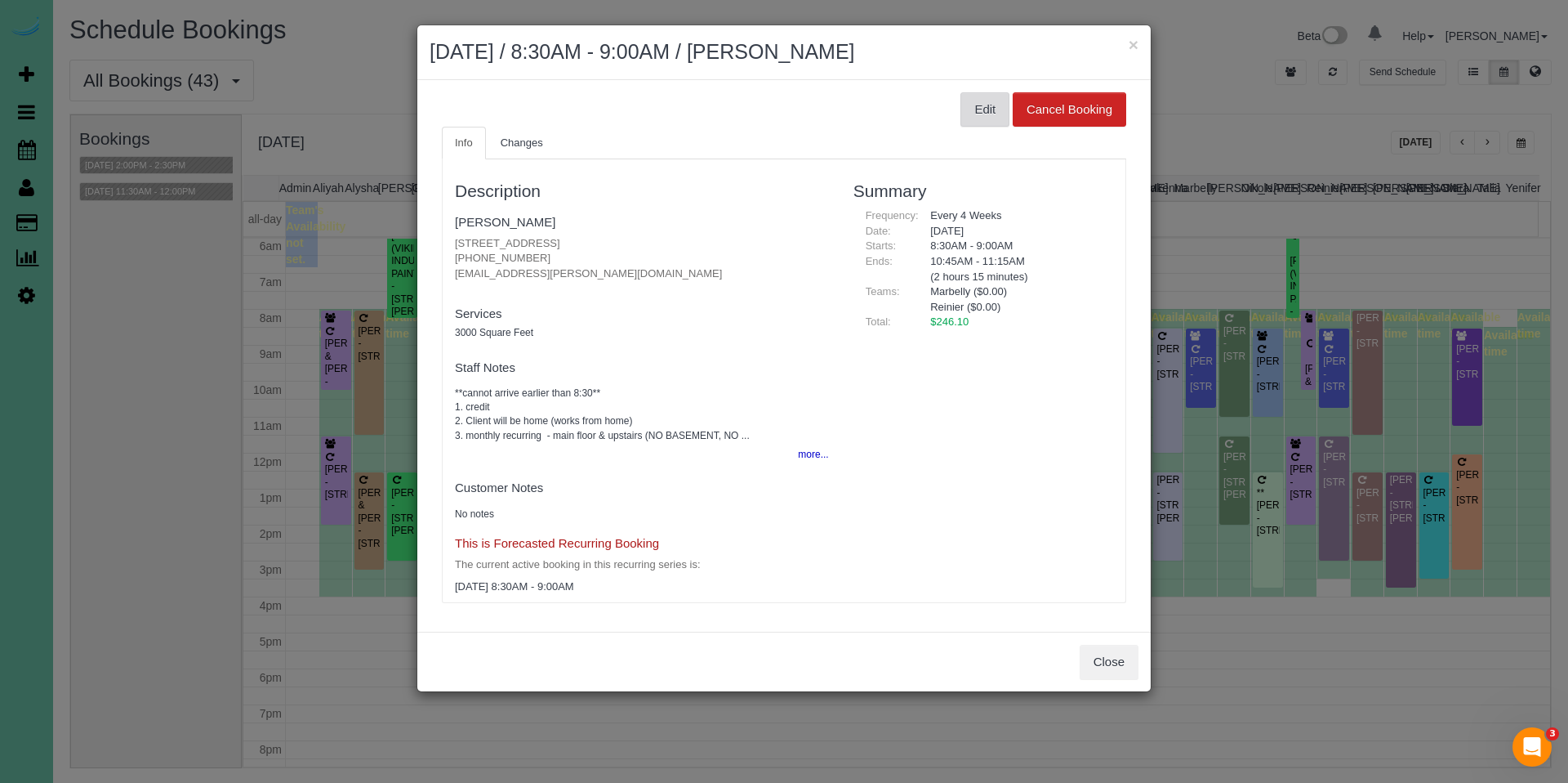
click at [988, 112] on button "Edit" at bounding box center [985, 109] width 49 height 35
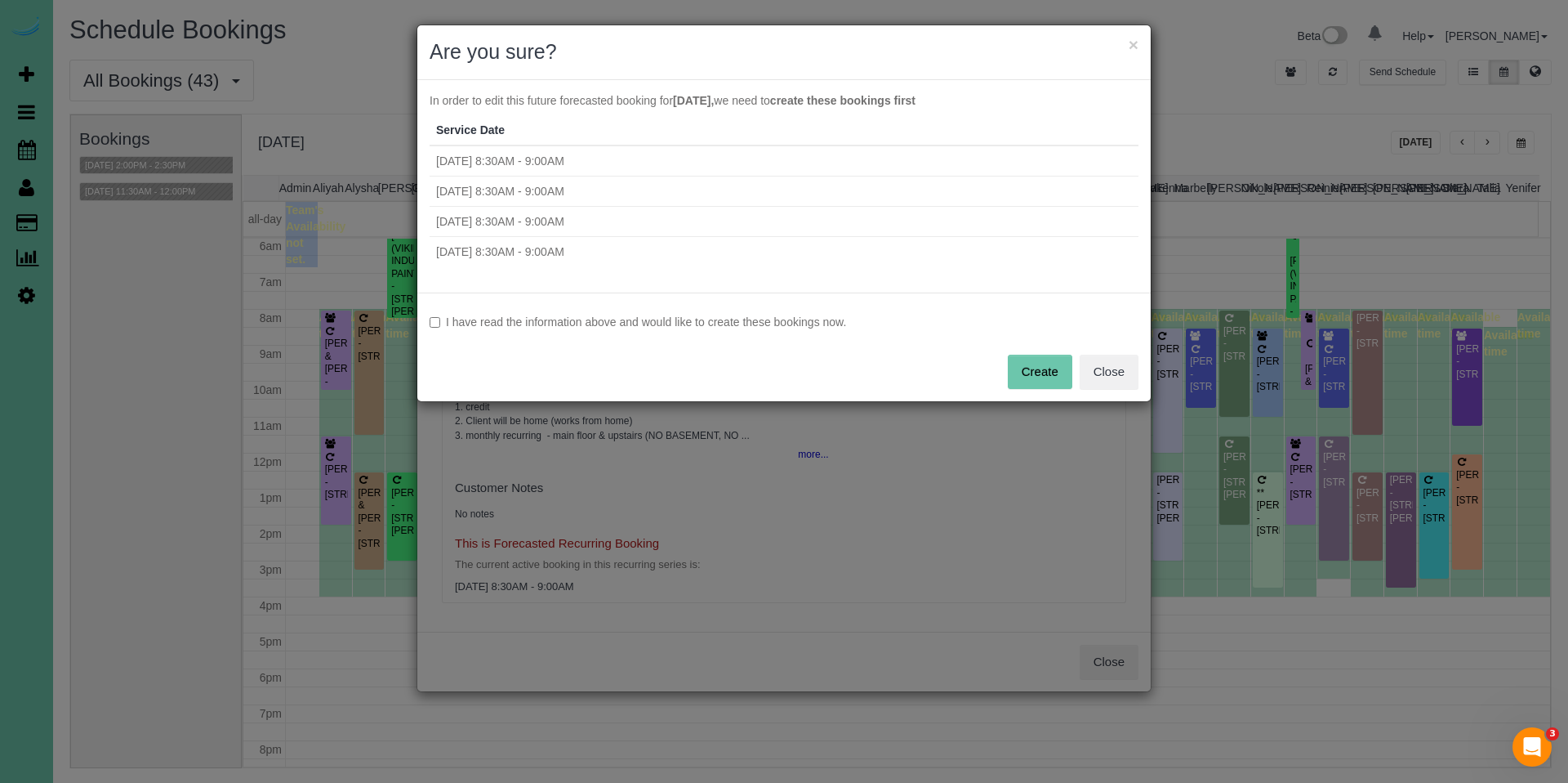
click at [459, 317] on label "I have read the information above and would like to create these bookings now." at bounding box center [784, 321] width 709 height 16
click at [1035, 372] on button "Create" at bounding box center [1040, 371] width 64 height 35
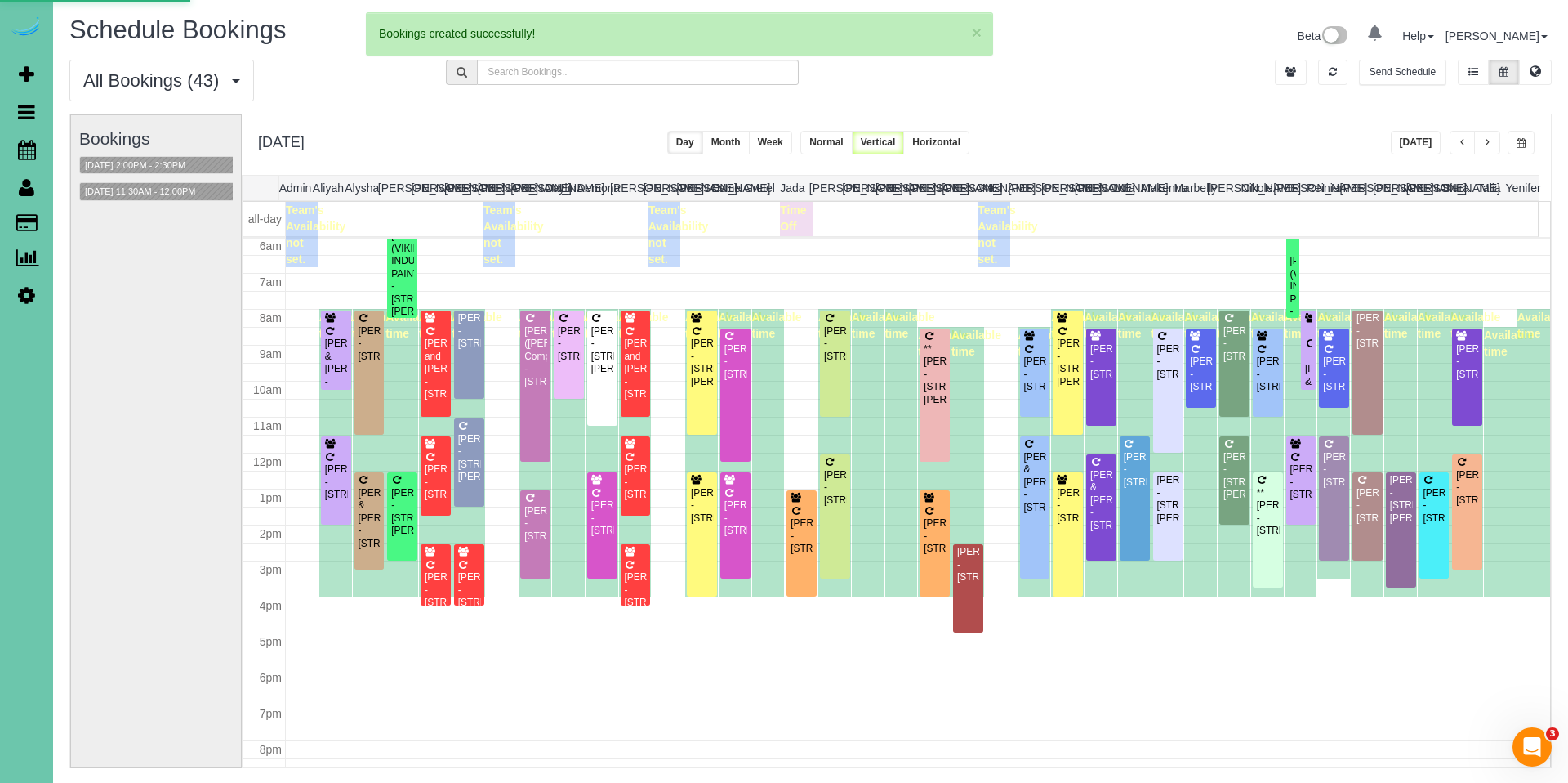
select select "NE"
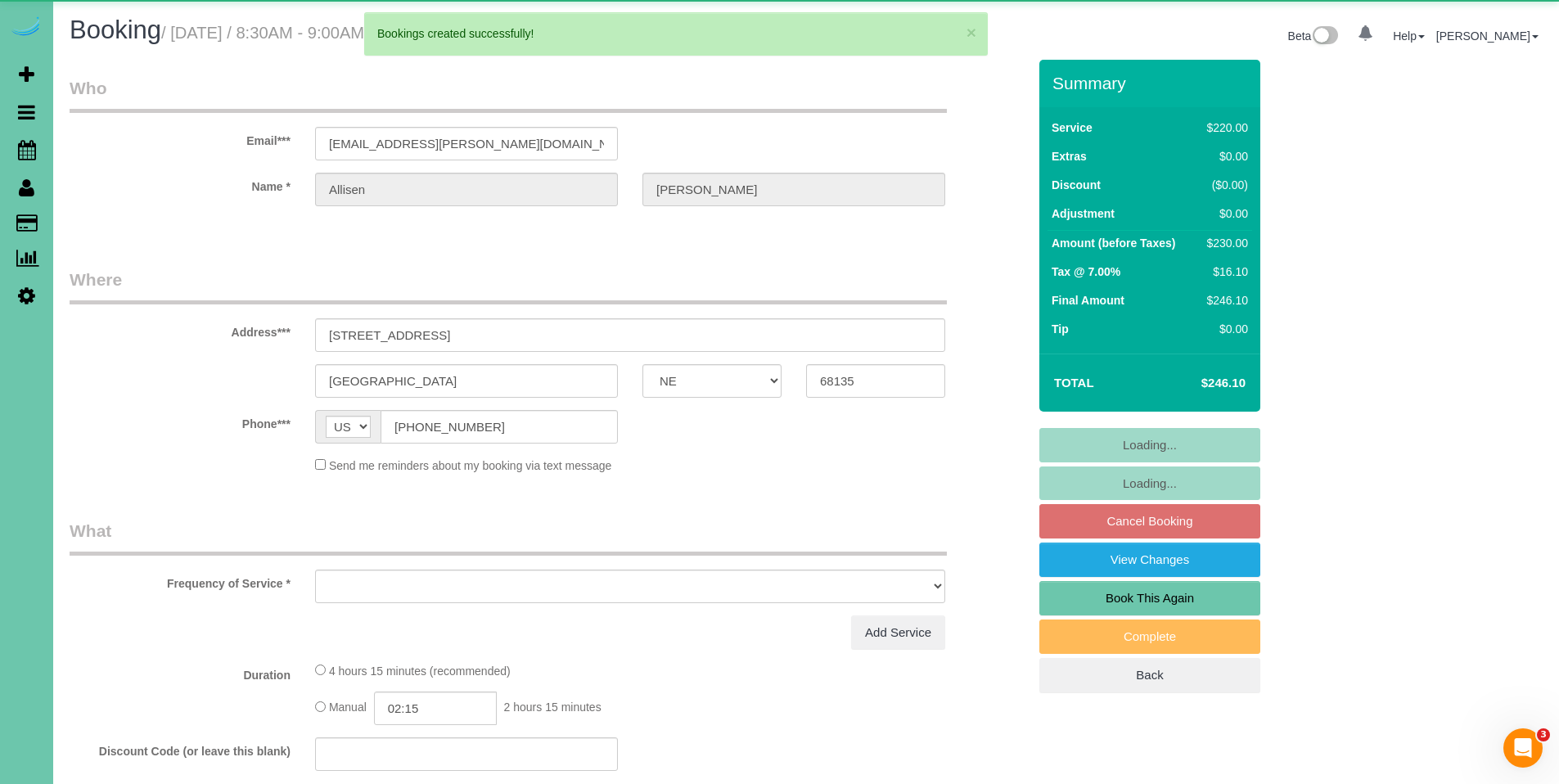
select select "object:45445"
select select "string:fspay-a08cc71e-e365-418c-9f06-7c5a20d83ece"
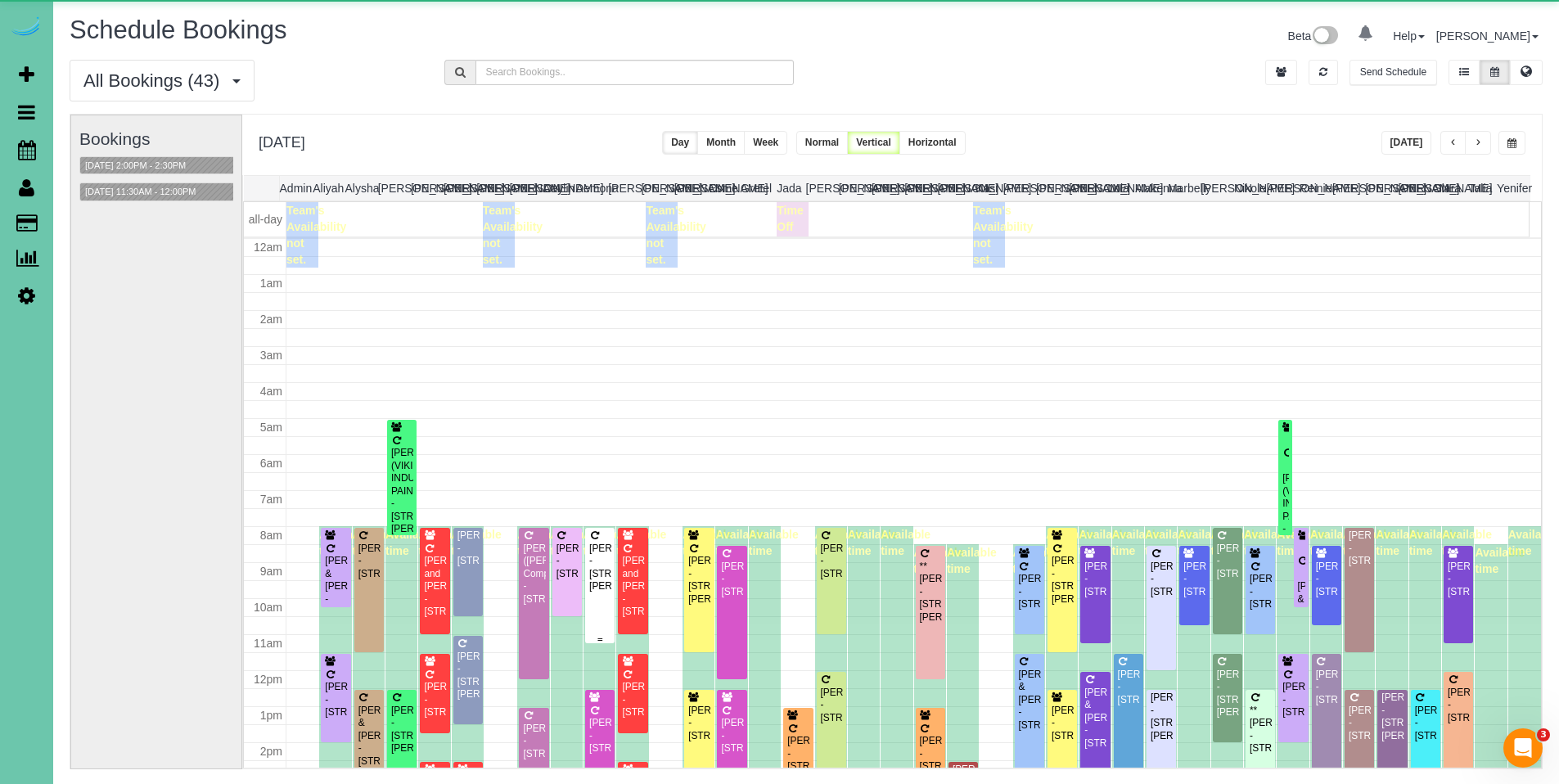
scroll to position [217, 0]
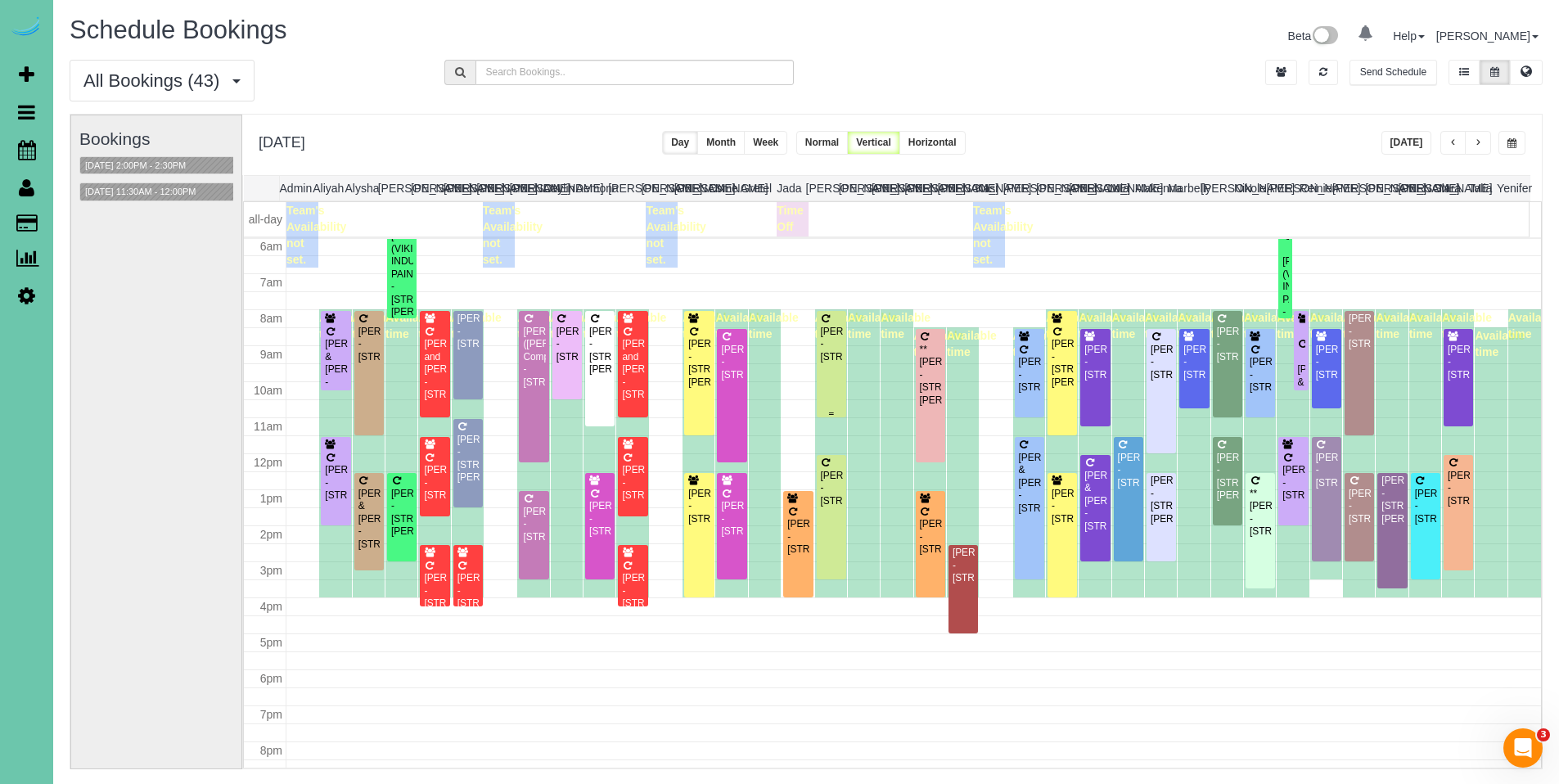
click at [832, 339] on div "[PERSON_NAME] - [STREET_ADDRESS]" at bounding box center [831, 345] width 23 height 37
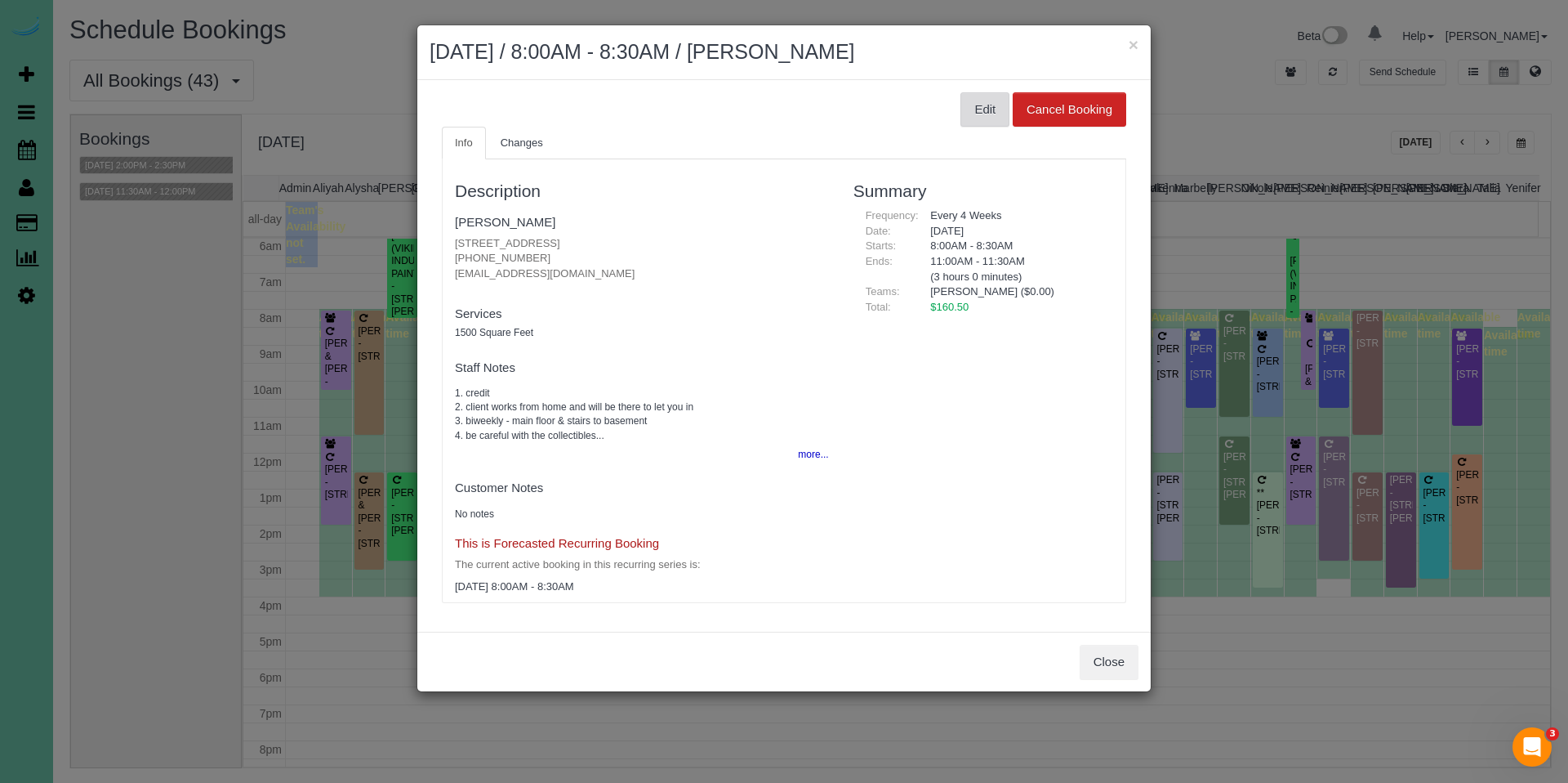
click at [974, 109] on button "Edit" at bounding box center [985, 109] width 49 height 35
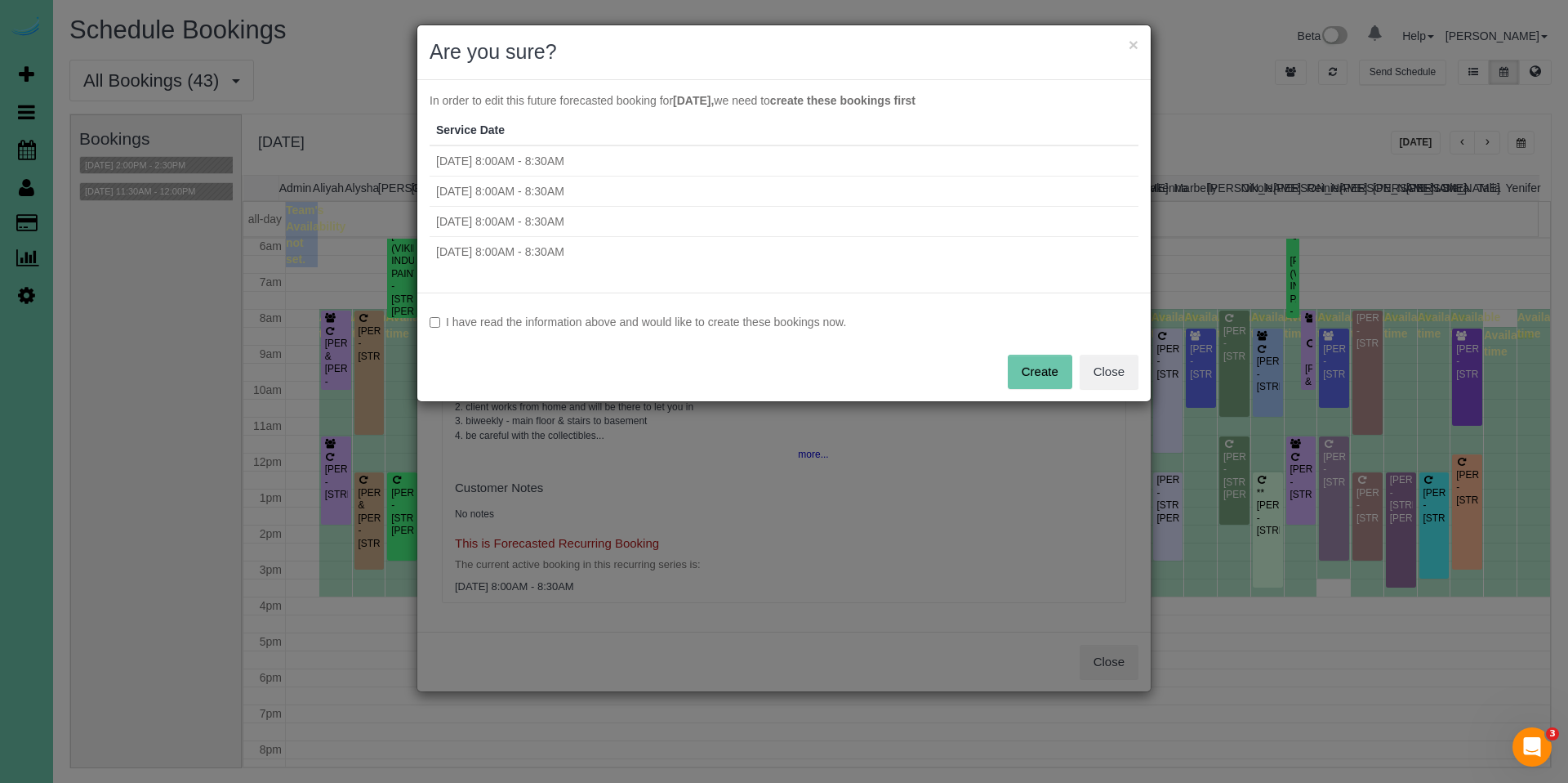
click at [586, 326] on label "I have read the information above and would like to create these bookings now." at bounding box center [784, 321] width 709 height 16
click at [1030, 362] on button "Create" at bounding box center [1040, 371] width 64 height 35
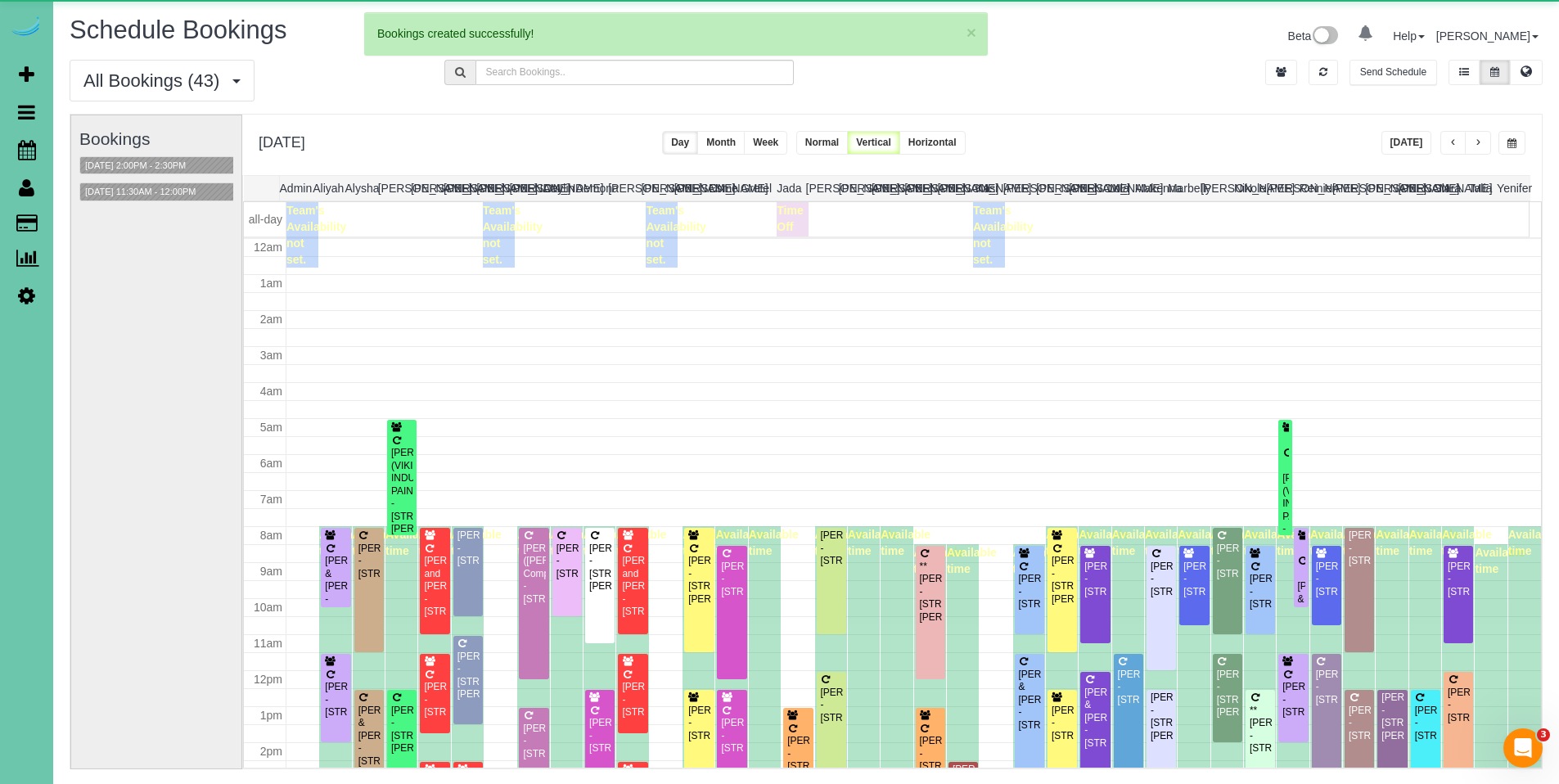
scroll to position [217, 0]
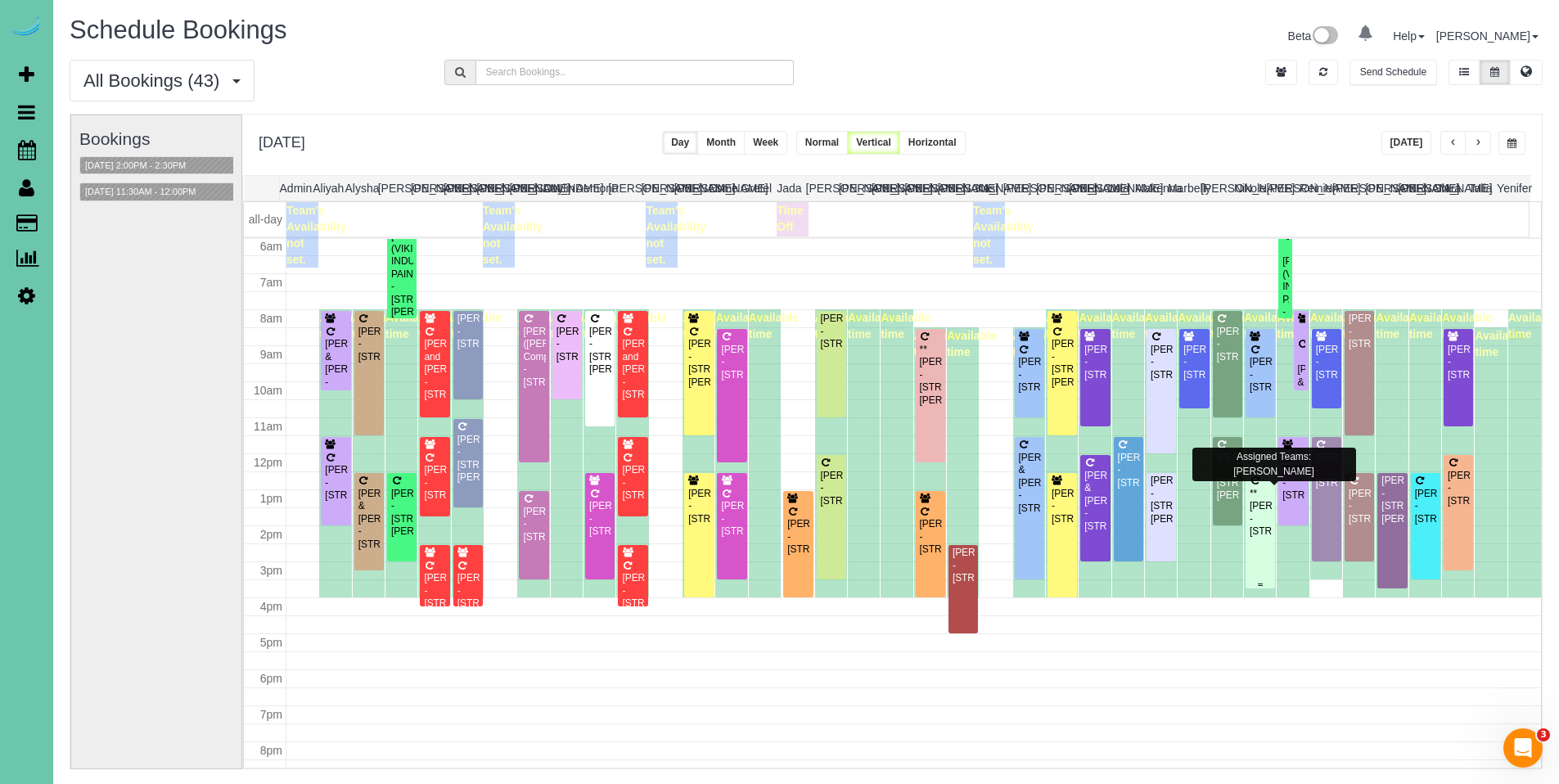
click at [1255, 511] on div "**[PERSON_NAME] - [STREET_ADDRESS]" at bounding box center [1259, 513] width 23 height 51
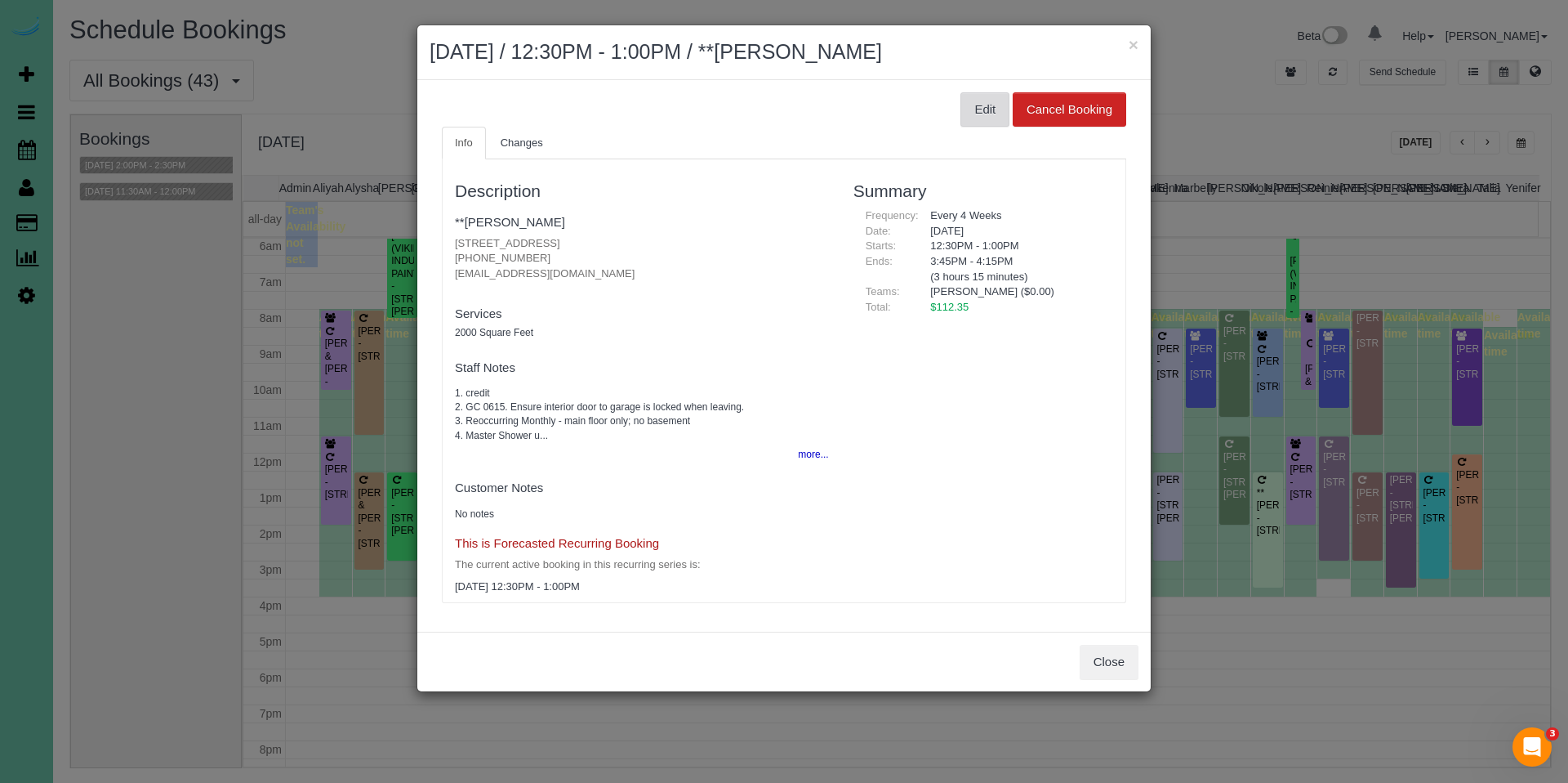
click at [978, 101] on button "Edit" at bounding box center [985, 109] width 49 height 35
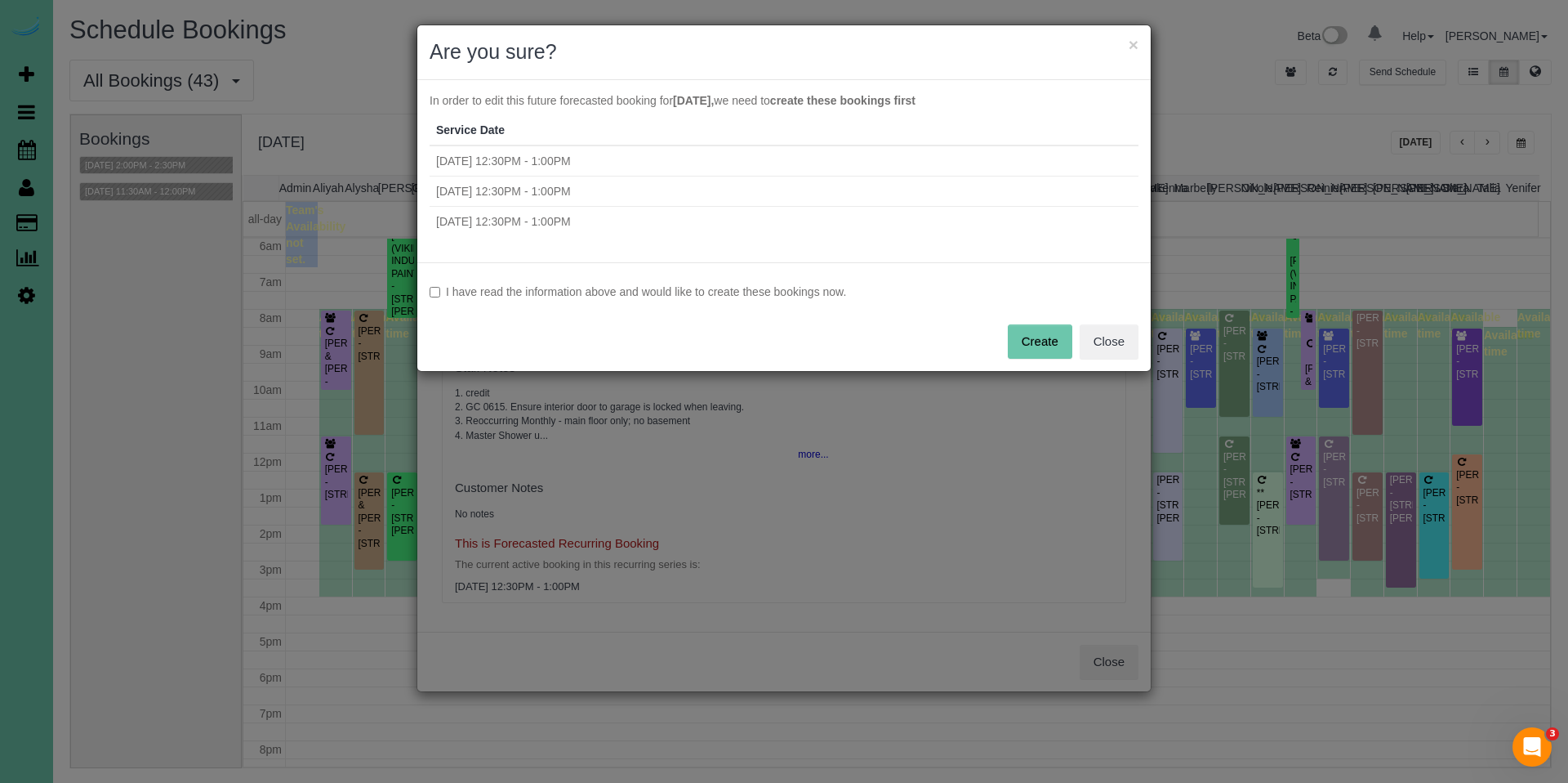
click at [607, 296] on label "I have read the information above and would like to create these bookings now." at bounding box center [784, 291] width 709 height 16
click at [1044, 350] on button "Create" at bounding box center [1040, 342] width 64 height 35
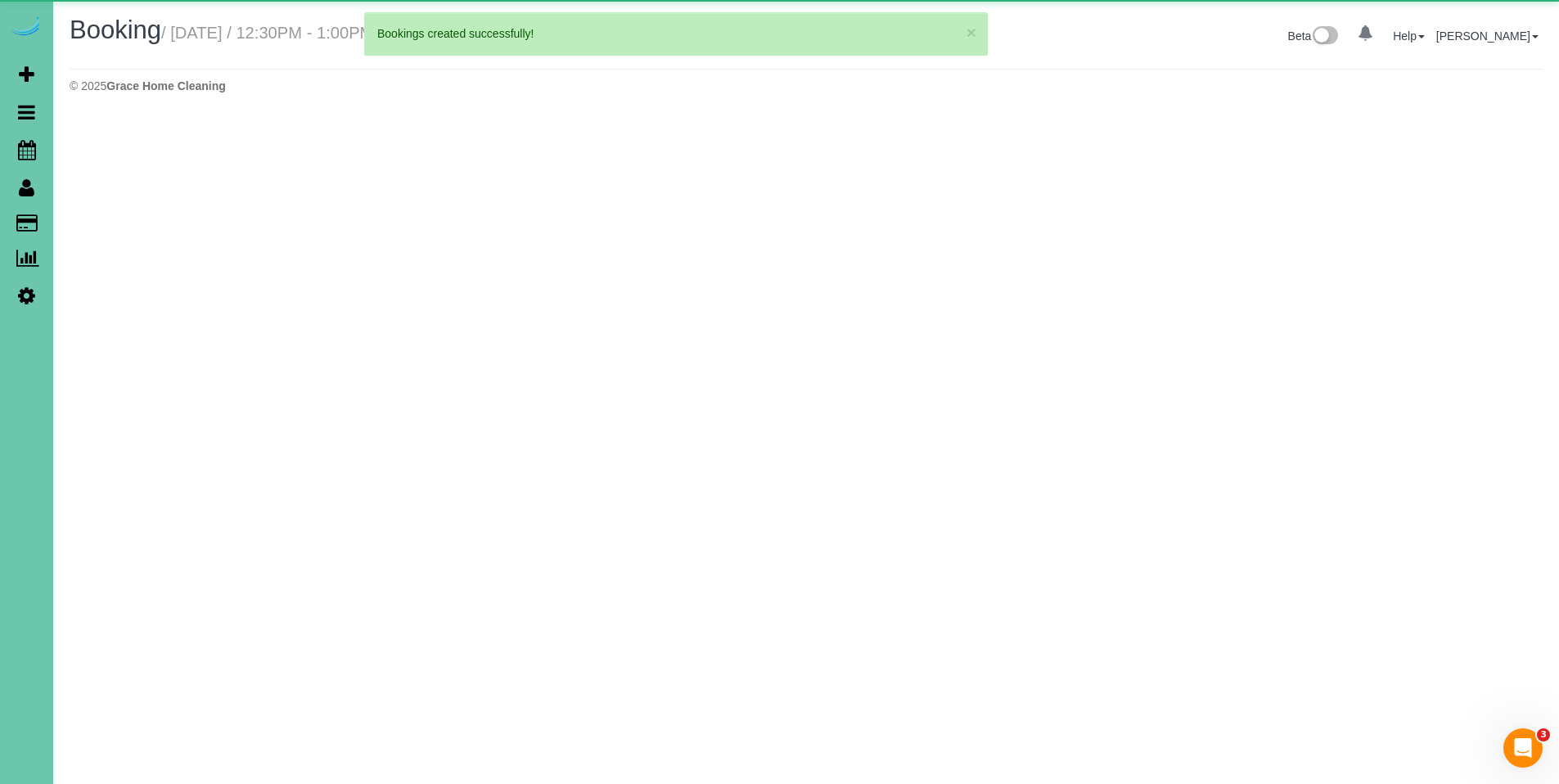
select select "NE"
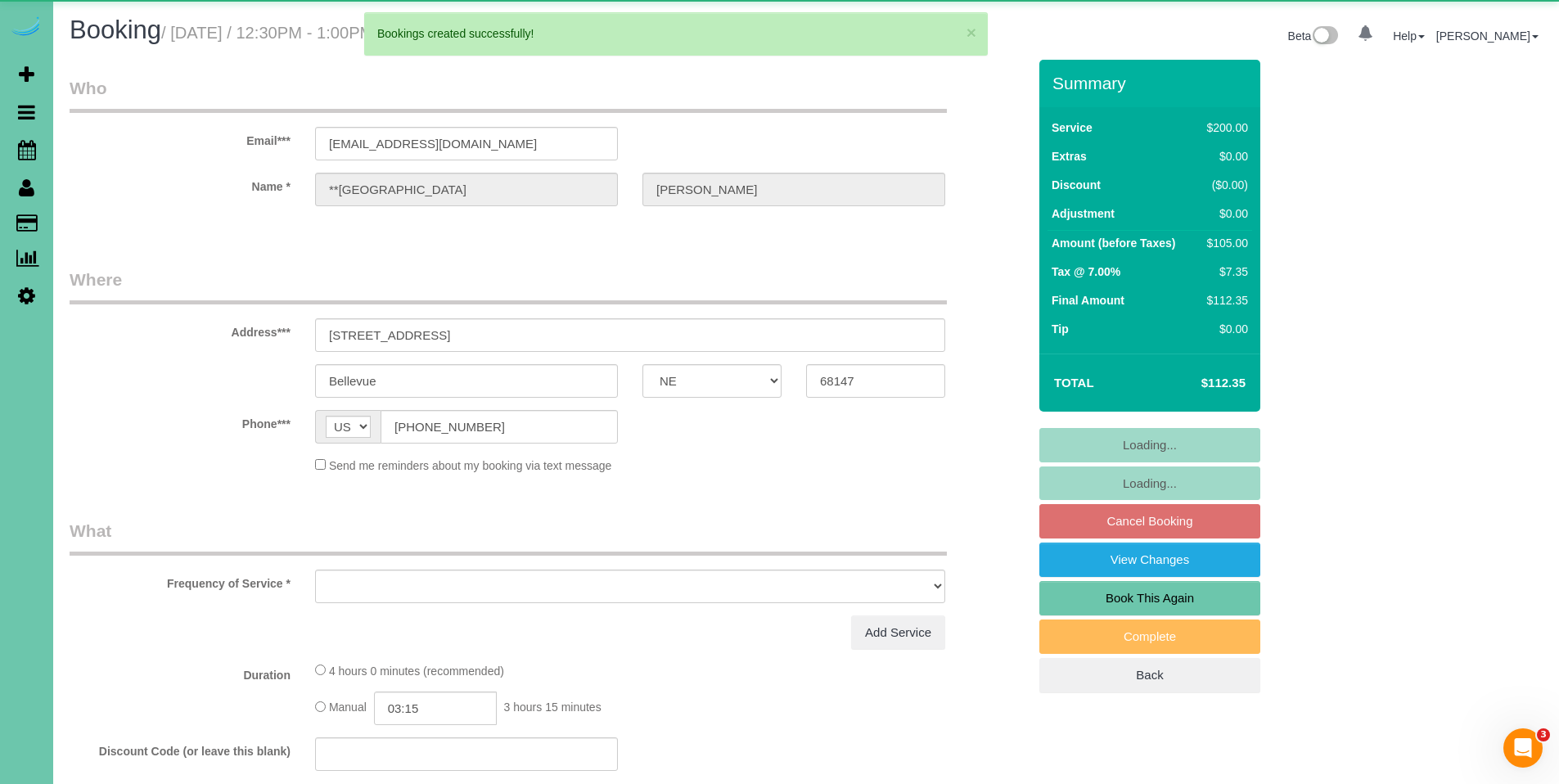
select select "object:47314"
select select "string:fspay-c85961a2-9cf6-42c2-a0a7-493beeabb66f"
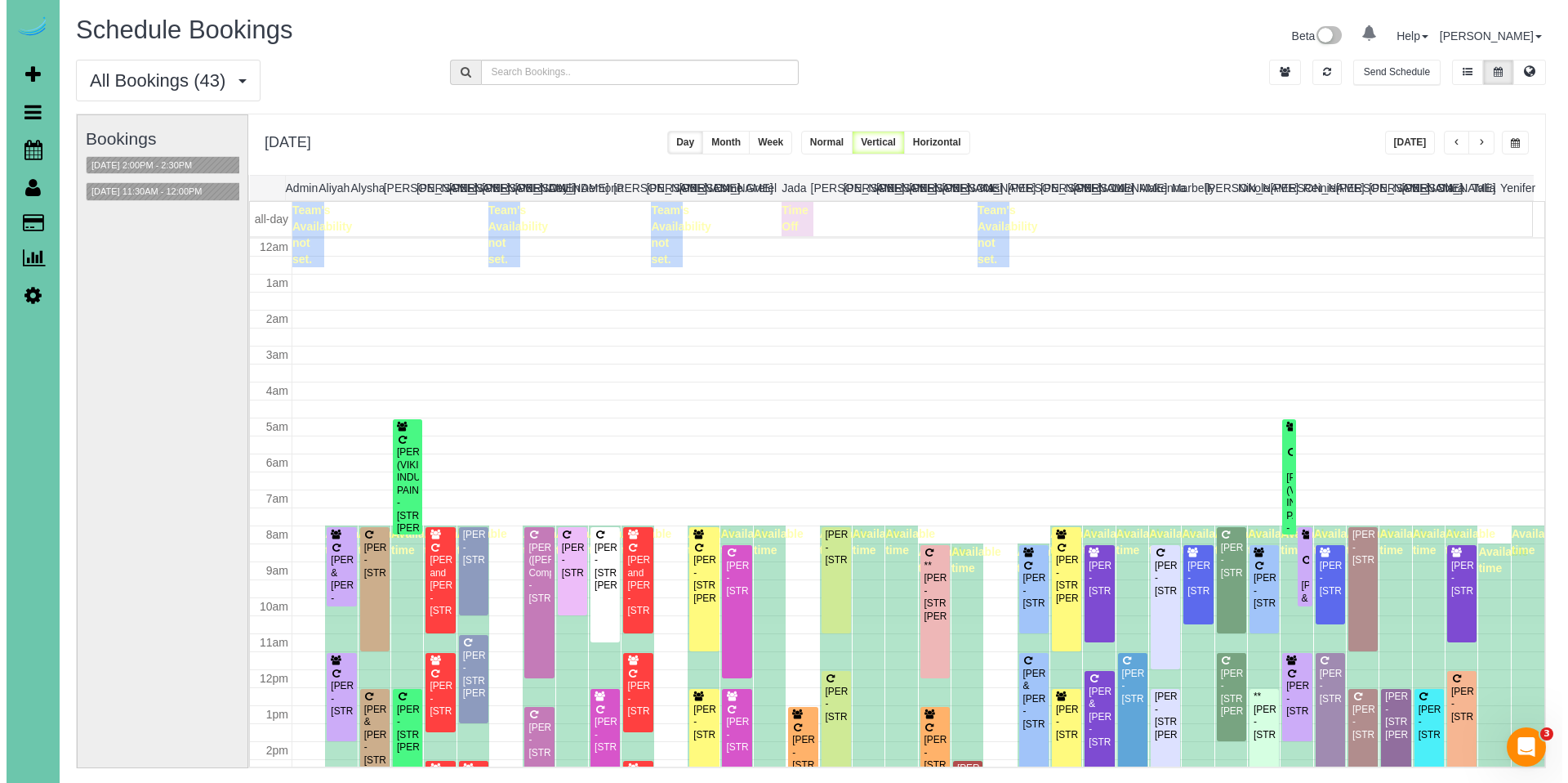
scroll to position [216, 0]
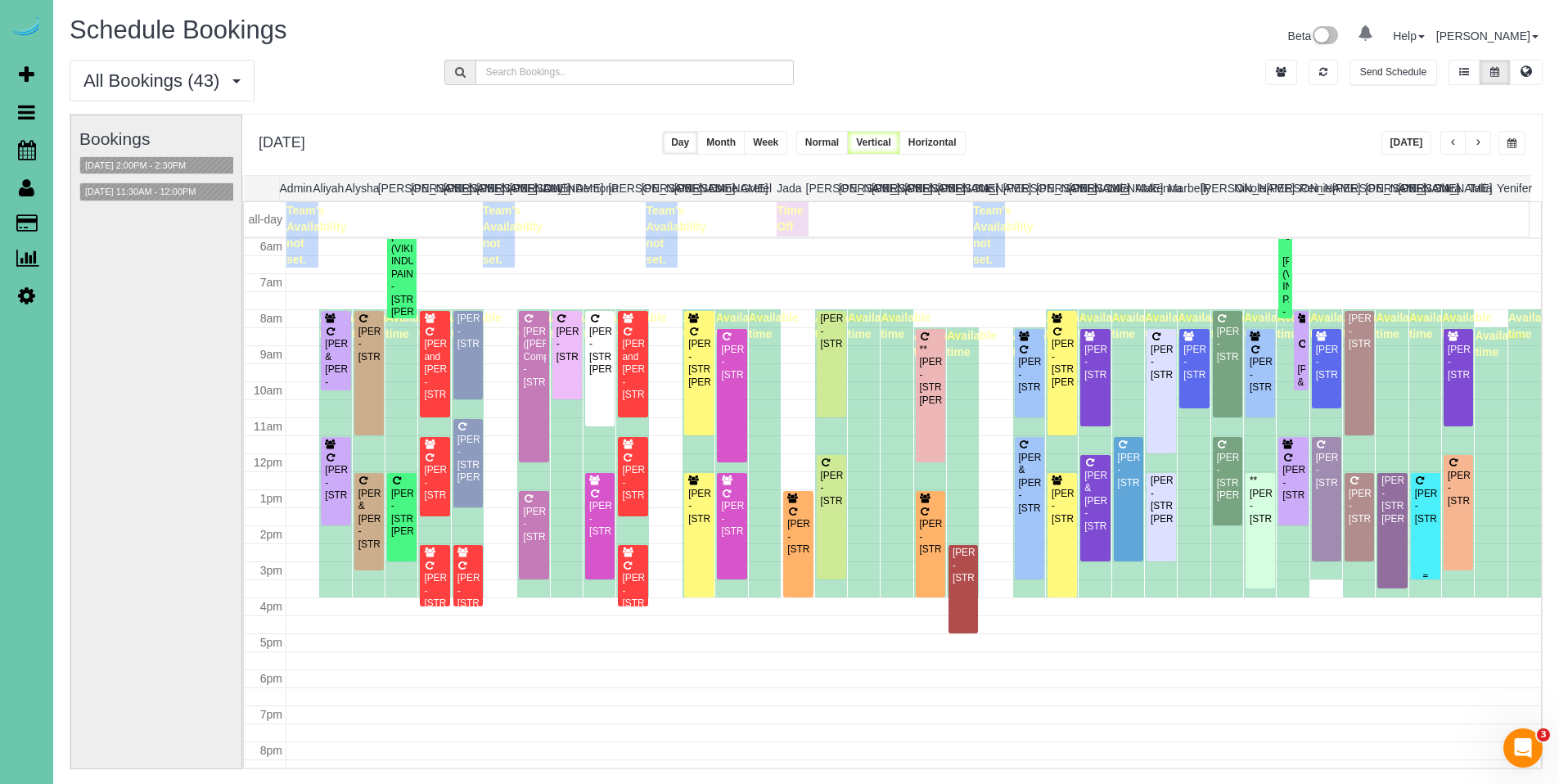
click at [1414, 502] on div "[PERSON_NAME] - [STREET_ADDRESS]" at bounding box center [1425, 506] width 23 height 37
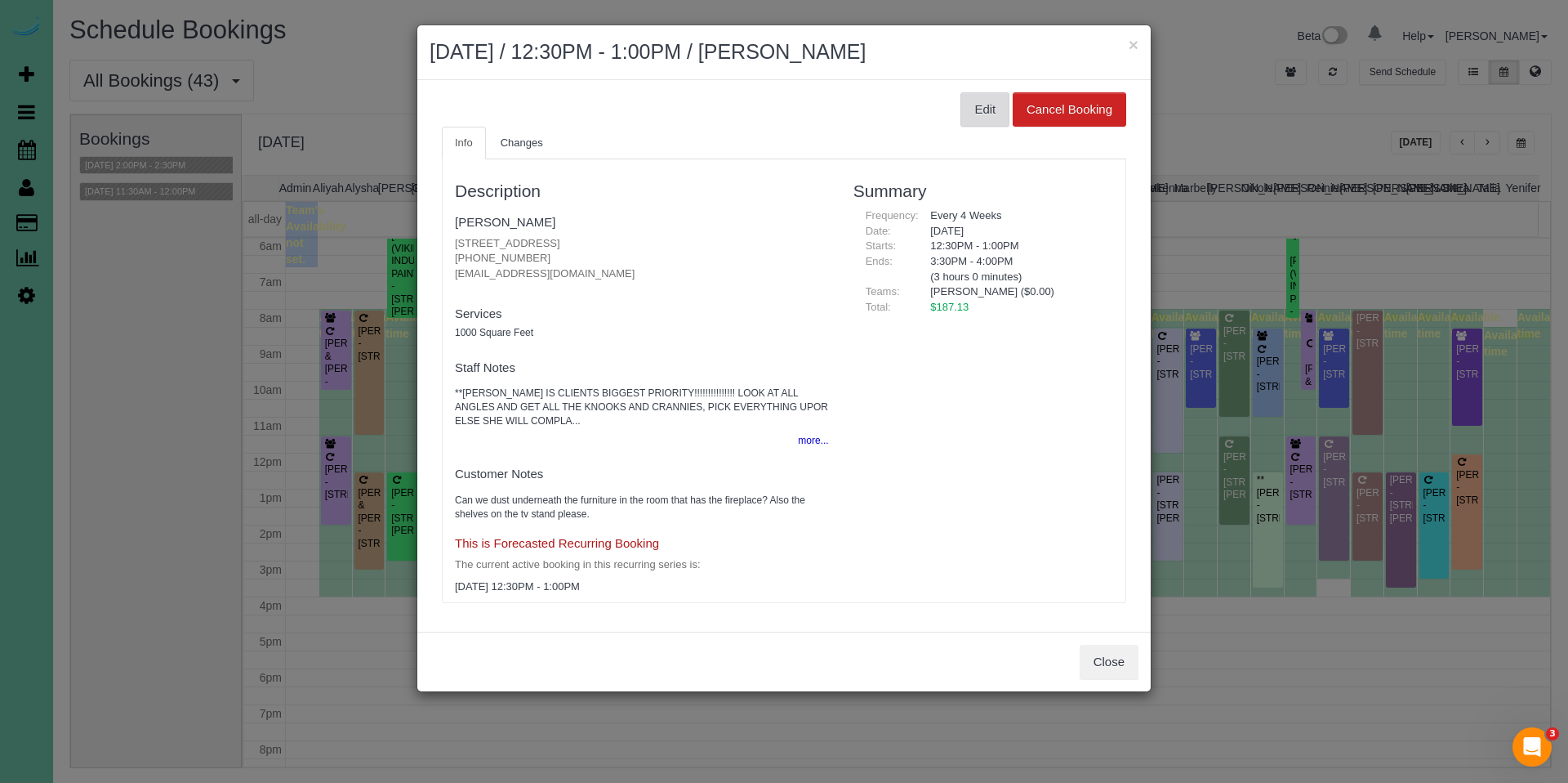
click at [985, 117] on button "Edit" at bounding box center [985, 109] width 49 height 35
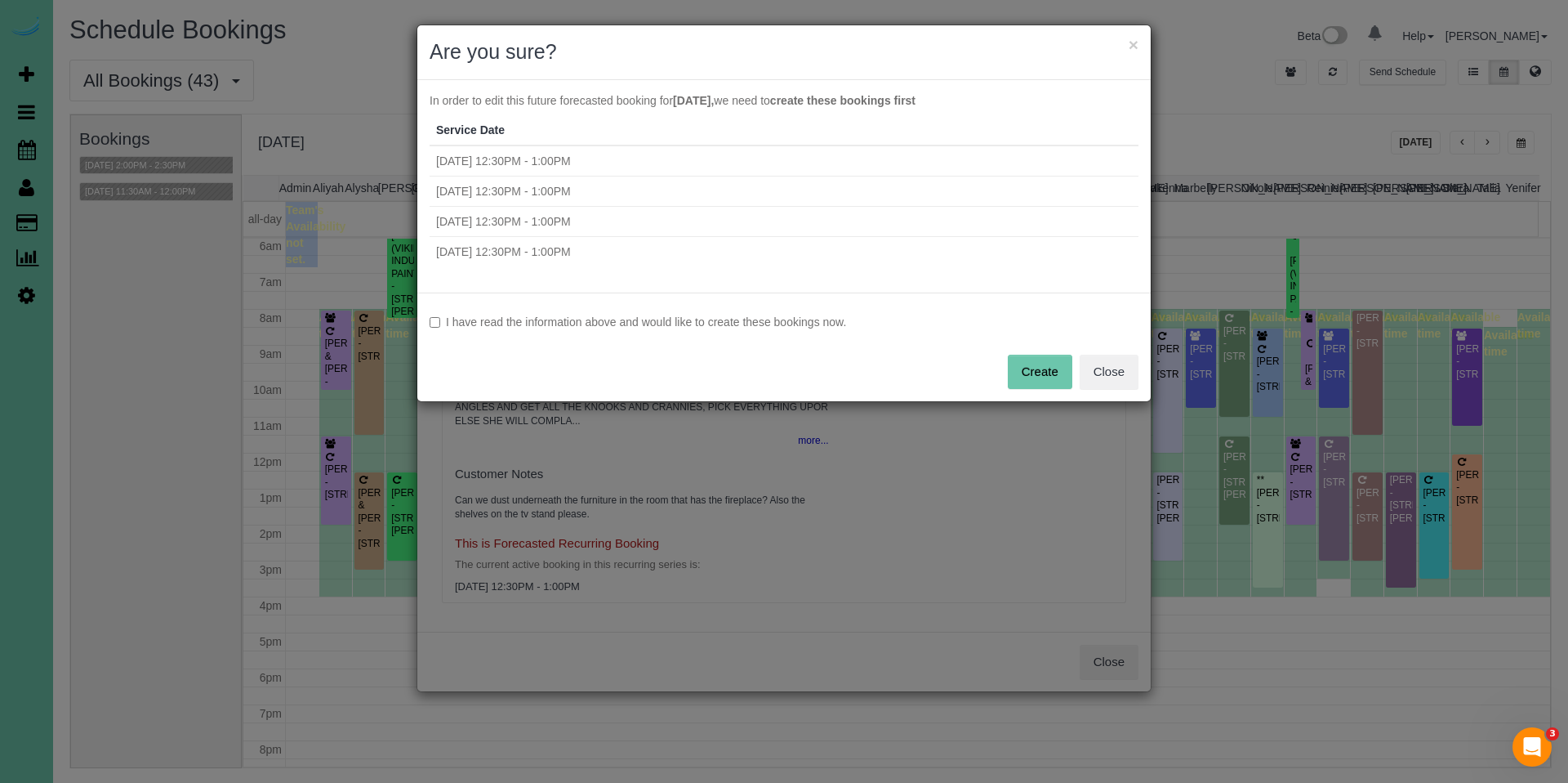
click at [729, 324] on label "I have read the information above and would like to create these bookings now." at bounding box center [784, 321] width 709 height 16
click at [1042, 370] on button "Create" at bounding box center [1040, 371] width 64 height 35
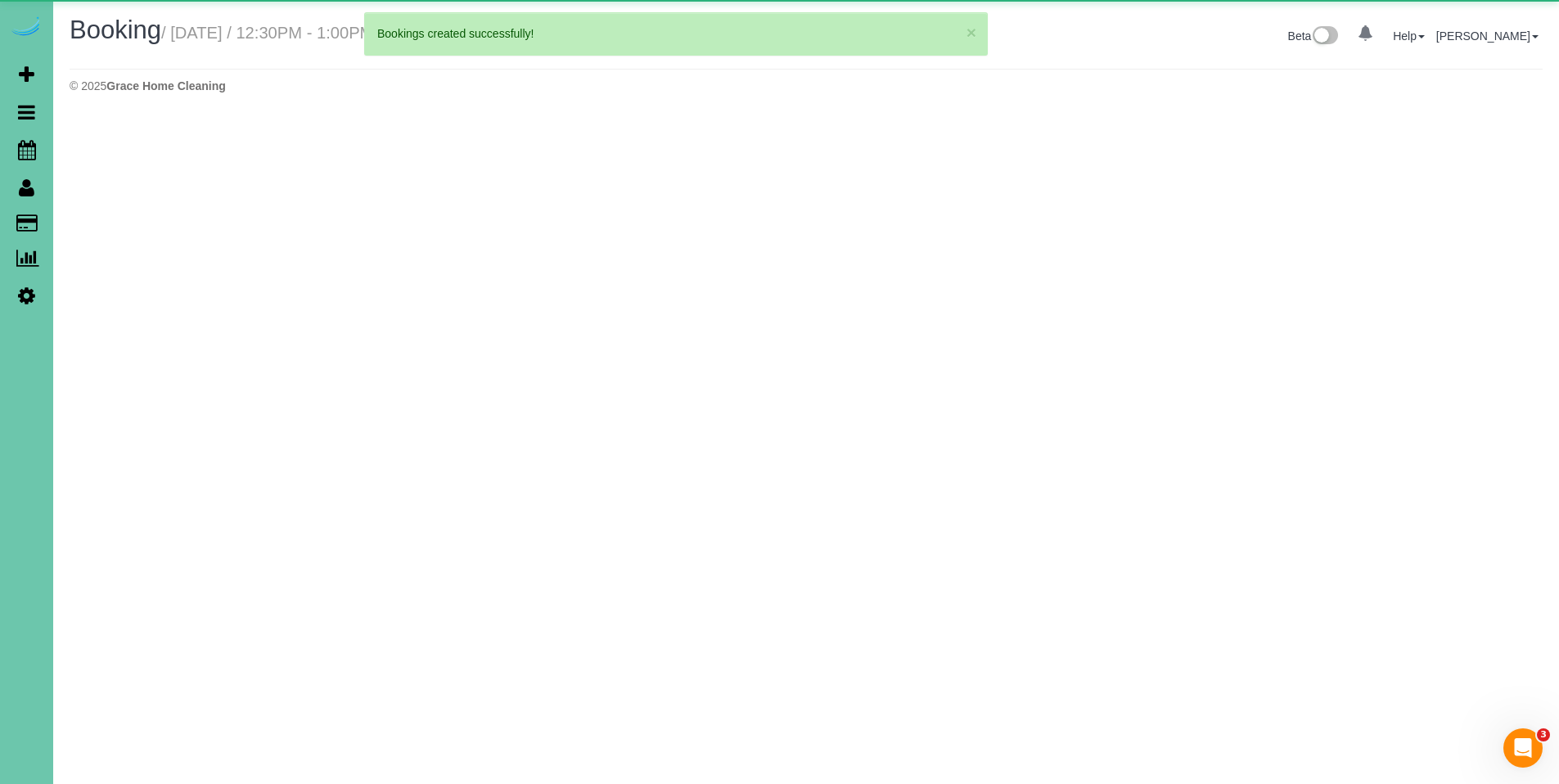
select select "NE"
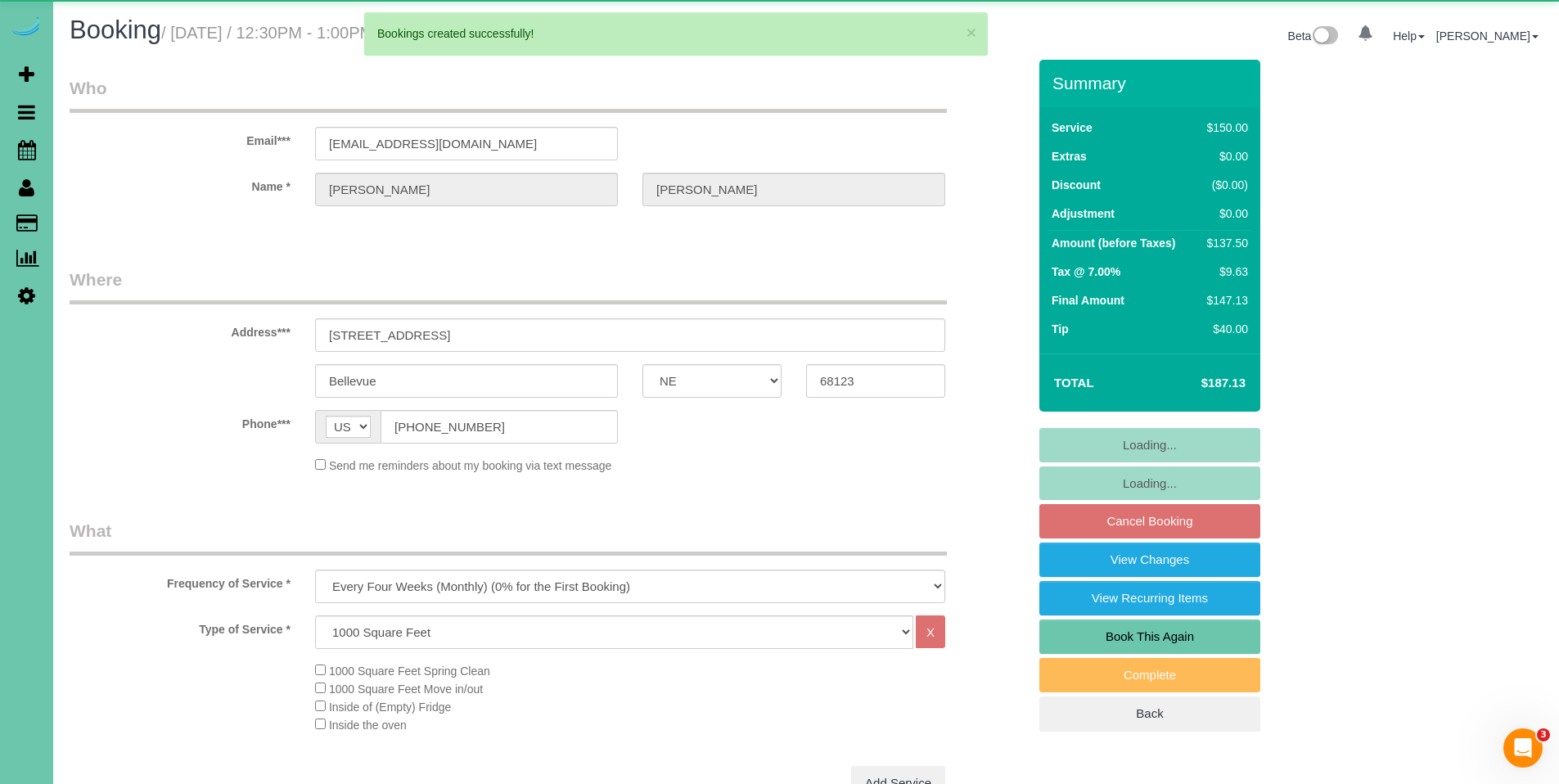
select select "object:48574"
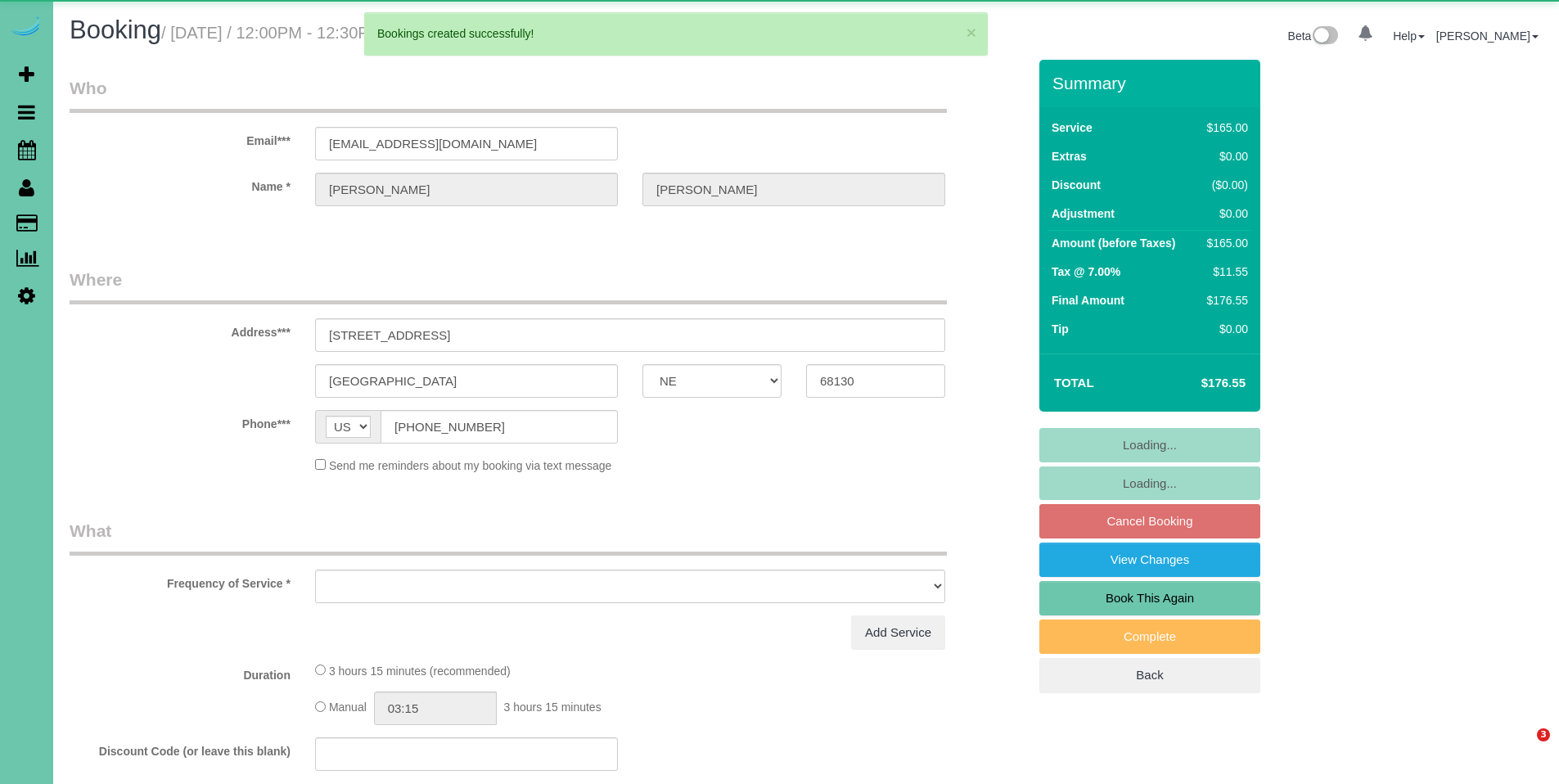
select select "NE"
select select "object:49918"
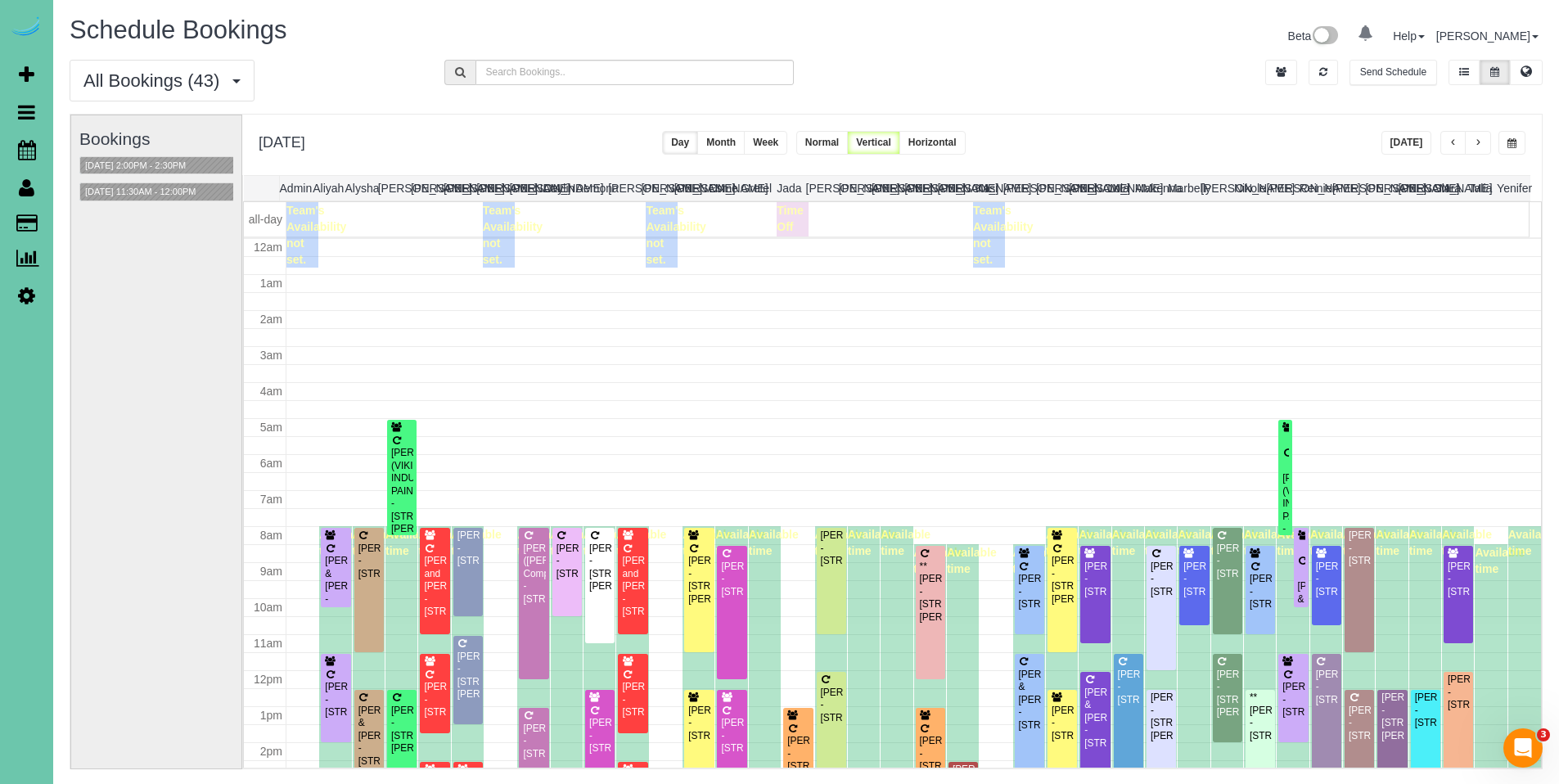
scroll to position [217, 0]
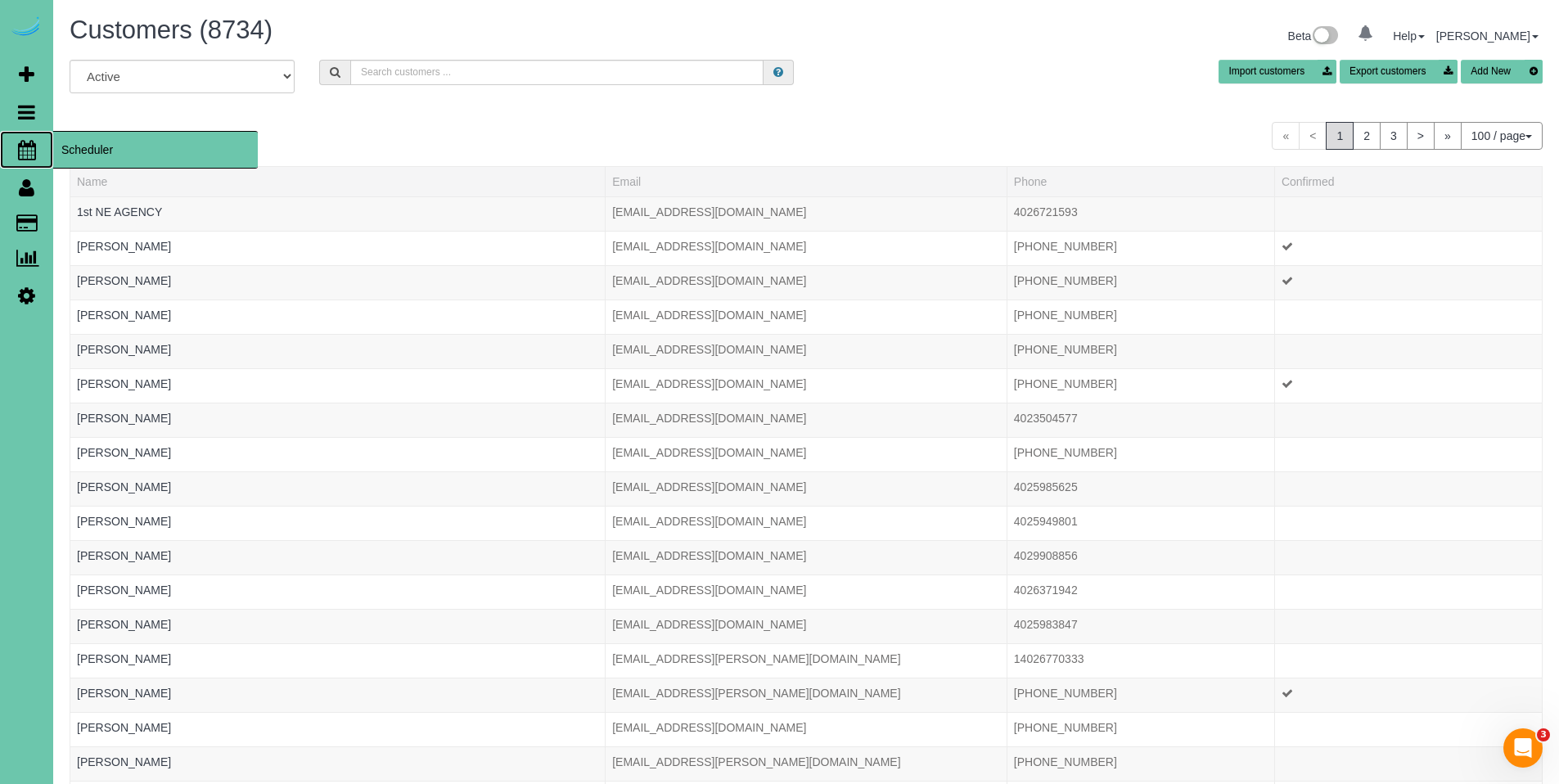
click at [109, 153] on span "Scheduler" at bounding box center [156, 150] width 205 height 37
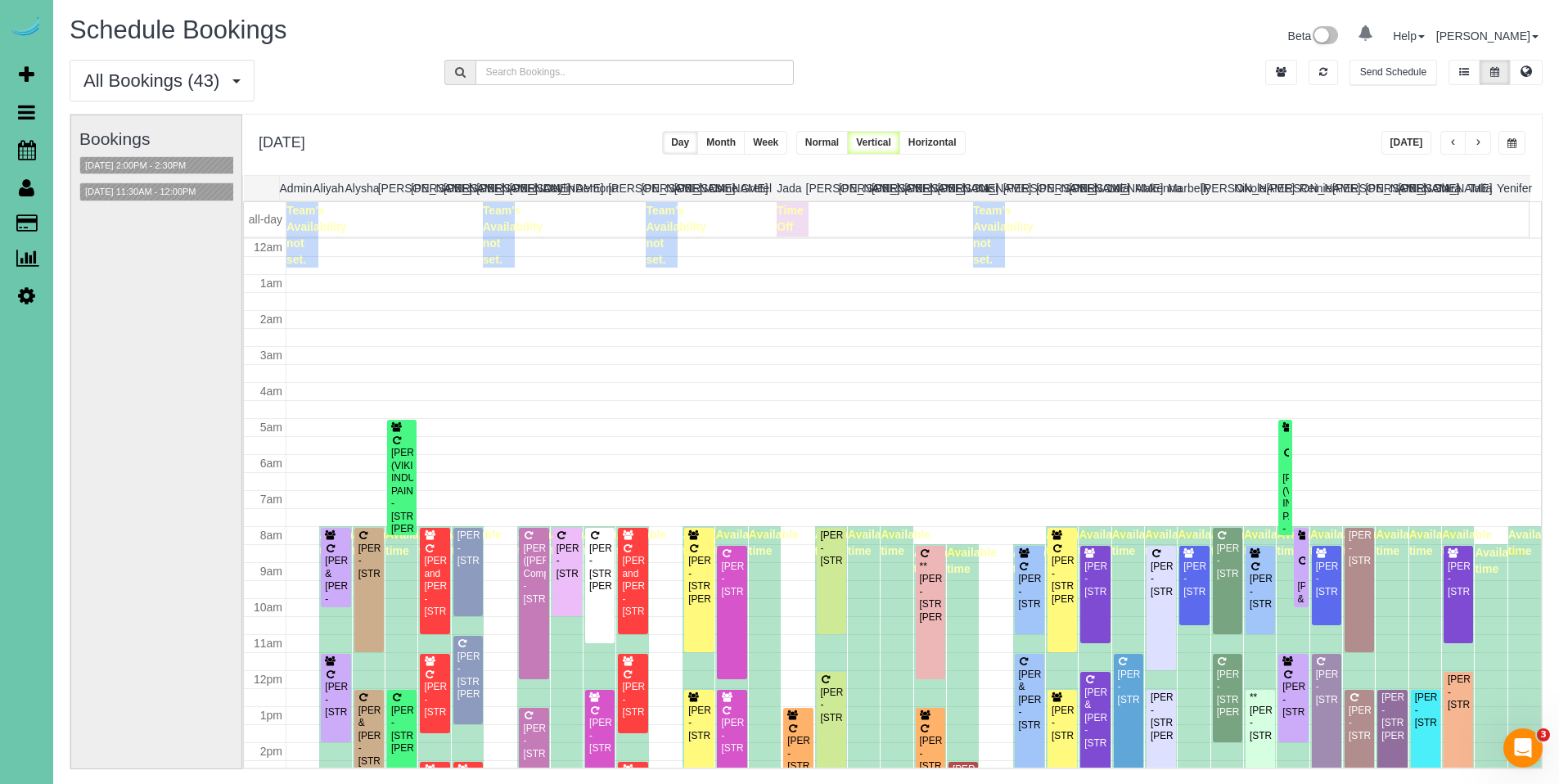
scroll to position [217, 0]
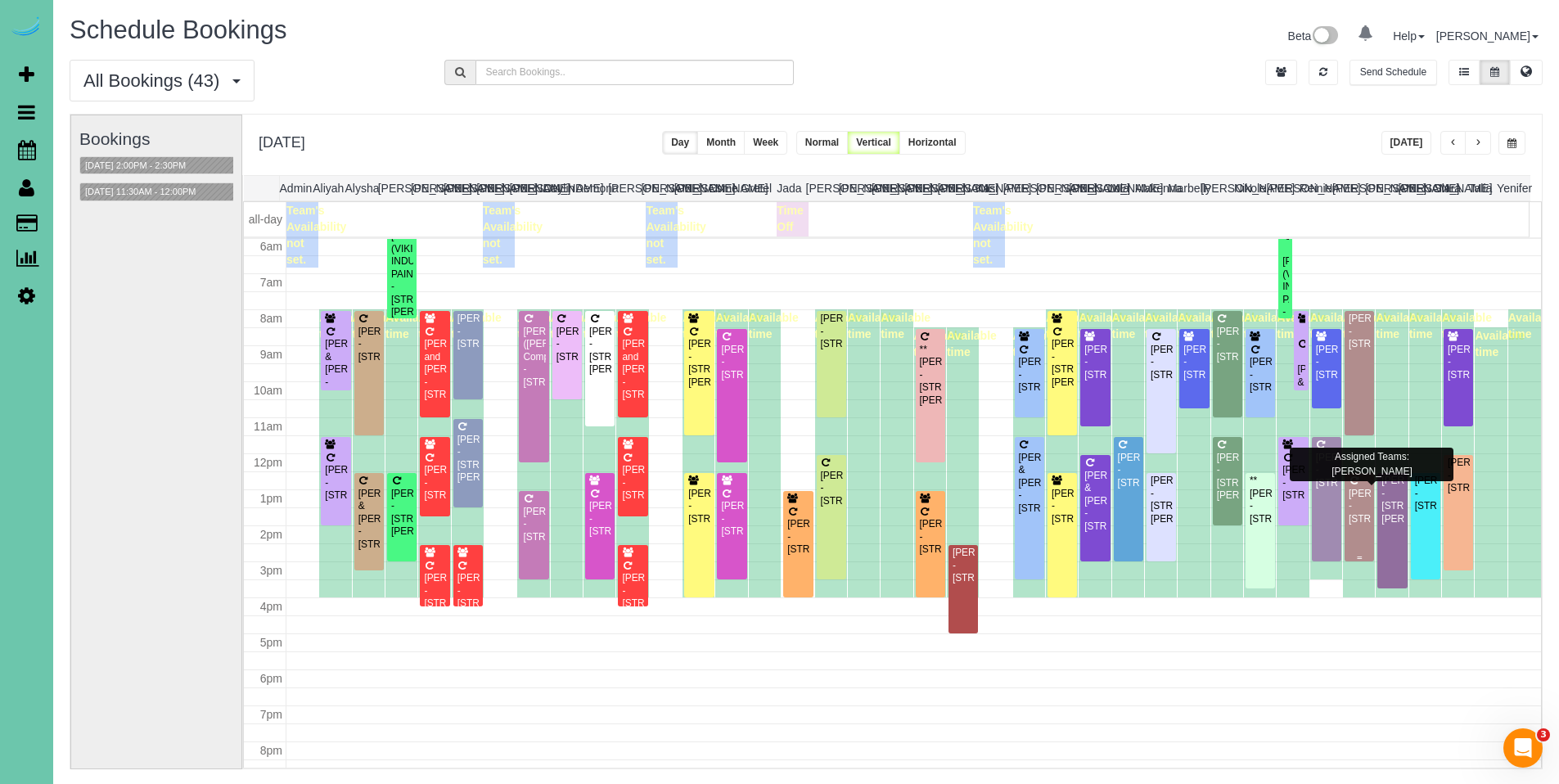
click at [1357, 501] on div "[PERSON_NAME] - [STREET_ADDRESS]" at bounding box center [1358, 506] width 23 height 37
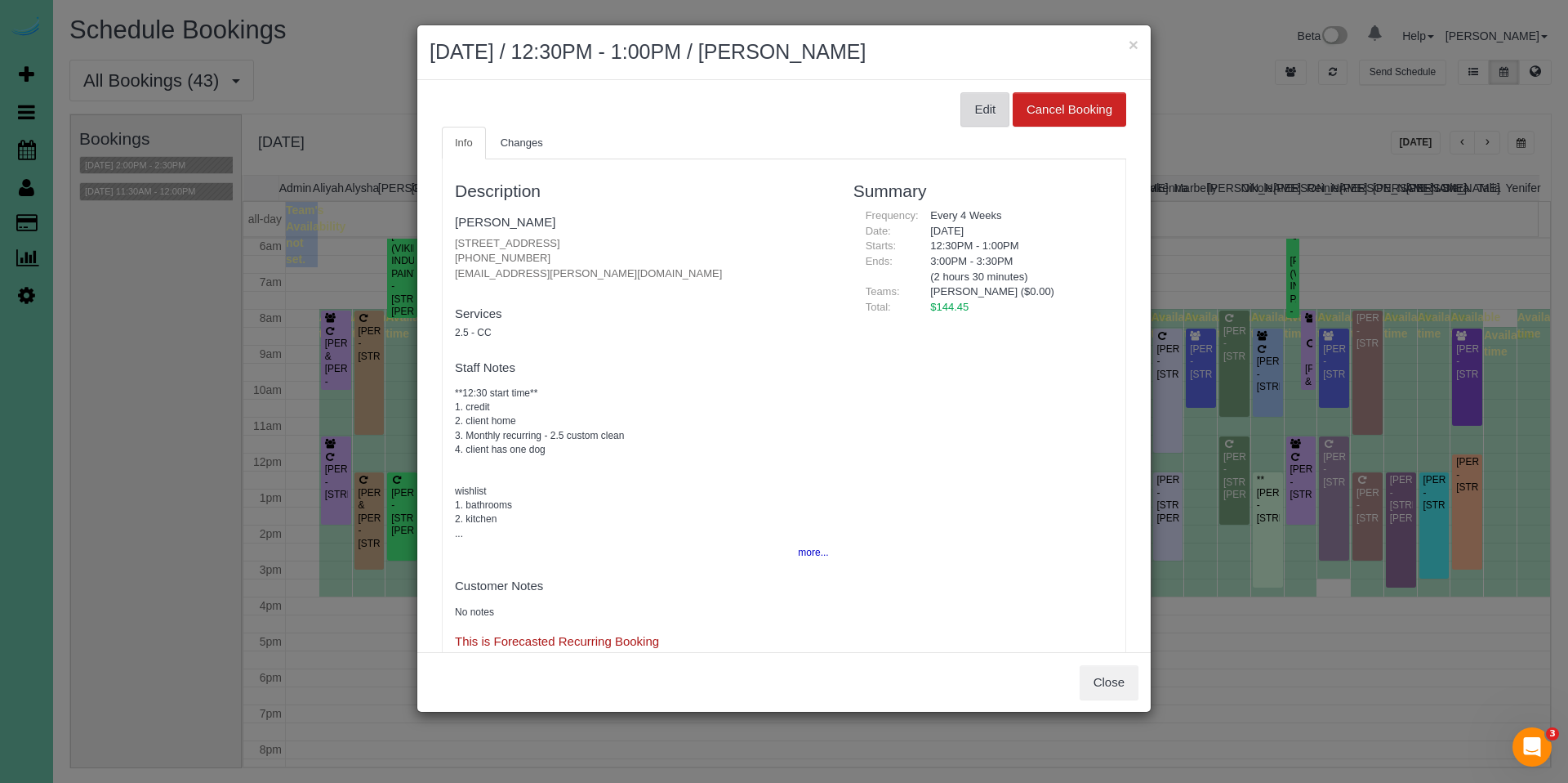
click at [972, 114] on button "Edit" at bounding box center [985, 109] width 49 height 35
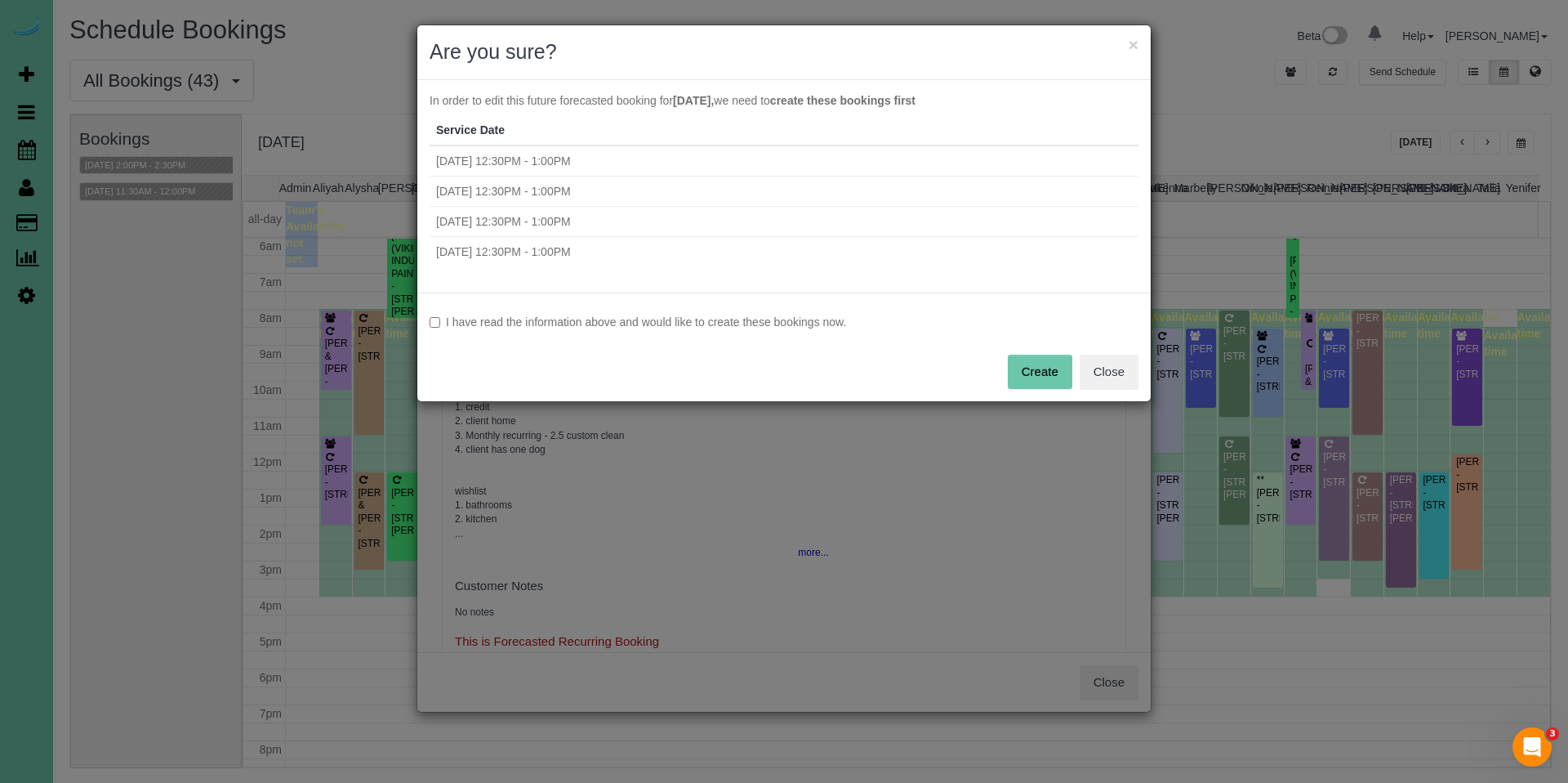
click at [767, 326] on label "I have read the information above and would like to create these bookings now." at bounding box center [784, 321] width 709 height 16
click at [1021, 374] on button "Create" at bounding box center [1040, 371] width 64 height 35
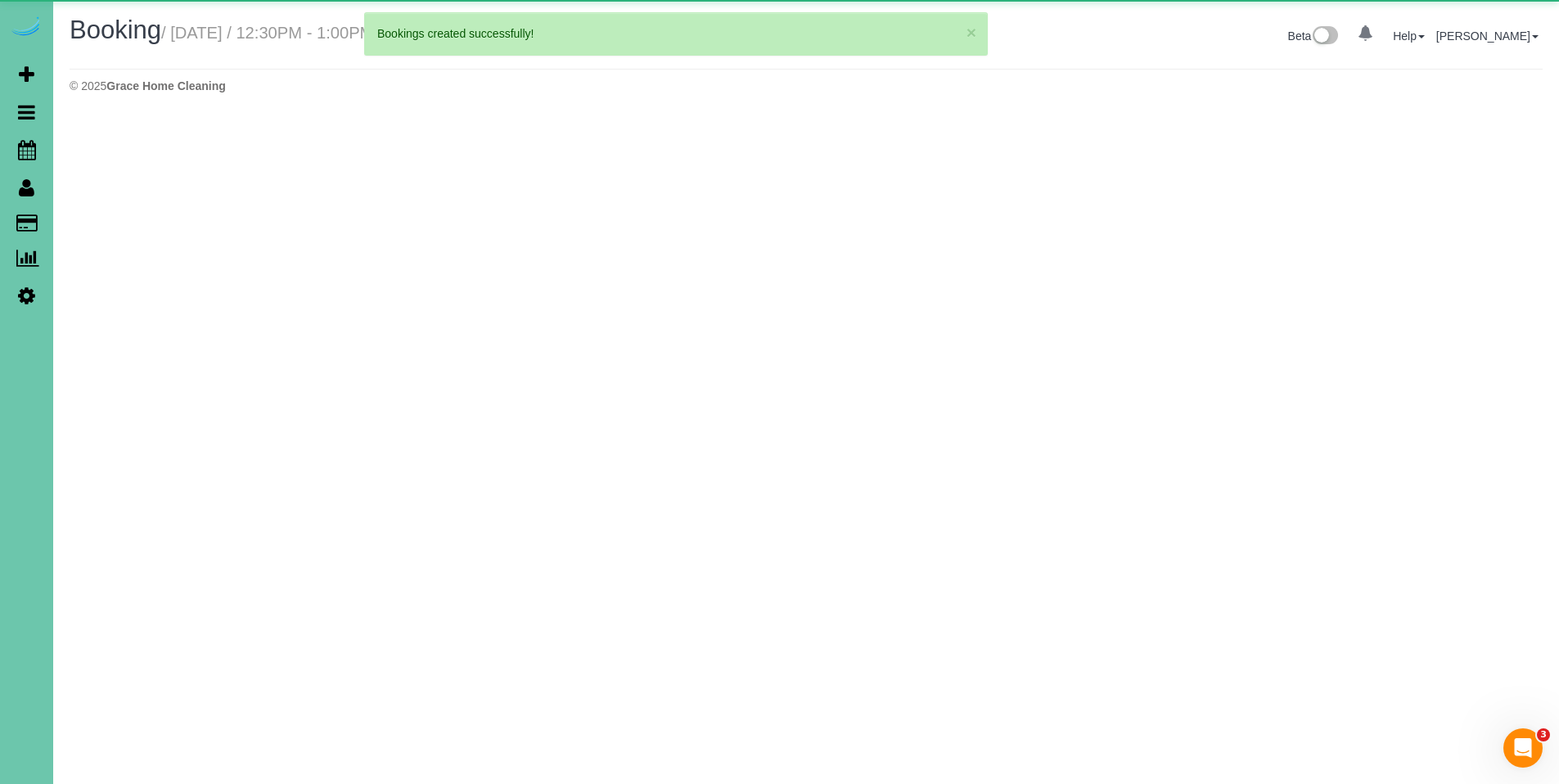
select select "NE"
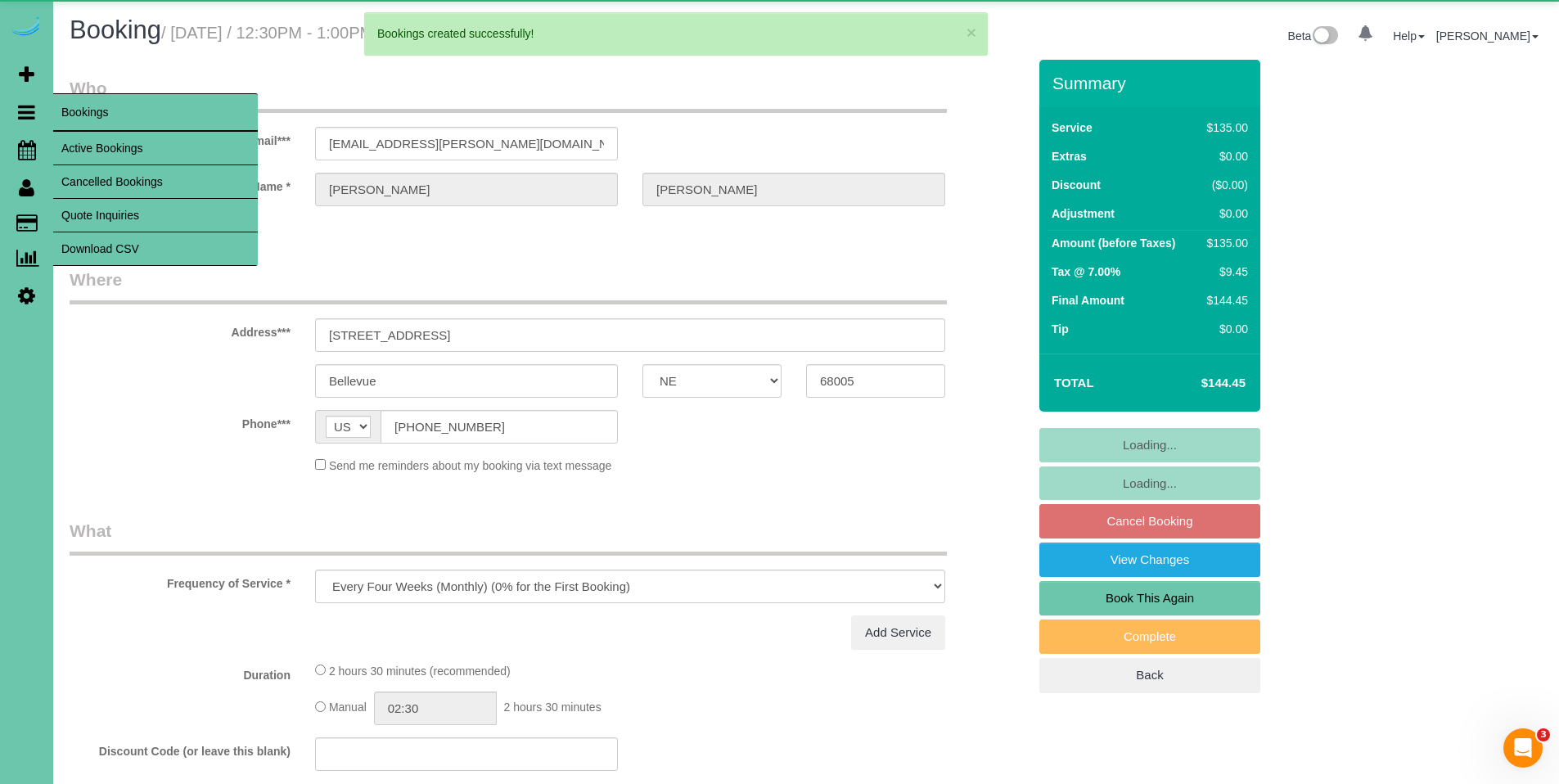
select select "object:52251"
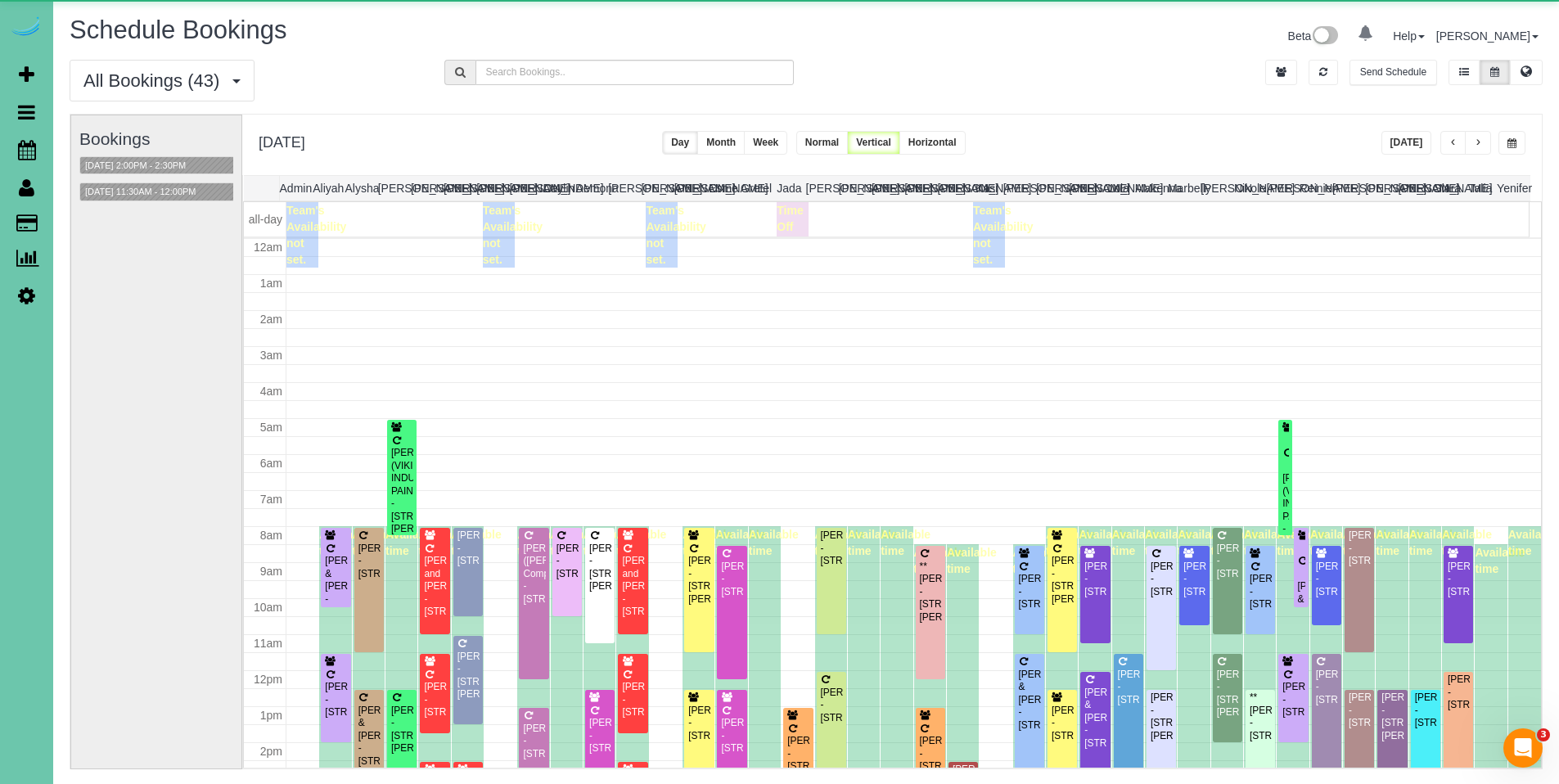
scroll to position [217, 0]
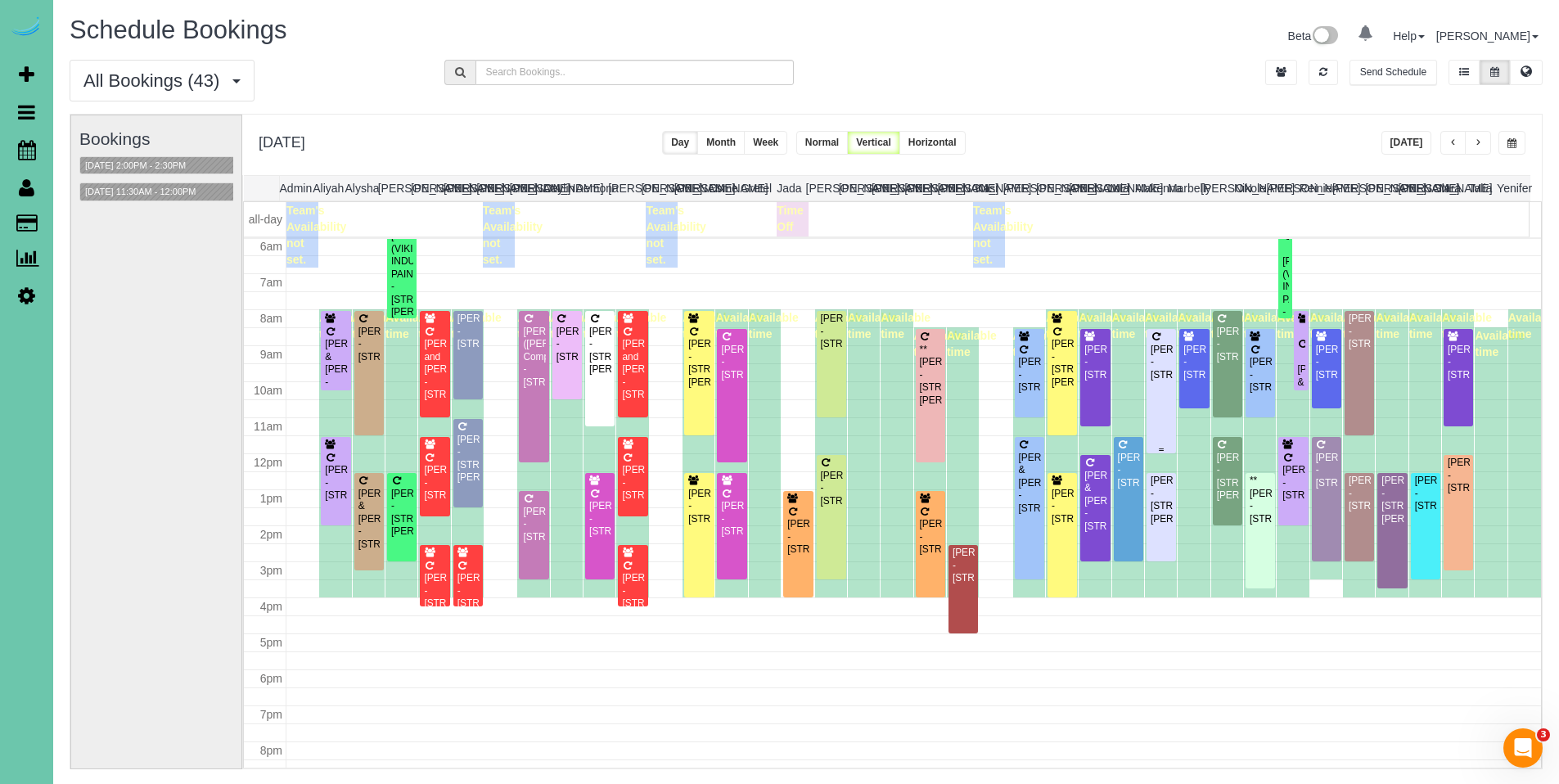
click at [1154, 355] on div "[PERSON_NAME] - [STREET_ADDRESS]" at bounding box center [1160, 362] width 23 height 37
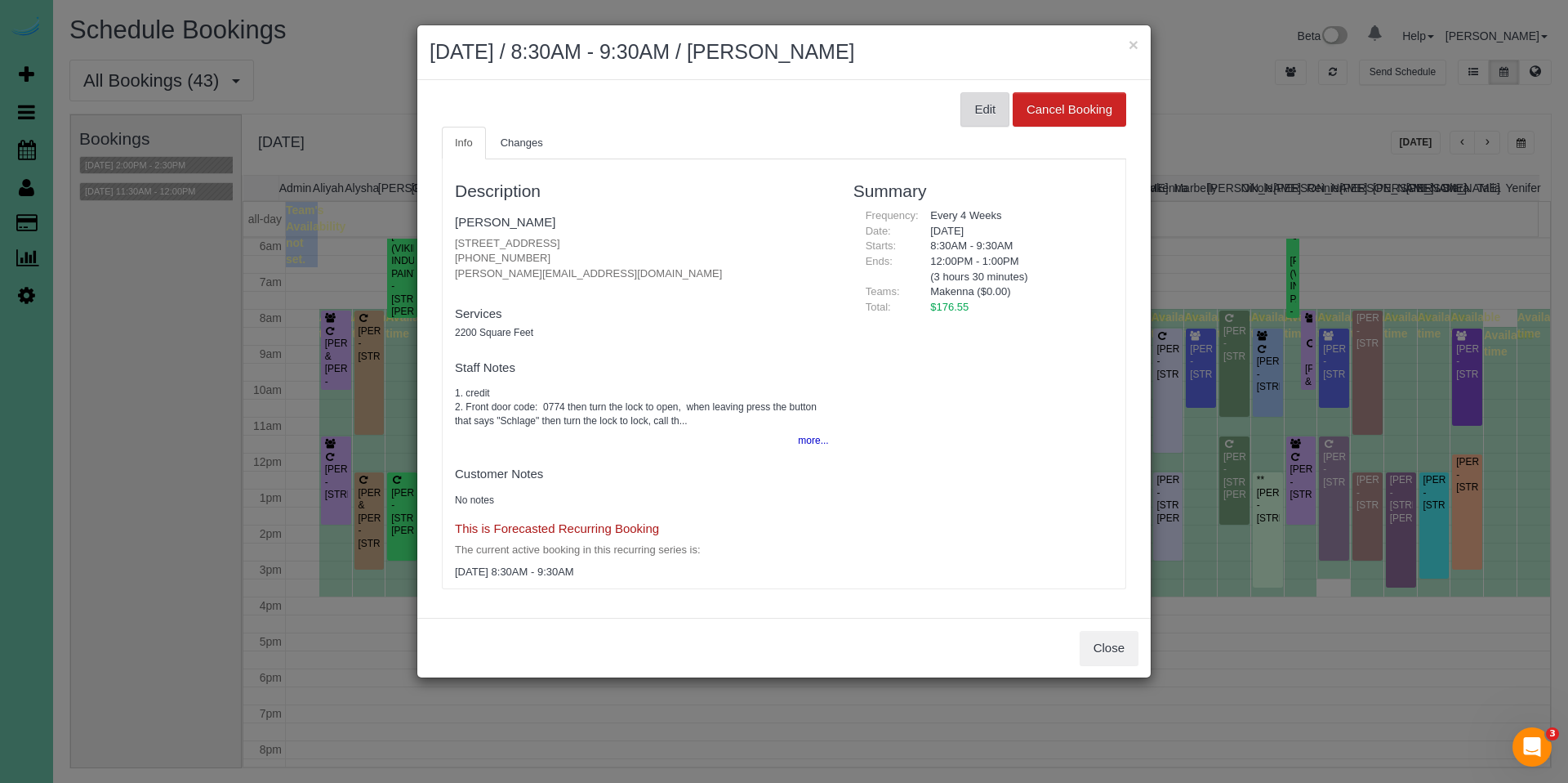
click at [979, 105] on button "Edit" at bounding box center [985, 109] width 49 height 35
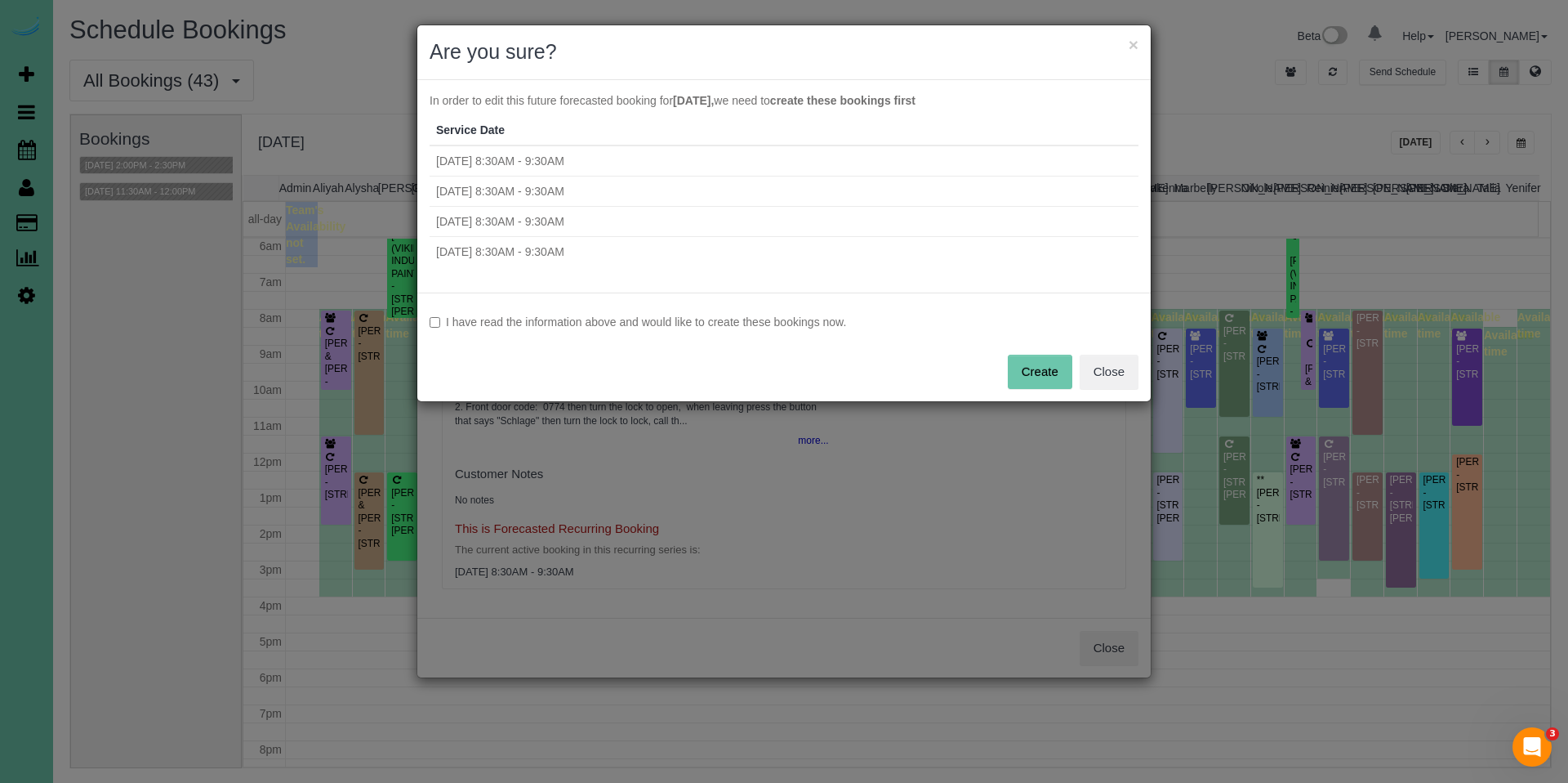
click at [664, 331] on div "I have read the information above and would like to create these bookings now. …" at bounding box center [784, 347] width 734 height 109
click at [1051, 370] on button "Create" at bounding box center [1040, 371] width 64 height 35
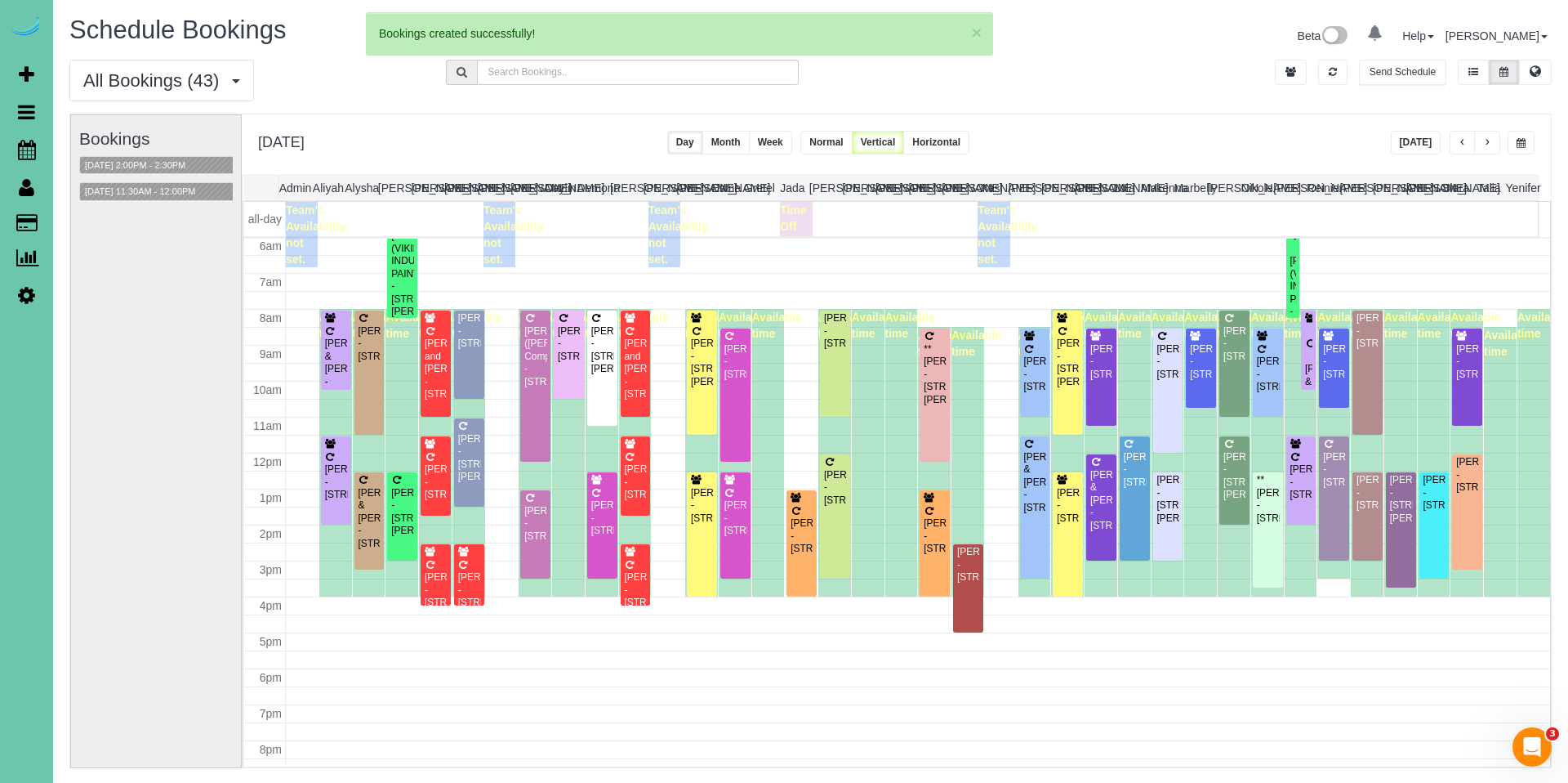
select select "NE"
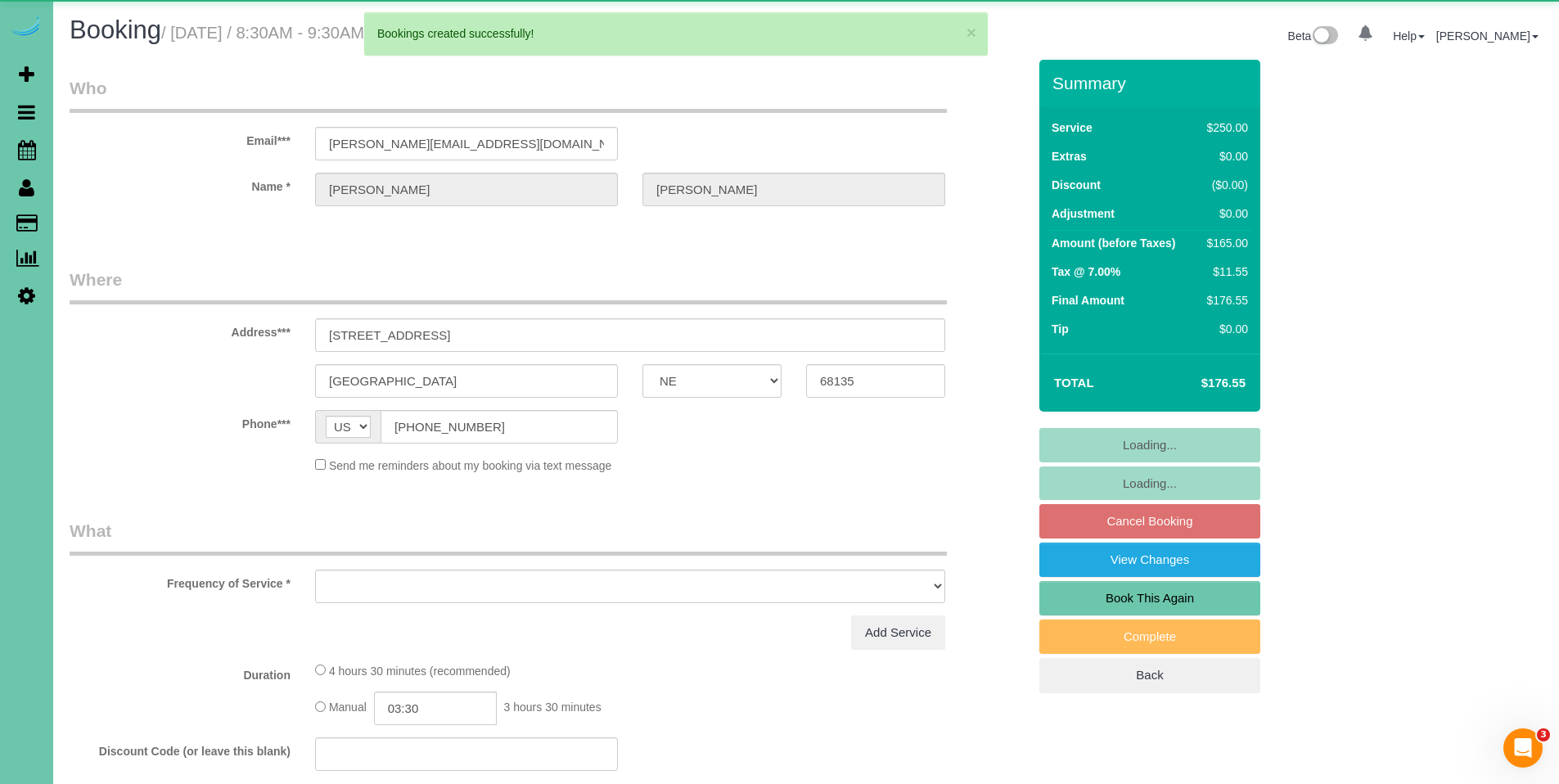
select select "object:53607"
select select "string:fspay-155e36b9-ea2a-4481-9e39-3e963ed9586b"
select select "object:53640"
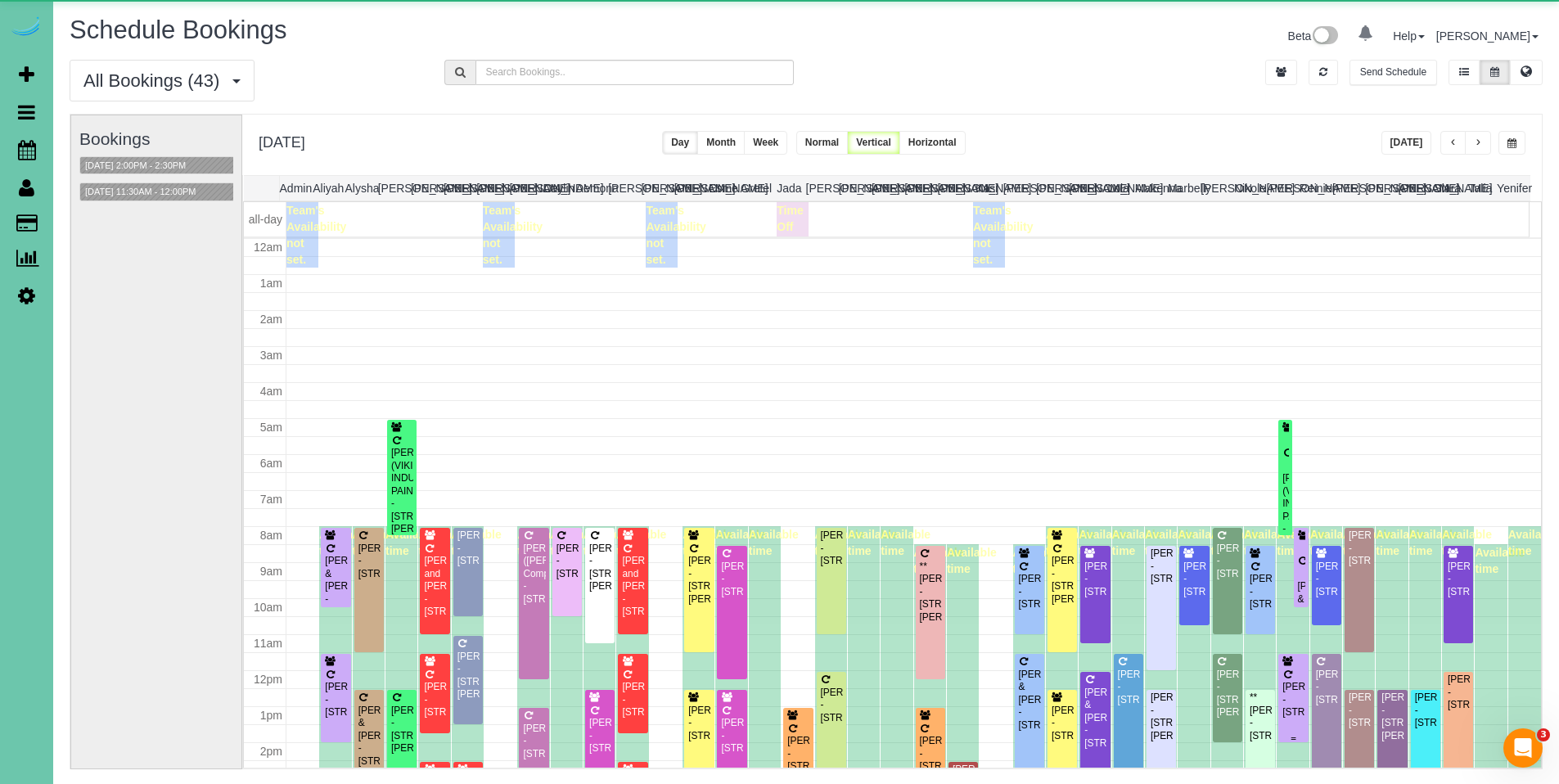
scroll to position [217, 0]
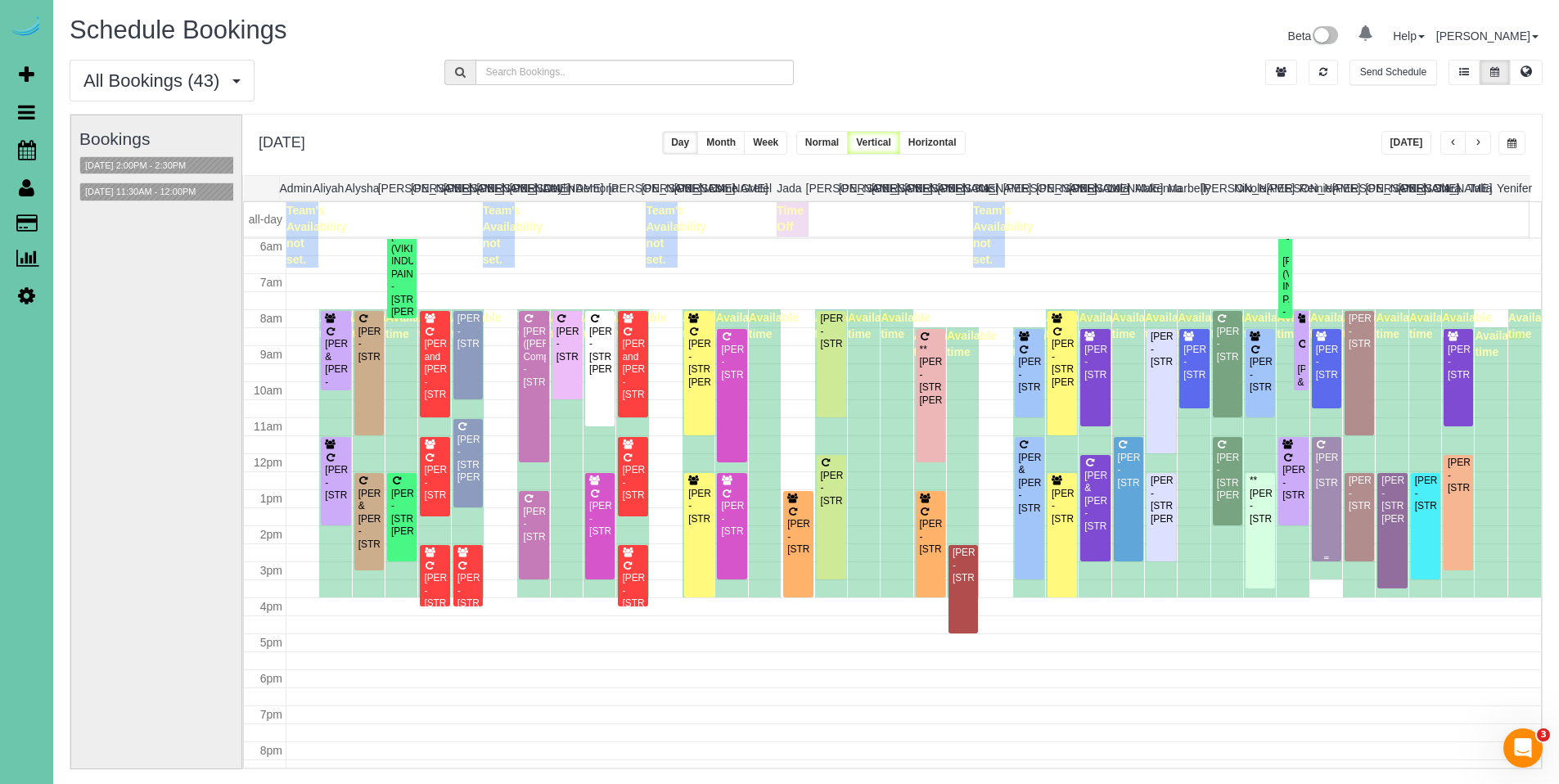
click at [1324, 464] on div "[PERSON_NAME] - [STREET_ADDRESS]" at bounding box center [1326, 470] width 23 height 37
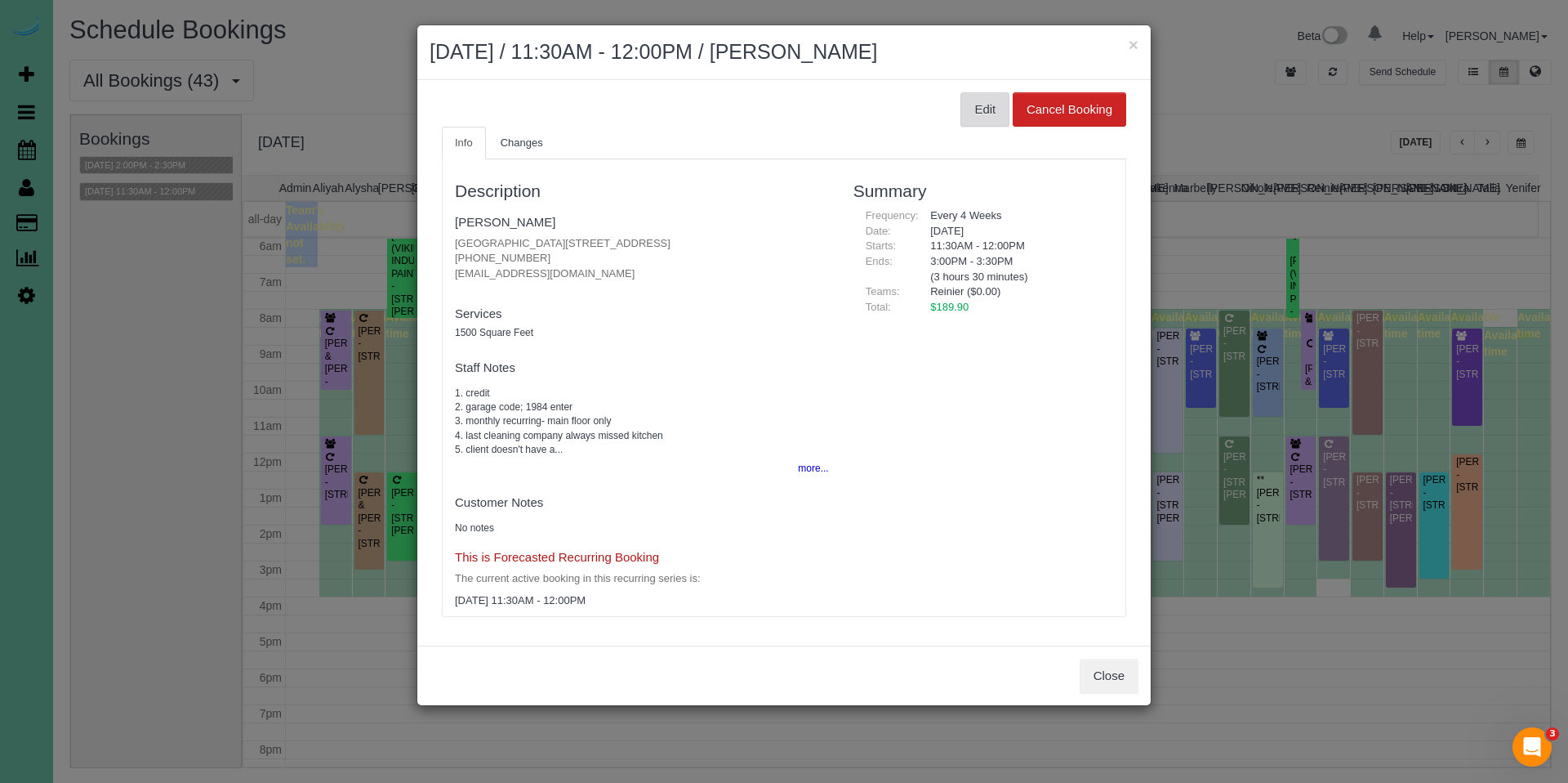
click at [979, 107] on button "Edit" at bounding box center [985, 109] width 49 height 35
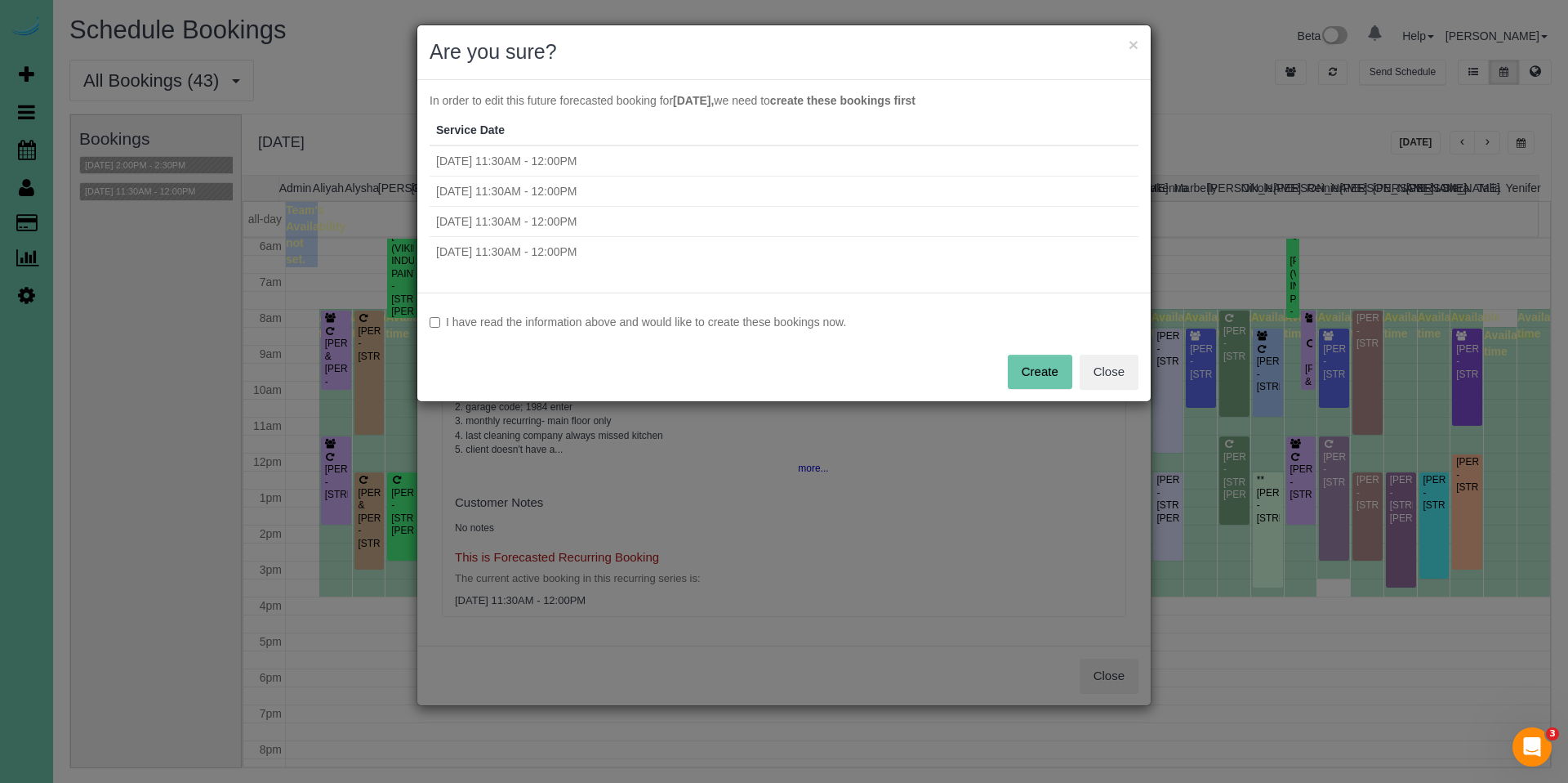
drag, startPoint x: 687, startPoint y: 327, endPoint x: 711, endPoint y: 326, distance: 24.0
click at [687, 327] on label "I have read the information above and would like to create these bookings now." at bounding box center [784, 321] width 709 height 16
click at [1049, 384] on button "Create" at bounding box center [1040, 371] width 64 height 35
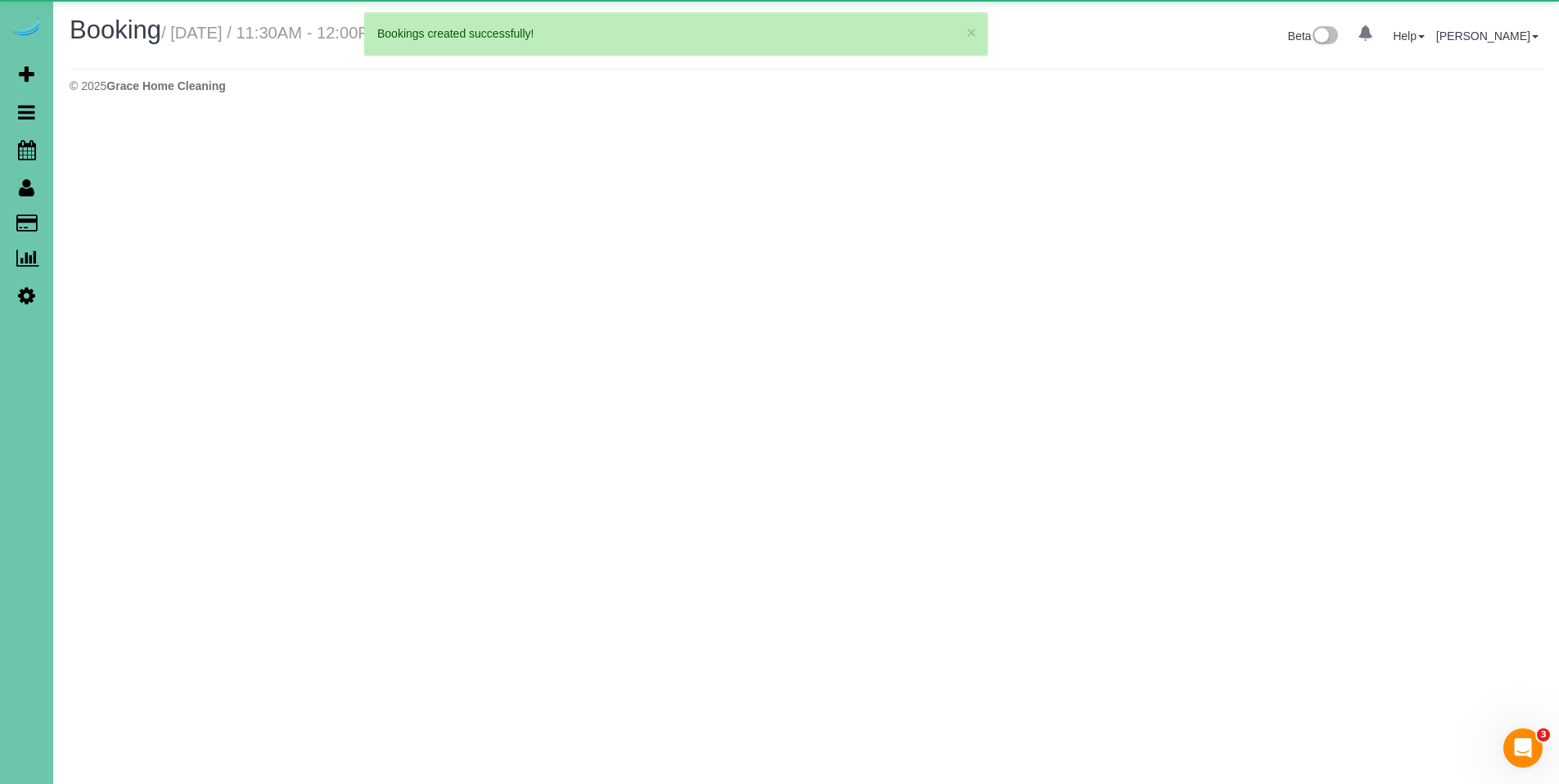
select select "NE"
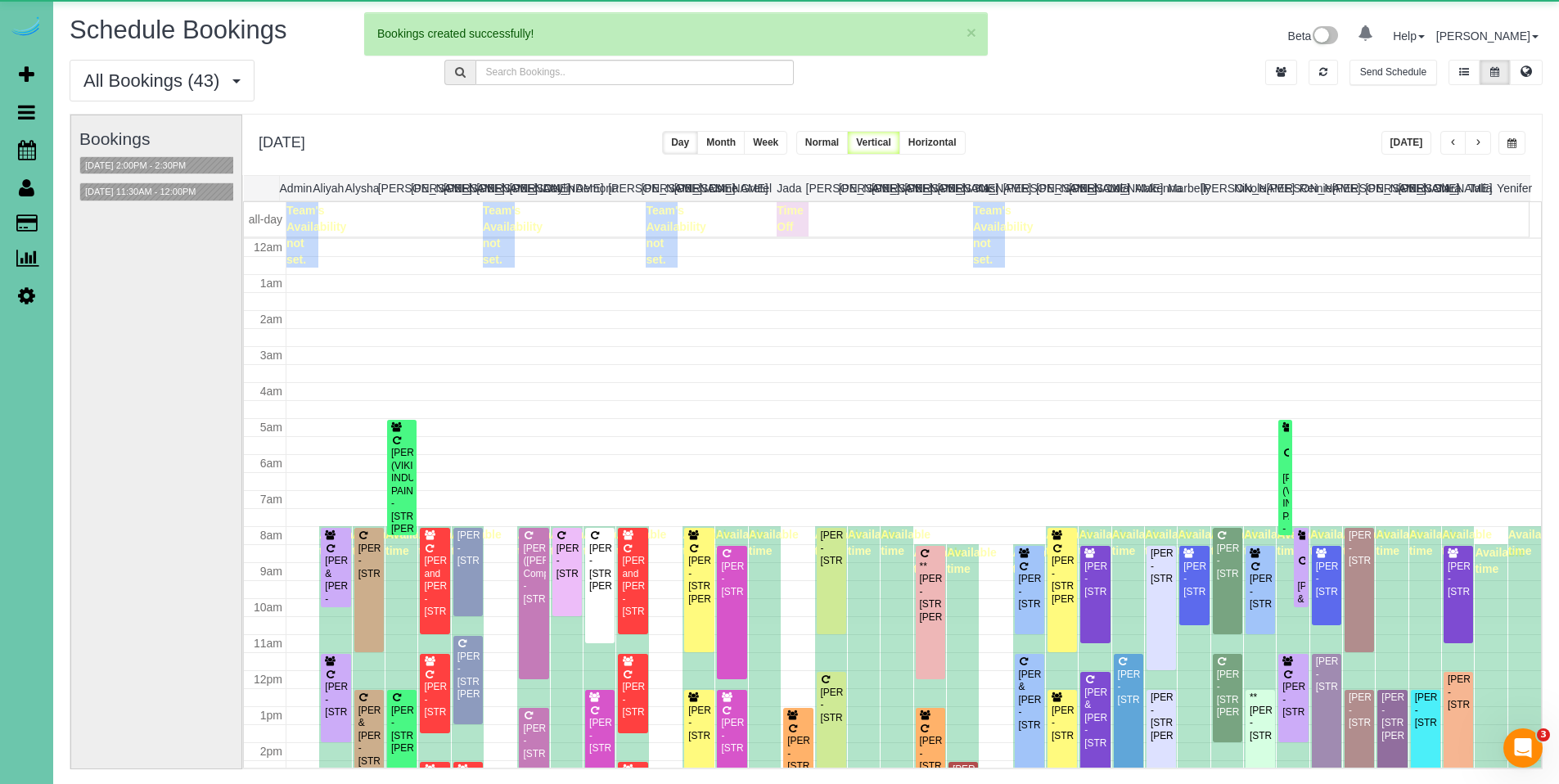
scroll to position [217, 0]
